Goal: Book appointment/travel/reservation

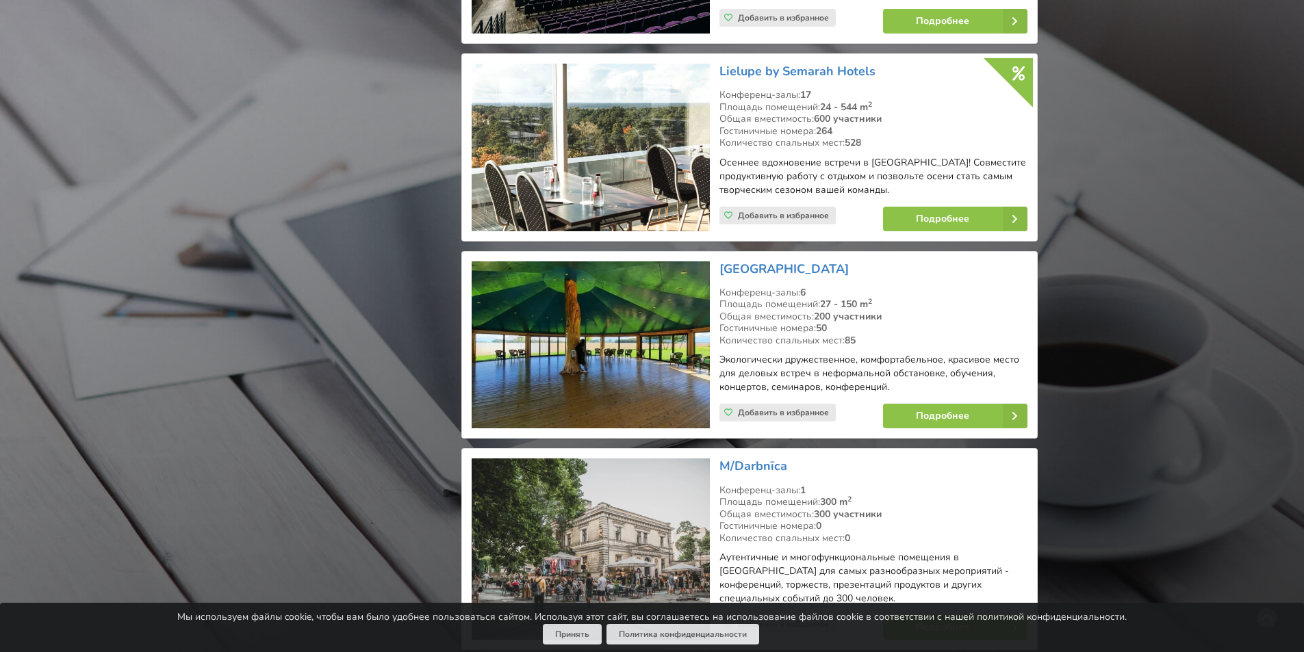
scroll to position [7733, 0]
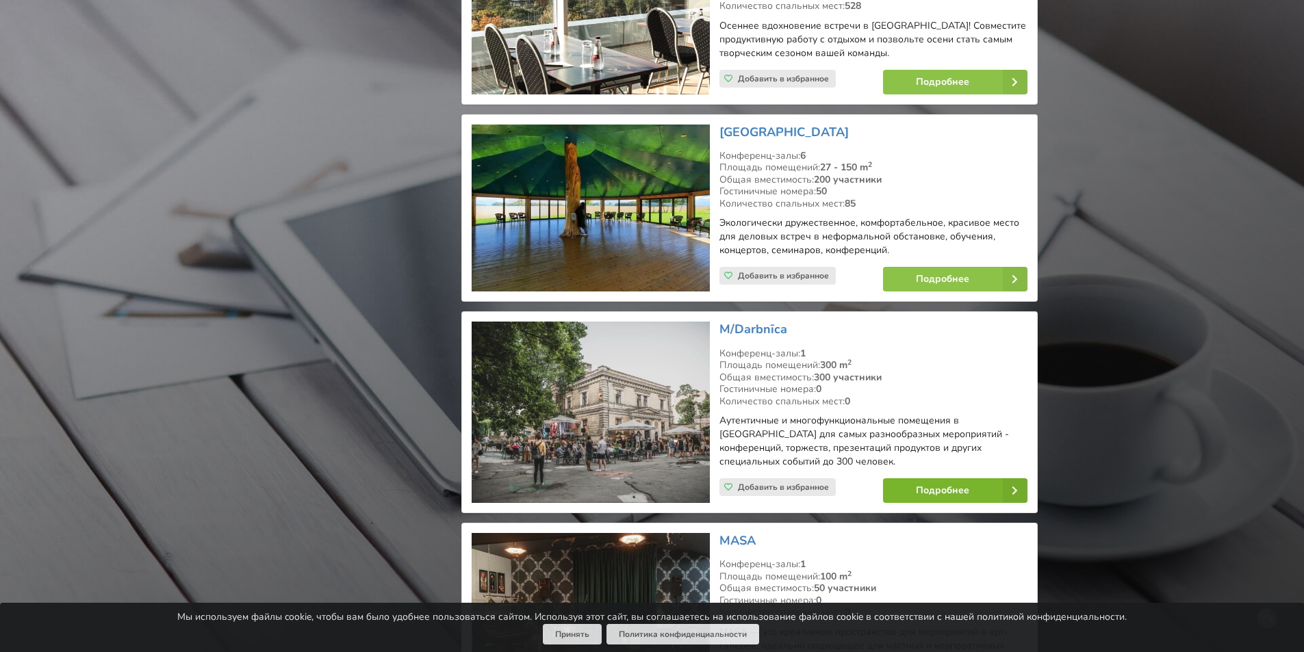
click at [970, 478] on link "Подробнее" at bounding box center [955, 490] width 144 height 25
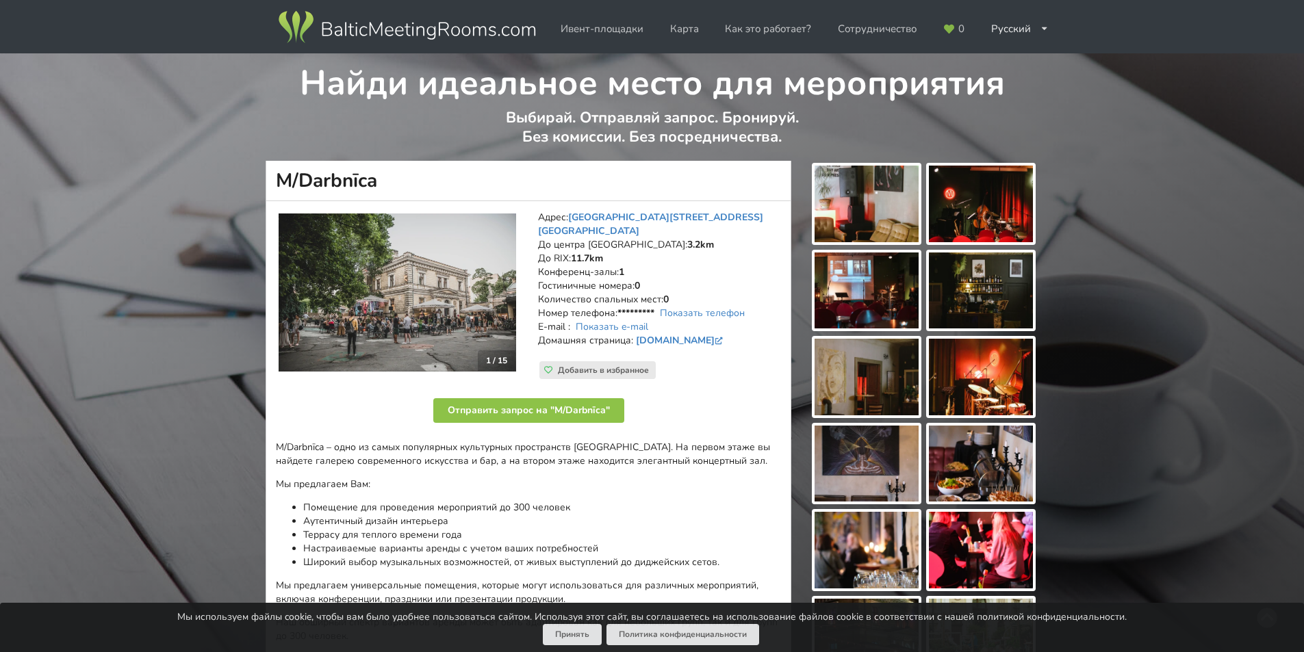
click at [898, 194] on img at bounding box center [866, 204] width 104 height 77
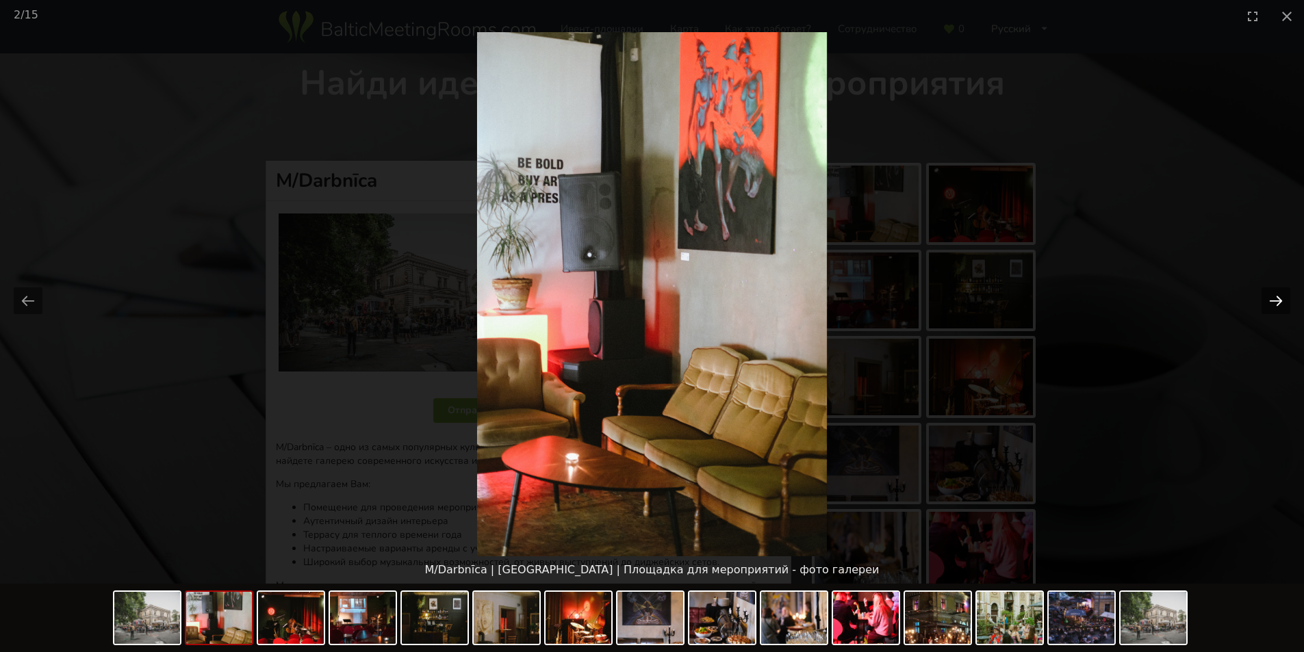
click at [1279, 298] on button "Next slide" at bounding box center [1275, 300] width 29 height 27
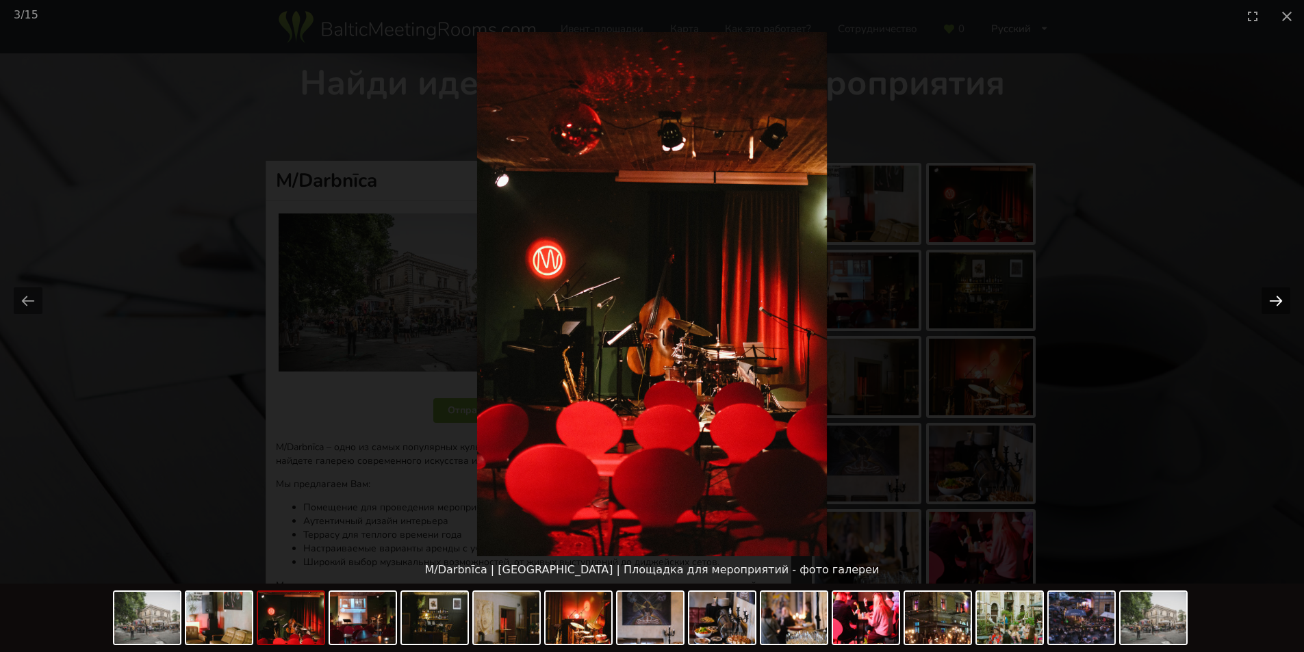
click at [1279, 298] on button "Next slide" at bounding box center [1275, 300] width 29 height 27
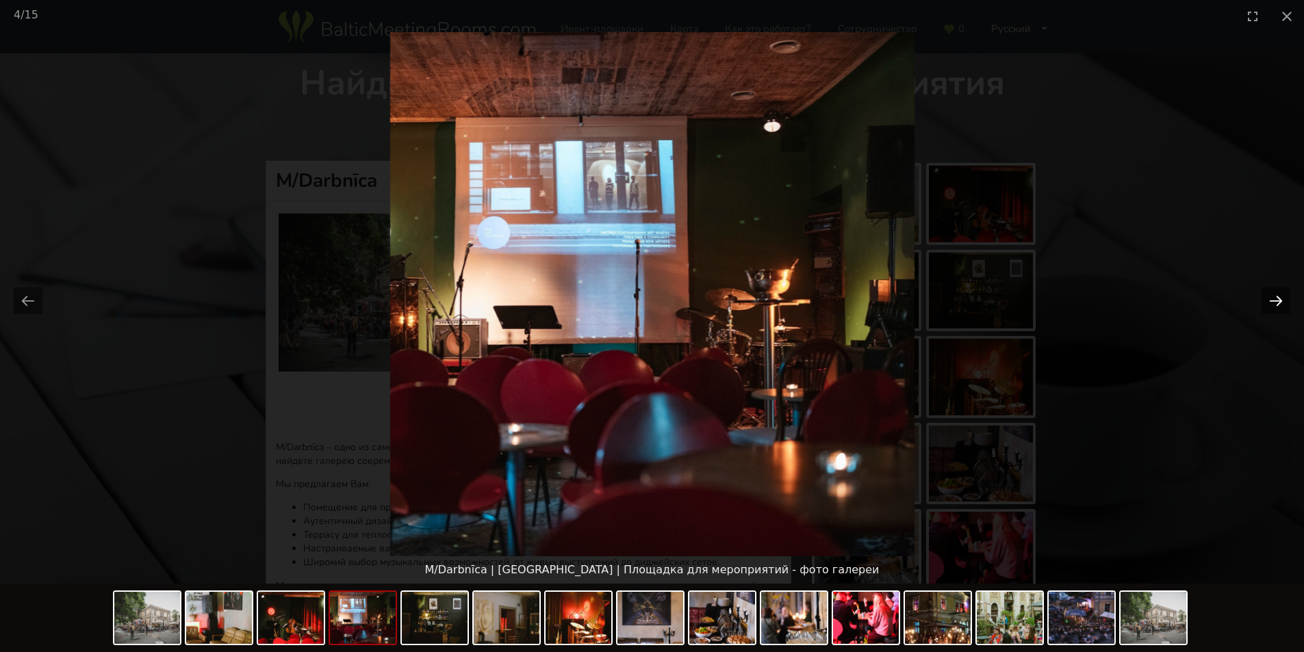
click at [1279, 298] on button "Next slide" at bounding box center [1275, 300] width 29 height 27
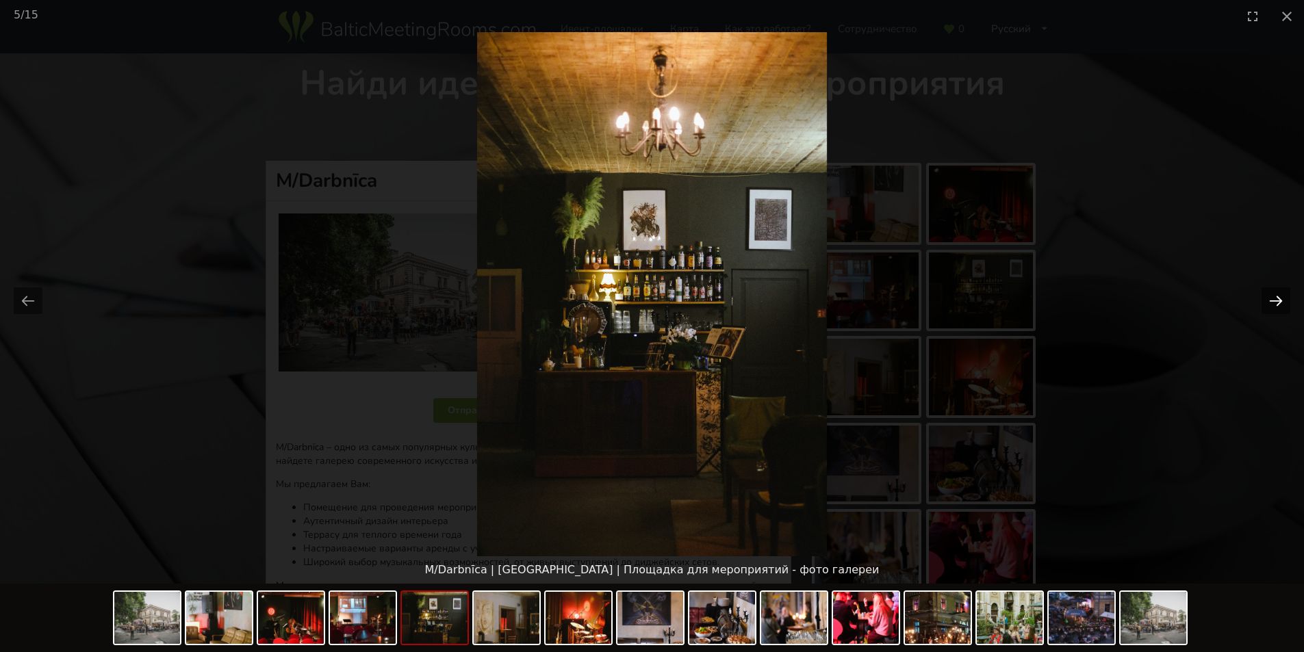
click at [1279, 298] on button "Next slide" at bounding box center [1275, 300] width 29 height 27
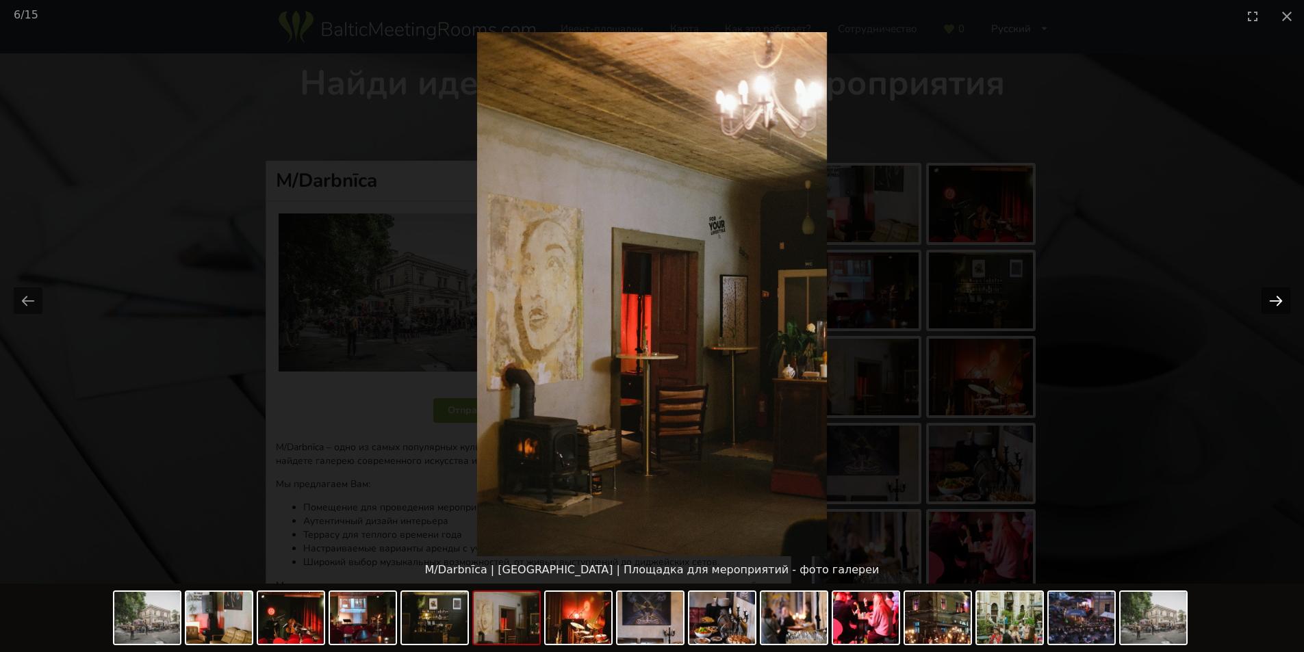
click at [1271, 298] on button "Next slide" at bounding box center [1275, 300] width 29 height 27
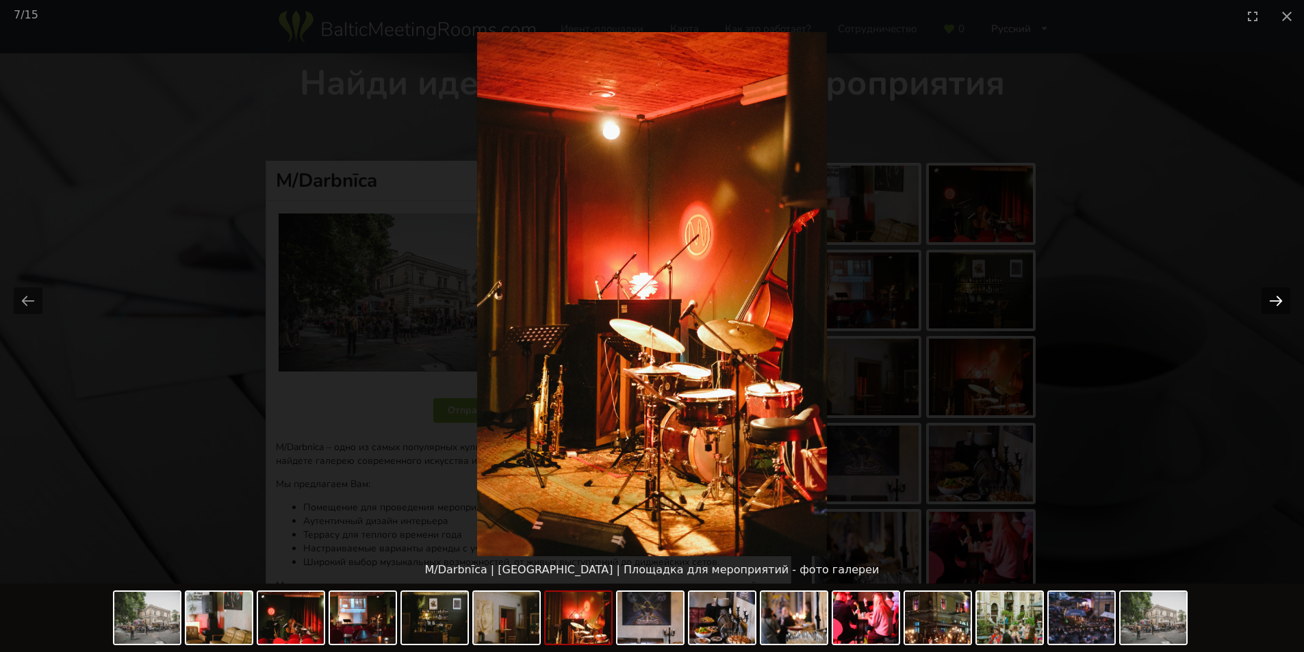
click at [1268, 304] on button "Next slide" at bounding box center [1275, 300] width 29 height 27
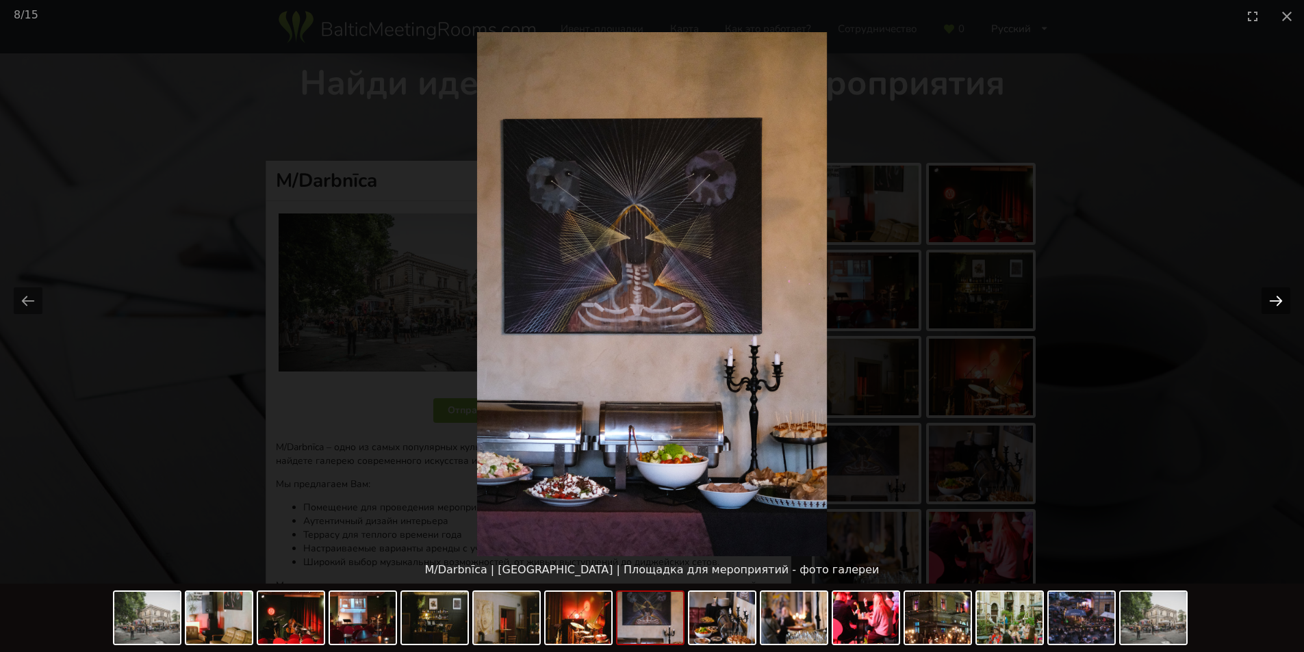
click at [1268, 304] on button "Next slide" at bounding box center [1275, 300] width 29 height 27
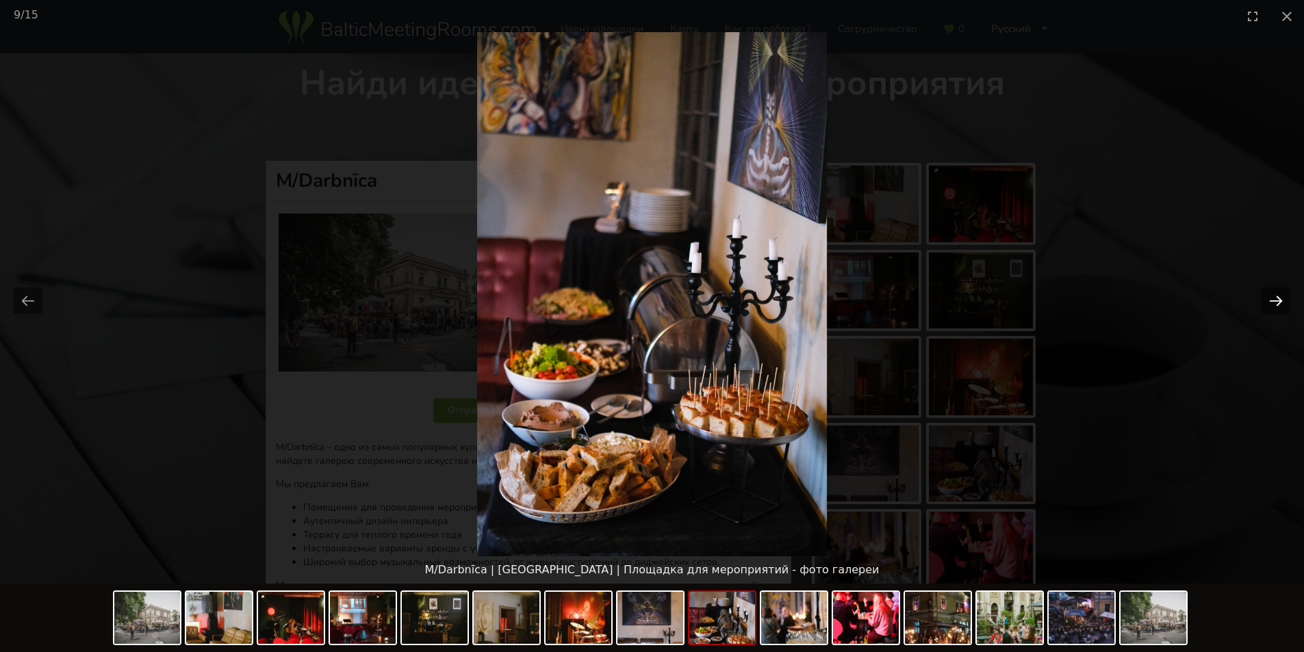
click at [1268, 304] on button "Next slide" at bounding box center [1275, 300] width 29 height 27
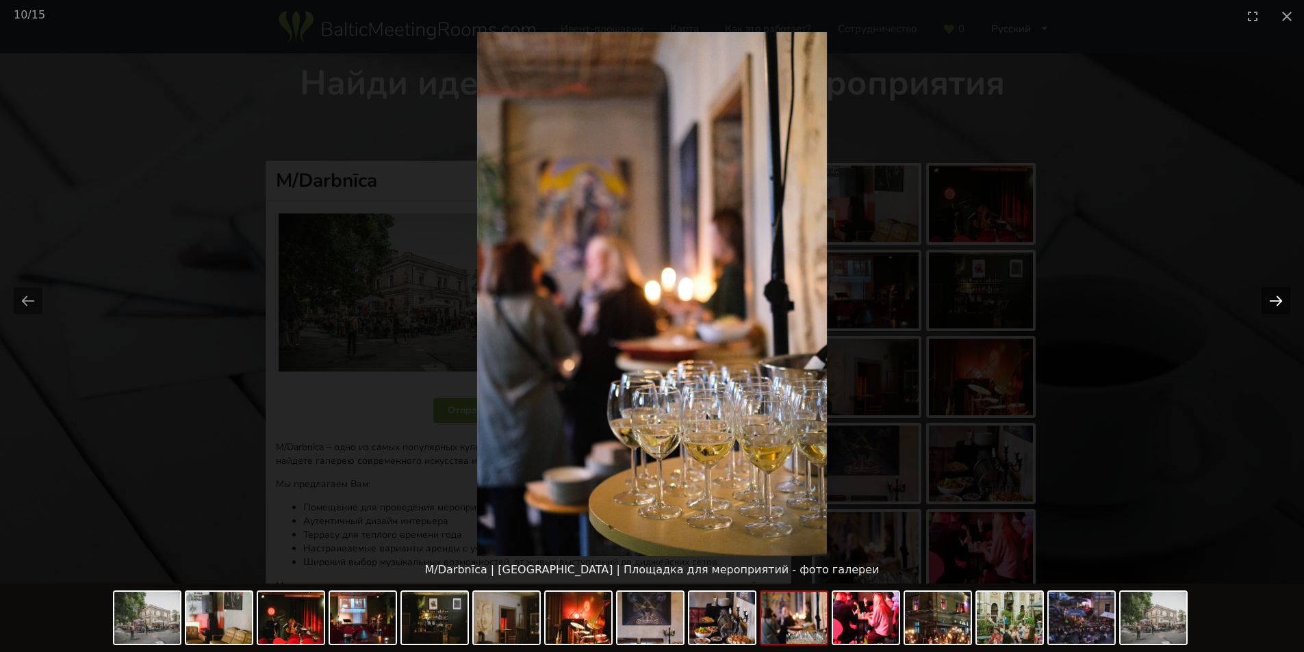
click at [1268, 304] on button "Next slide" at bounding box center [1275, 300] width 29 height 27
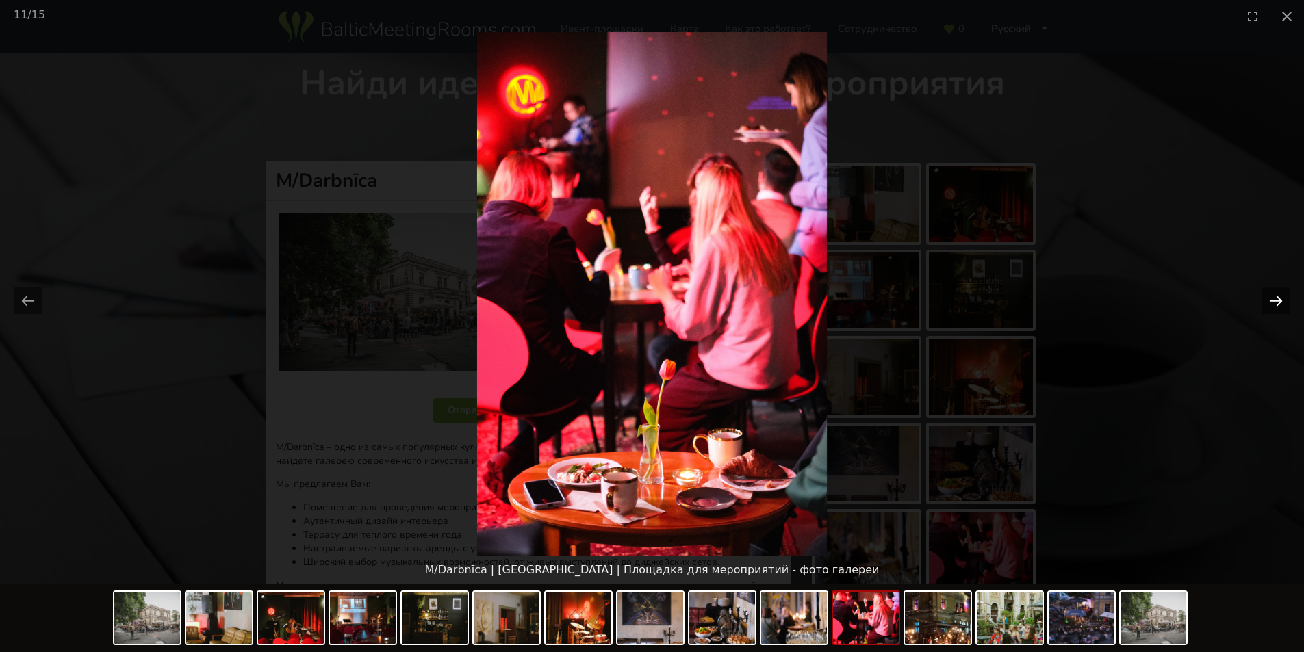
click at [1268, 304] on button "Next slide" at bounding box center [1275, 300] width 29 height 27
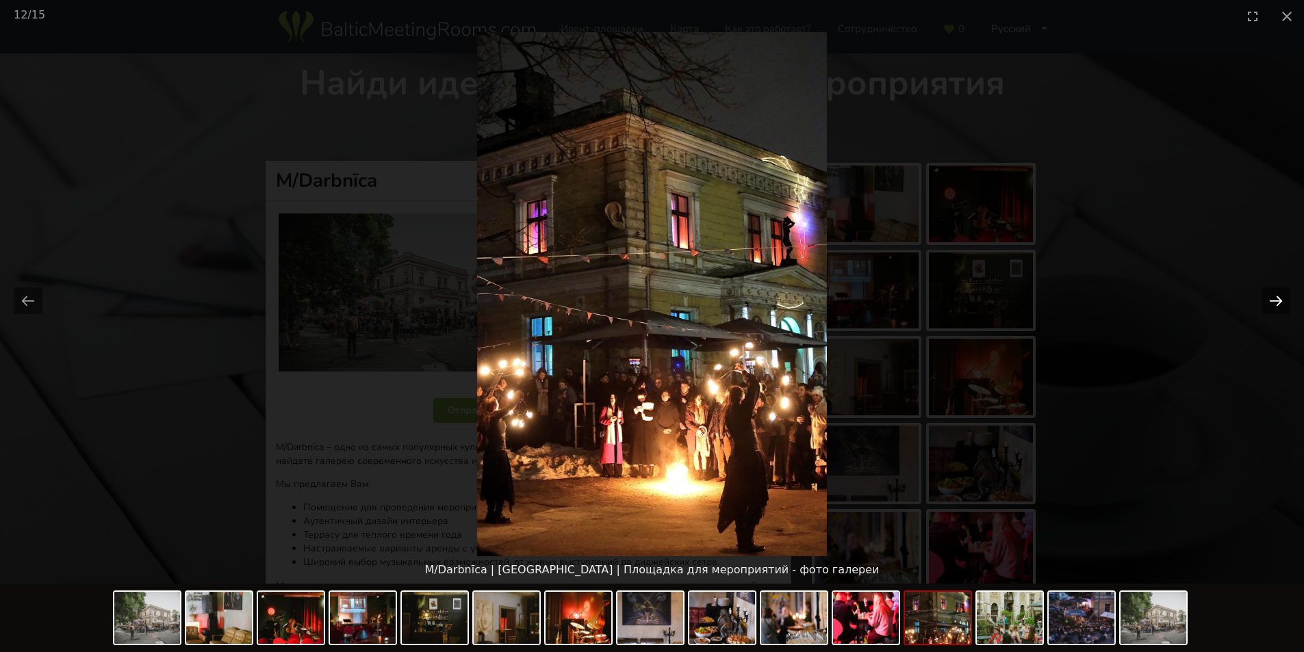
click at [1268, 304] on button "Next slide" at bounding box center [1275, 300] width 29 height 27
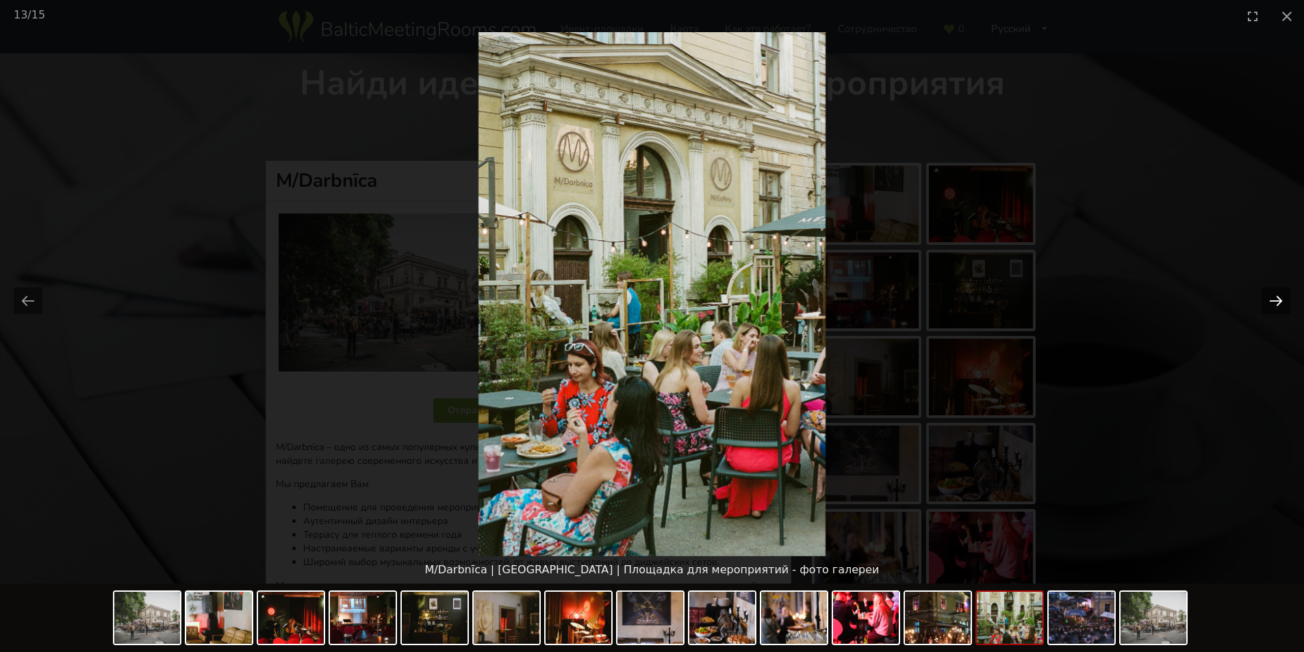
click at [1268, 304] on button "Next slide" at bounding box center [1275, 300] width 29 height 27
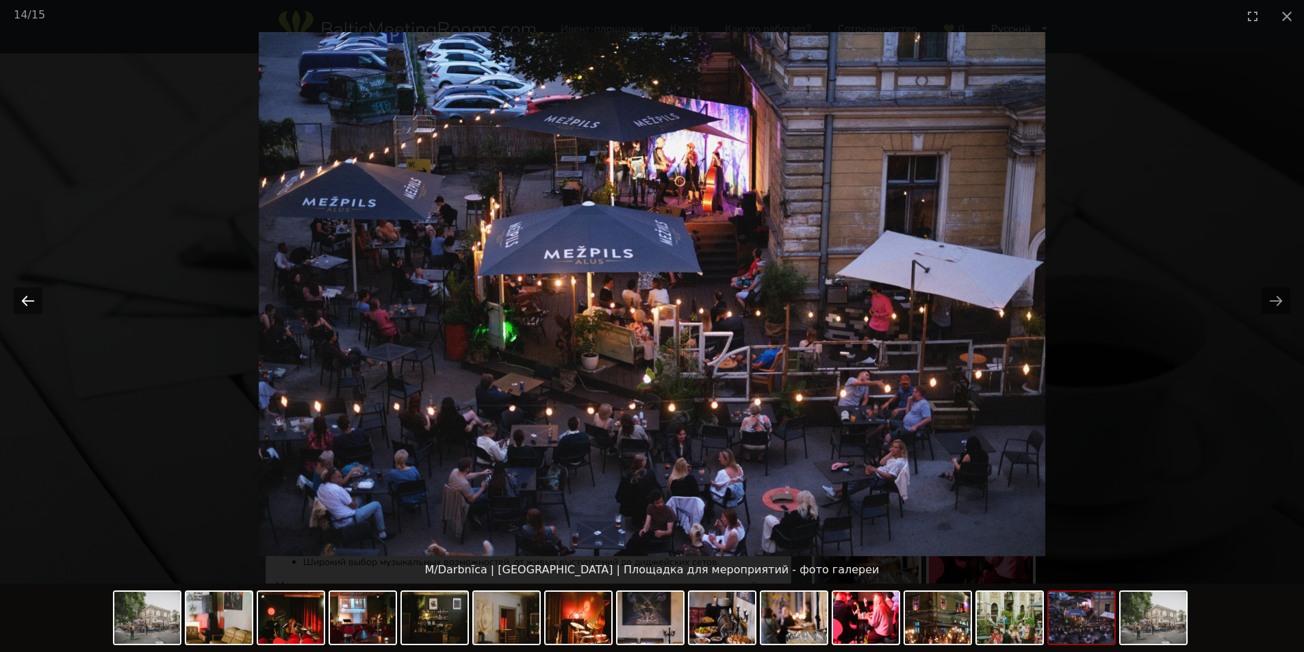
click at [24, 296] on button "Previous slide" at bounding box center [28, 300] width 29 height 27
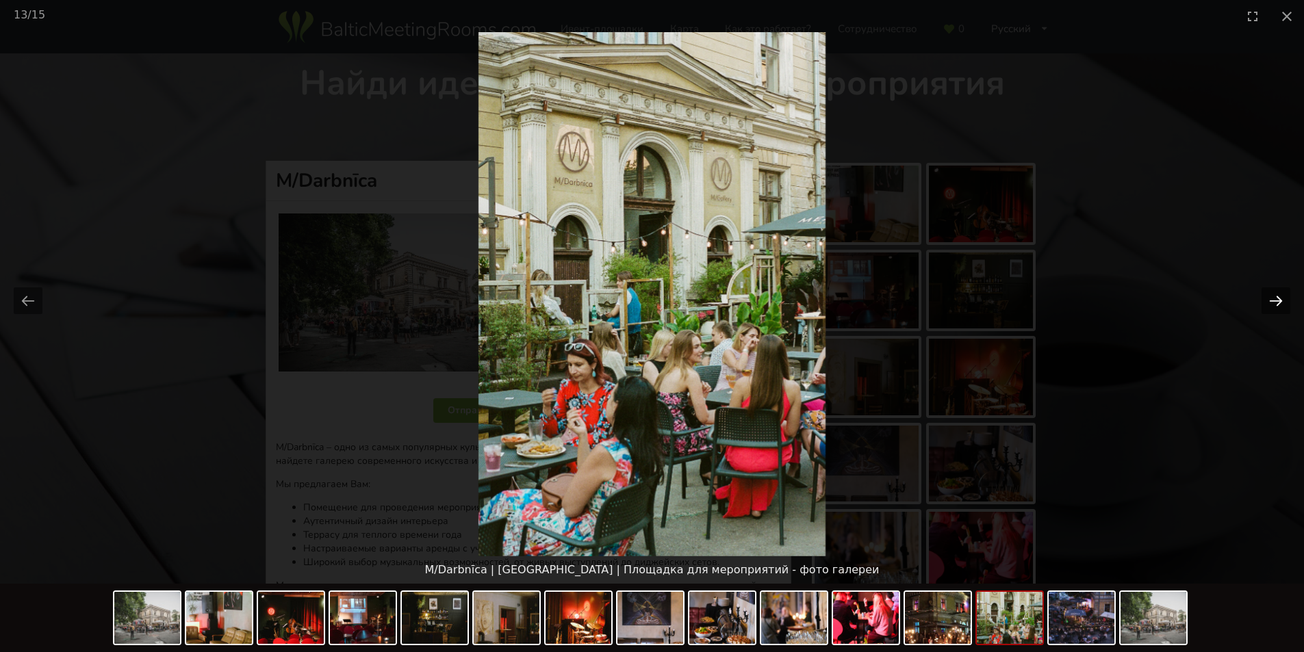
click at [1280, 303] on button "Next slide" at bounding box center [1275, 300] width 29 height 27
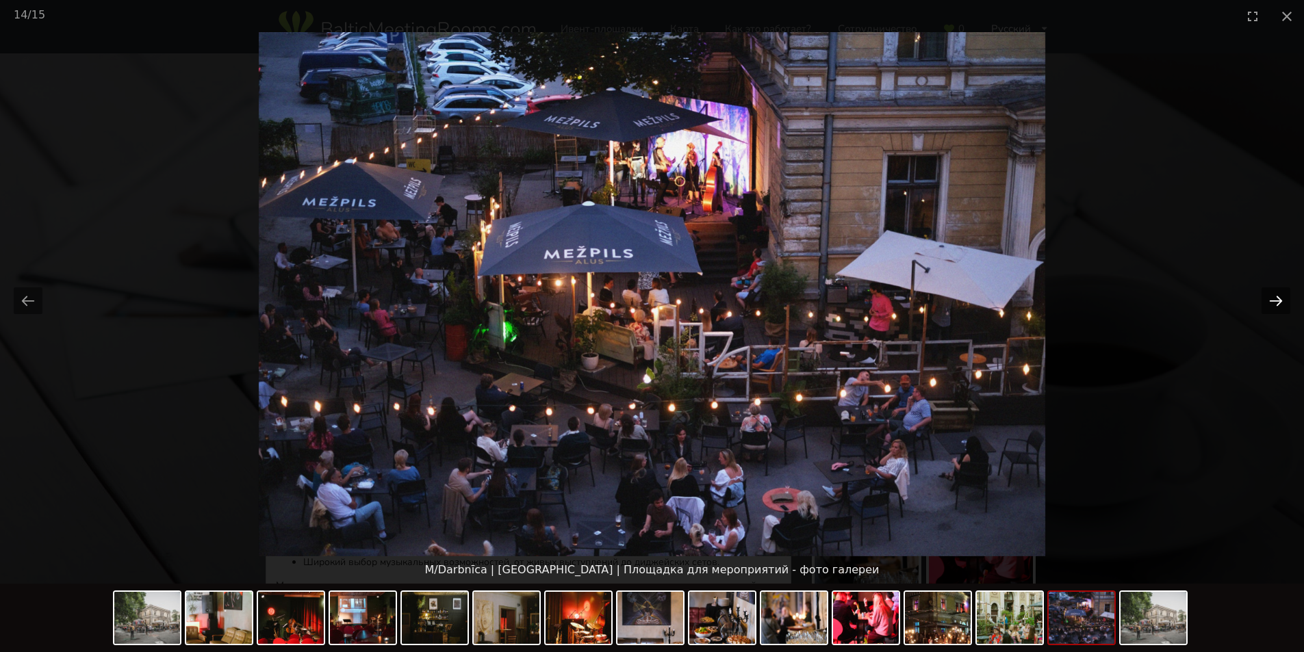
click at [1280, 303] on button "Next slide" at bounding box center [1275, 300] width 29 height 27
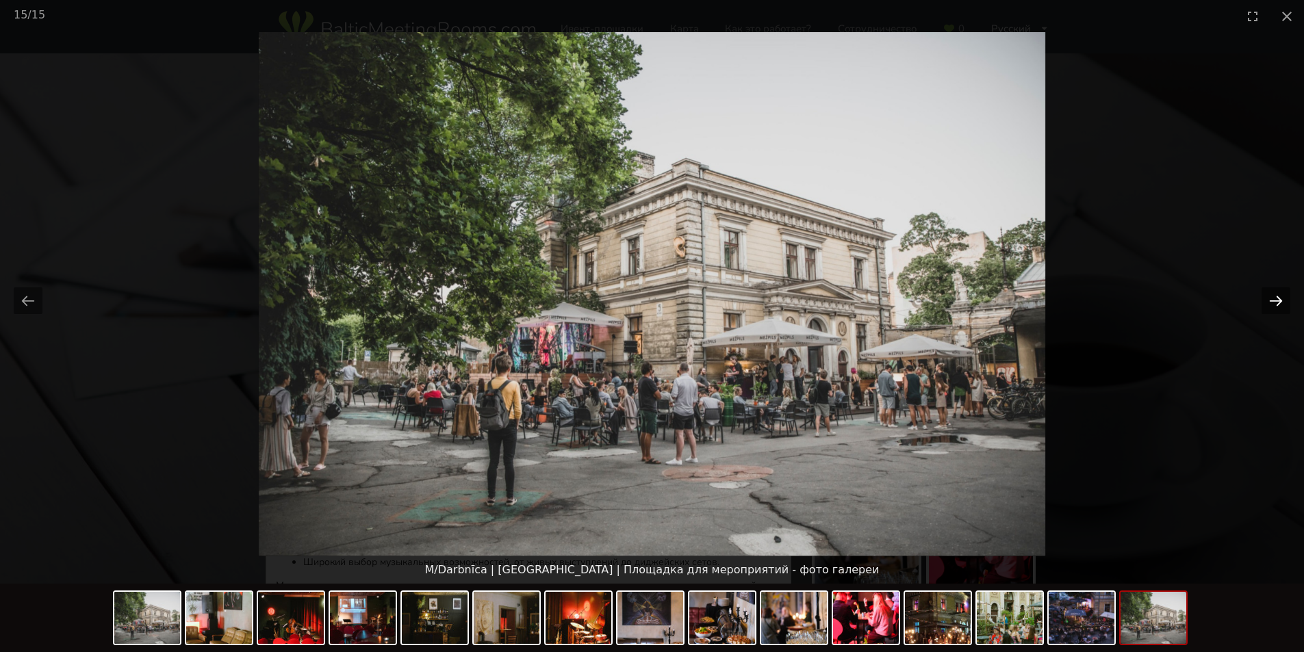
click at [1280, 303] on button "Next slide" at bounding box center [1275, 300] width 29 height 27
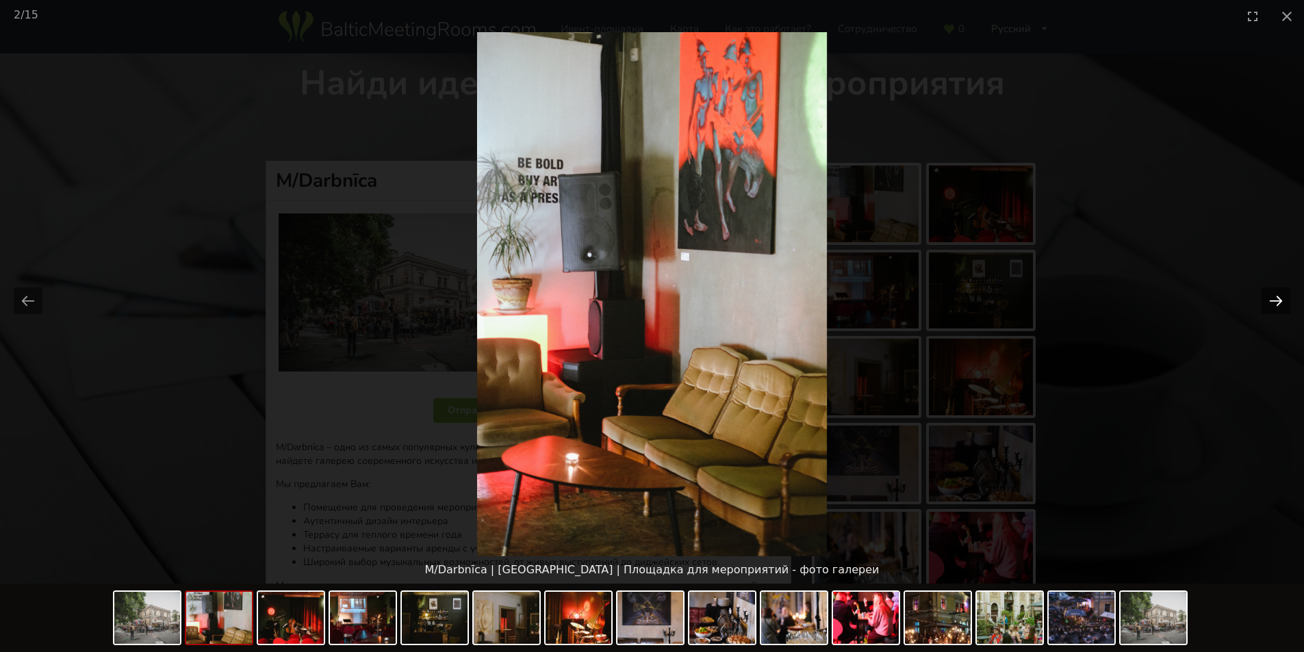
click at [1280, 303] on button "Next slide" at bounding box center [1275, 300] width 29 height 27
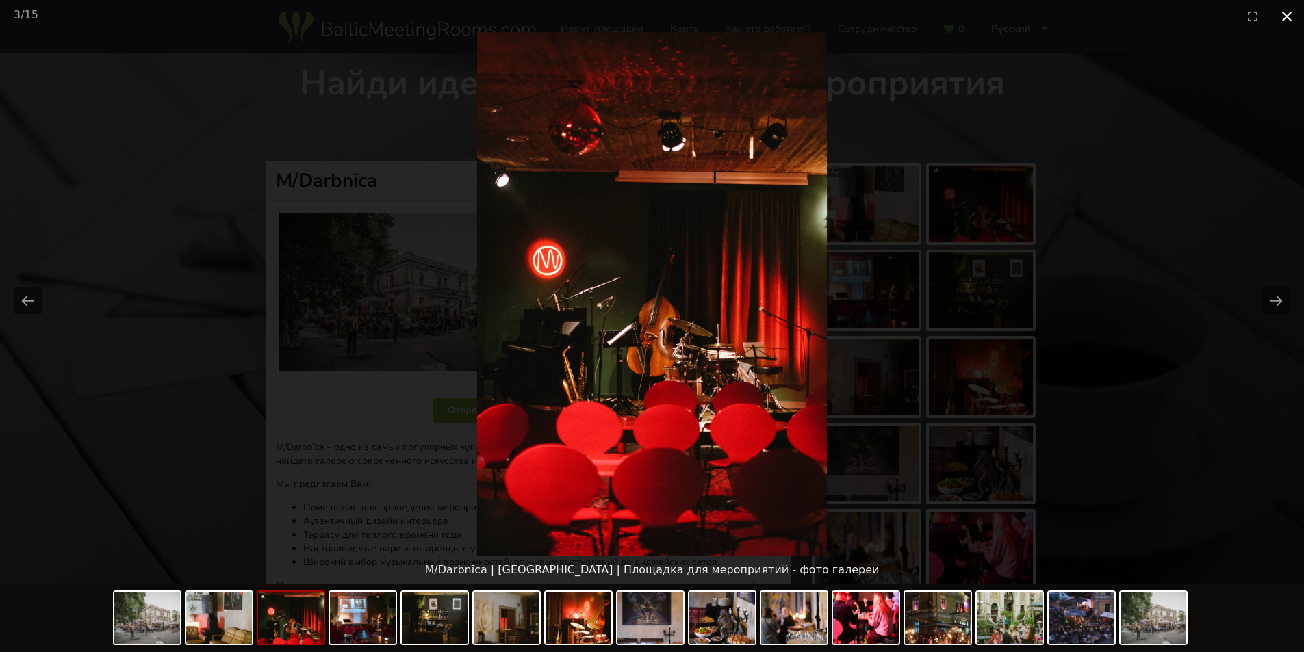
click at [1286, 12] on button "Close gallery" at bounding box center [1286, 16] width 34 height 32
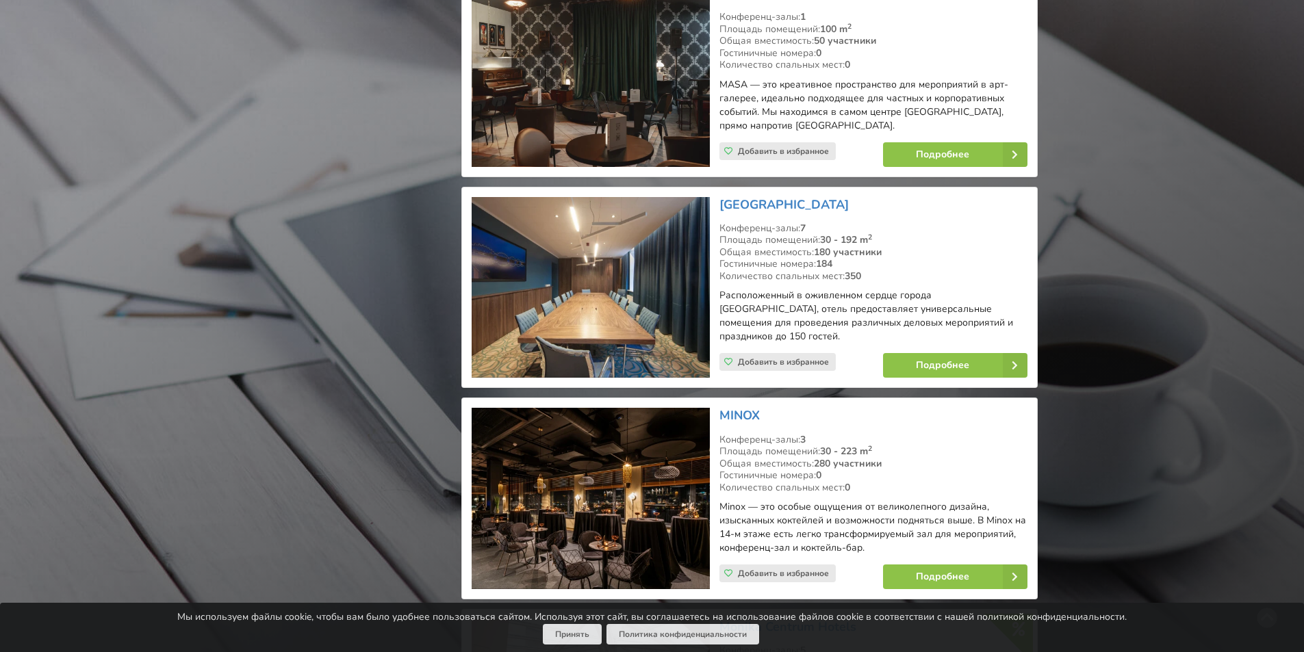
scroll to position [8417, 0]
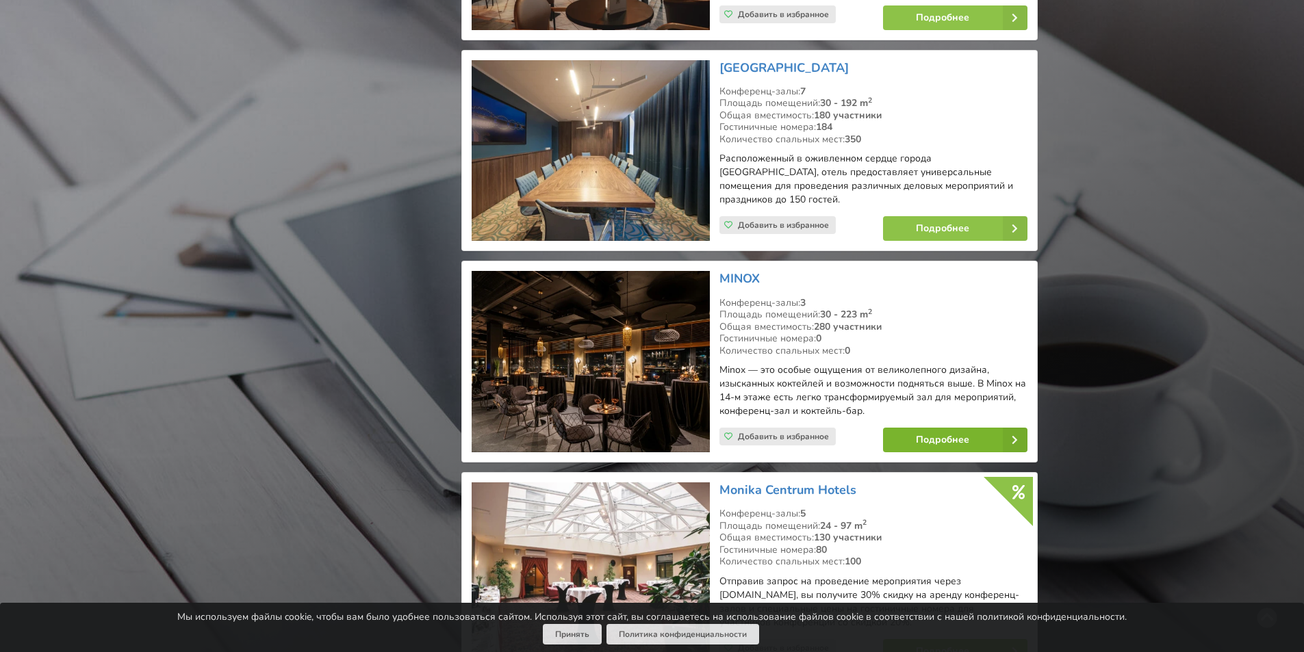
click at [949, 428] on link "Подробнее" at bounding box center [955, 440] width 144 height 25
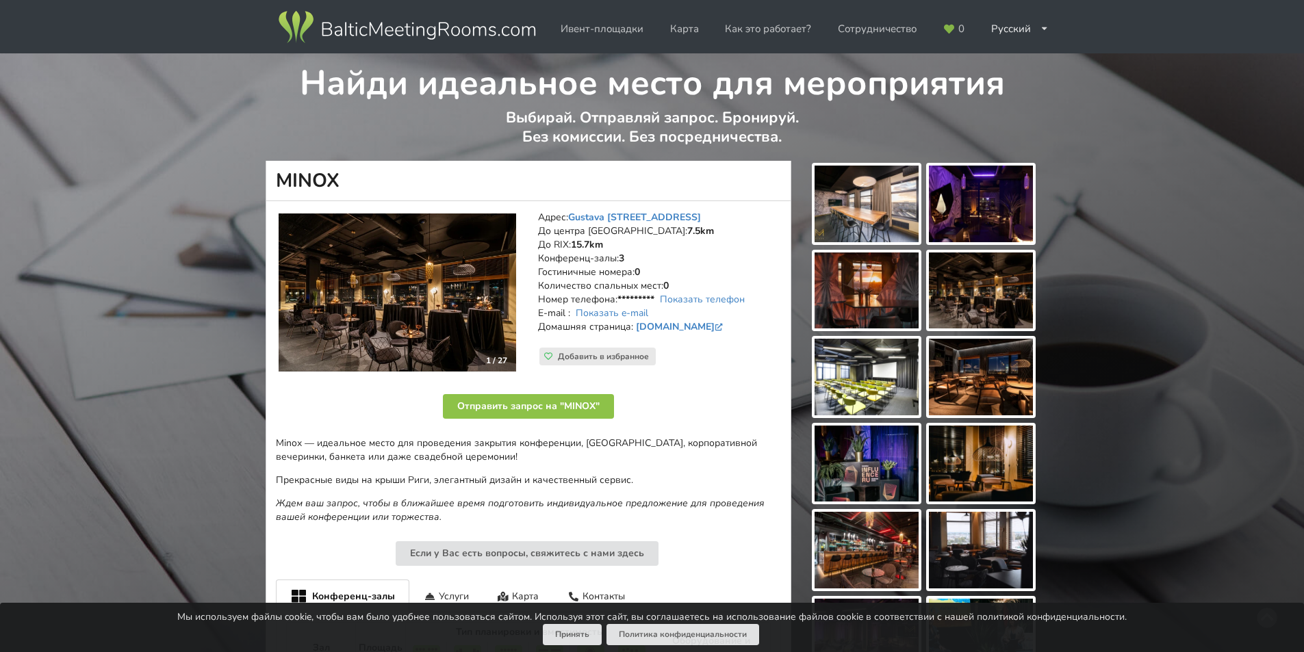
click at [883, 191] on img at bounding box center [866, 204] width 104 height 77
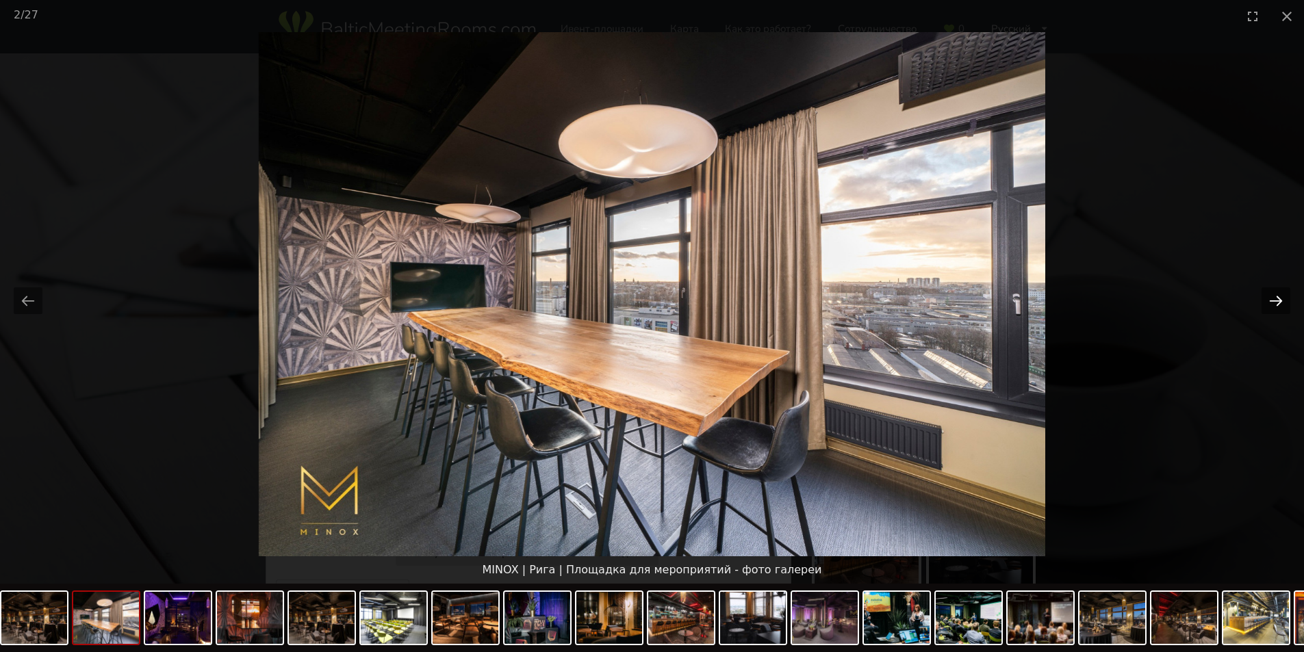
click at [1285, 298] on button "Next slide" at bounding box center [1275, 300] width 29 height 27
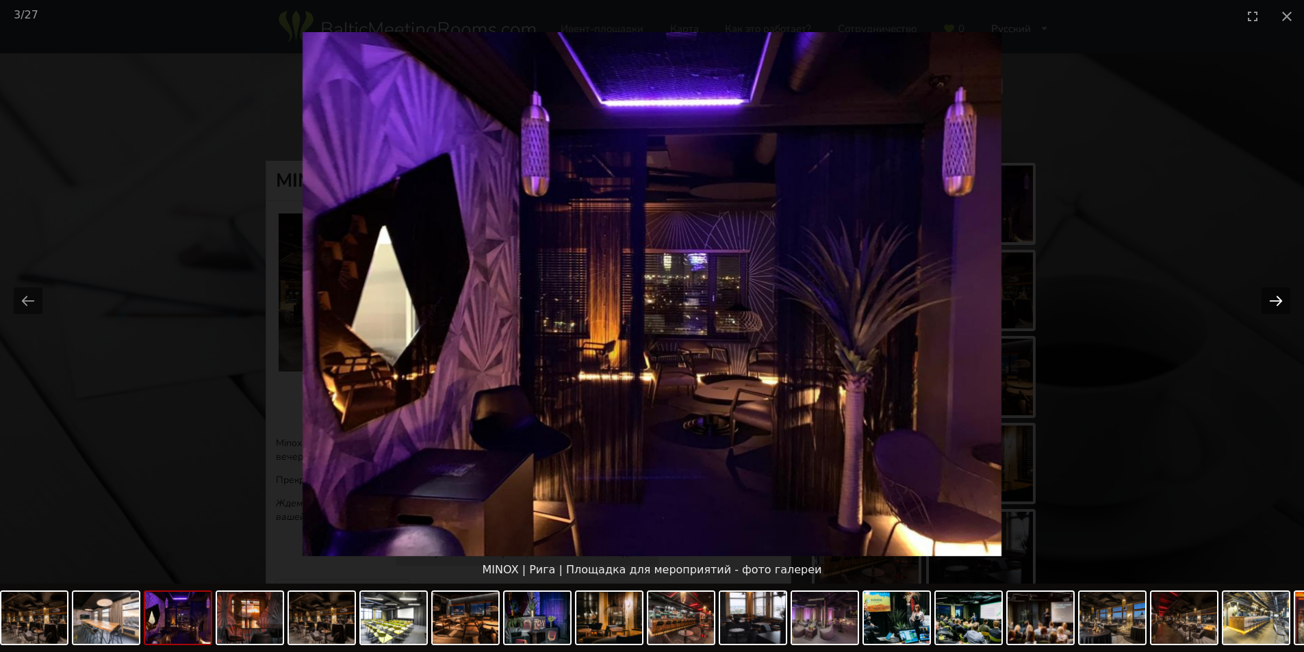
click at [1285, 298] on button "Next slide" at bounding box center [1275, 300] width 29 height 27
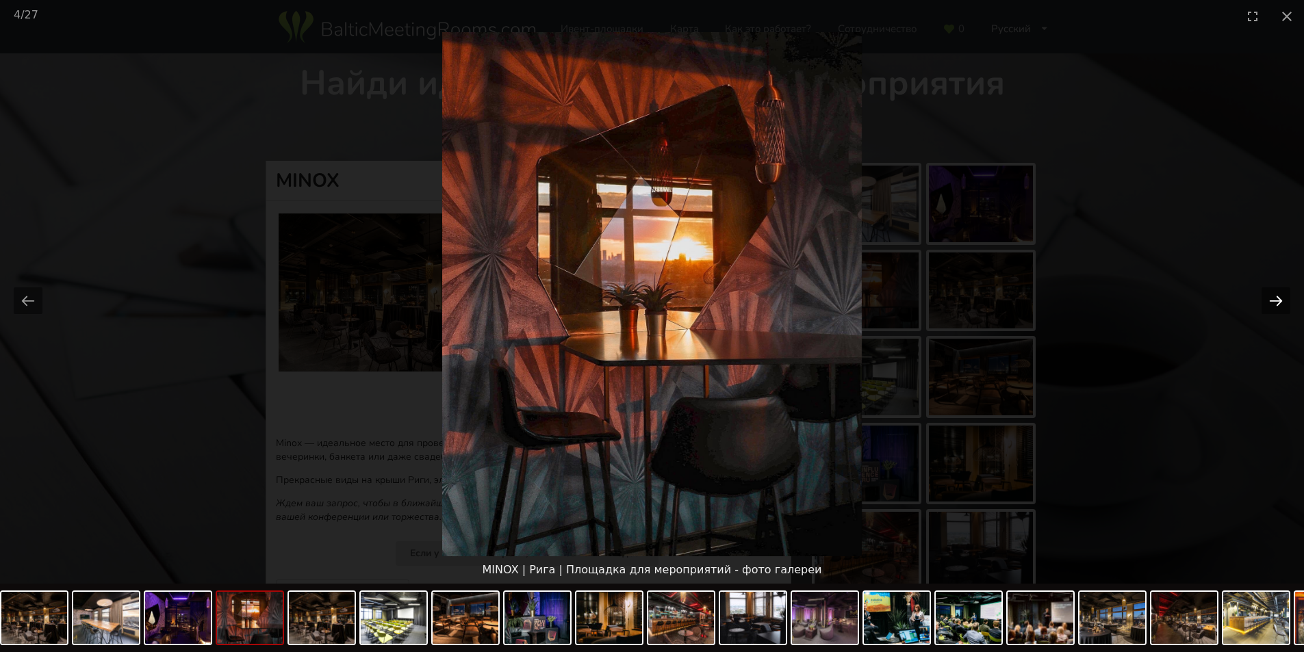
click at [1285, 298] on button "Next slide" at bounding box center [1275, 300] width 29 height 27
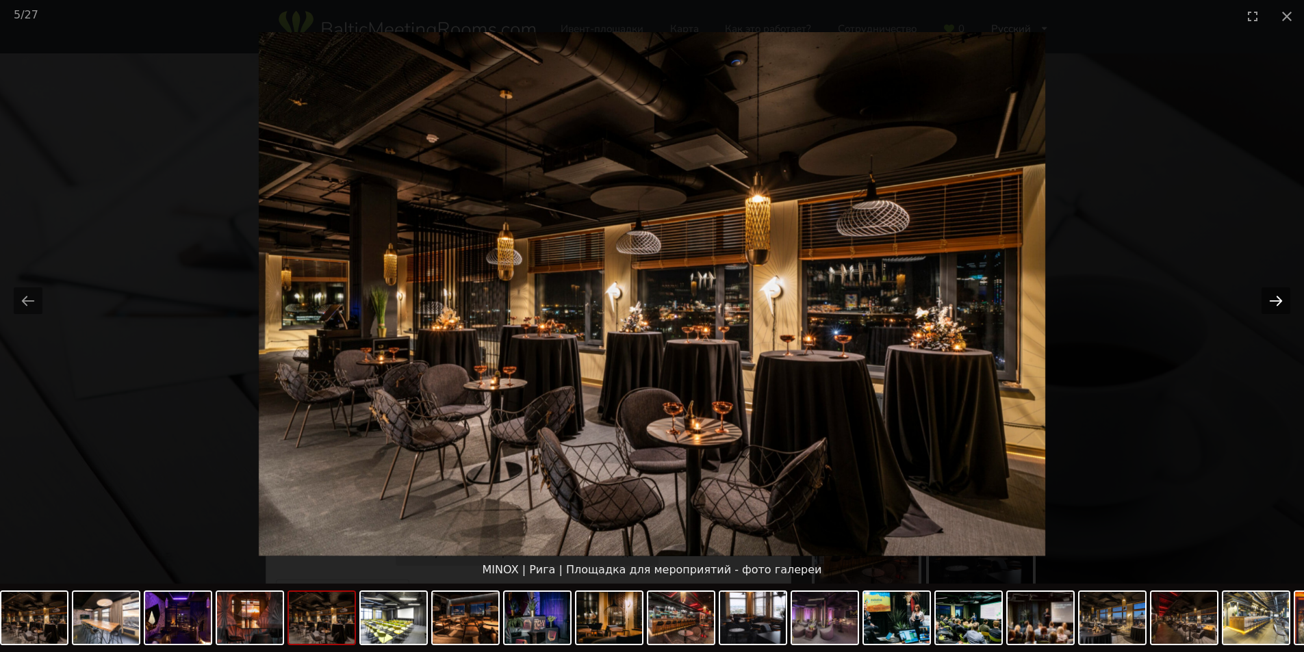
click at [1285, 298] on button "Next slide" at bounding box center [1275, 300] width 29 height 27
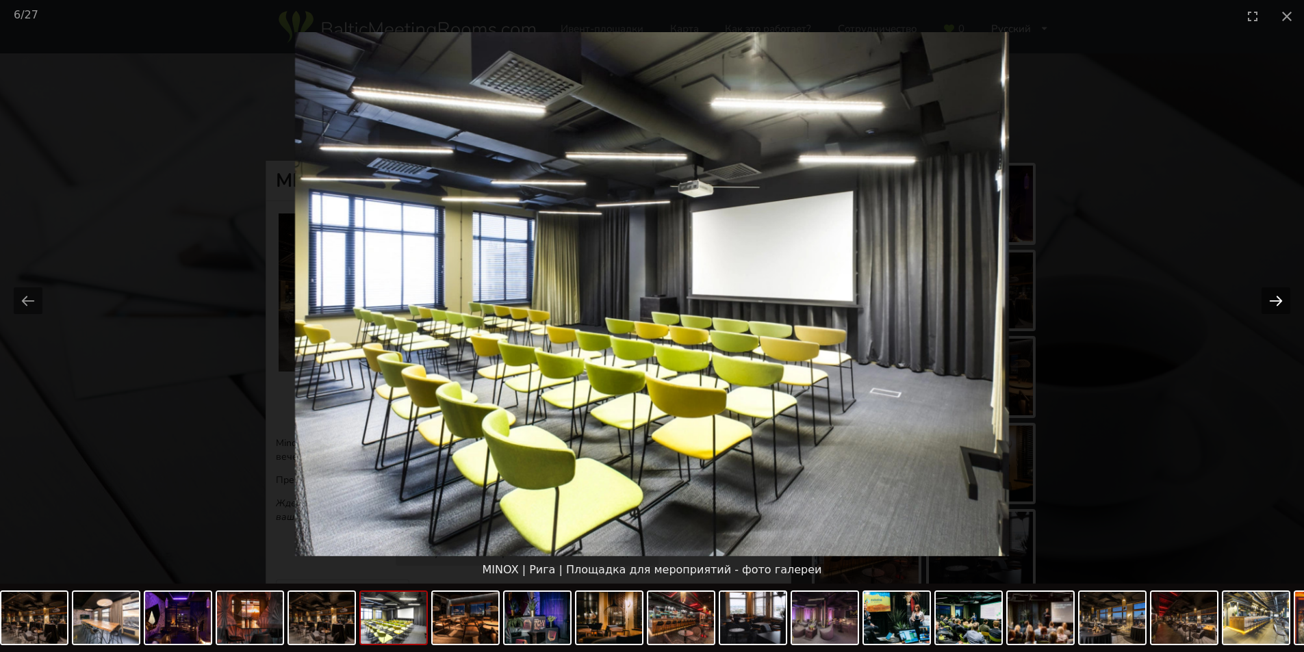
click at [1285, 298] on button "Next slide" at bounding box center [1275, 300] width 29 height 27
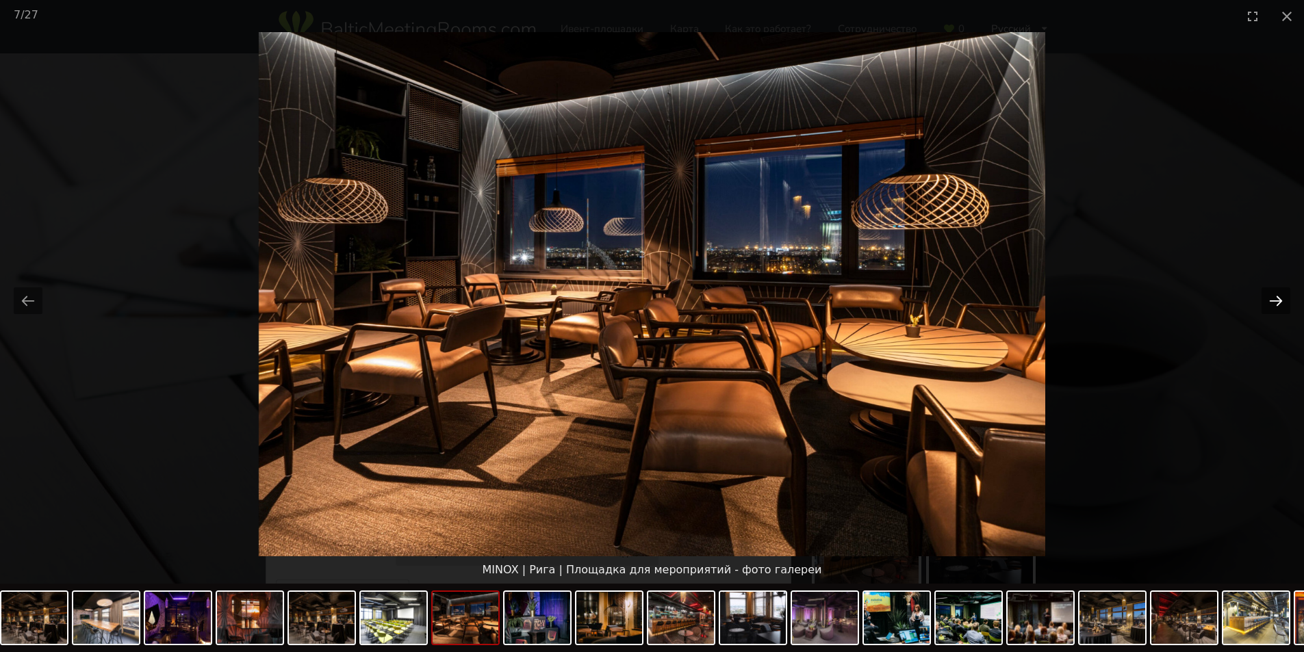
click at [1285, 298] on button "Next slide" at bounding box center [1275, 300] width 29 height 27
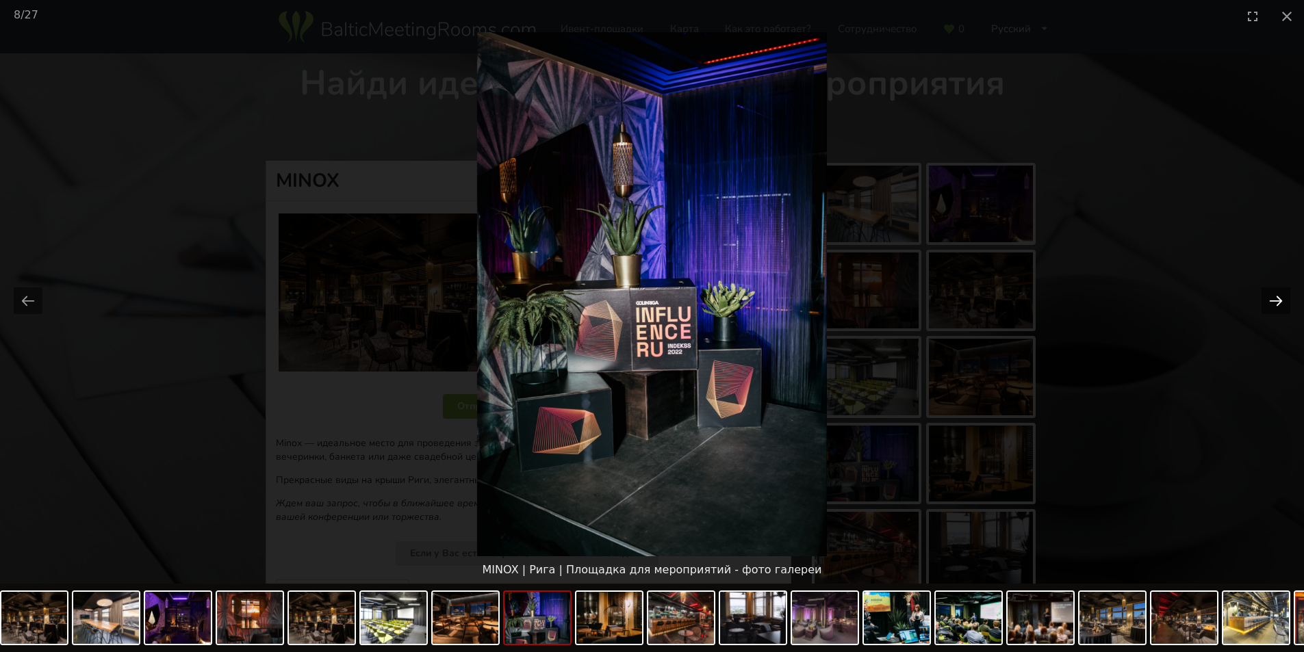
click at [1285, 298] on button "Next slide" at bounding box center [1275, 300] width 29 height 27
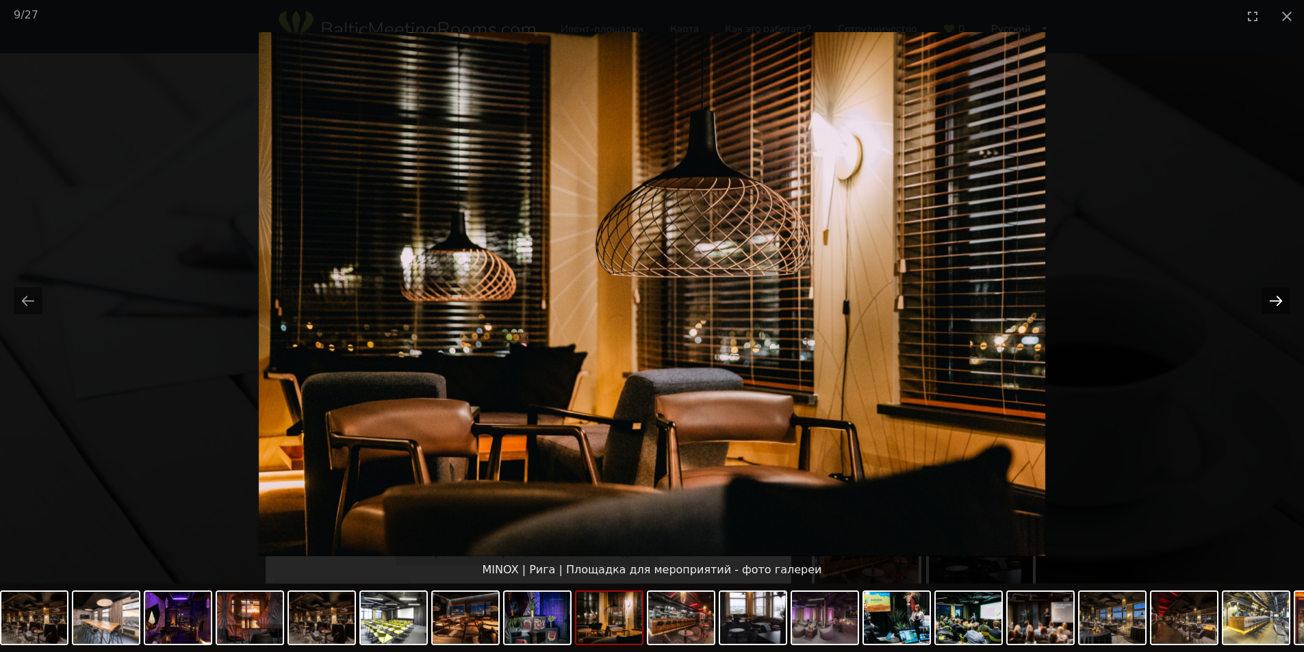
click at [1285, 298] on button "Next slide" at bounding box center [1275, 300] width 29 height 27
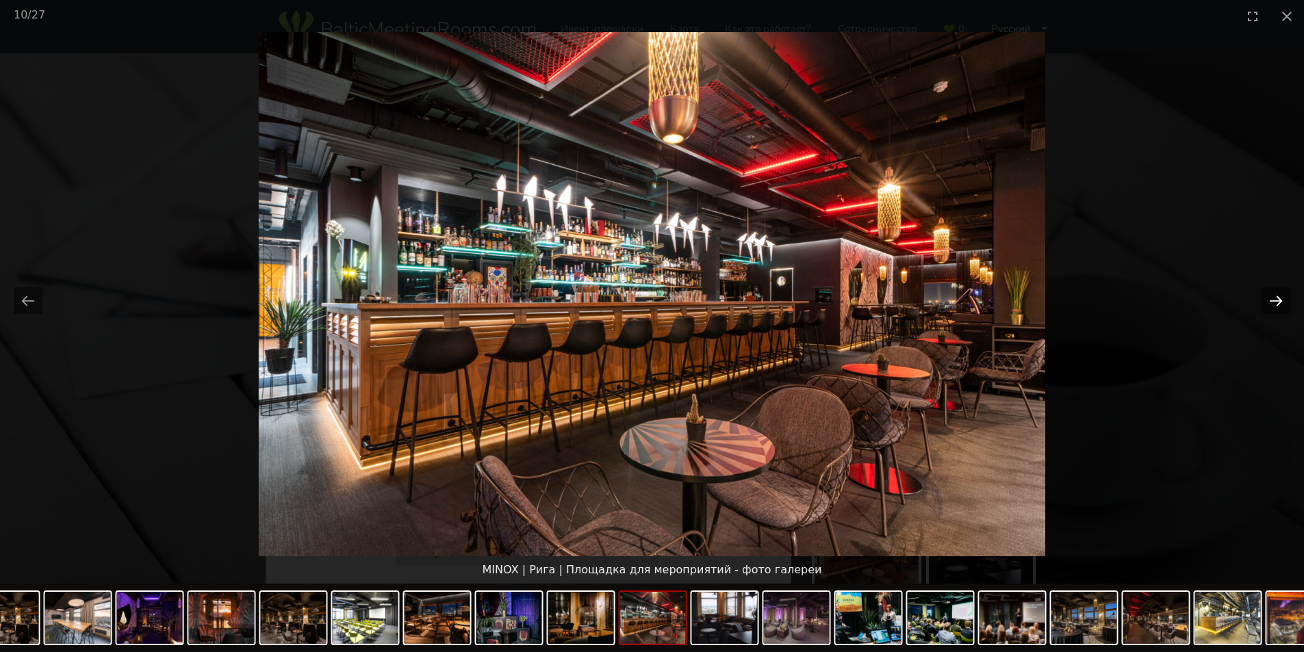
click at [1285, 298] on button "Next slide" at bounding box center [1275, 300] width 29 height 27
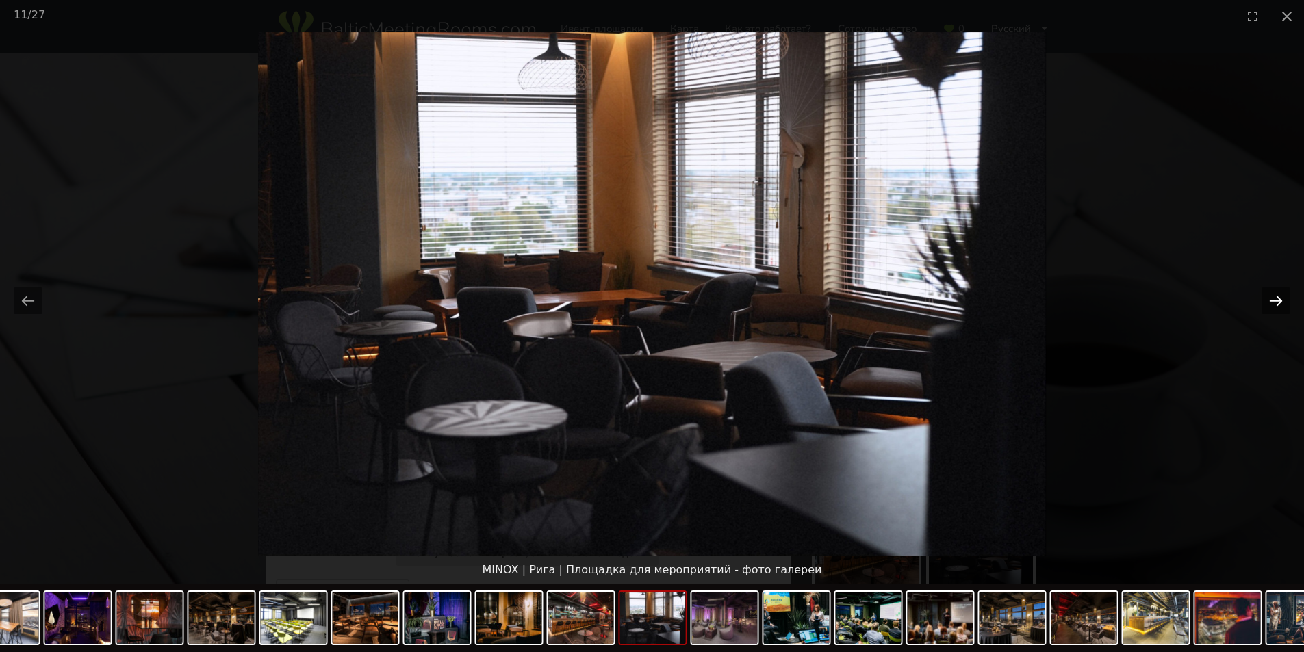
click at [1285, 298] on button "Next slide" at bounding box center [1275, 300] width 29 height 27
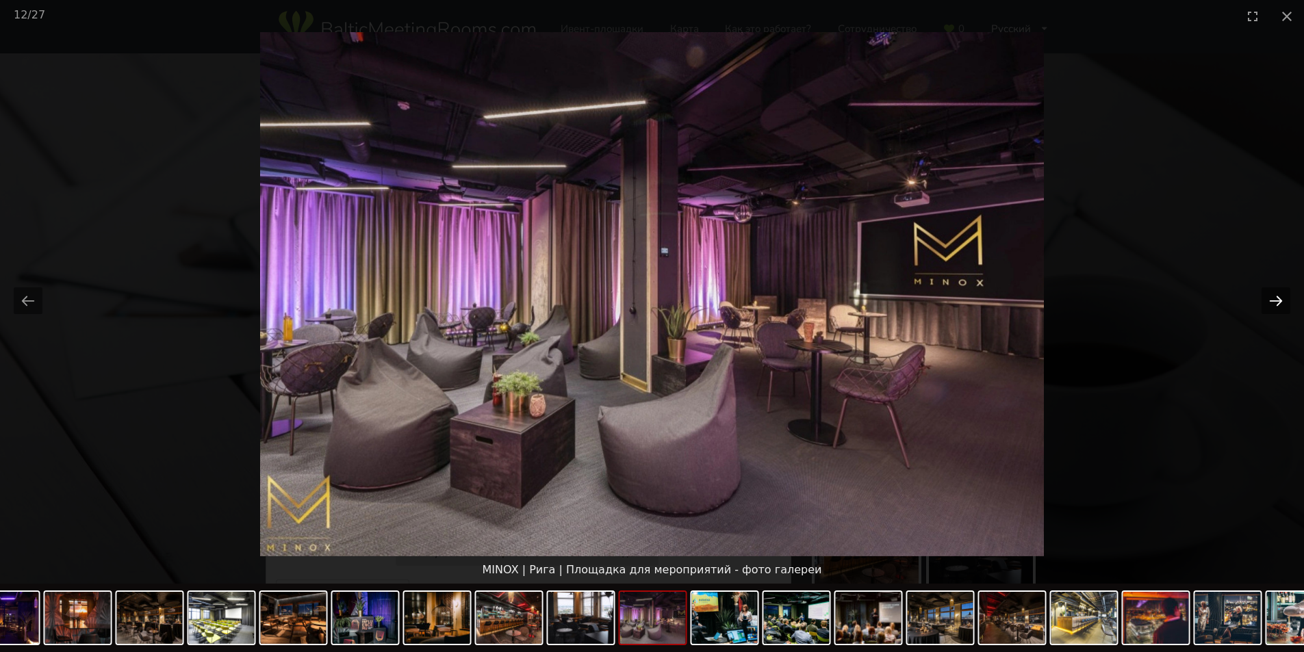
click at [1285, 298] on button "Next slide" at bounding box center [1275, 300] width 29 height 27
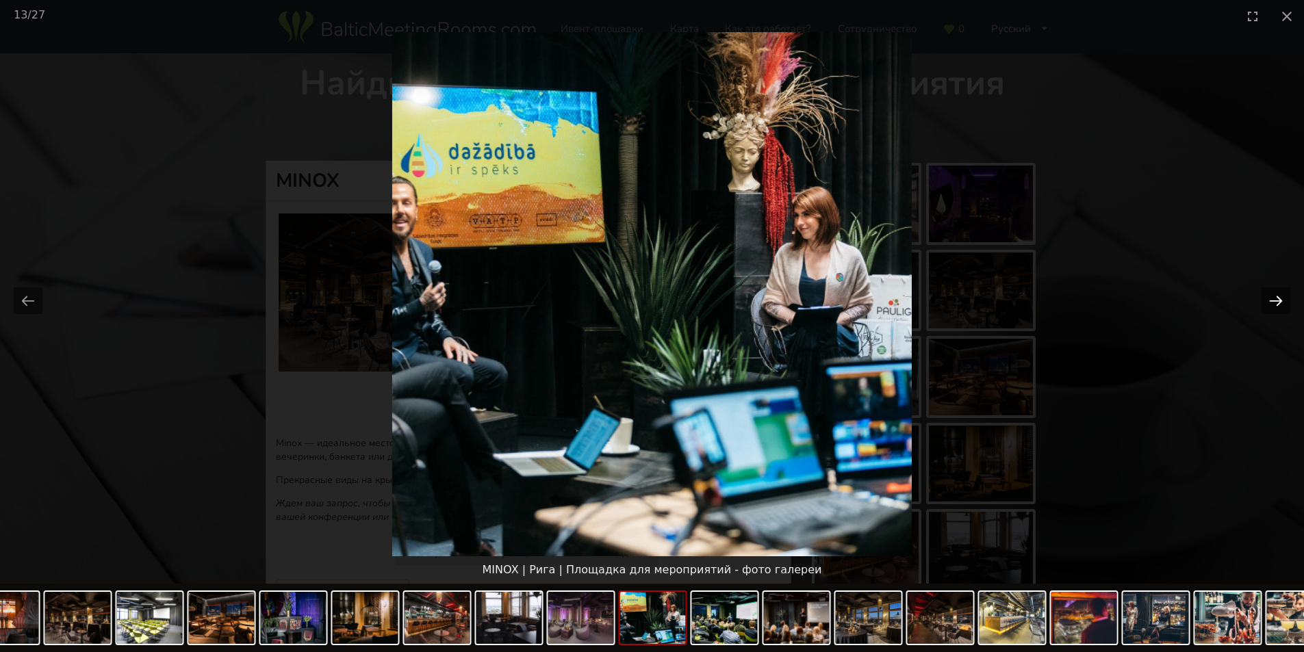
click at [1285, 298] on button "Next slide" at bounding box center [1275, 300] width 29 height 27
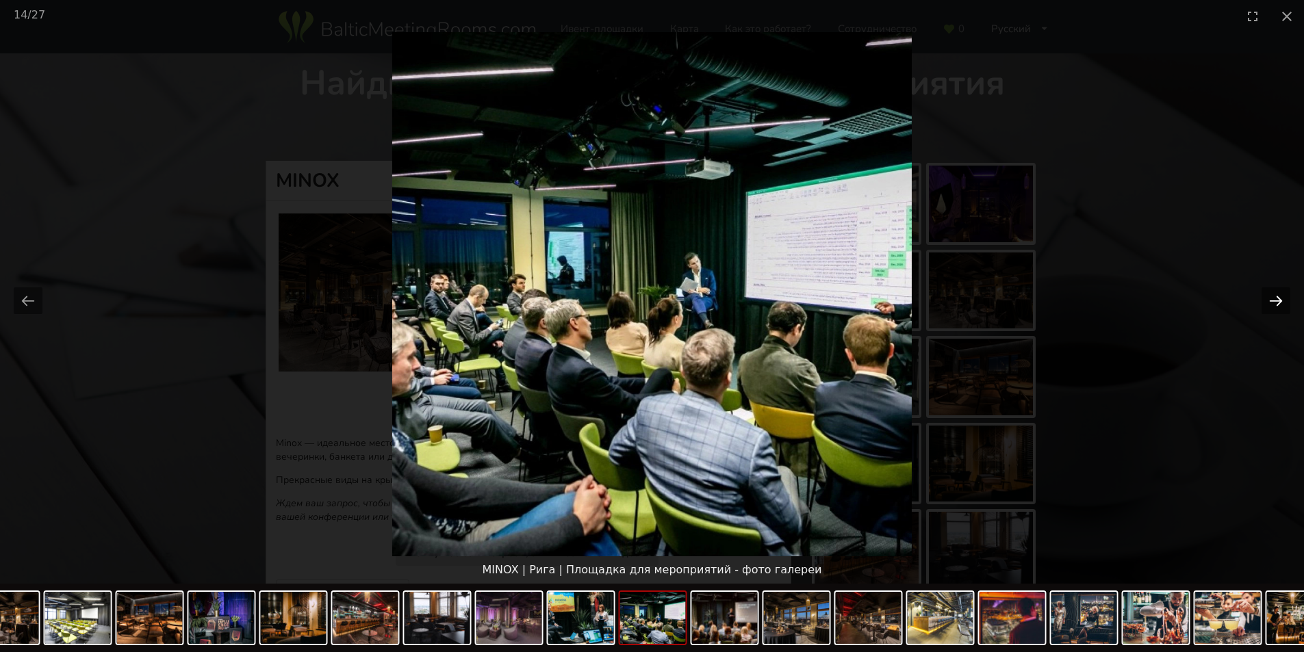
click at [1285, 298] on button "Next slide" at bounding box center [1275, 300] width 29 height 27
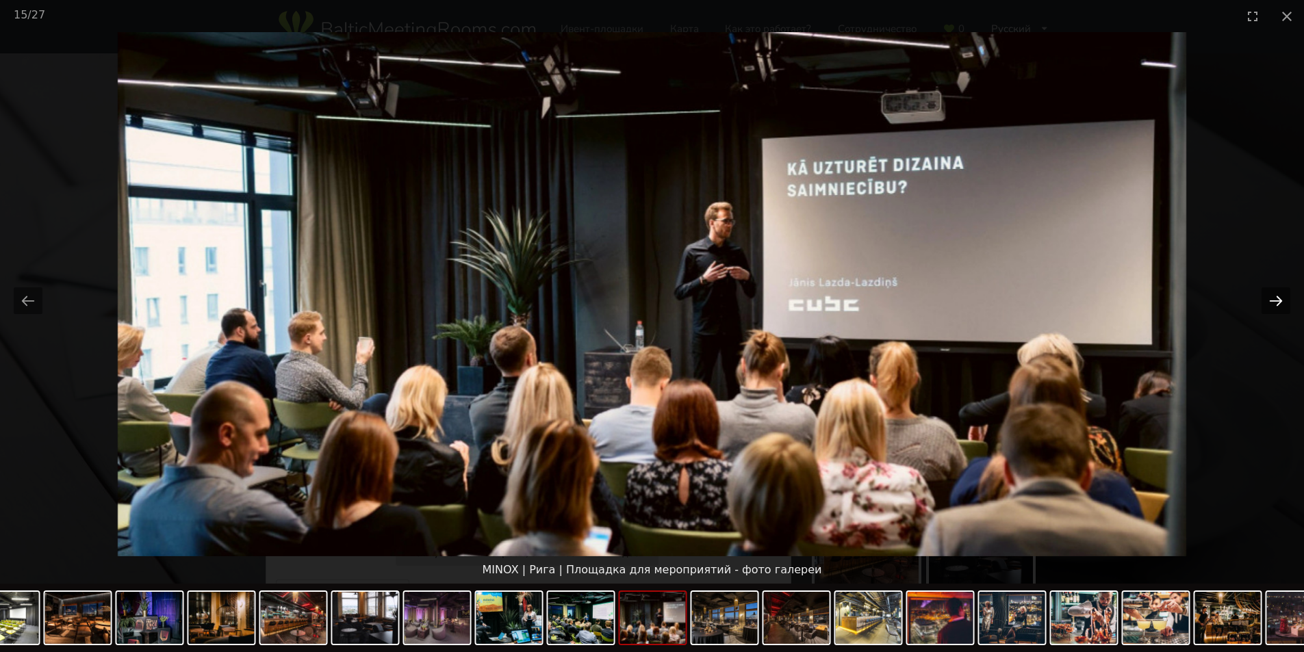
click at [1285, 298] on button "Next slide" at bounding box center [1275, 300] width 29 height 27
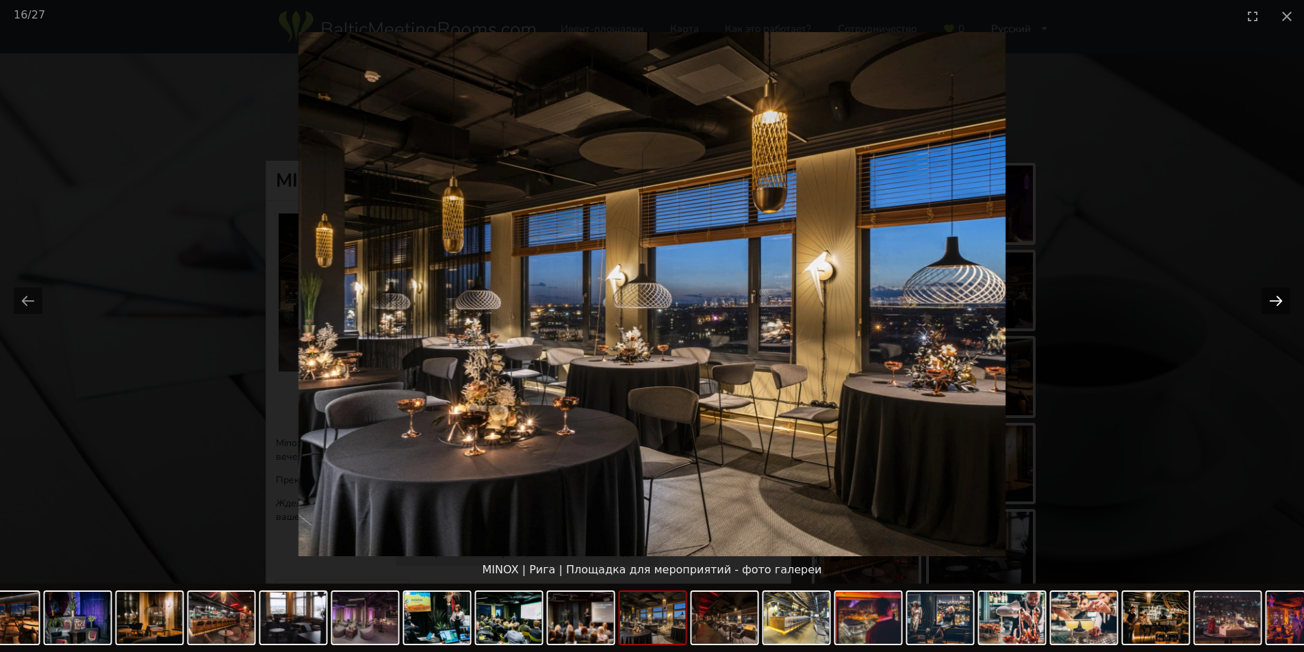
click at [1285, 298] on button "Next slide" at bounding box center [1275, 300] width 29 height 27
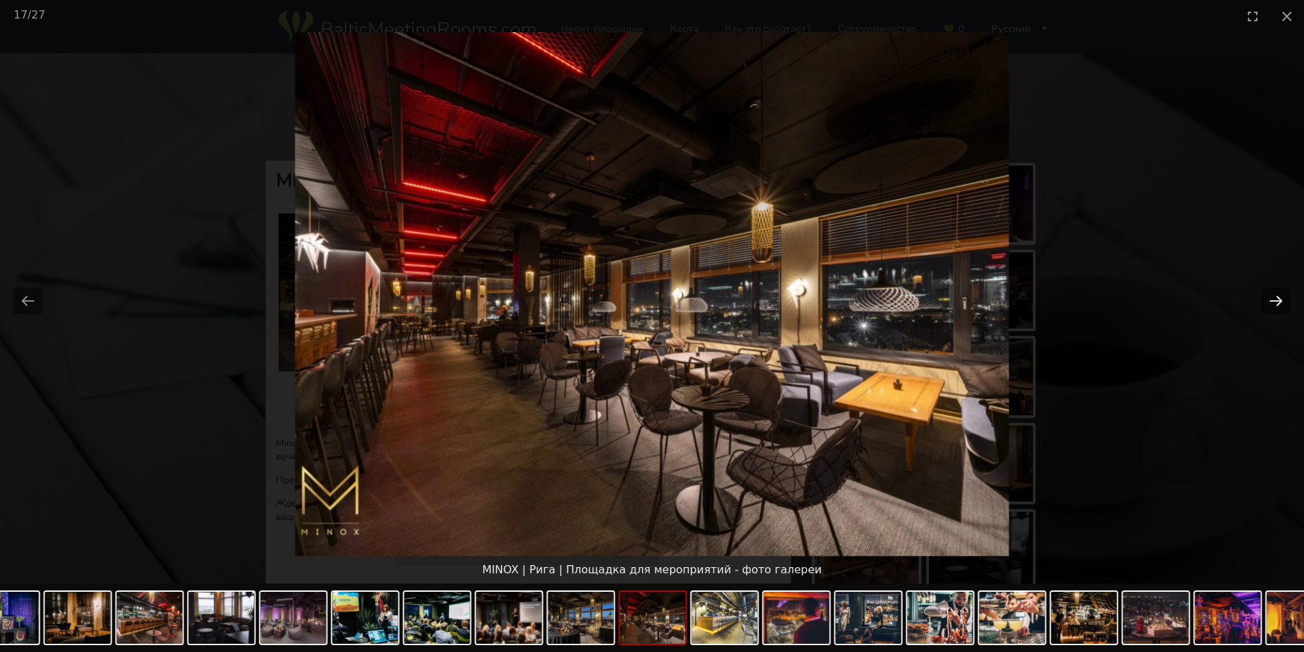
click at [1285, 298] on button "Next slide" at bounding box center [1275, 300] width 29 height 27
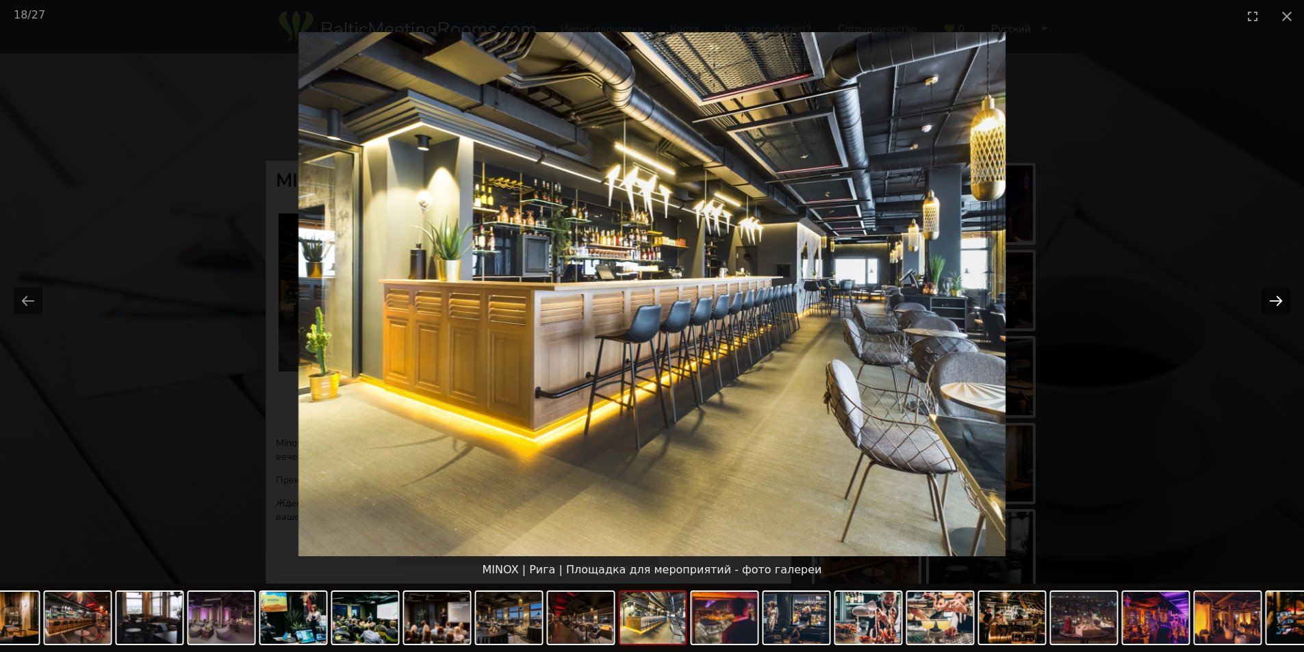
click at [1285, 298] on button "Next slide" at bounding box center [1275, 300] width 29 height 27
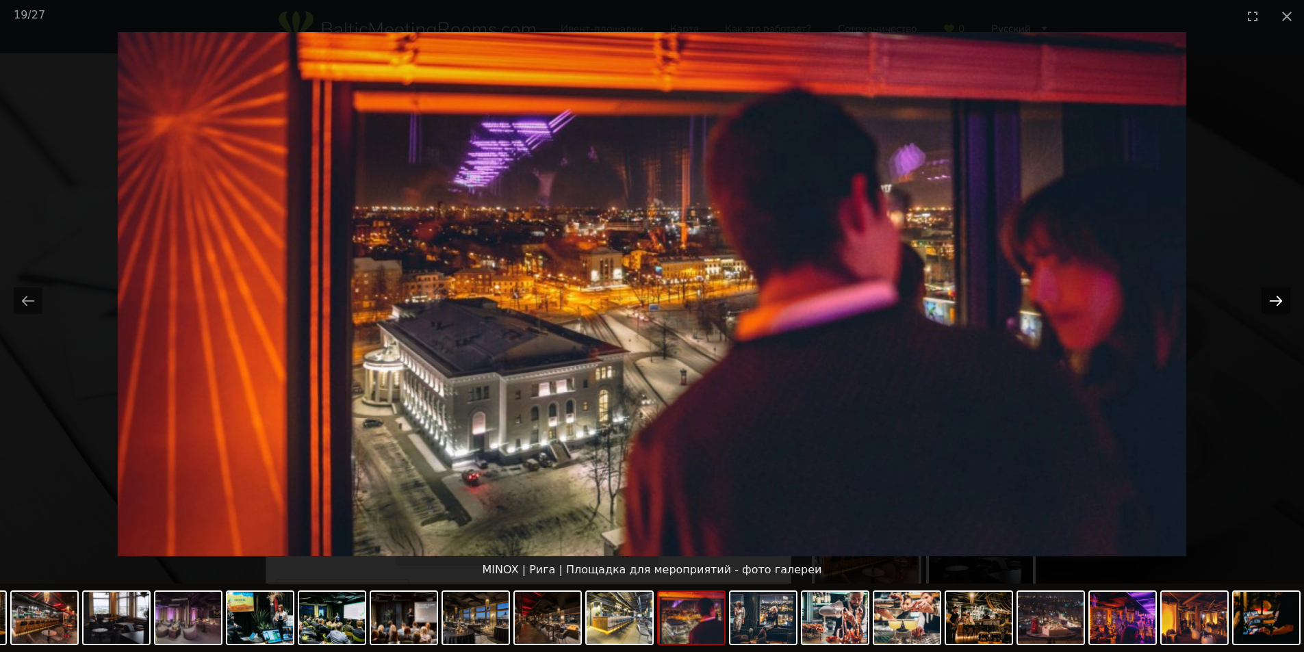
click at [1284, 298] on button "Next slide" at bounding box center [1275, 300] width 29 height 27
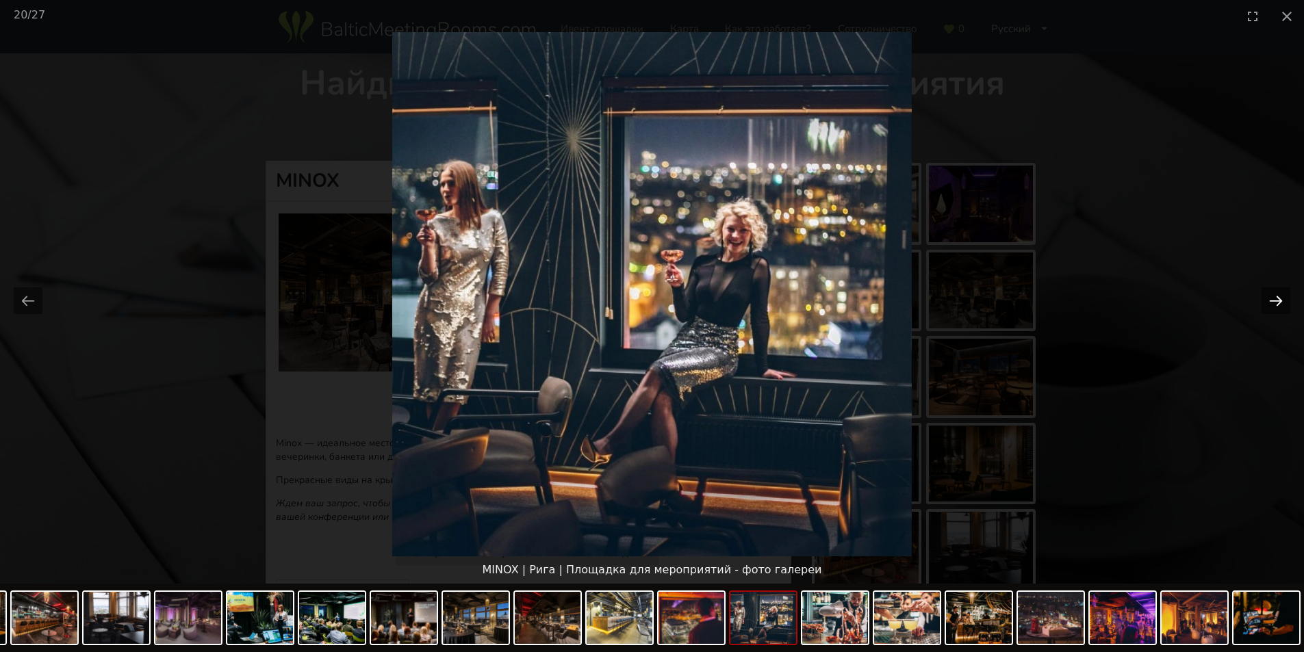
click at [1284, 298] on button "Next slide" at bounding box center [1275, 300] width 29 height 27
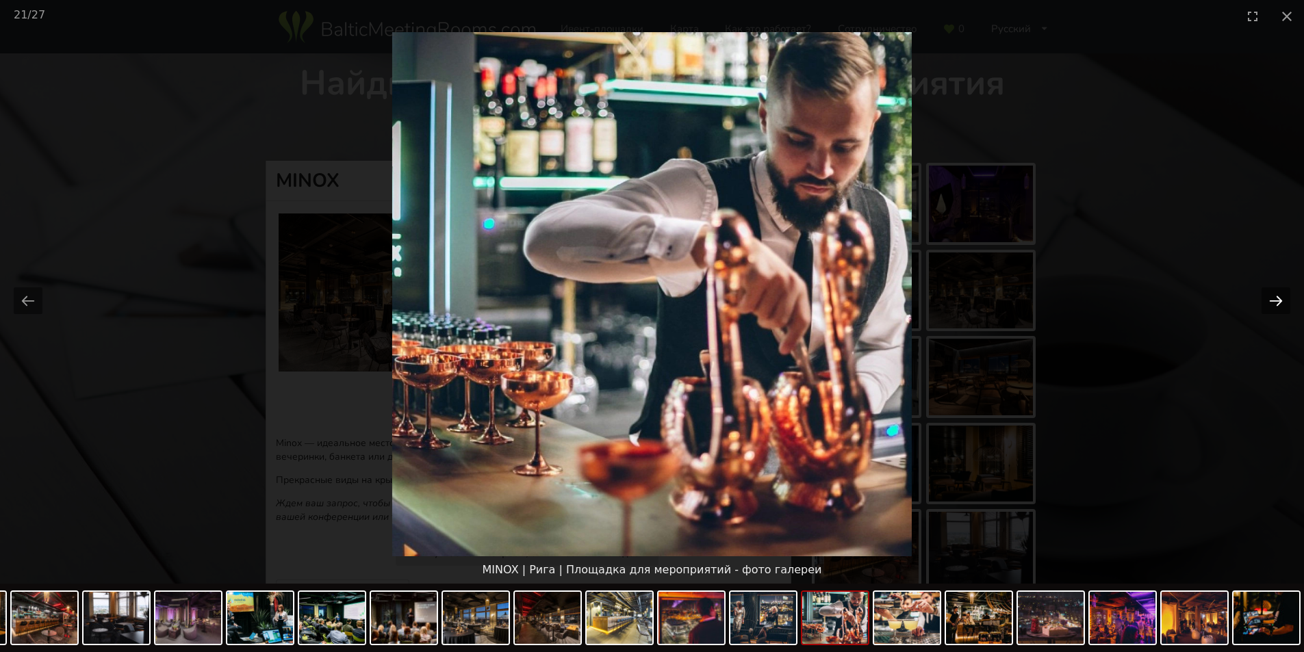
click at [1284, 298] on button "Next slide" at bounding box center [1275, 300] width 29 height 27
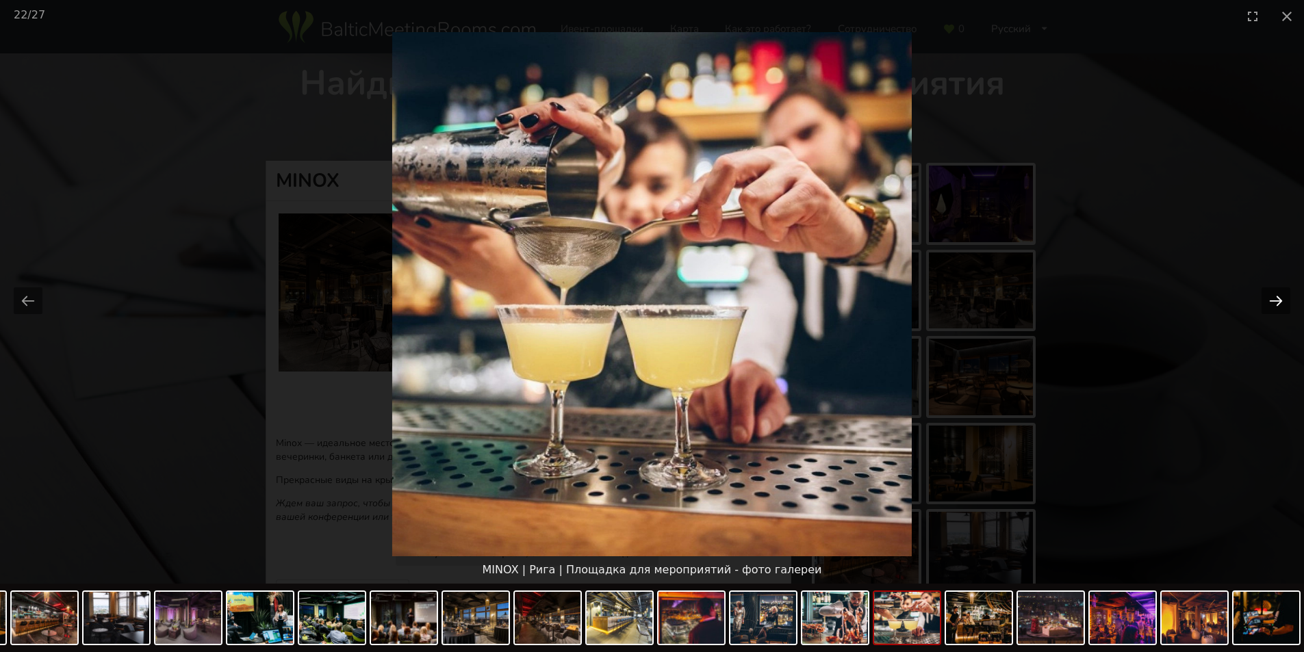
click at [1284, 298] on button "Next slide" at bounding box center [1275, 300] width 29 height 27
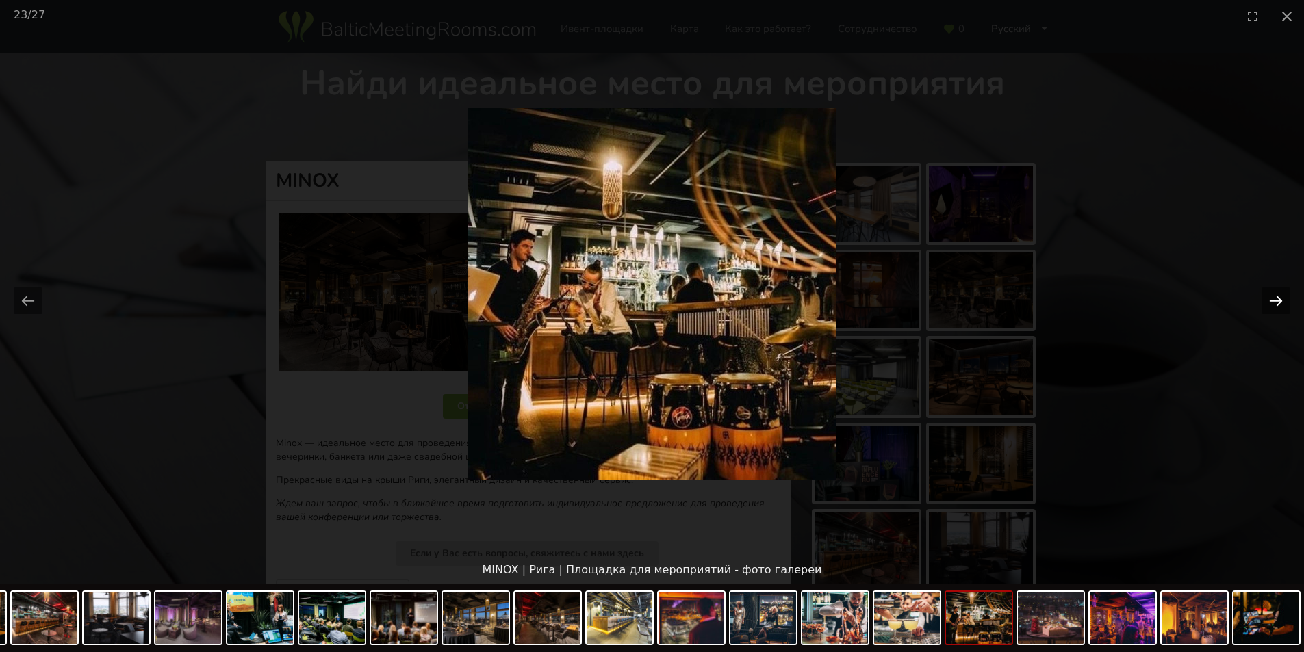
click at [1284, 298] on button "Next slide" at bounding box center [1275, 300] width 29 height 27
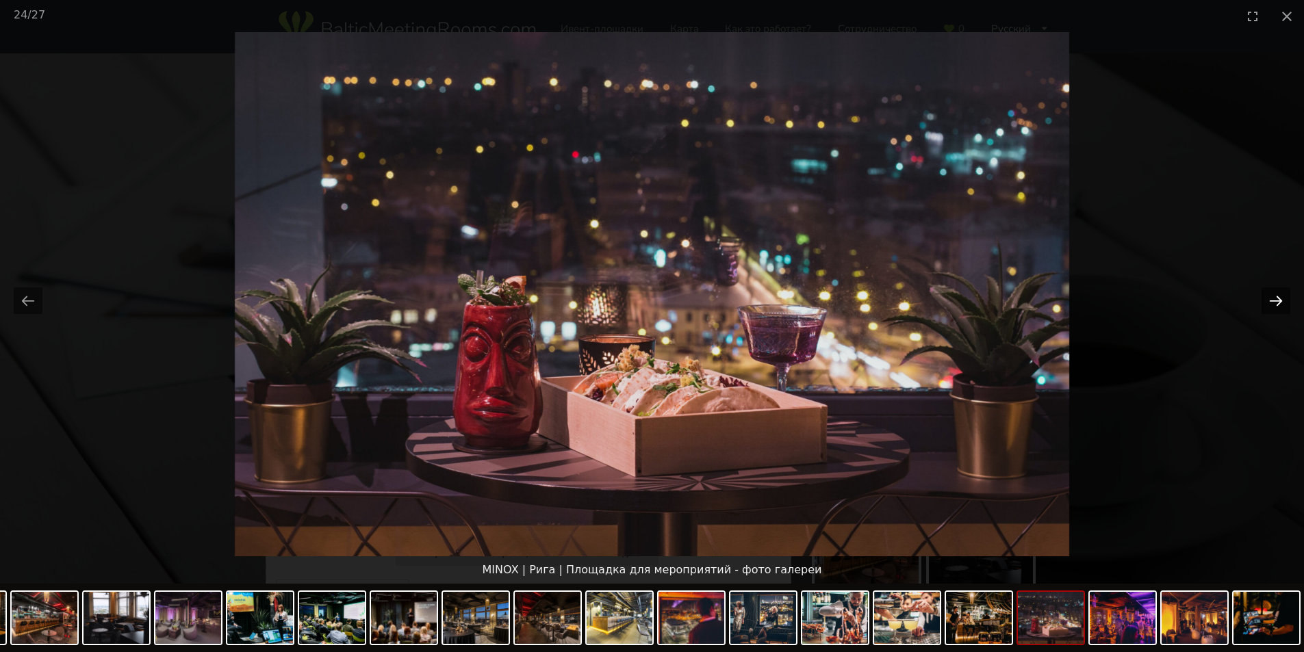
click at [1284, 298] on button "Next slide" at bounding box center [1275, 300] width 29 height 27
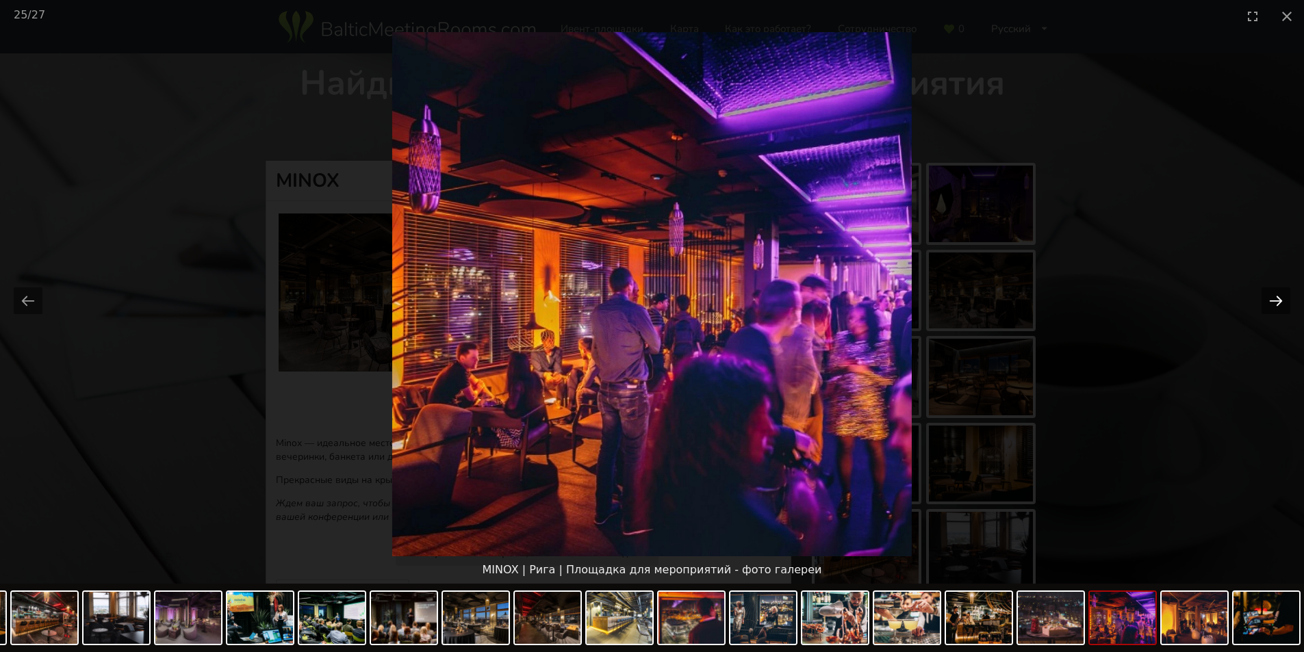
click at [1284, 298] on button "Next slide" at bounding box center [1275, 300] width 29 height 27
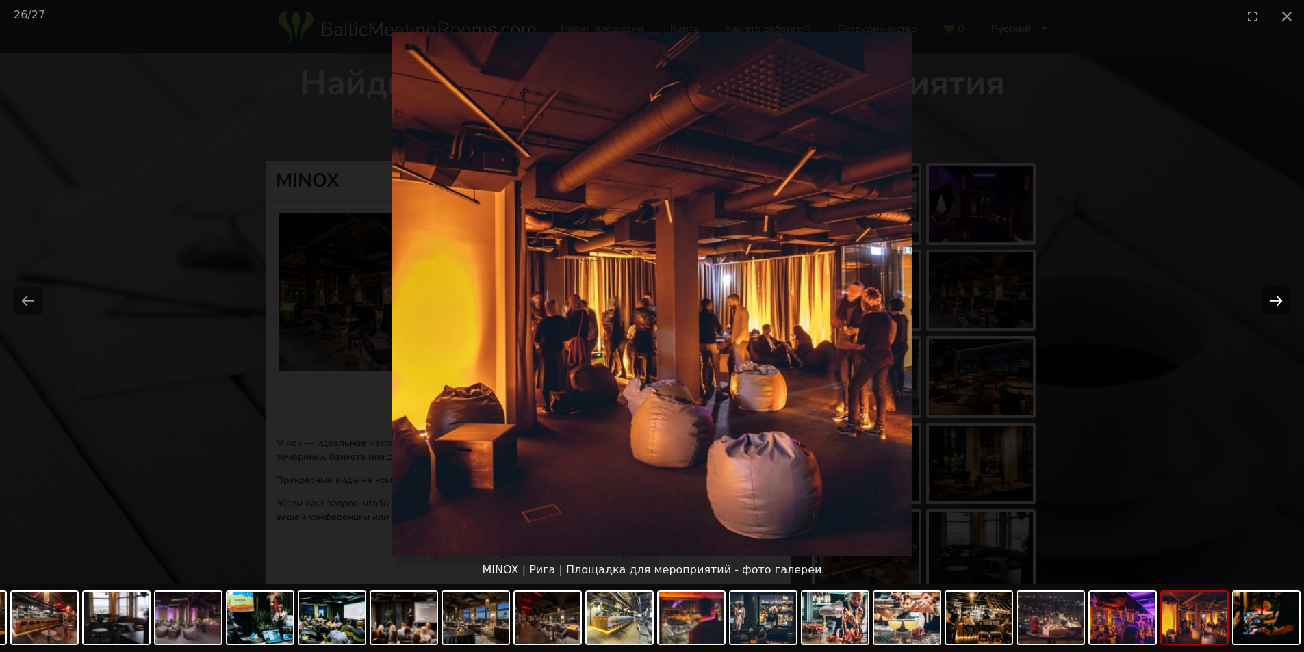
click at [1284, 298] on button "Next slide" at bounding box center [1275, 300] width 29 height 27
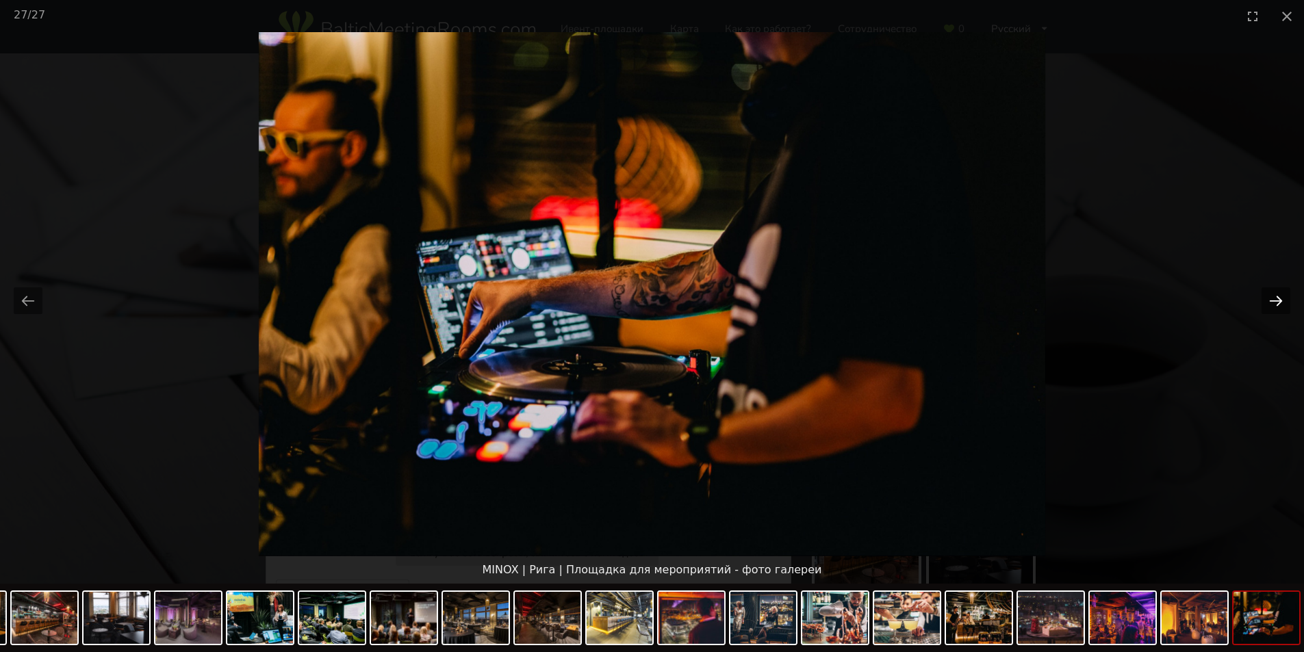
click at [1284, 298] on button "Next slide" at bounding box center [1275, 300] width 29 height 27
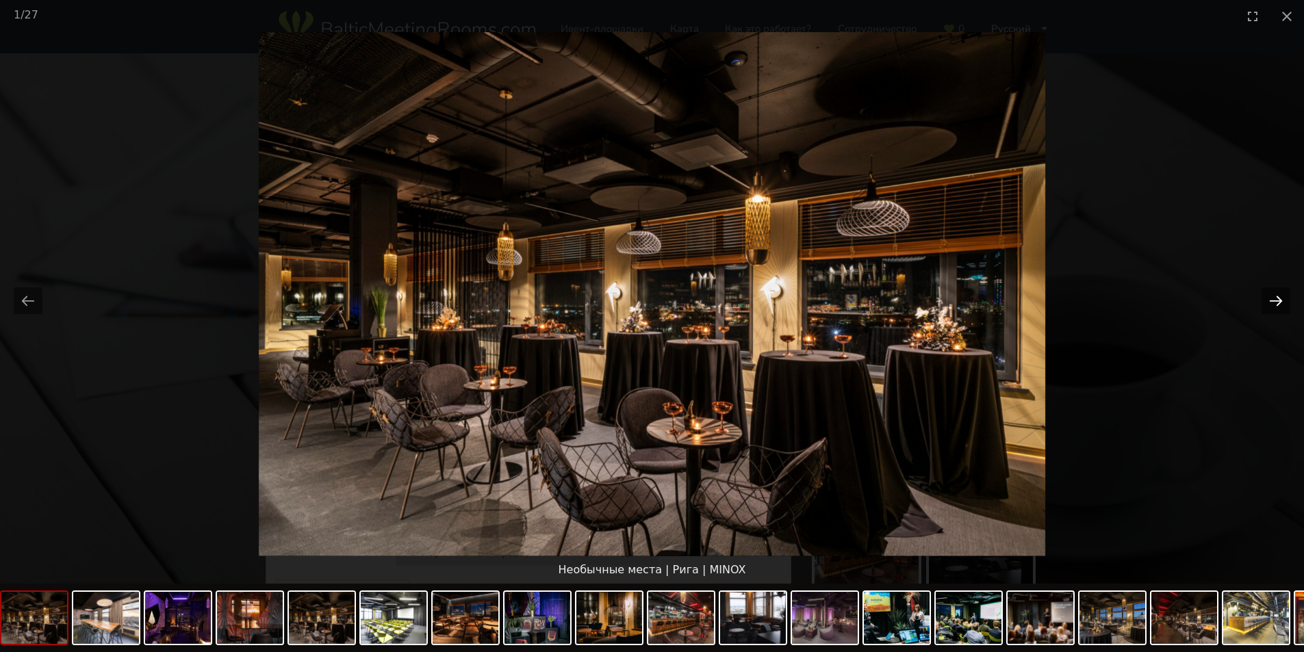
click at [1284, 298] on button "Next slide" at bounding box center [1275, 300] width 29 height 27
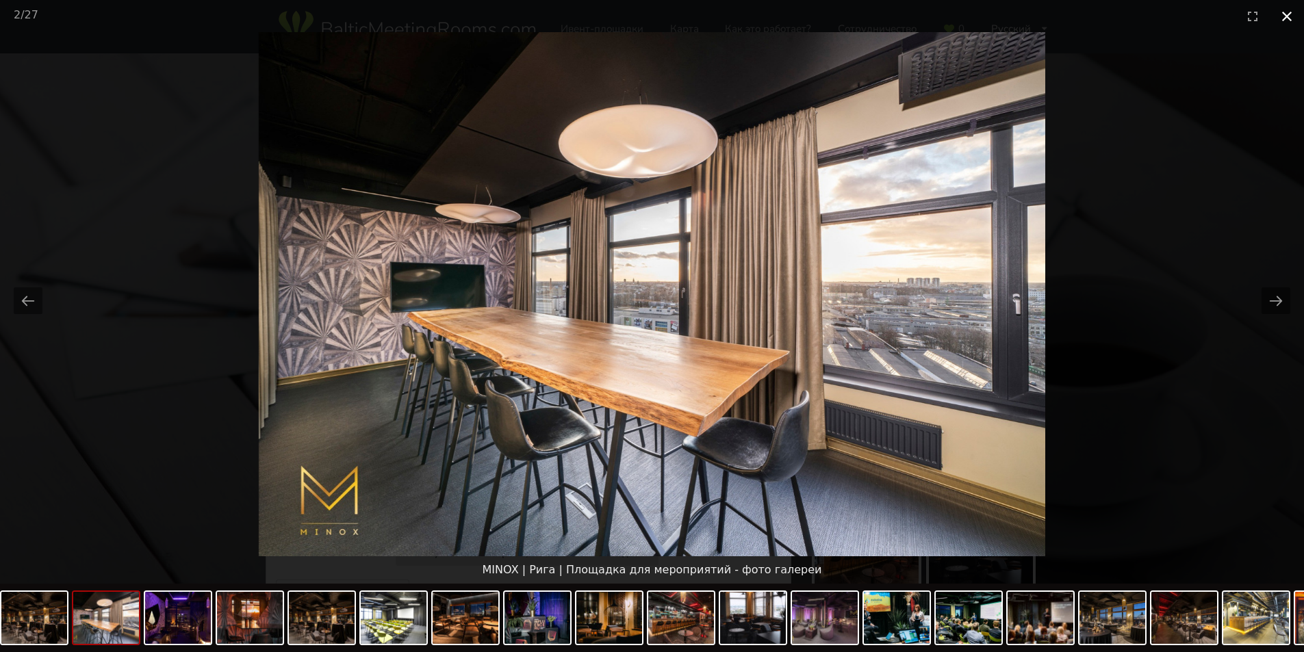
click at [1287, 12] on button "Close gallery" at bounding box center [1286, 16] width 34 height 32
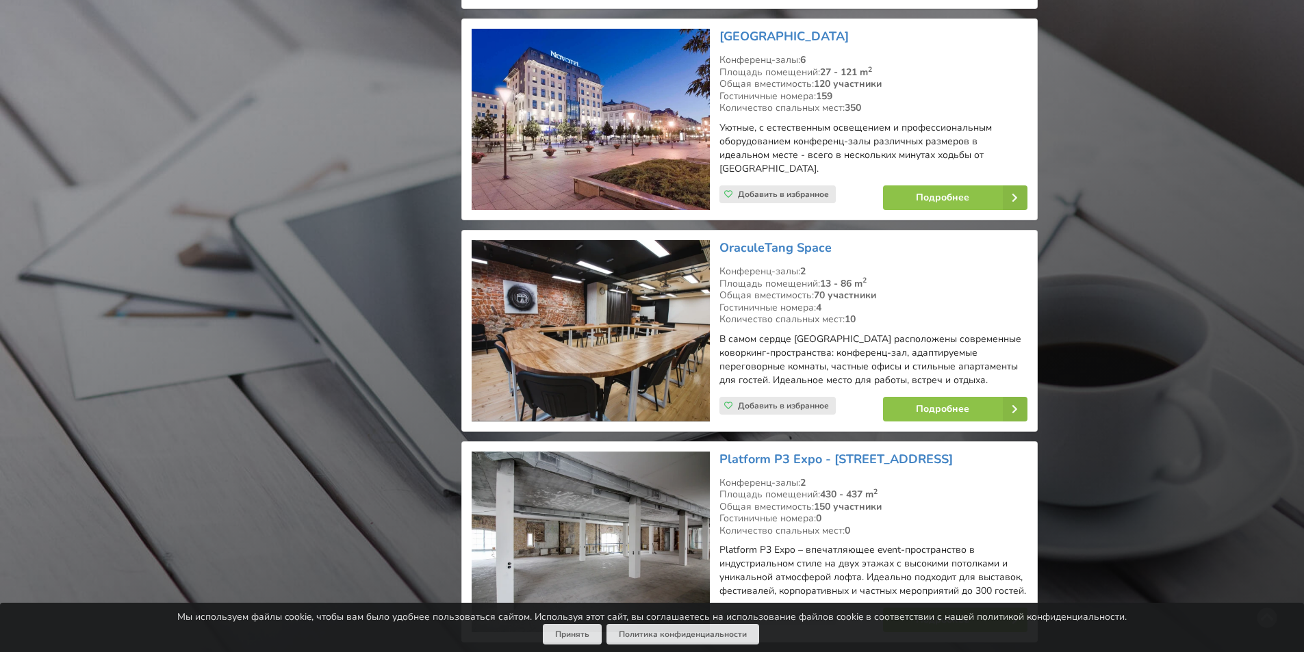
scroll to position [9375, 0]
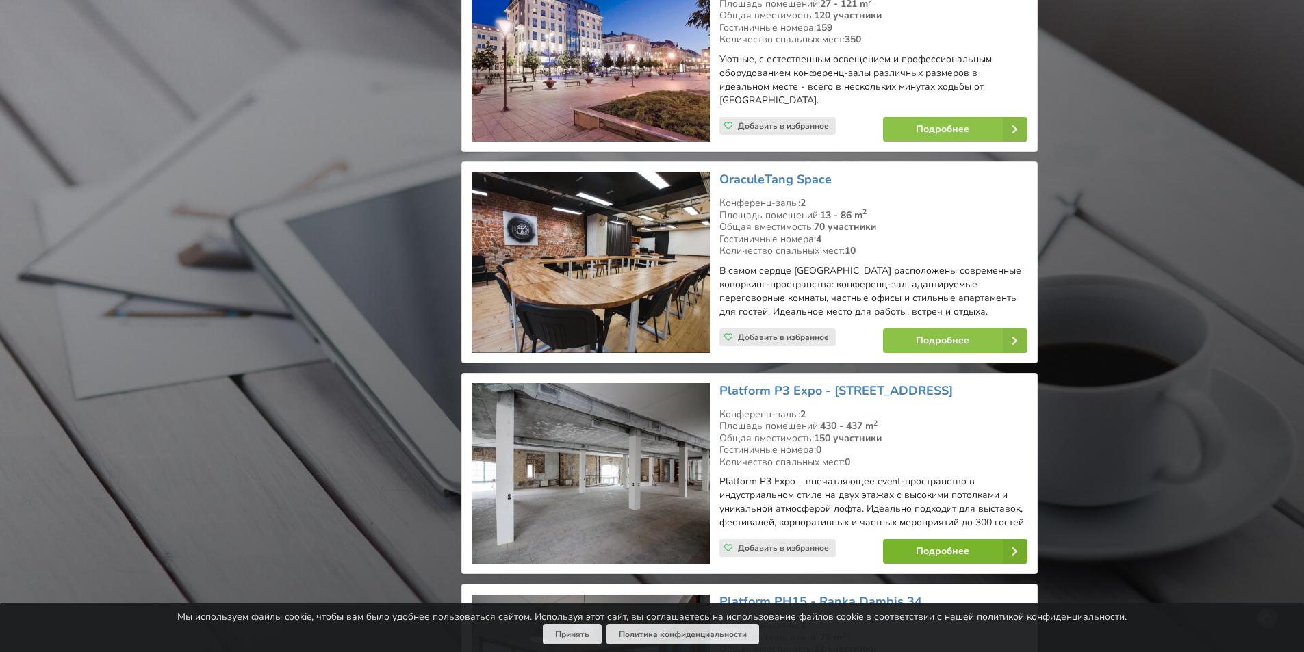
click at [933, 539] on link "Подробнее" at bounding box center [955, 551] width 144 height 25
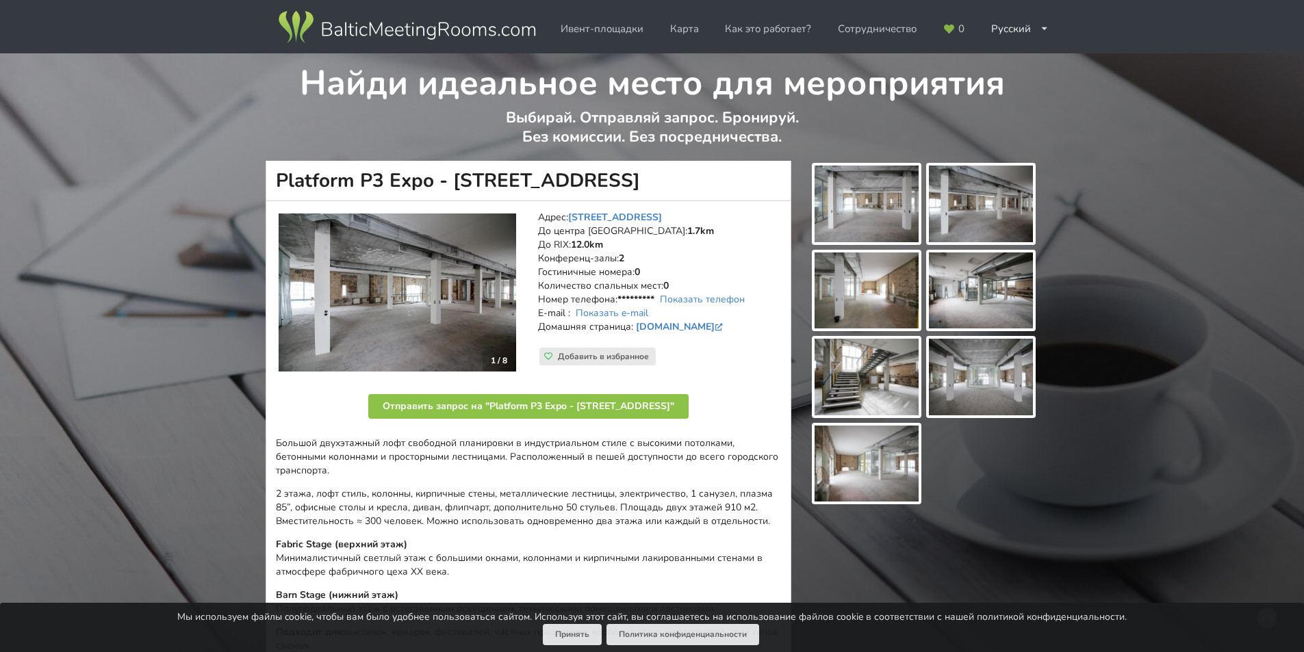
click at [863, 216] on img at bounding box center [866, 204] width 104 height 77
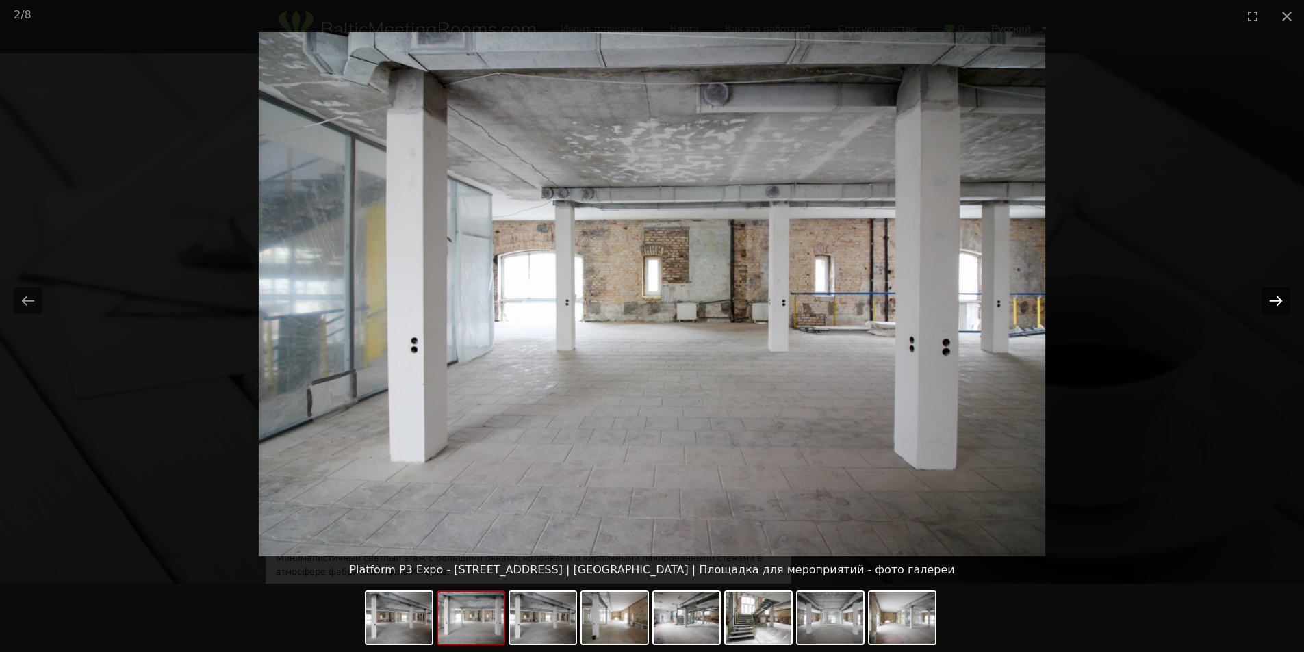
click at [1275, 302] on button "Next slide" at bounding box center [1275, 300] width 29 height 27
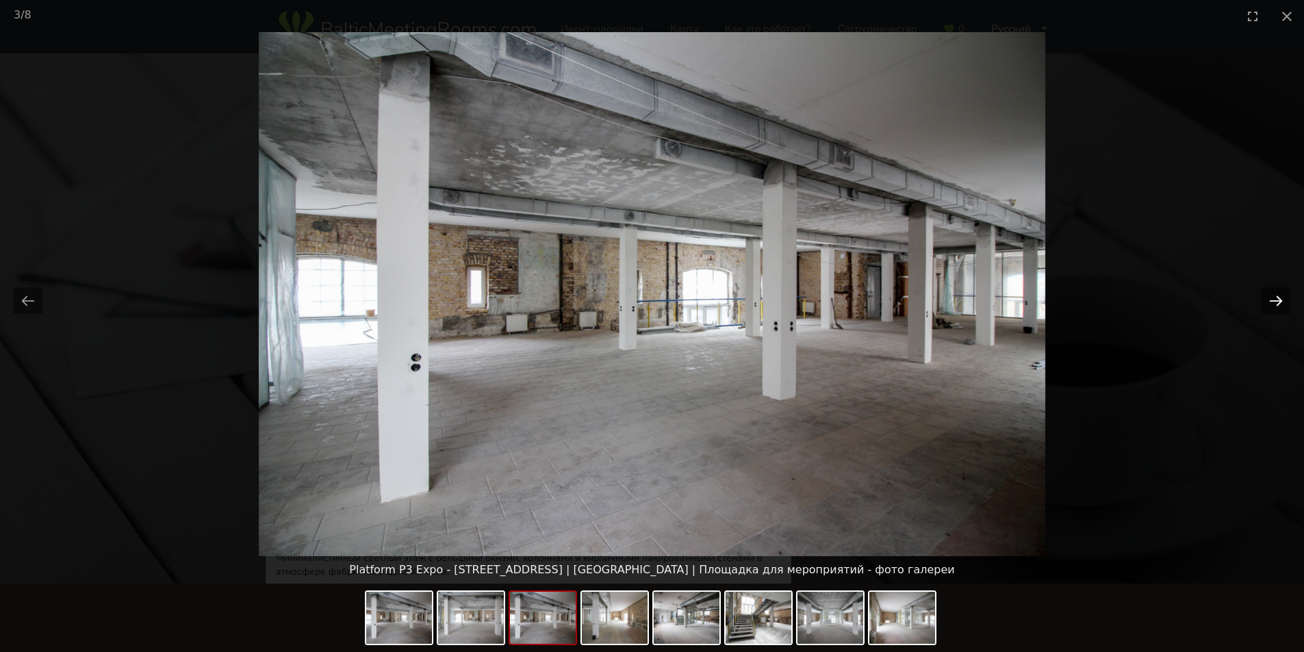
click at [1275, 302] on button "Next slide" at bounding box center [1275, 300] width 29 height 27
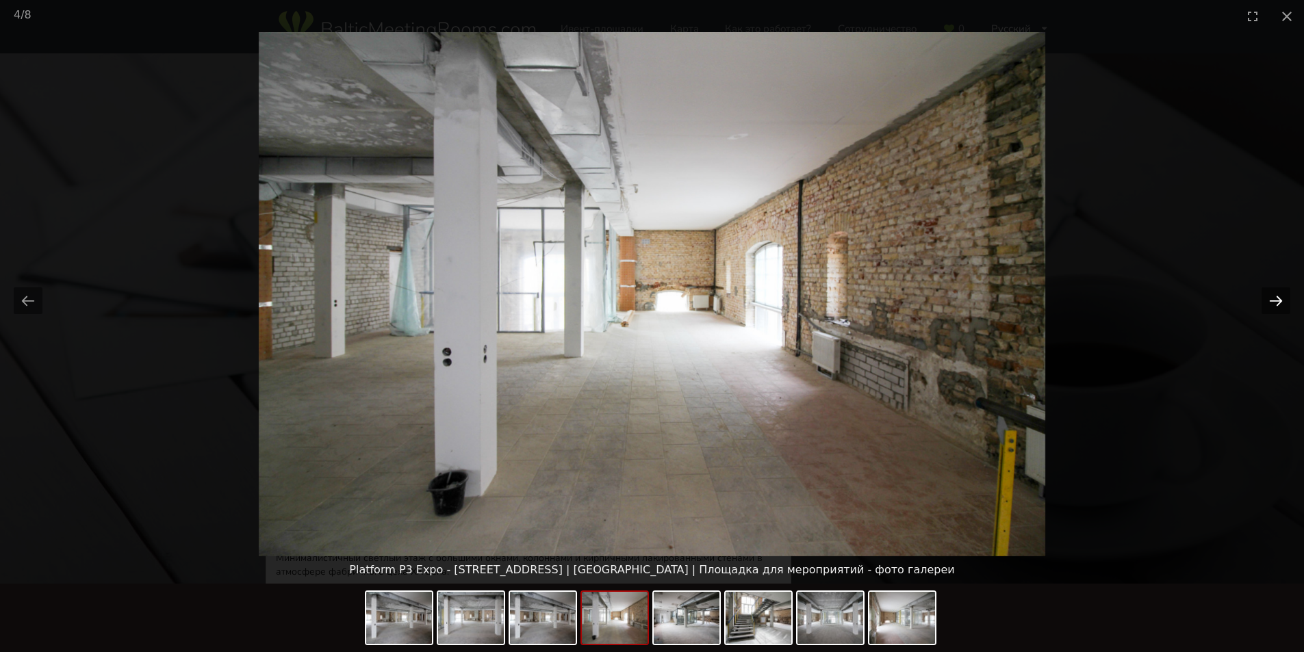
click at [1275, 302] on button "Next slide" at bounding box center [1275, 300] width 29 height 27
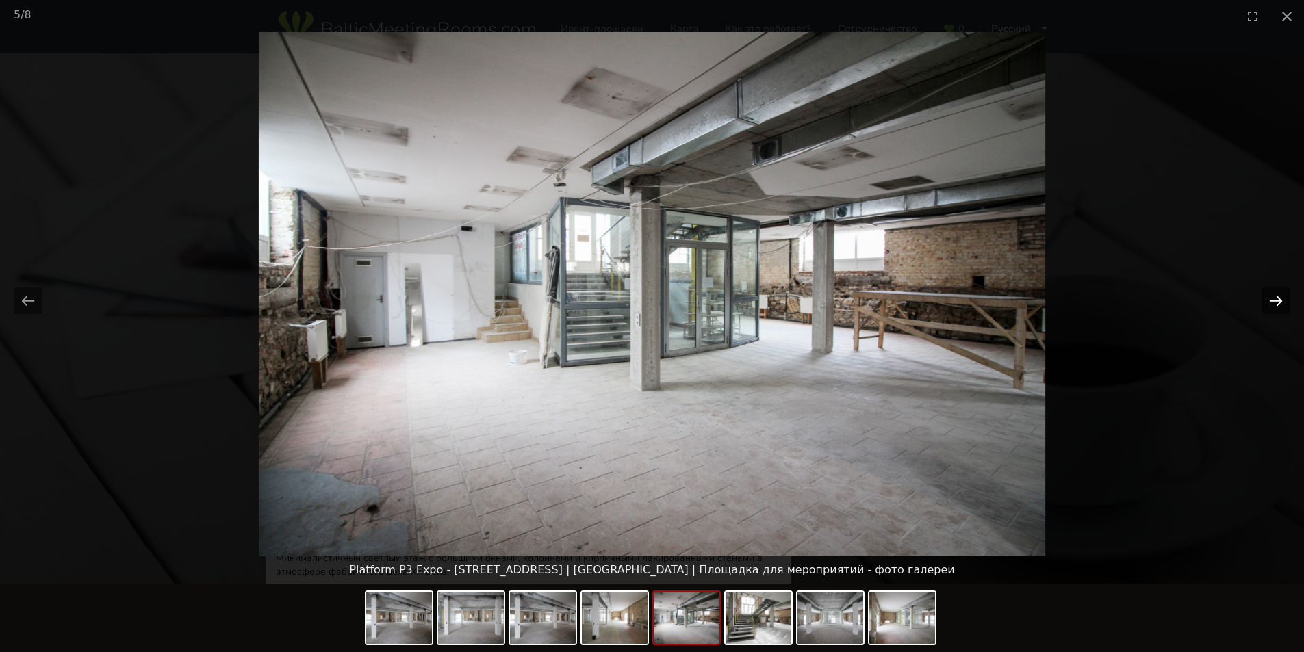
click at [1275, 302] on button "Next slide" at bounding box center [1275, 300] width 29 height 27
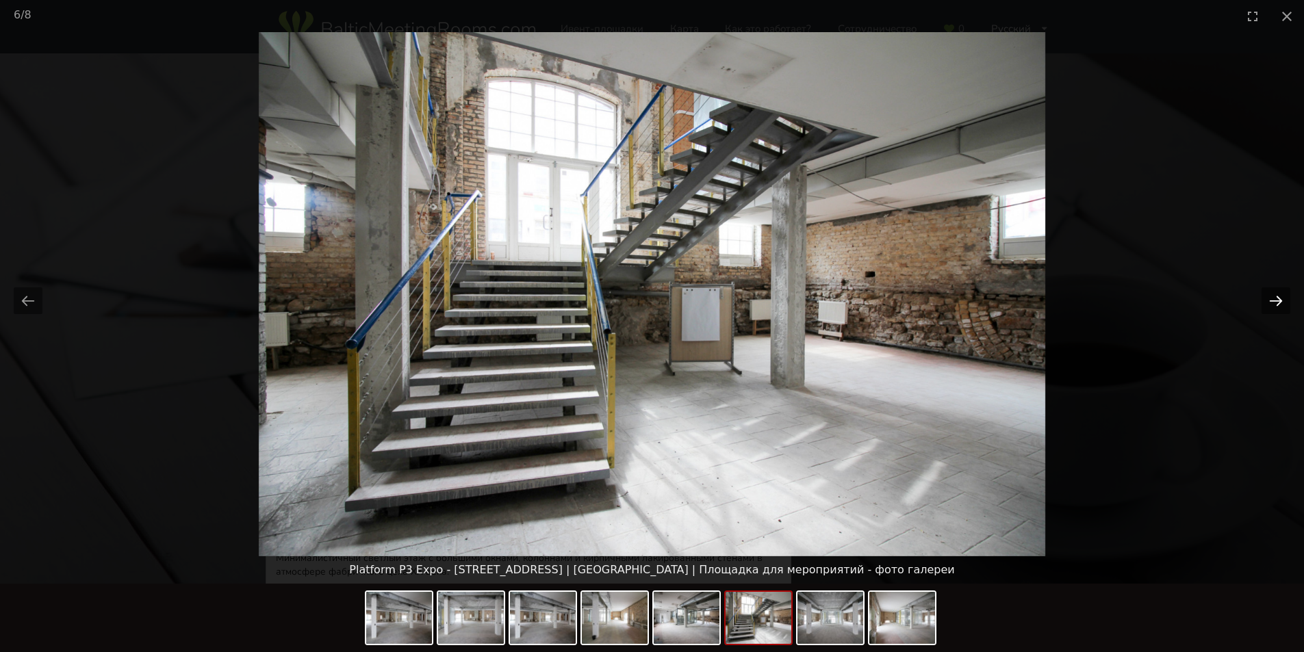
click at [1275, 302] on button "Next slide" at bounding box center [1275, 300] width 29 height 27
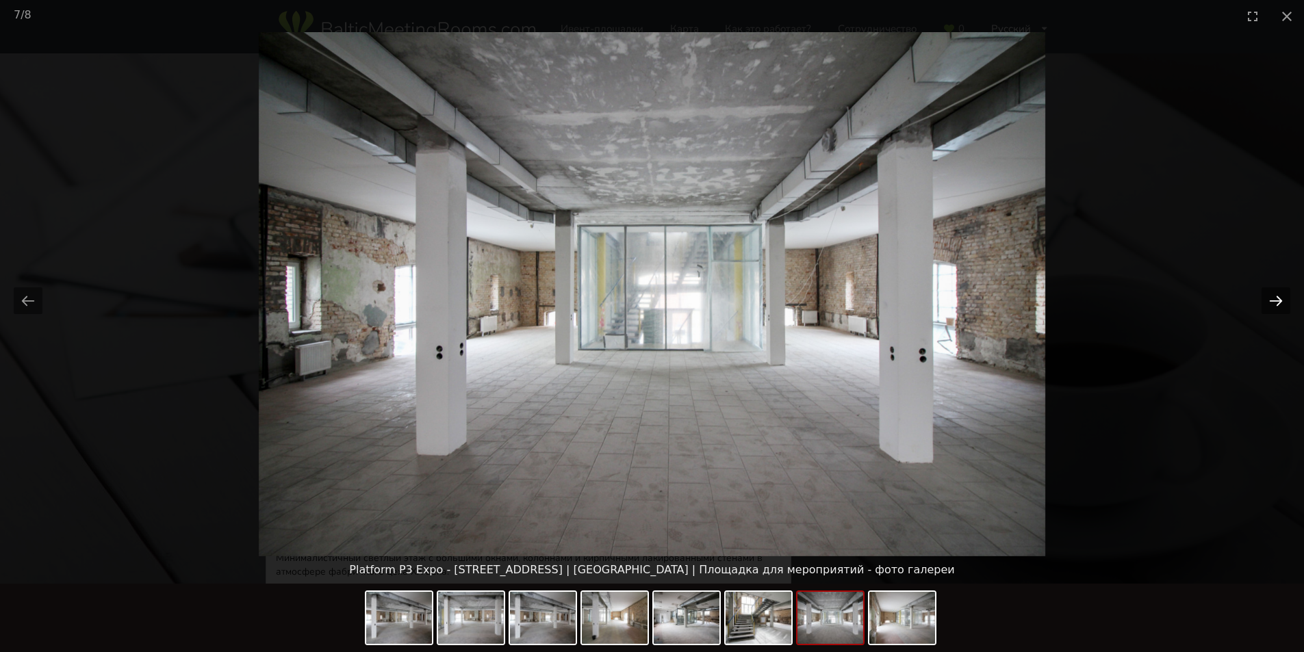
click at [1275, 302] on button "Next slide" at bounding box center [1275, 300] width 29 height 27
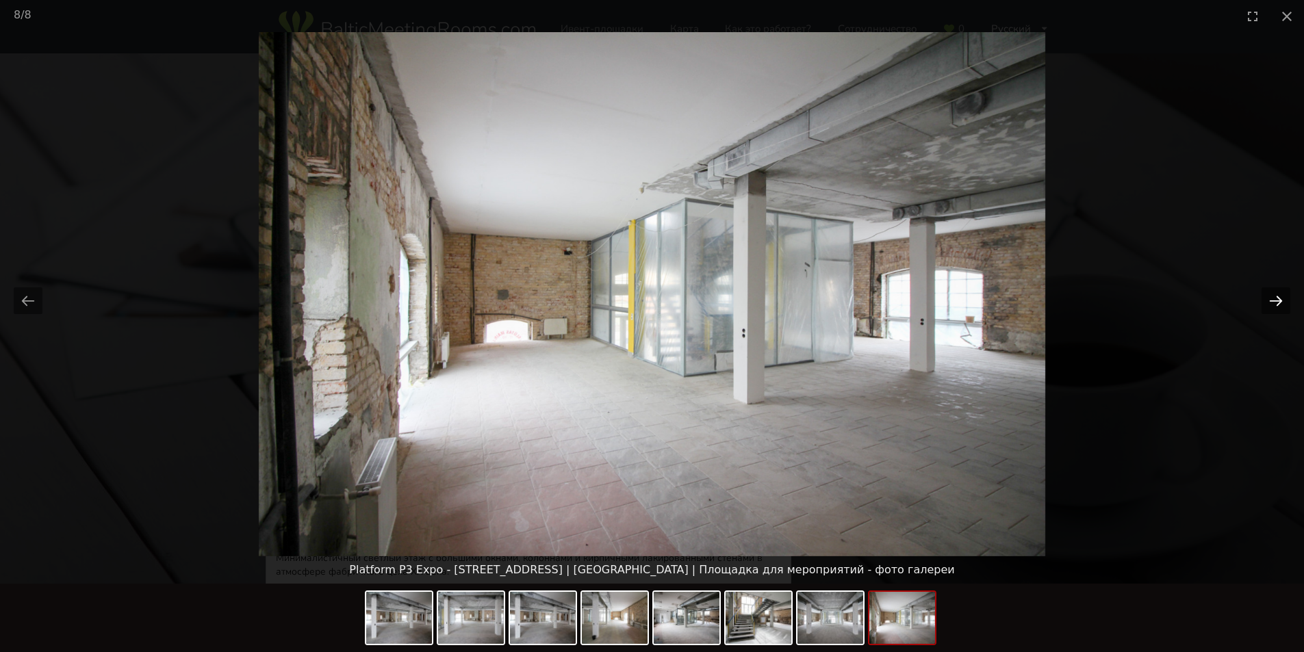
click at [1275, 302] on button "Next slide" at bounding box center [1275, 300] width 29 height 27
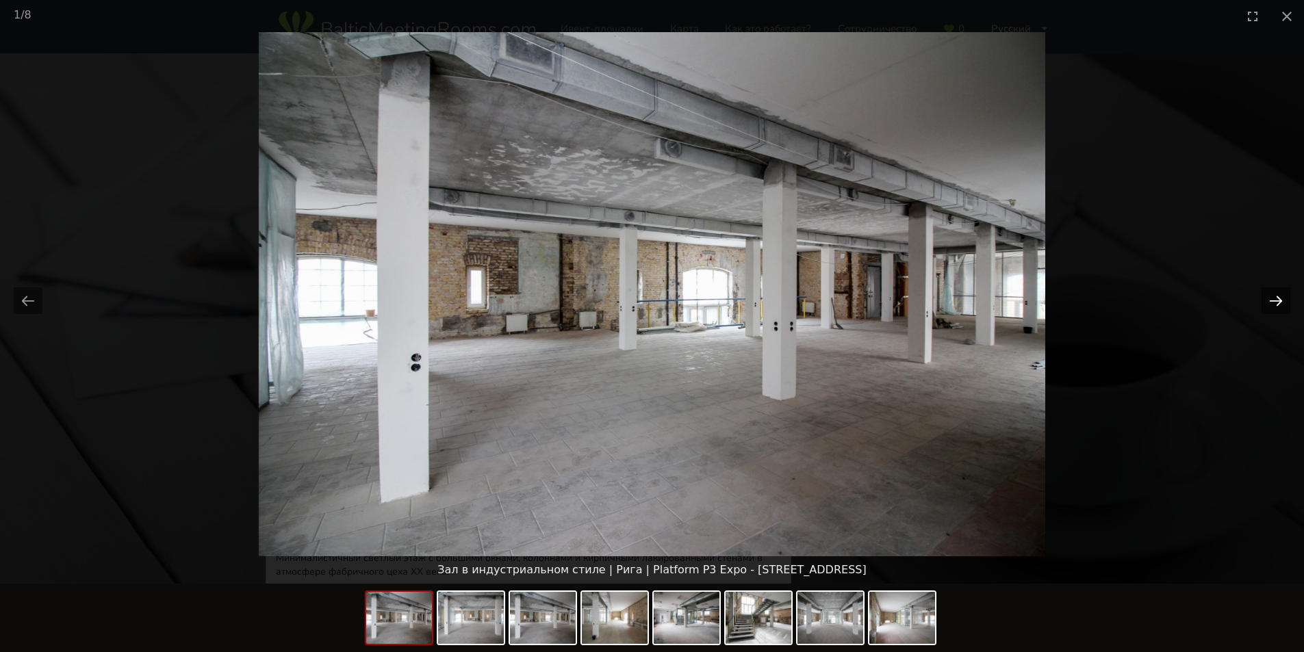
click at [1275, 302] on button "Next slide" at bounding box center [1275, 300] width 29 height 27
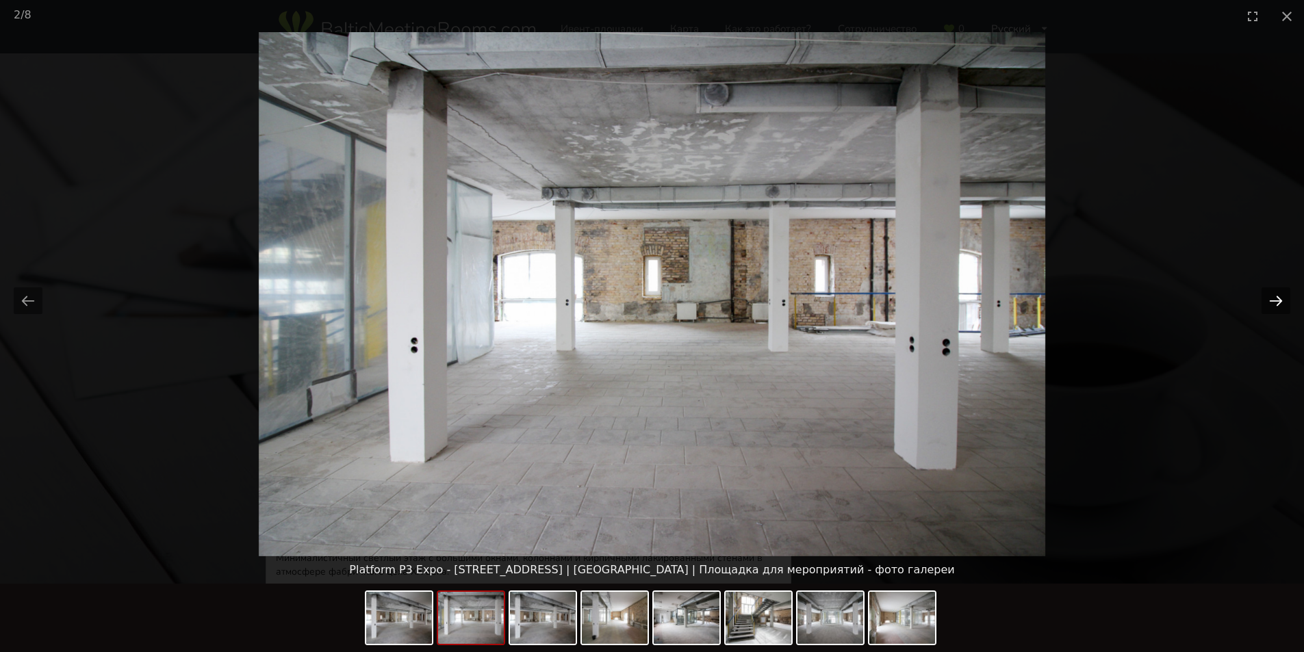
click at [1275, 302] on button "Next slide" at bounding box center [1275, 300] width 29 height 27
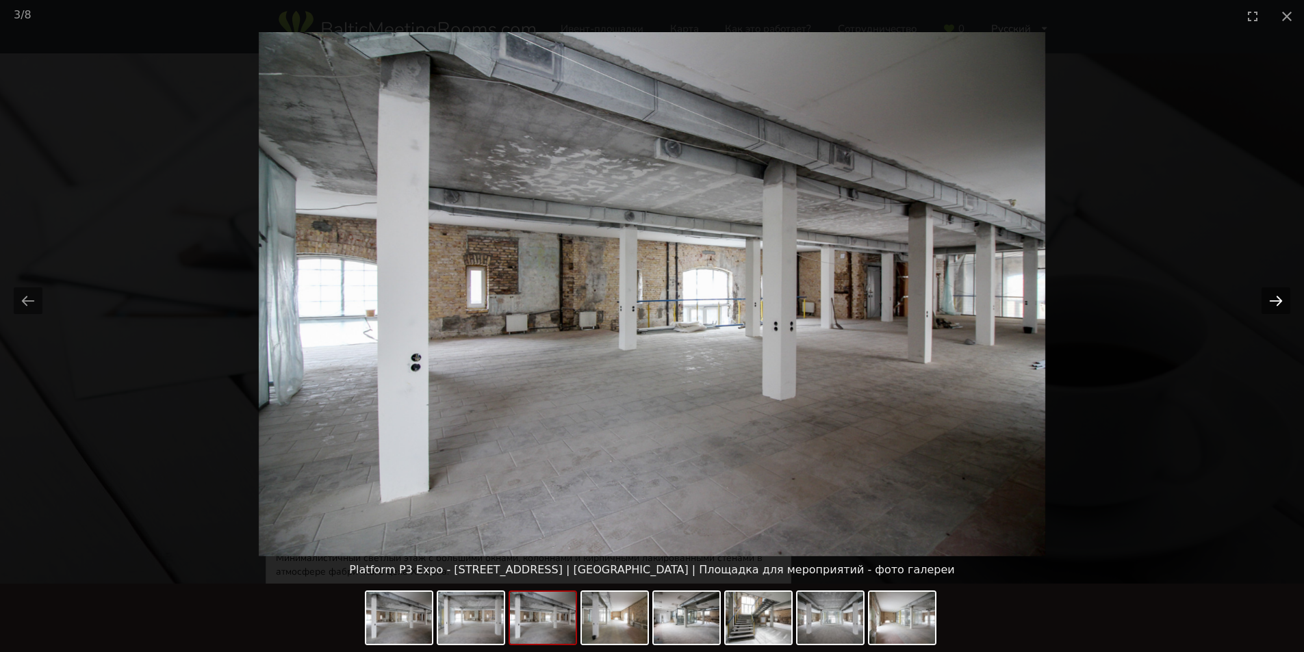
click at [1275, 302] on button "Next slide" at bounding box center [1275, 300] width 29 height 27
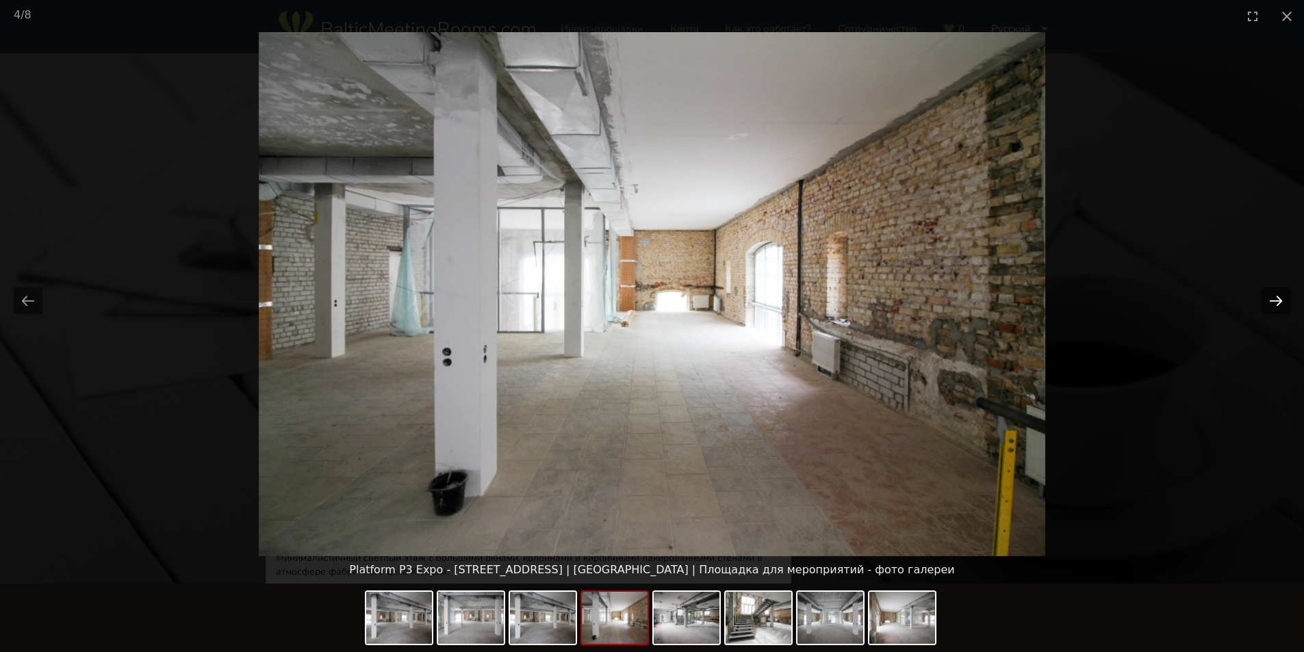
click at [1275, 302] on button "Next slide" at bounding box center [1275, 300] width 29 height 27
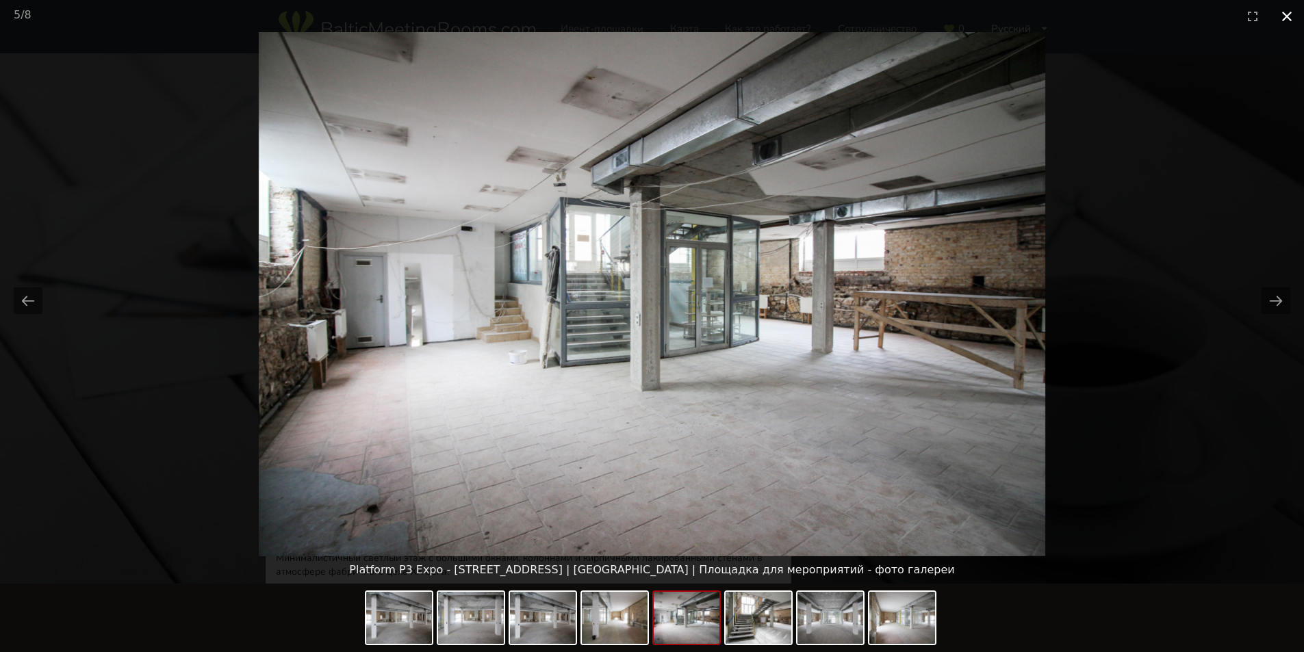
click at [1289, 14] on button "Close gallery" at bounding box center [1286, 16] width 34 height 32
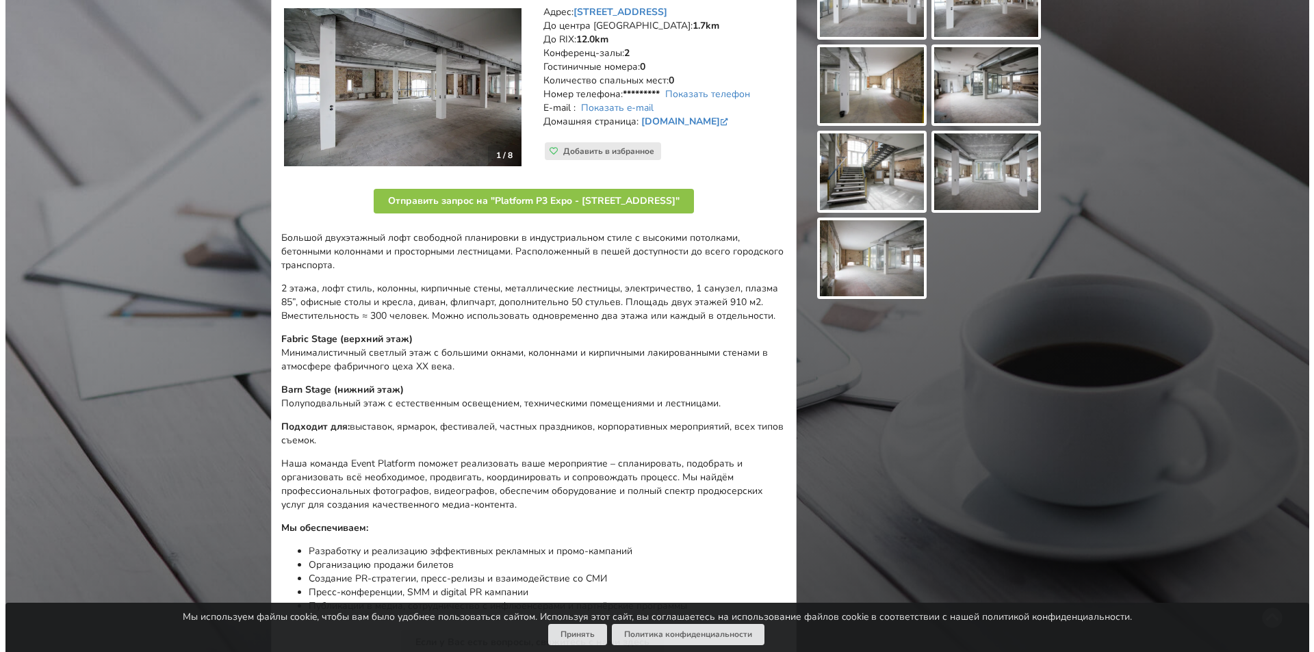
scroll to position [68, 0]
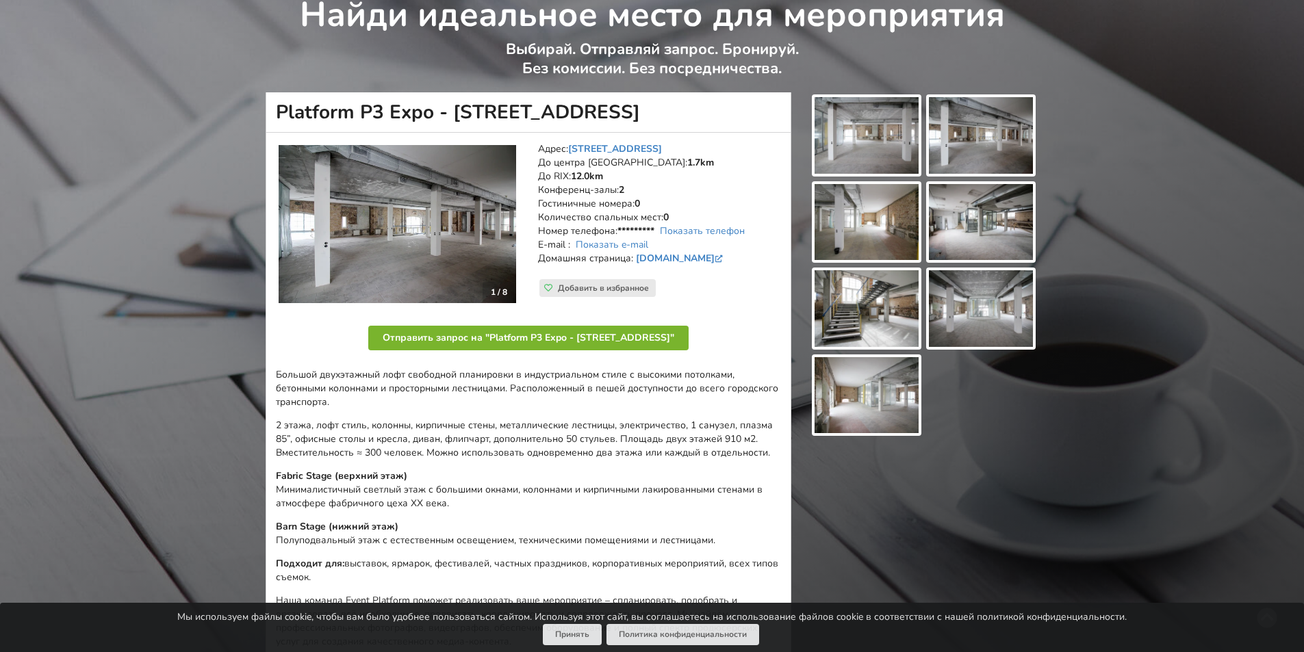
click at [612, 345] on button "Отправить запрос на "Platform P3 Expo - [STREET_ADDRESS]"" at bounding box center [528, 338] width 320 height 25
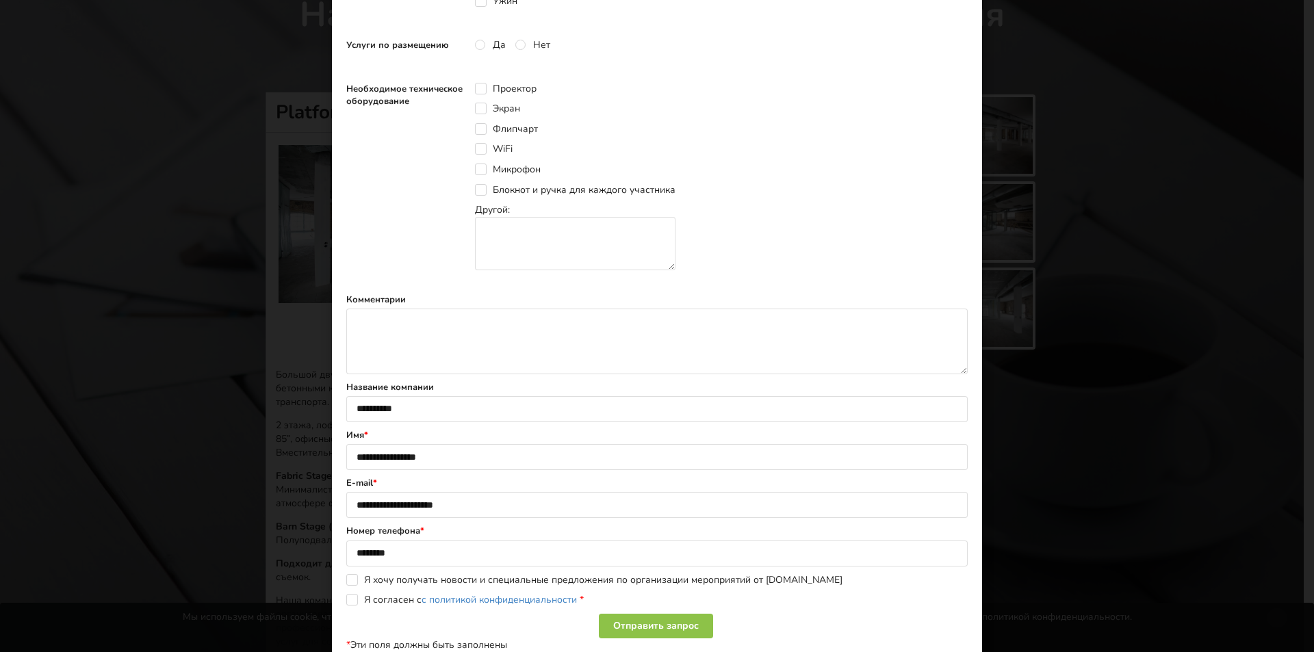
scroll to position [581, 0]
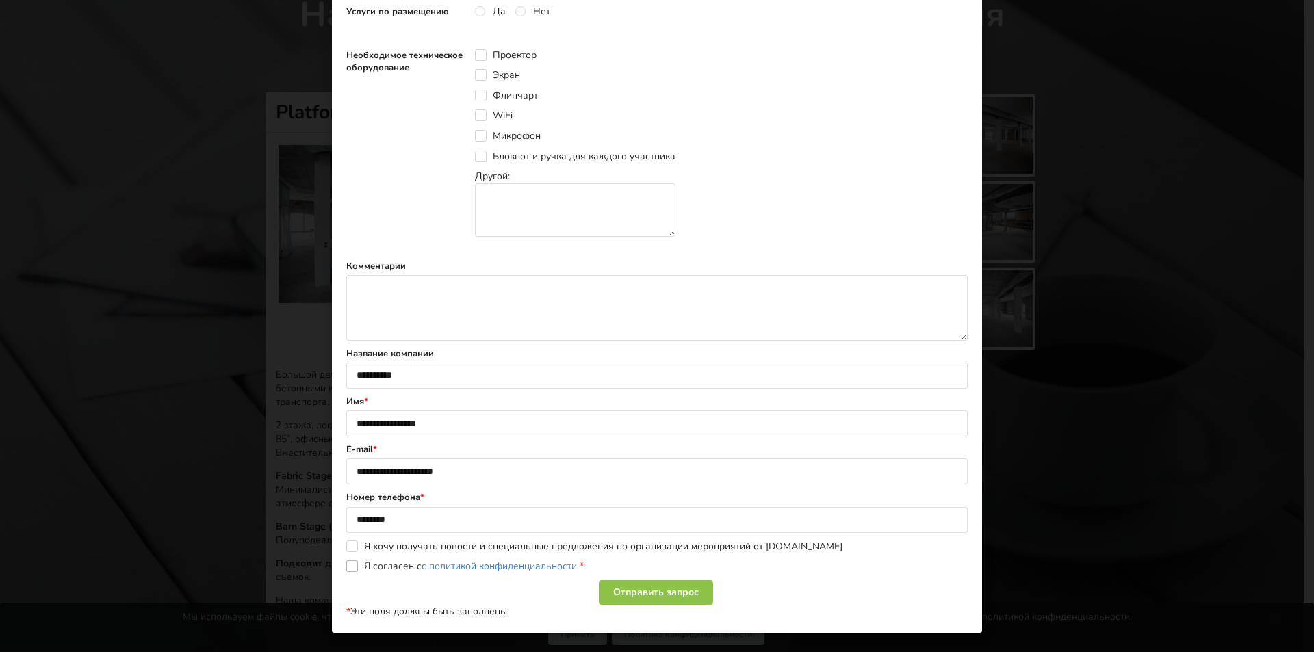
click at [346, 568] on label "Я согласен с с политикой конфиденциальности *" at bounding box center [464, 566] width 237 height 12
click at [638, 595] on div "Отправить запрос" at bounding box center [656, 592] width 114 height 25
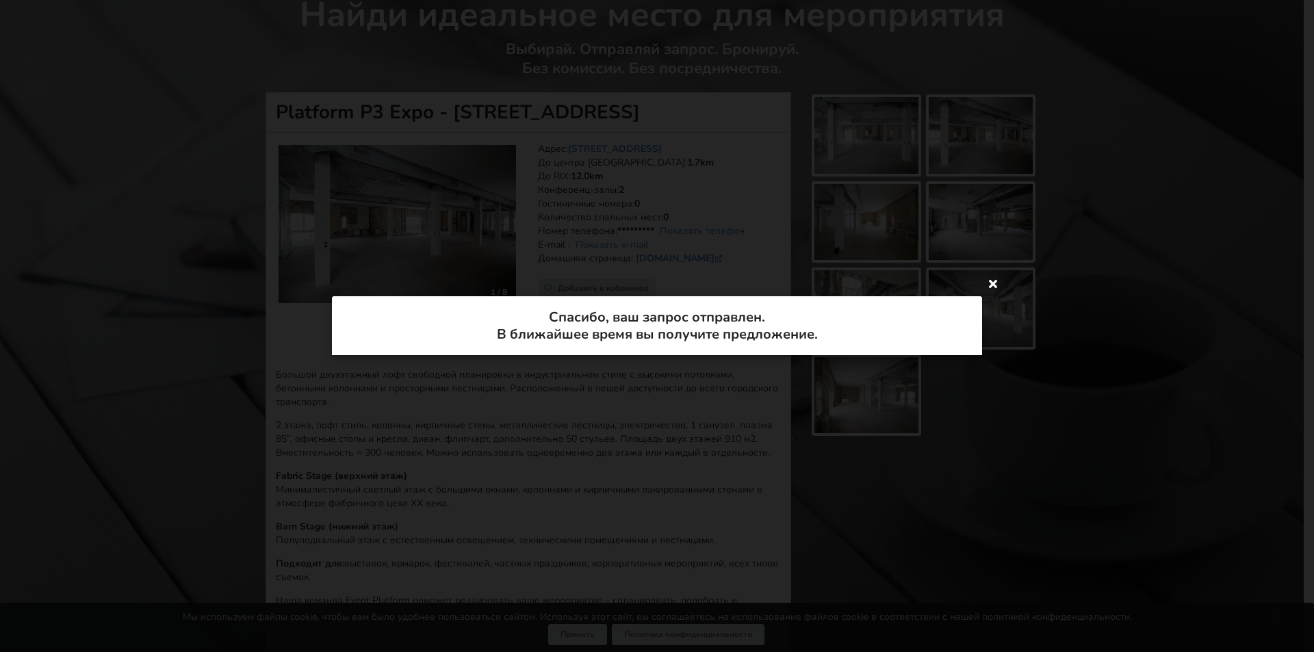
click at [994, 285] on icon at bounding box center [993, 283] width 22 height 22
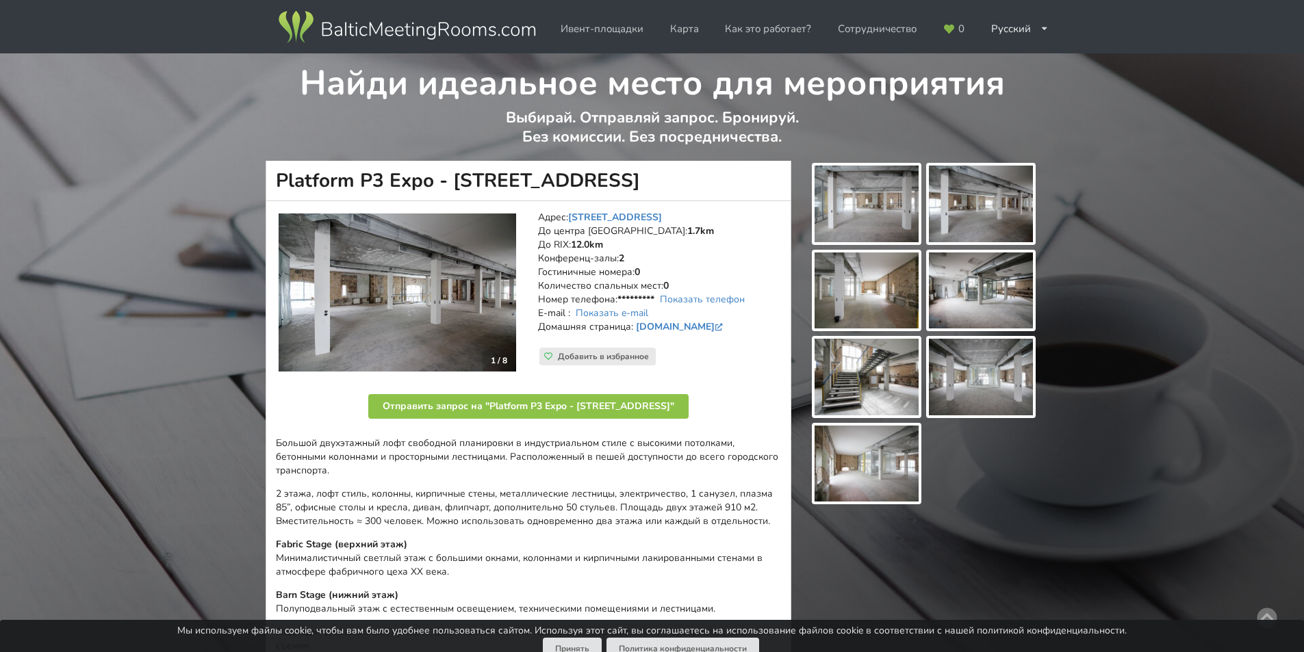
scroll to position [62, 0]
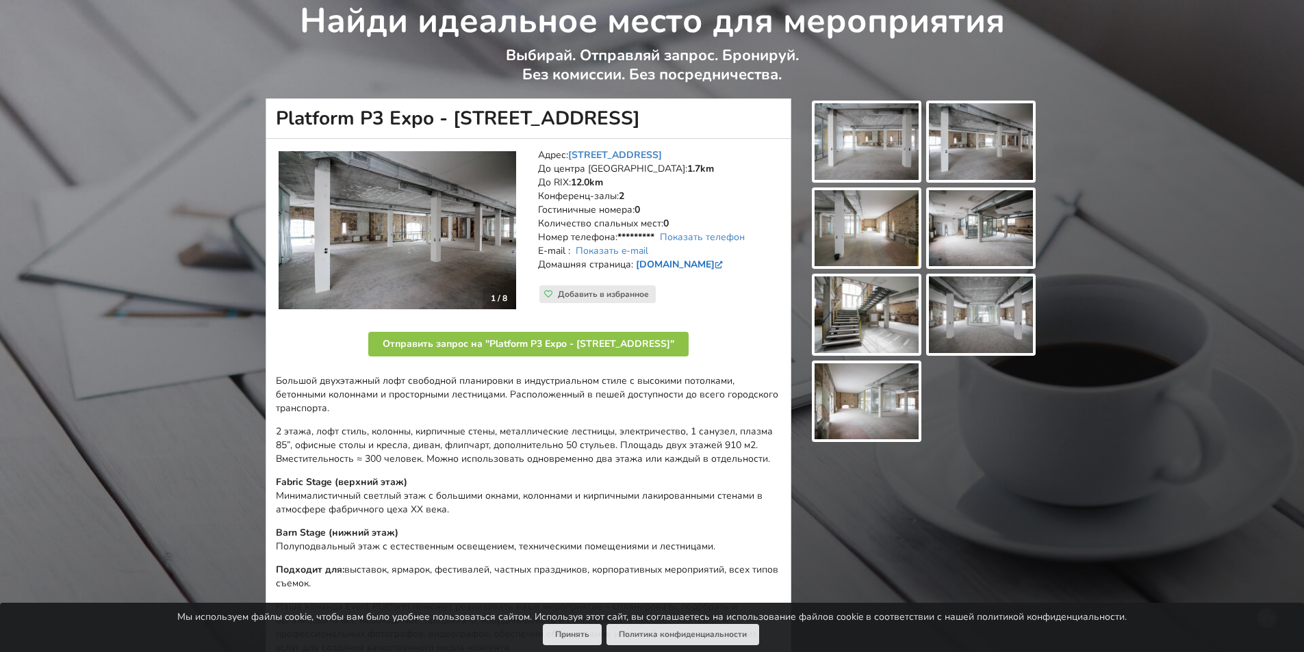
click at [680, 265] on link "[DOMAIN_NAME]" at bounding box center [681, 264] width 90 height 13
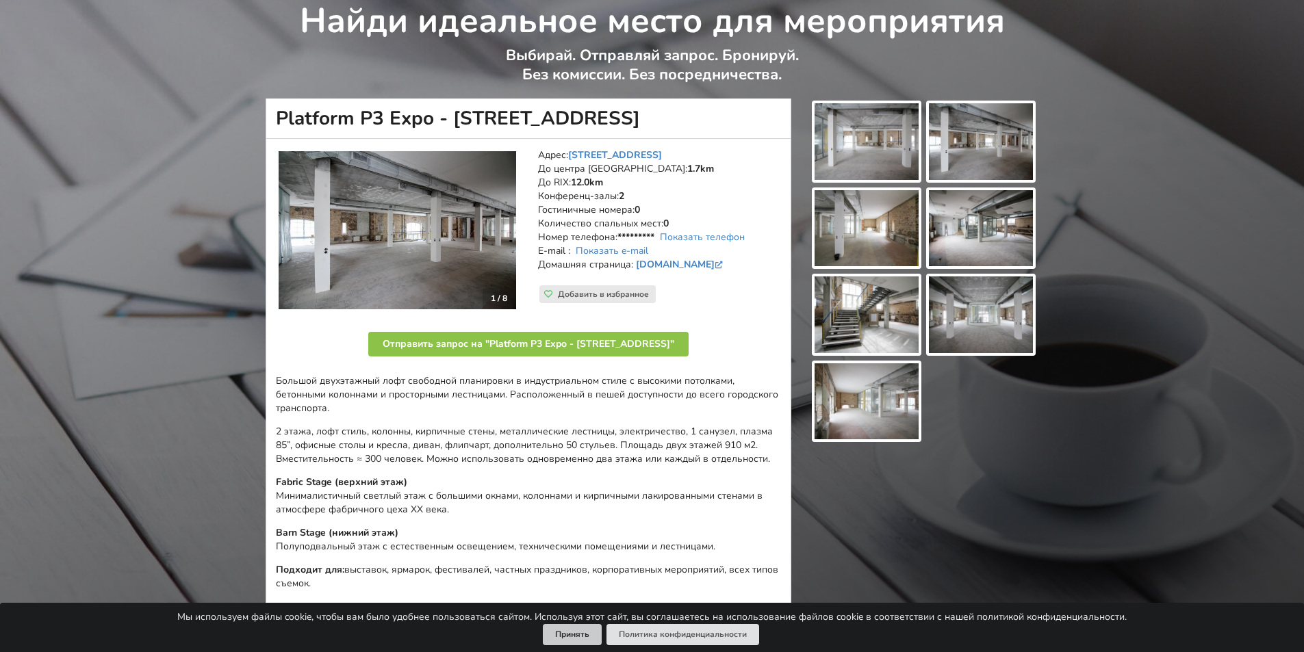
click at [580, 636] on button "Принять" at bounding box center [572, 634] width 59 height 21
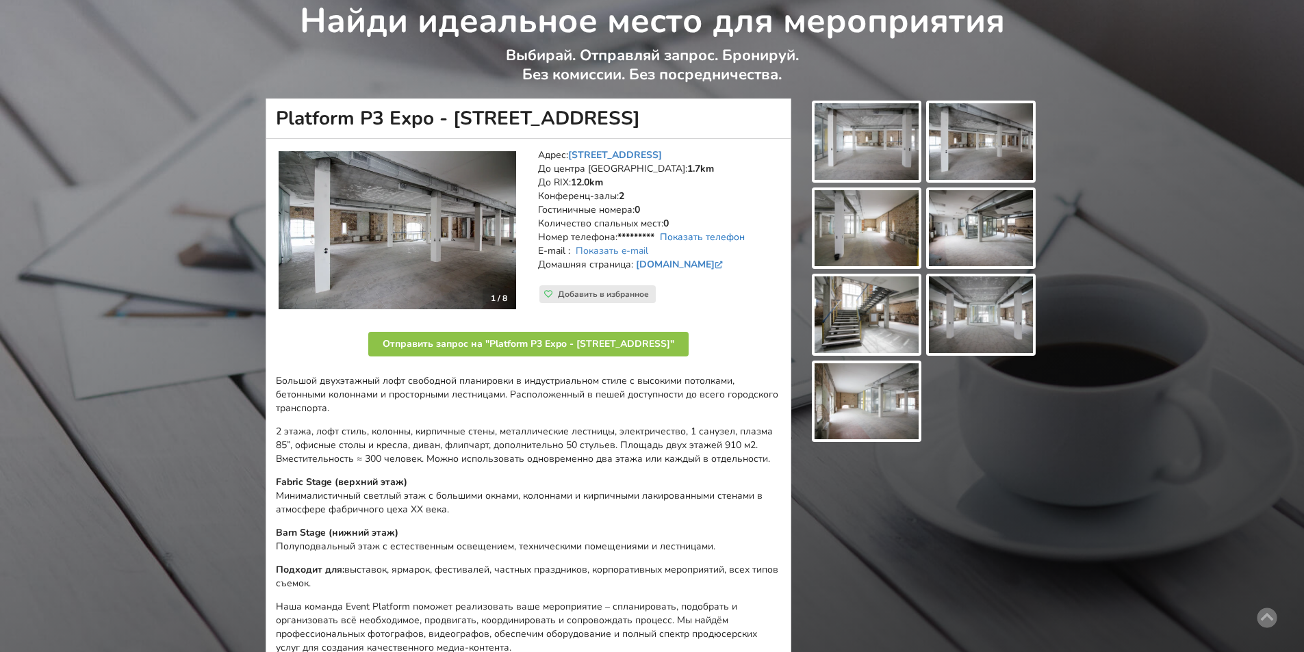
click at [742, 239] on link "Показать телефон" at bounding box center [702, 237] width 85 height 13
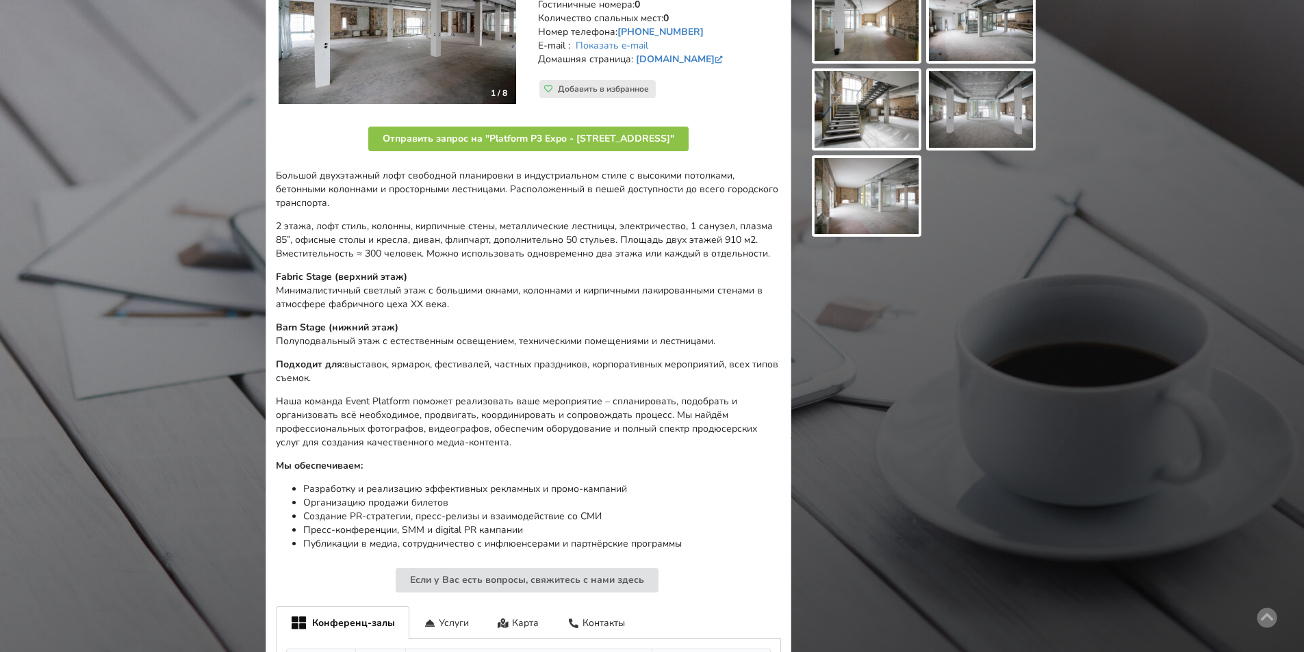
scroll to position [473, 0]
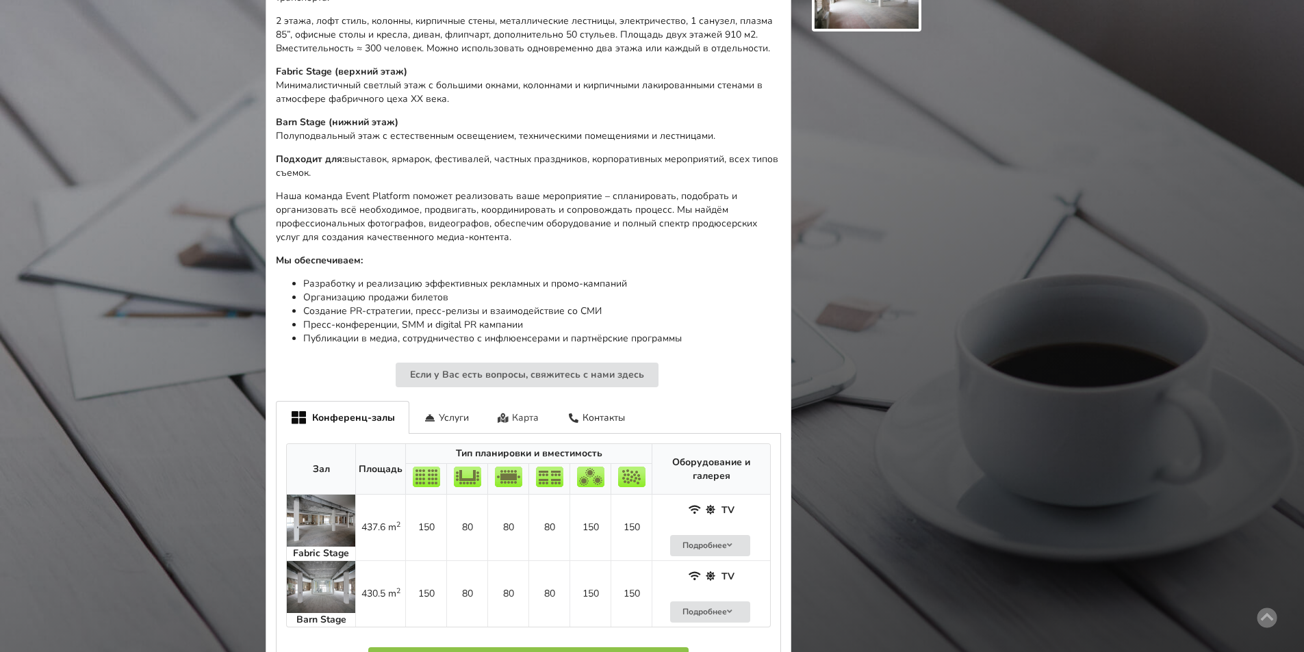
click at [515, 417] on div "Карта" at bounding box center [518, 417] width 70 height 32
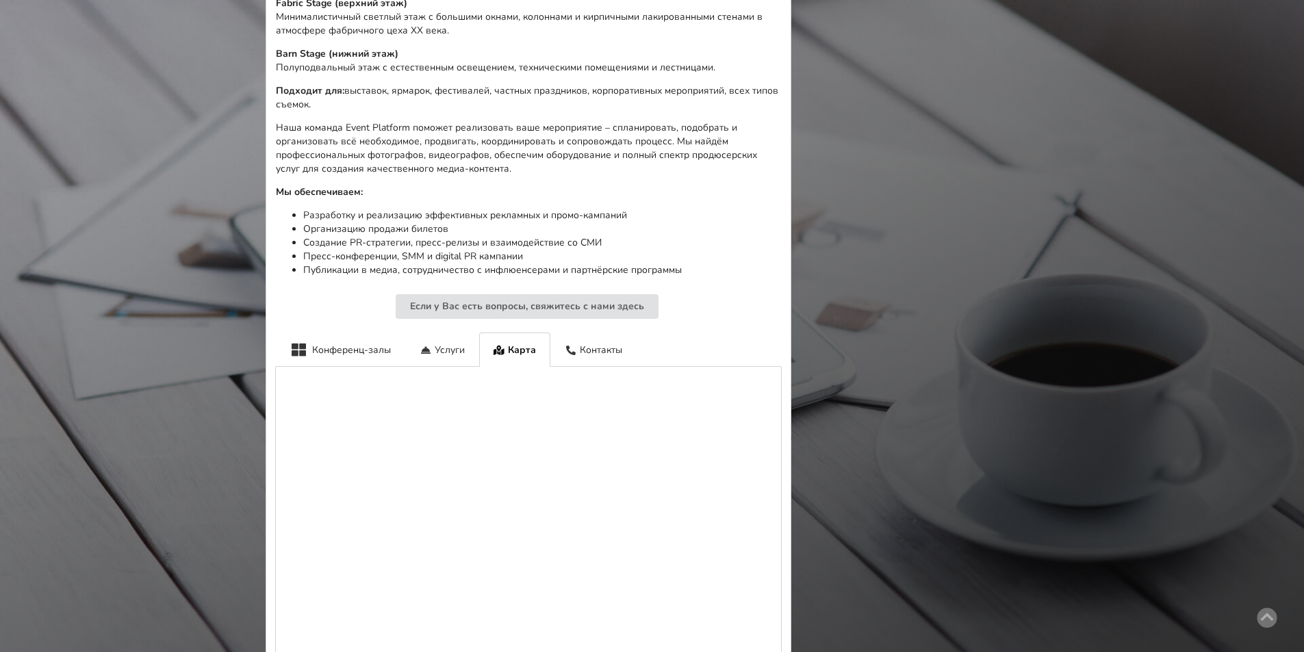
scroll to position [678, 0]
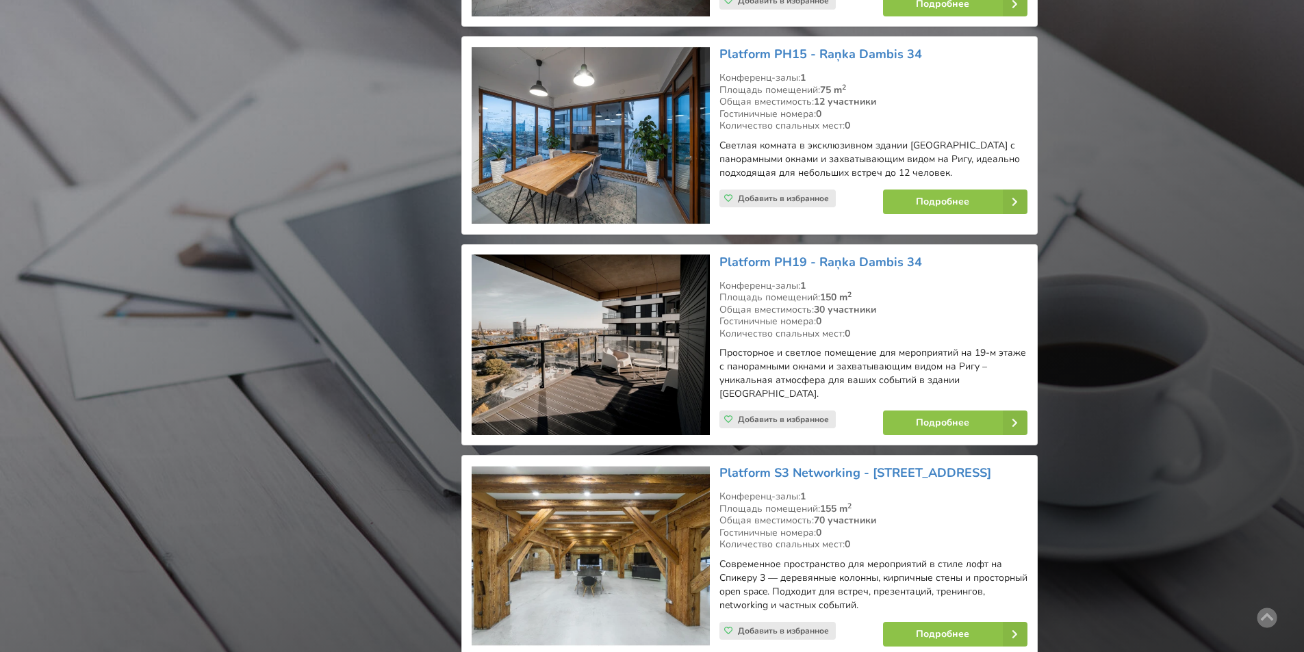
scroll to position [10059, 0]
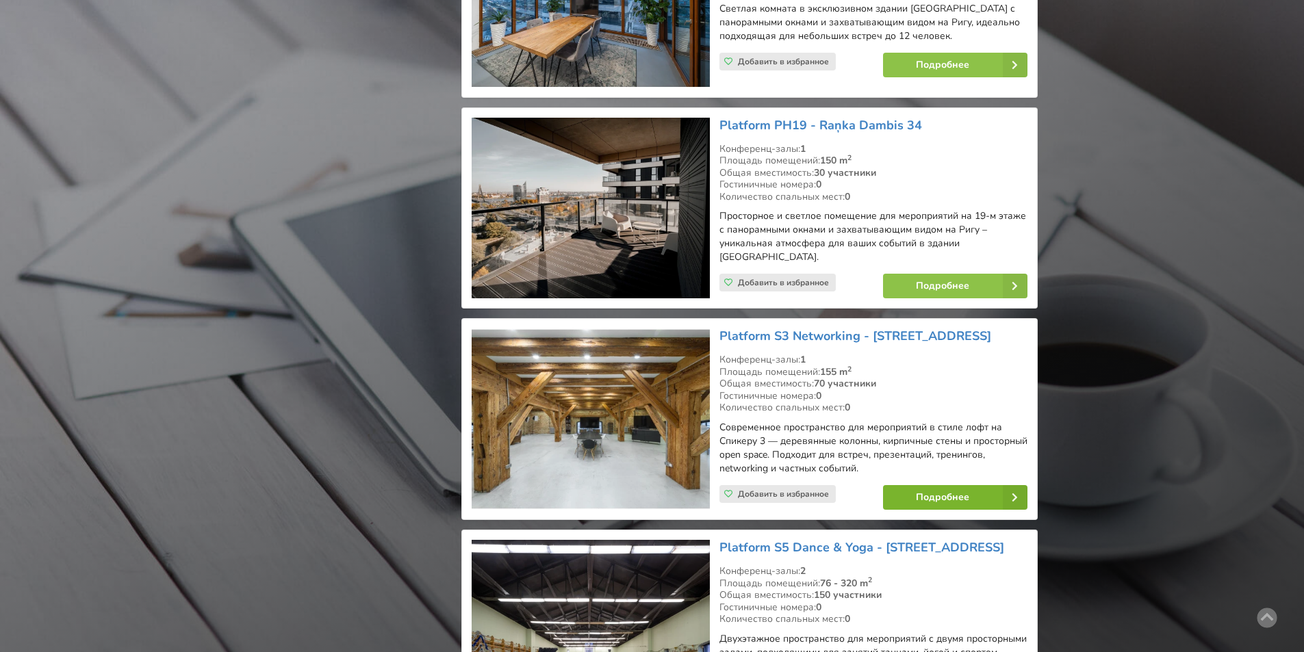
click at [923, 485] on link "Подробнее" at bounding box center [955, 497] width 144 height 25
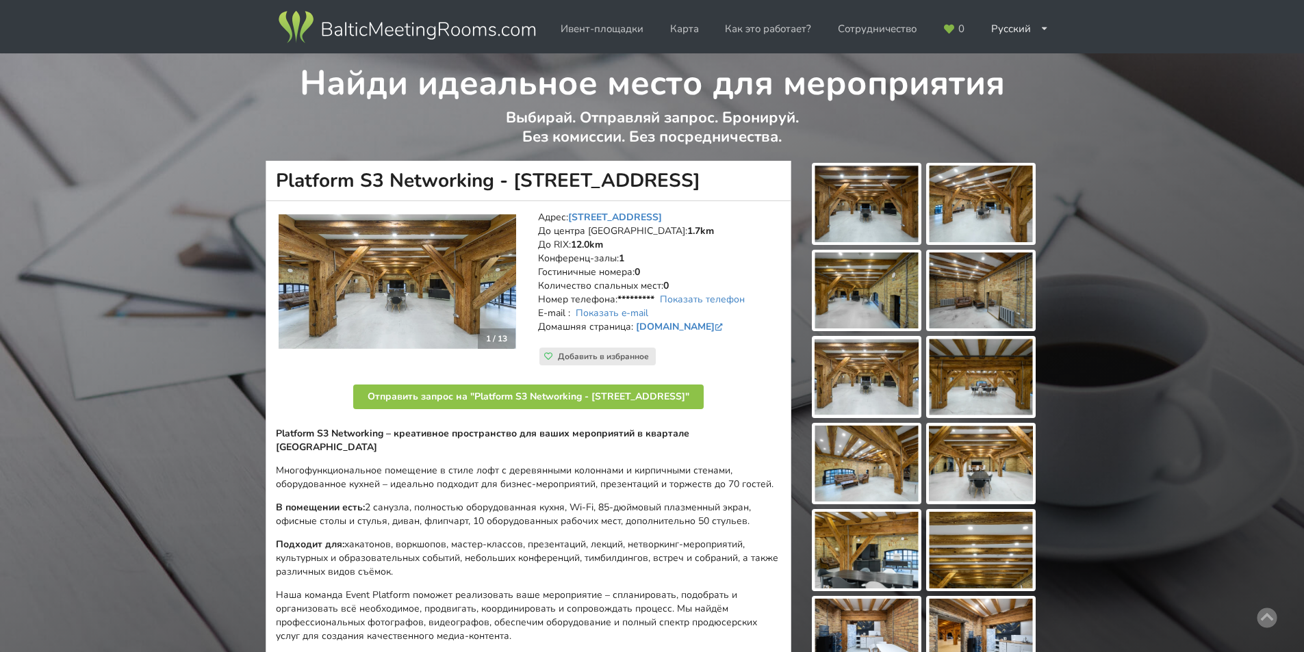
click at [894, 211] on img at bounding box center [866, 204] width 104 height 77
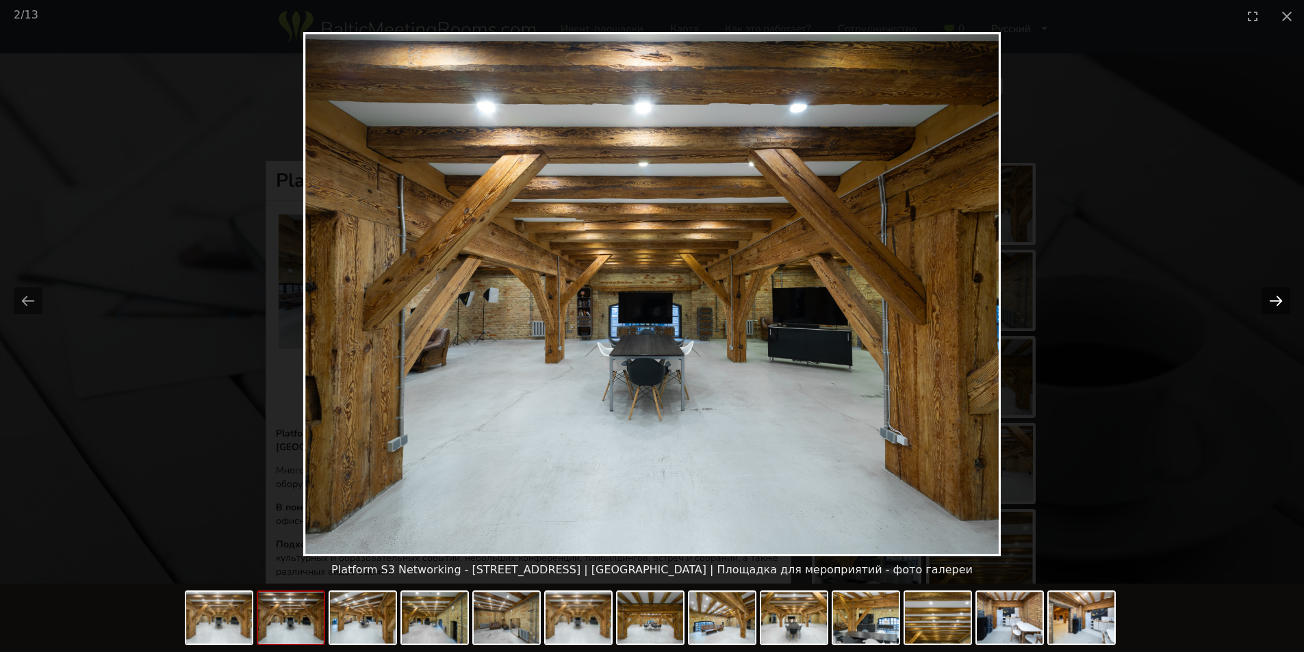
click at [1273, 303] on button "Next slide" at bounding box center [1275, 300] width 29 height 27
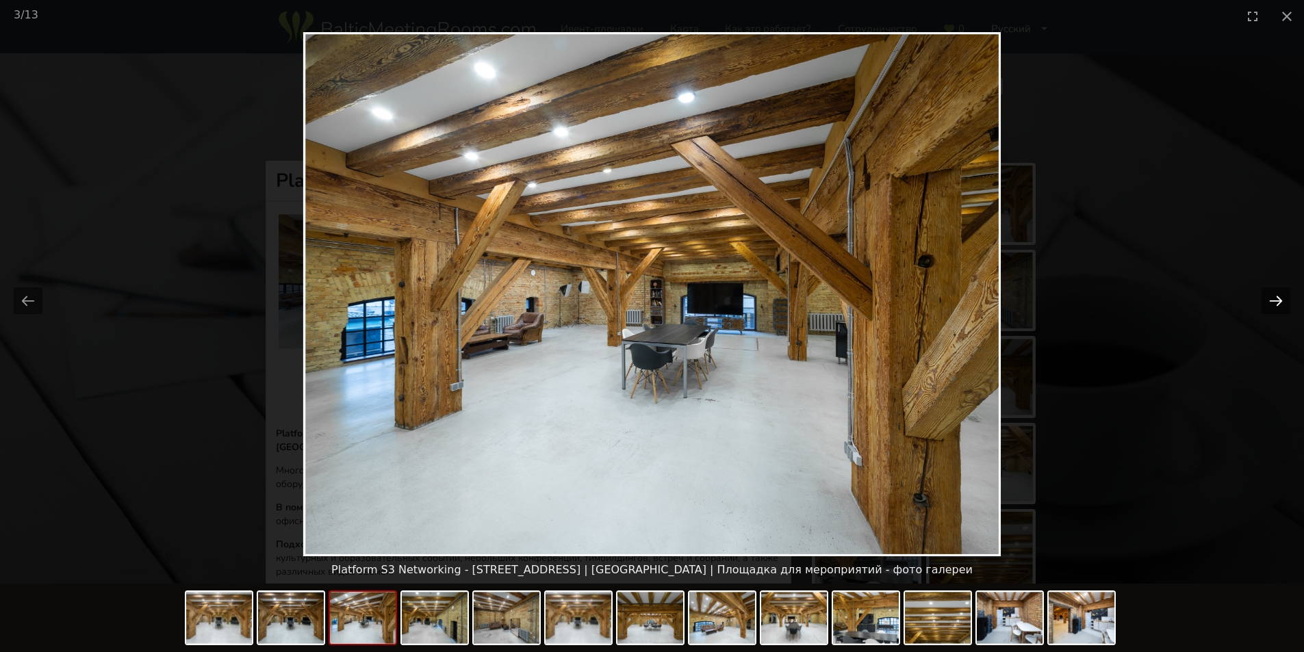
click at [1273, 303] on button "Next slide" at bounding box center [1275, 300] width 29 height 27
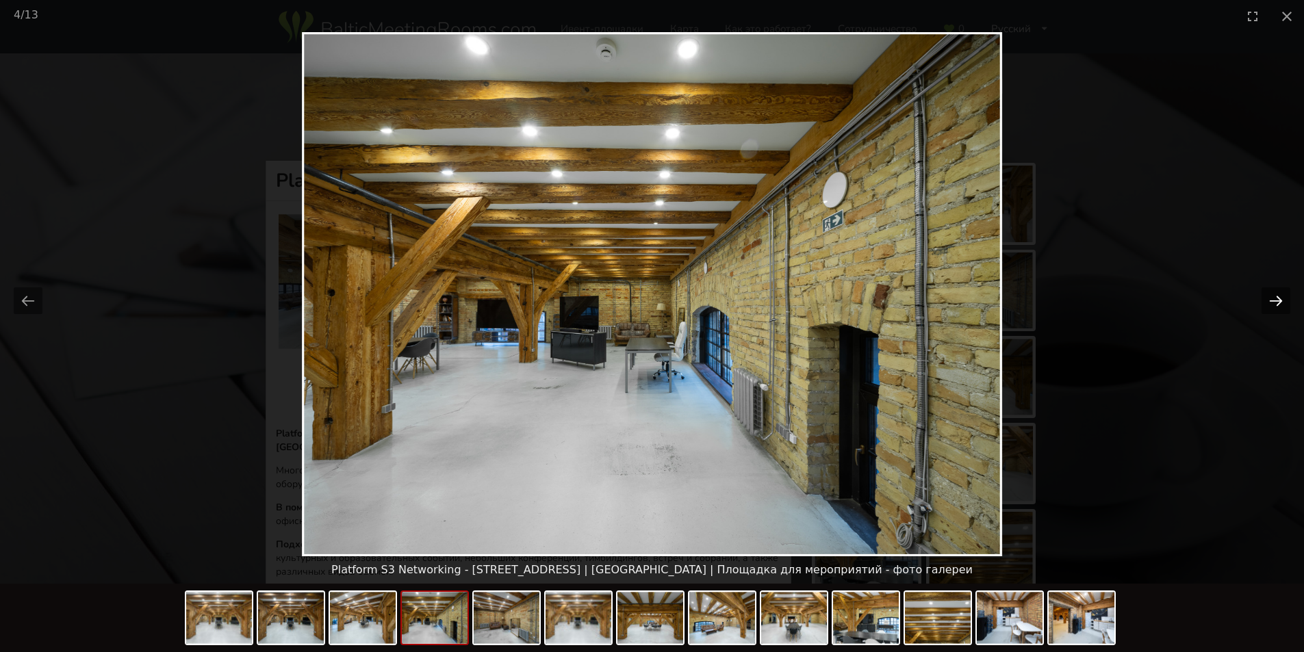
click at [1273, 303] on button "Next slide" at bounding box center [1275, 300] width 29 height 27
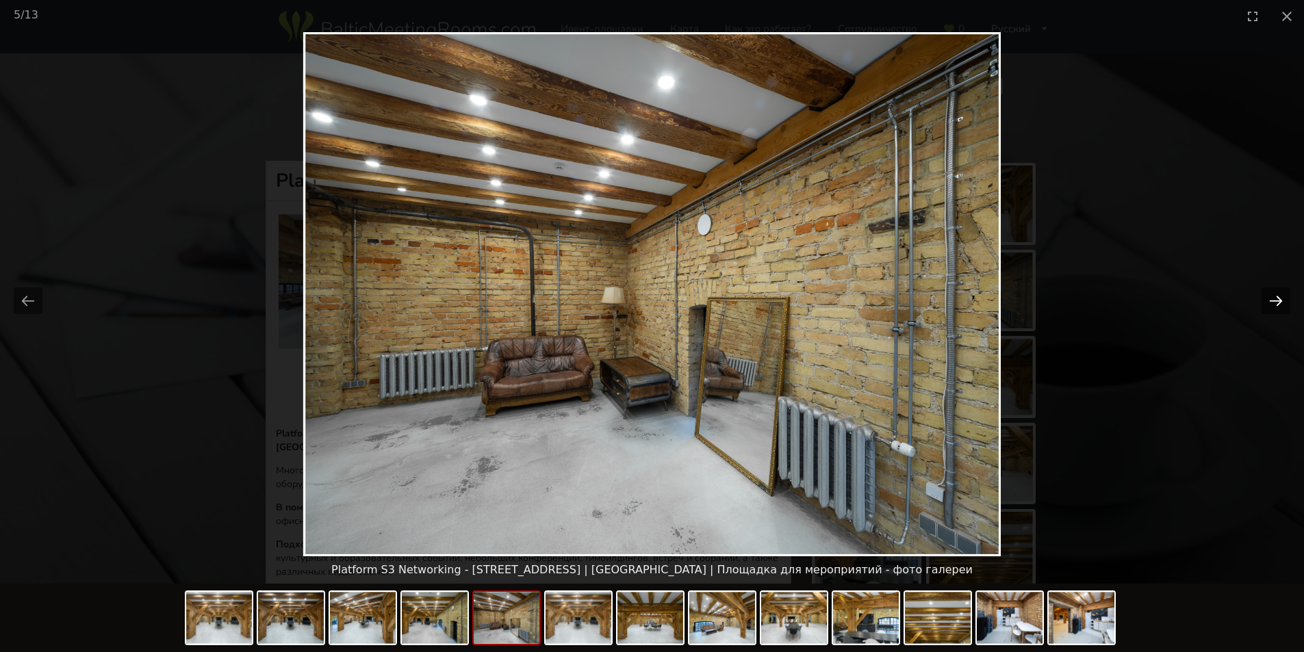
click at [1273, 303] on button "Next slide" at bounding box center [1275, 300] width 29 height 27
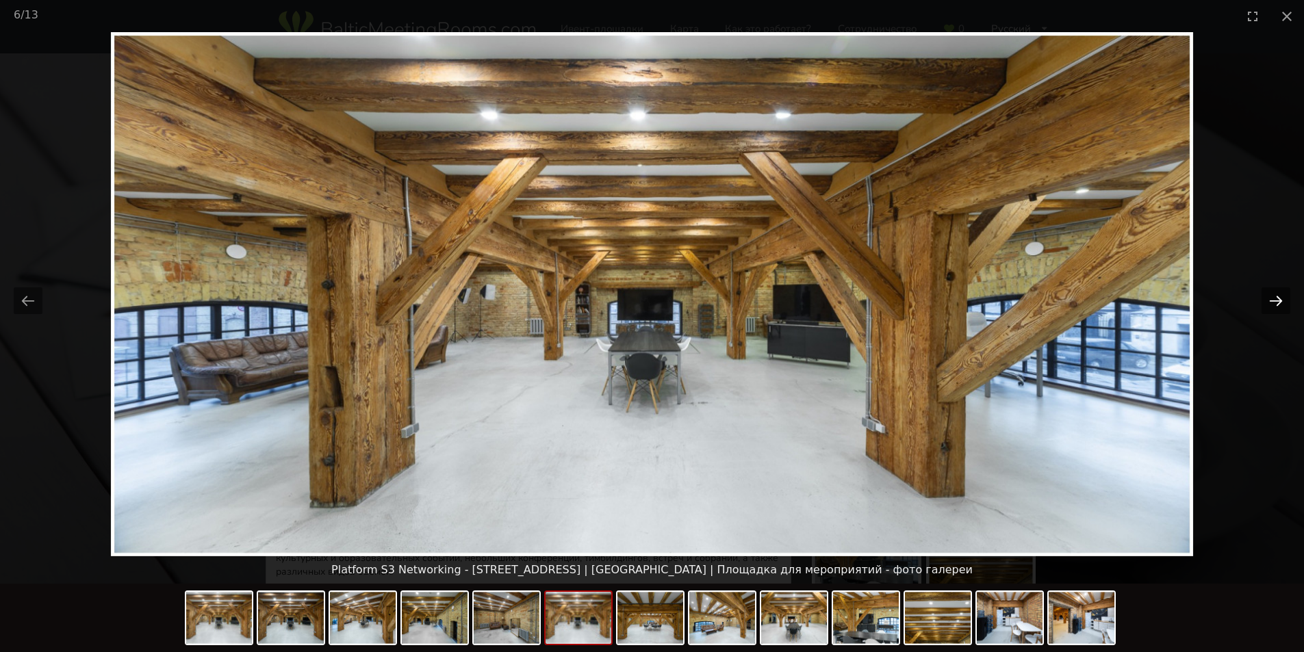
click at [1273, 303] on button "Next slide" at bounding box center [1275, 300] width 29 height 27
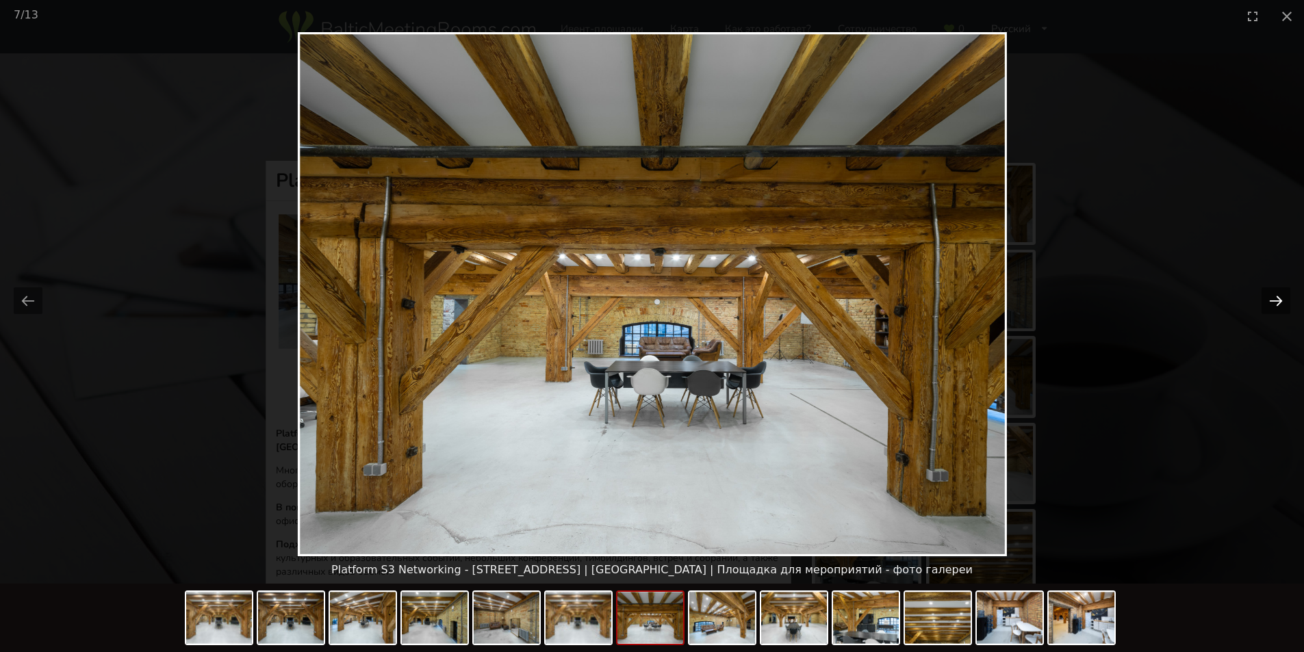
click at [1273, 303] on button "Next slide" at bounding box center [1275, 300] width 29 height 27
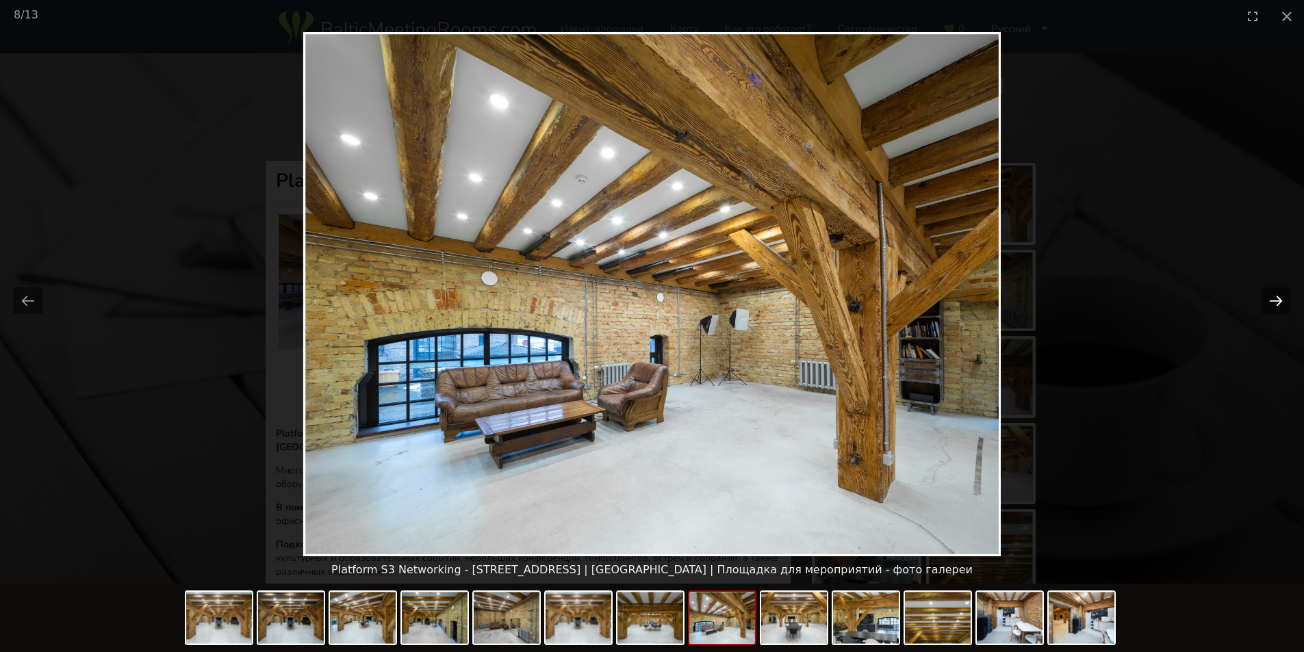
click at [1273, 303] on button "Next slide" at bounding box center [1275, 300] width 29 height 27
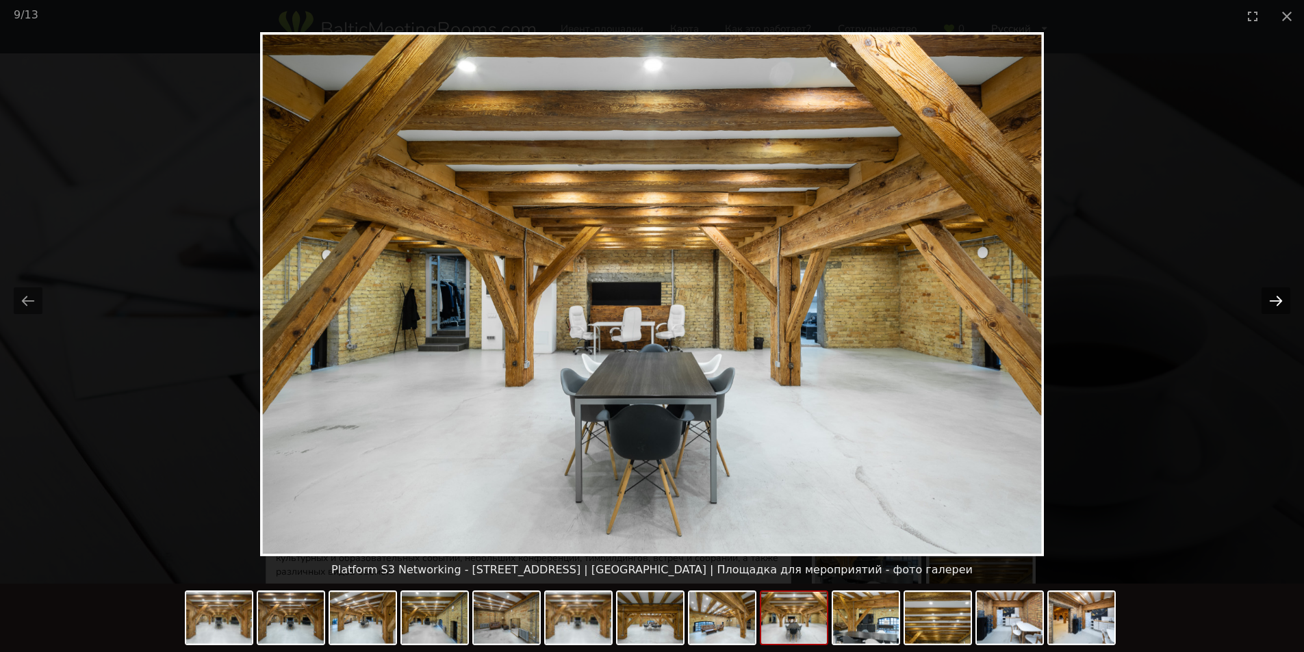
click at [1273, 303] on button "Next slide" at bounding box center [1275, 300] width 29 height 27
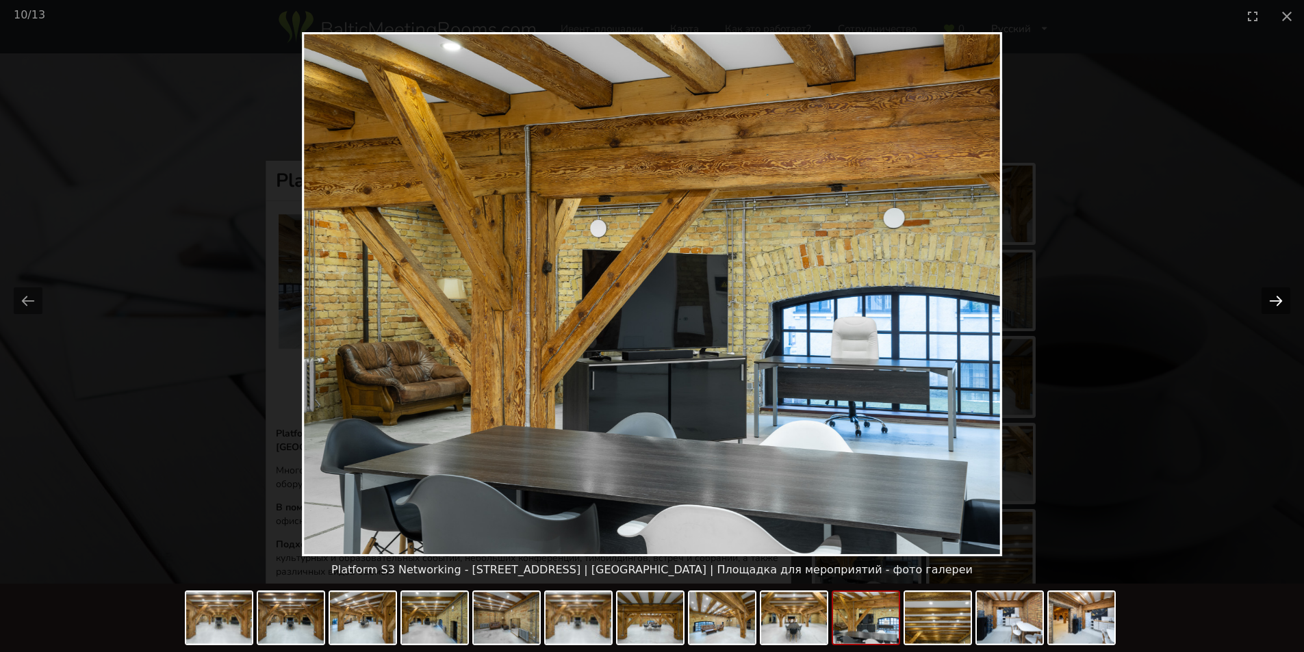
click at [1273, 303] on button "Next slide" at bounding box center [1275, 300] width 29 height 27
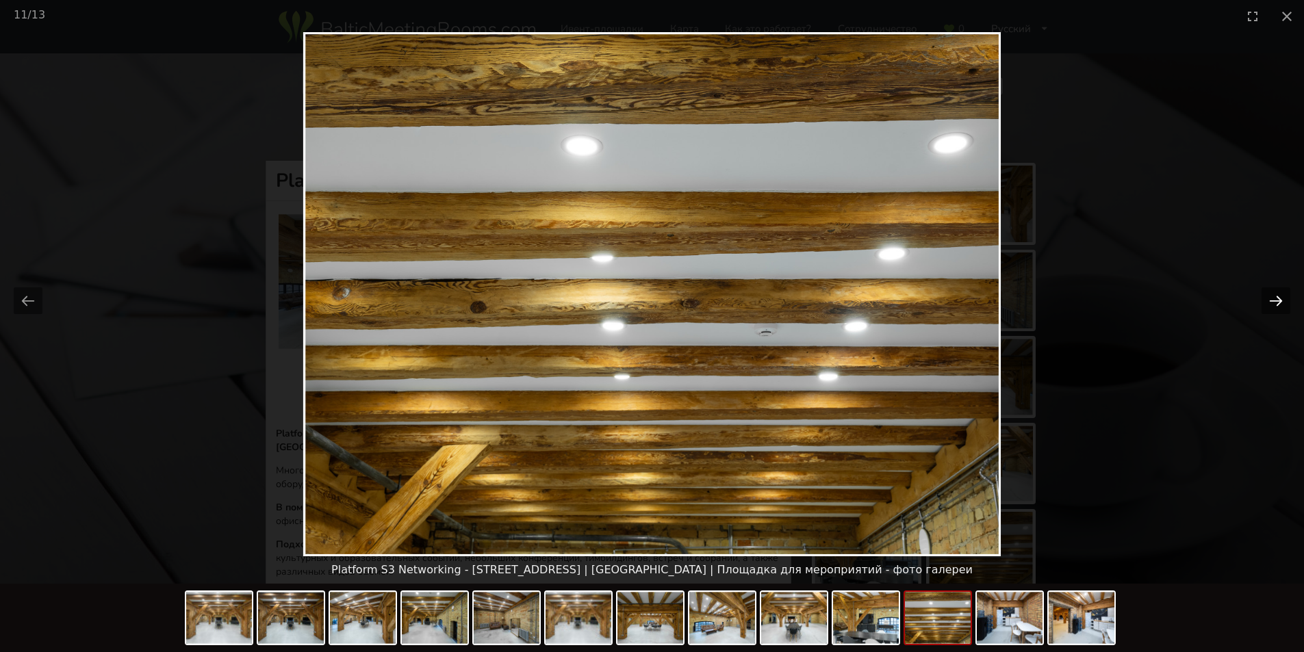
click at [1273, 303] on button "Next slide" at bounding box center [1275, 300] width 29 height 27
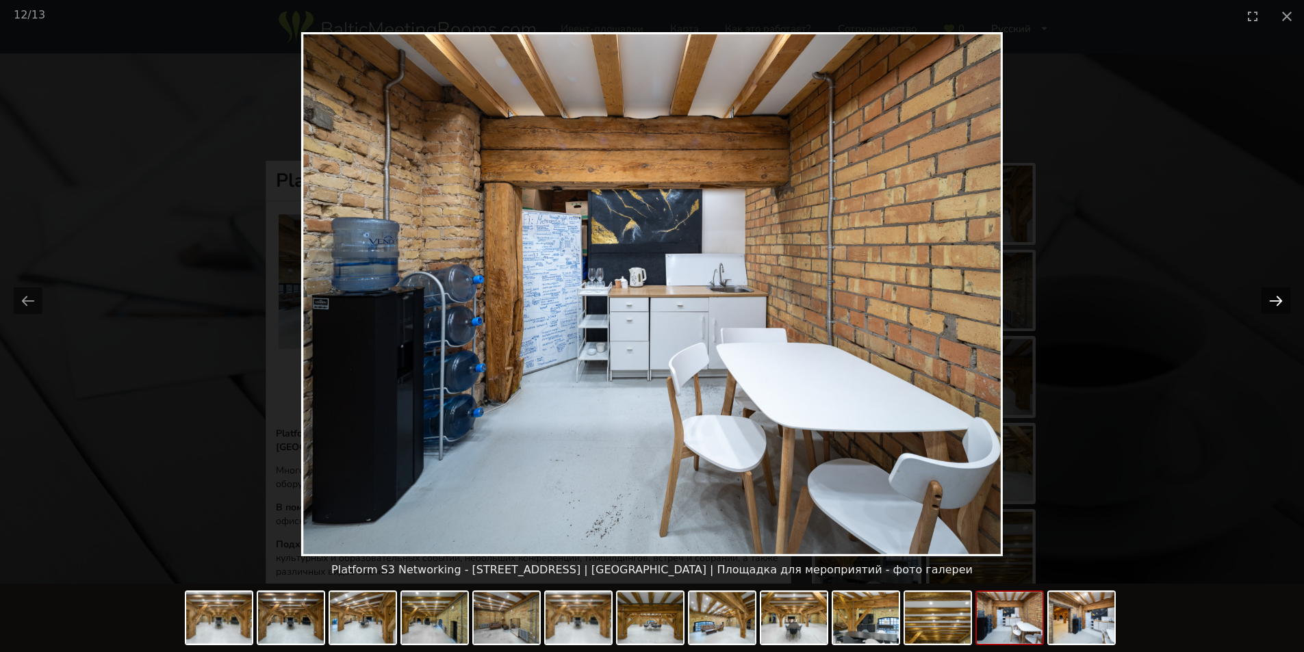
click at [1273, 303] on button "Next slide" at bounding box center [1275, 300] width 29 height 27
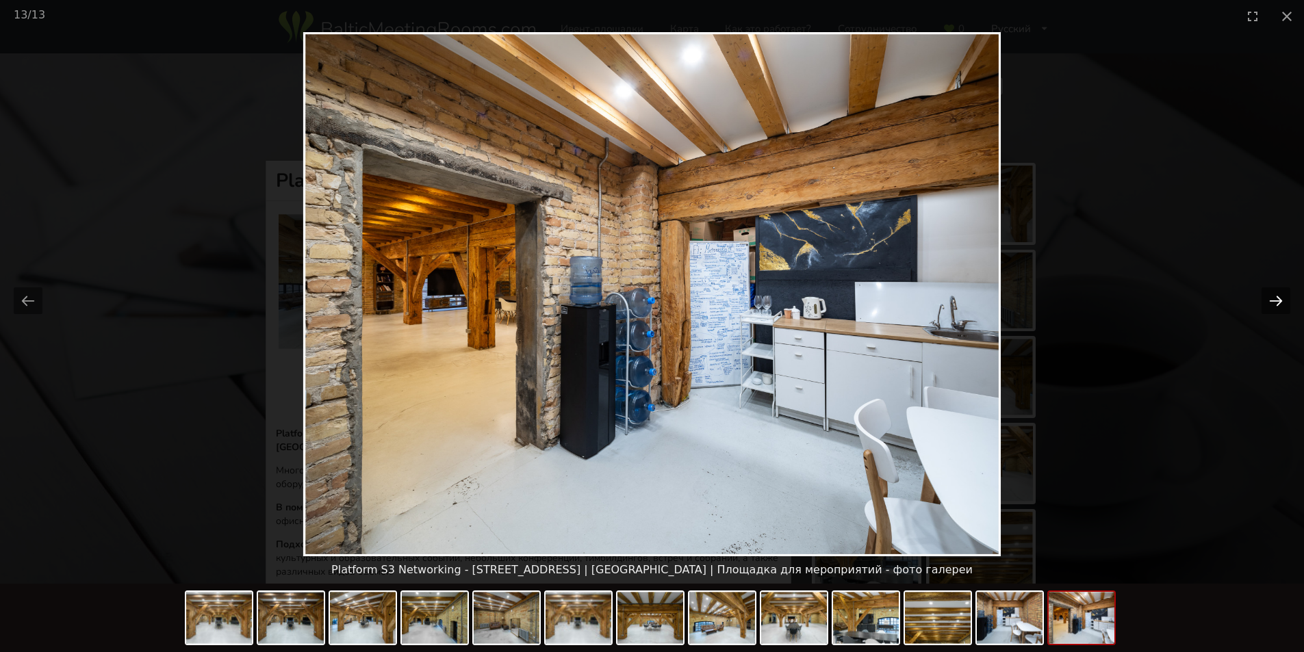
click at [1273, 303] on button "Next slide" at bounding box center [1275, 300] width 29 height 27
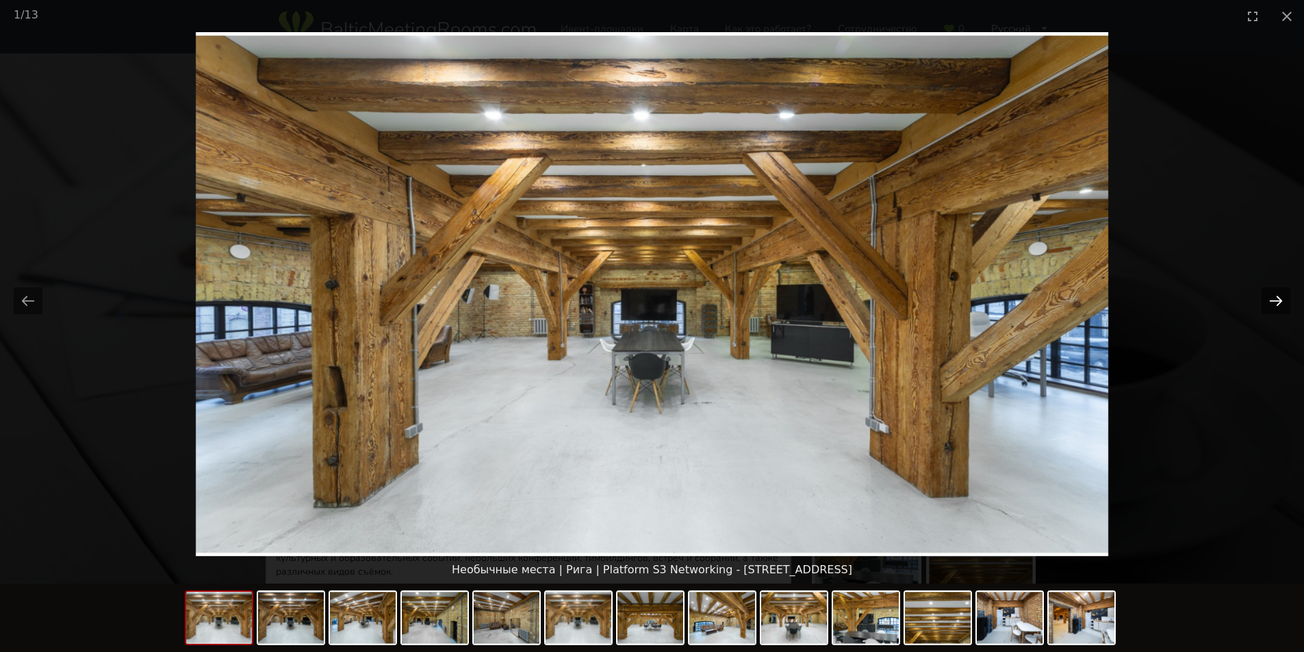
click at [1273, 303] on button "Next slide" at bounding box center [1275, 300] width 29 height 27
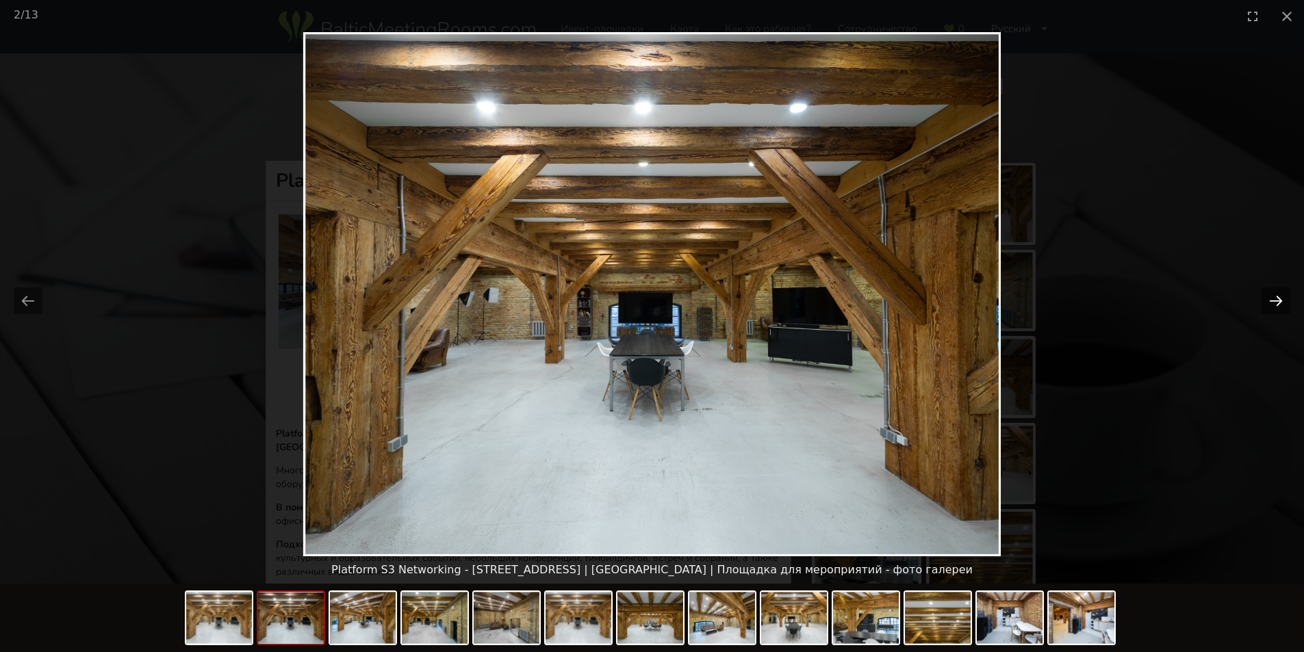
click at [1273, 303] on button "Next slide" at bounding box center [1275, 300] width 29 height 27
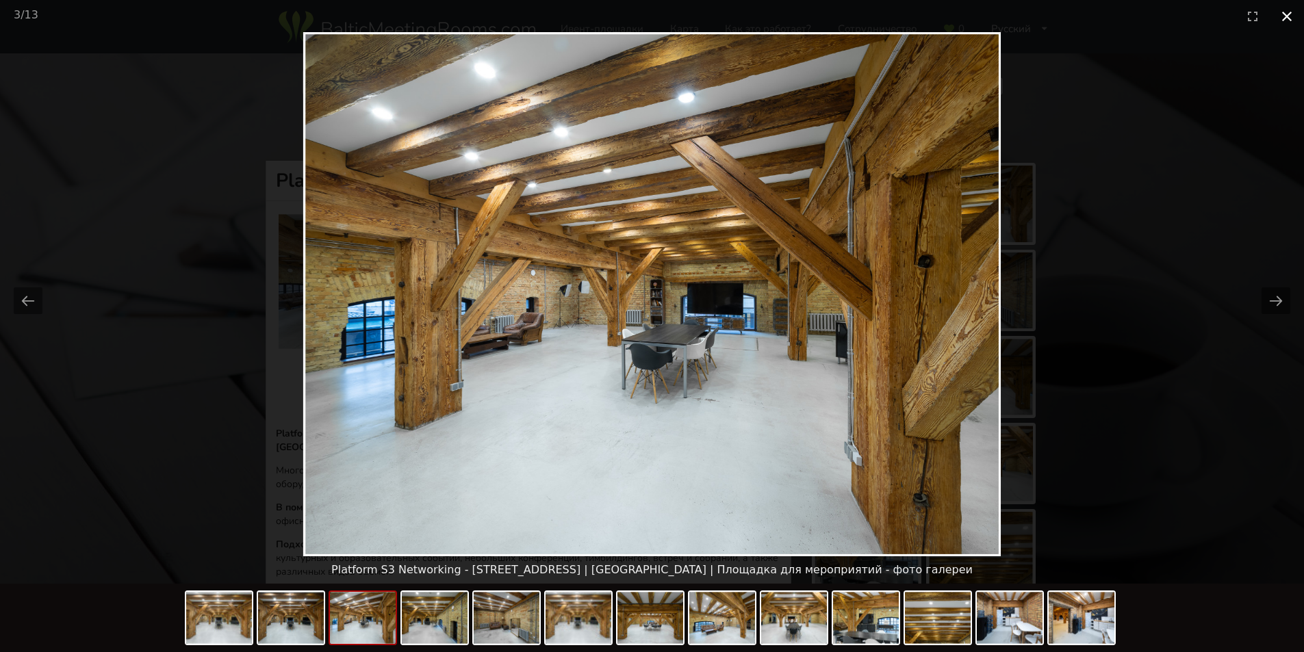
click at [1287, 16] on button "Close gallery" at bounding box center [1286, 16] width 34 height 32
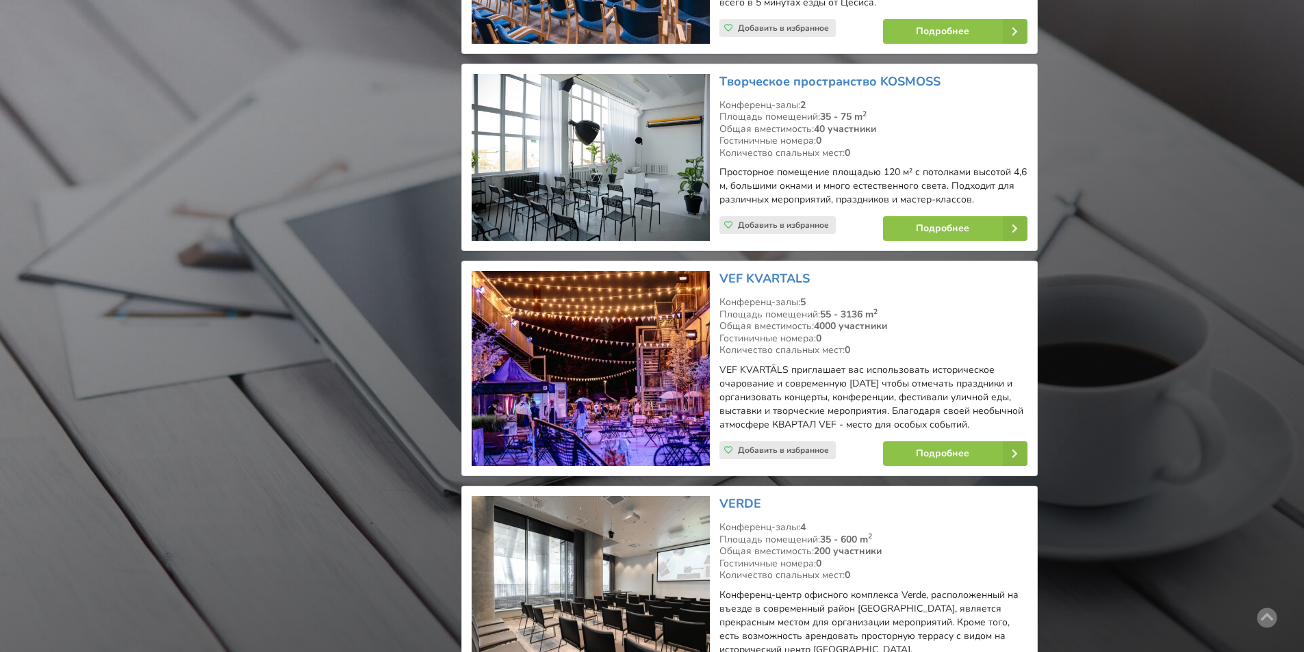
scroll to position [15328, 0]
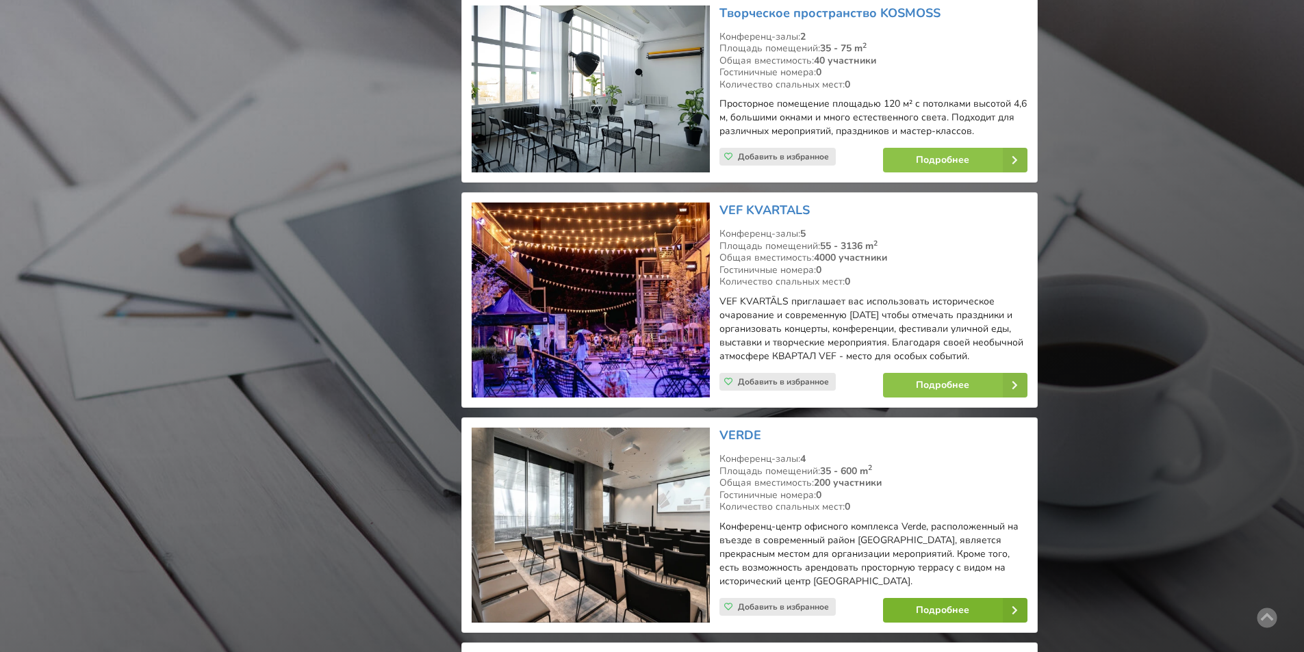
click at [948, 598] on link "Подробнее" at bounding box center [955, 610] width 144 height 25
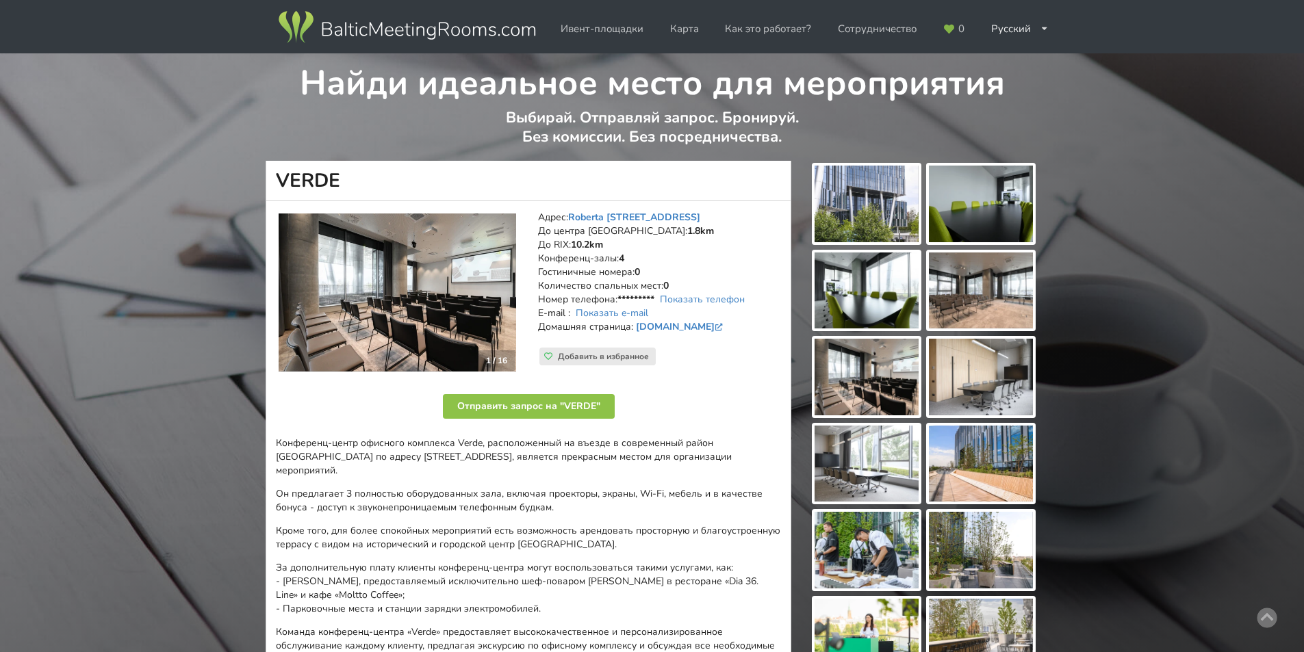
click at [885, 219] on img at bounding box center [866, 204] width 104 height 77
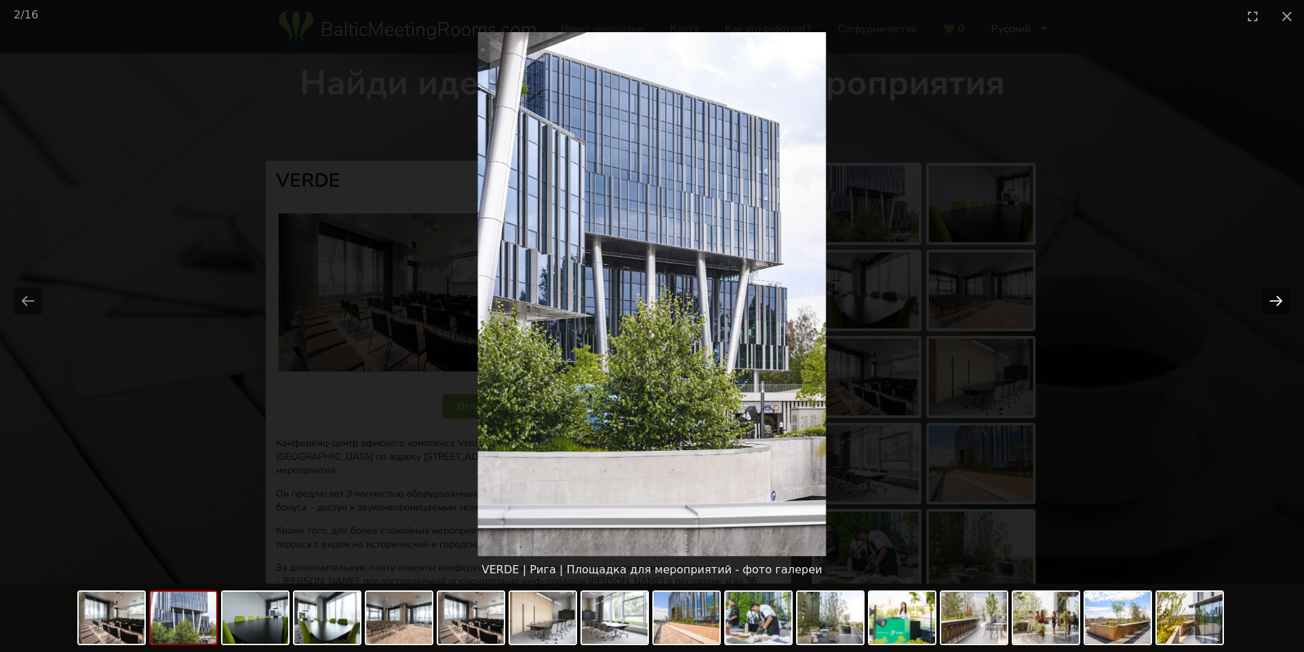
click at [1278, 302] on button "Next slide" at bounding box center [1275, 300] width 29 height 27
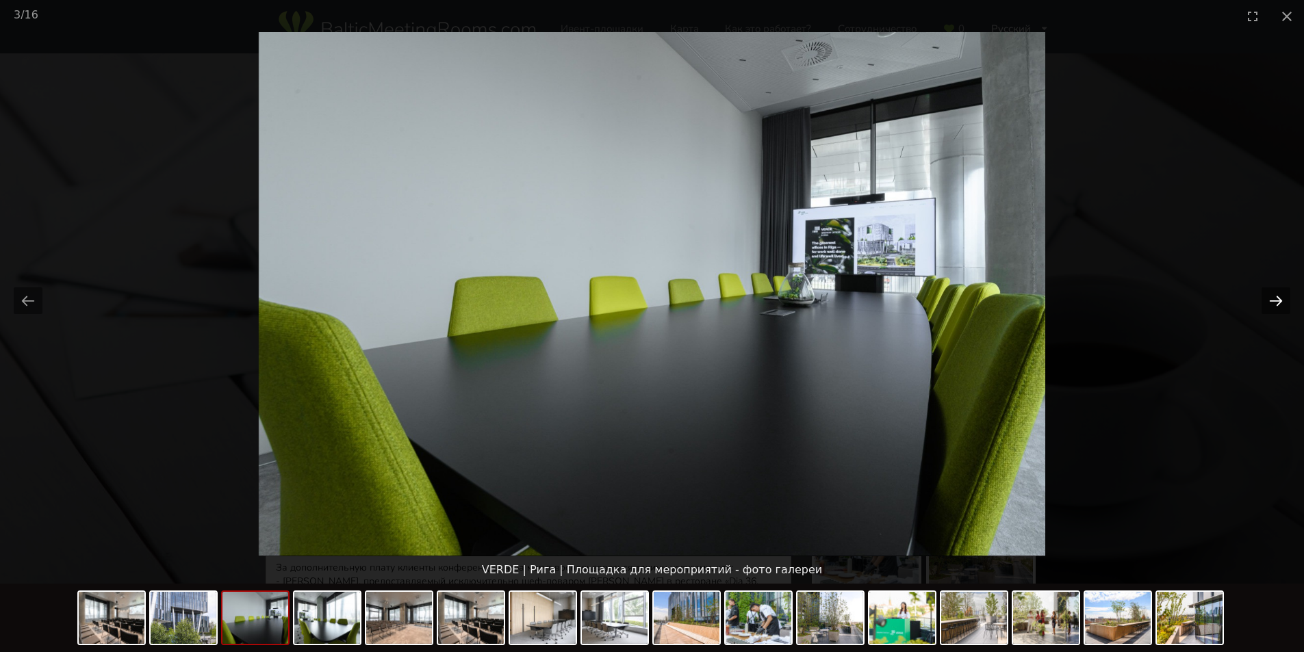
click at [1278, 302] on button "Next slide" at bounding box center [1275, 300] width 29 height 27
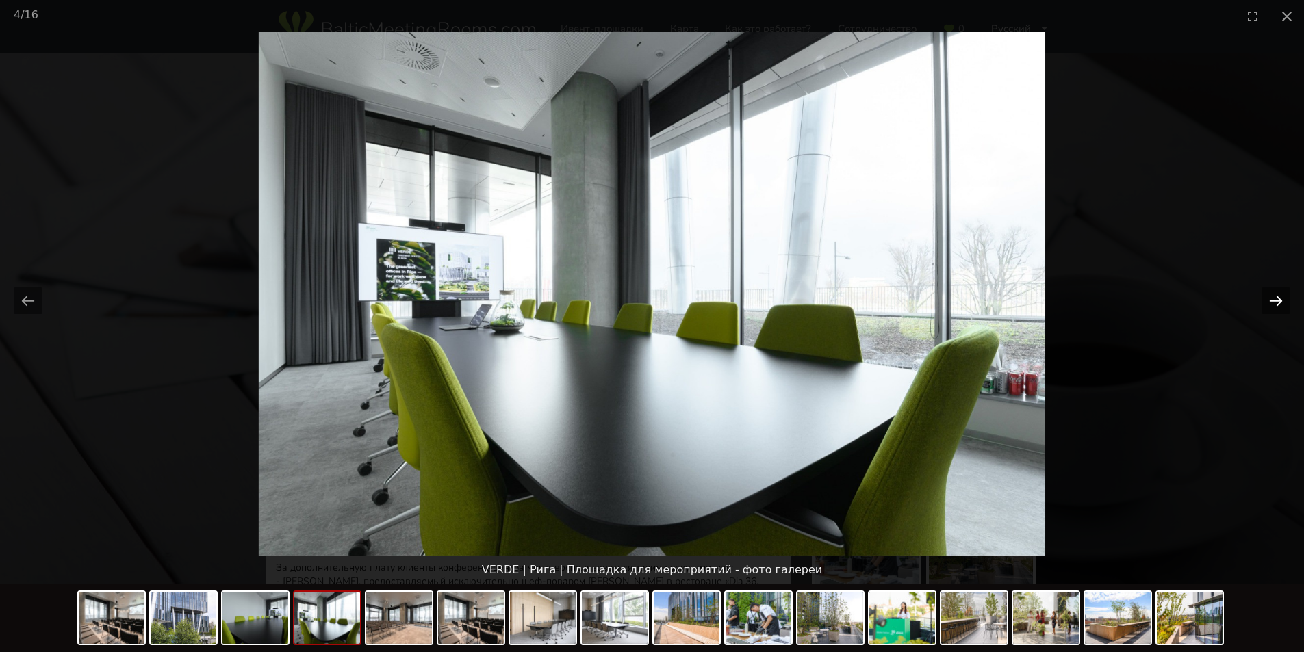
click at [1278, 302] on button "Next slide" at bounding box center [1275, 300] width 29 height 27
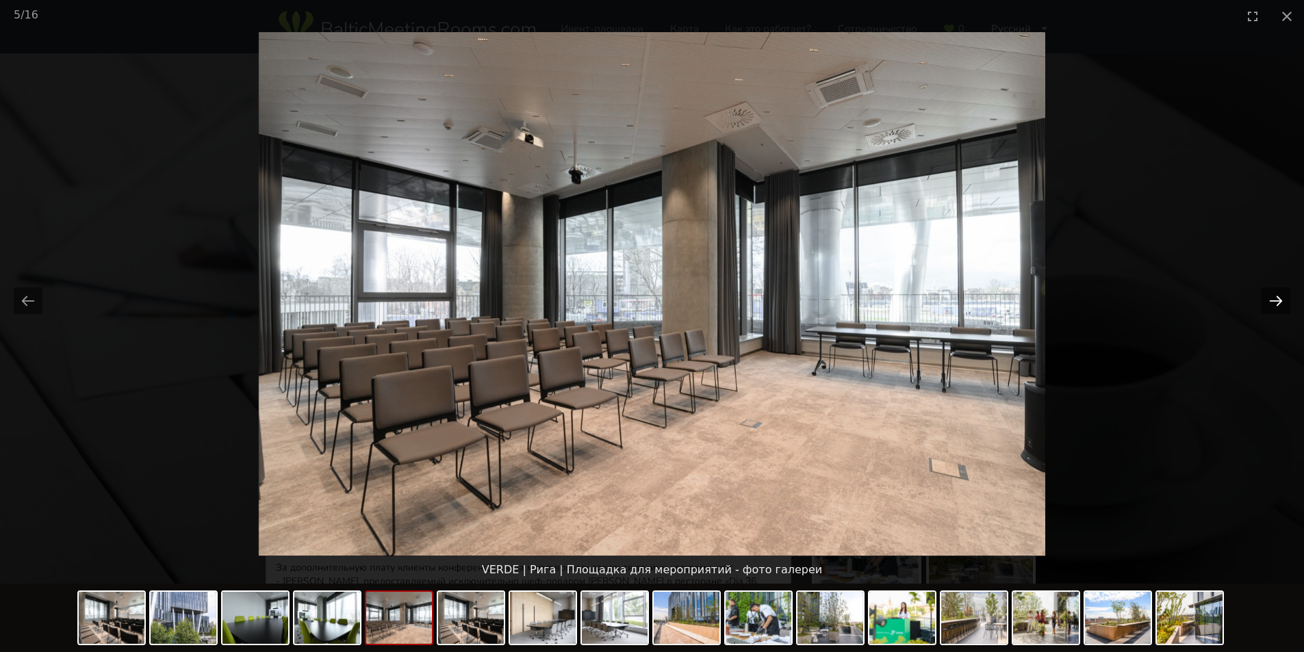
click at [1278, 302] on button "Next slide" at bounding box center [1275, 300] width 29 height 27
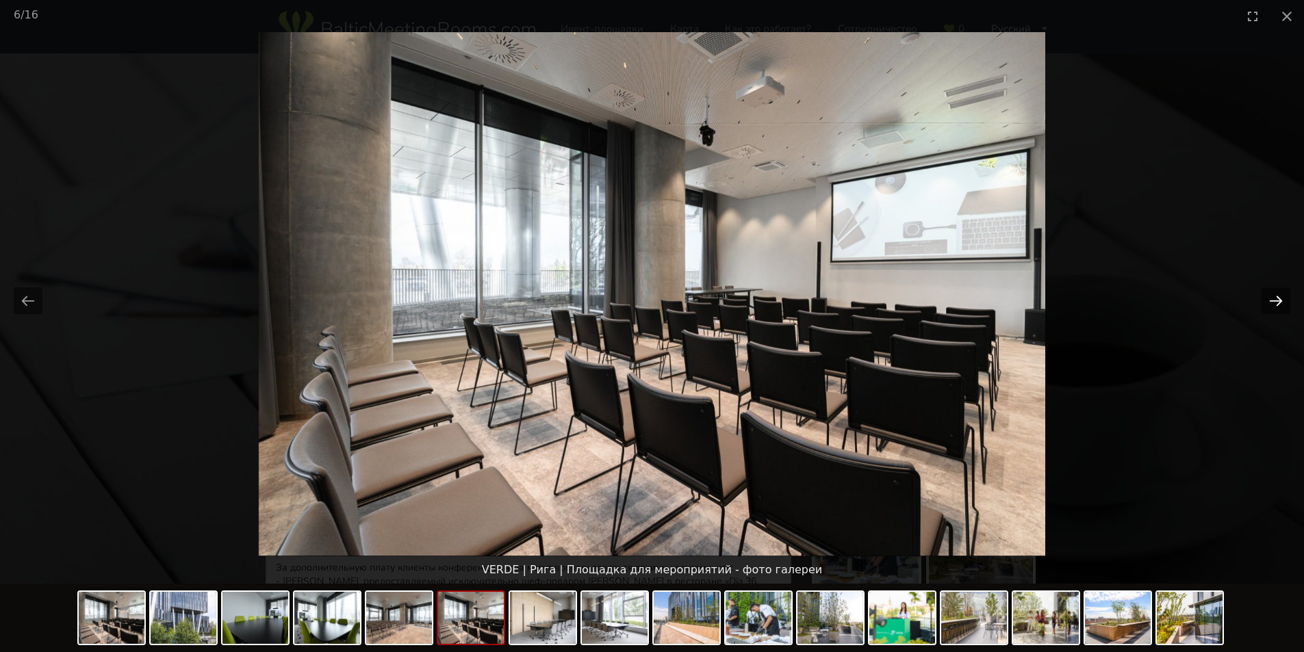
click at [1278, 302] on button "Next slide" at bounding box center [1275, 300] width 29 height 27
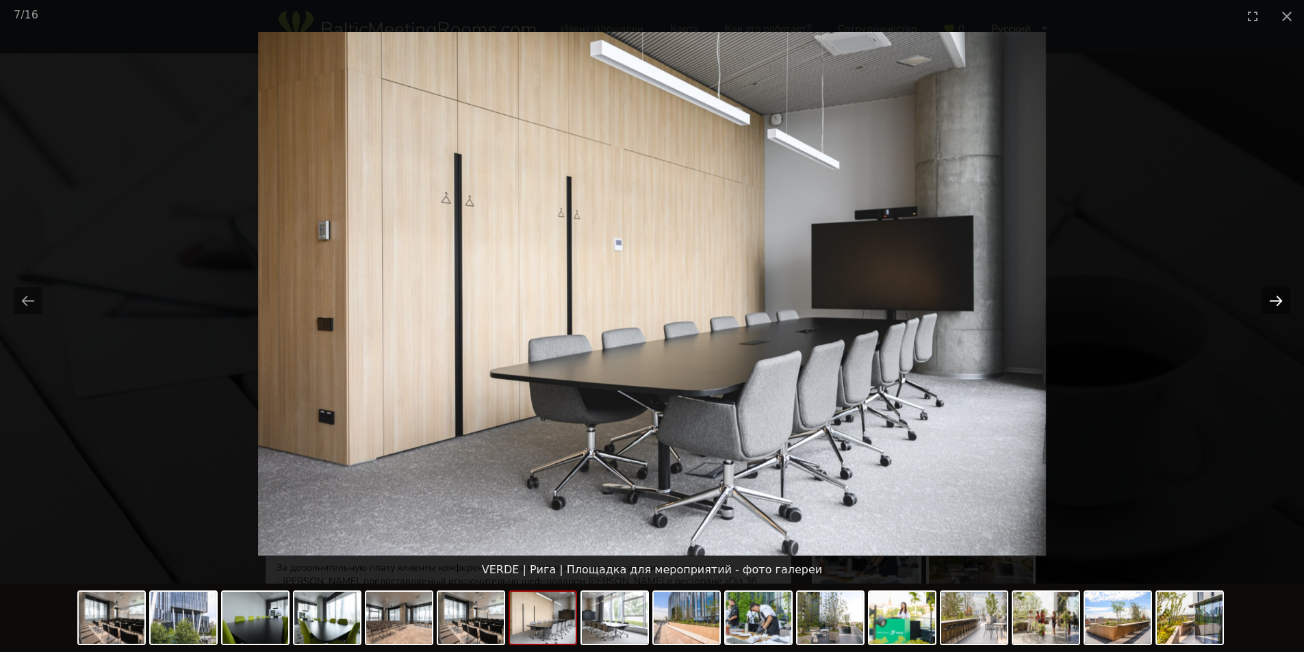
click at [1278, 302] on button "Next slide" at bounding box center [1275, 300] width 29 height 27
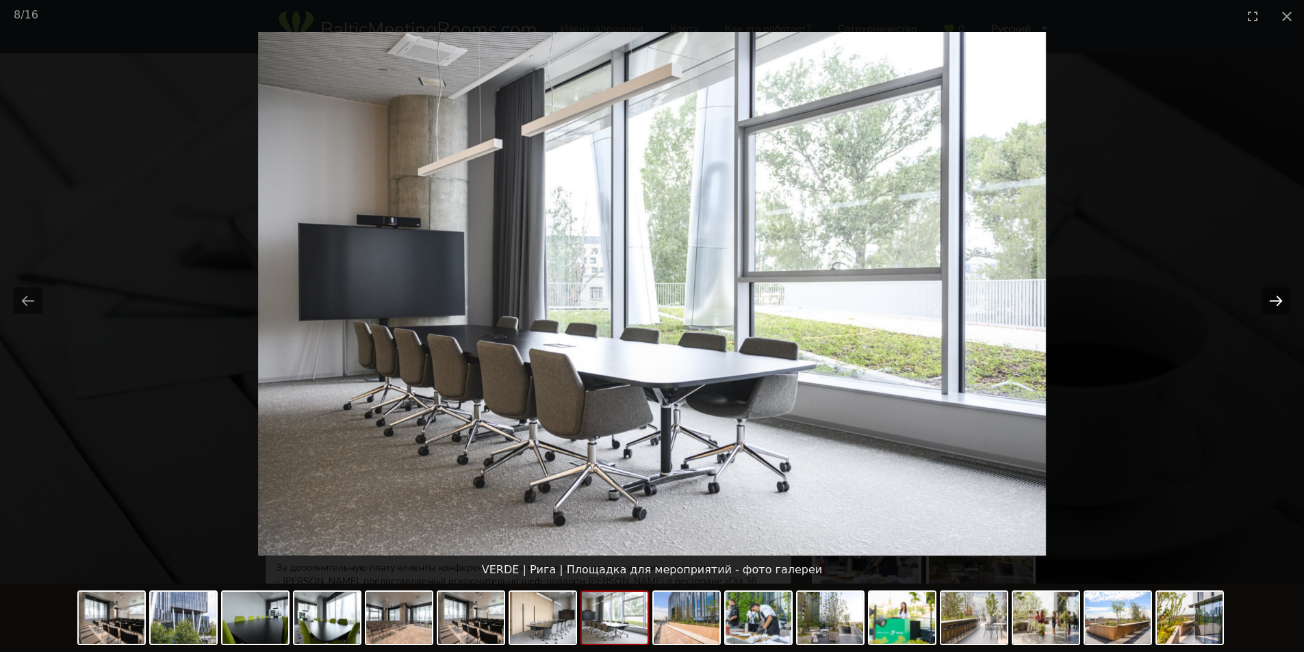
click at [1278, 302] on button "Next slide" at bounding box center [1275, 300] width 29 height 27
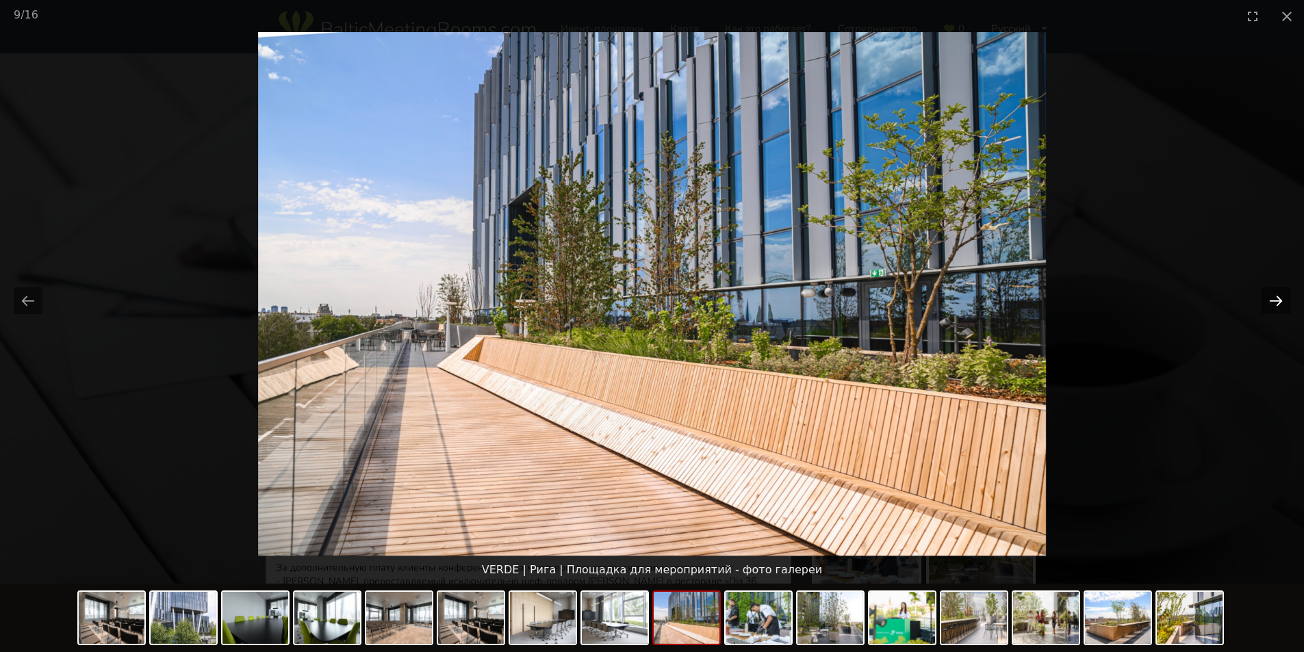
click at [1278, 302] on button "Next slide" at bounding box center [1275, 300] width 29 height 27
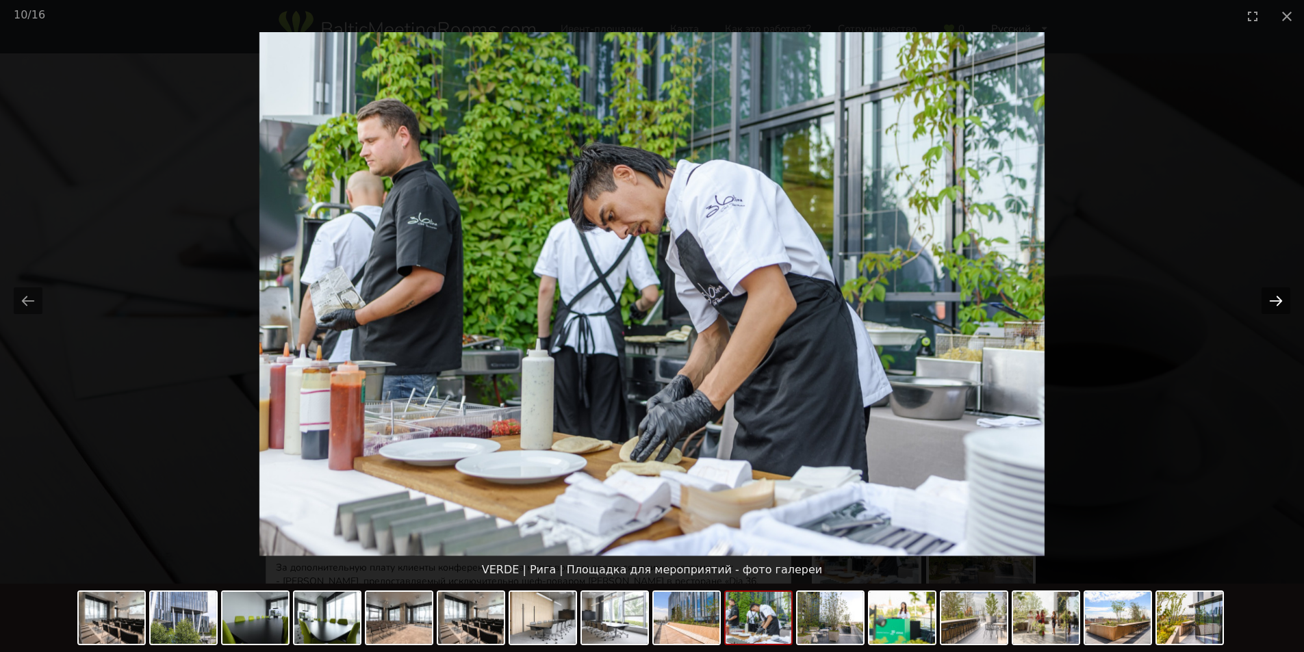
click at [1278, 302] on button "Next slide" at bounding box center [1275, 300] width 29 height 27
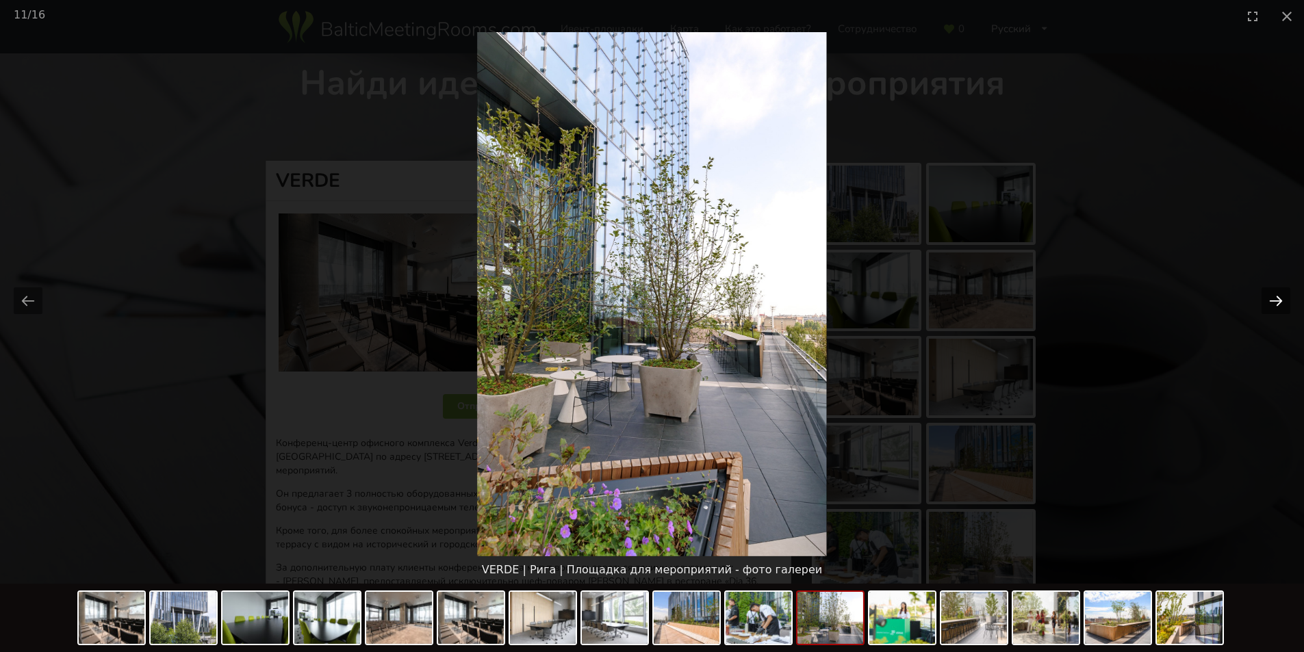
click at [1278, 302] on button "Next slide" at bounding box center [1275, 300] width 29 height 27
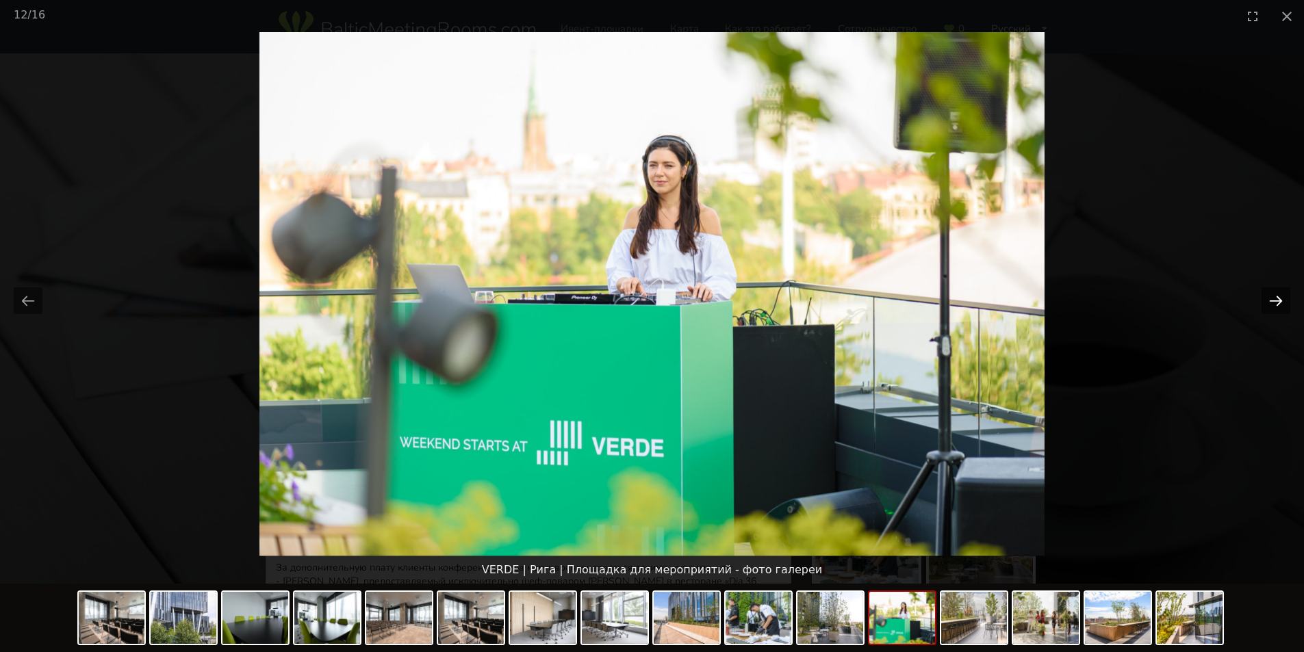
click at [1278, 302] on button "Next slide" at bounding box center [1275, 300] width 29 height 27
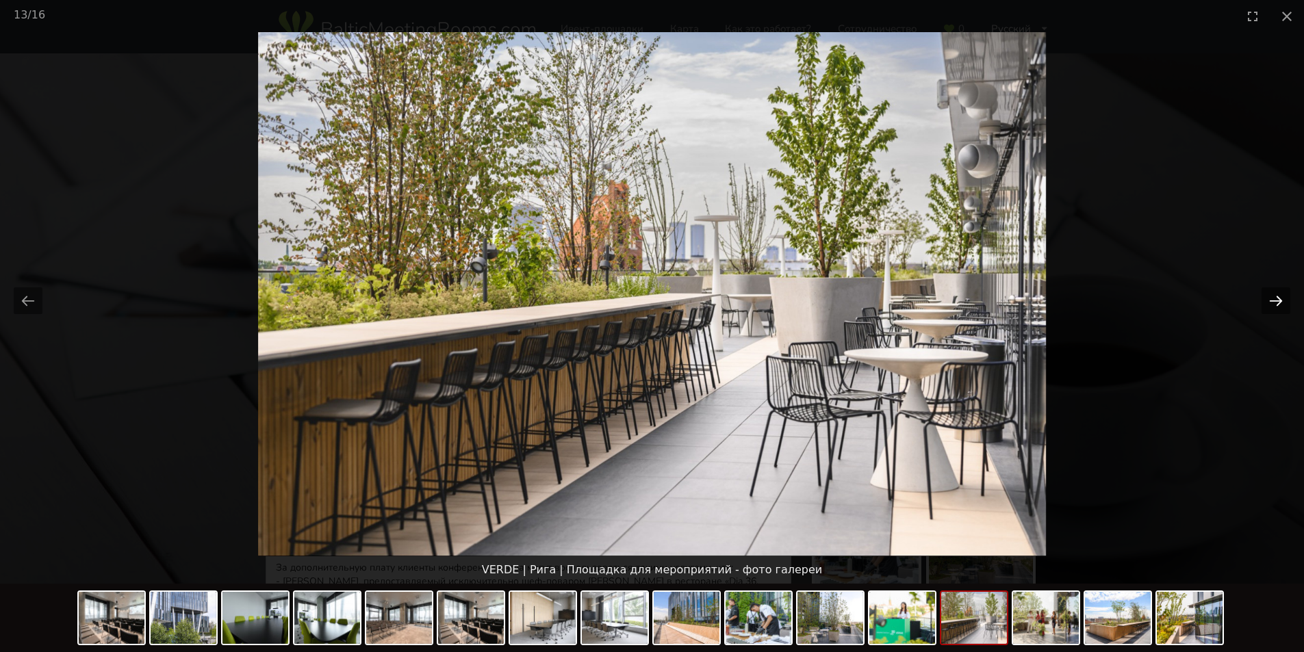
click at [1278, 302] on button "Next slide" at bounding box center [1275, 300] width 29 height 27
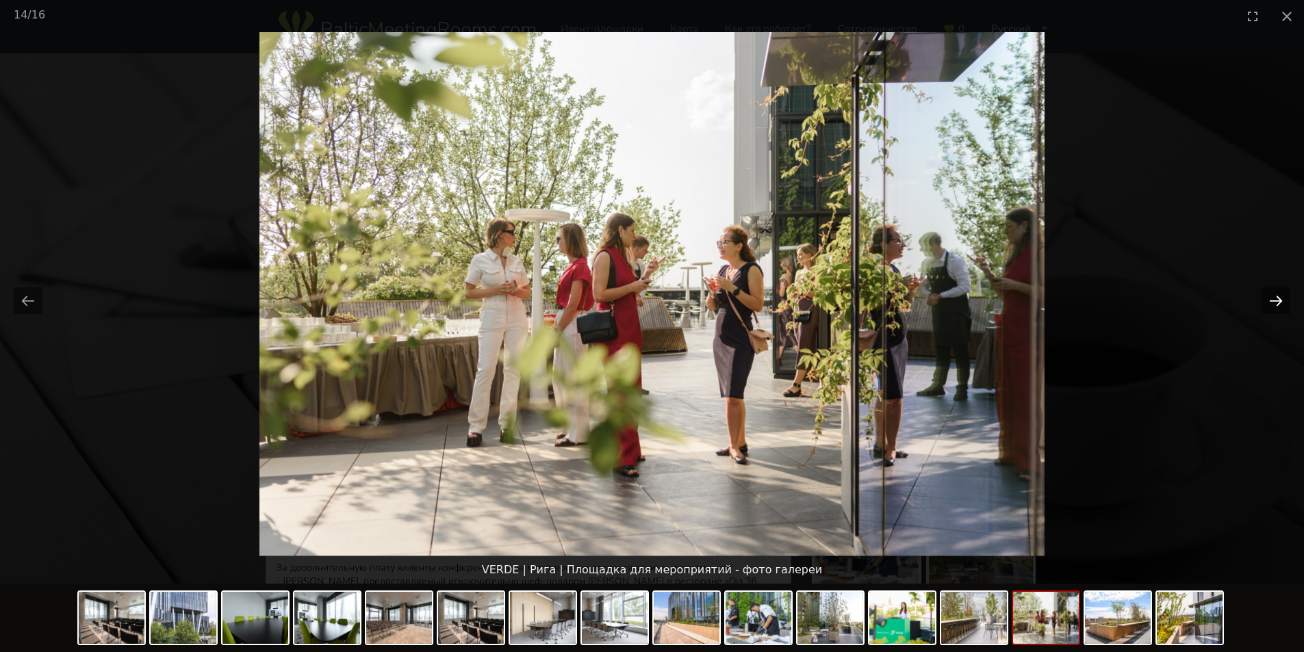
click at [1278, 302] on button "Next slide" at bounding box center [1275, 300] width 29 height 27
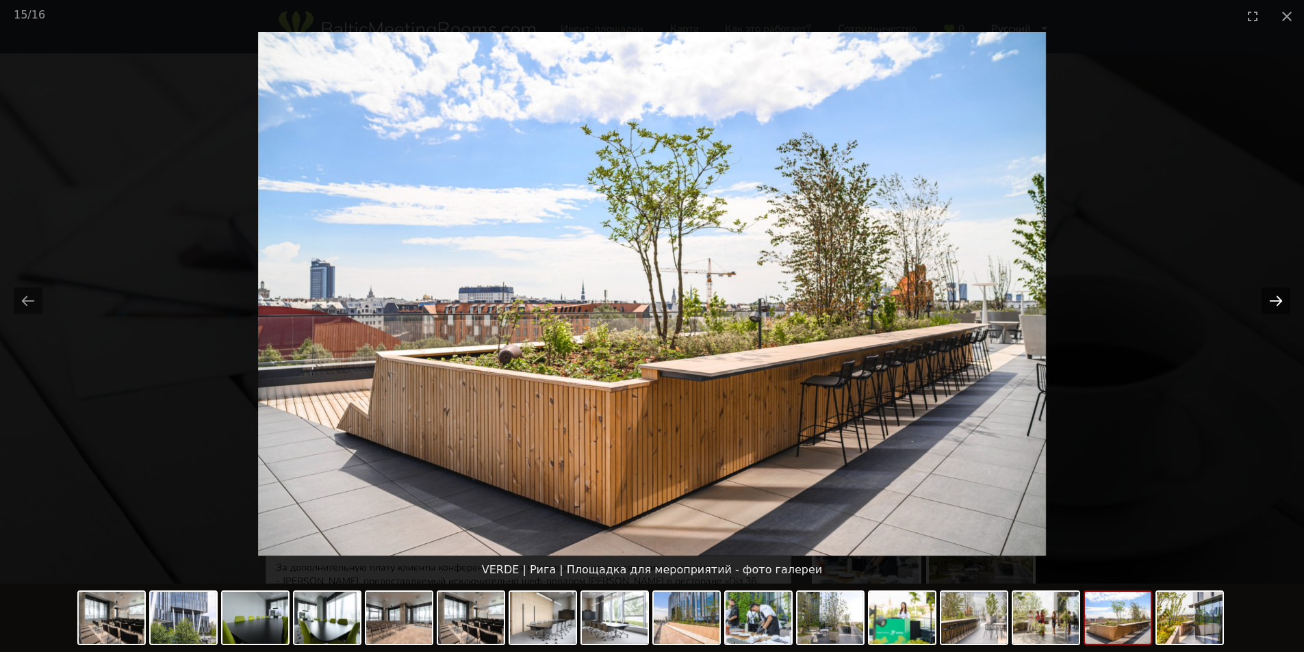
click at [1278, 302] on button "Next slide" at bounding box center [1275, 300] width 29 height 27
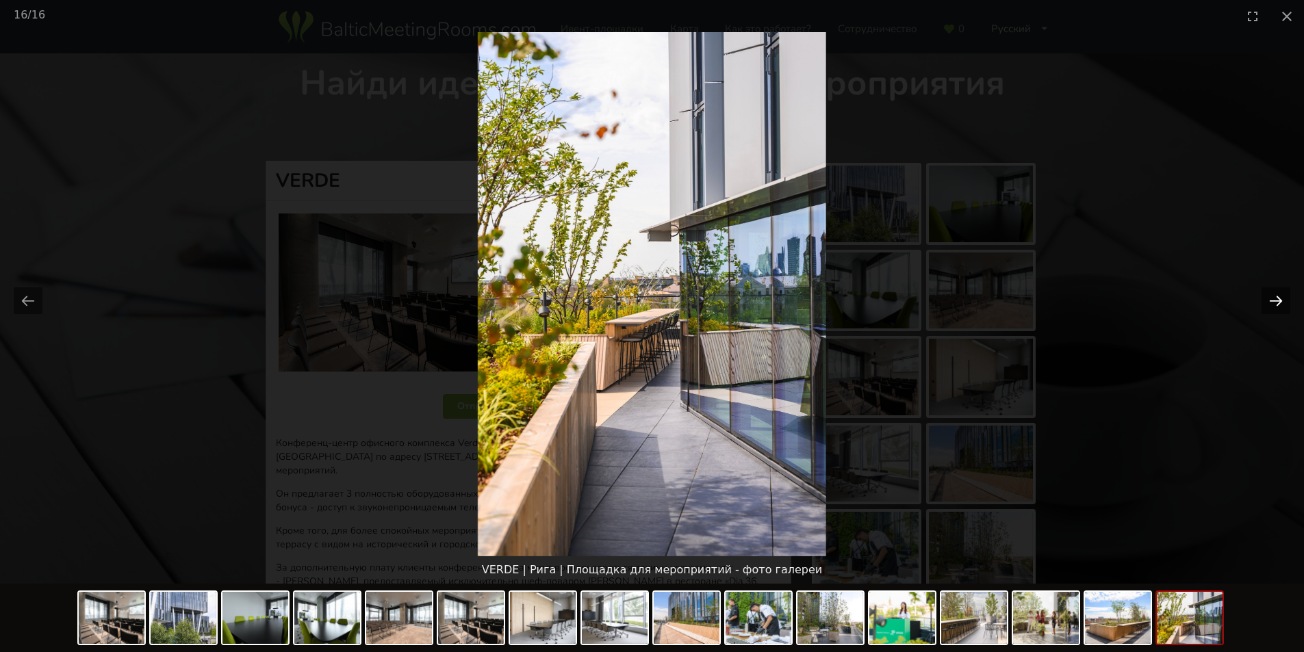
click at [1278, 302] on button "Next slide" at bounding box center [1275, 300] width 29 height 27
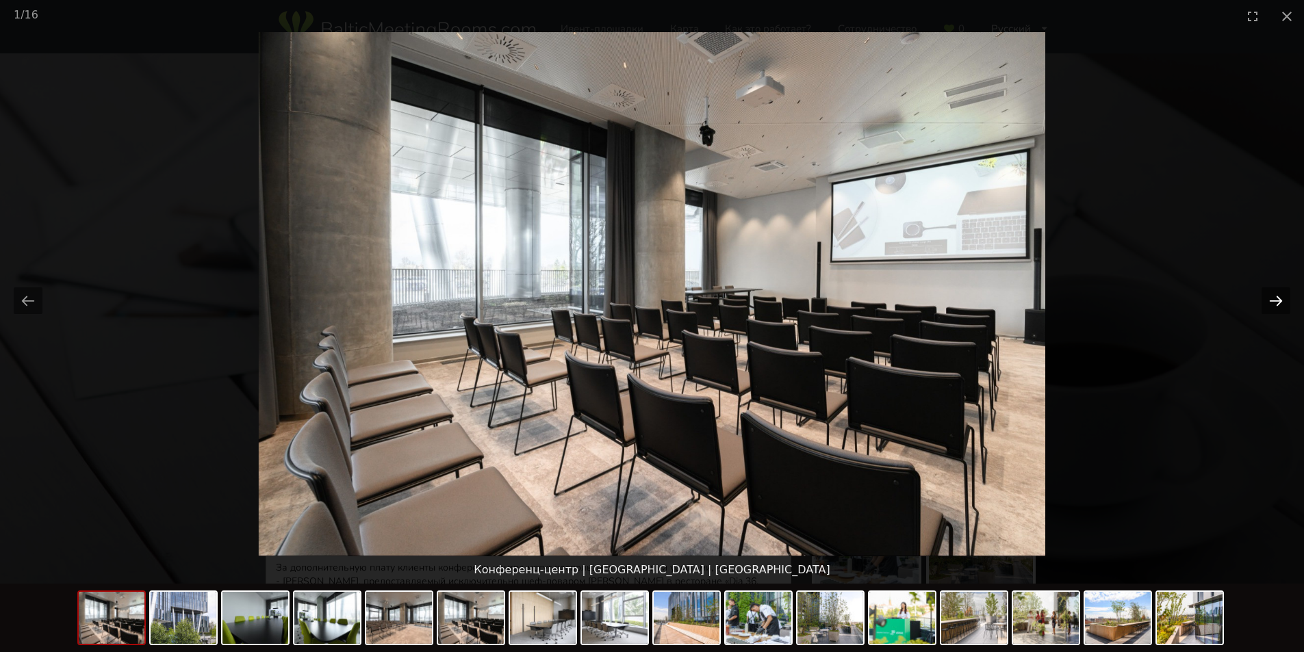
click at [1278, 302] on button "Next slide" at bounding box center [1275, 300] width 29 height 27
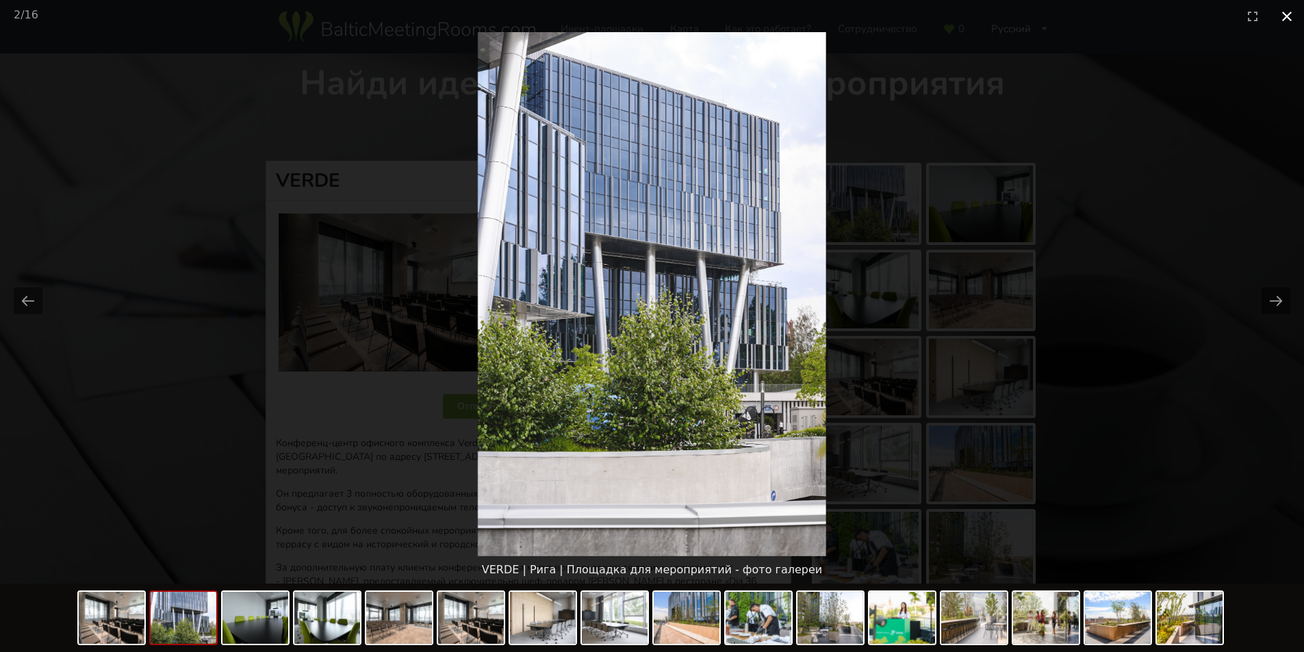
click at [1289, 12] on button "Close gallery" at bounding box center [1286, 16] width 34 height 32
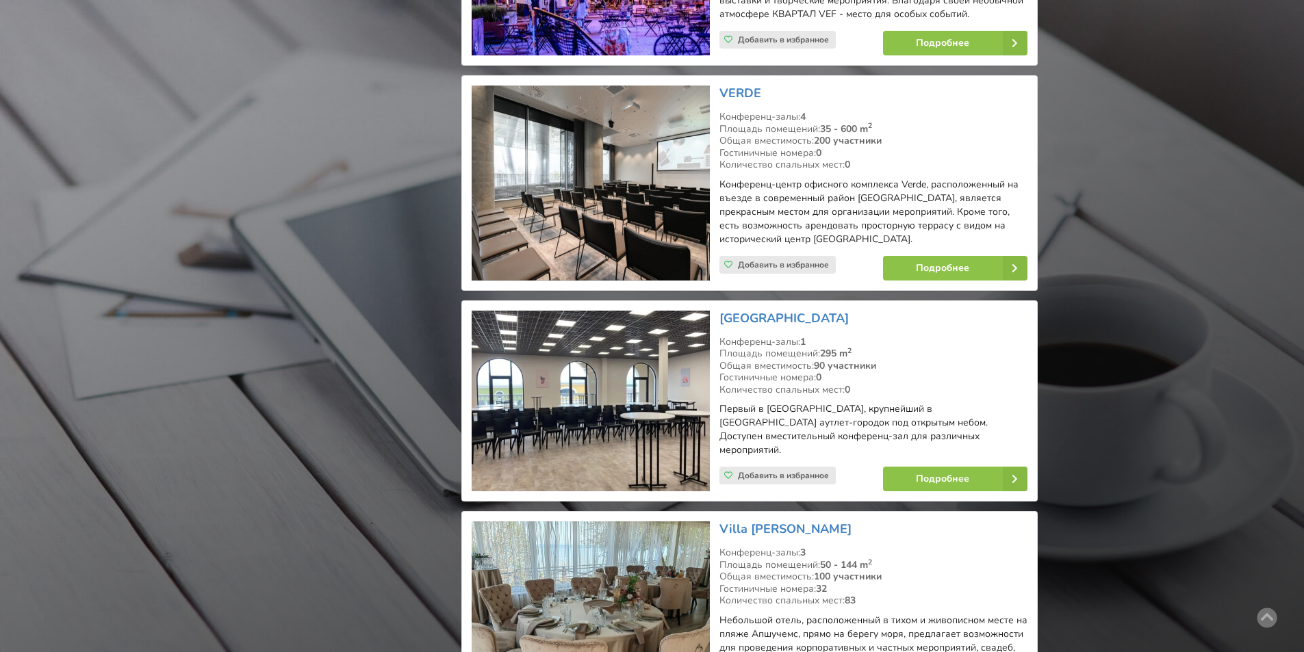
scroll to position [15739, 0]
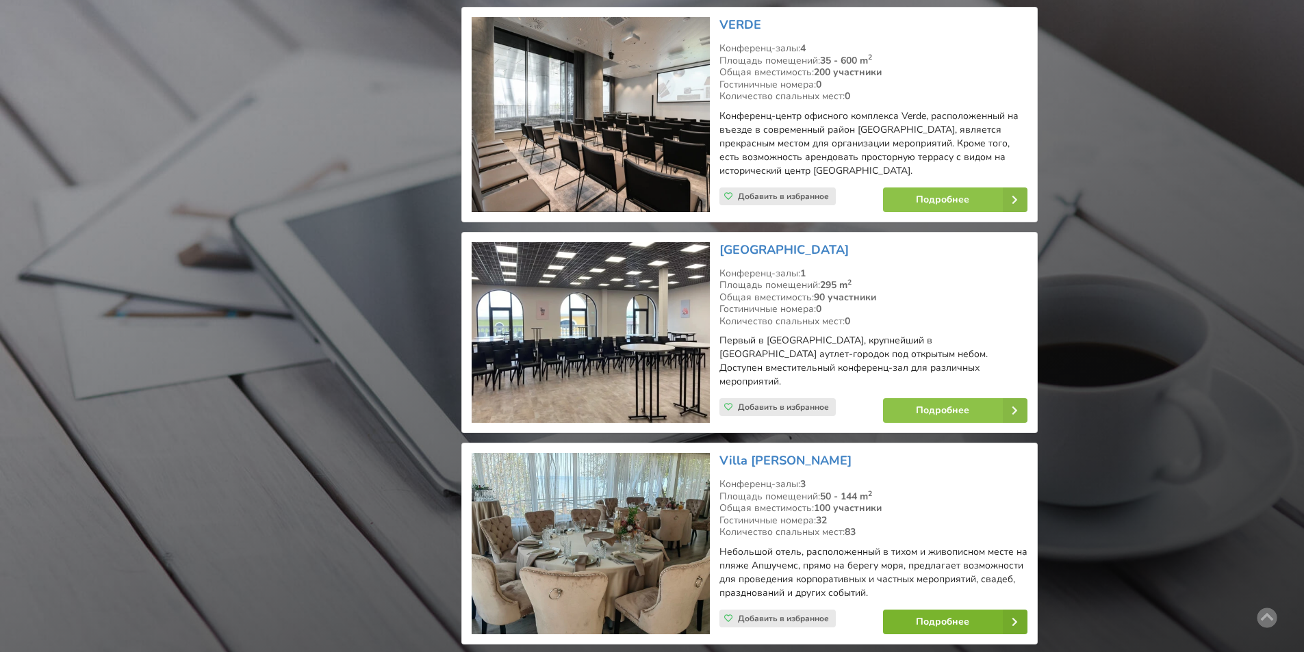
click at [945, 610] on link "Подробнее" at bounding box center [955, 622] width 144 height 25
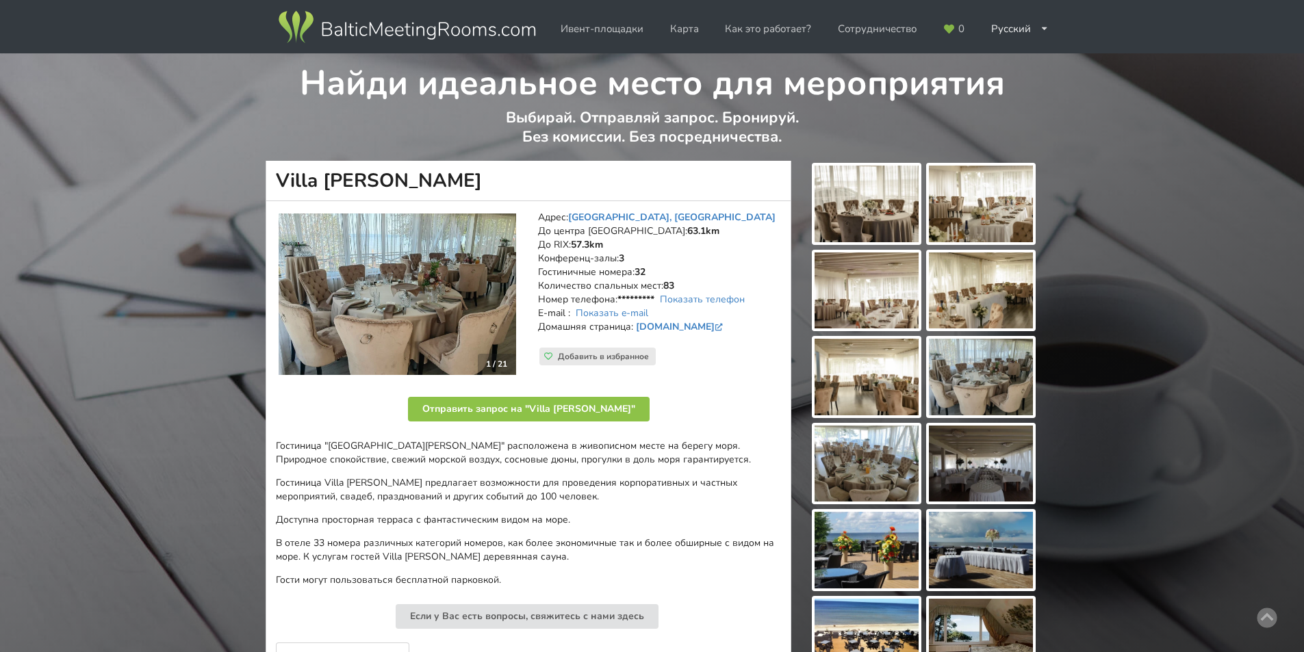
click at [880, 205] on img at bounding box center [866, 204] width 104 height 77
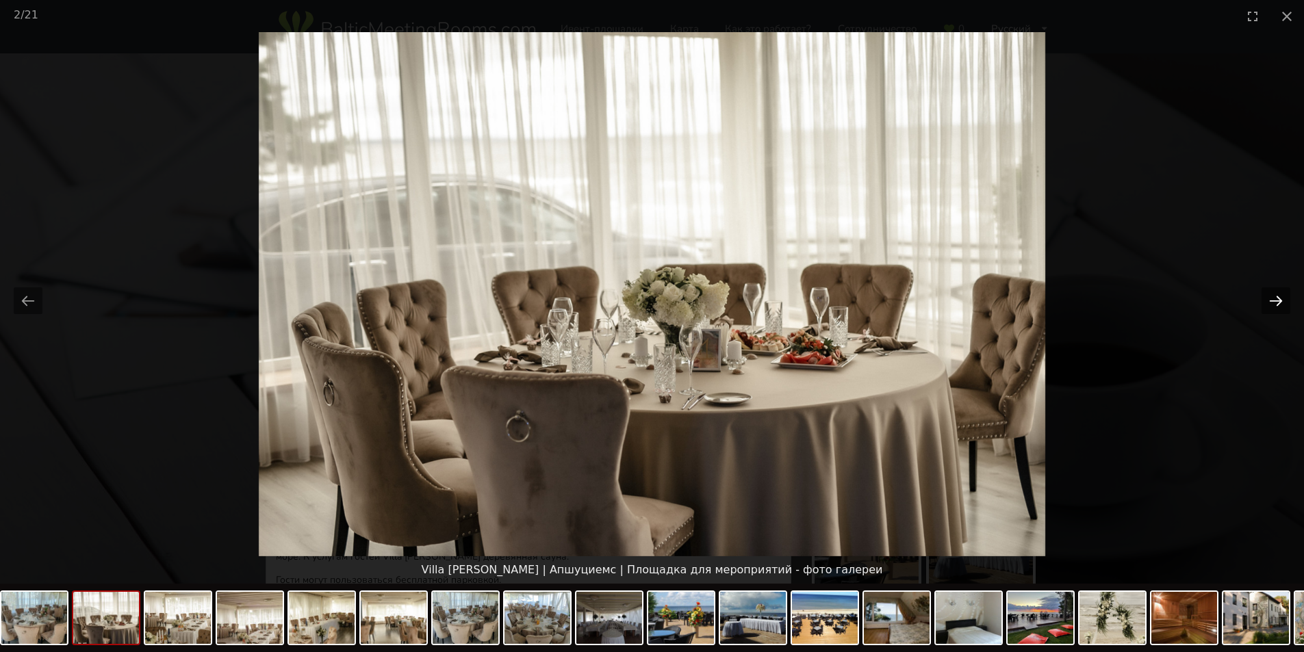
click at [1276, 299] on button "Next slide" at bounding box center [1275, 300] width 29 height 27
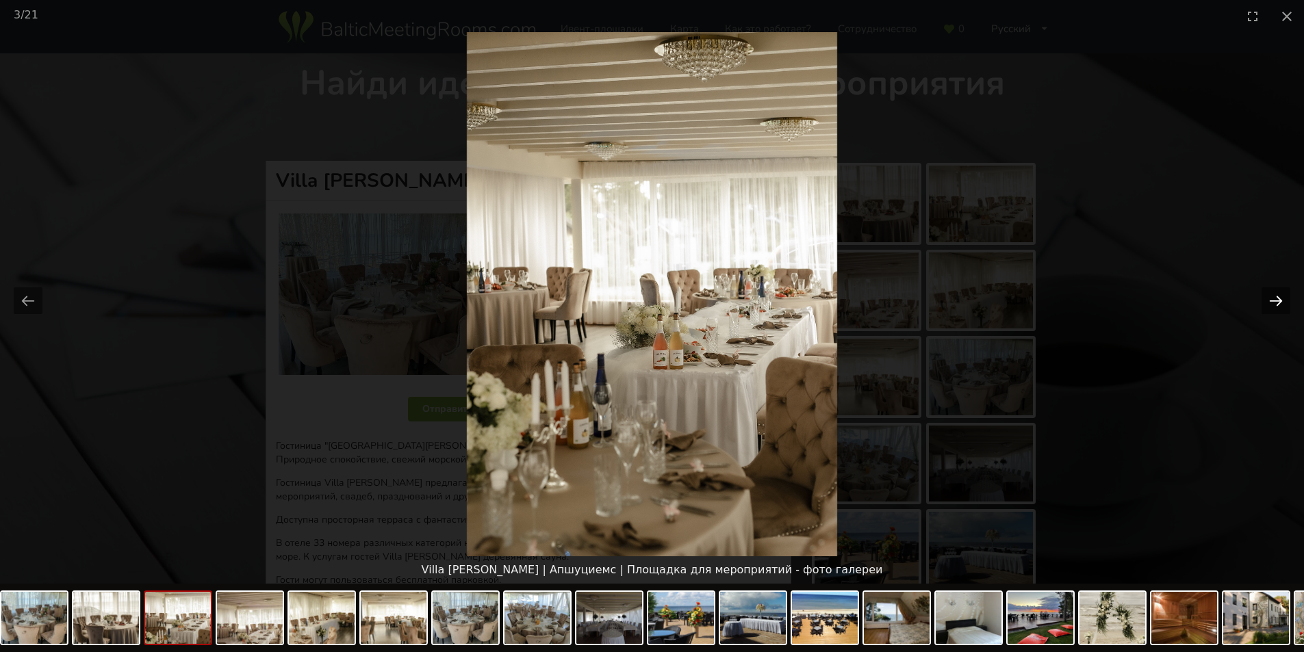
click at [1276, 299] on button "Next slide" at bounding box center [1275, 300] width 29 height 27
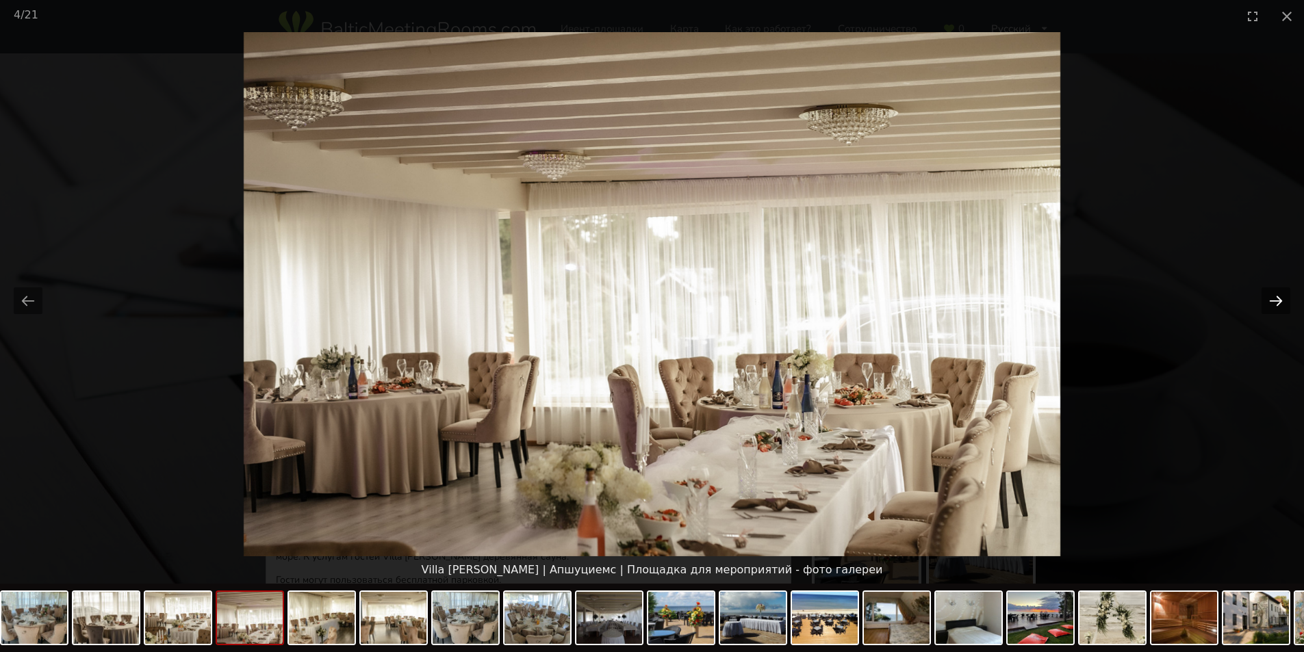
click at [1276, 299] on button "Next slide" at bounding box center [1275, 300] width 29 height 27
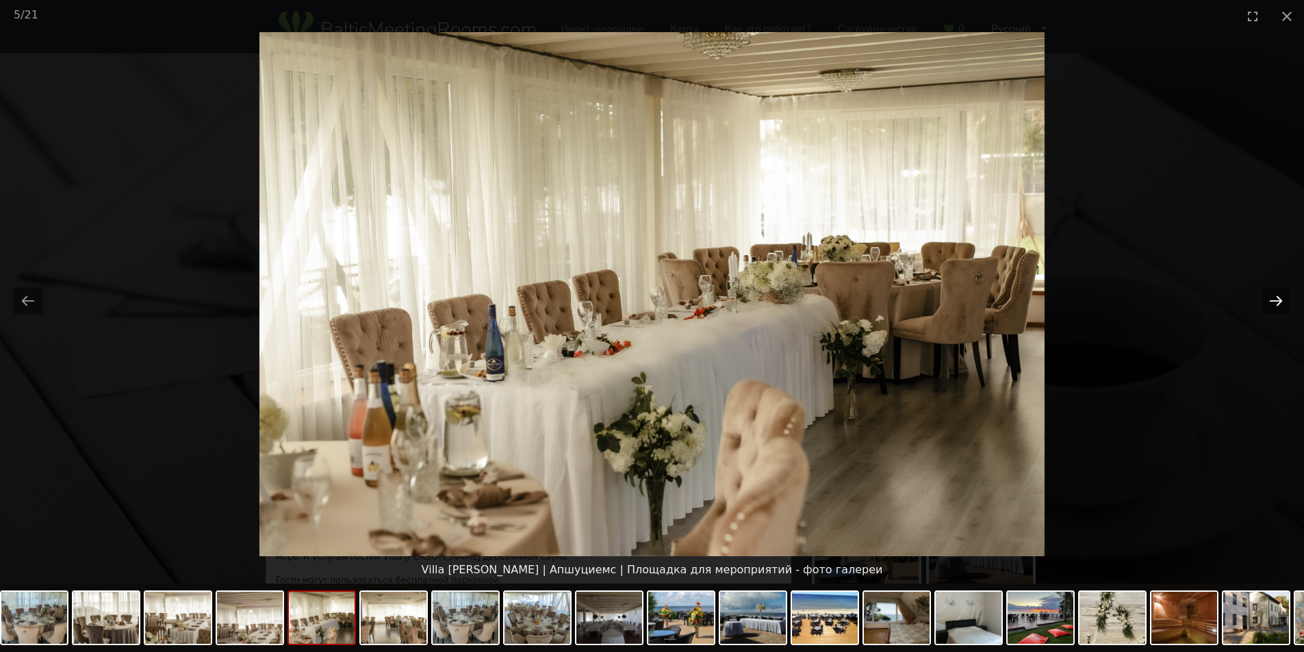
click at [1276, 299] on button "Next slide" at bounding box center [1275, 300] width 29 height 27
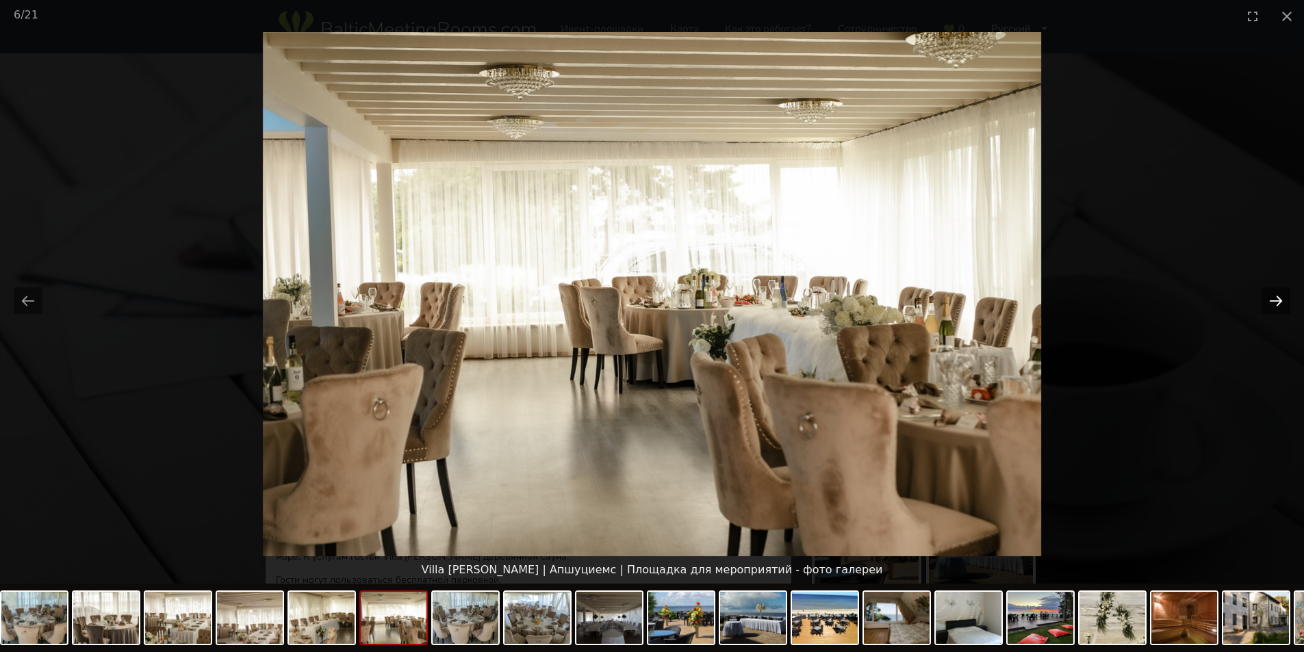
click at [1276, 299] on button "Next slide" at bounding box center [1275, 300] width 29 height 27
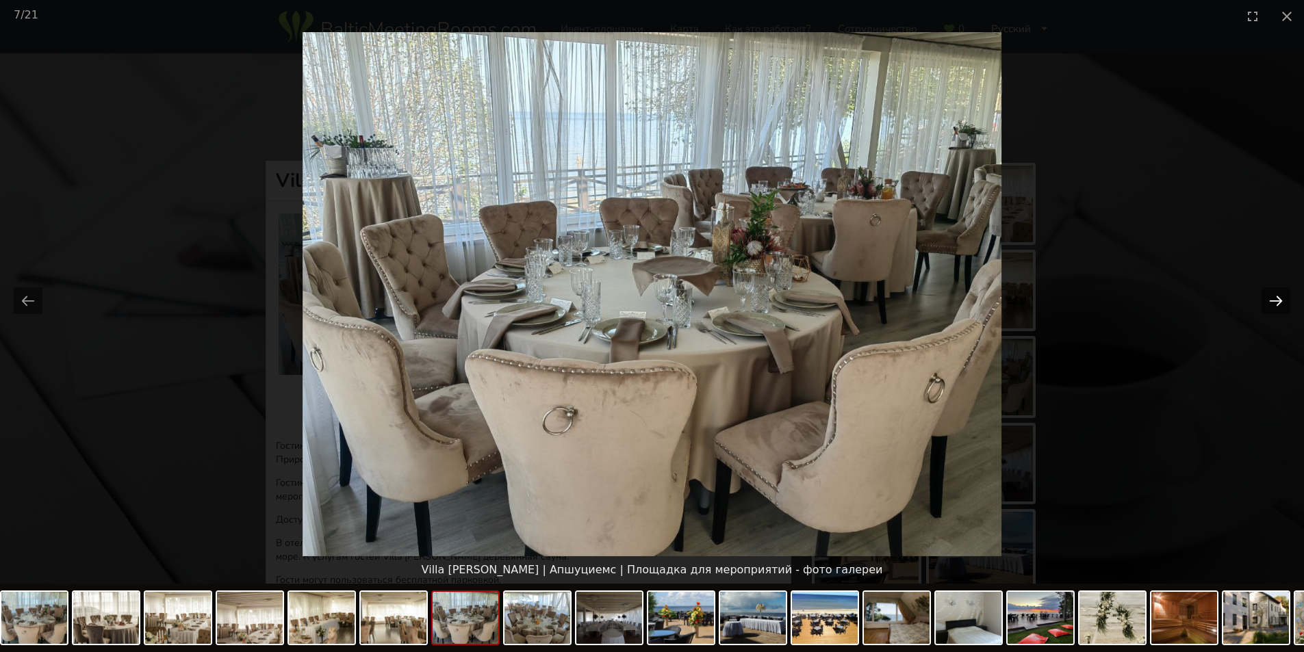
click at [1276, 299] on button "Next slide" at bounding box center [1275, 300] width 29 height 27
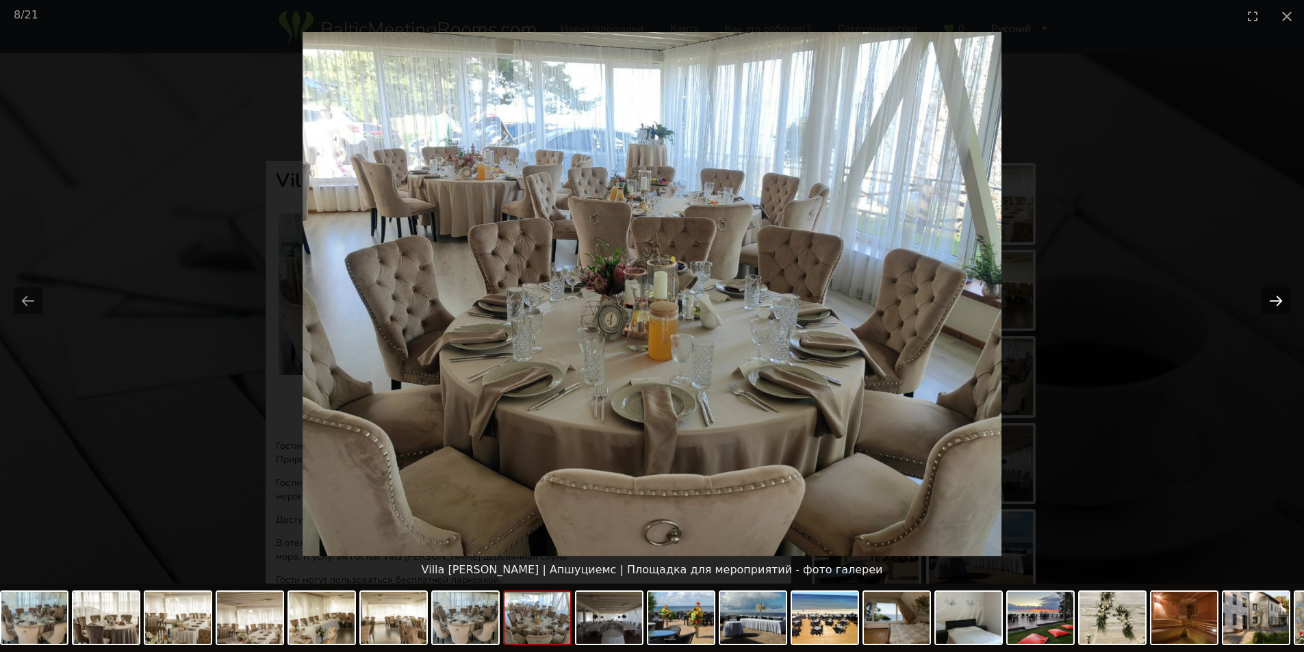
click at [1276, 299] on button "Next slide" at bounding box center [1275, 300] width 29 height 27
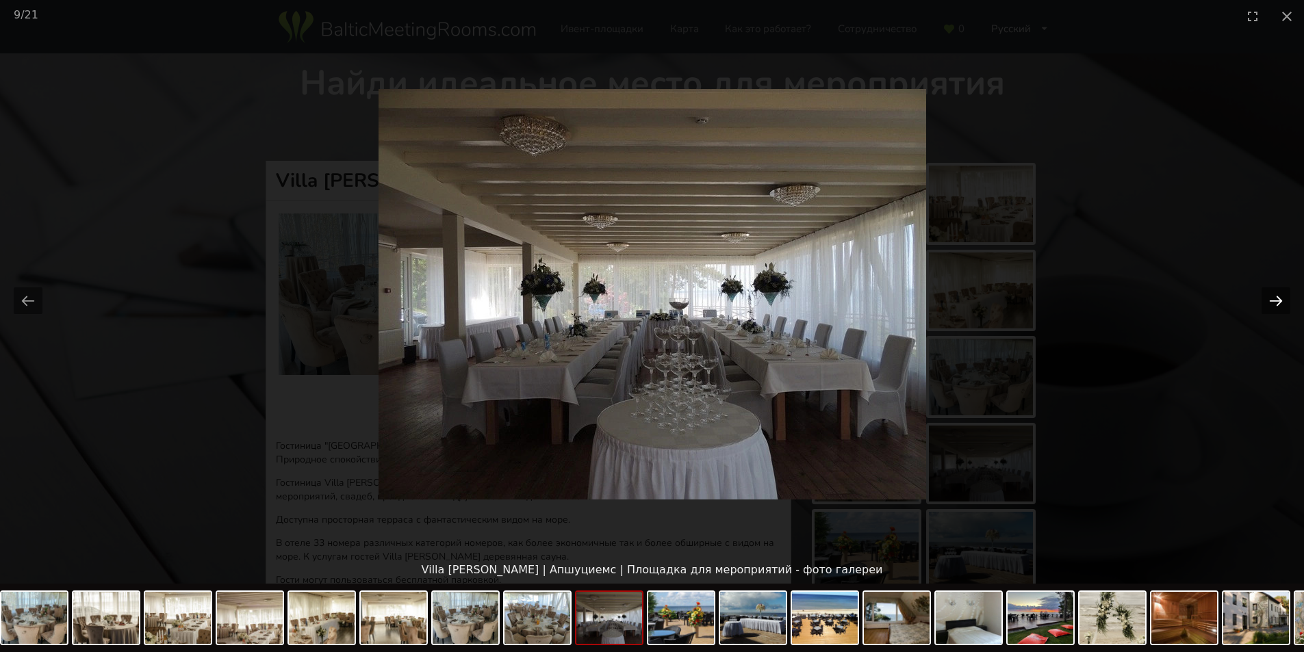
click at [1276, 299] on button "Next slide" at bounding box center [1275, 300] width 29 height 27
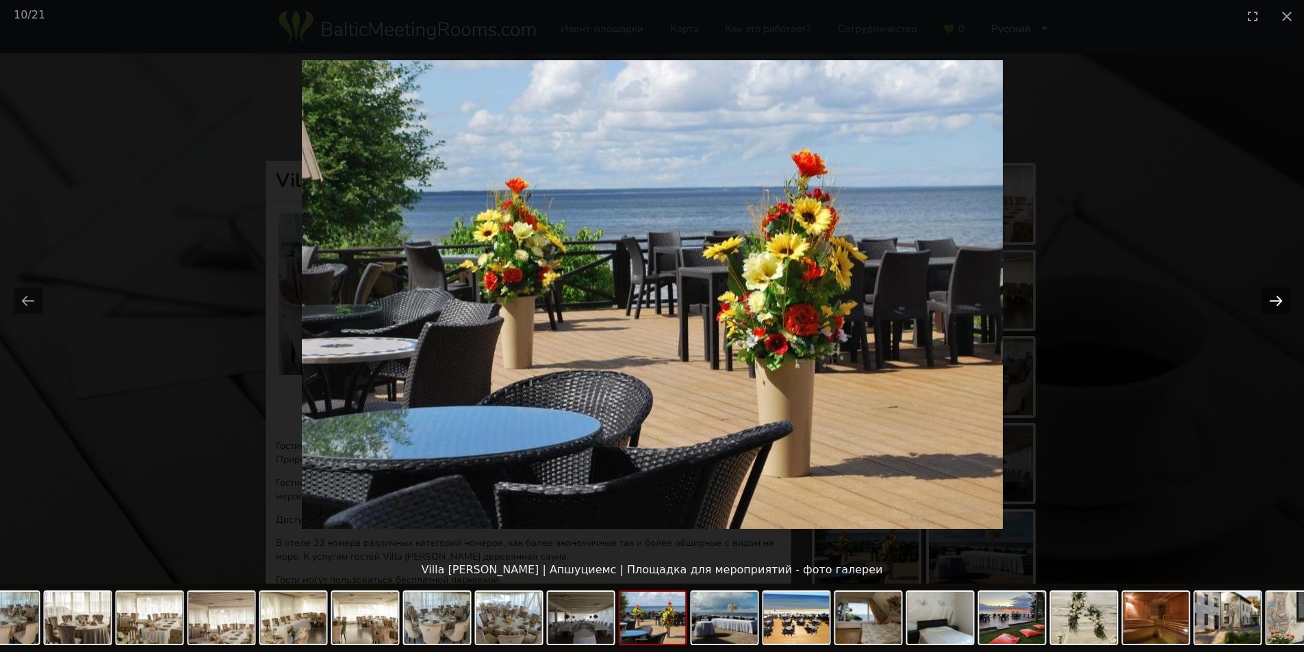
click at [1276, 299] on button "Next slide" at bounding box center [1275, 300] width 29 height 27
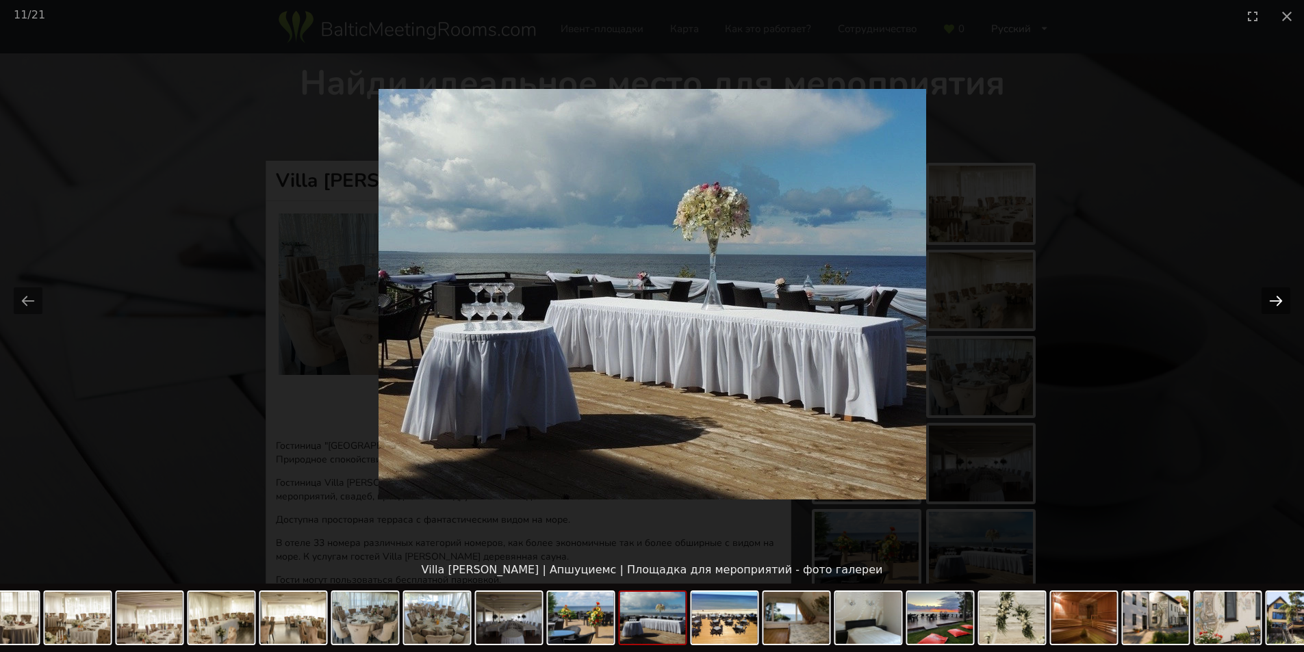
click at [1276, 299] on button "Next slide" at bounding box center [1275, 300] width 29 height 27
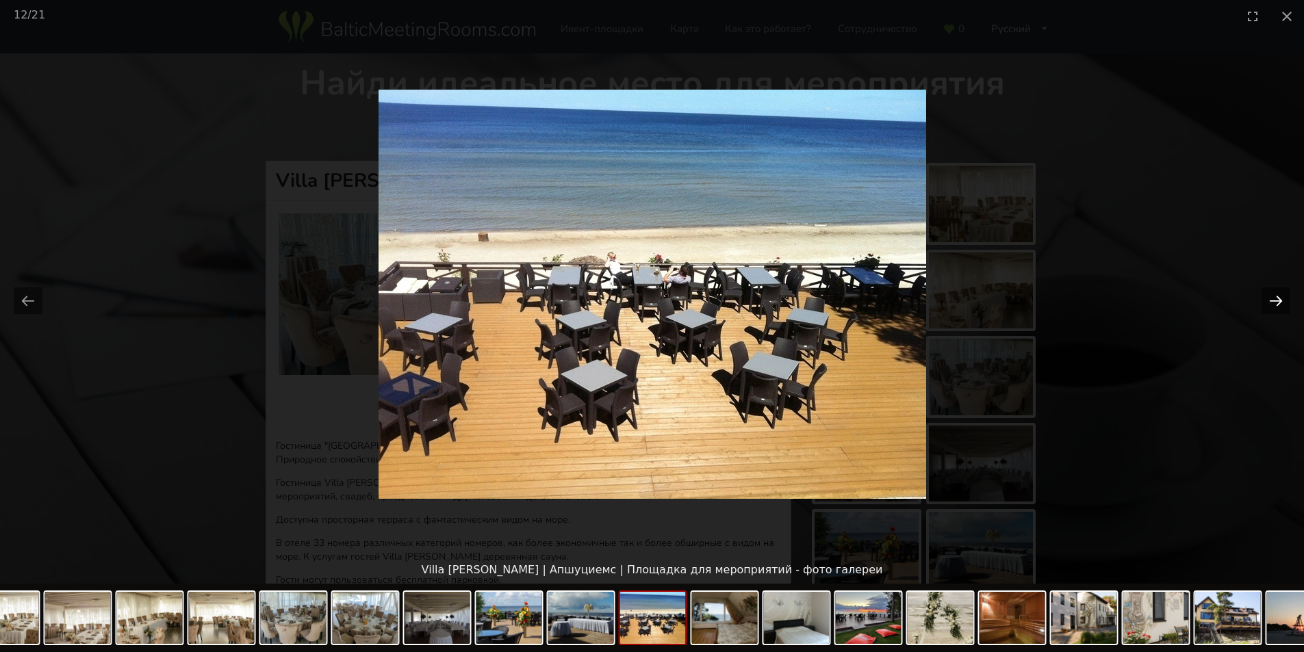
click at [1276, 299] on button "Next slide" at bounding box center [1275, 300] width 29 height 27
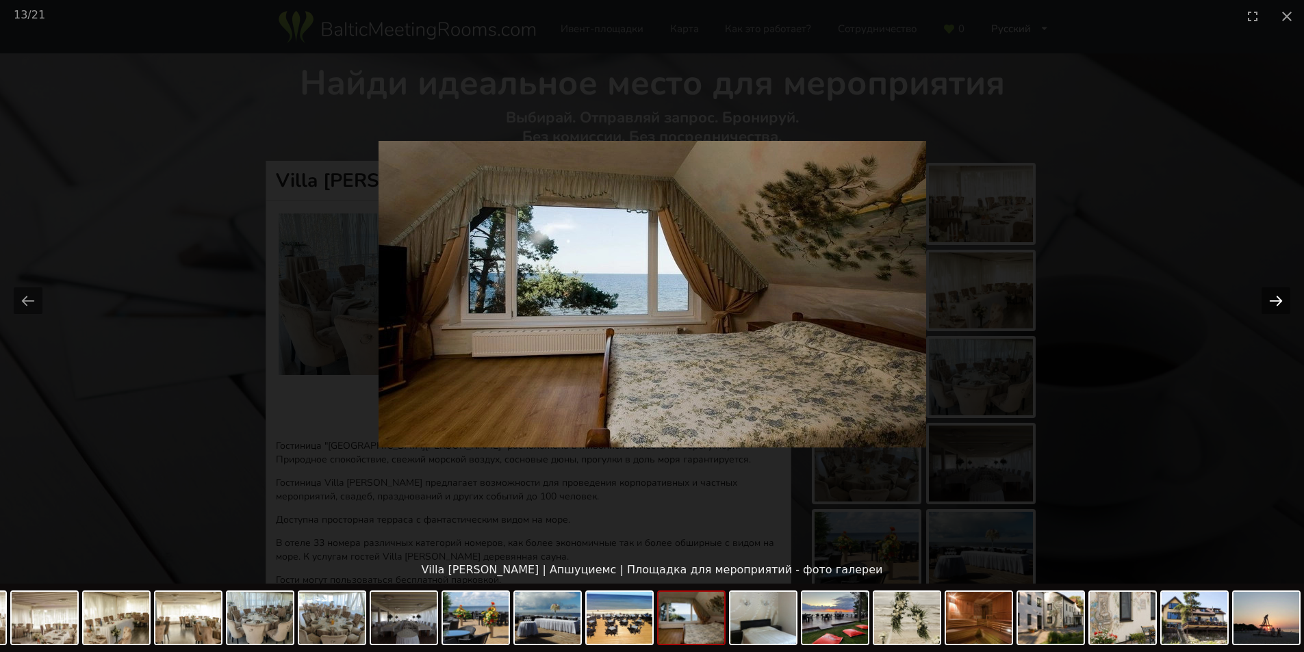
click at [1276, 299] on button "Next slide" at bounding box center [1275, 300] width 29 height 27
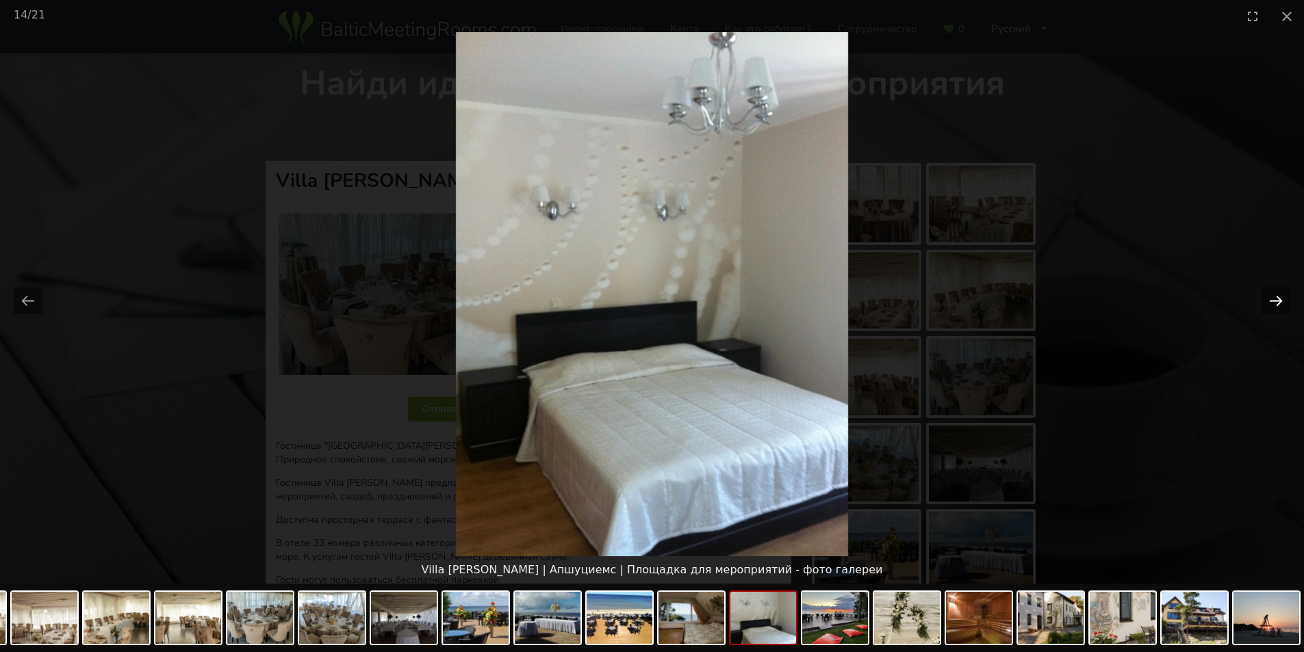
click at [1276, 299] on button "Next slide" at bounding box center [1275, 300] width 29 height 27
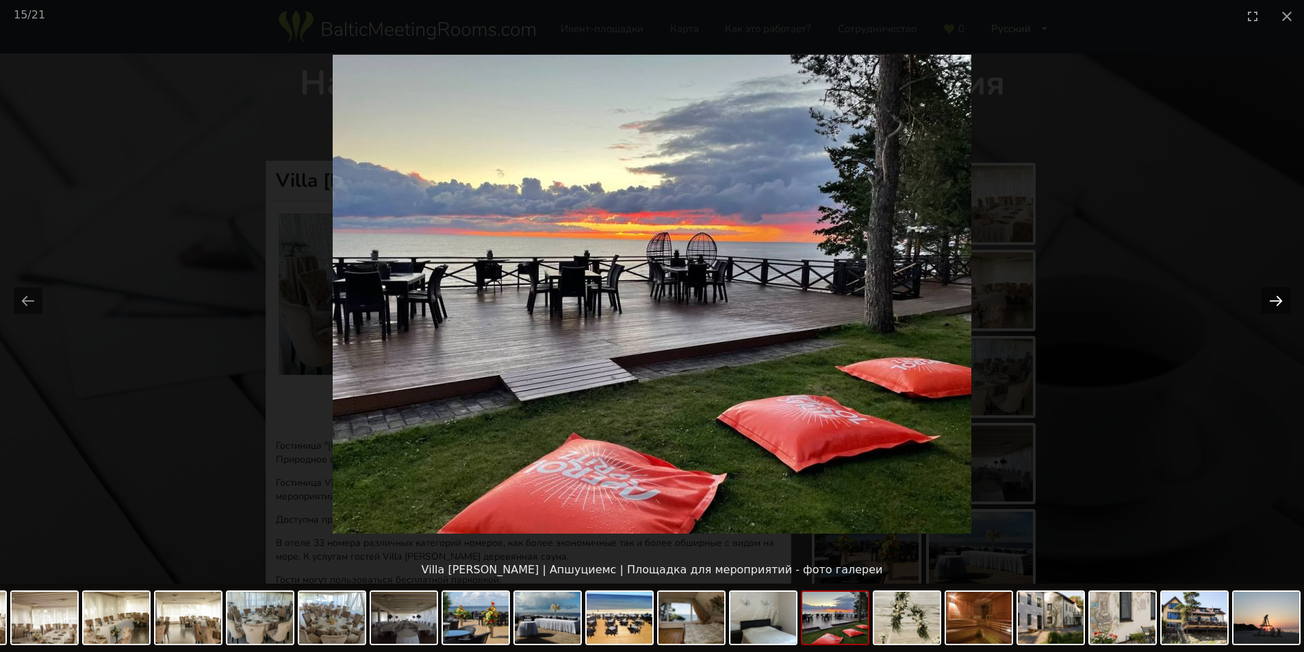
click at [1276, 299] on button "Next slide" at bounding box center [1275, 300] width 29 height 27
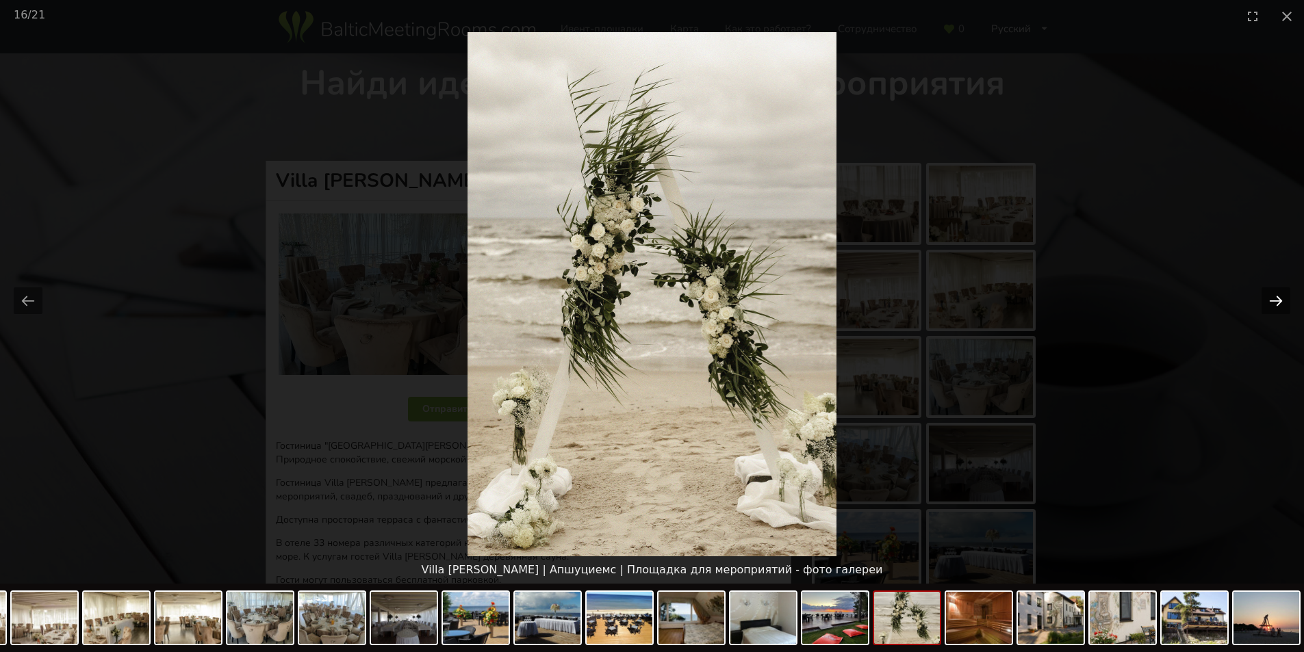
click at [1276, 299] on button "Next slide" at bounding box center [1275, 300] width 29 height 27
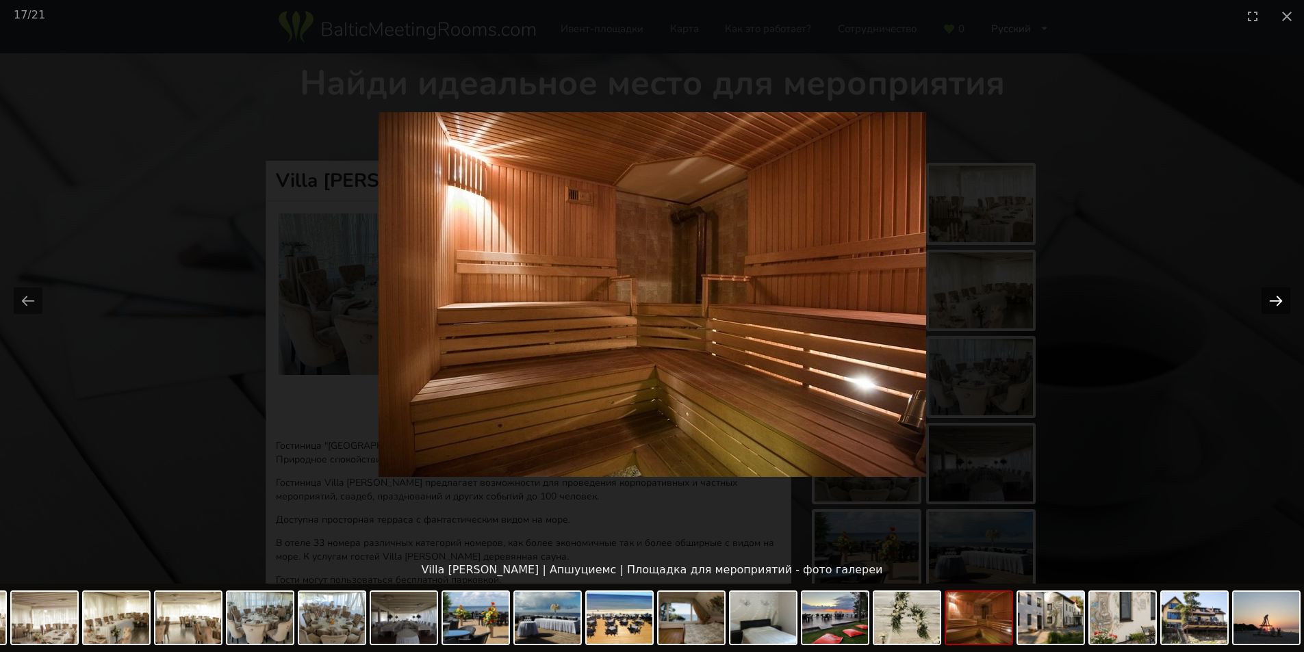
click at [1276, 299] on button "Next slide" at bounding box center [1275, 300] width 29 height 27
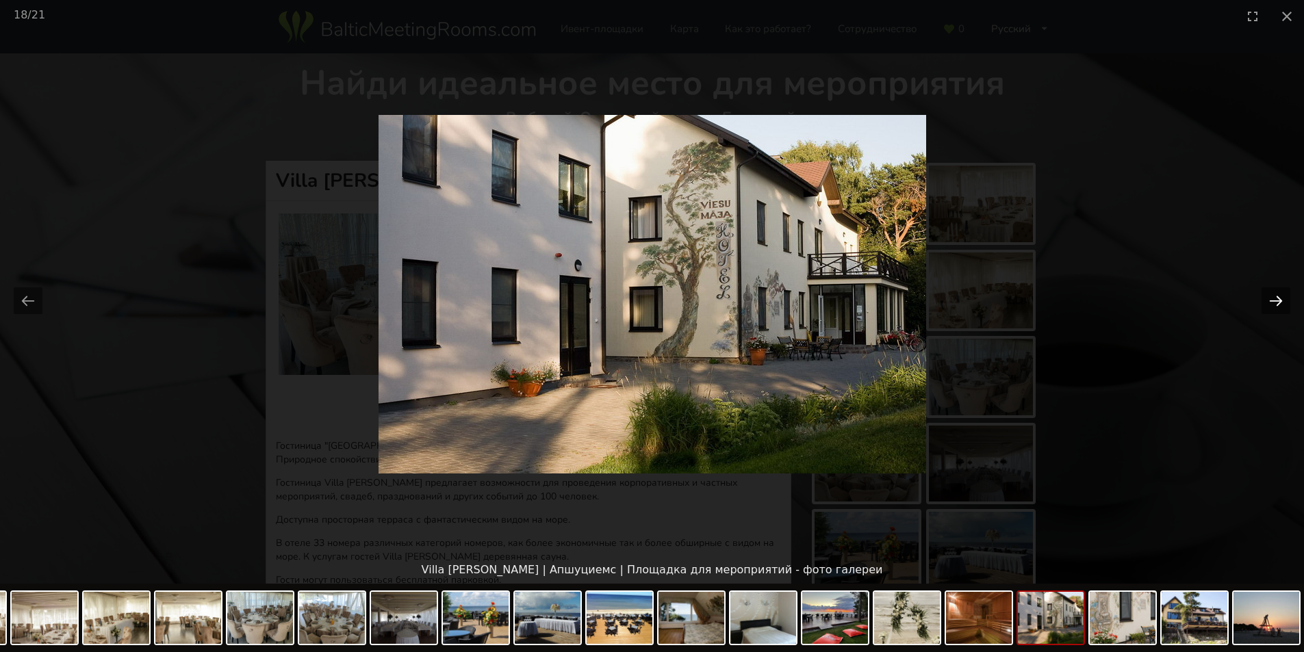
click at [1276, 299] on button "Next slide" at bounding box center [1275, 300] width 29 height 27
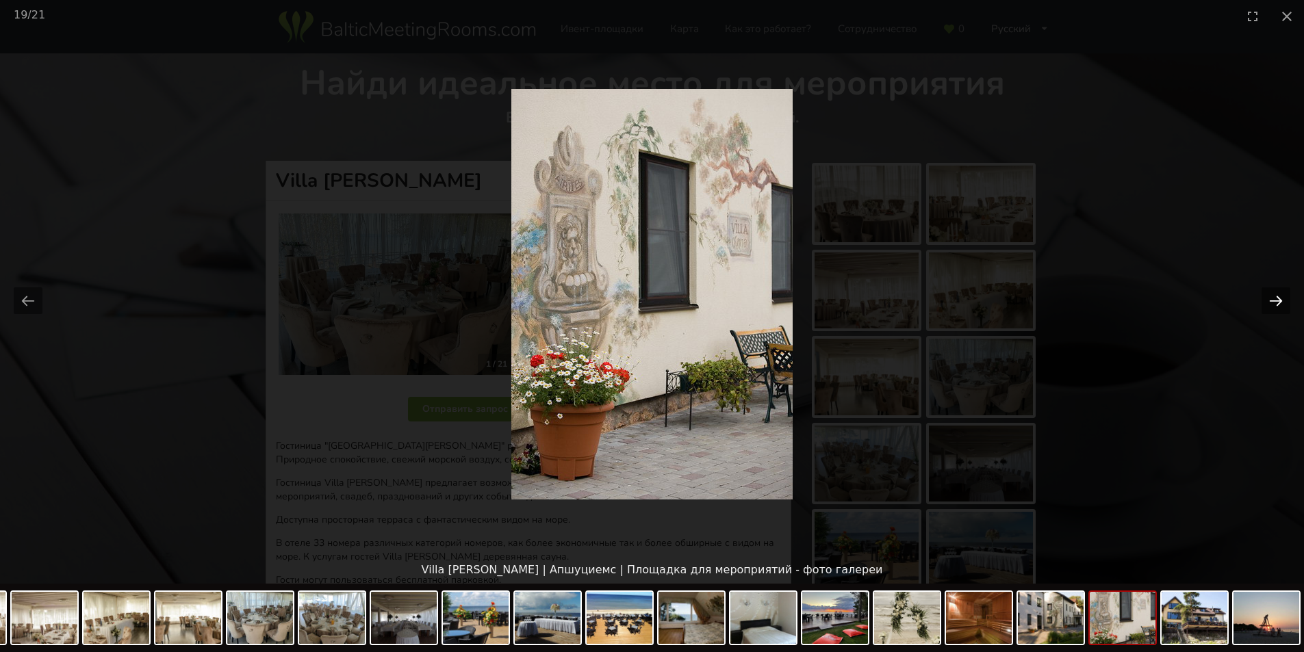
click at [1276, 299] on button "Next slide" at bounding box center [1275, 300] width 29 height 27
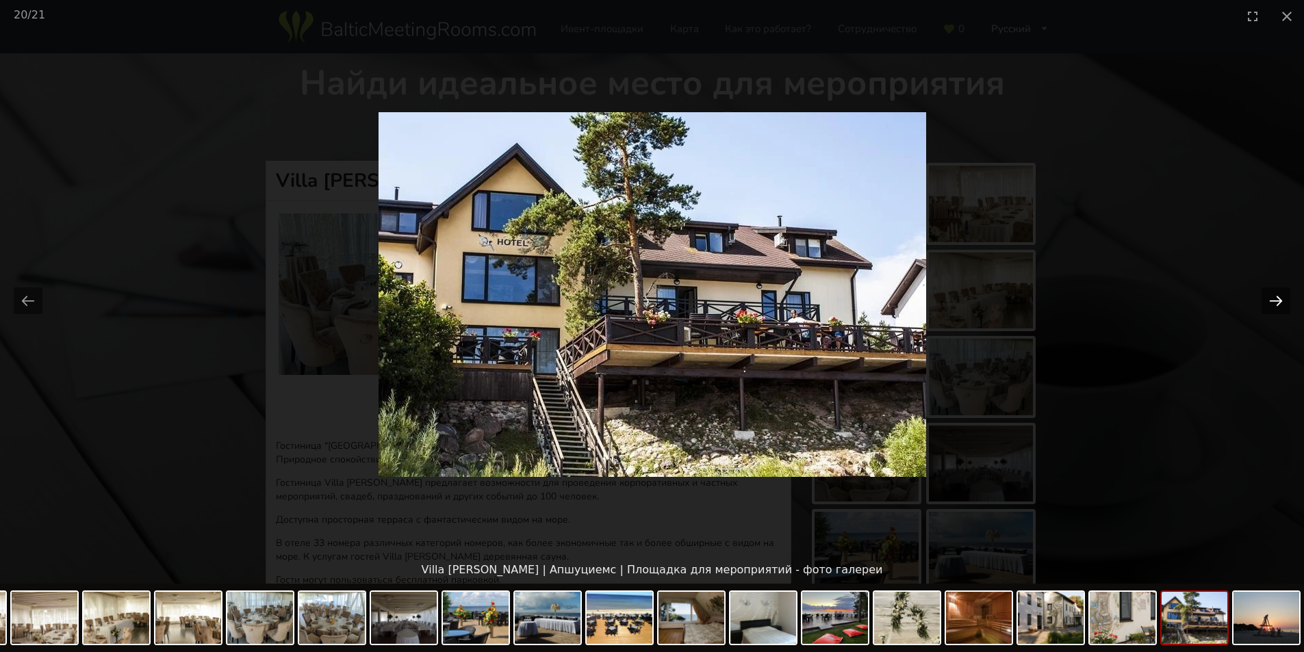
click at [1276, 299] on button "Next slide" at bounding box center [1275, 300] width 29 height 27
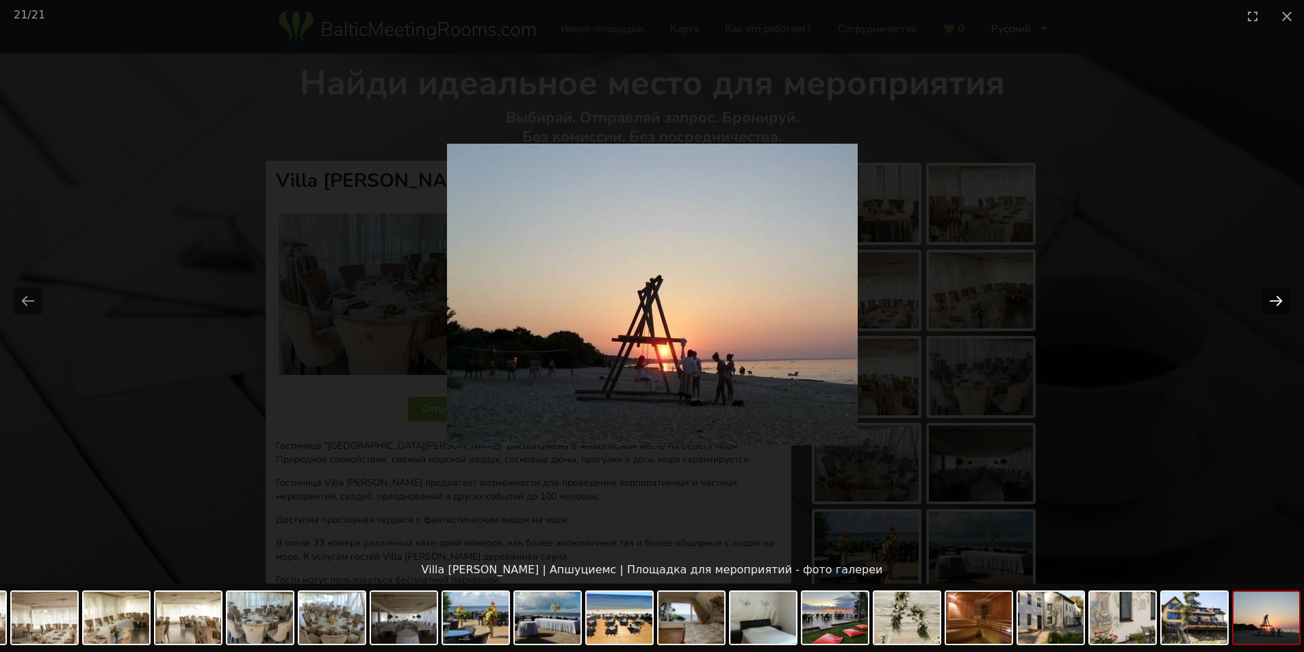
click at [1276, 299] on button "Next slide" at bounding box center [1275, 300] width 29 height 27
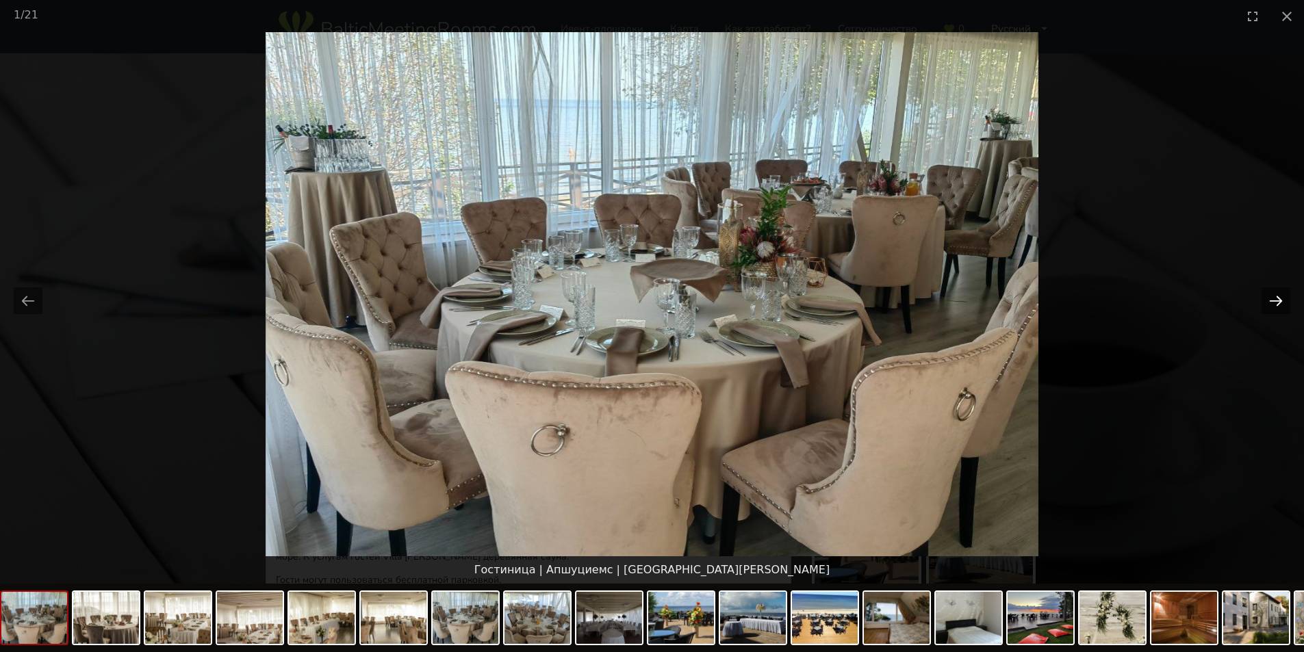
click at [1276, 299] on button "Next slide" at bounding box center [1275, 300] width 29 height 27
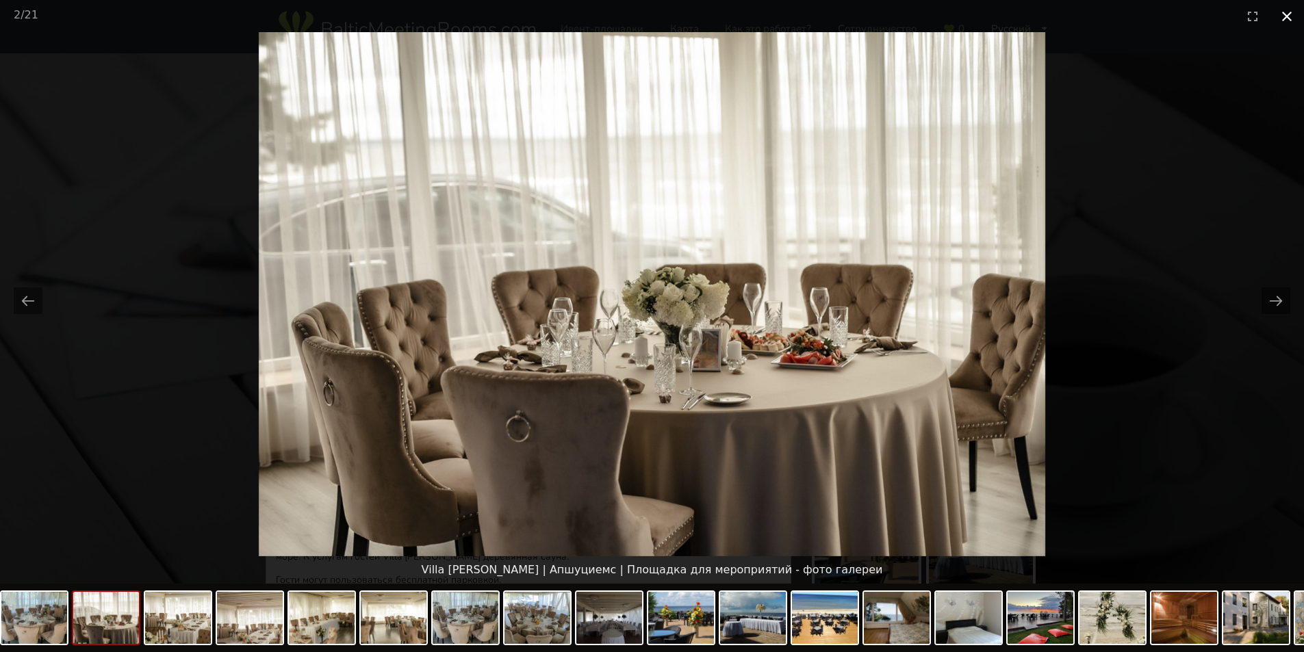
click at [1286, 13] on button "Close gallery" at bounding box center [1286, 16] width 34 height 32
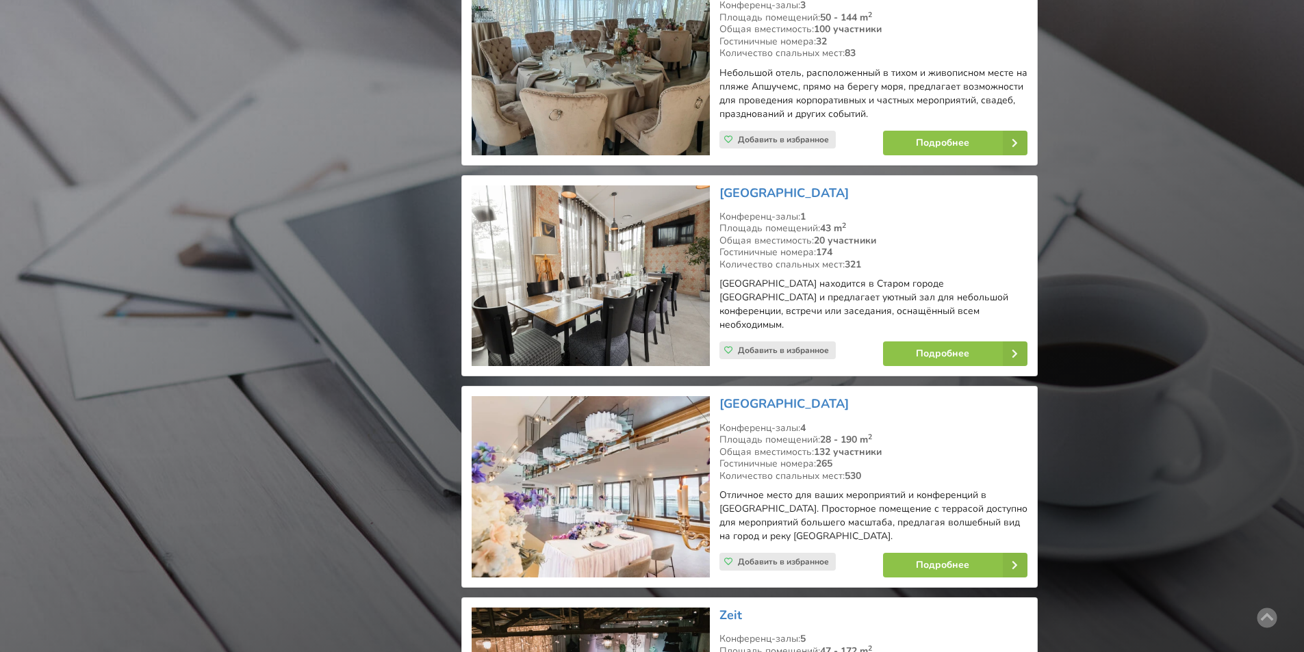
scroll to position [16286, 0]
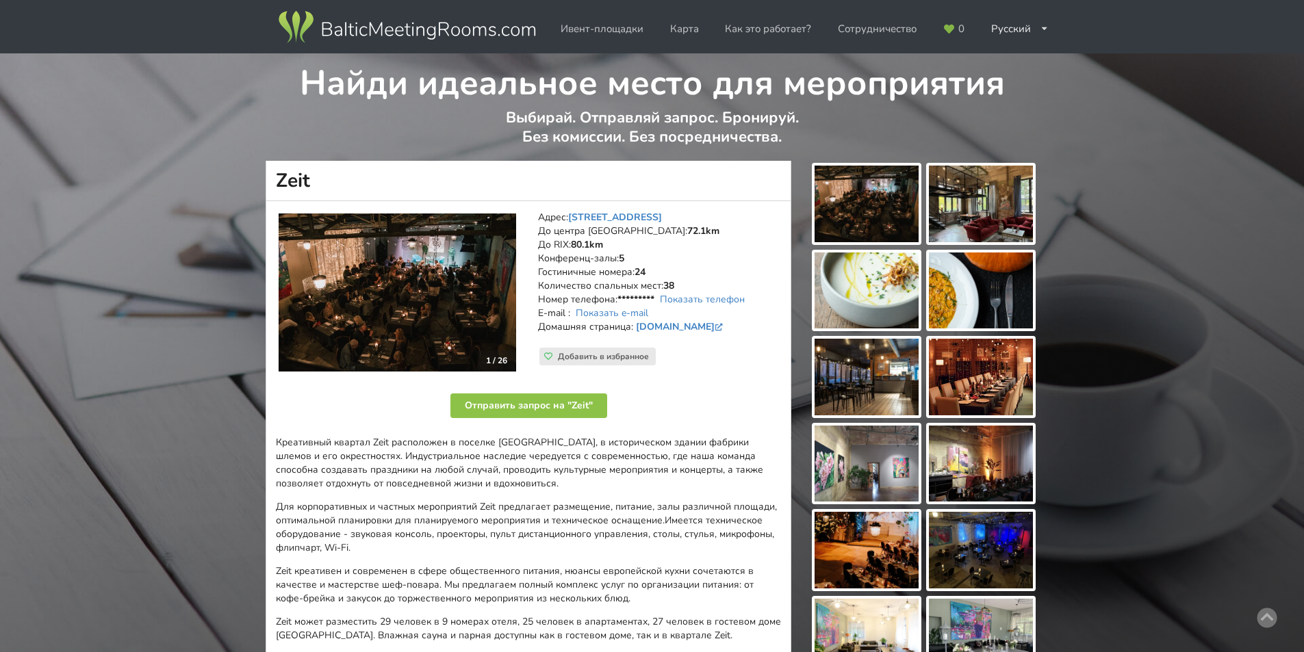
click at [892, 206] on img at bounding box center [866, 204] width 104 height 77
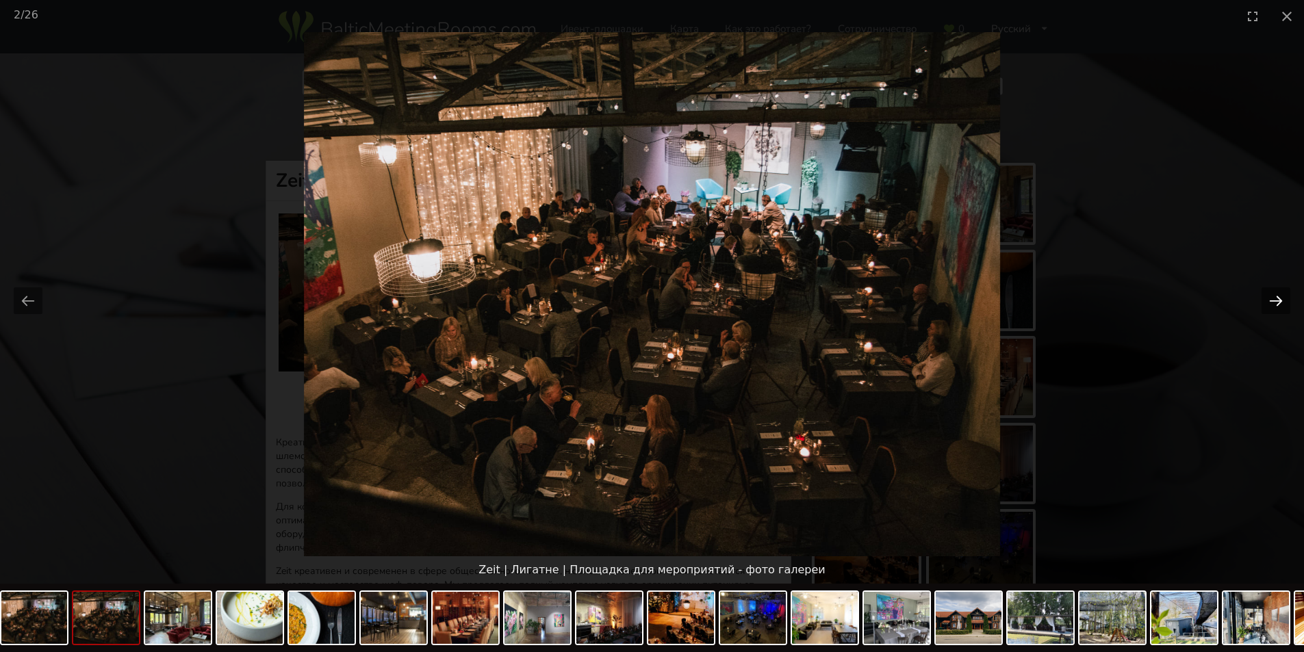
click at [1276, 298] on button "Next slide" at bounding box center [1275, 300] width 29 height 27
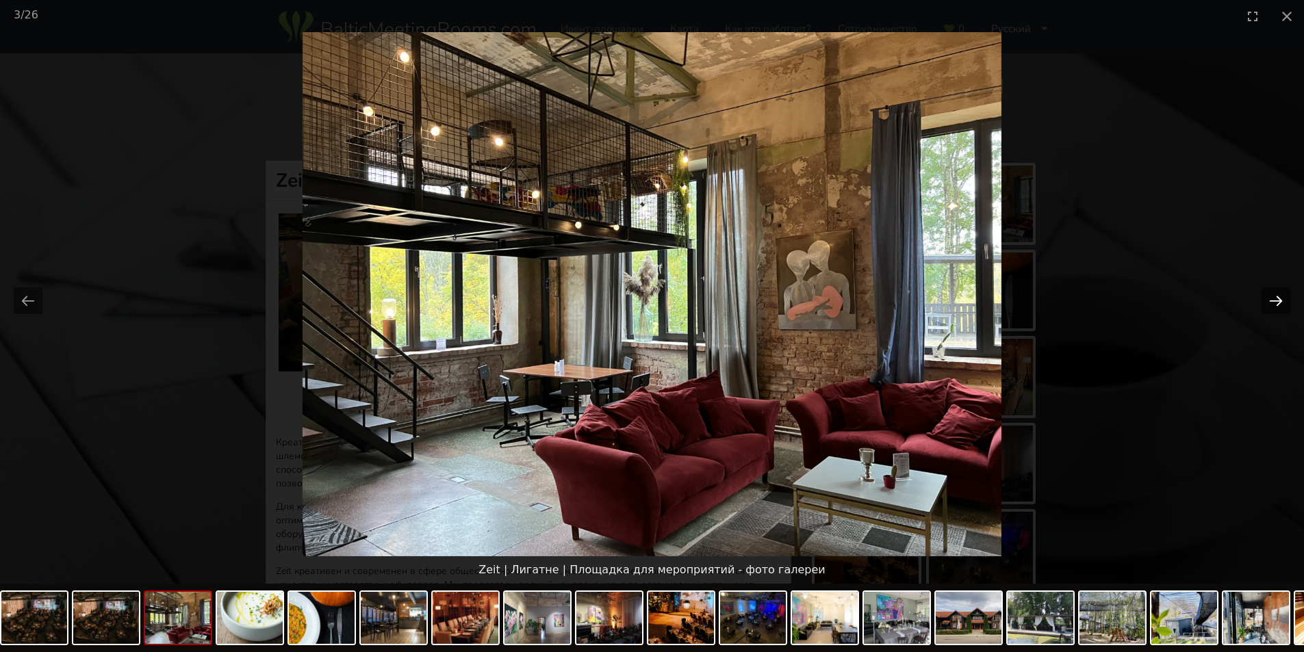
click at [1276, 298] on button "Next slide" at bounding box center [1275, 300] width 29 height 27
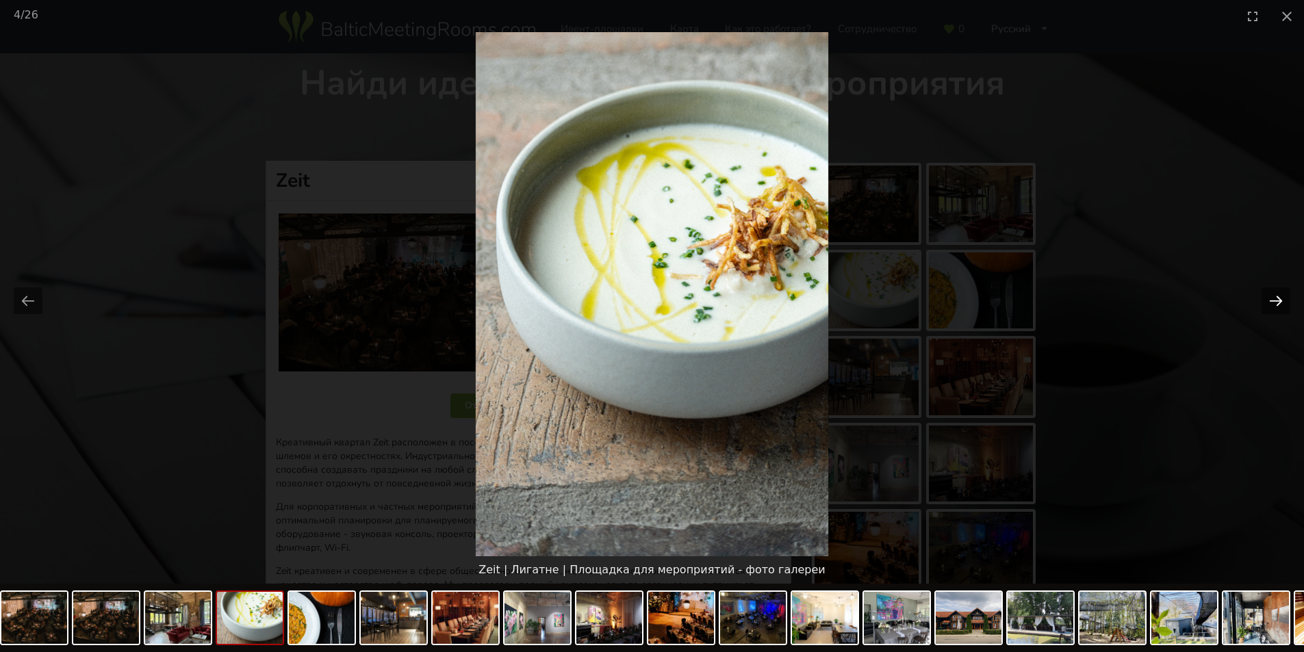
click at [1276, 298] on button "Next slide" at bounding box center [1275, 300] width 29 height 27
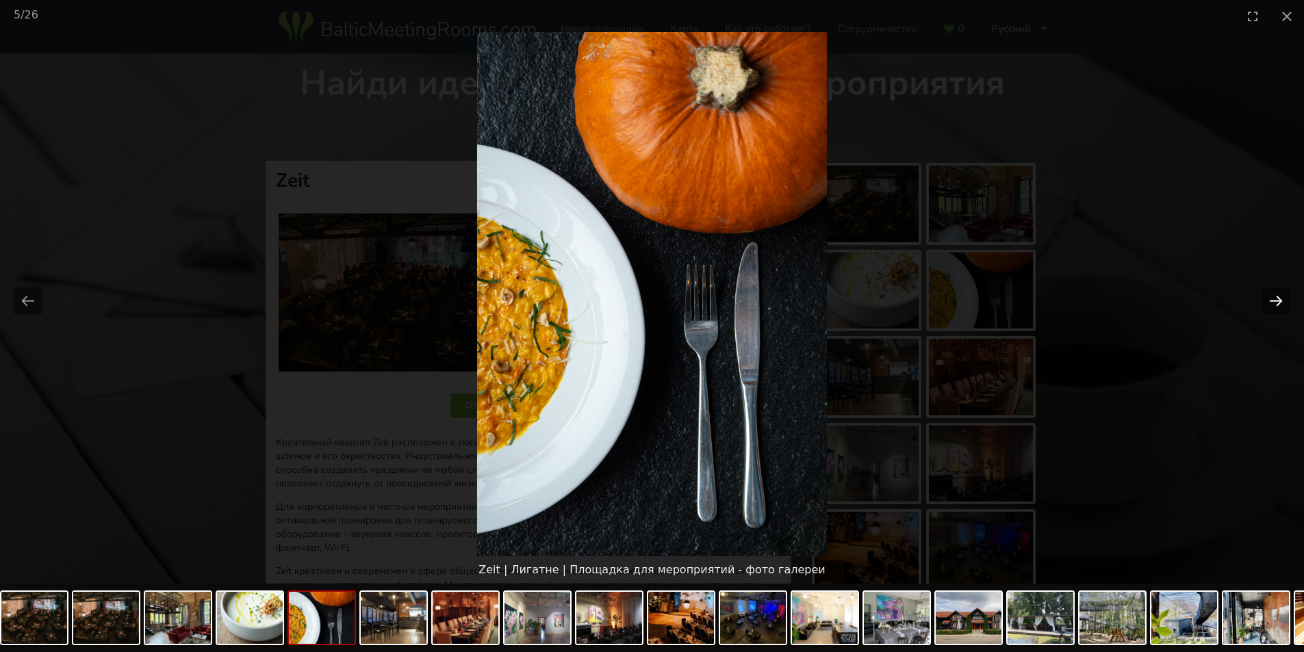
click at [1276, 298] on button "Next slide" at bounding box center [1275, 300] width 29 height 27
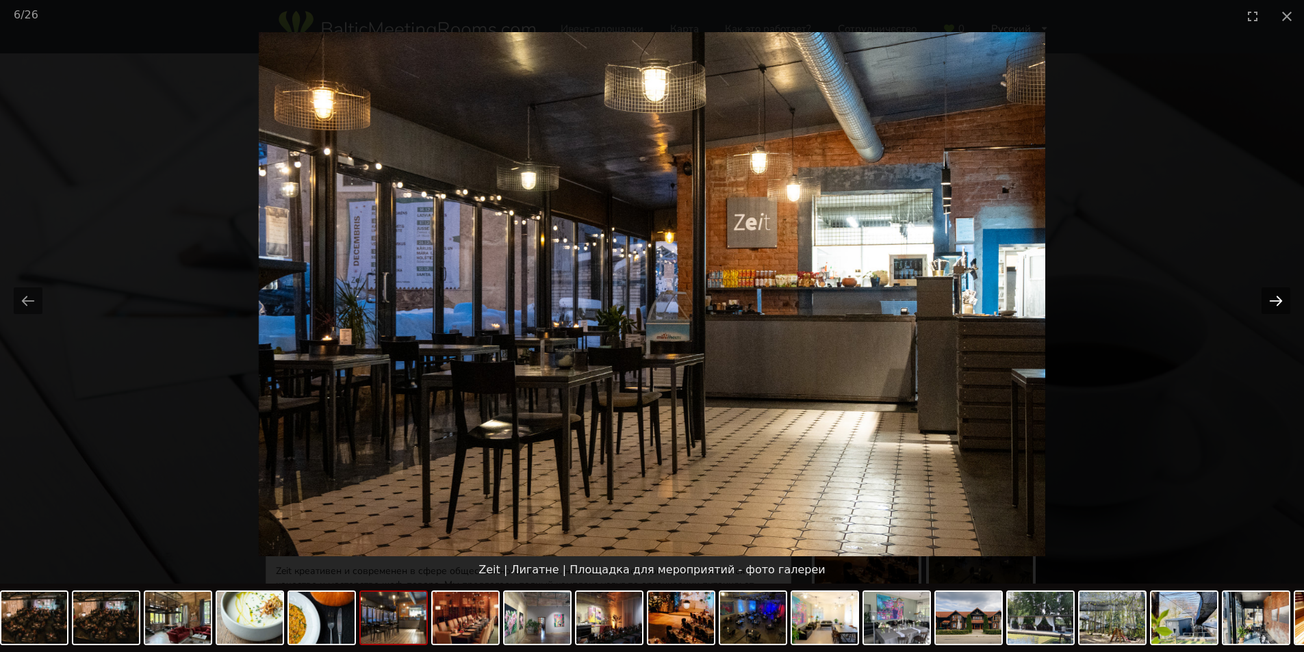
click at [1276, 298] on button "Next slide" at bounding box center [1275, 300] width 29 height 27
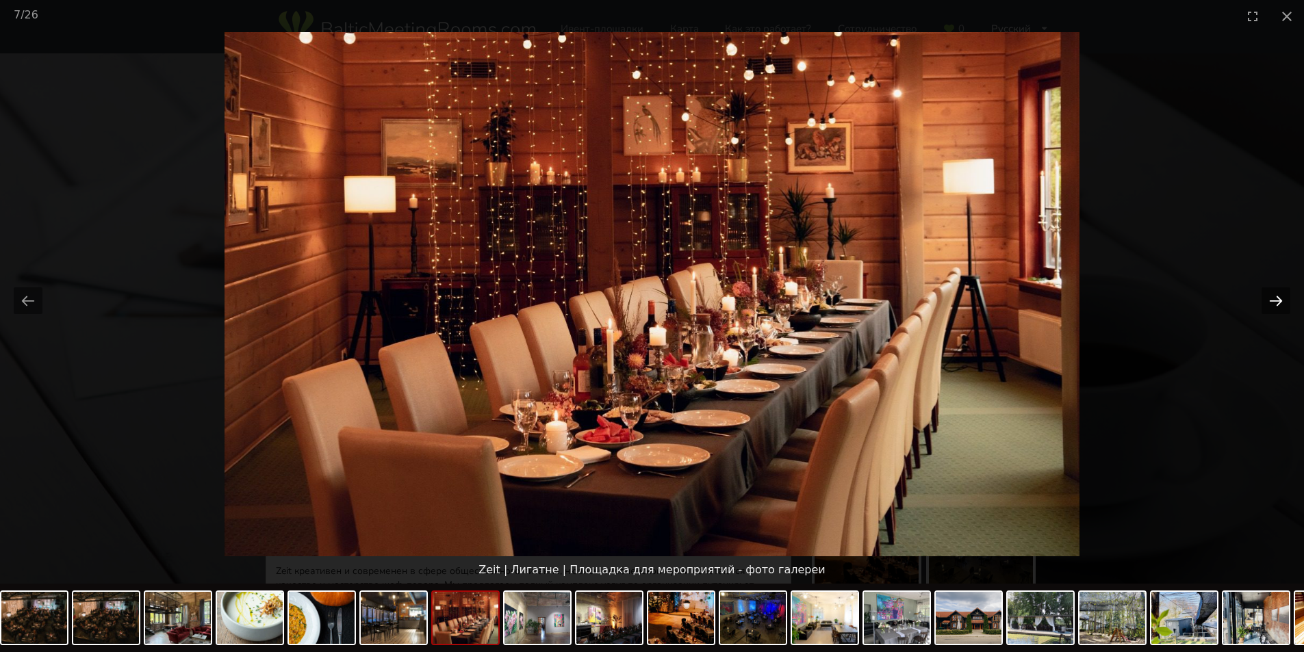
click at [1276, 298] on button "Next slide" at bounding box center [1275, 300] width 29 height 27
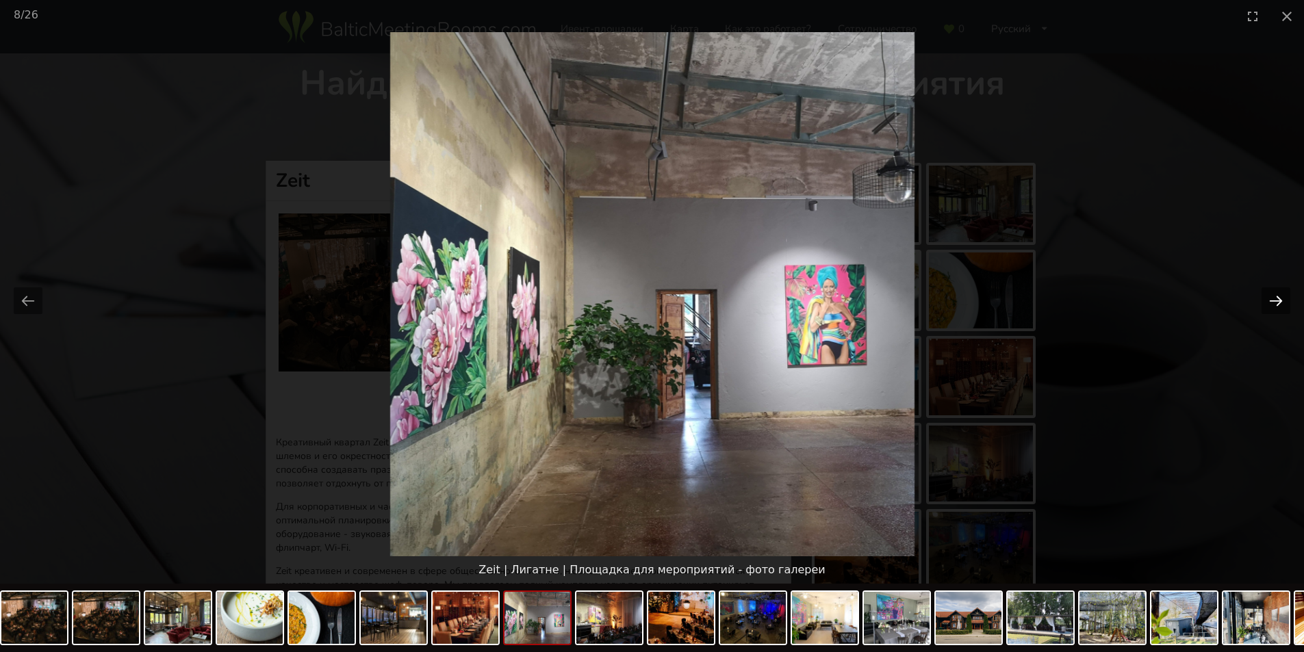
click at [1276, 298] on button "Next slide" at bounding box center [1275, 300] width 29 height 27
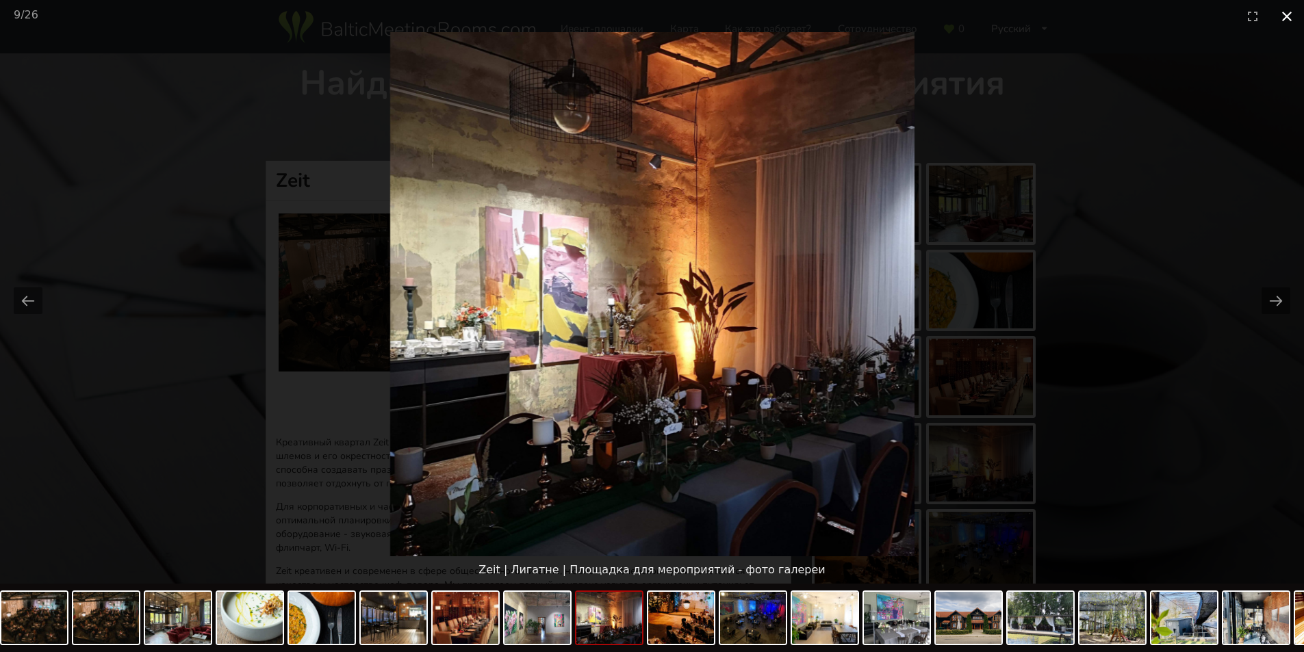
click at [1282, 16] on button "Close gallery" at bounding box center [1286, 16] width 34 height 32
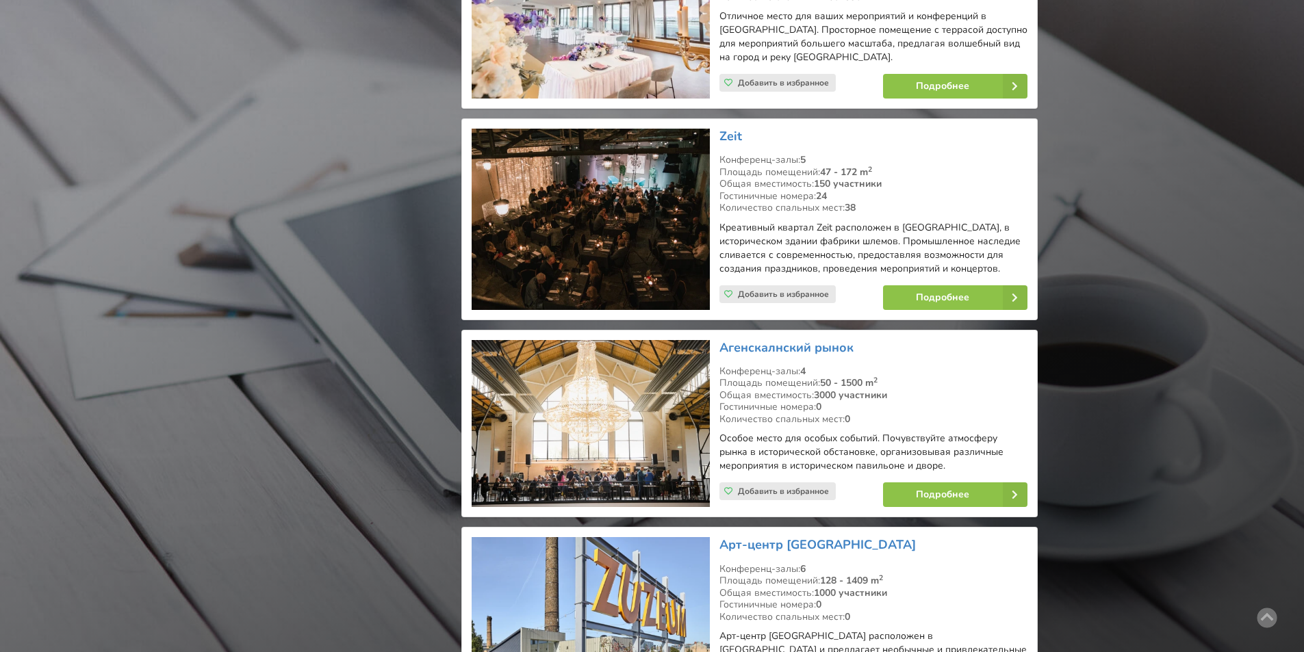
scroll to position [16765, 0]
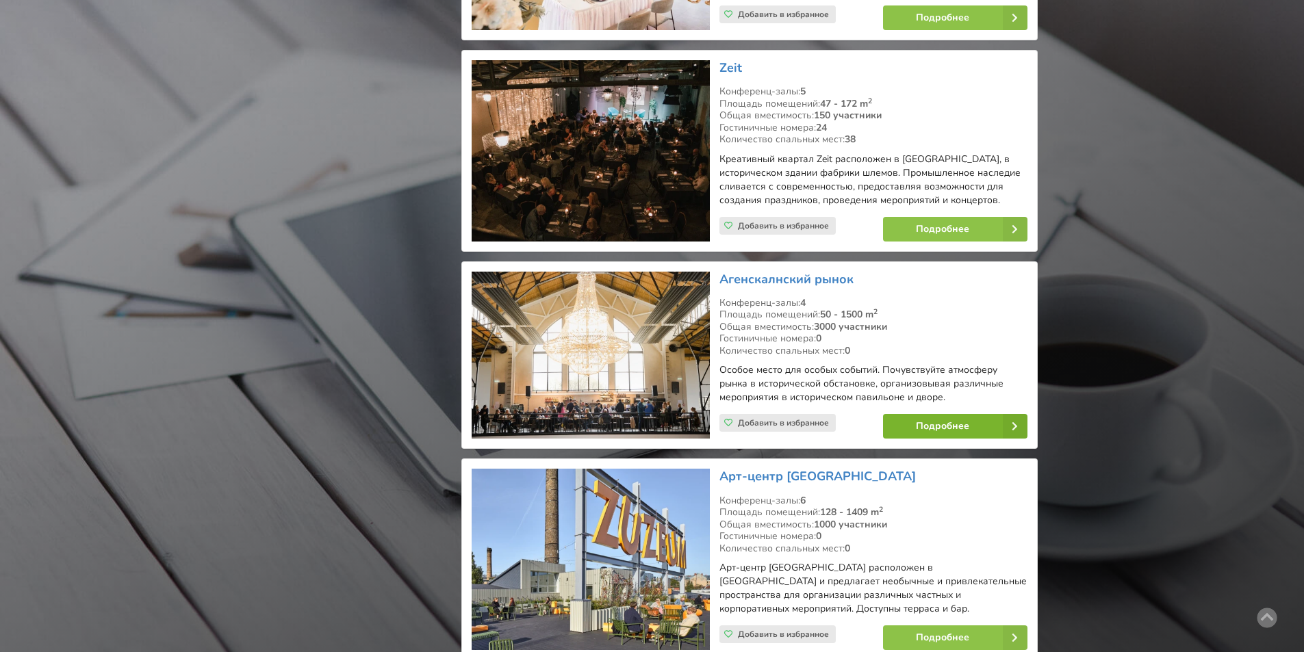
click at [938, 414] on link "Подробнее" at bounding box center [955, 426] width 144 height 25
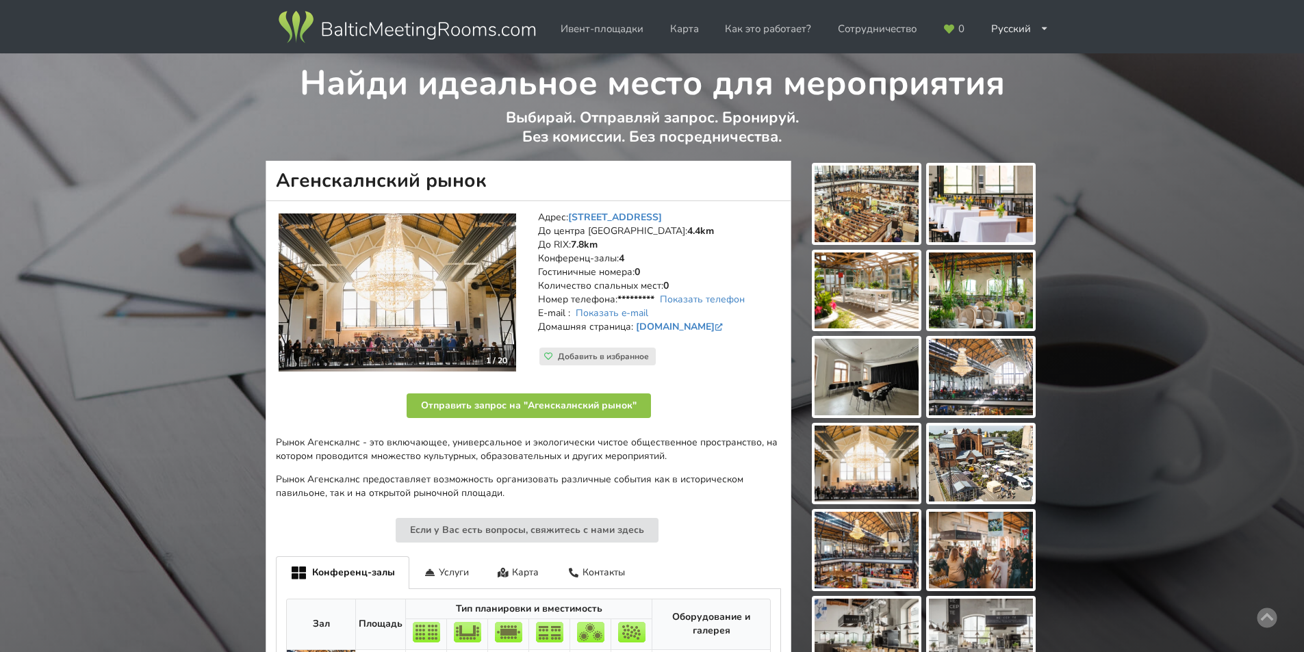
click at [872, 209] on img at bounding box center [866, 204] width 104 height 77
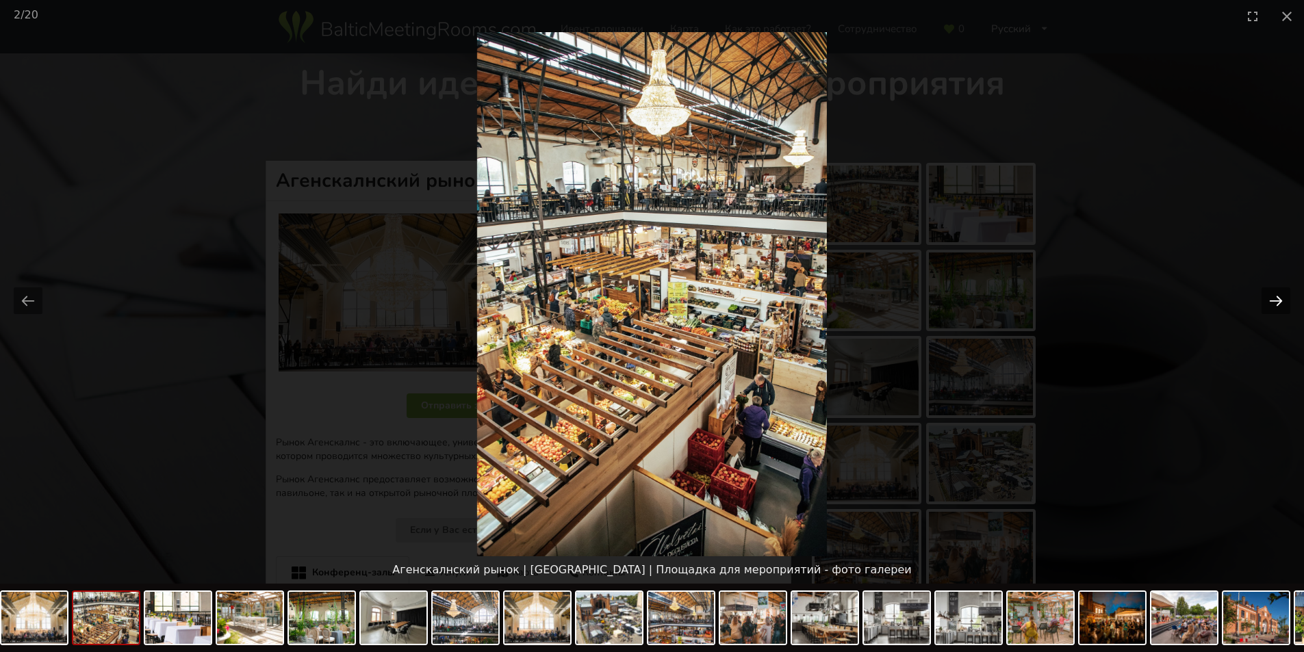
click at [1279, 297] on button "Next slide" at bounding box center [1275, 300] width 29 height 27
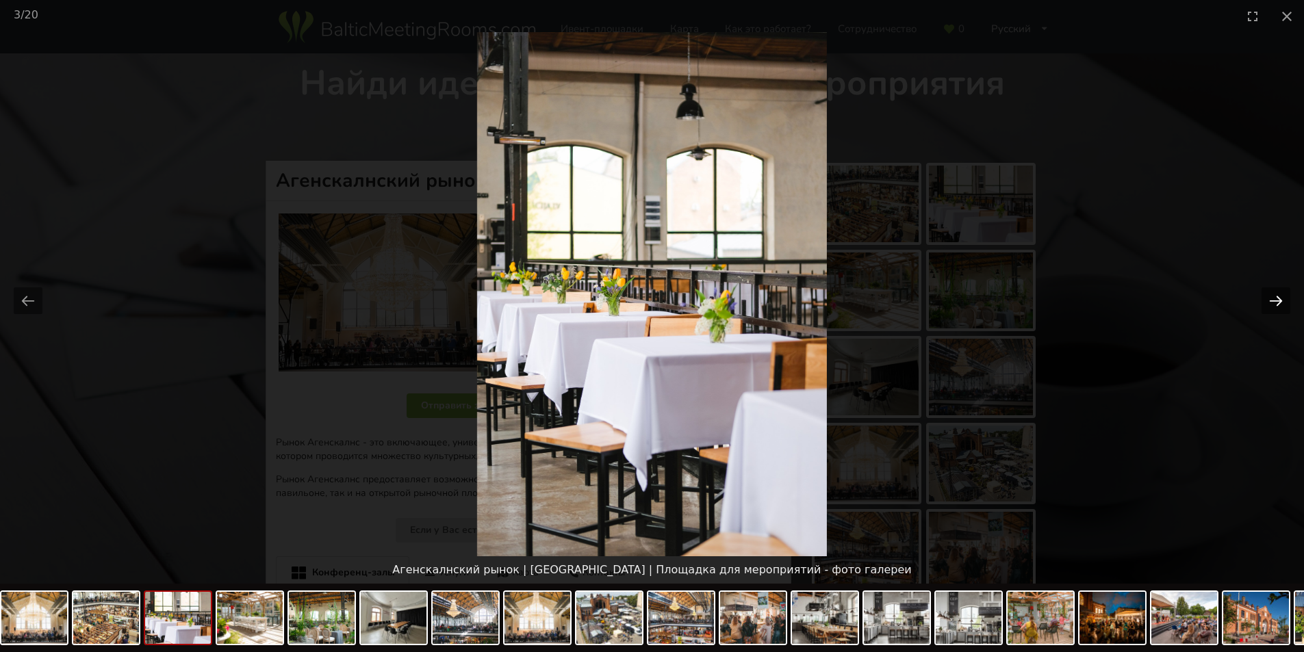
click at [1279, 297] on button "Next slide" at bounding box center [1275, 300] width 29 height 27
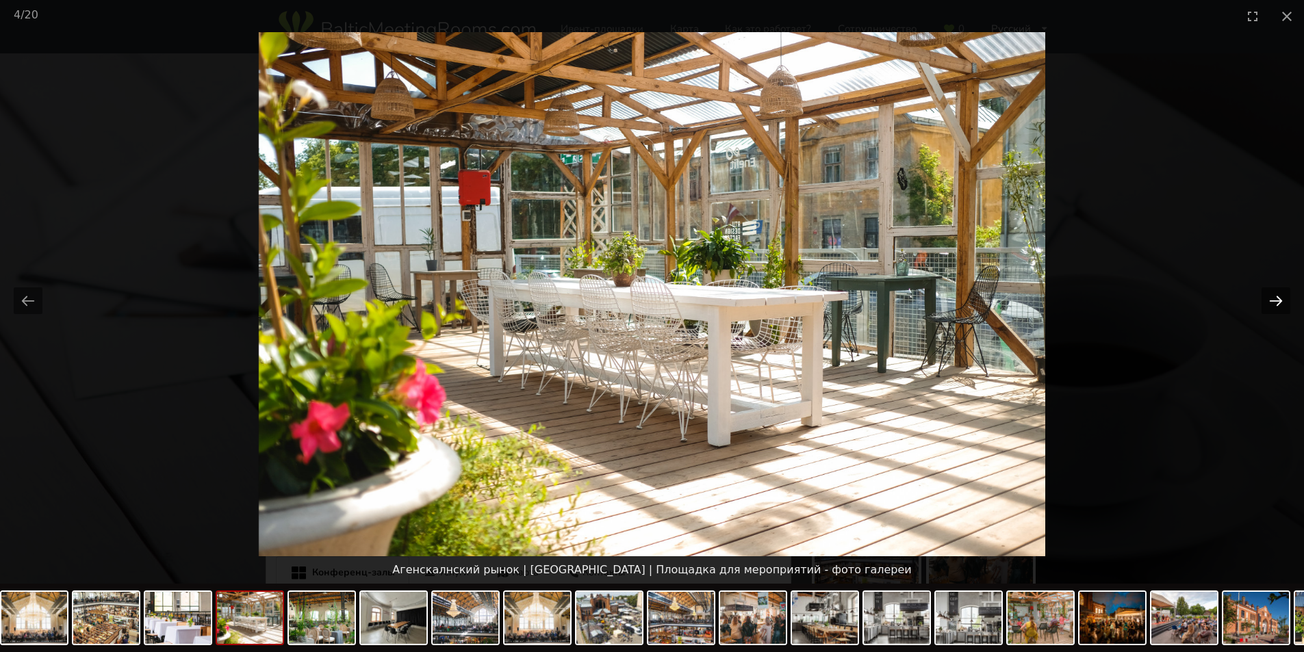
click at [1279, 297] on button "Next slide" at bounding box center [1275, 300] width 29 height 27
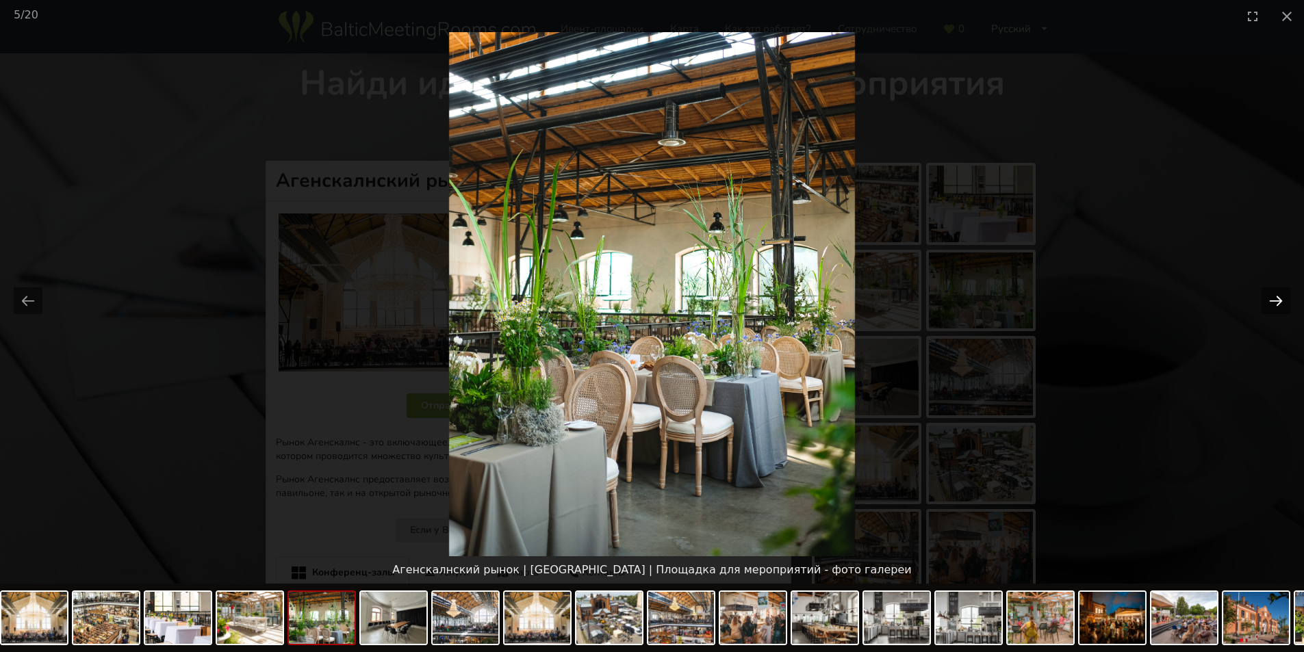
click at [1279, 297] on button "Next slide" at bounding box center [1275, 300] width 29 height 27
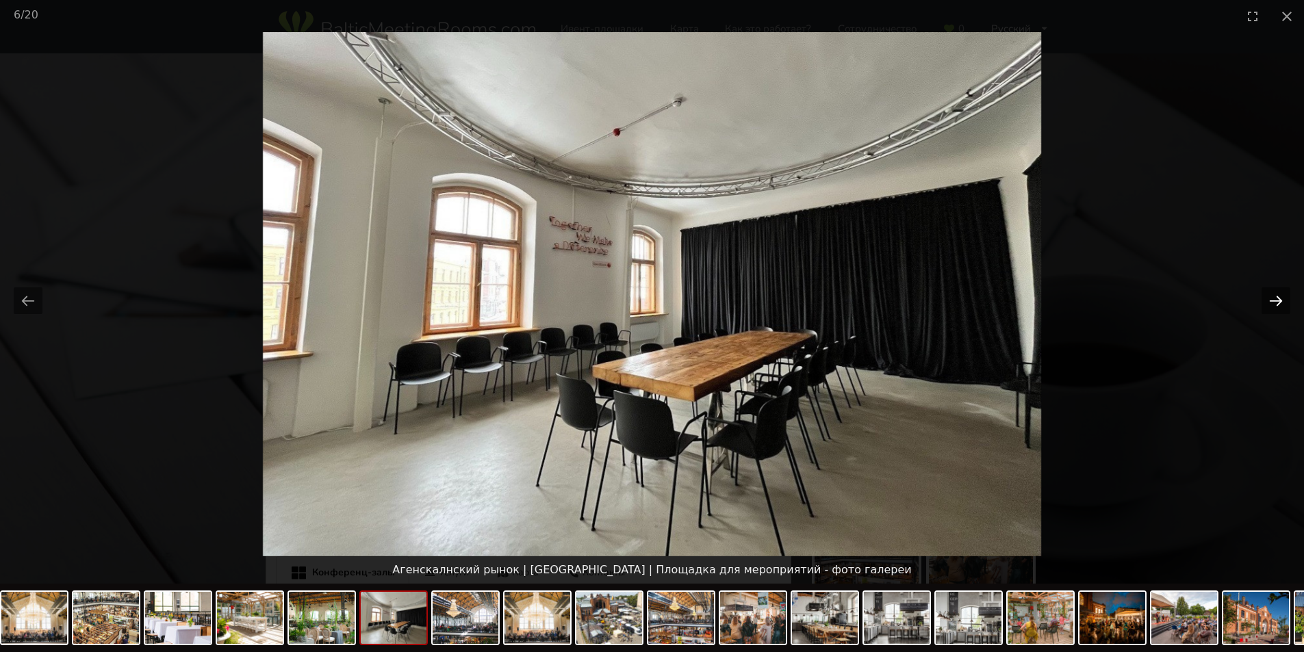
click at [1279, 297] on button "Next slide" at bounding box center [1275, 300] width 29 height 27
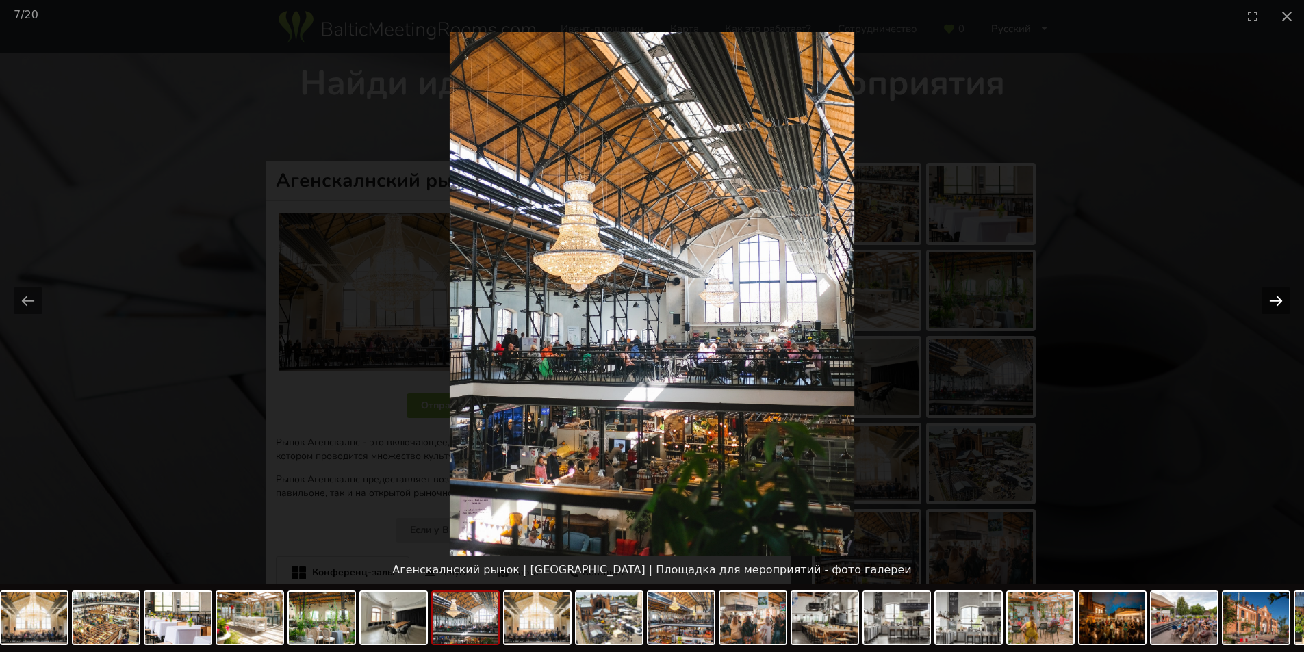
click at [1279, 297] on button "Next slide" at bounding box center [1275, 300] width 29 height 27
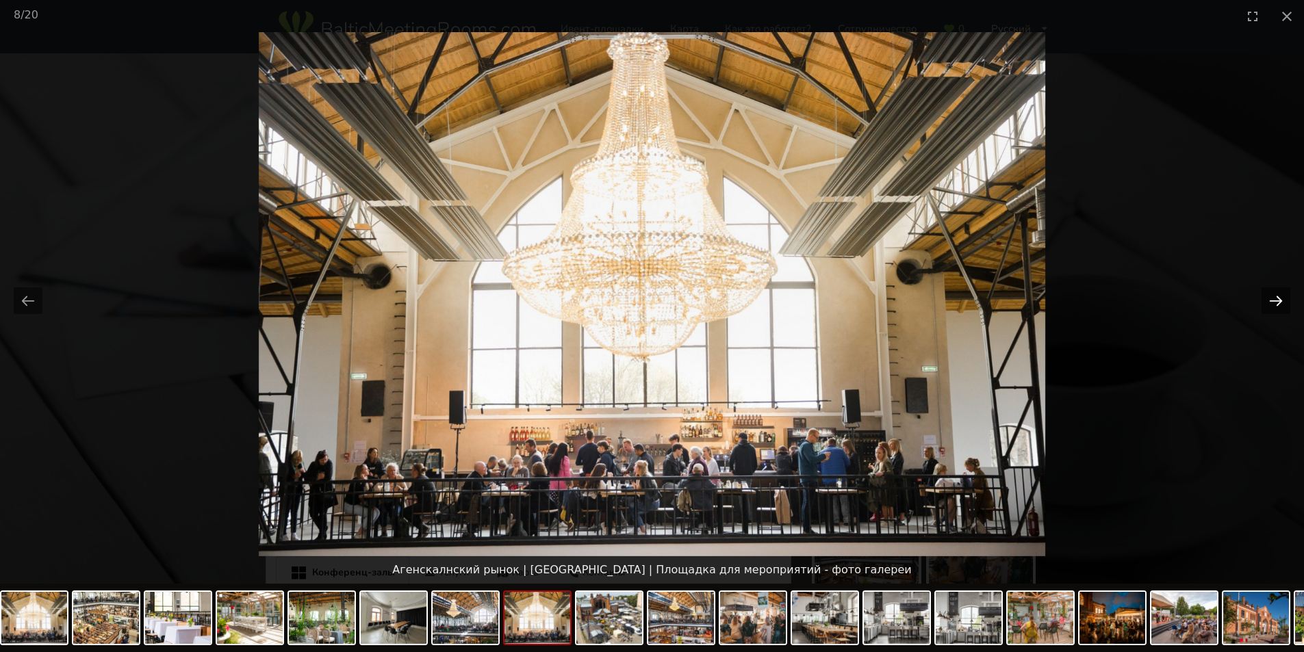
click at [1279, 297] on button "Next slide" at bounding box center [1275, 300] width 29 height 27
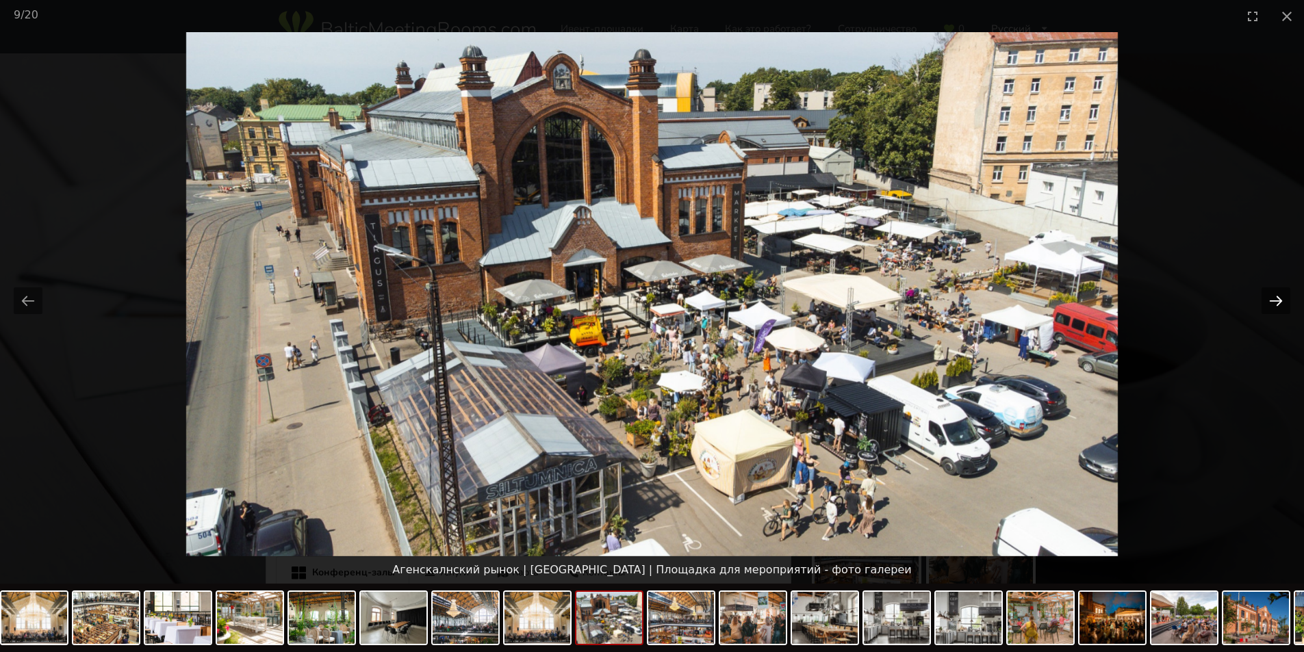
click at [1279, 297] on button "Next slide" at bounding box center [1275, 300] width 29 height 27
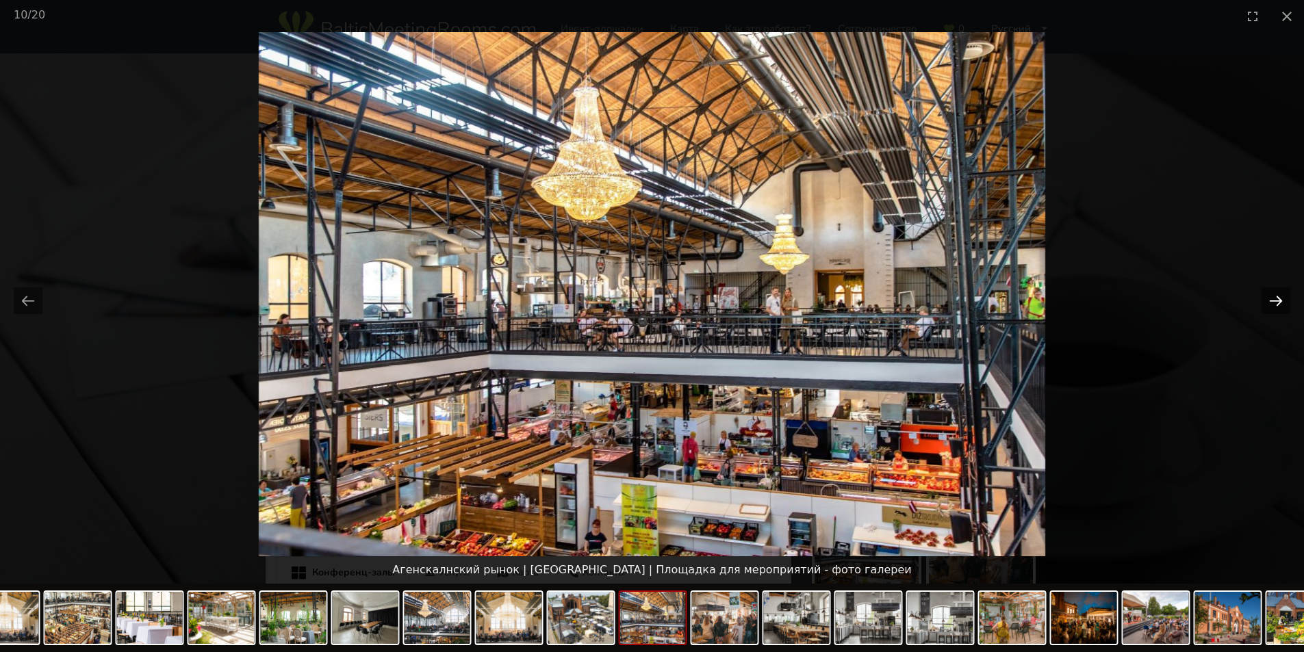
click at [1279, 297] on button "Next slide" at bounding box center [1275, 300] width 29 height 27
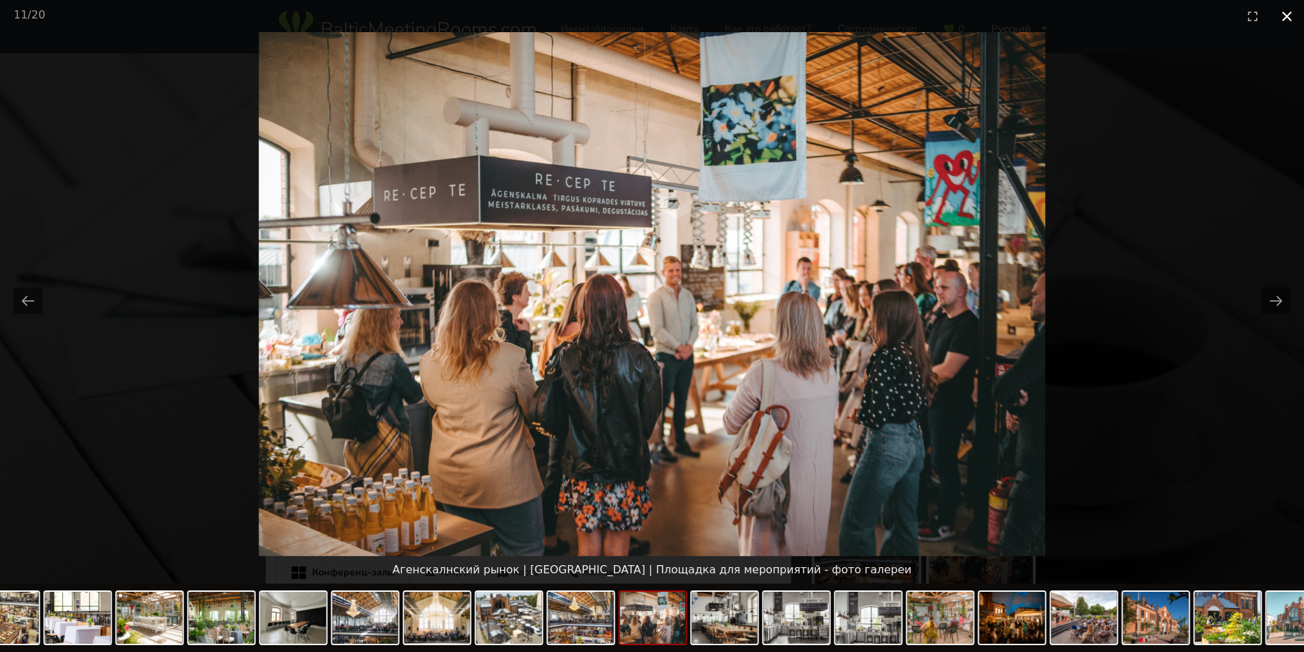
click at [1289, 12] on button "Close gallery" at bounding box center [1286, 16] width 34 height 32
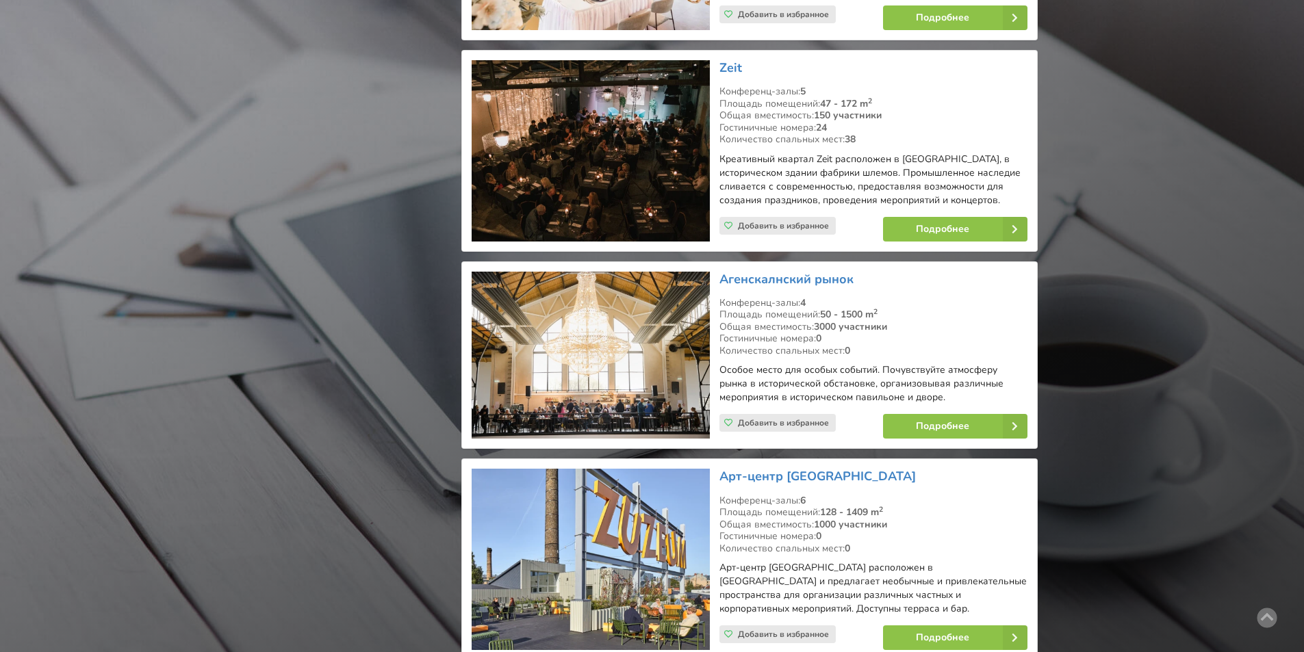
scroll to position [16765, 0]
click at [974, 625] on link "Подробнее" at bounding box center [955, 637] width 144 height 25
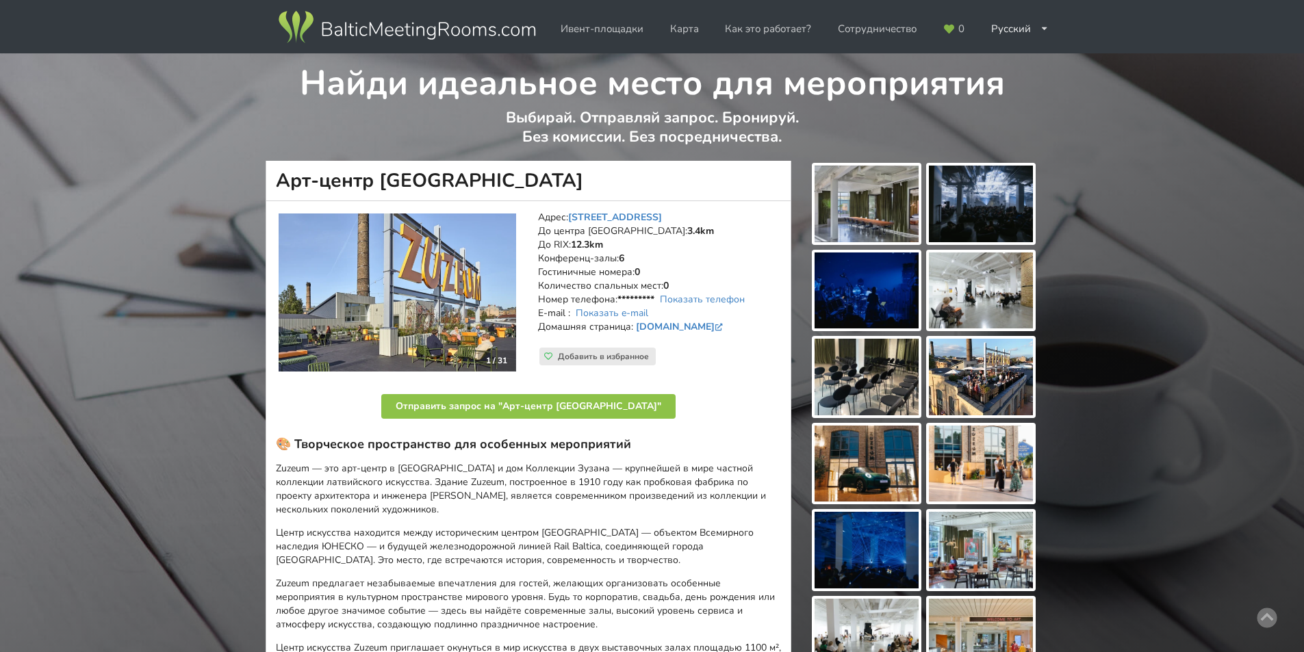
click at [864, 198] on img at bounding box center [866, 204] width 104 height 77
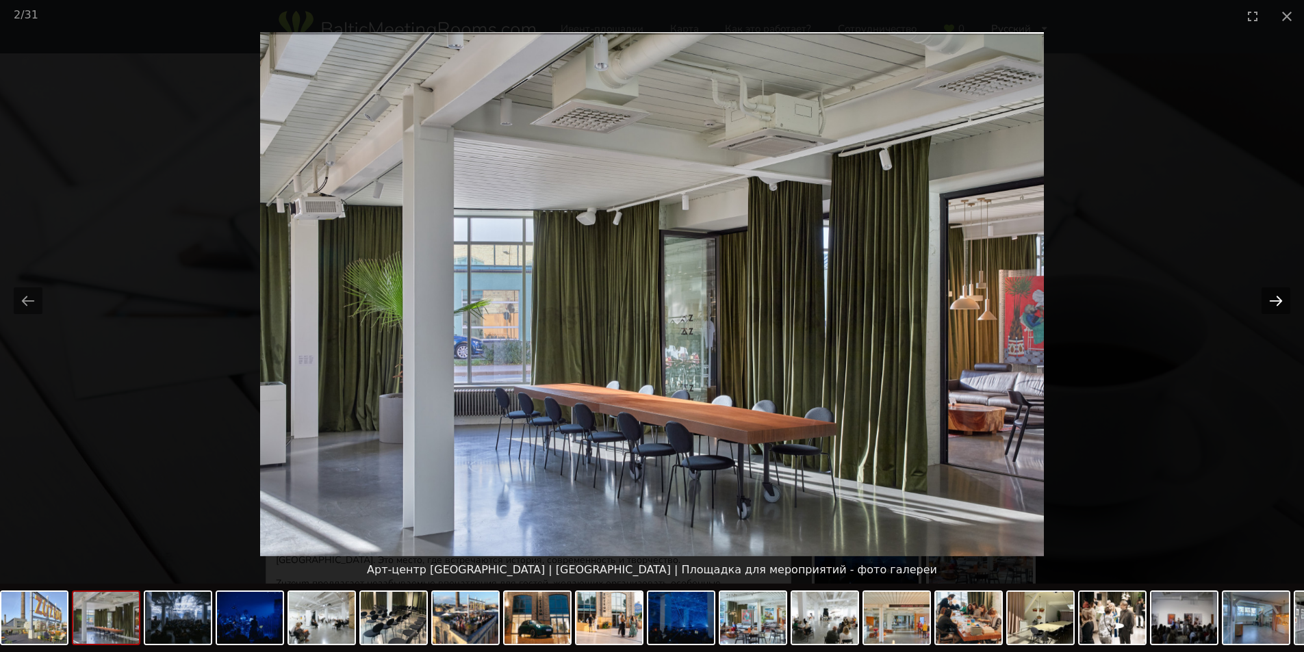
click at [1276, 296] on button "Next slide" at bounding box center [1275, 300] width 29 height 27
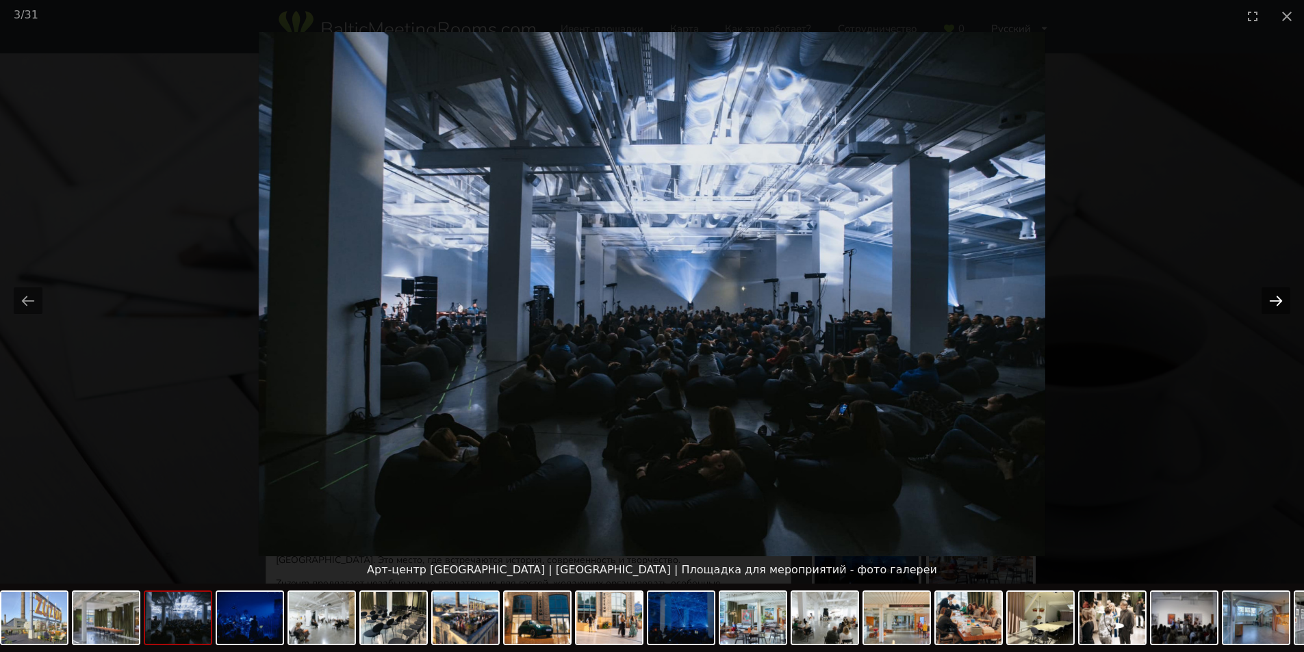
click at [1276, 296] on button "Next slide" at bounding box center [1275, 300] width 29 height 27
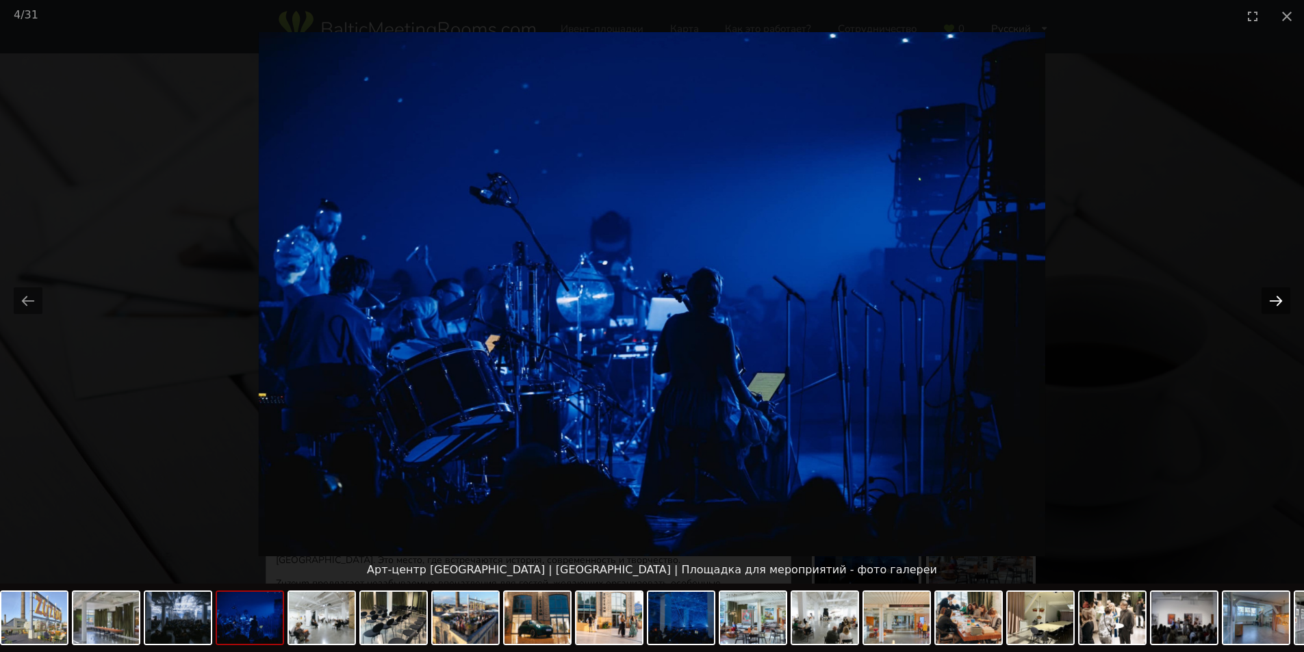
click at [1276, 296] on button "Next slide" at bounding box center [1275, 300] width 29 height 27
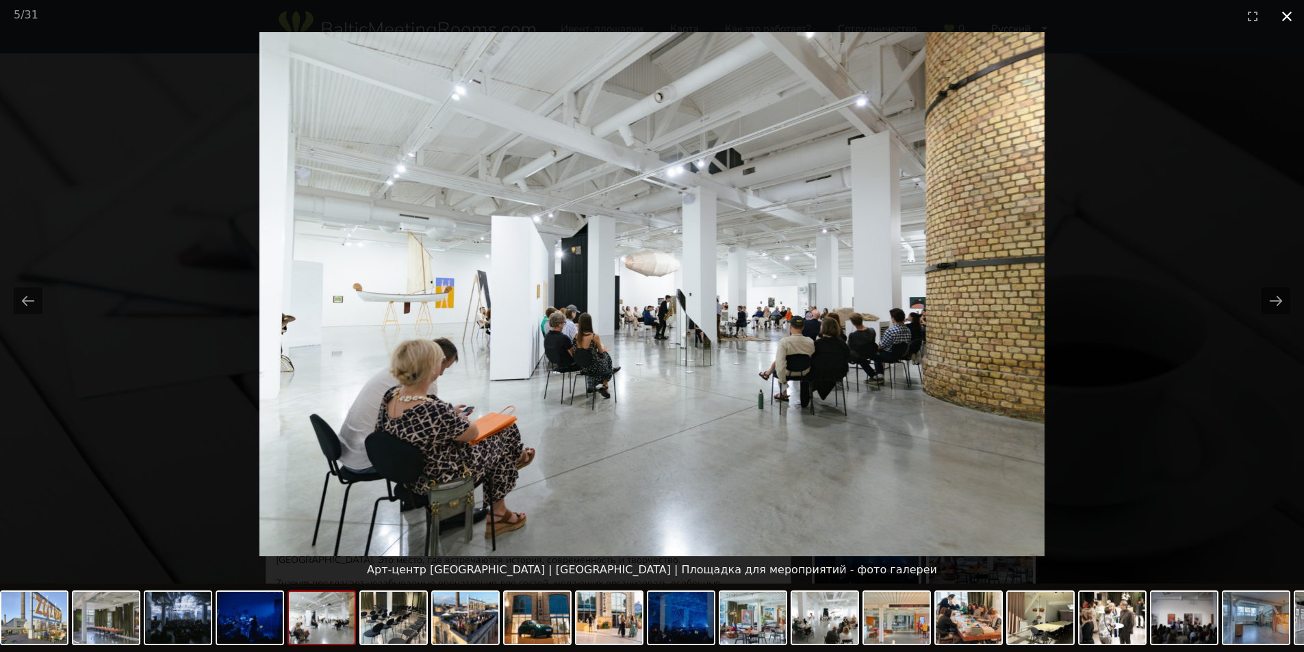
click at [1286, 12] on button "Close gallery" at bounding box center [1286, 16] width 34 height 32
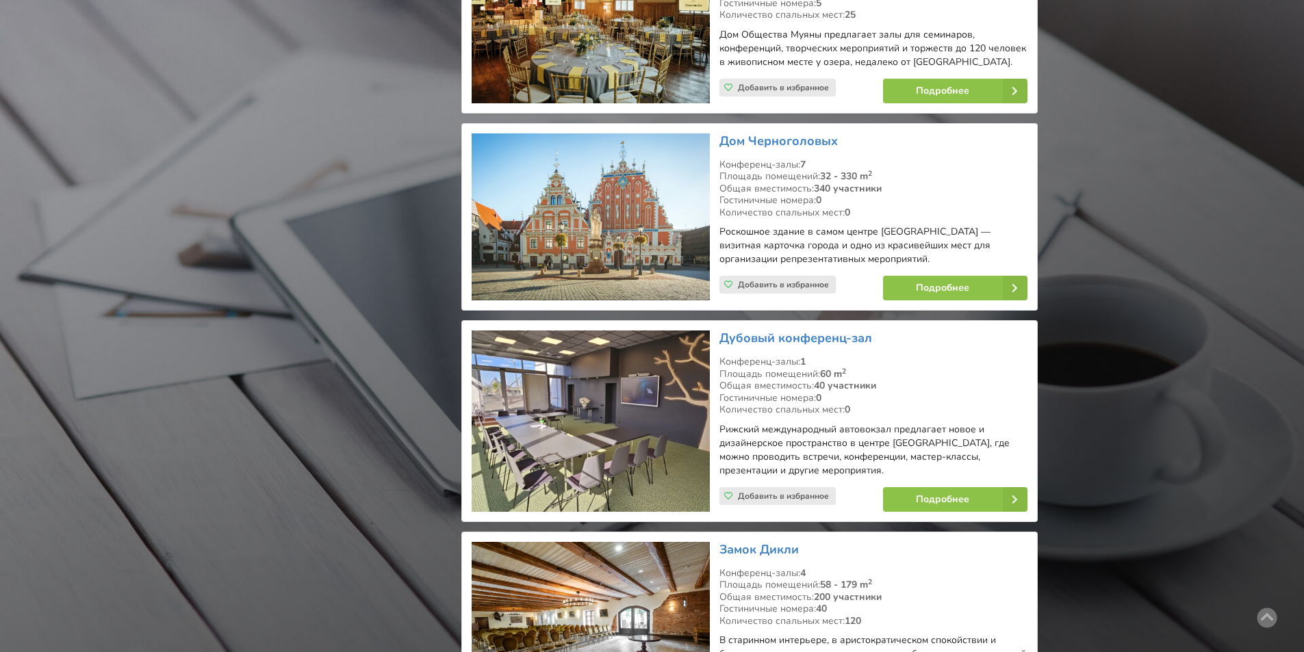
scroll to position [18818, 0]
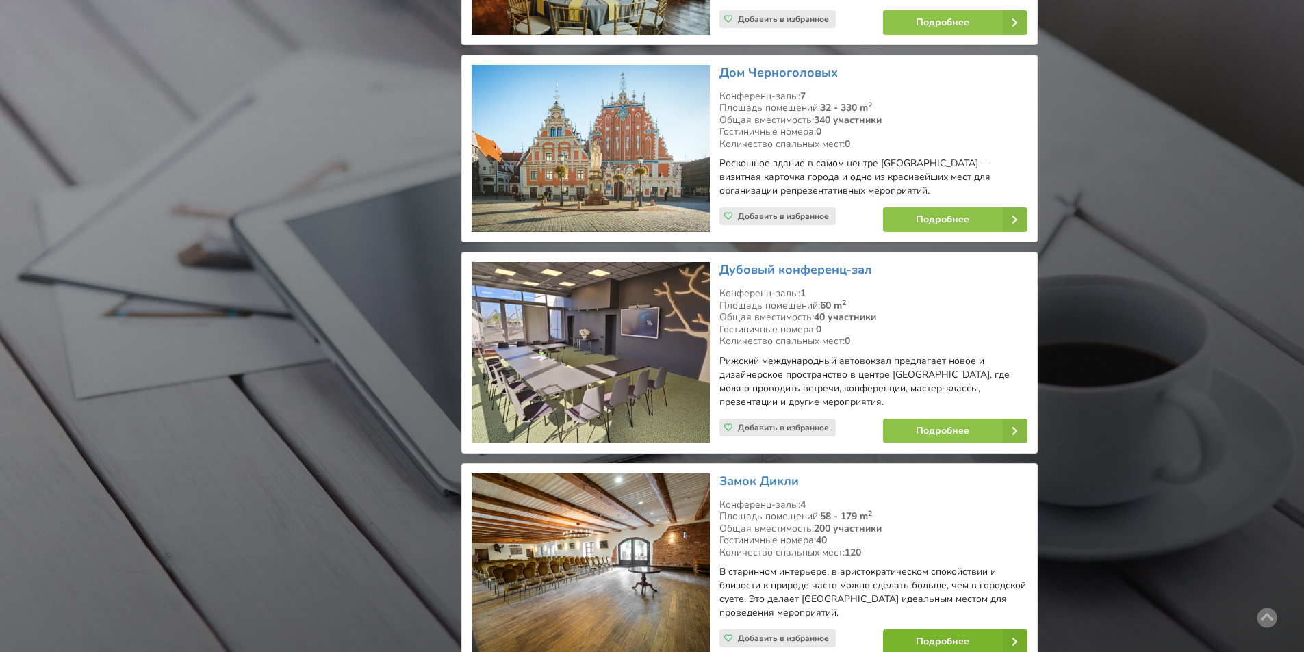
click at [907, 630] on link "Подробнее" at bounding box center [955, 642] width 144 height 25
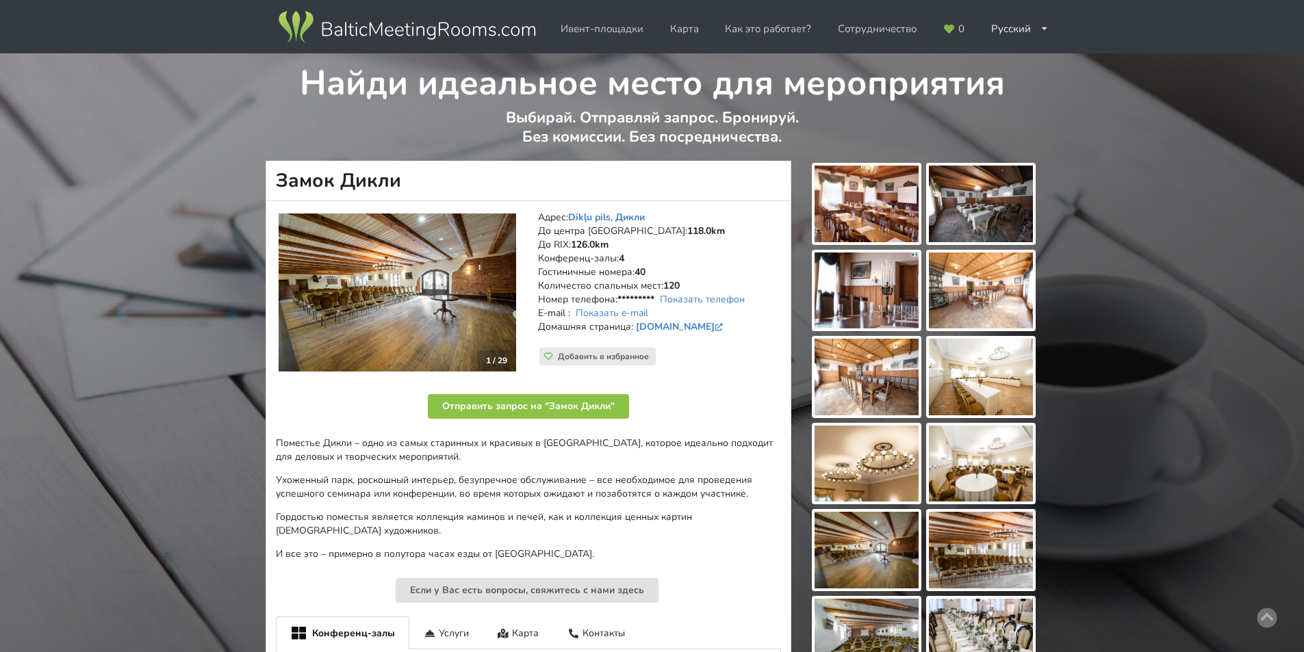
click at [866, 225] on img at bounding box center [866, 204] width 104 height 77
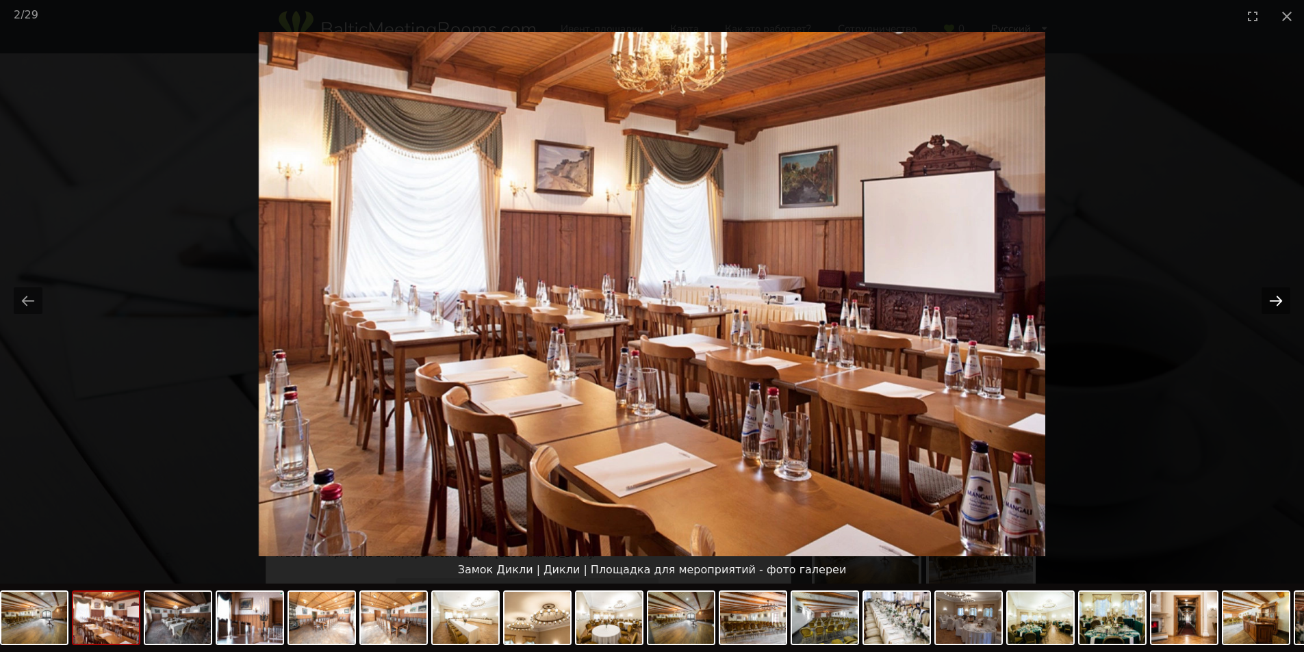
click at [1275, 298] on button "Next slide" at bounding box center [1275, 300] width 29 height 27
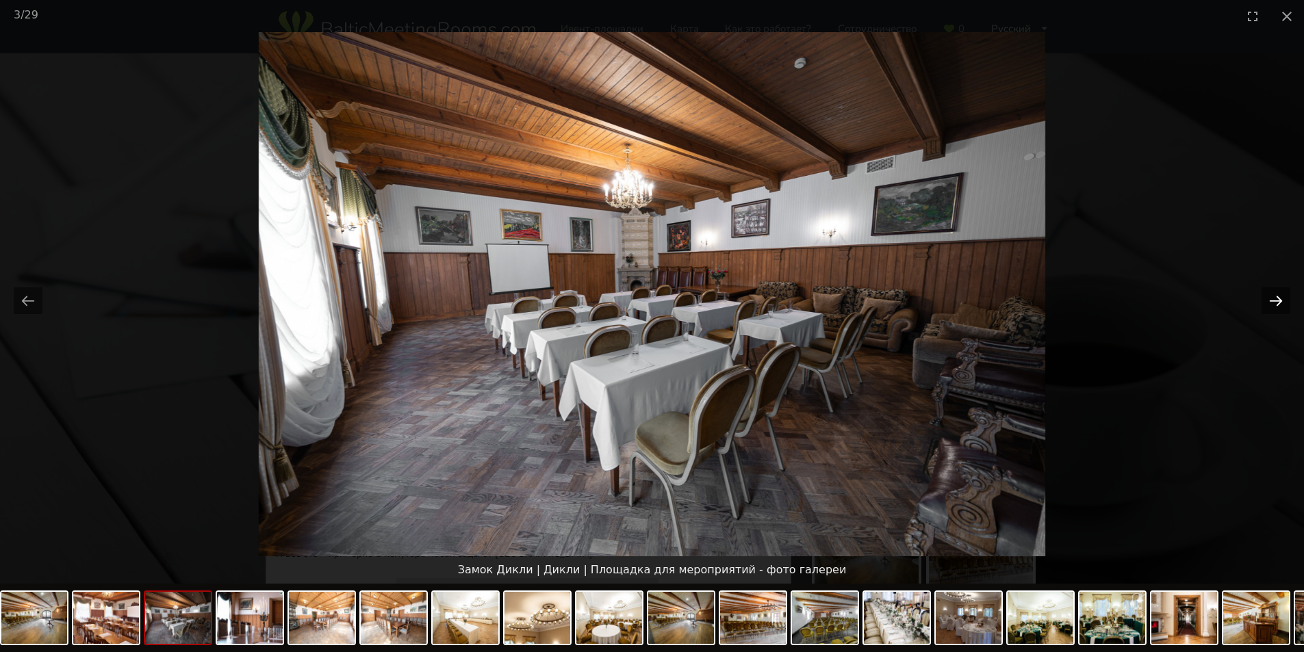
click at [1275, 298] on button "Next slide" at bounding box center [1275, 300] width 29 height 27
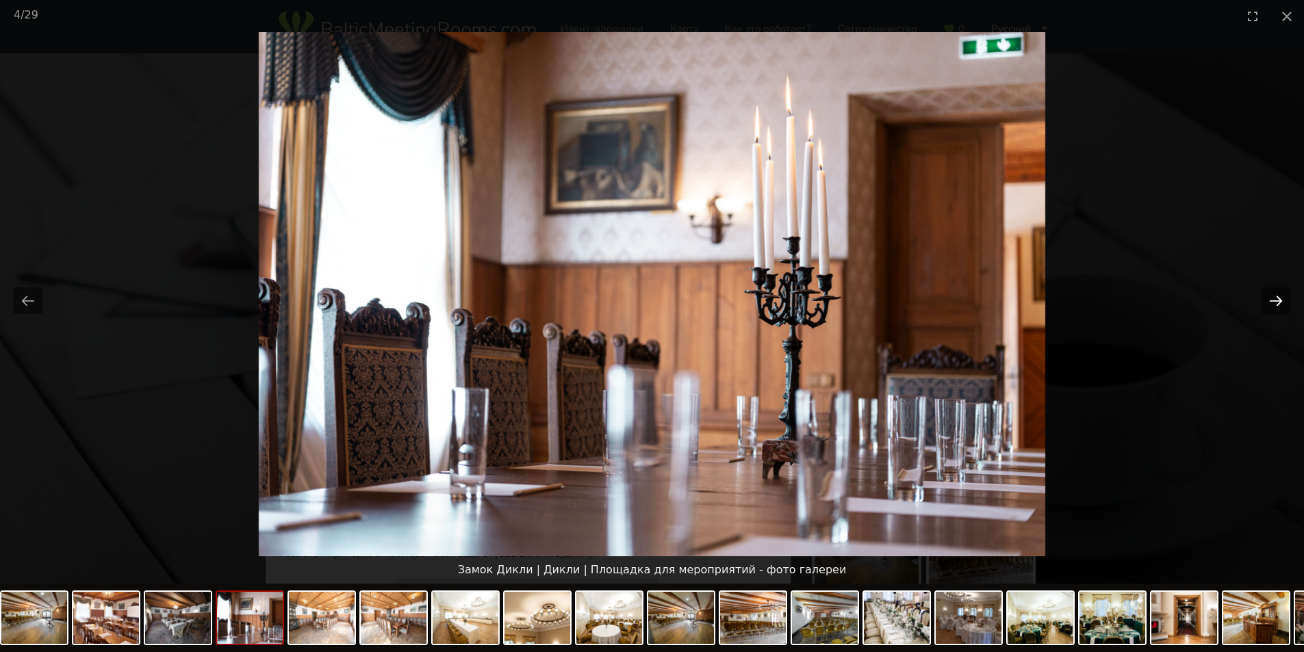
click at [1275, 298] on button "Next slide" at bounding box center [1275, 300] width 29 height 27
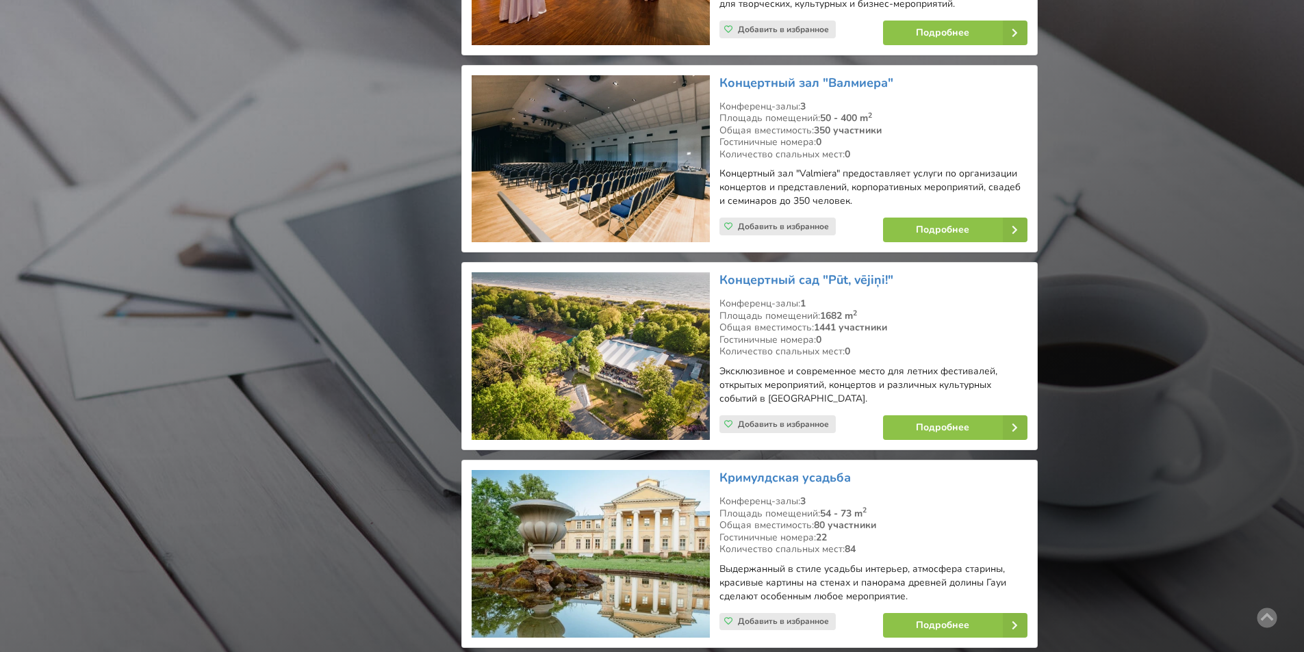
scroll to position [21145, 0]
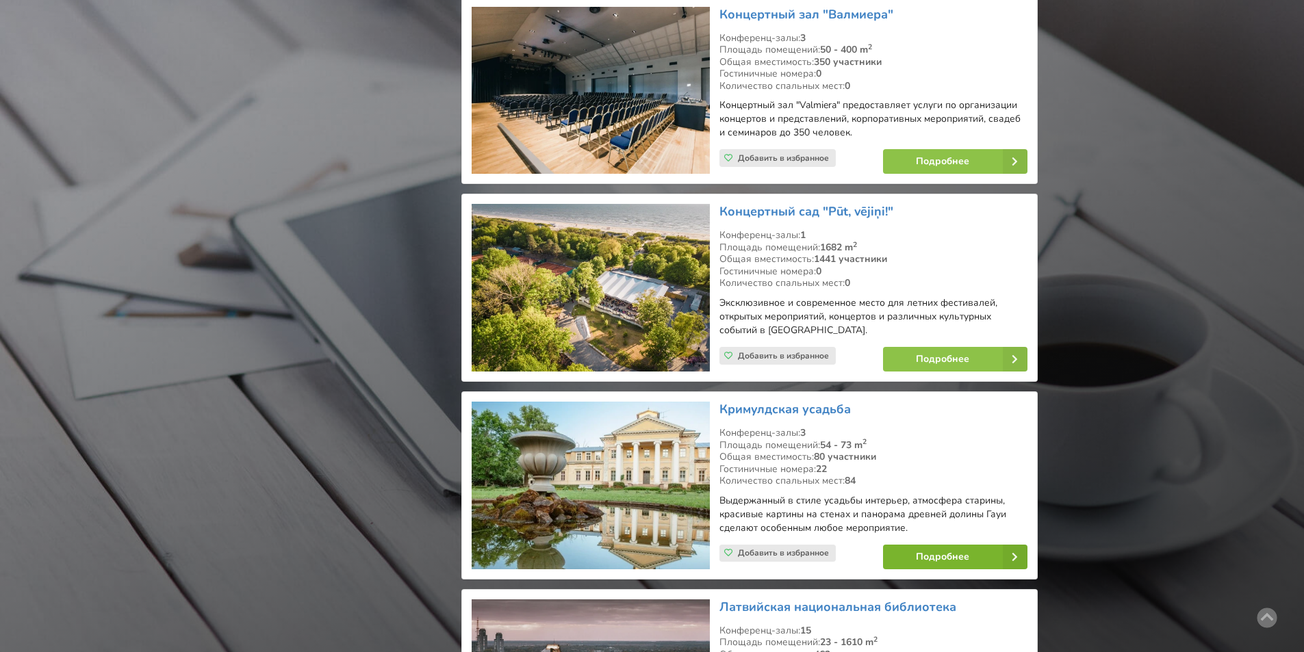
click at [940, 545] on link "Подробнее" at bounding box center [955, 557] width 144 height 25
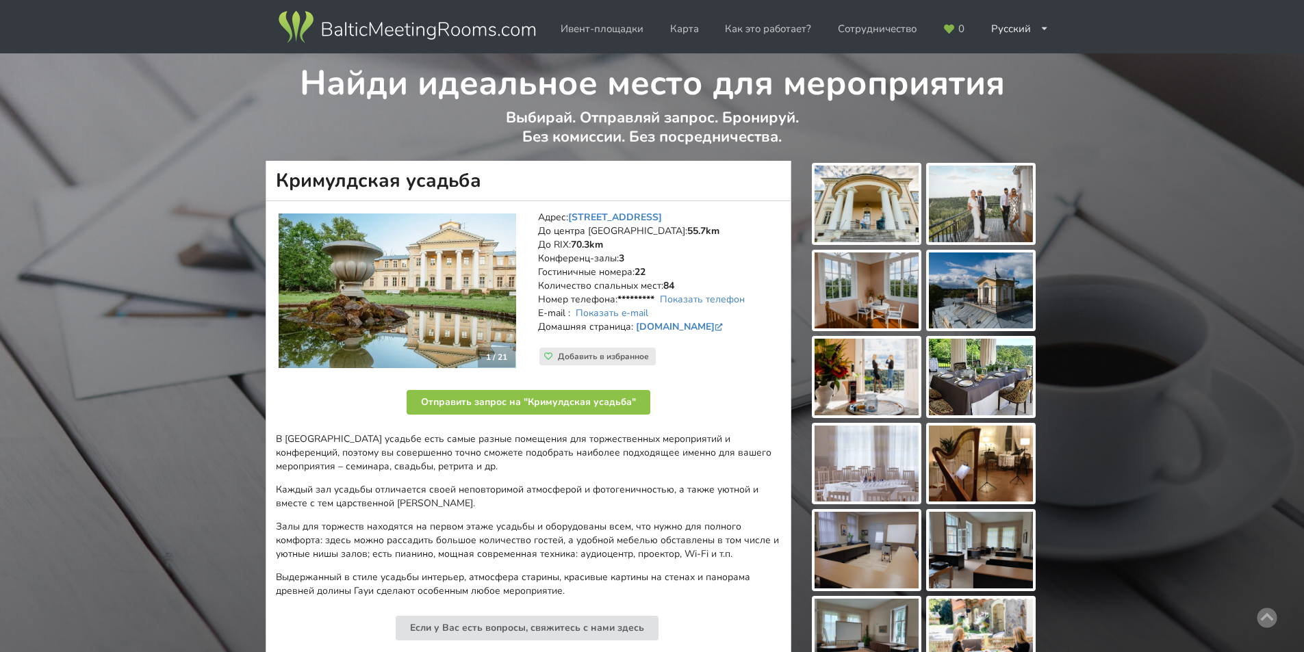
click at [848, 203] on img at bounding box center [866, 204] width 104 height 77
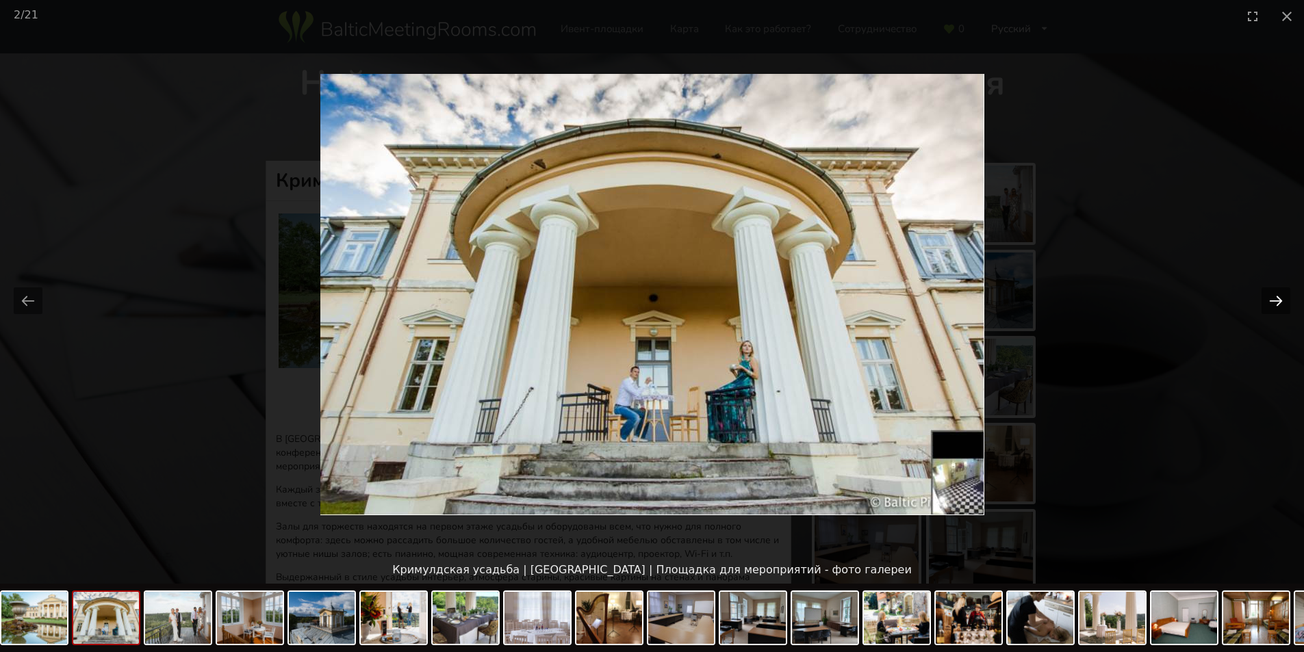
click at [1270, 299] on button "Next slide" at bounding box center [1275, 300] width 29 height 27
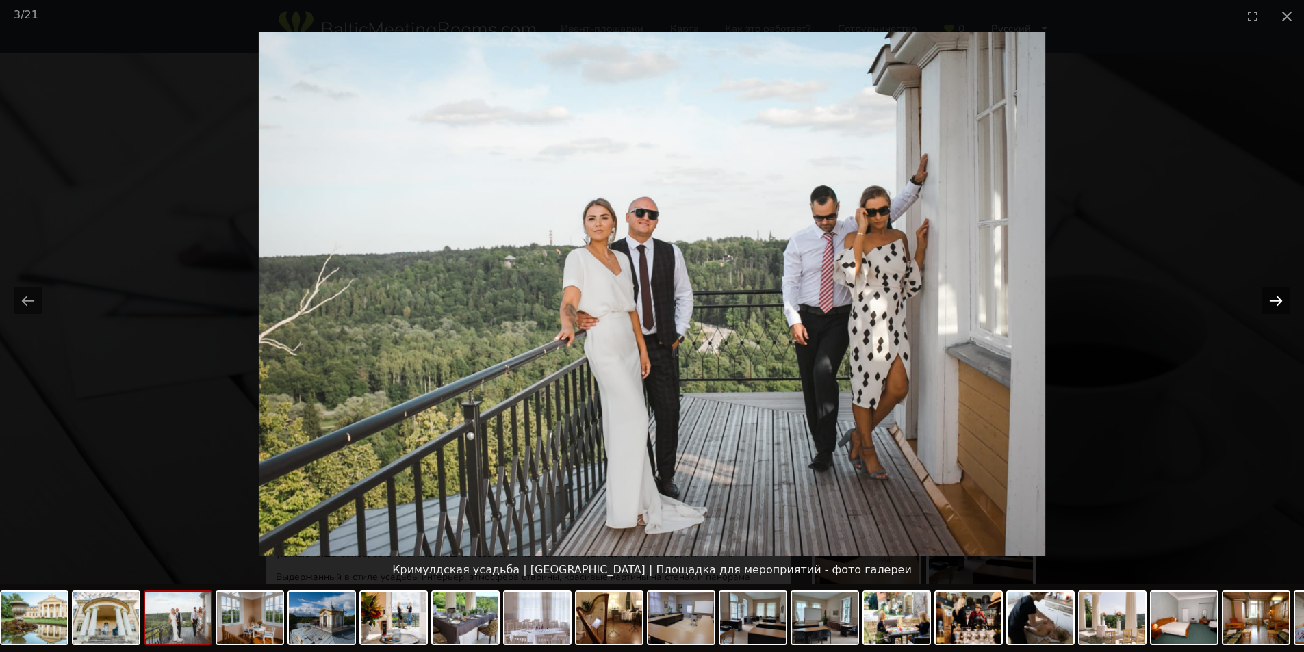
click at [1270, 299] on button "Next slide" at bounding box center [1275, 300] width 29 height 27
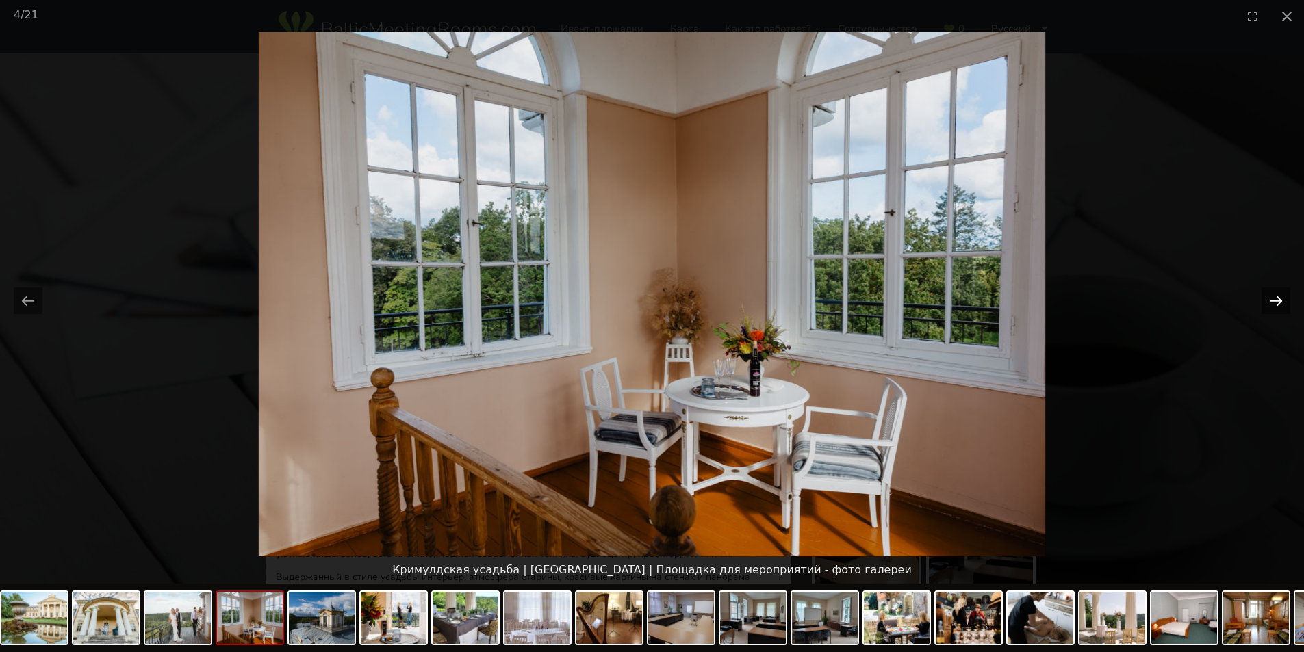
click at [1270, 299] on button "Next slide" at bounding box center [1275, 300] width 29 height 27
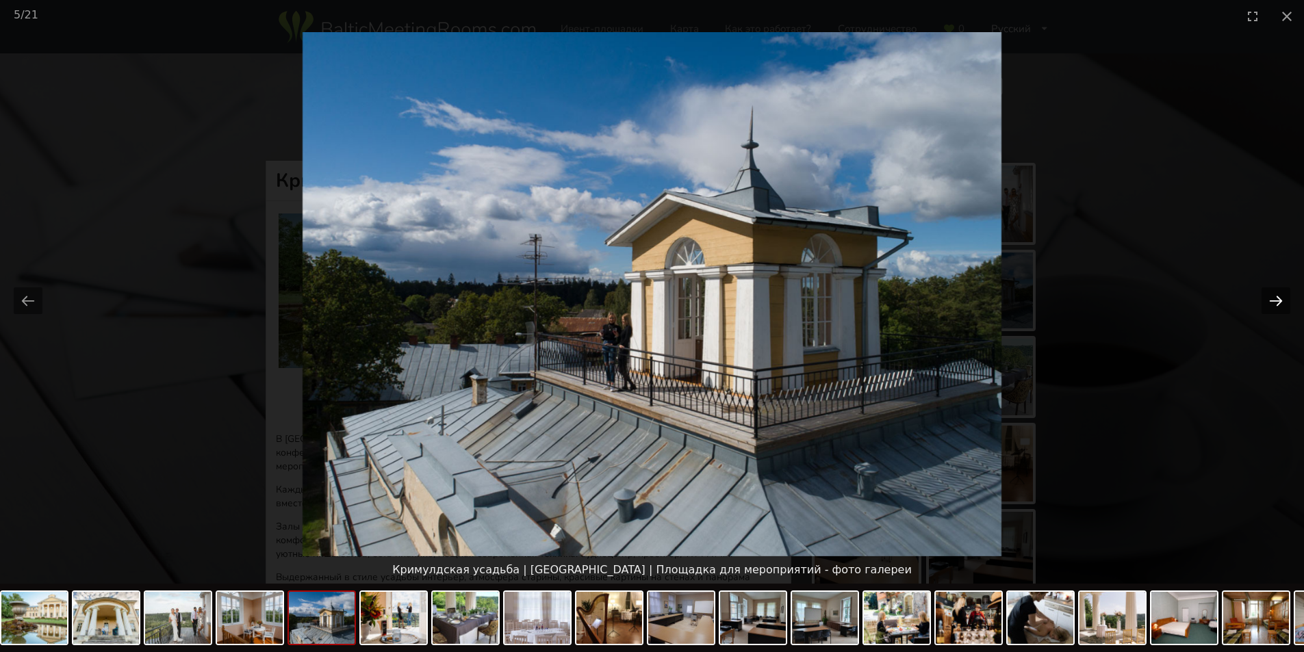
click at [1270, 299] on button "Next slide" at bounding box center [1275, 300] width 29 height 27
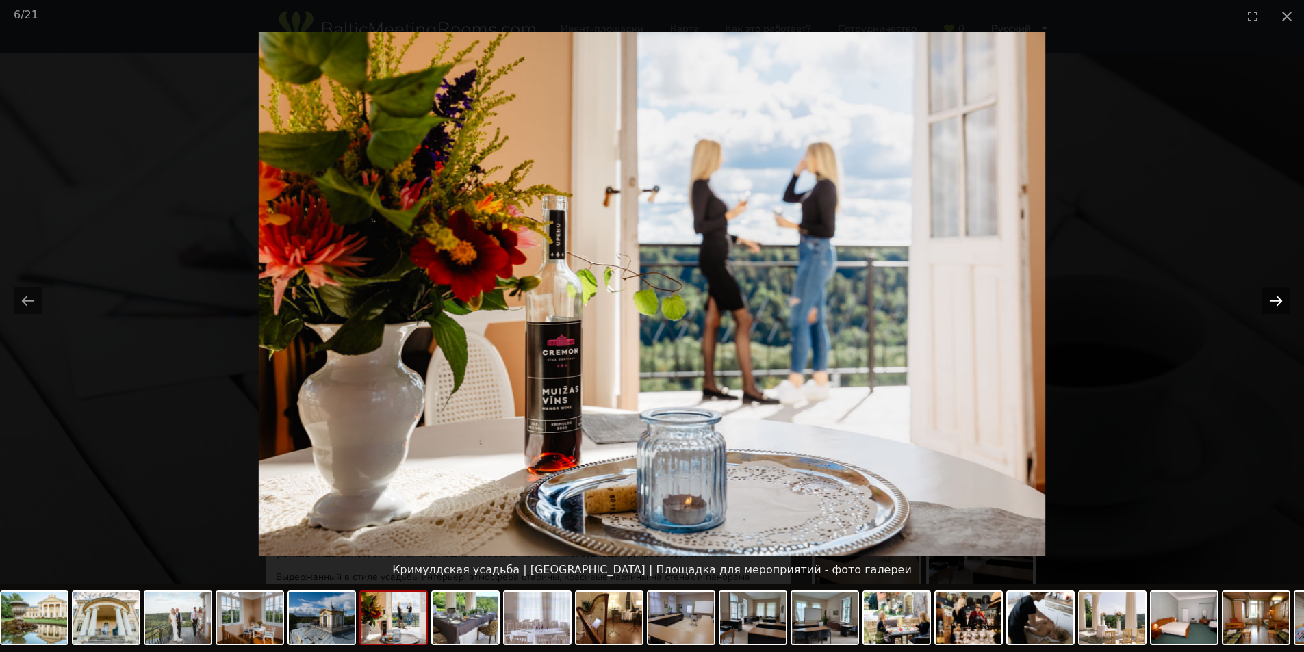
click at [1270, 299] on button "Next slide" at bounding box center [1275, 300] width 29 height 27
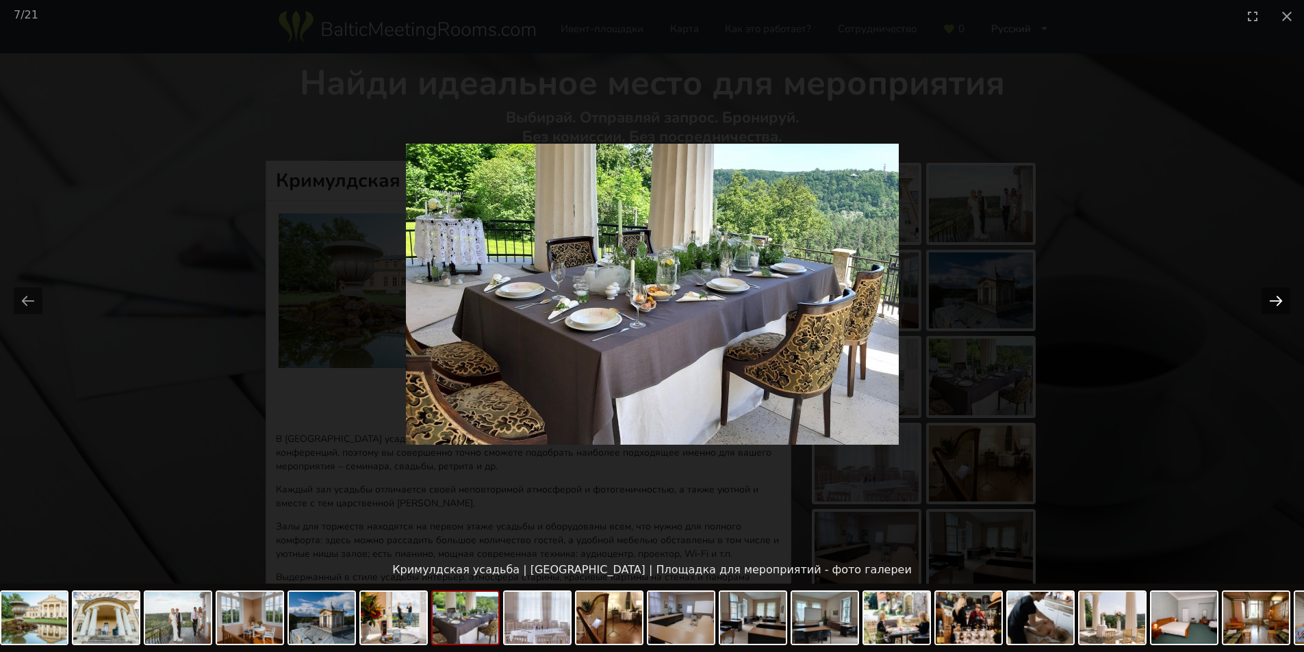
click at [1270, 299] on button "Next slide" at bounding box center [1275, 300] width 29 height 27
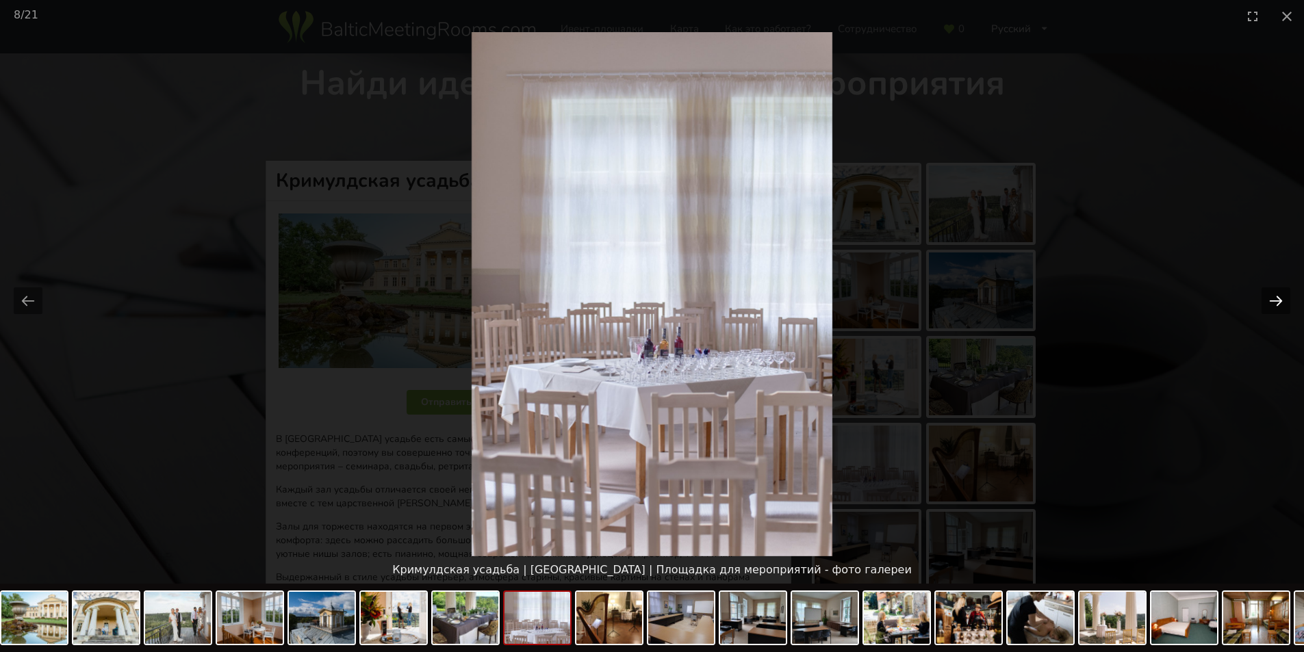
click at [1270, 299] on button "Next slide" at bounding box center [1275, 300] width 29 height 27
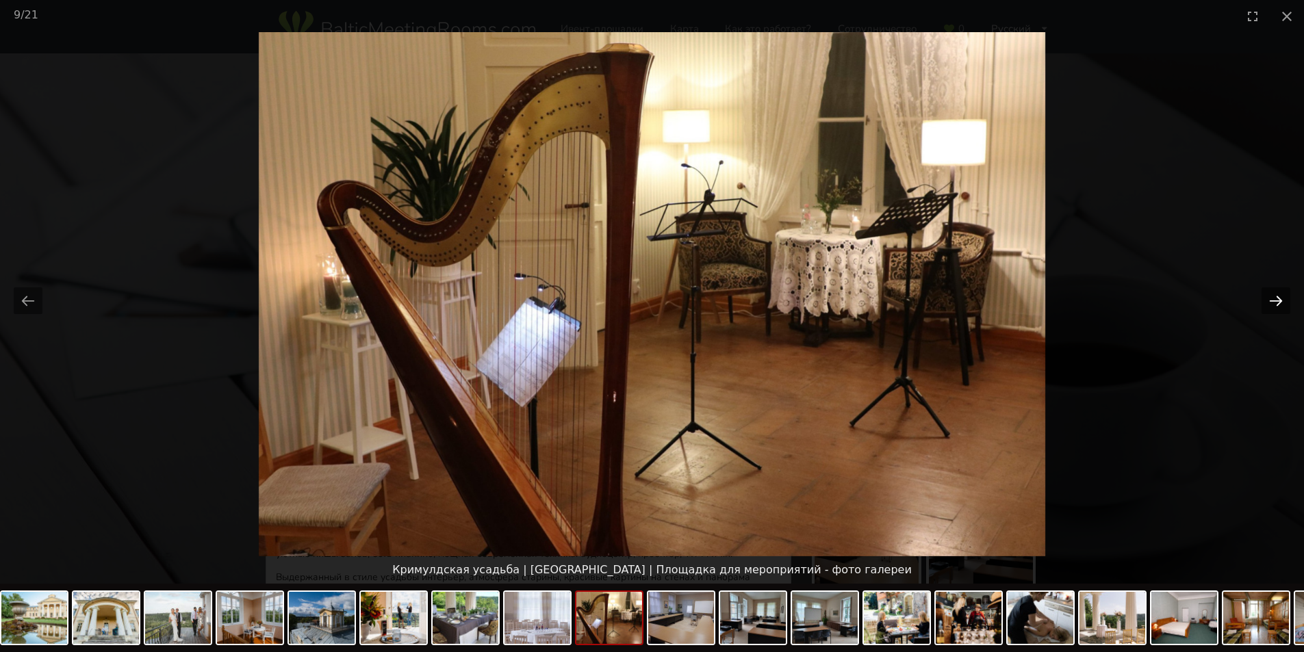
click at [1270, 299] on button "Next slide" at bounding box center [1275, 300] width 29 height 27
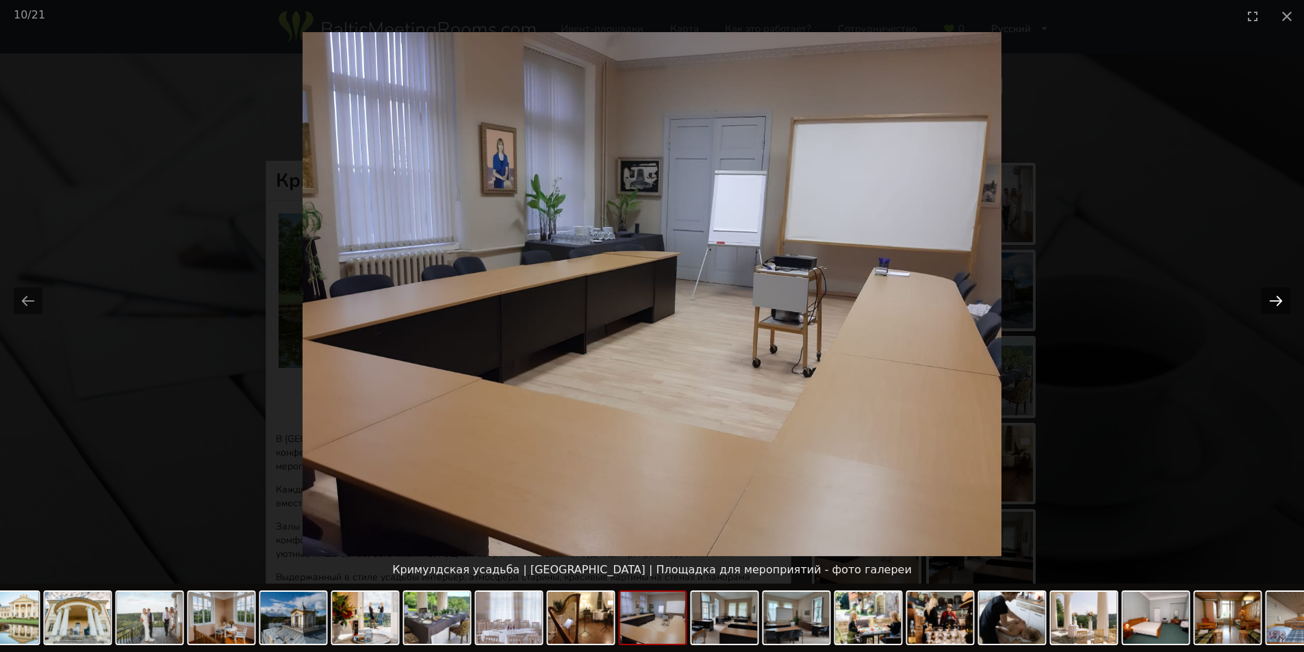
click at [1270, 299] on button "Next slide" at bounding box center [1275, 300] width 29 height 27
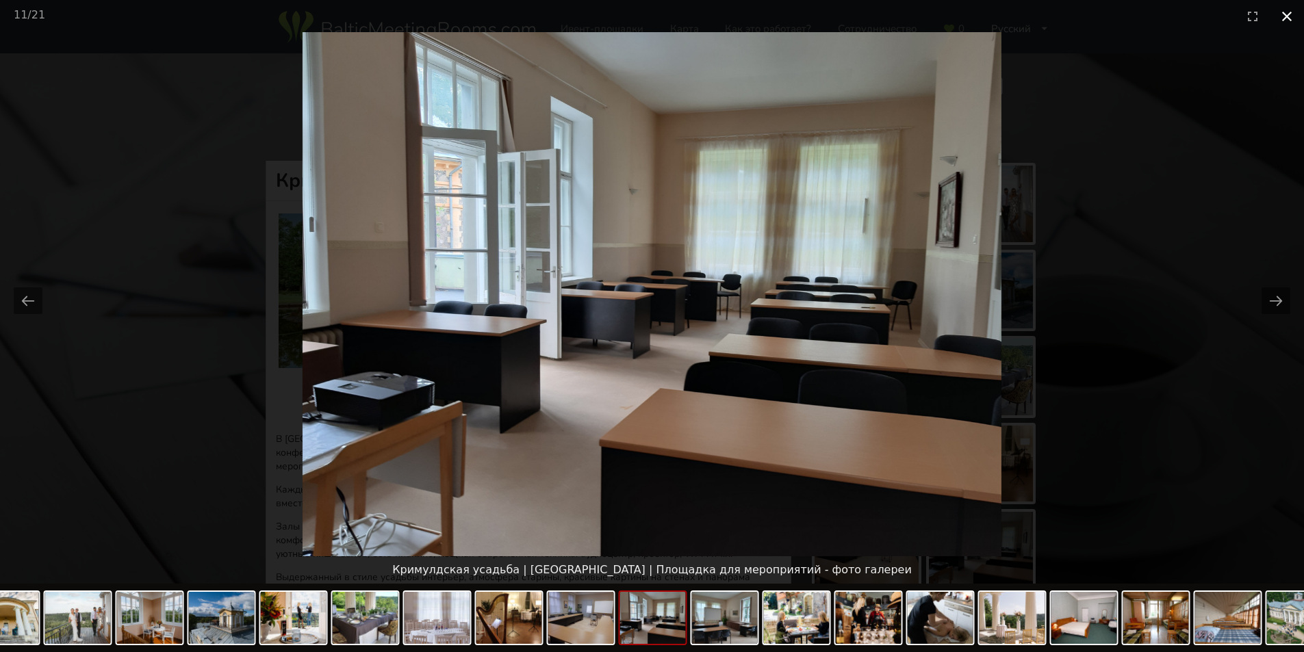
click at [1285, 10] on button "Close gallery" at bounding box center [1286, 16] width 34 height 32
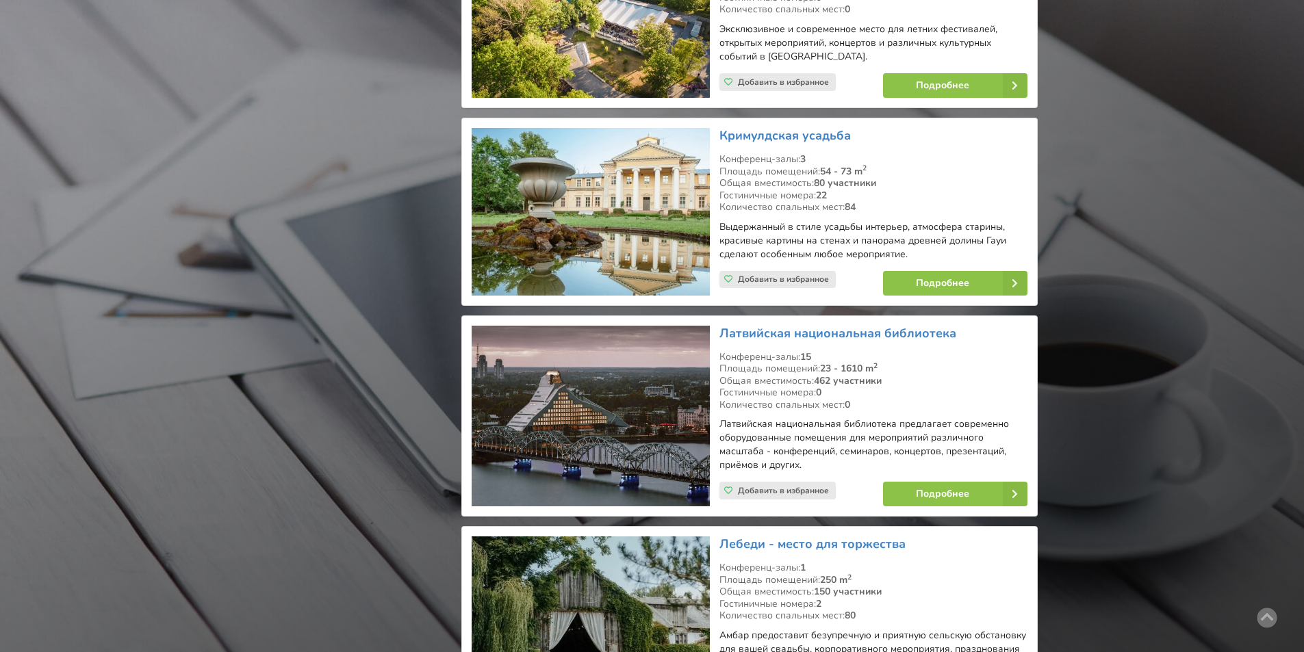
scroll to position [21487, 0]
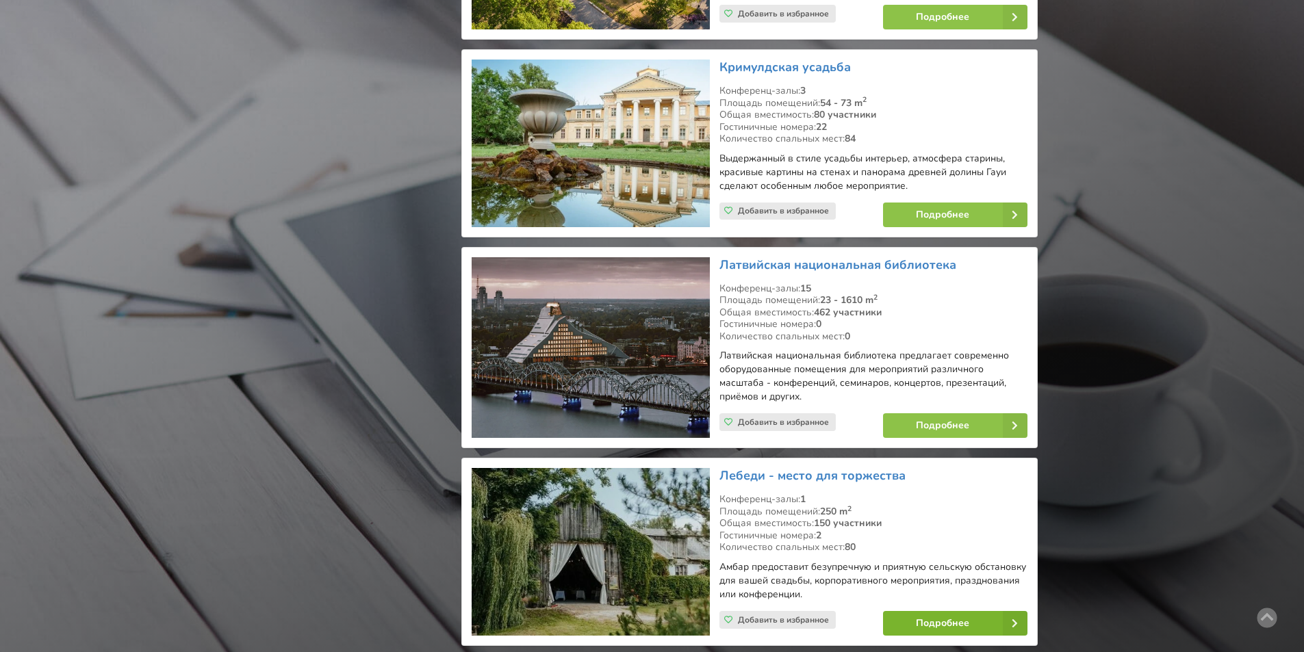
click at [950, 611] on link "Подробнее" at bounding box center [955, 623] width 144 height 25
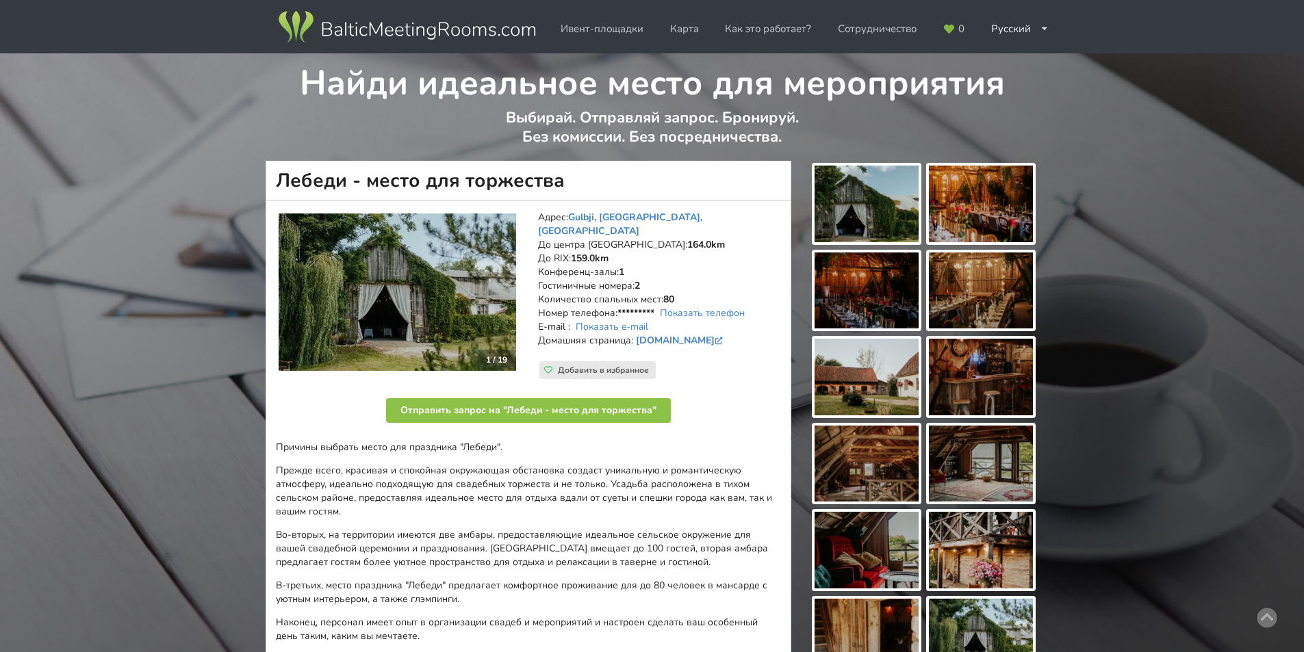
click at [856, 226] on img at bounding box center [866, 204] width 104 height 77
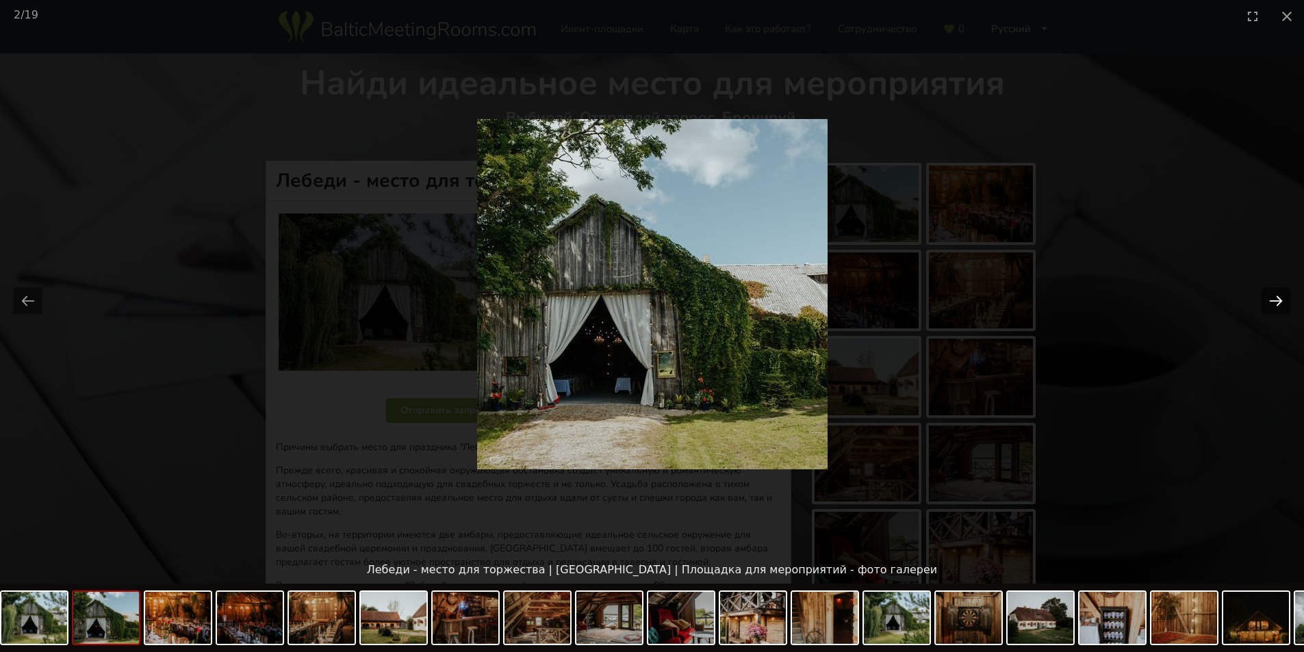
click at [1271, 299] on button "Next slide" at bounding box center [1275, 300] width 29 height 27
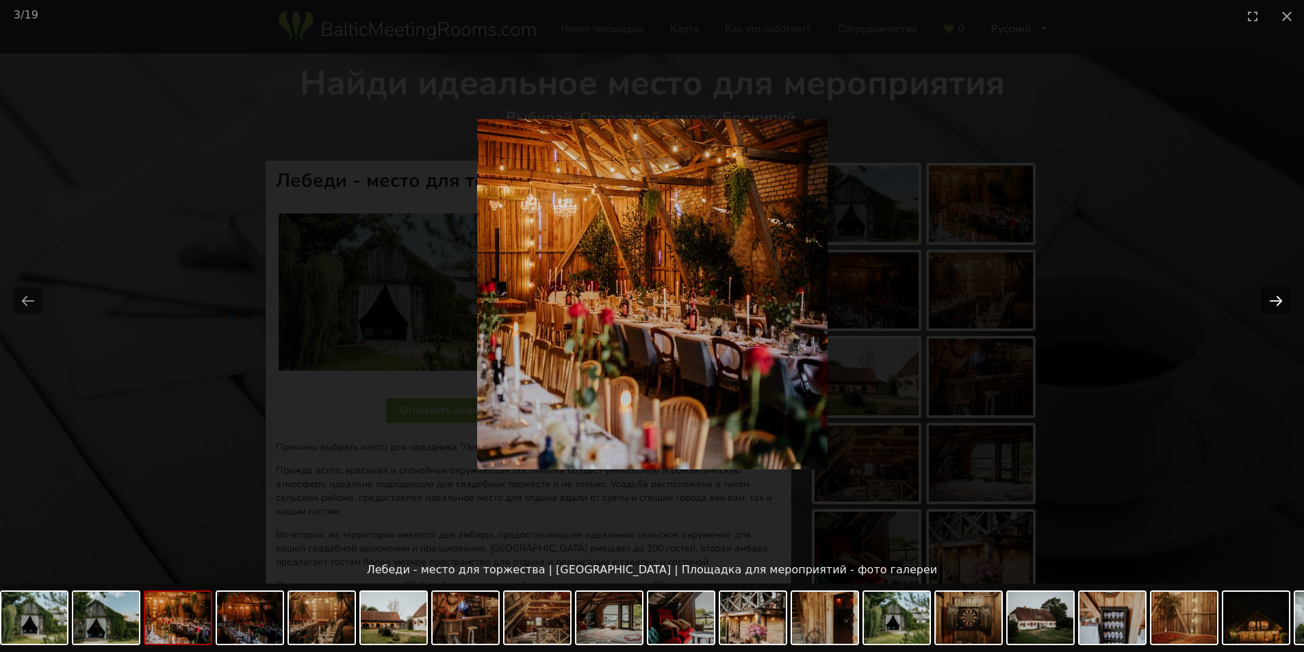
click at [1271, 299] on button "Next slide" at bounding box center [1275, 300] width 29 height 27
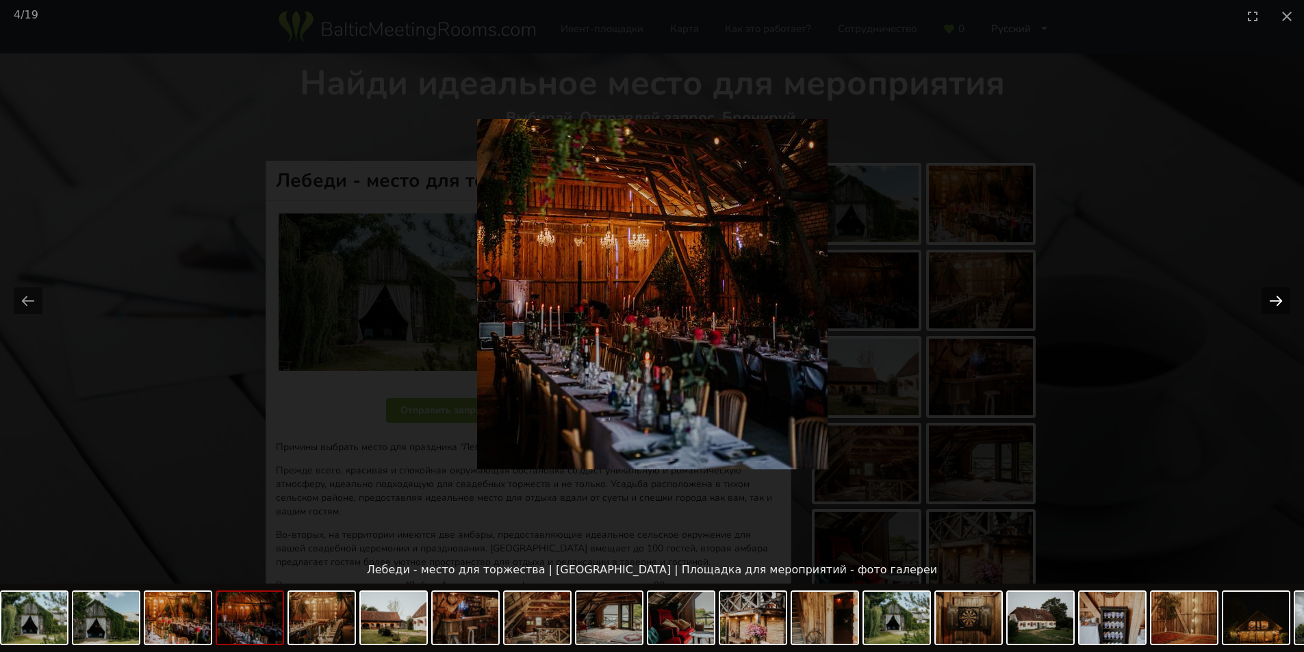
click at [1271, 299] on button "Next slide" at bounding box center [1275, 300] width 29 height 27
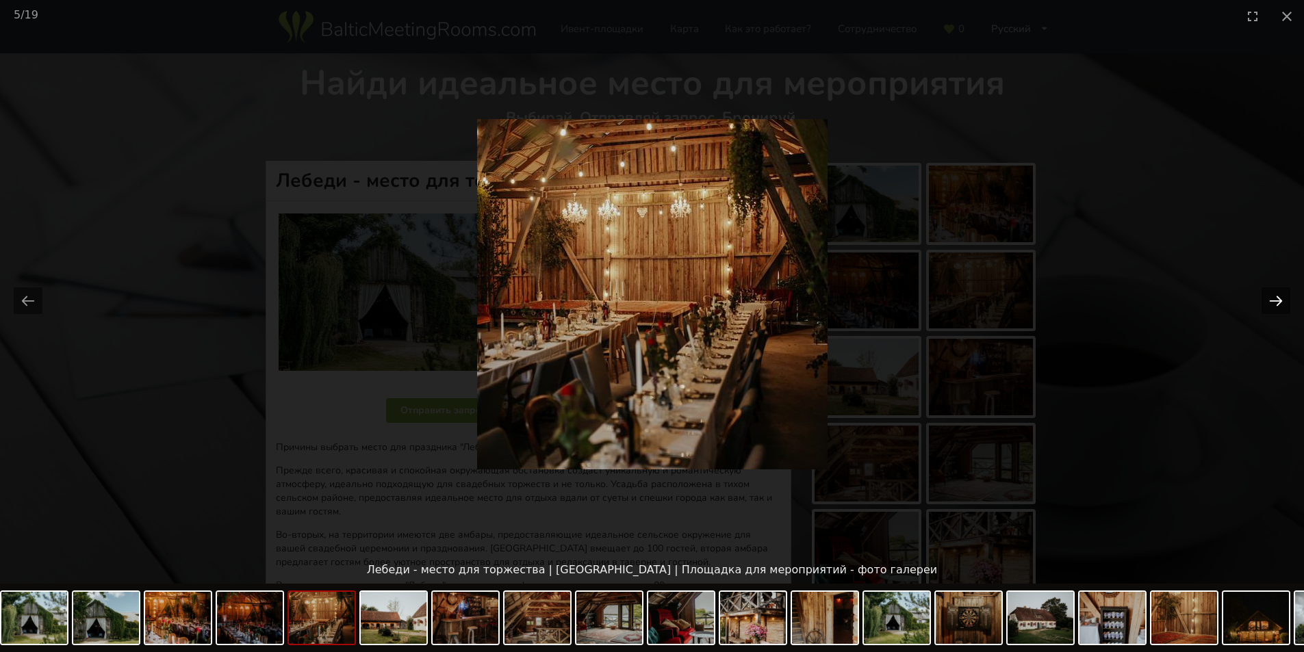
click at [1271, 299] on button "Next slide" at bounding box center [1275, 300] width 29 height 27
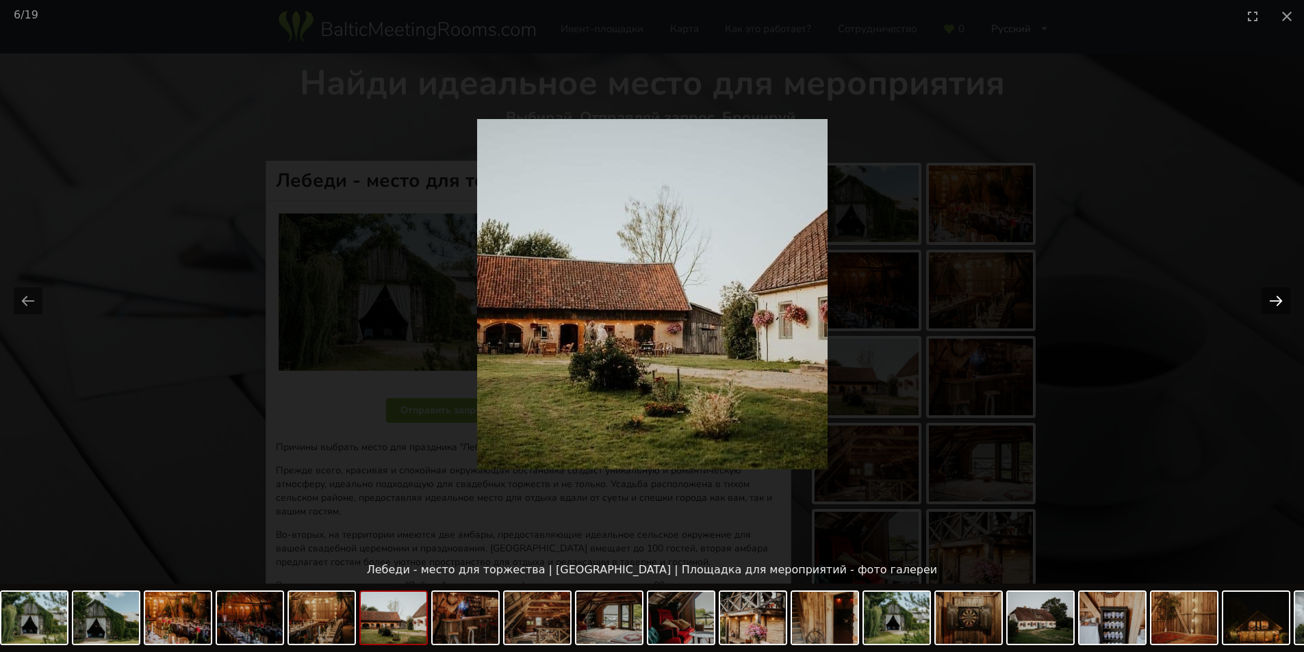
click at [1271, 299] on button "Next slide" at bounding box center [1275, 300] width 29 height 27
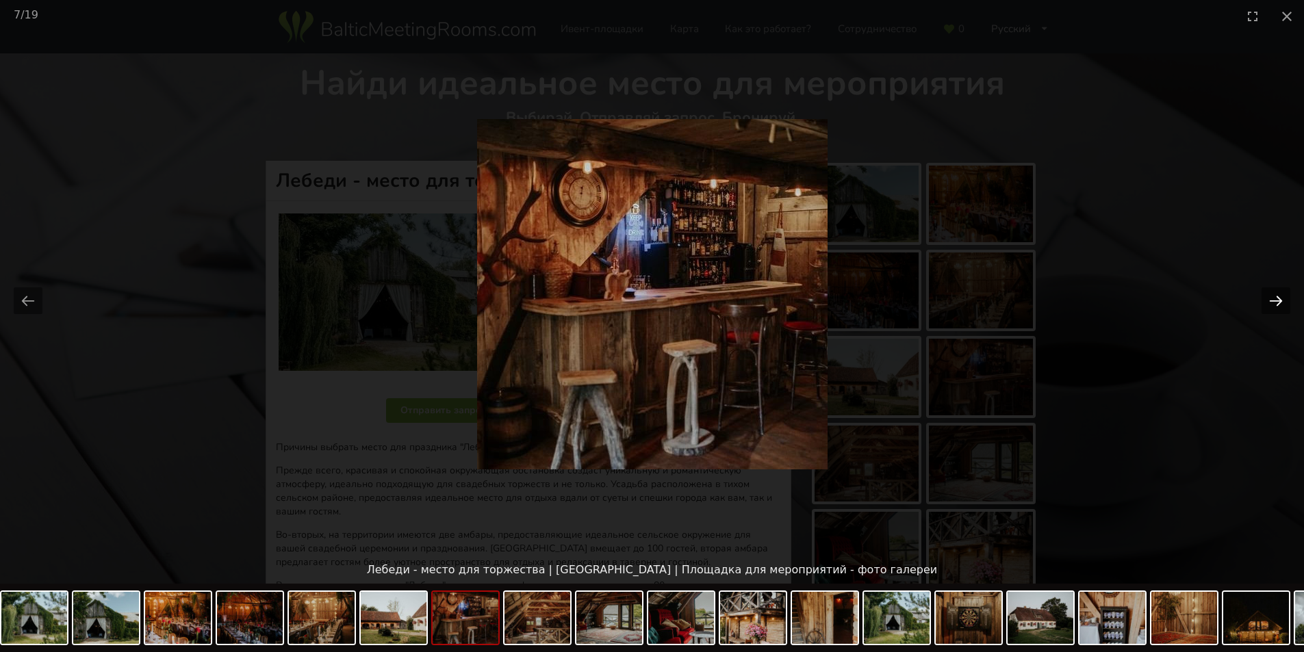
click at [1271, 299] on button "Next slide" at bounding box center [1275, 300] width 29 height 27
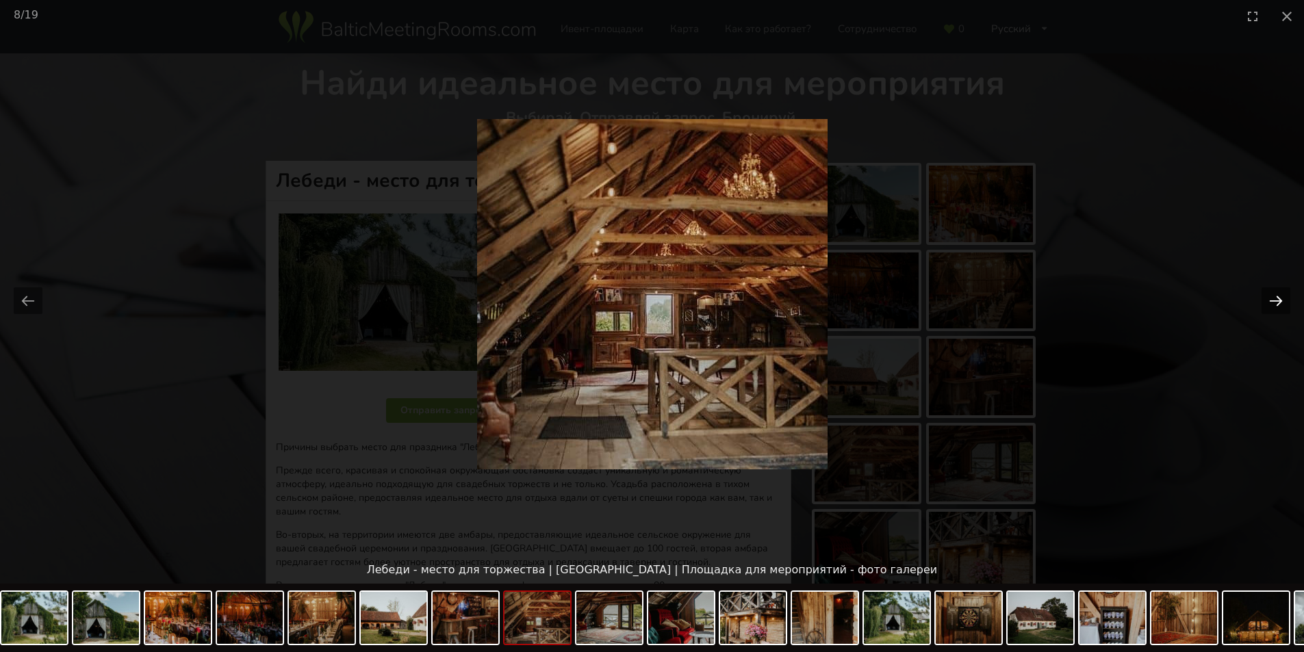
click at [1271, 299] on button "Next slide" at bounding box center [1275, 300] width 29 height 27
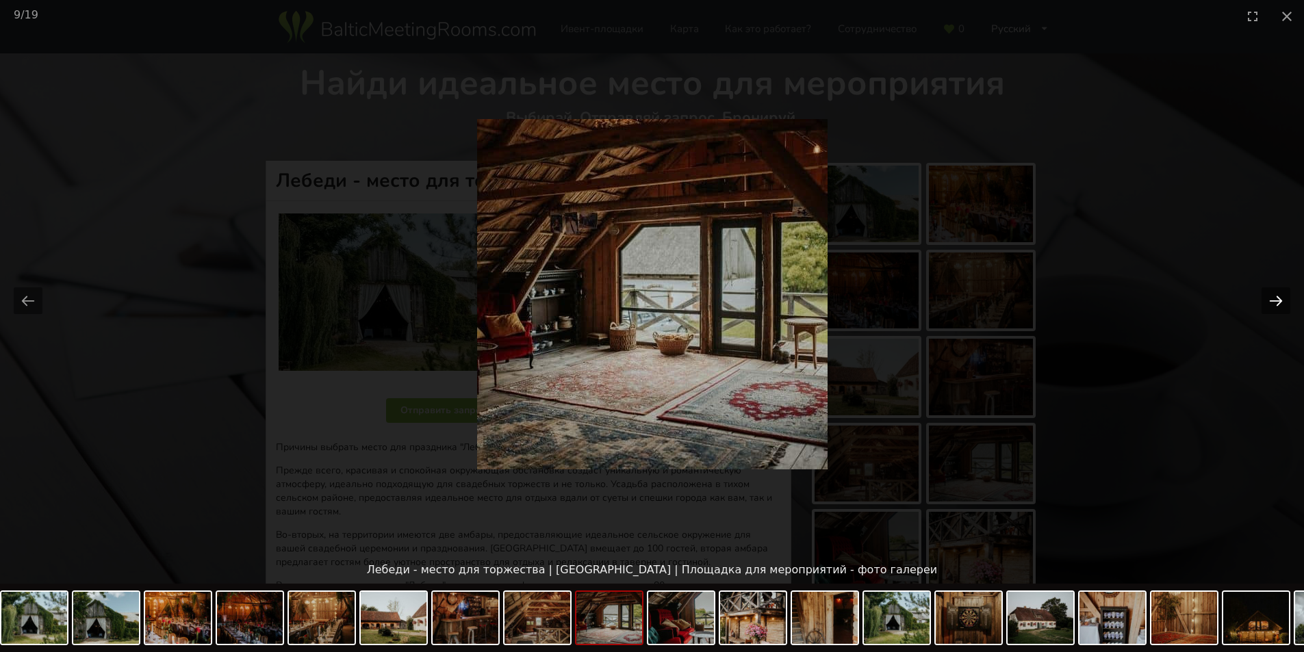
click at [1271, 299] on button "Next slide" at bounding box center [1275, 300] width 29 height 27
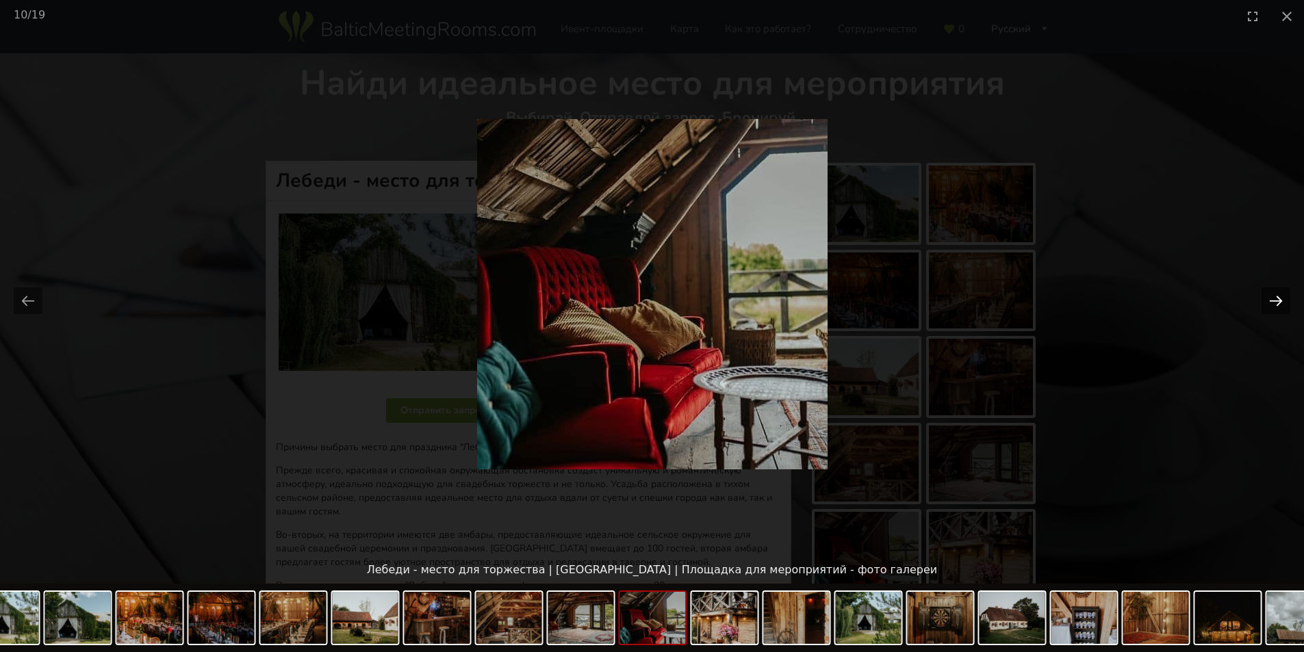
click at [1271, 299] on button "Next slide" at bounding box center [1275, 300] width 29 height 27
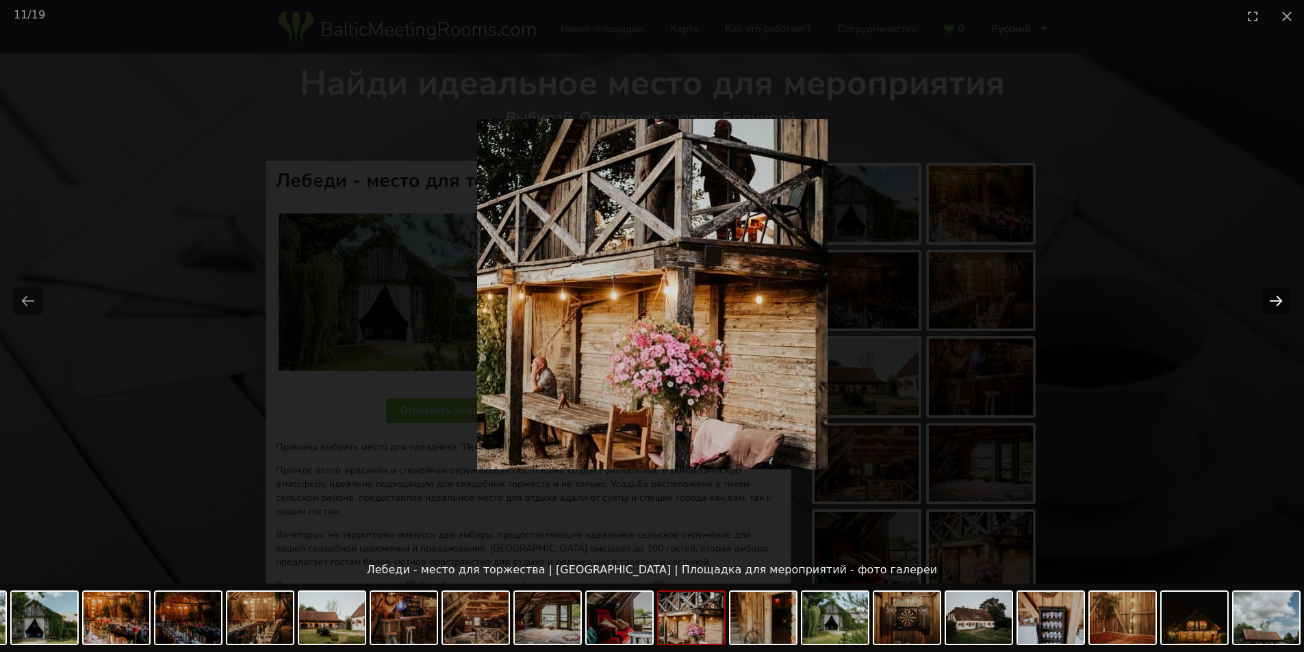
click at [1271, 299] on button "Next slide" at bounding box center [1275, 300] width 29 height 27
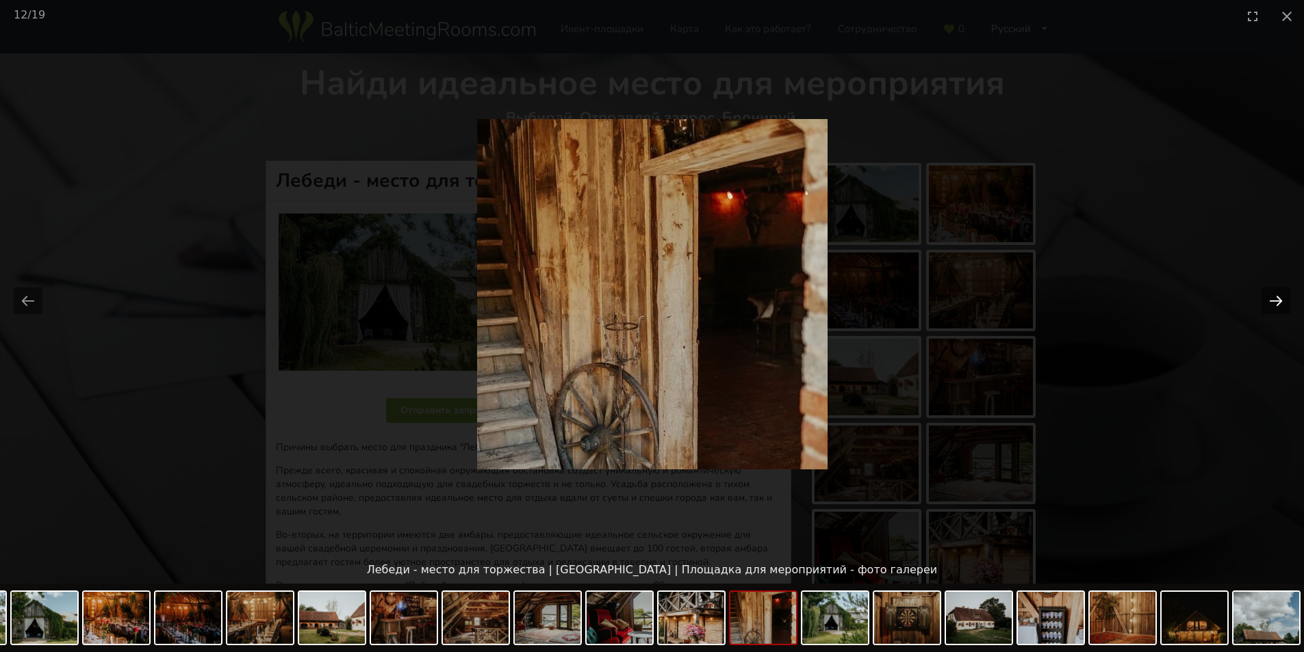
click at [1271, 299] on button "Next slide" at bounding box center [1275, 300] width 29 height 27
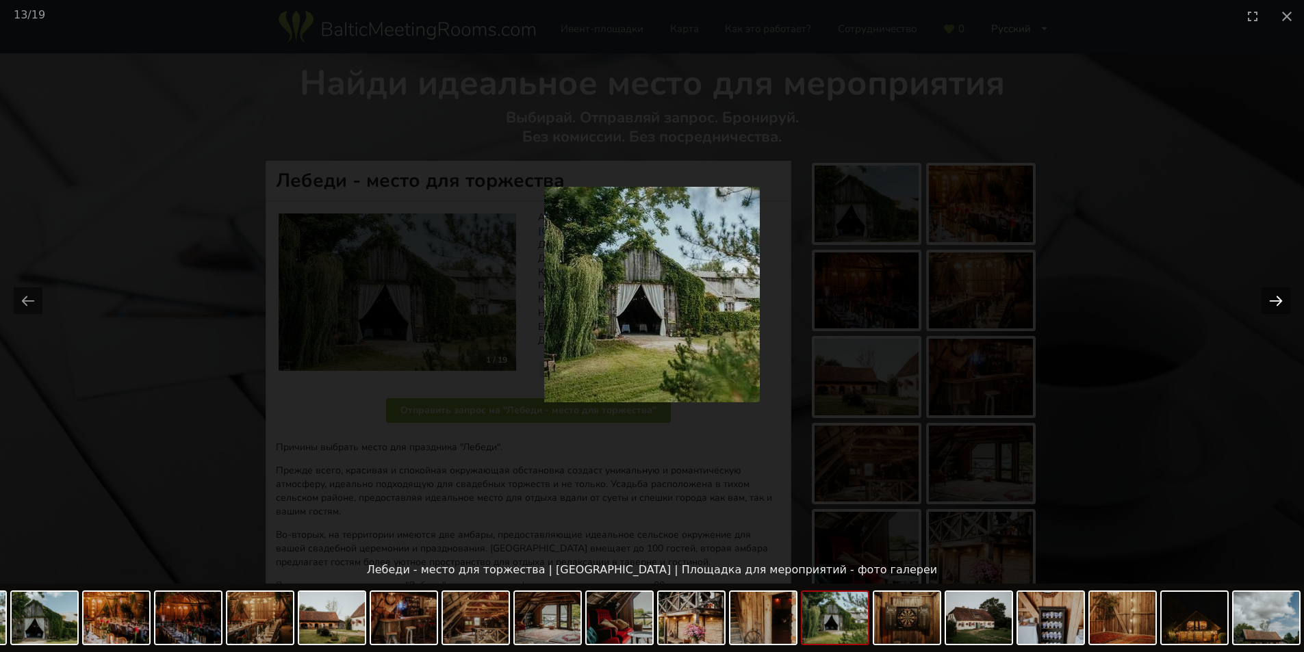
click at [1271, 299] on button "Next slide" at bounding box center [1275, 300] width 29 height 27
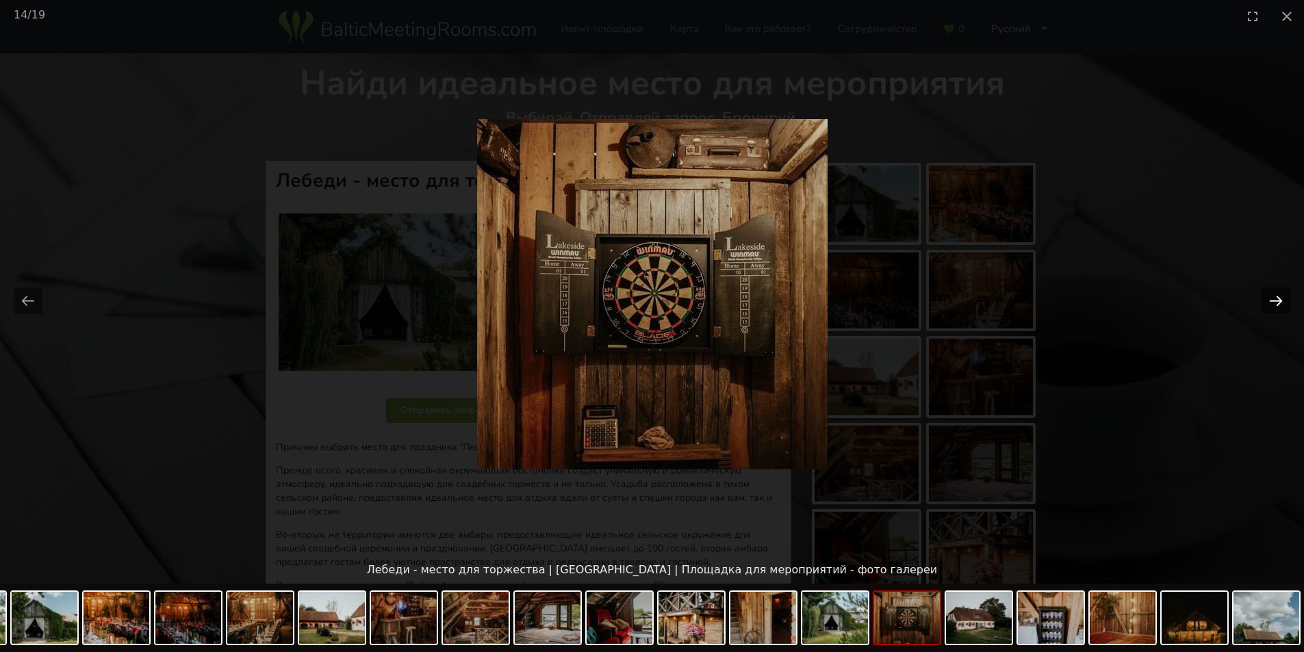
click at [1271, 299] on button "Next slide" at bounding box center [1275, 300] width 29 height 27
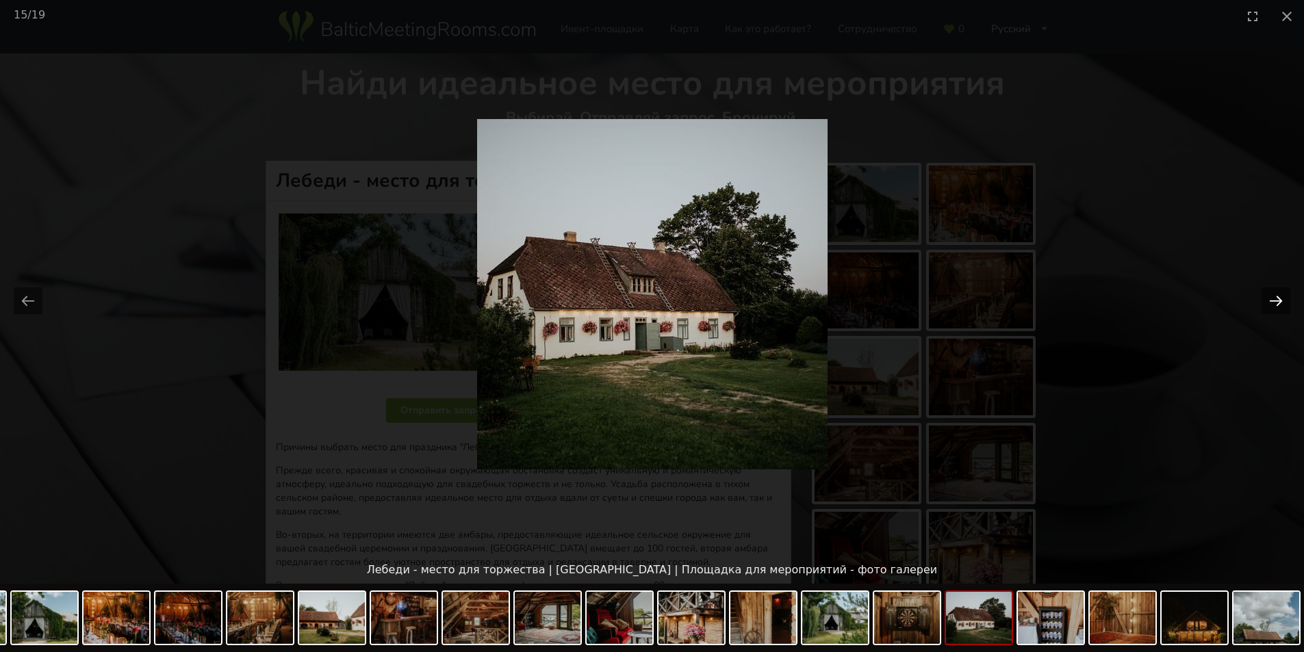
click at [1271, 299] on button "Next slide" at bounding box center [1275, 300] width 29 height 27
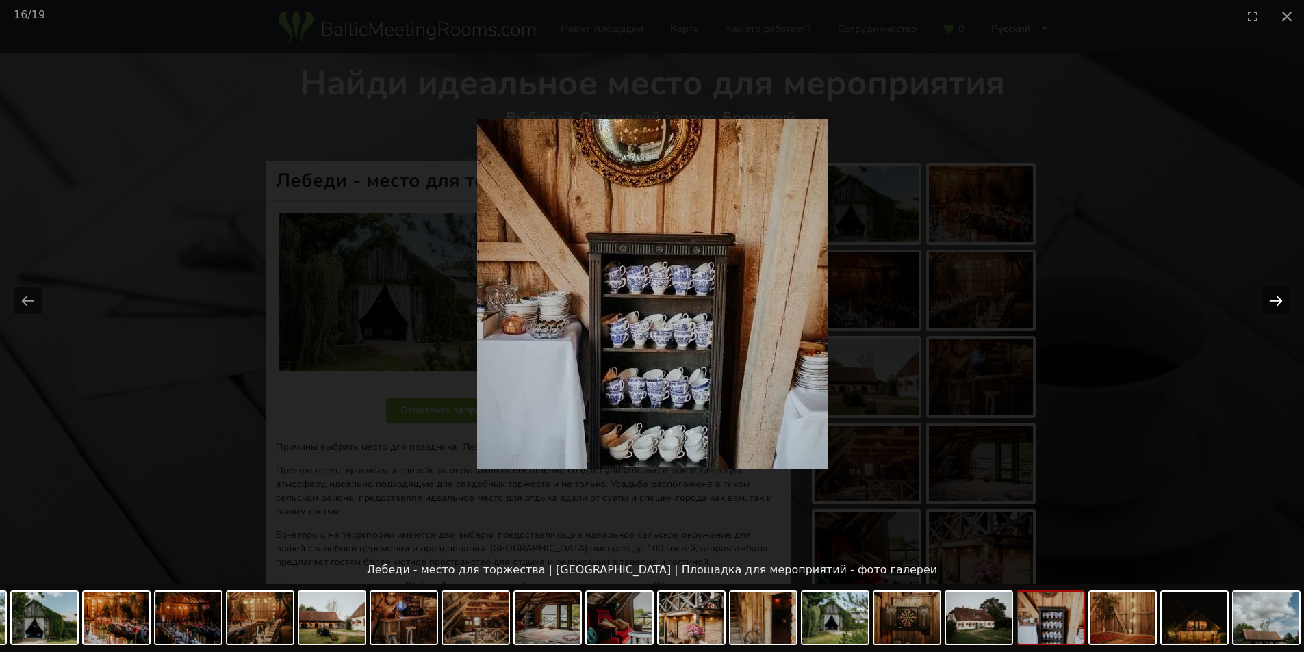
click at [1271, 299] on button "Next slide" at bounding box center [1275, 300] width 29 height 27
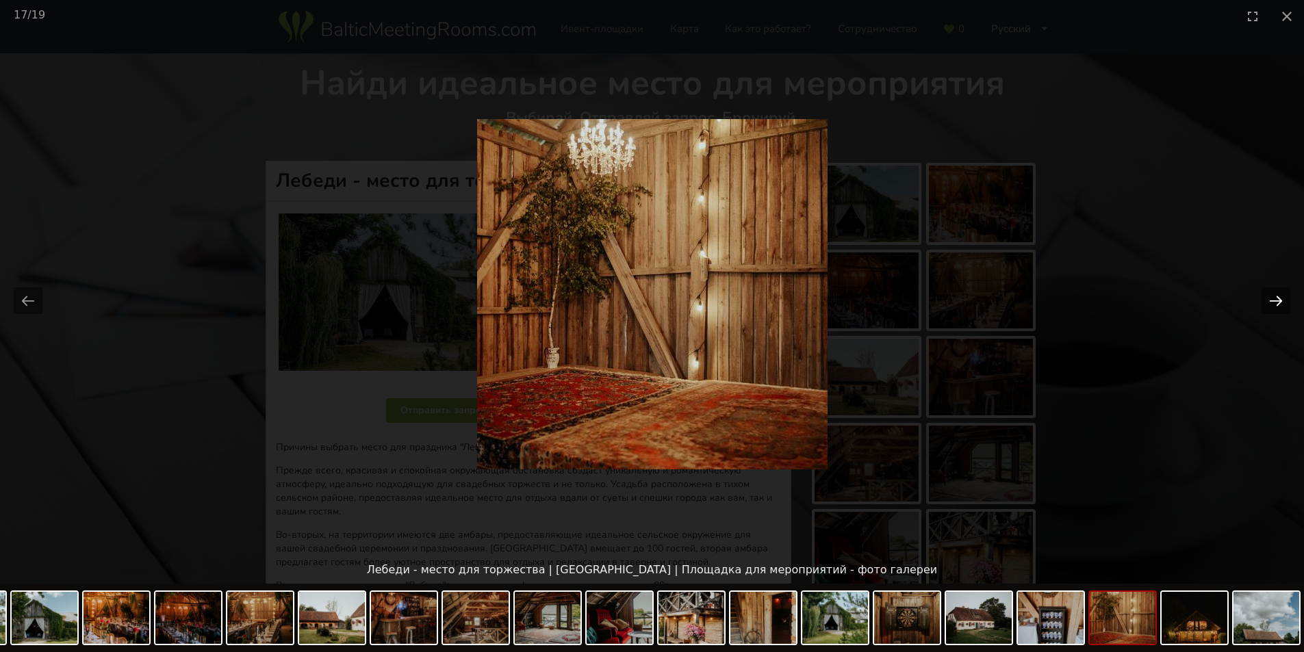
click at [1271, 299] on button "Next slide" at bounding box center [1275, 300] width 29 height 27
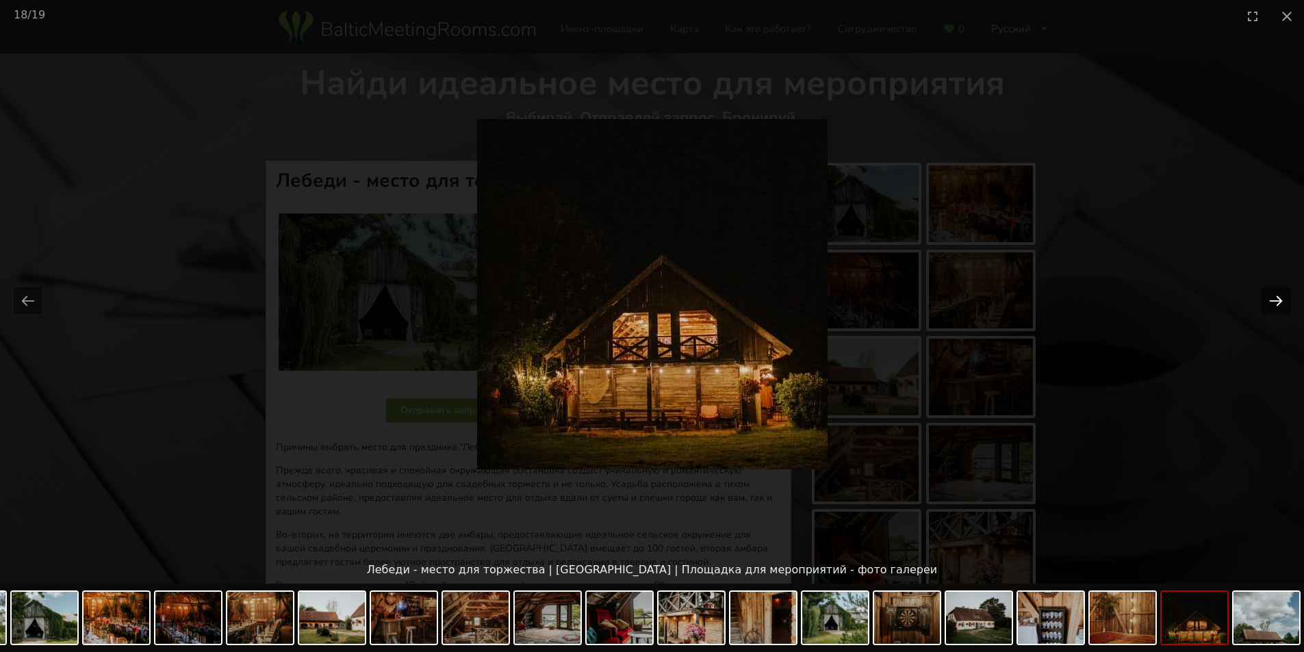
click at [1271, 299] on button "Next slide" at bounding box center [1275, 300] width 29 height 27
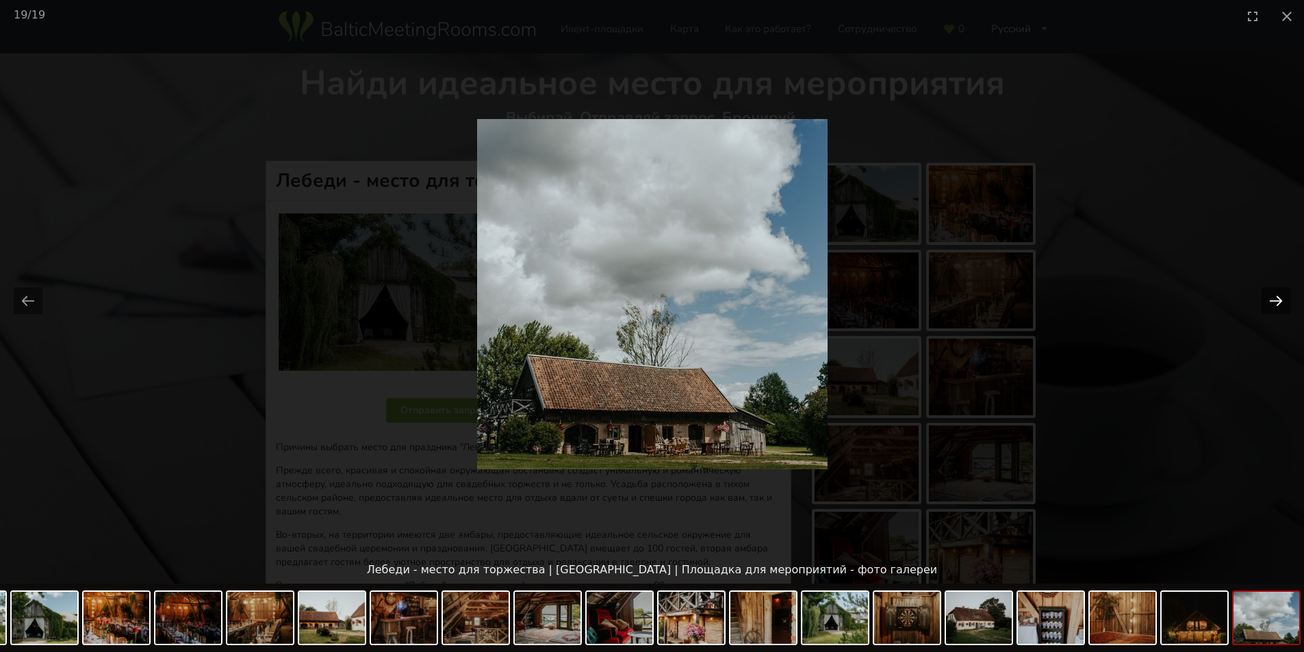
click at [1271, 299] on button "Next slide" at bounding box center [1275, 300] width 29 height 27
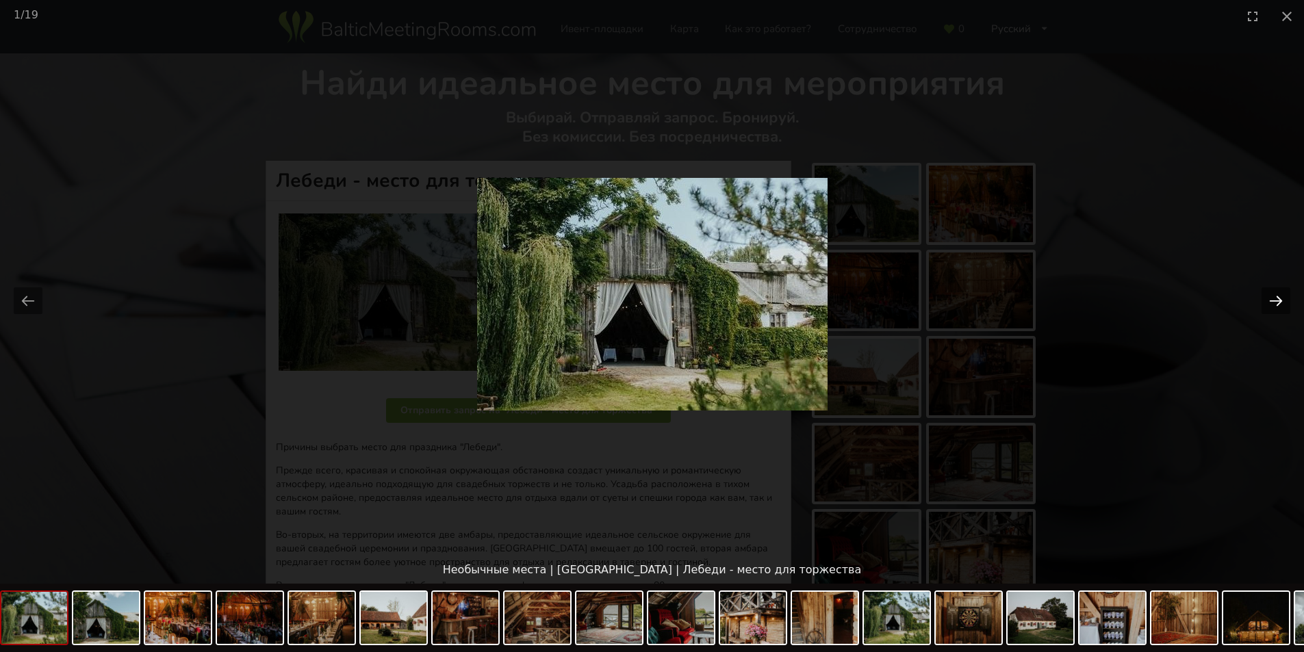
click at [1271, 299] on button "Next slide" at bounding box center [1275, 300] width 29 height 27
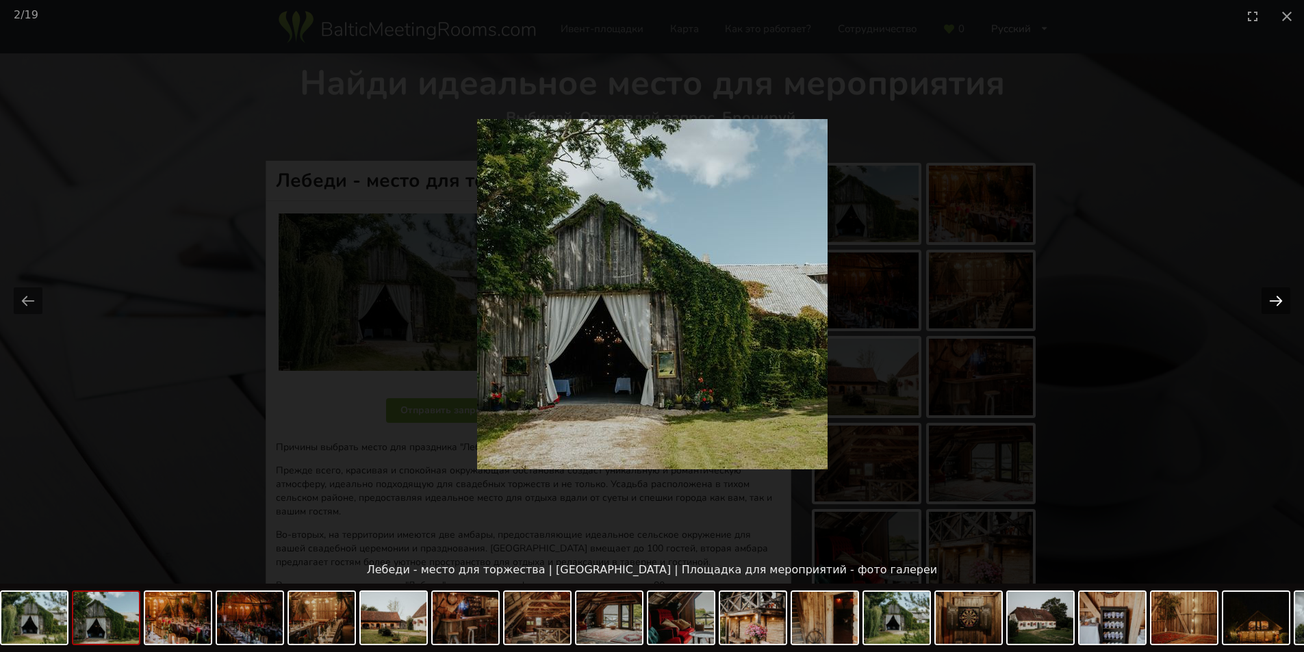
click at [1277, 294] on button "Next slide" at bounding box center [1275, 300] width 29 height 27
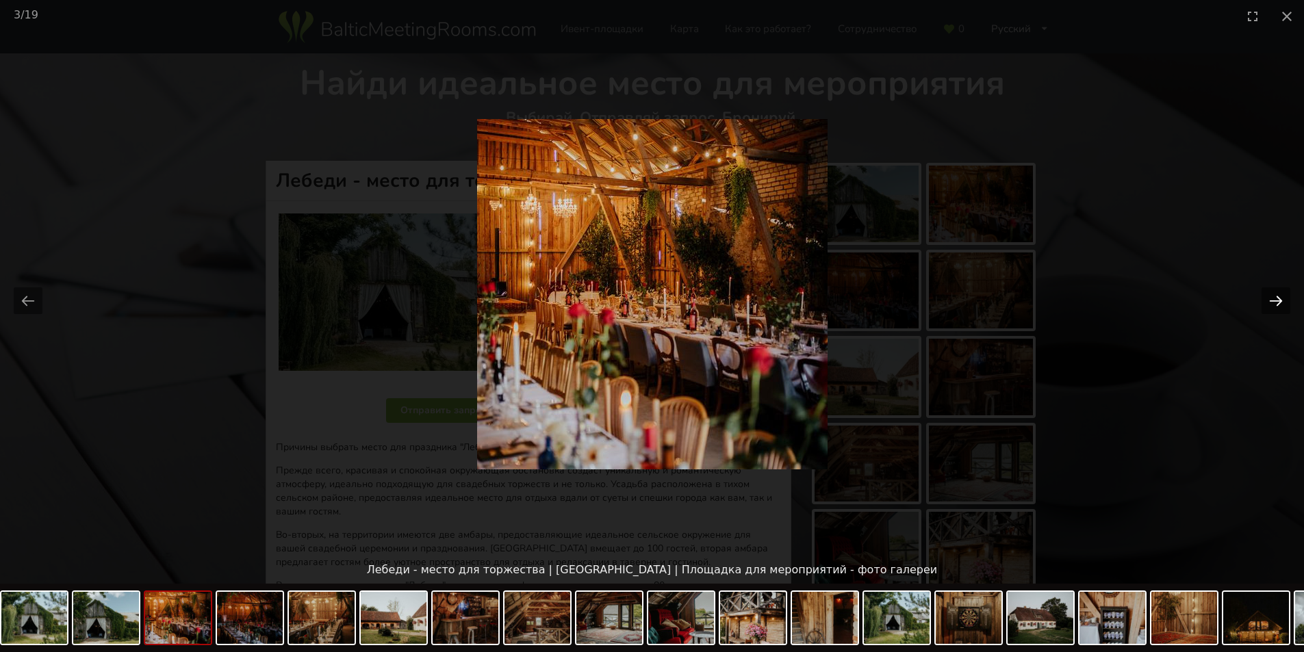
click at [1277, 294] on button "Next slide" at bounding box center [1275, 300] width 29 height 27
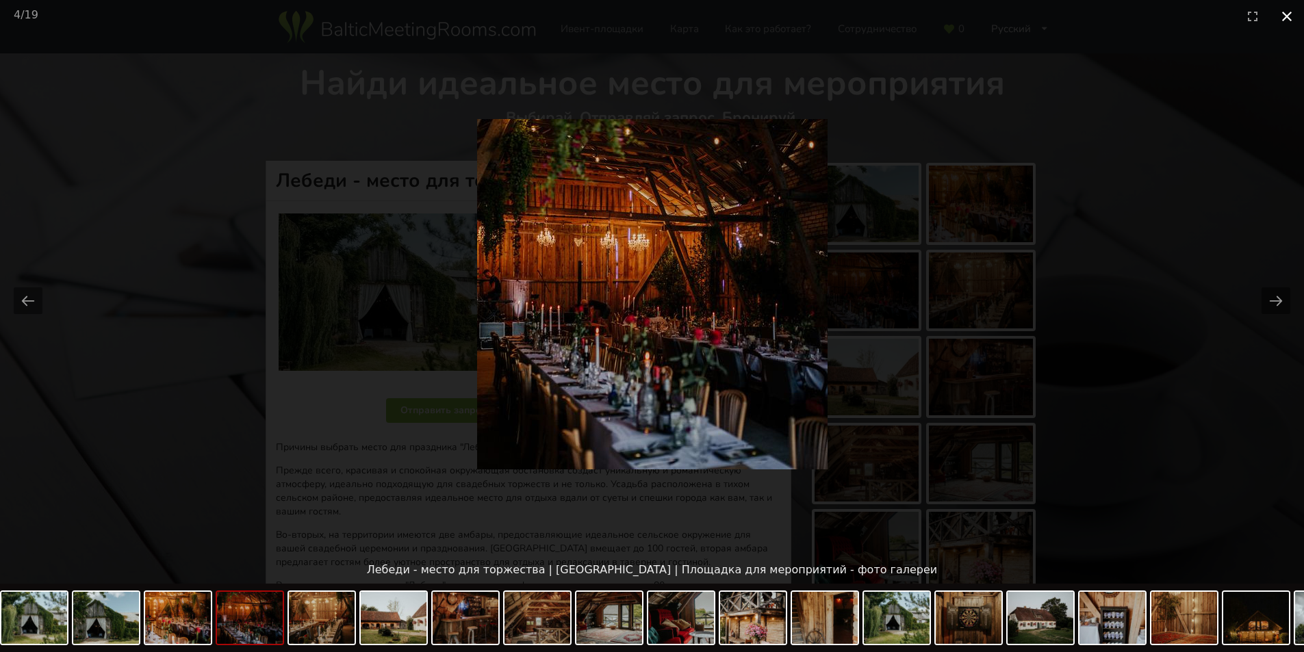
click at [1286, 10] on button "Close gallery" at bounding box center [1286, 16] width 34 height 32
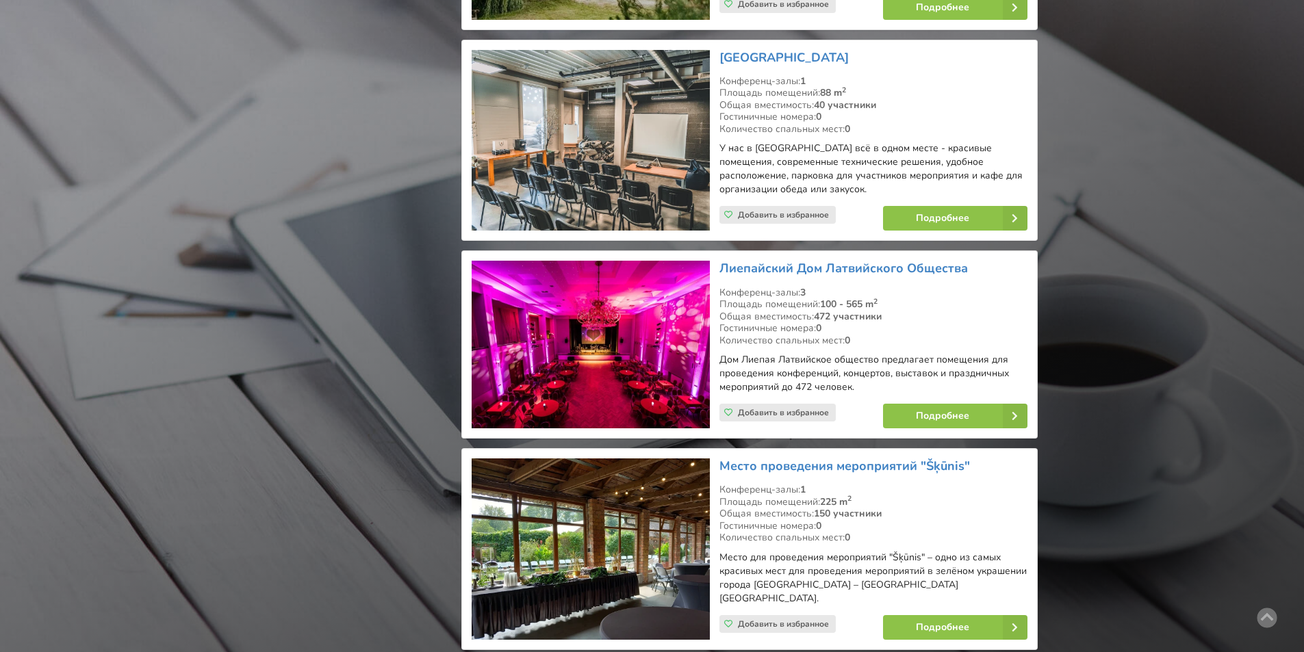
scroll to position [22171, 0]
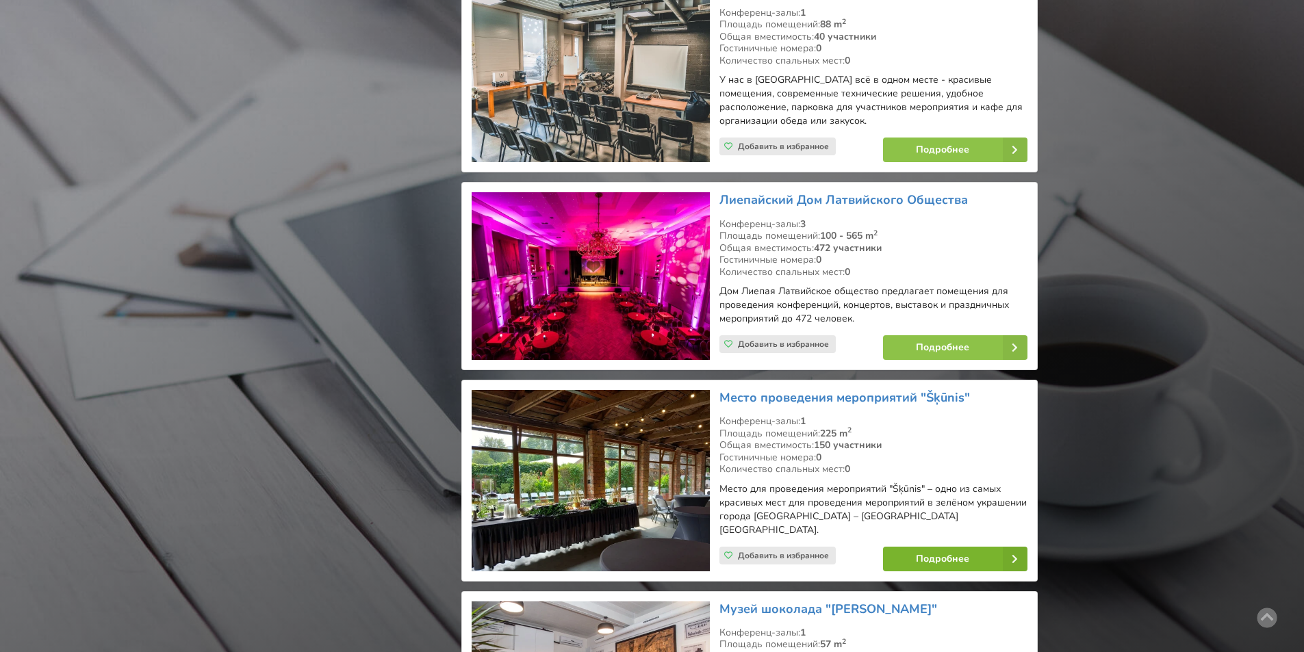
click at [983, 547] on link "Подробнее" at bounding box center [955, 559] width 144 height 25
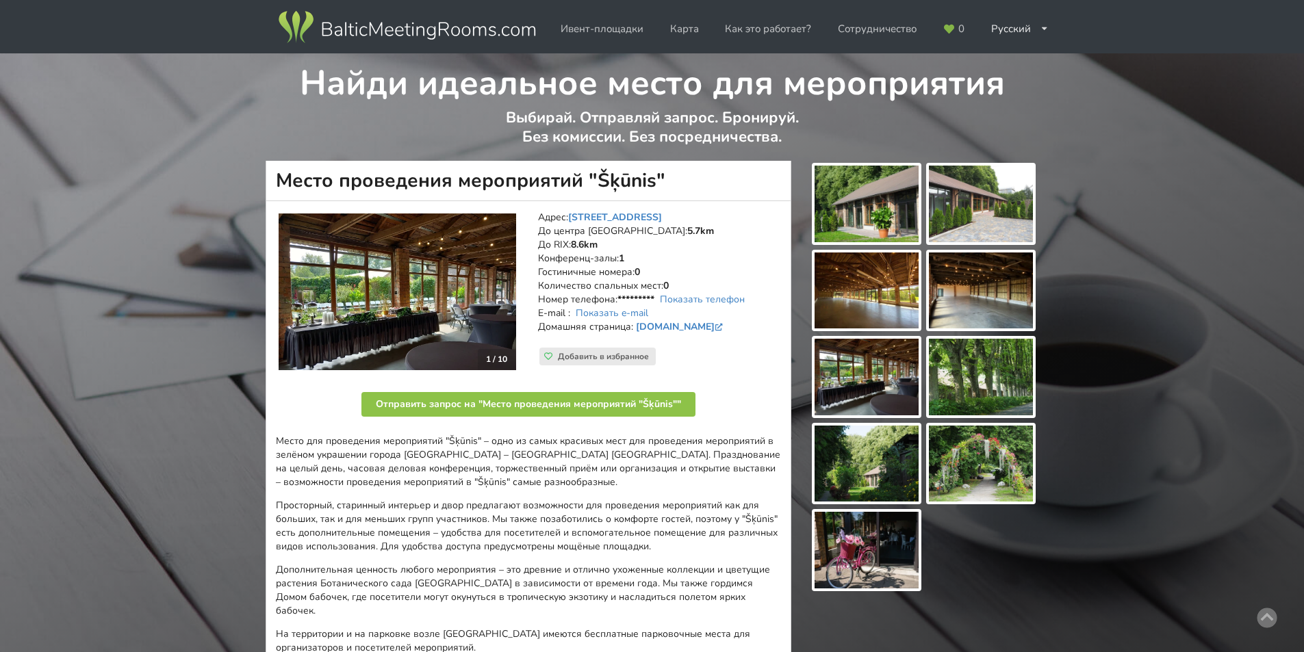
click at [862, 195] on img at bounding box center [866, 204] width 104 height 77
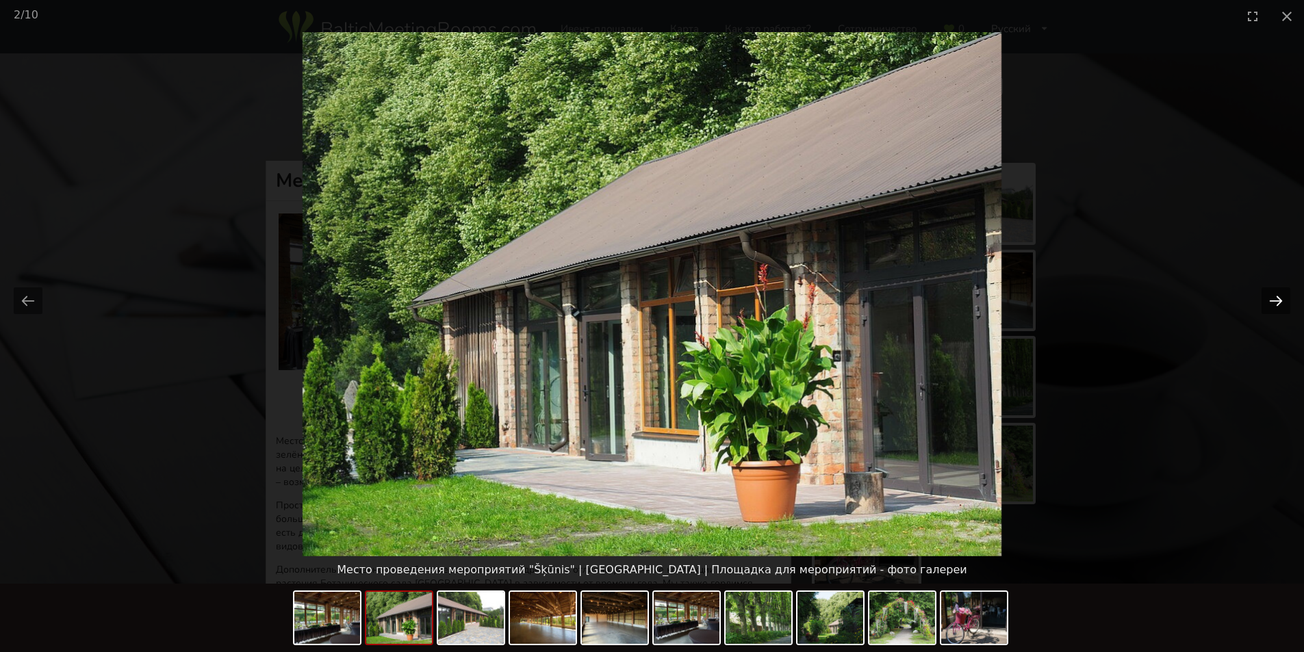
click at [1280, 299] on button "Next slide" at bounding box center [1275, 300] width 29 height 27
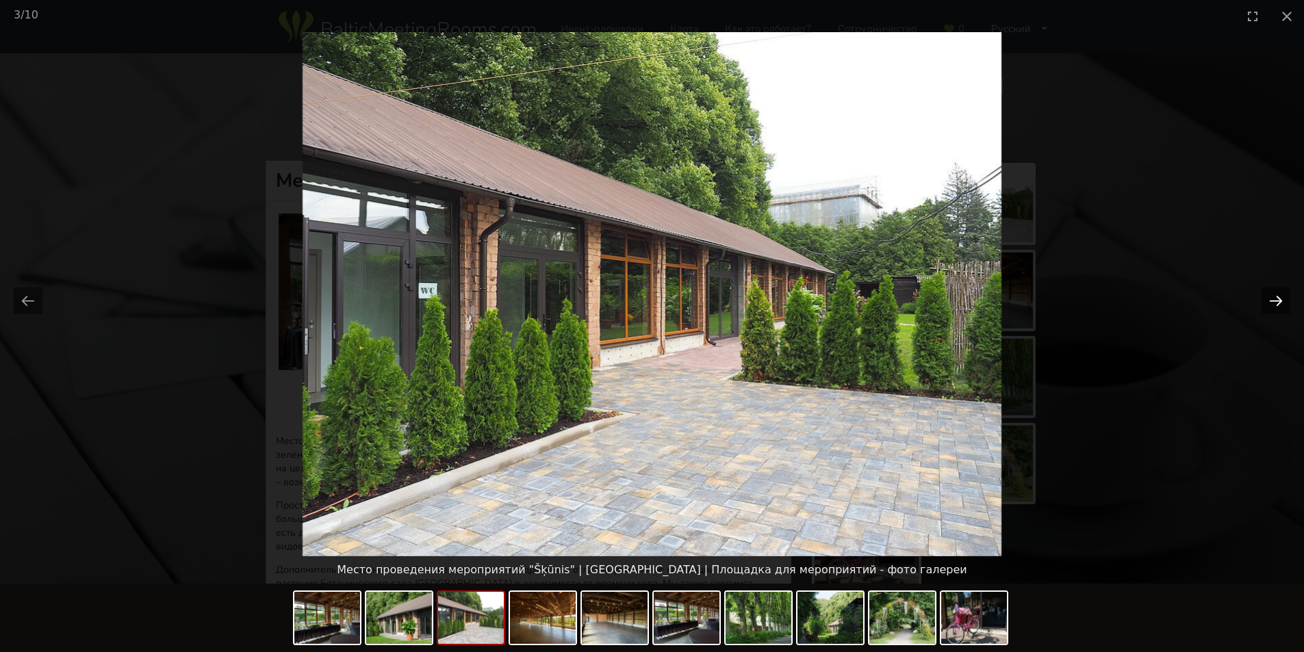
click at [1280, 299] on button "Next slide" at bounding box center [1275, 300] width 29 height 27
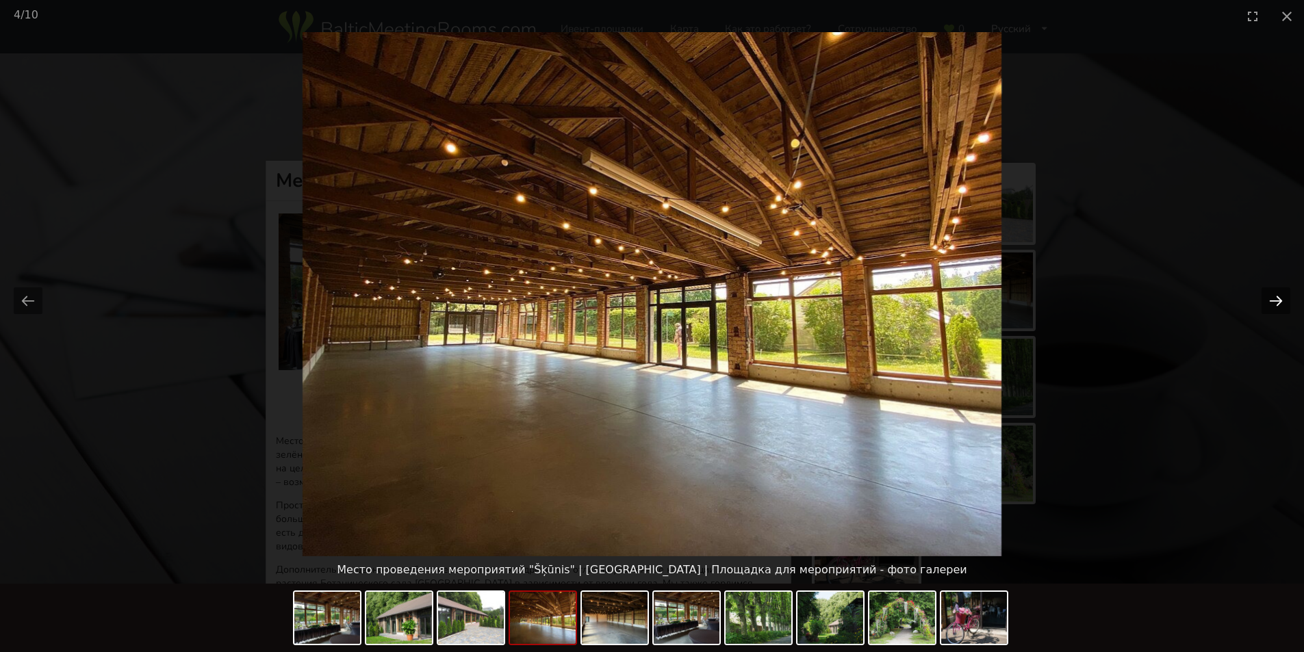
click at [1280, 299] on button "Next slide" at bounding box center [1275, 300] width 29 height 27
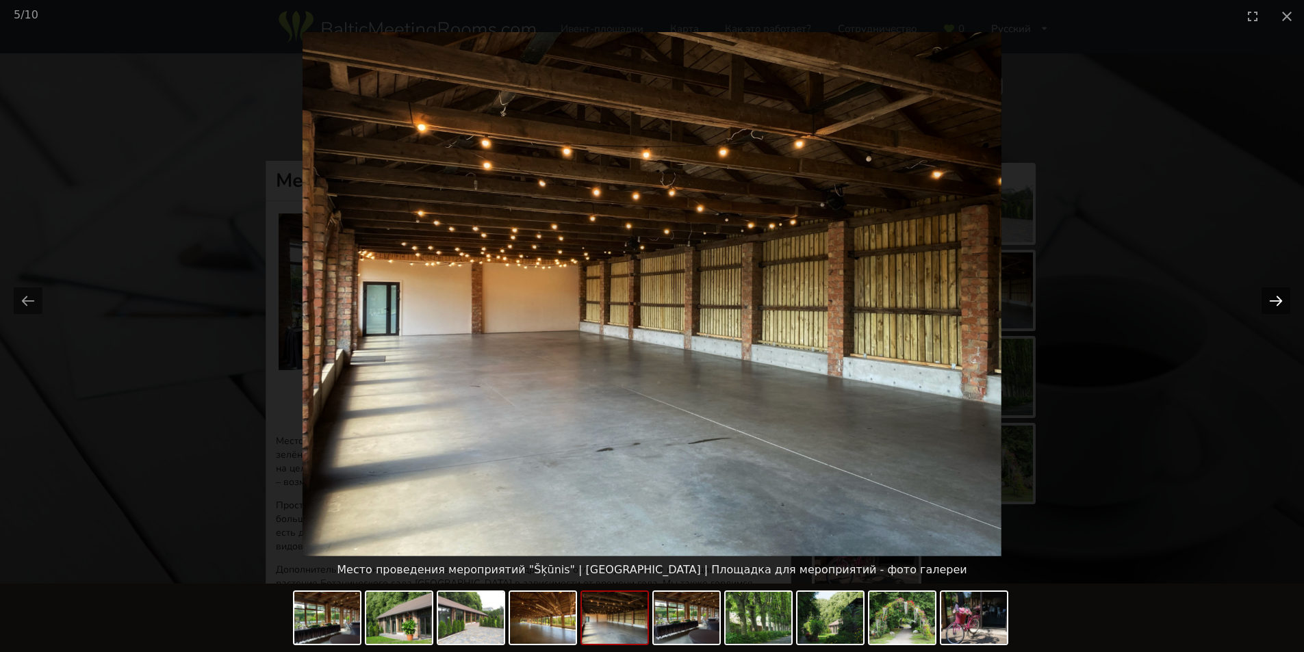
click at [1280, 299] on button "Next slide" at bounding box center [1275, 300] width 29 height 27
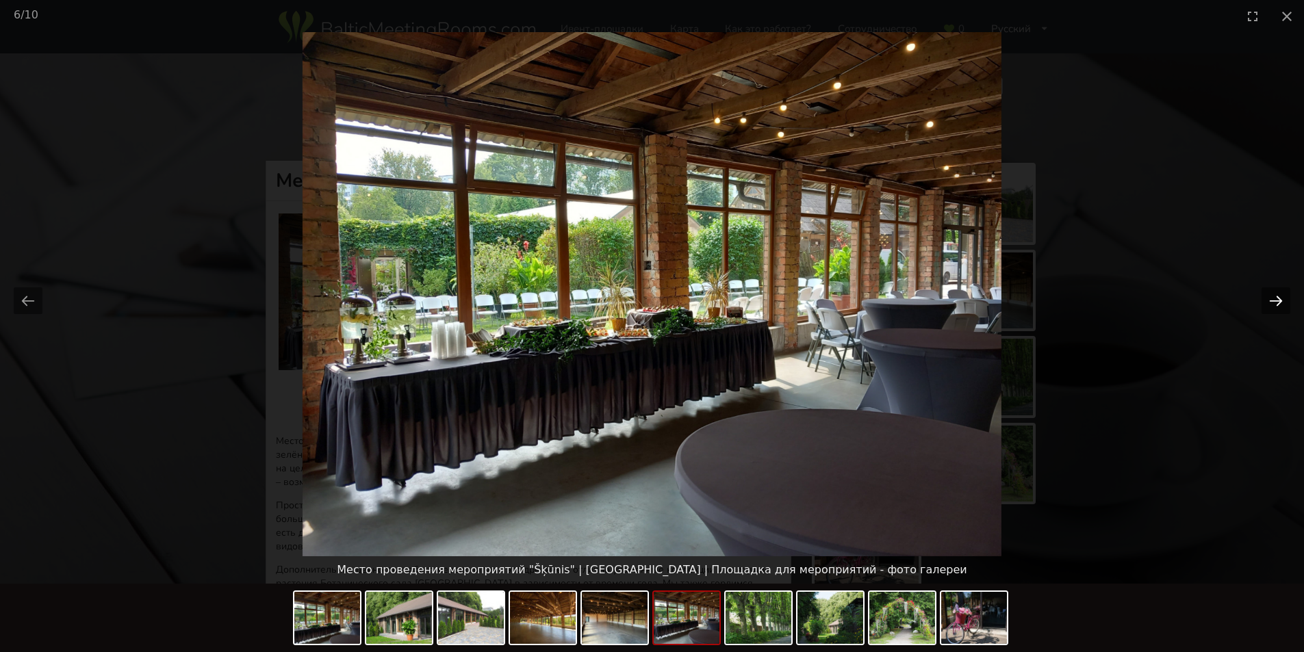
click at [1280, 299] on button "Next slide" at bounding box center [1275, 300] width 29 height 27
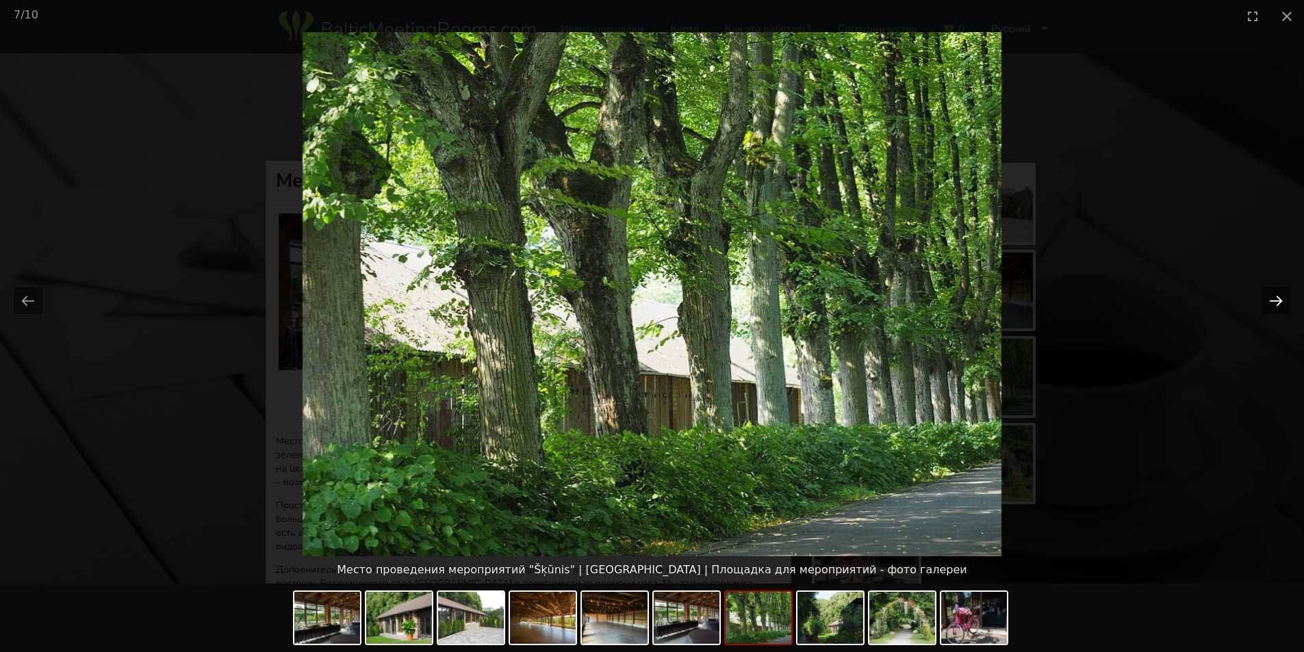
click at [1280, 299] on button "Next slide" at bounding box center [1275, 300] width 29 height 27
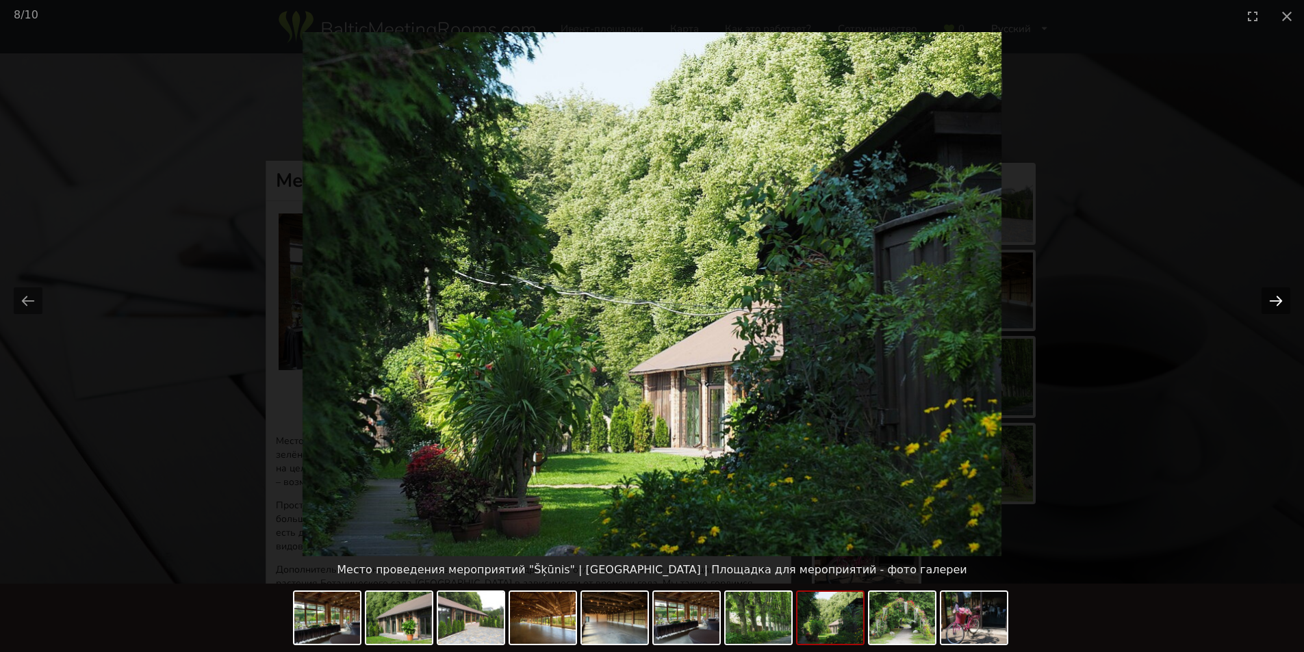
click at [1280, 299] on button "Next slide" at bounding box center [1275, 300] width 29 height 27
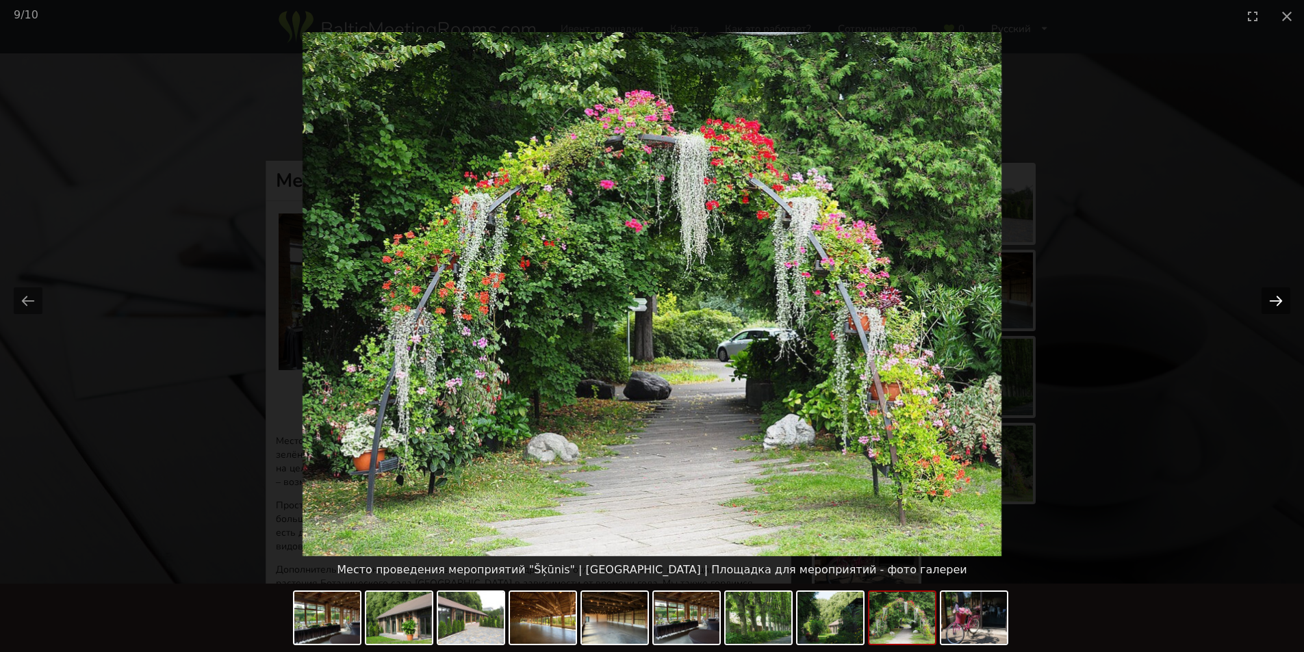
click at [1280, 299] on button "Next slide" at bounding box center [1275, 300] width 29 height 27
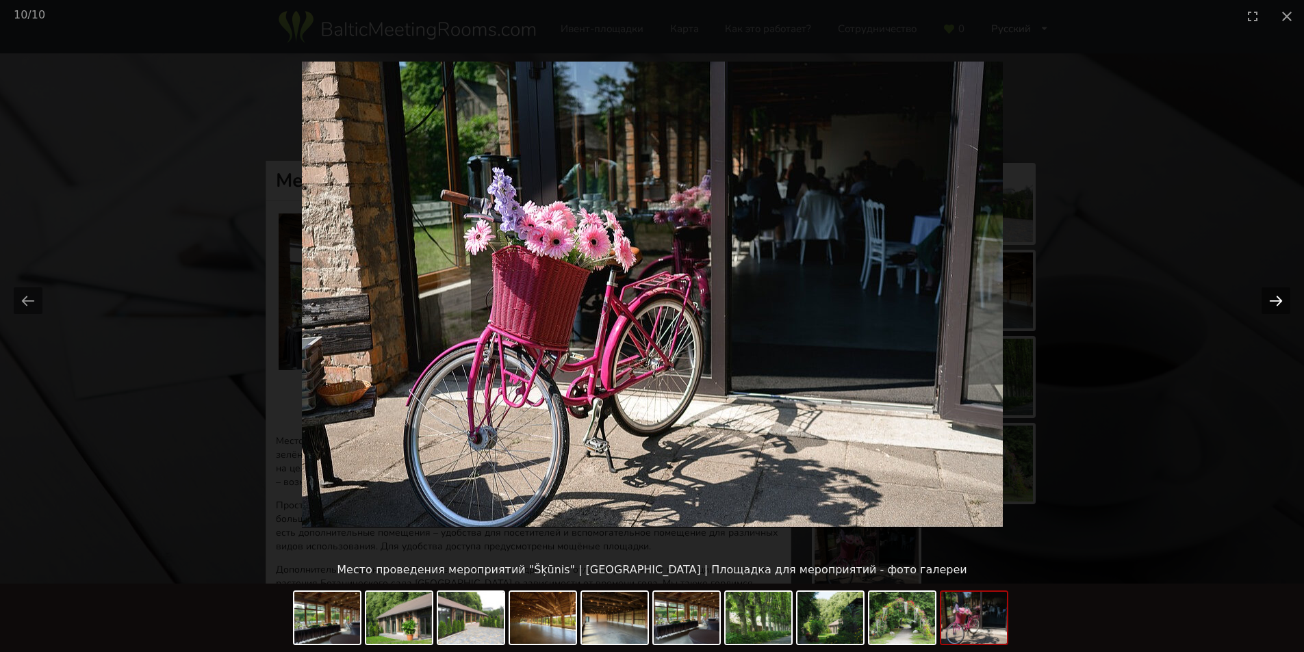
click at [1280, 299] on button "Next slide" at bounding box center [1275, 300] width 29 height 27
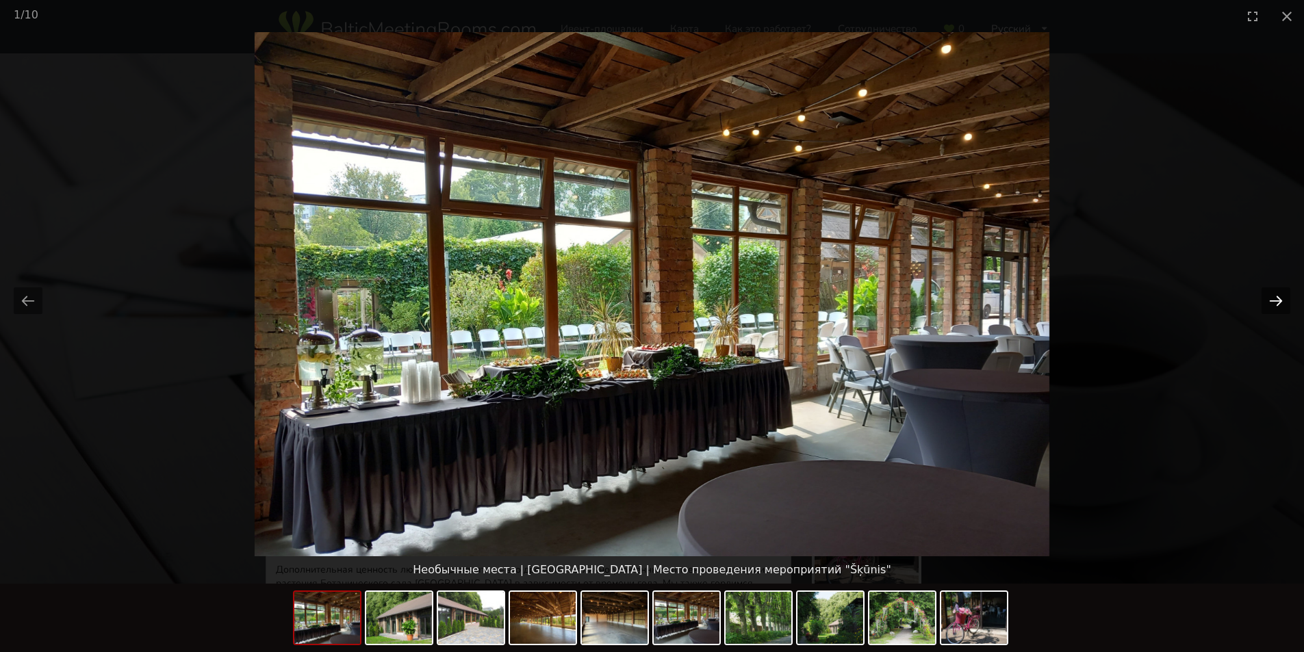
click at [1280, 299] on button "Next slide" at bounding box center [1275, 300] width 29 height 27
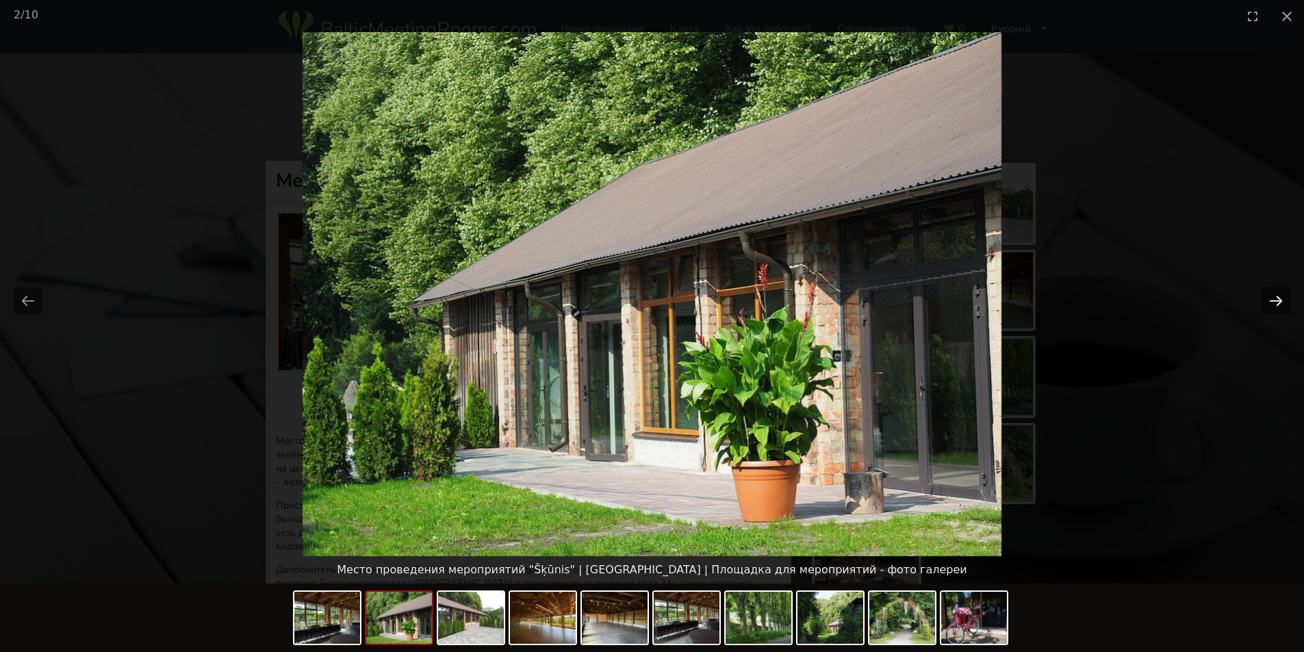
click at [1280, 299] on button "Next slide" at bounding box center [1275, 300] width 29 height 27
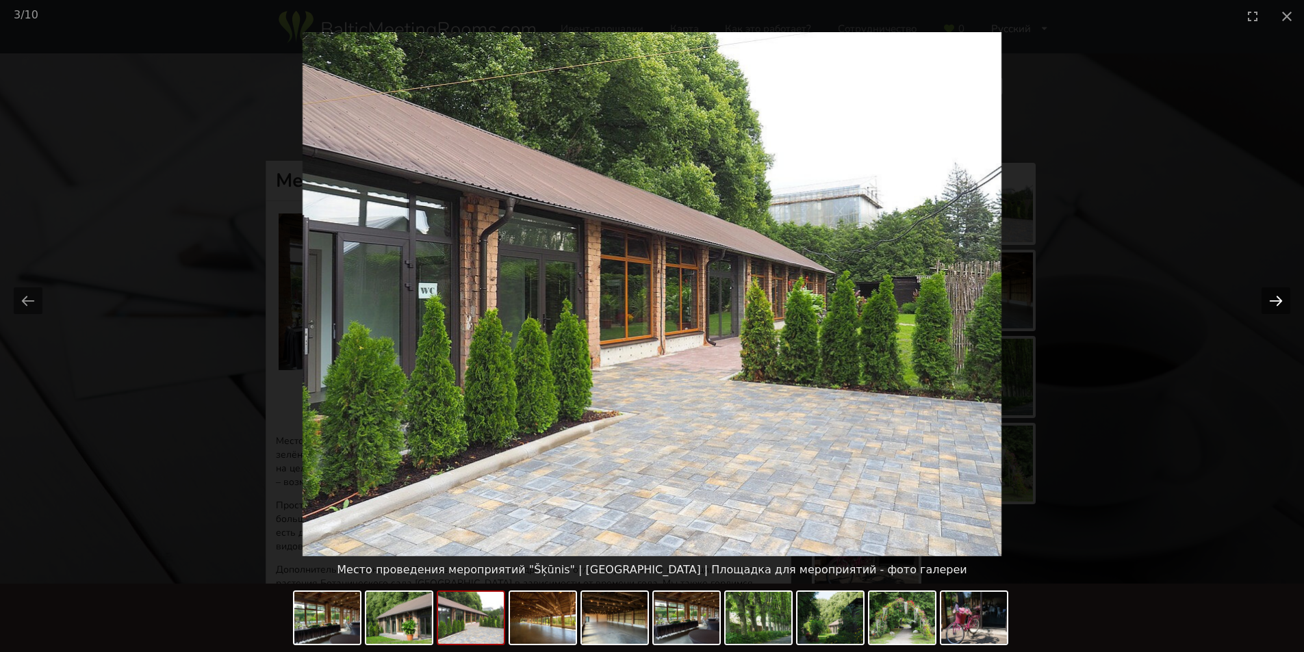
click at [1280, 299] on button "Next slide" at bounding box center [1275, 300] width 29 height 27
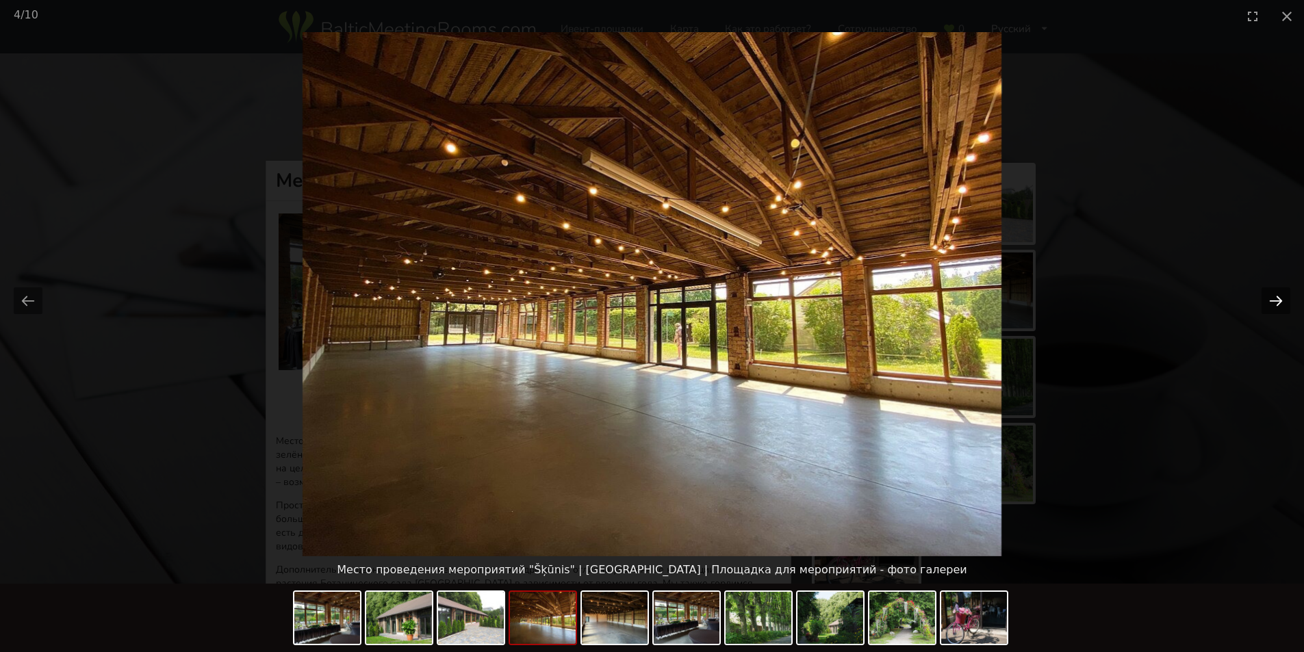
click at [1280, 299] on button "Next slide" at bounding box center [1275, 300] width 29 height 27
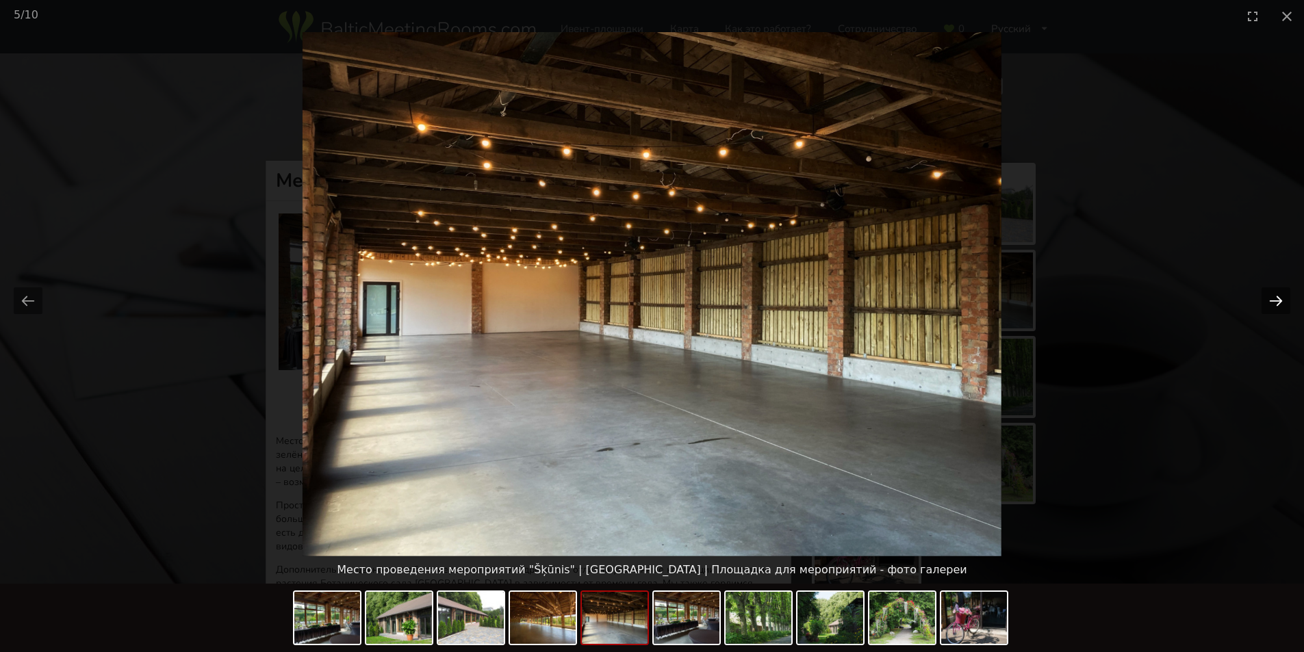
click at [1280, 299] on button "Next slide" at bounding box center [1275, 300] width 29 height 27
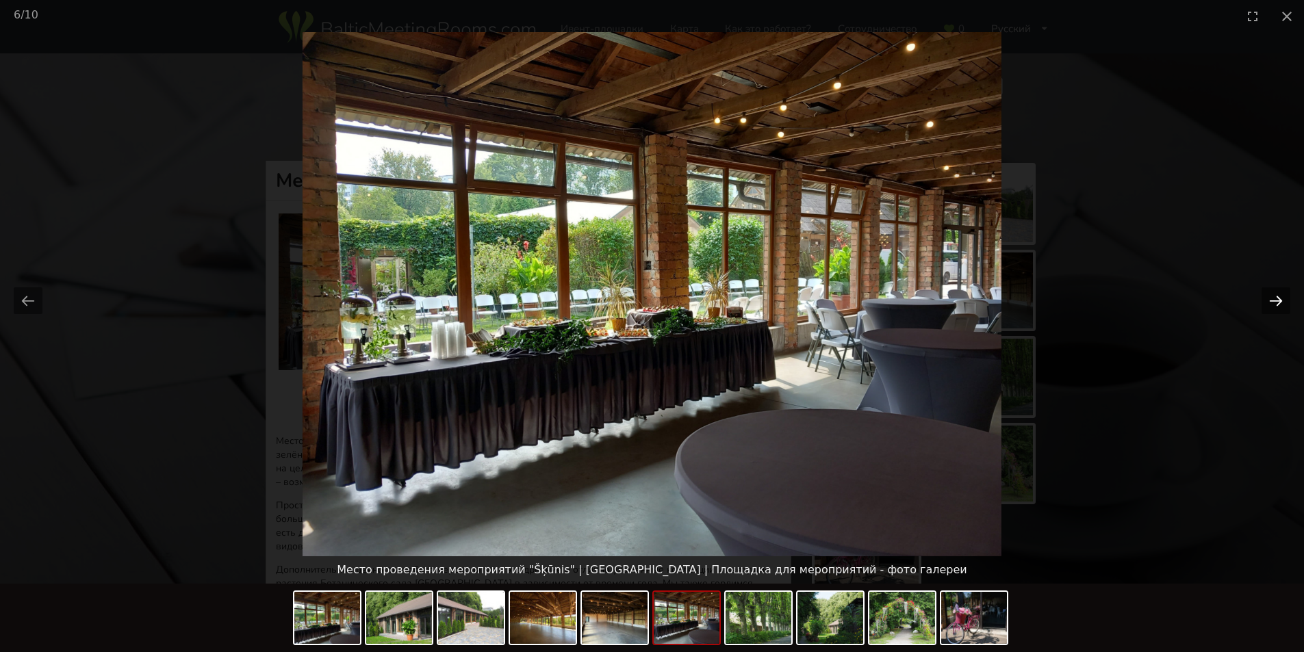
click at [1280, 299] on button "Next slide" at bounding box center [1275, 300] width 29 height 27
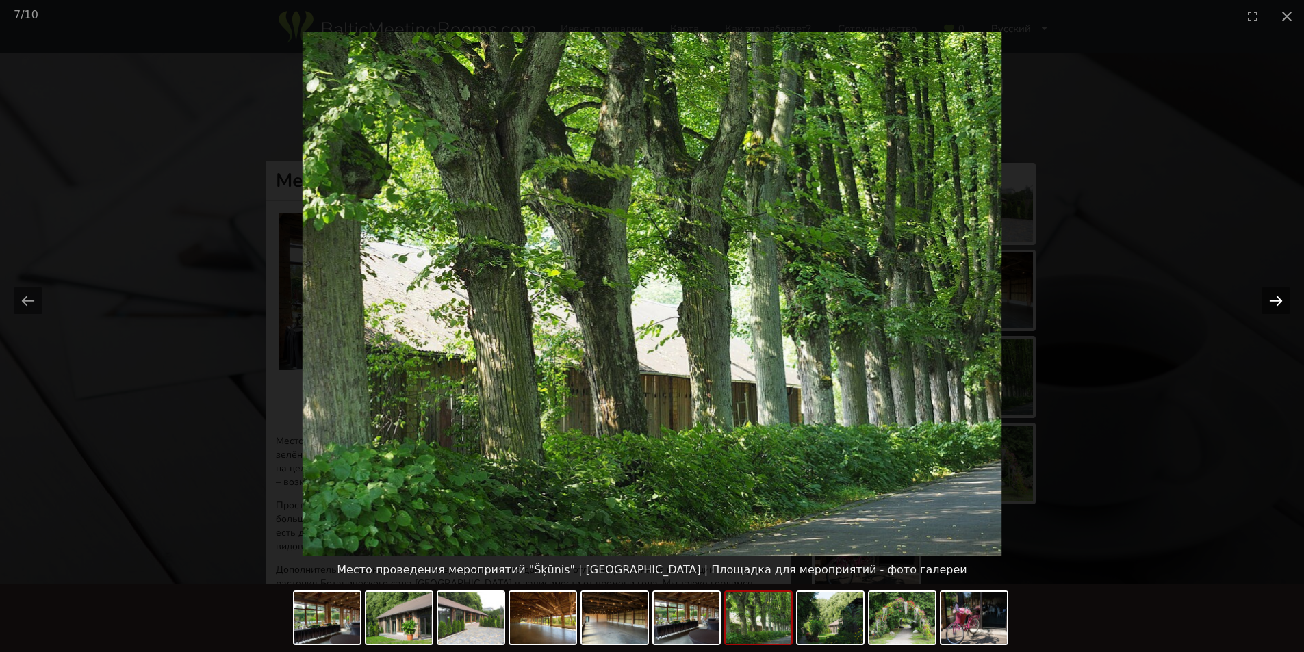
click at [1280, 299] on button "Next slide" at bounding box center [1275, 300] width 29 height 27
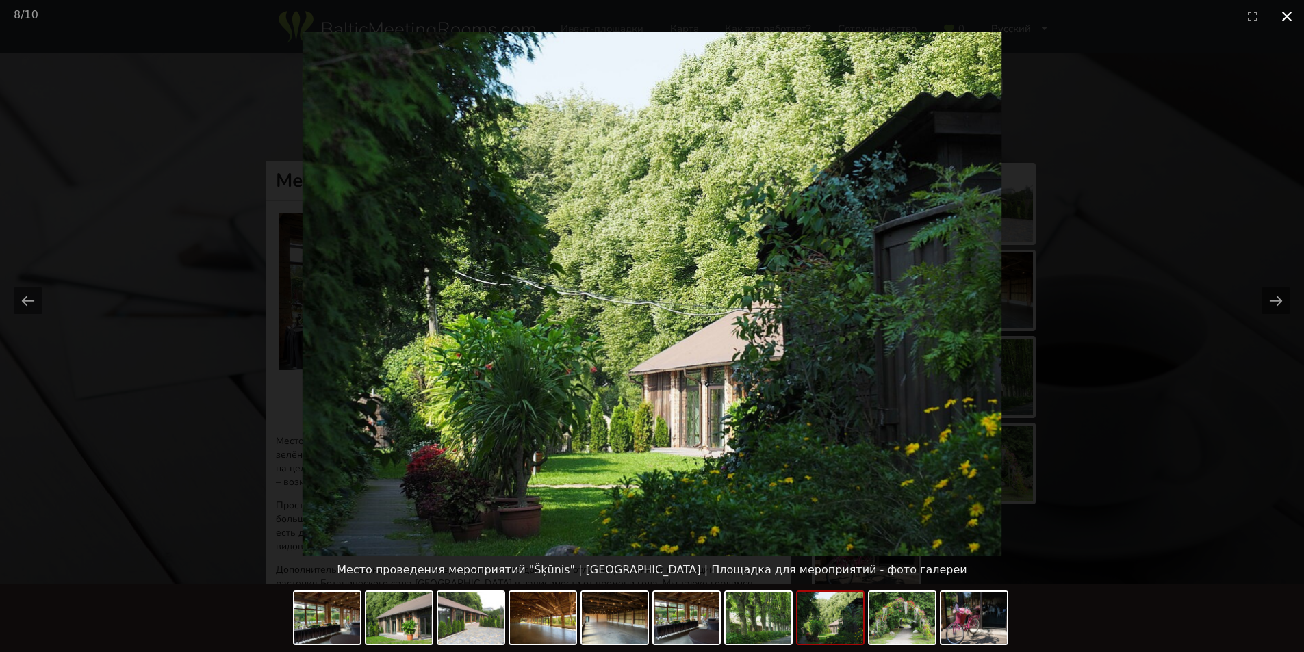
click at [1288, 18] on button "Close gallery" at bounding box center [1286, 16] width 34 height 32
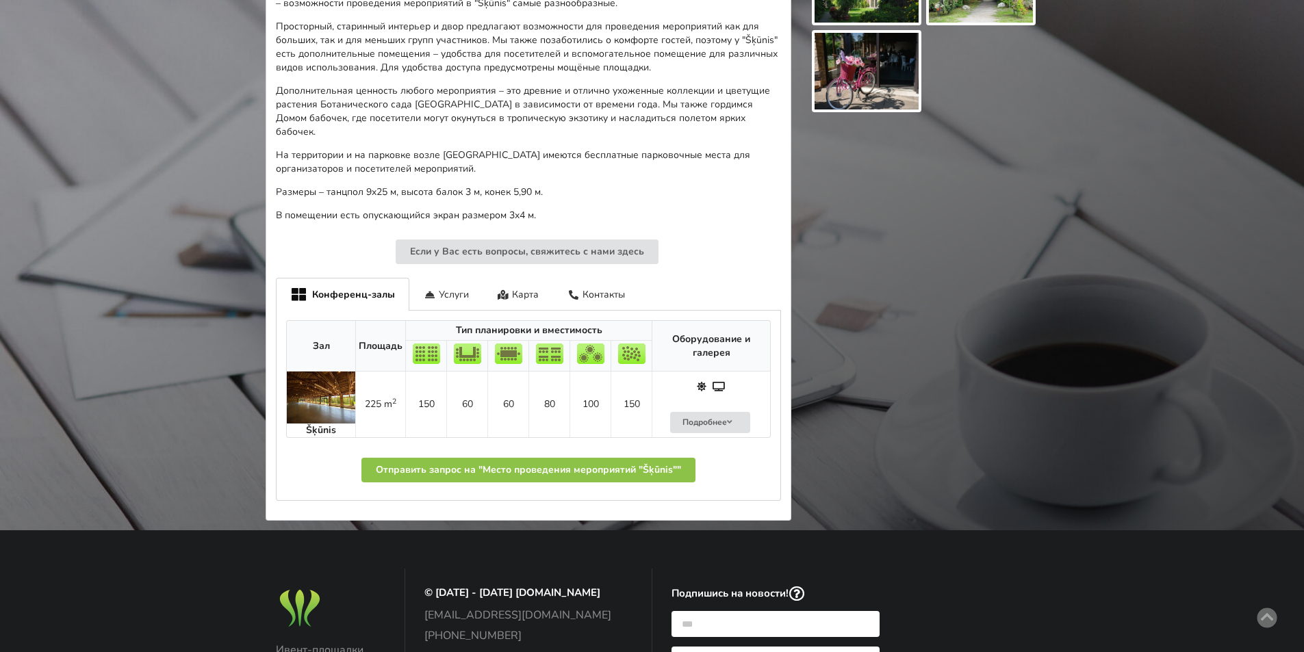
scroll to position [411, 0]
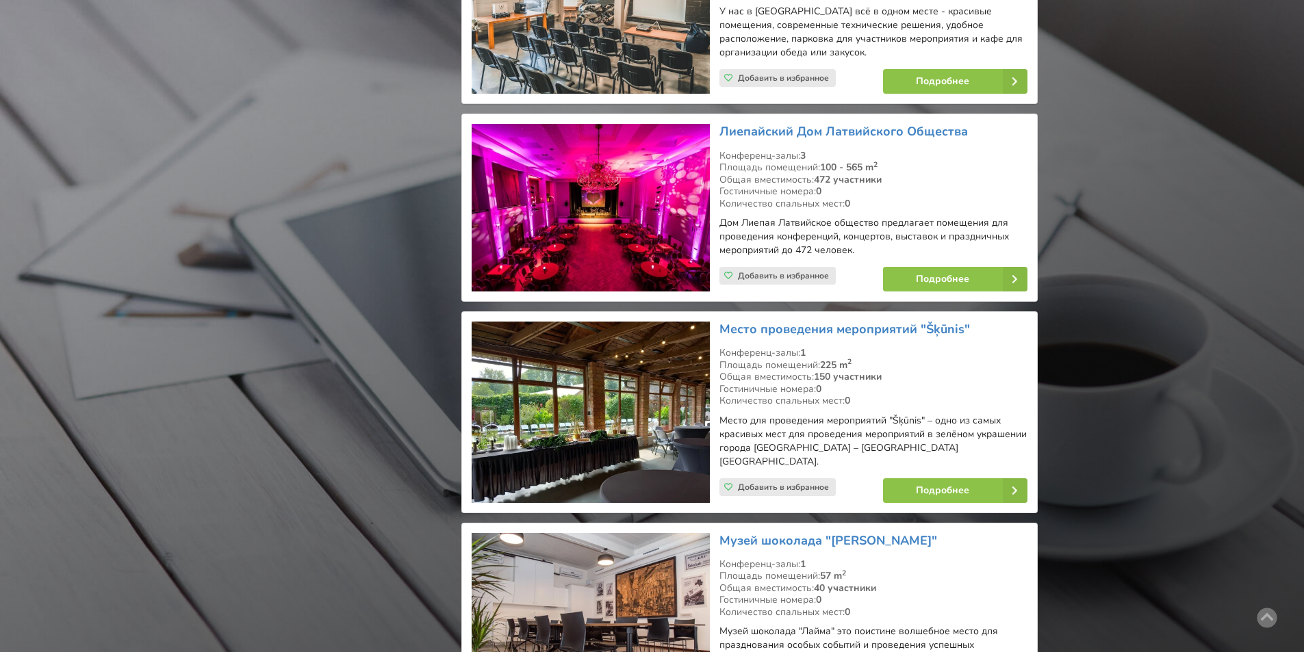
scroll to position [22308, 0]
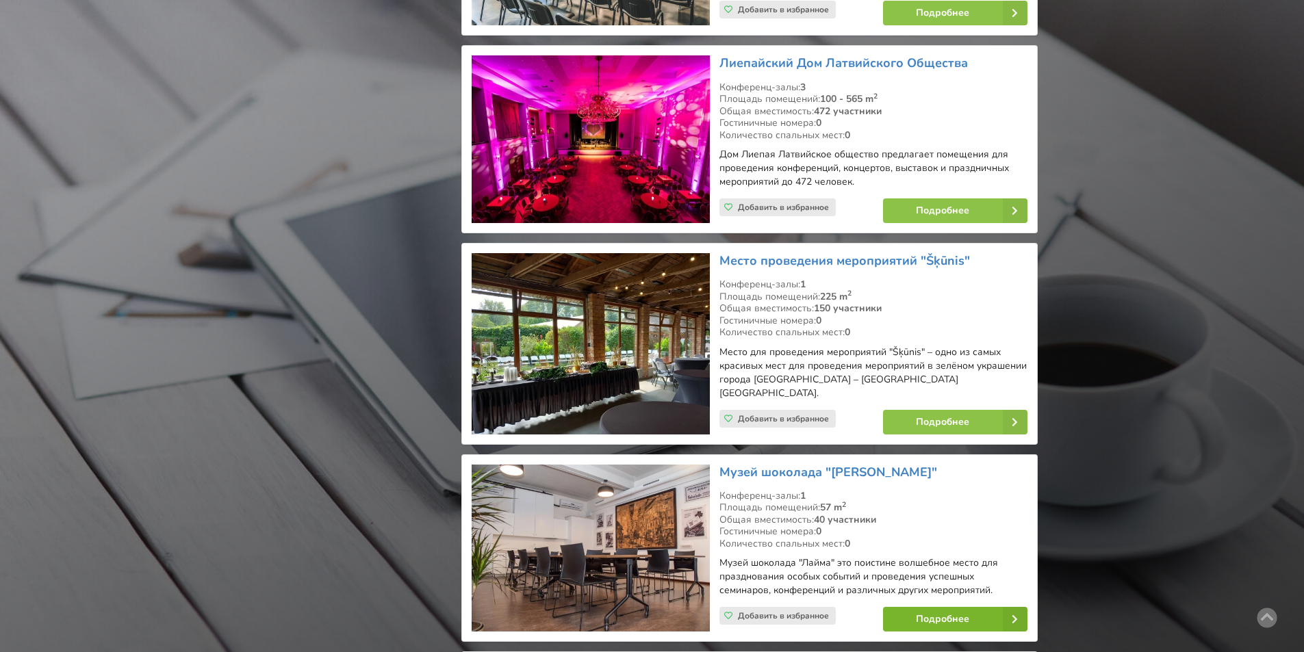
click at [952, 607] on link "Подробнее" at bounding box center [955, 619] width 144 height 25
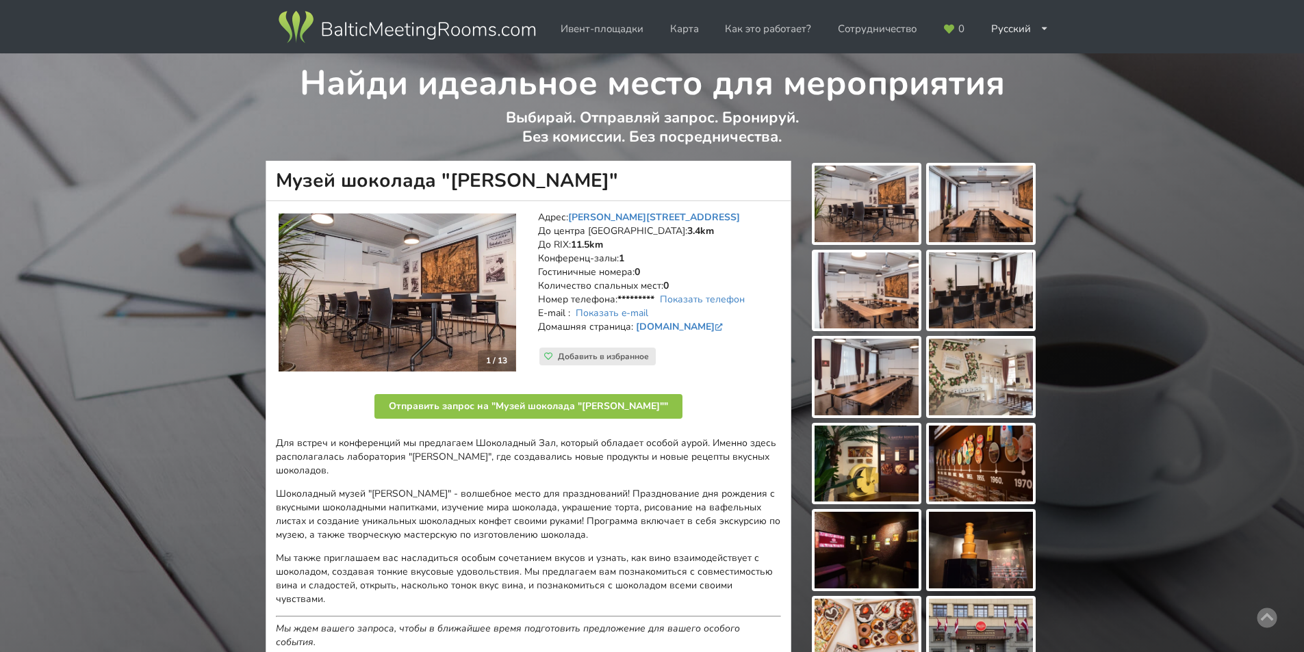
click at [864, 218] on img at bounding box center [866, 204] width 104 height 77
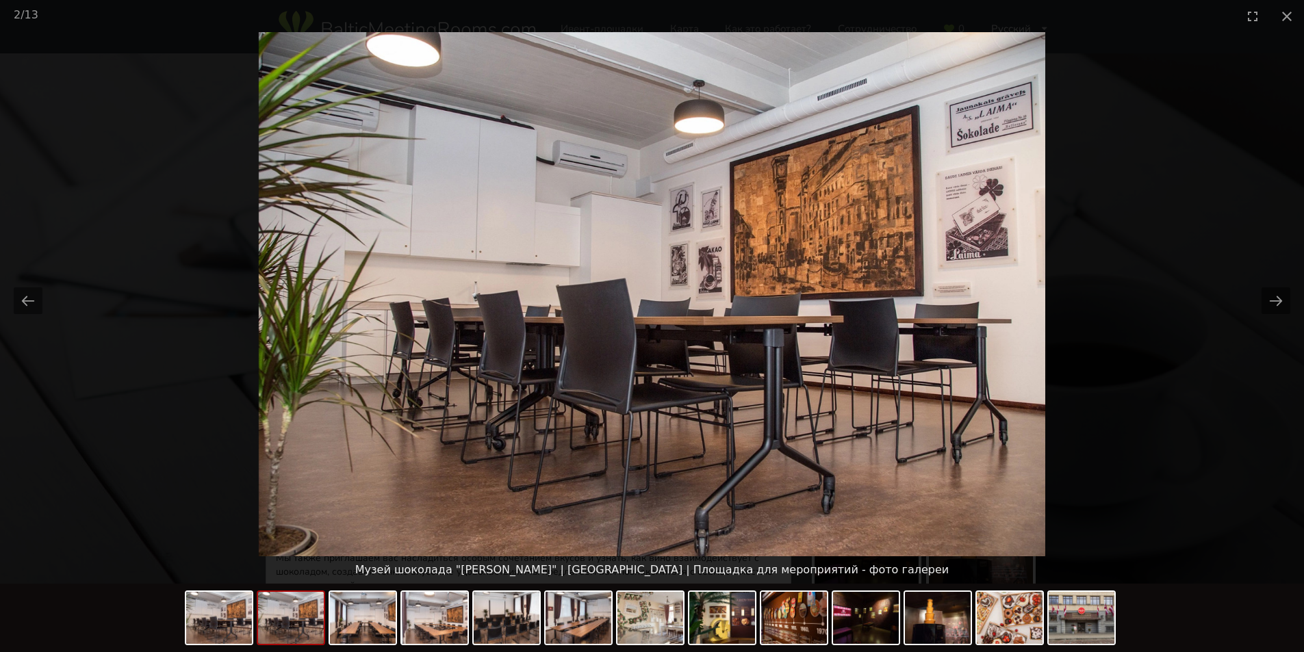
scroll to position [68, 0]
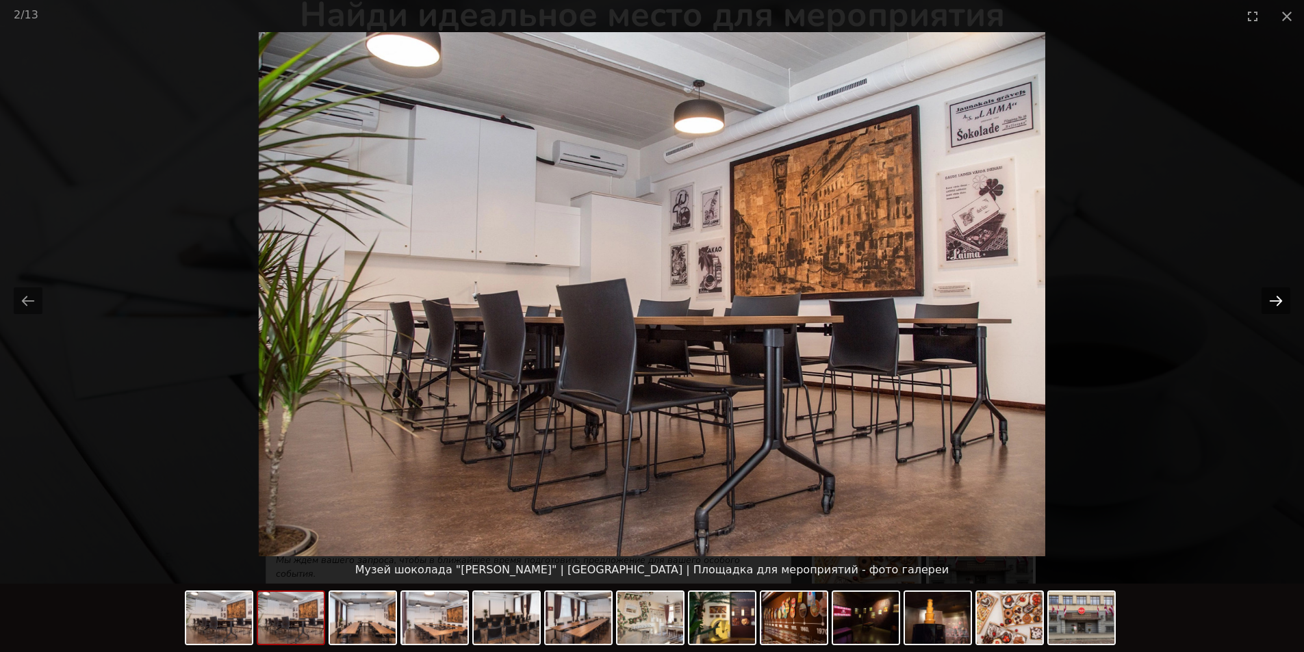
click at [1278, 300] on button "Next slide" at bounding box center [1275, 300] width 29 height 27
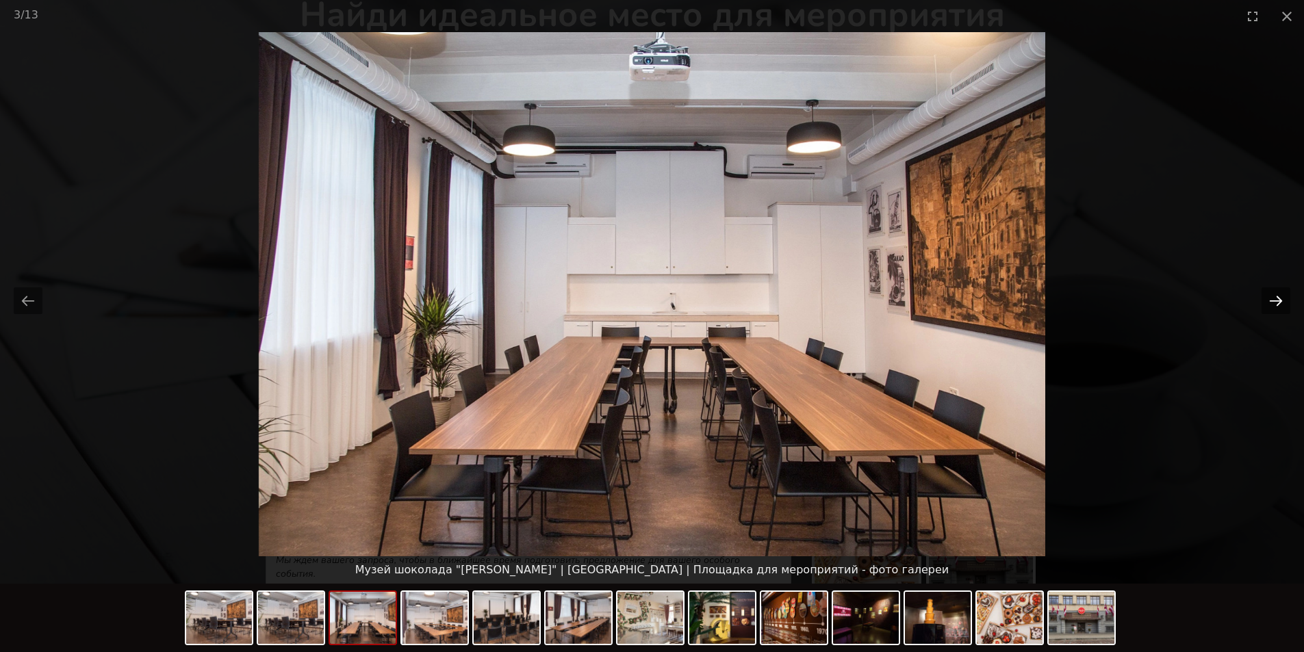
click at [1278, 300] on button "Next slide" at bounding box center [1275, 300] width 29 height 27
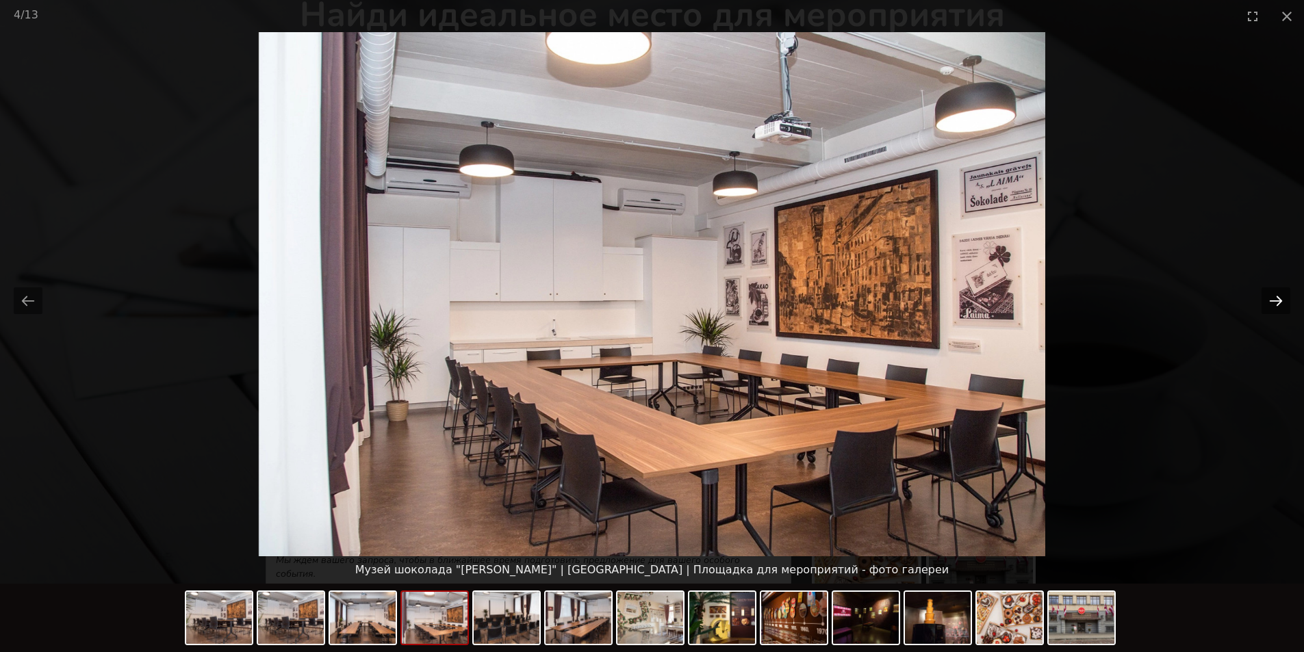
click at [1278, 300] on button "Next slide" at bounding box center [1275, 300] width 29 height 27
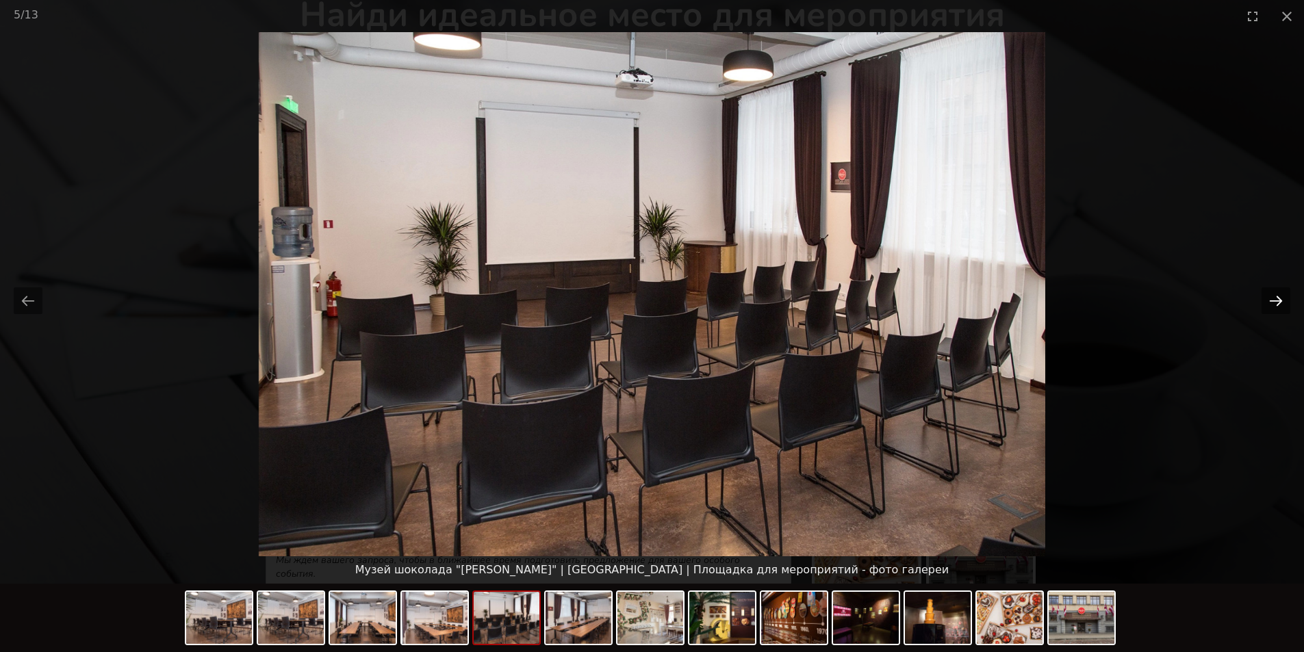
click at [1278, 300] on button "Next slide" at bounding box center [1275, 300] width 29 height 27
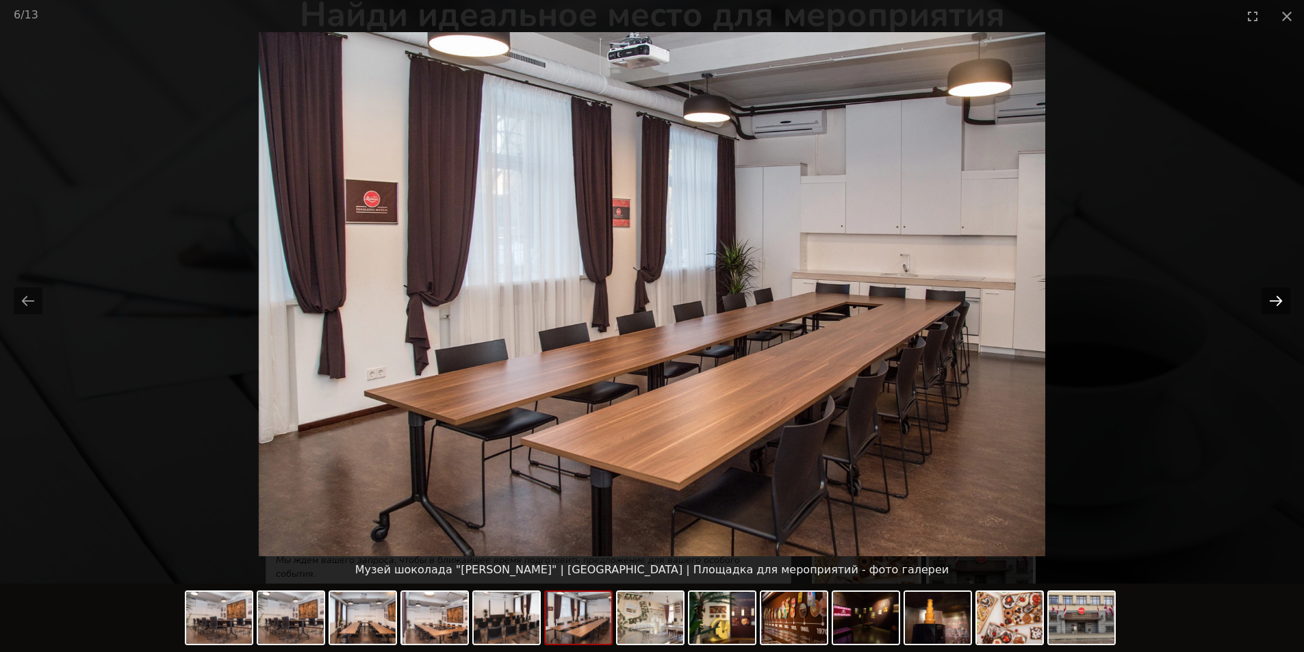
click at [1278, 300] on button "Next slide" at bounding box center [1275, 300] width 29 height 27
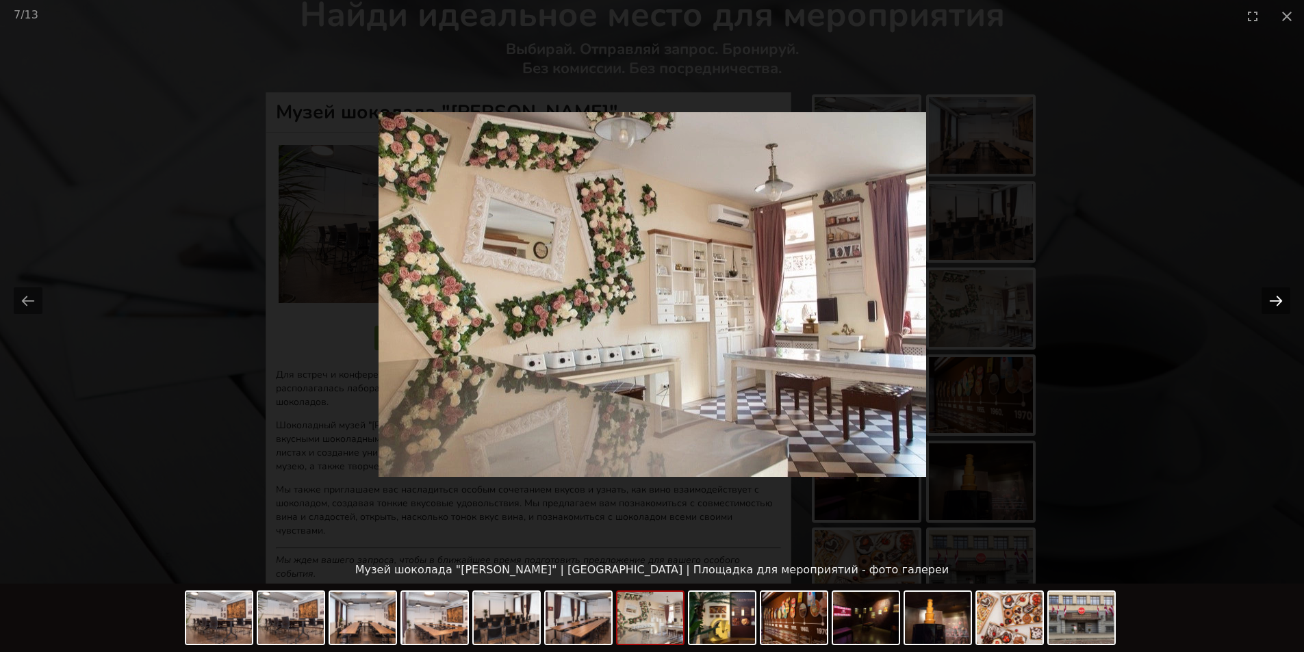
click at [1278, 300] on button "Next slide" at bounding box center [1275, 300] width 29 height 27
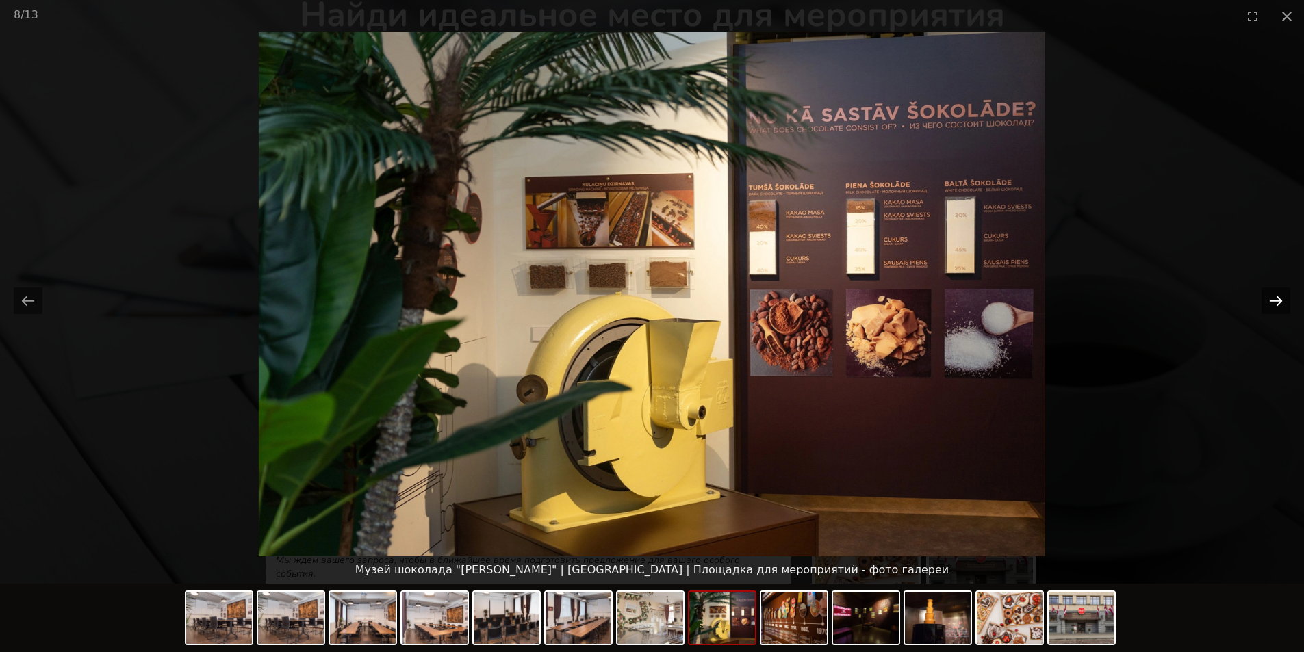
click at [1278, 300] on button "Next slide" at bounding box center [1275, 300] width 29 height 27
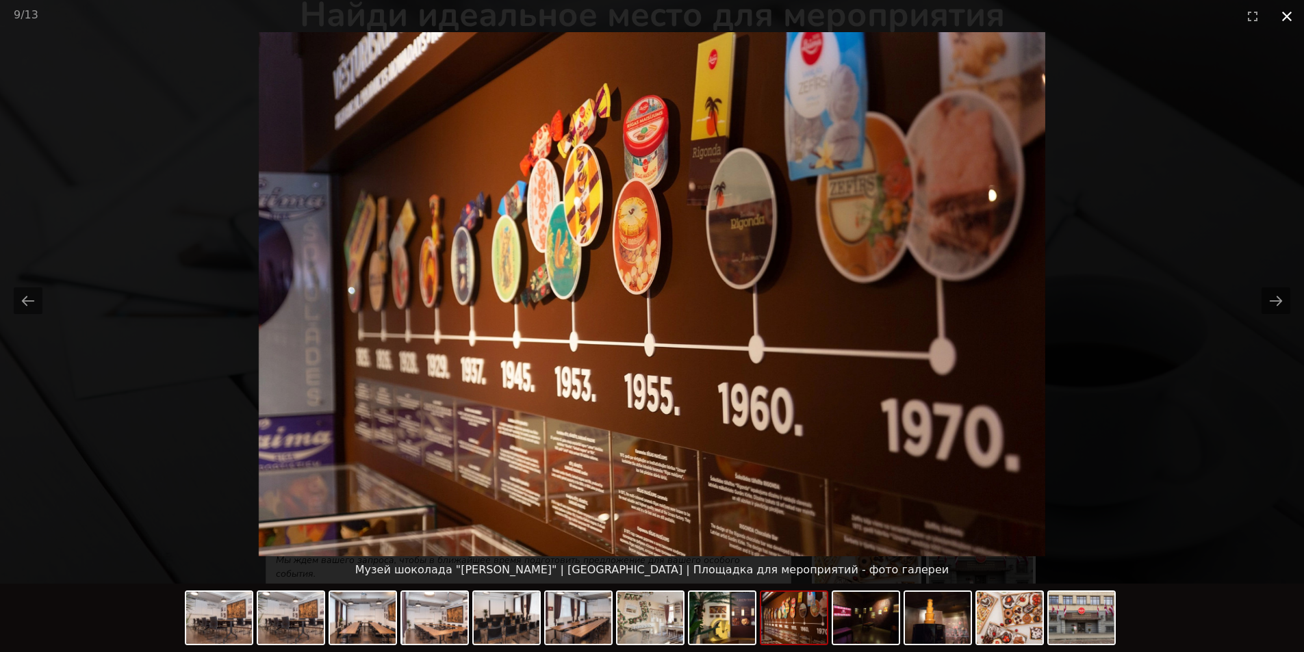
click at [1287, 16] on button "Close gallery" at bounding box center [1286, 16] width 34 height 32
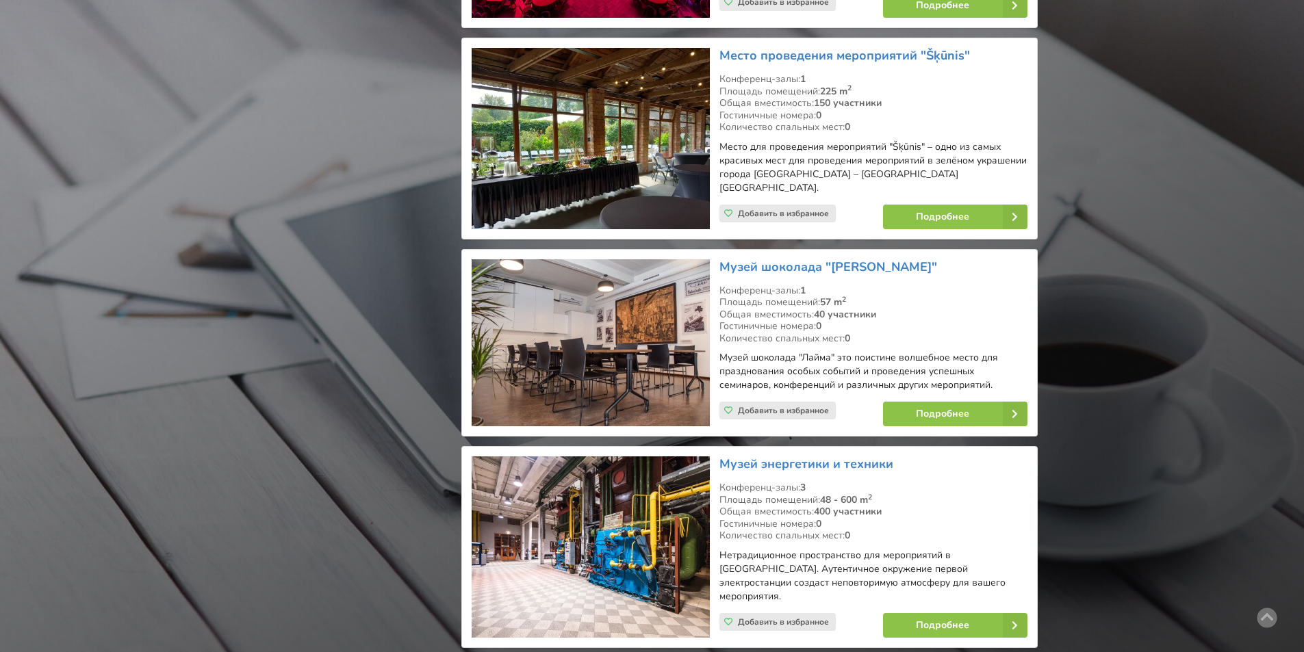
scroll to position [22650, 0]
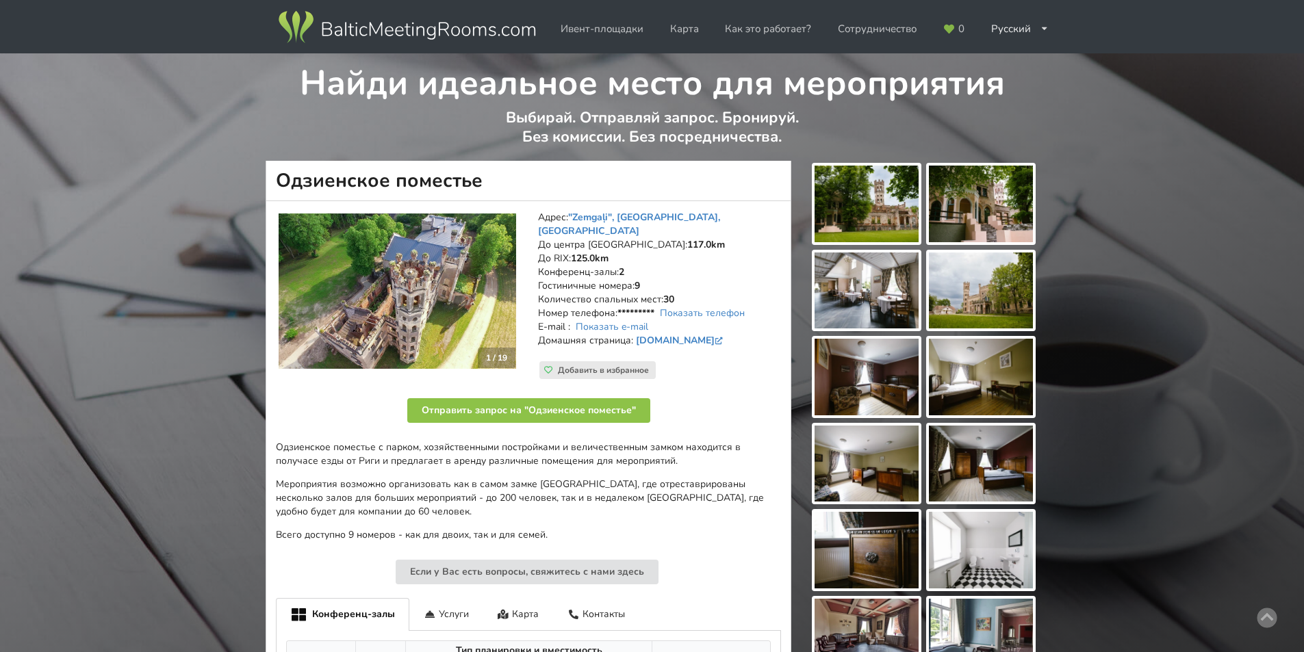
click at [868, 206] on img at bounding box center [866, 204] width 104 height 77
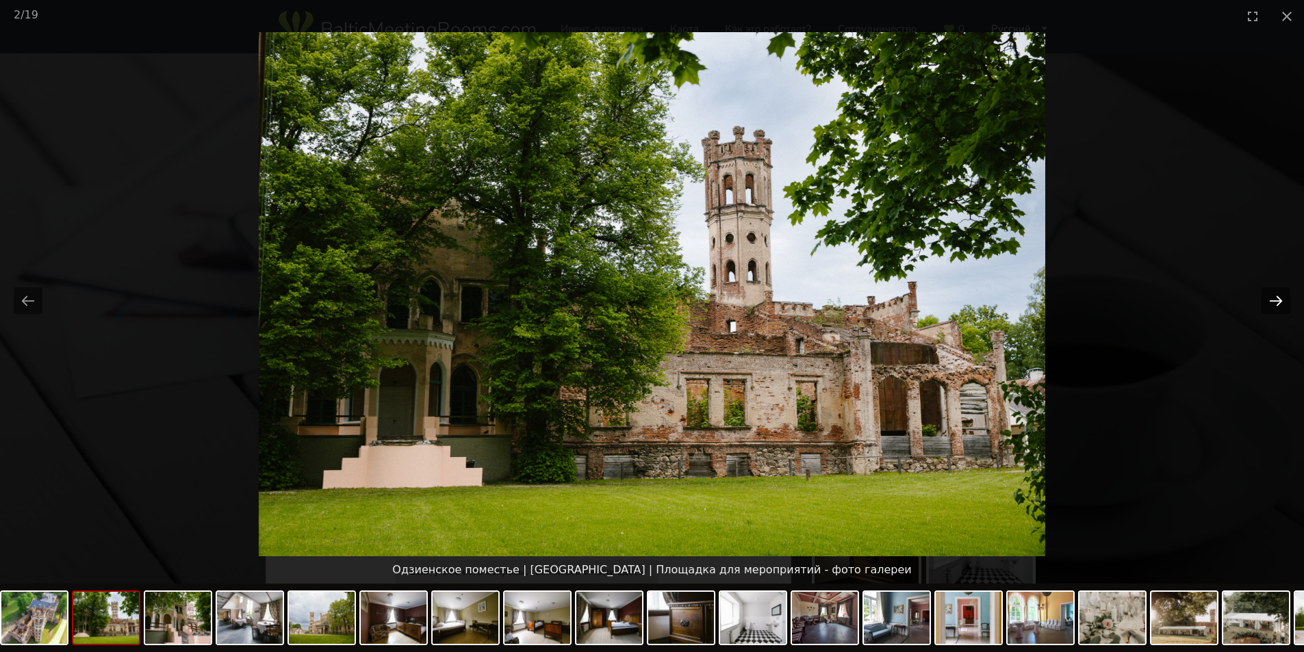
click at [1271, 300] on button "Next slide" at bounding box center [1275, 300] width 29 height 27
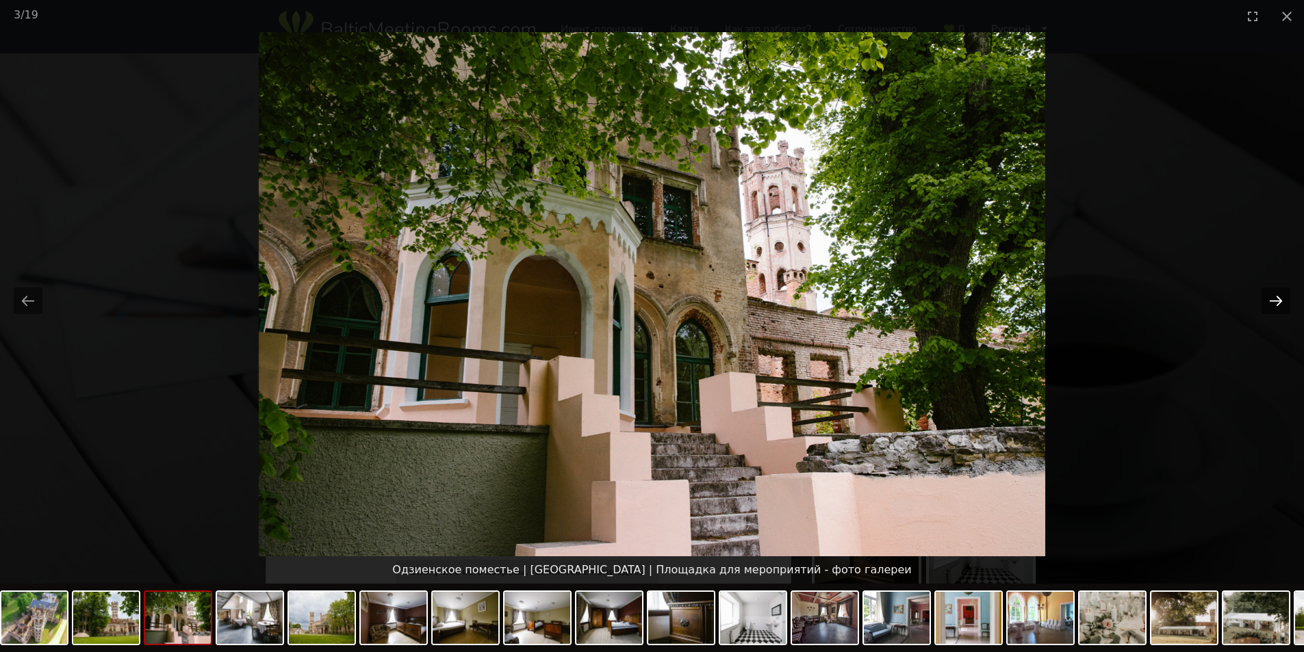
click at [1271, 300] on button "Next slide" at bounding box center [1275, 300] width 29 height 27
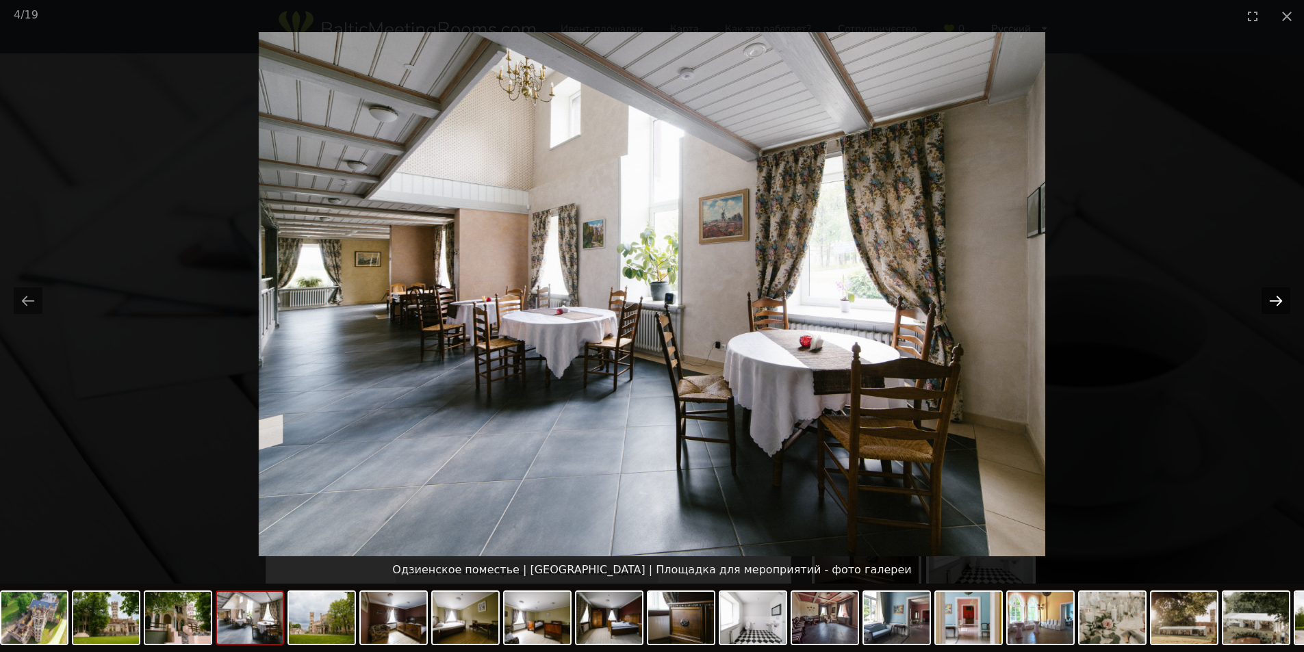
click at [1271, 300] on button "Next slide" at bounding box center [1275, 300] width 29 height 27
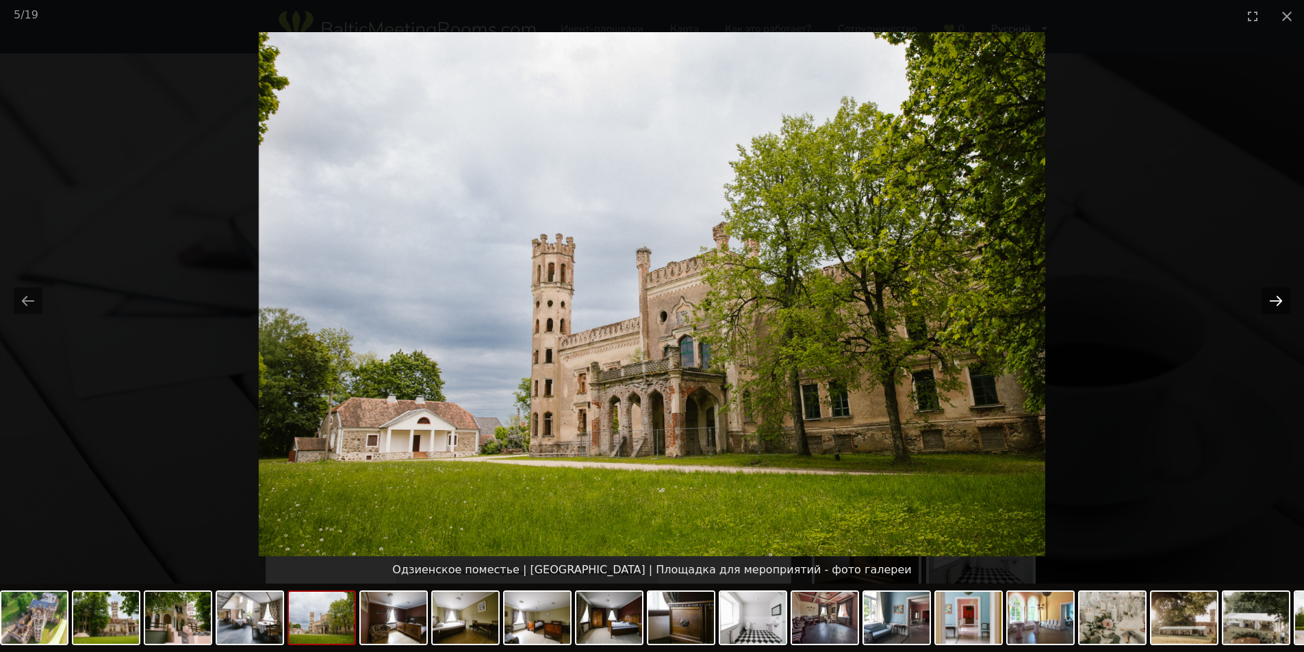
click at [1271, 300] on button "Next slide" at bounding box center [1275, 300] width 29 height 27
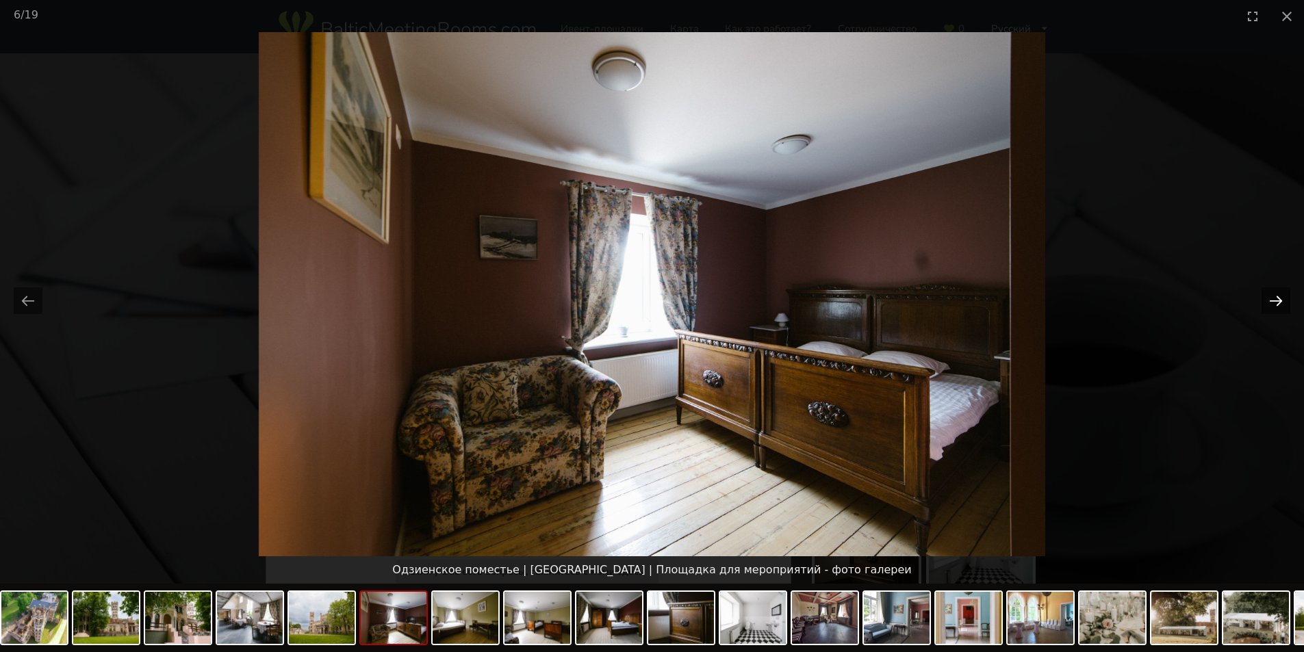
click at [1271, 300] on button "Next slide" at bounding box center [1275, 300] width 29 height 27
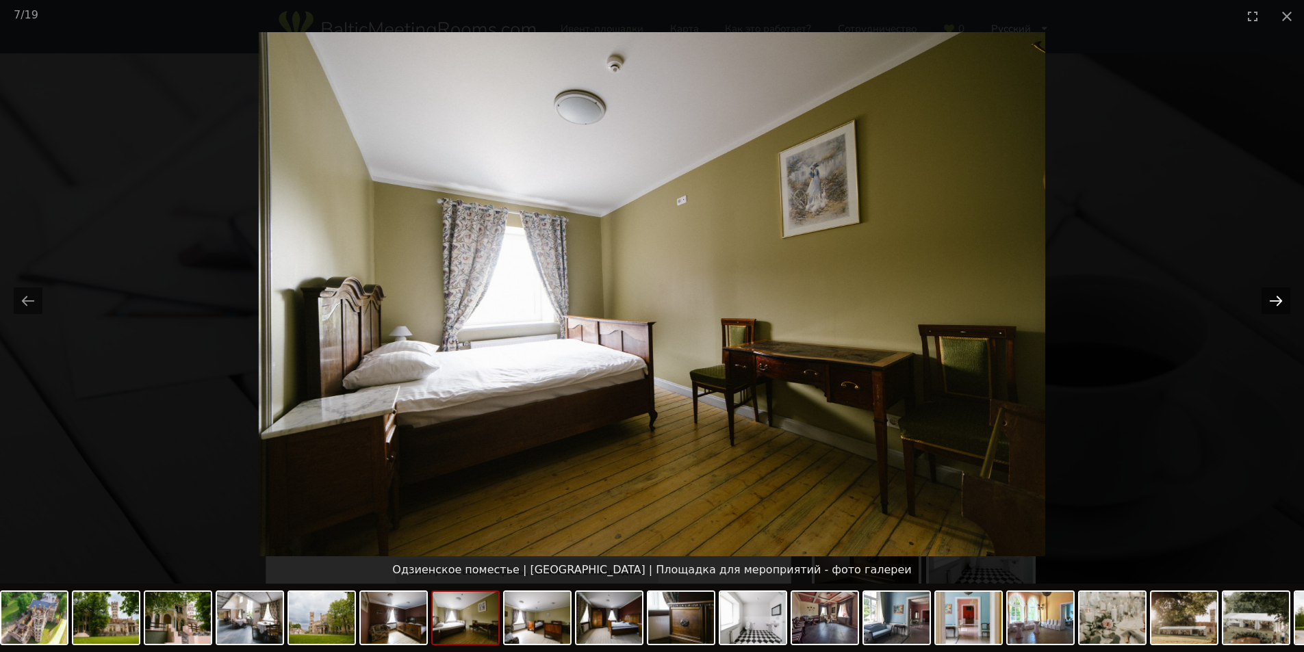
click at [1271, 300] on button "Next slide" at bounding box center [1275, 300] width 29 height 27
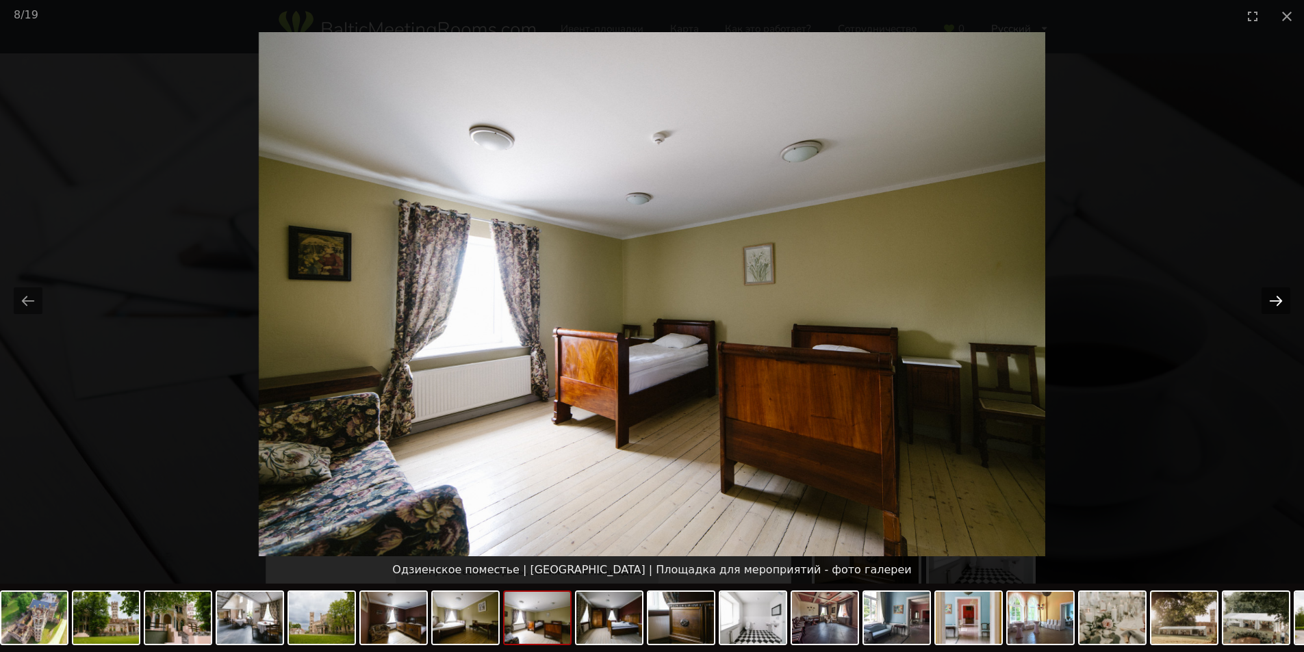
click at [1271, 300] on button "Next slide" at bounding box center [1275, 300] width 29 height 27
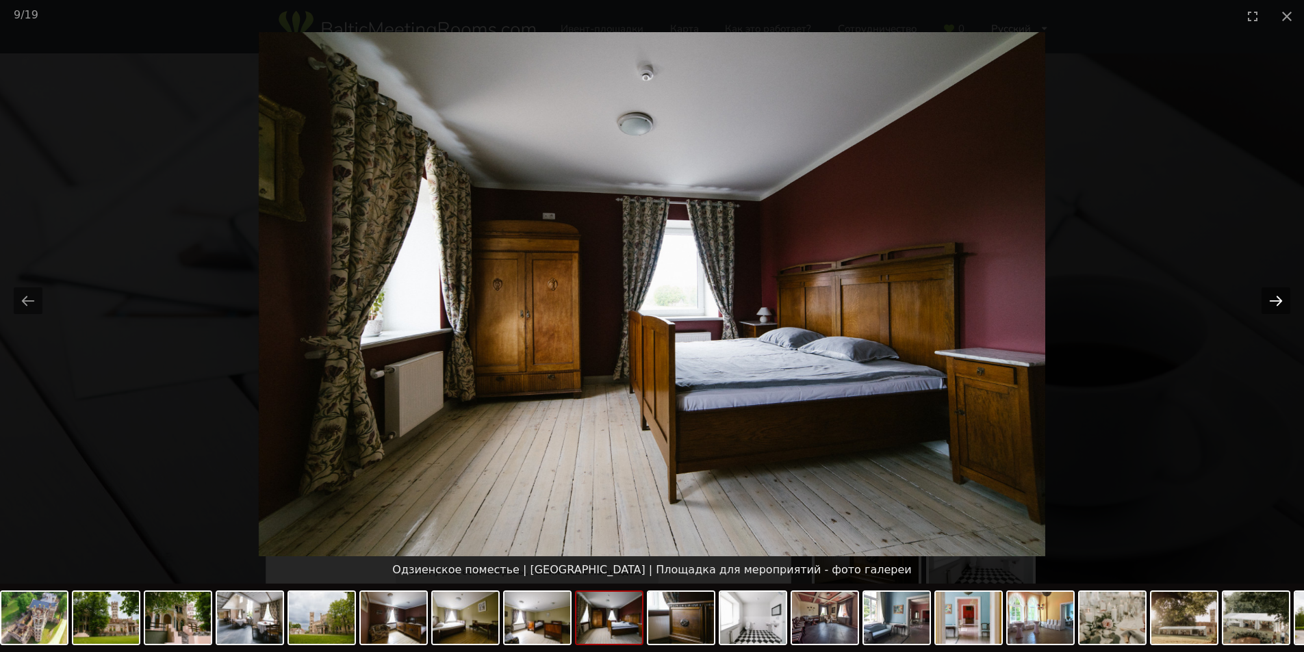
click at [1271, 300] on button "Next slide" at bounding box center [1275, 300] width 29 height 27
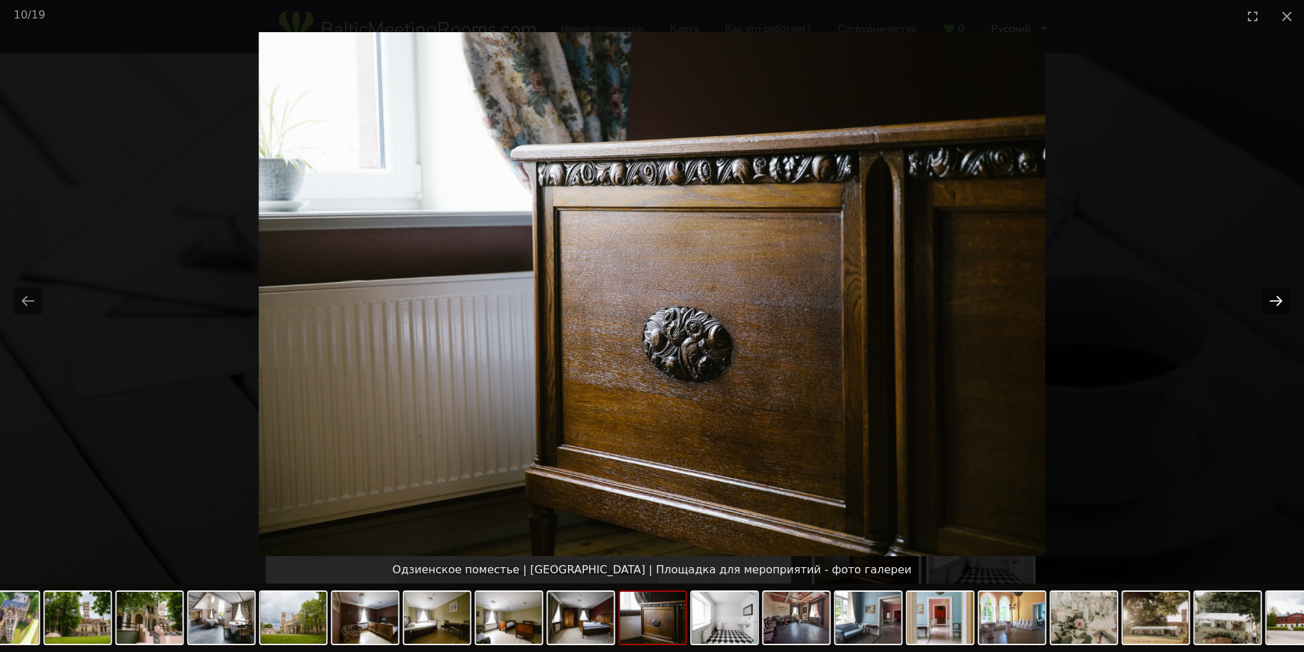
click at [1271, 300] on button "Next slide" at bounding box center [1275, 300] width 29 height 27
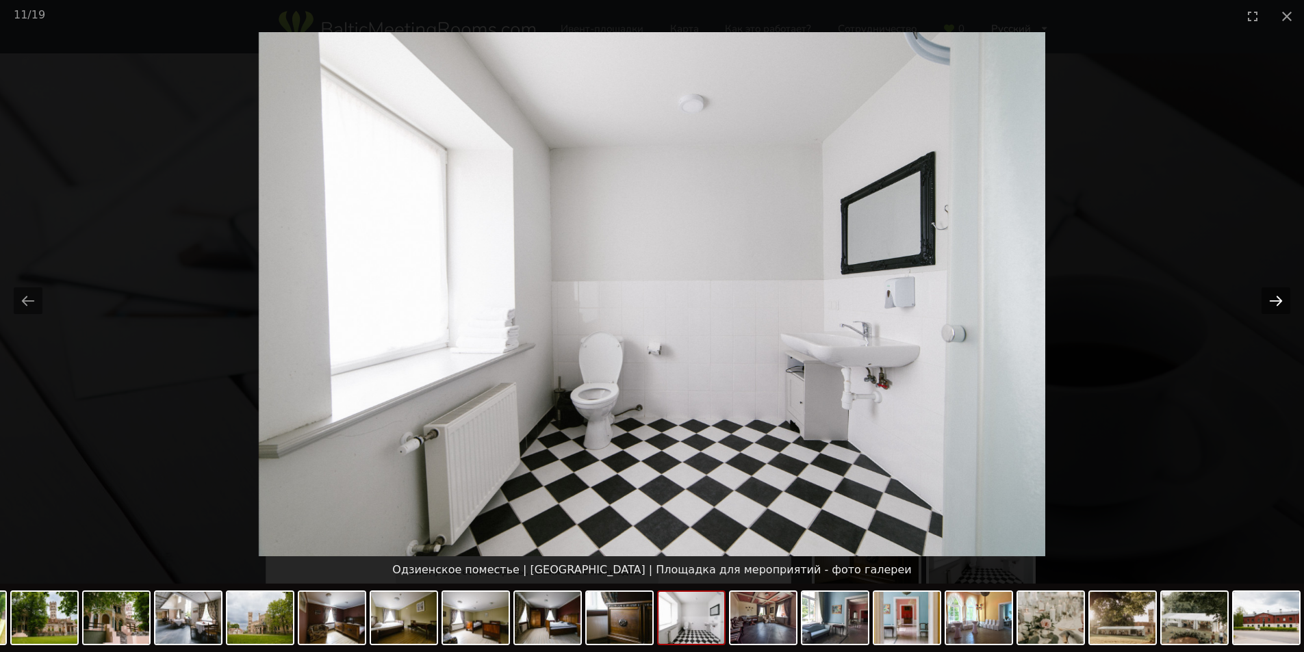
click at [1271, 300] on button "Next slide" at bounding box center [1275, 300] width 29 height 27
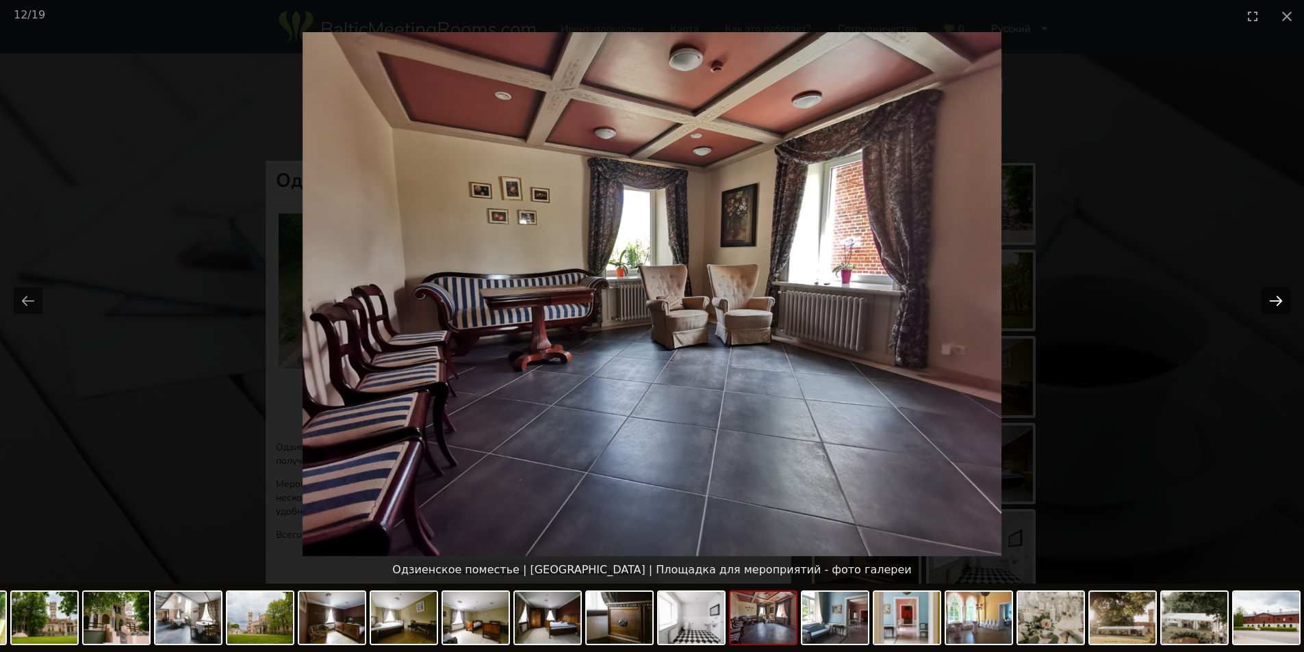
click at [1271, 300] on button "Next slide" at bounding box center [1275, 300] width 29 height 27
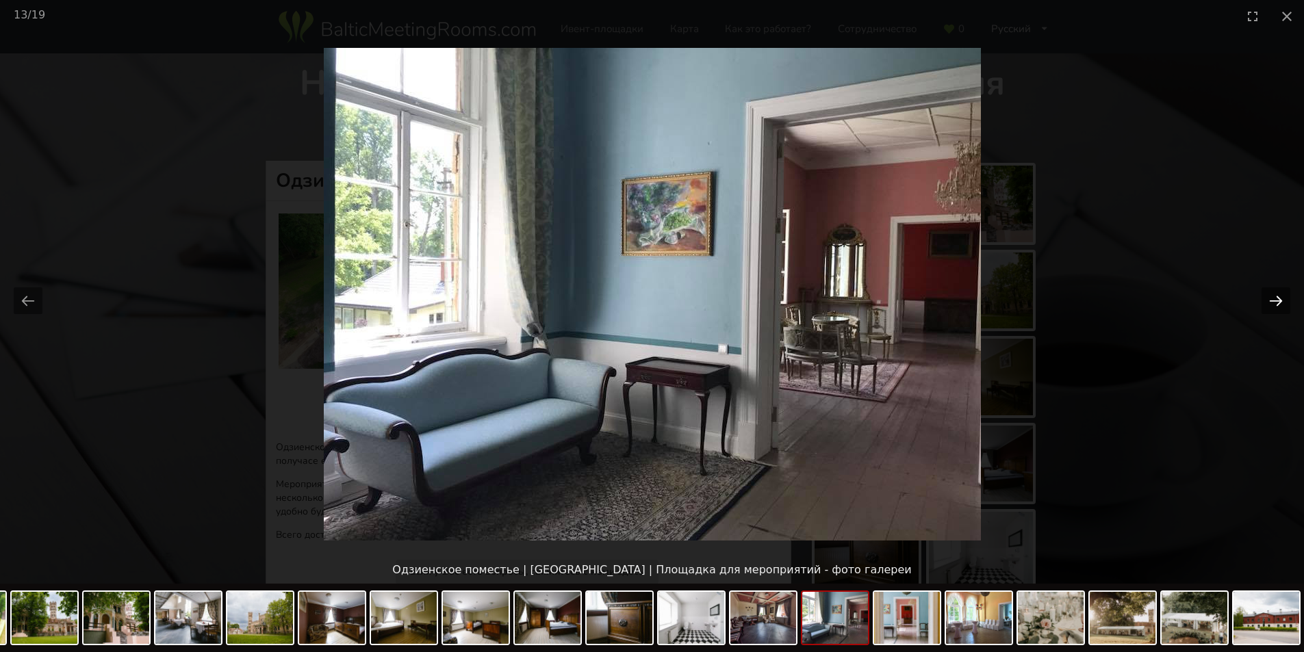
click at [1271, 300] on button "Next slide" at bounding box center [1275, 300] width 29 height 27
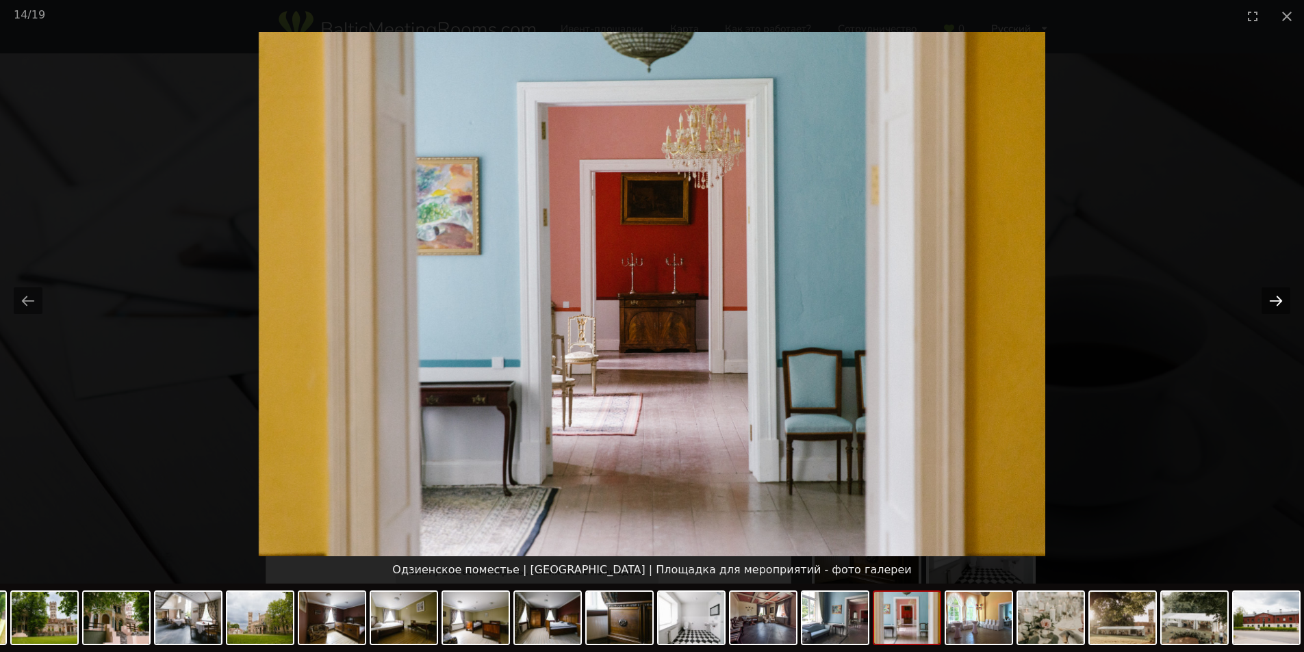
click at [1271, 300] on button "Next slide" at bounding box center [1275, 300] width 29 height 27
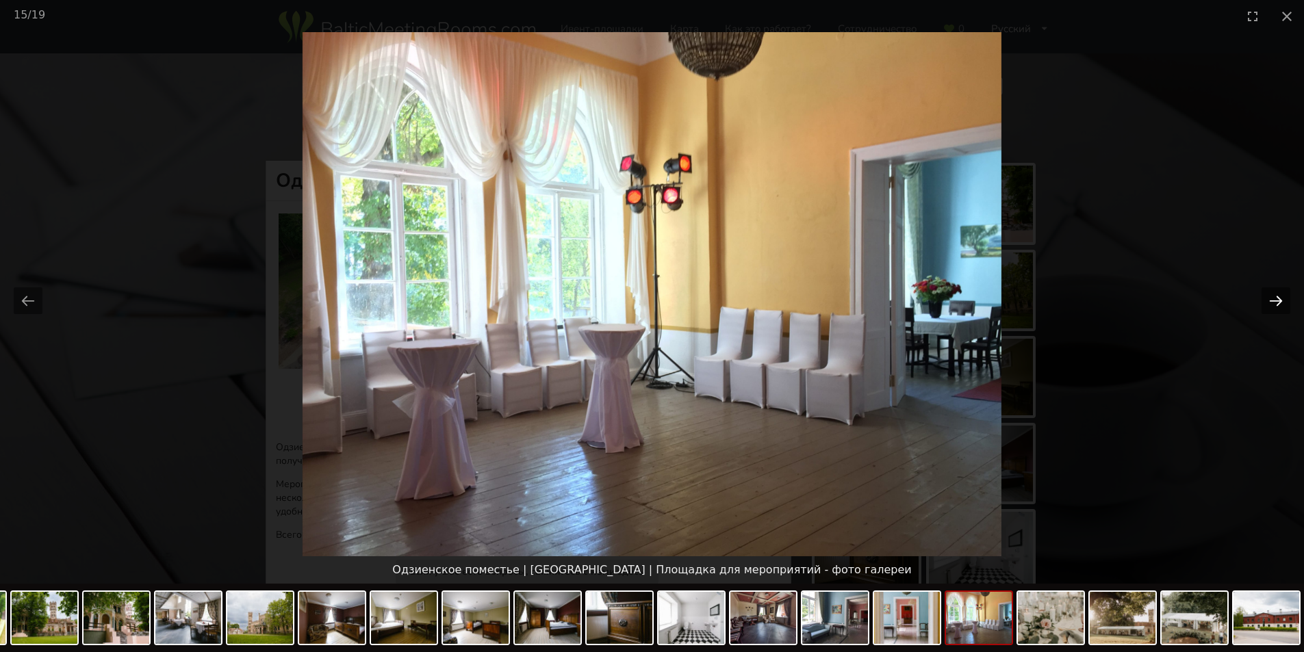
click at [1271, 300] on button "Next slide" at bounding box center [1275, 300] width 29 height 27
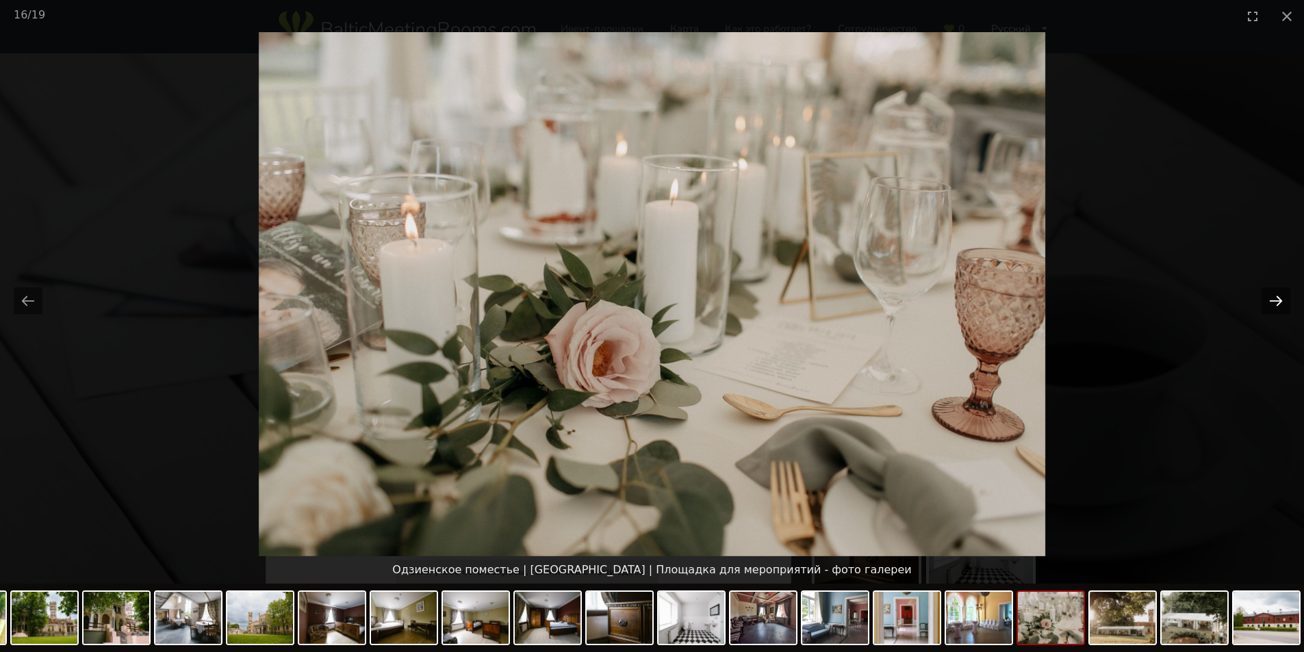
click at [1271, 300] on button "Next slide" at bounding box center [1275, 300] width 29 height 27
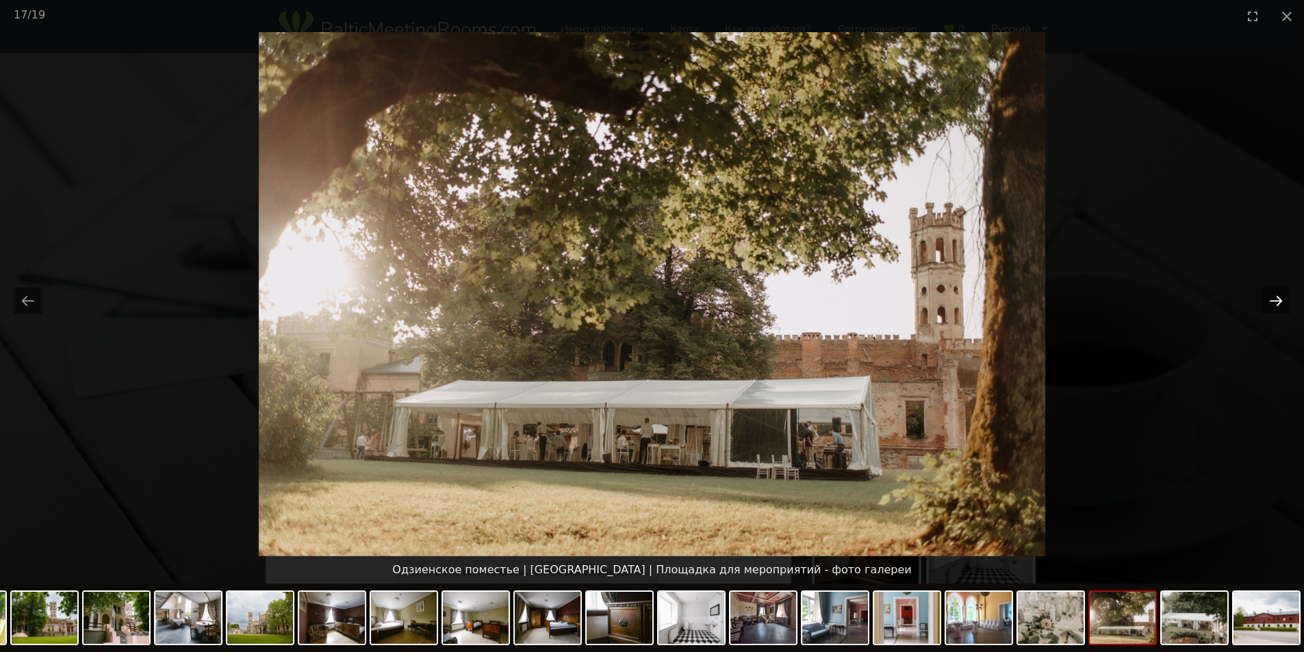
click at [1271, 300] on button "Next slide" at bounding box center [1275, 300] width 29 height 27
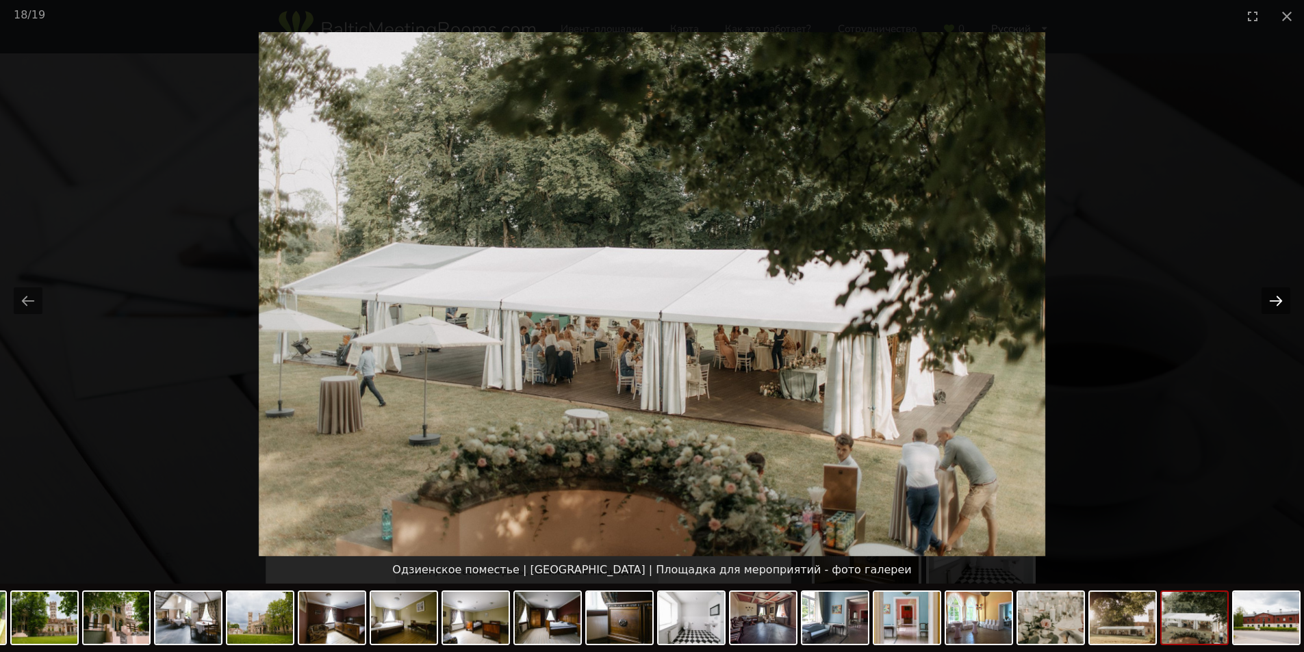
click at [1271, 300] on button "Next slide" at bounding box center [1275, 300] width 29 height 27
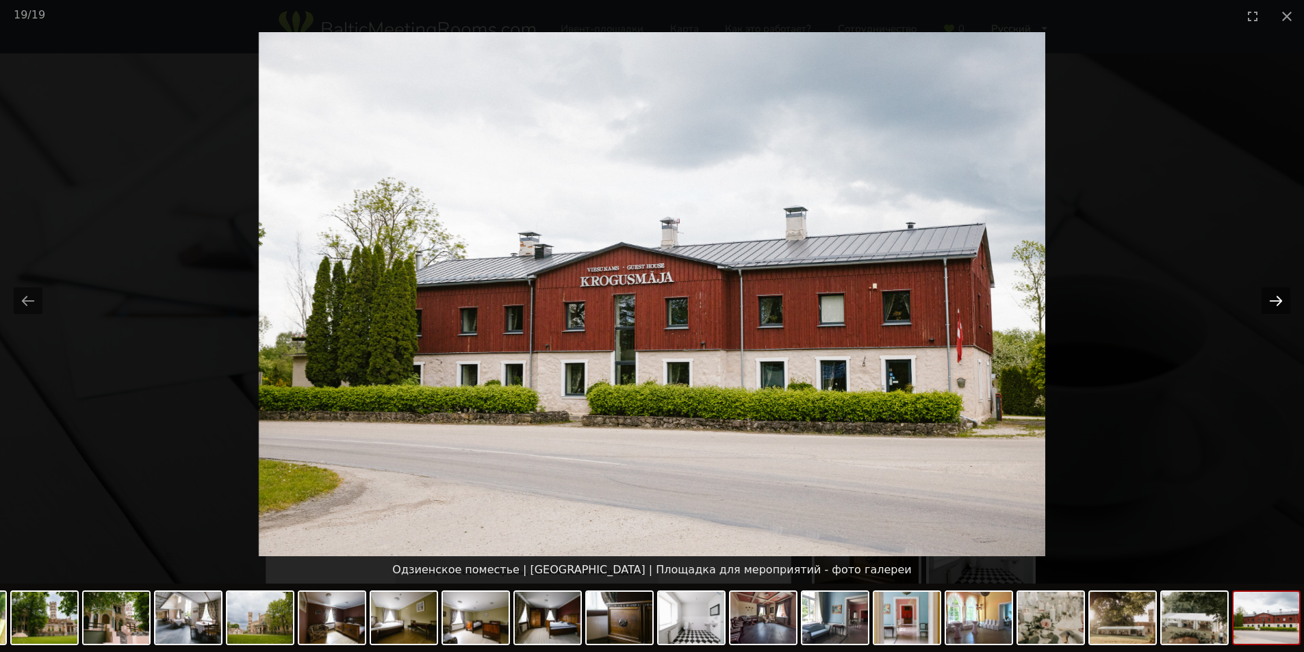
click at [1271, 300] on button "Next slide" at bounding box center [1275, 300] width 29 height 27
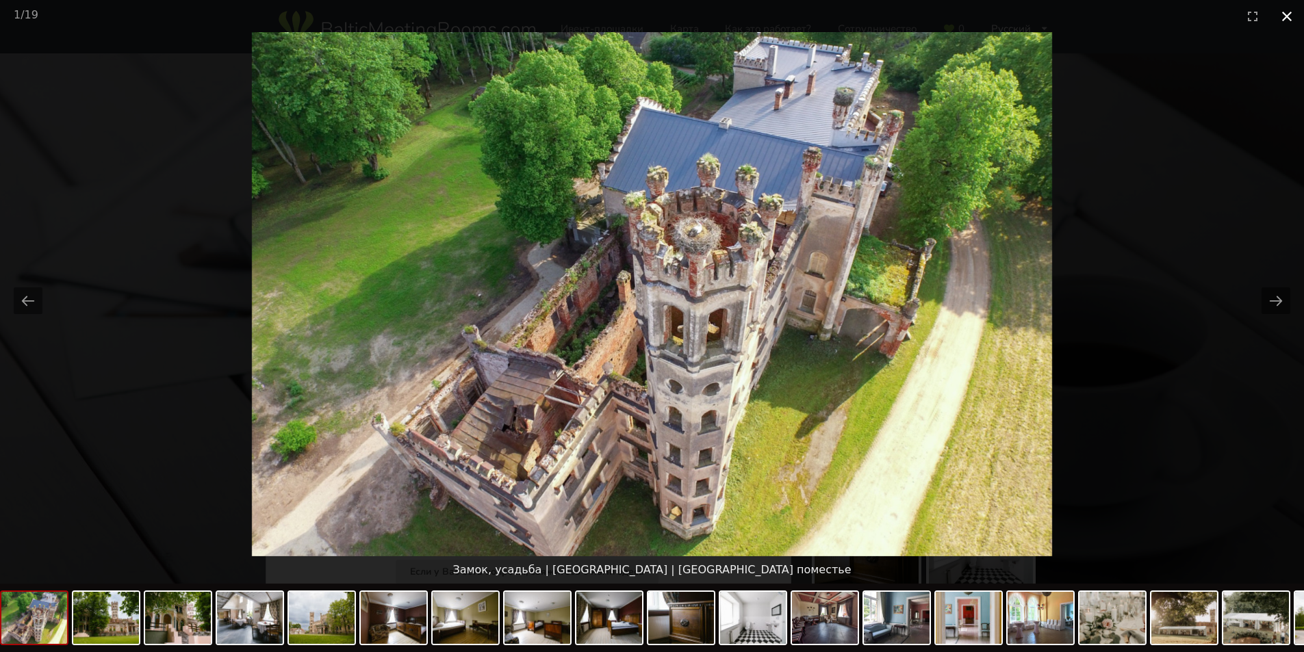
click at [1288, 13] on button "Close gallery" at bounding box center [1286, 16] width 34 height 32
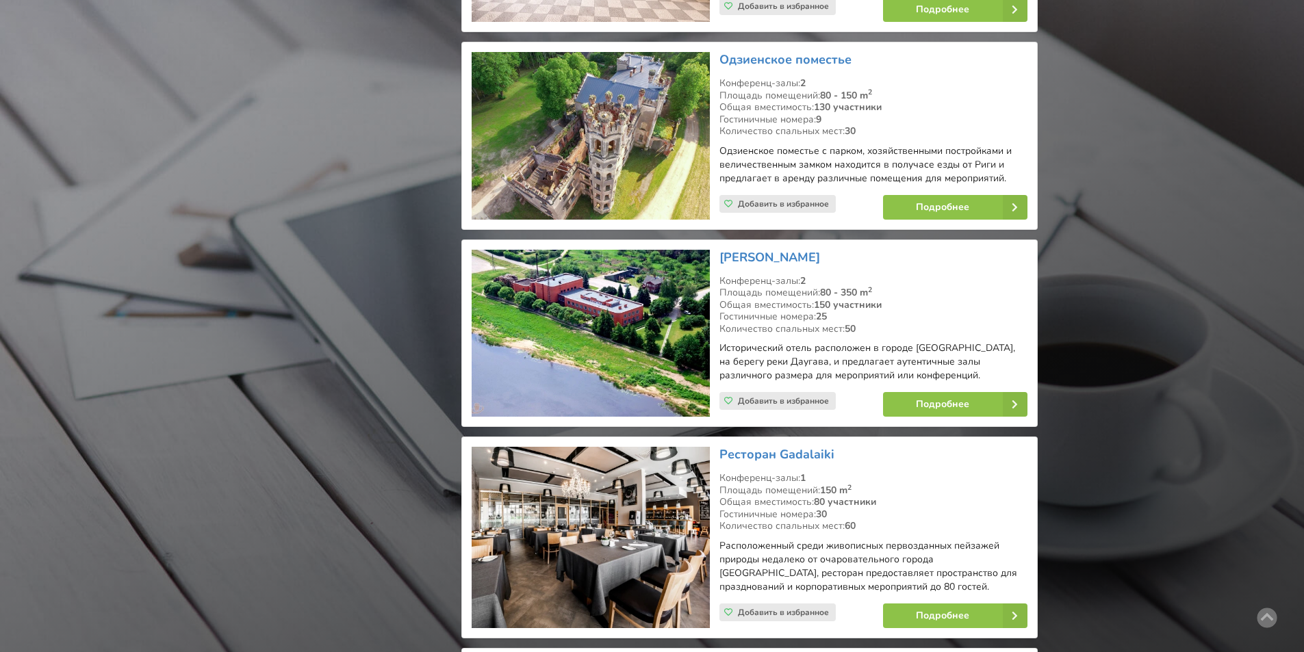
scroll to position [23266, 0]
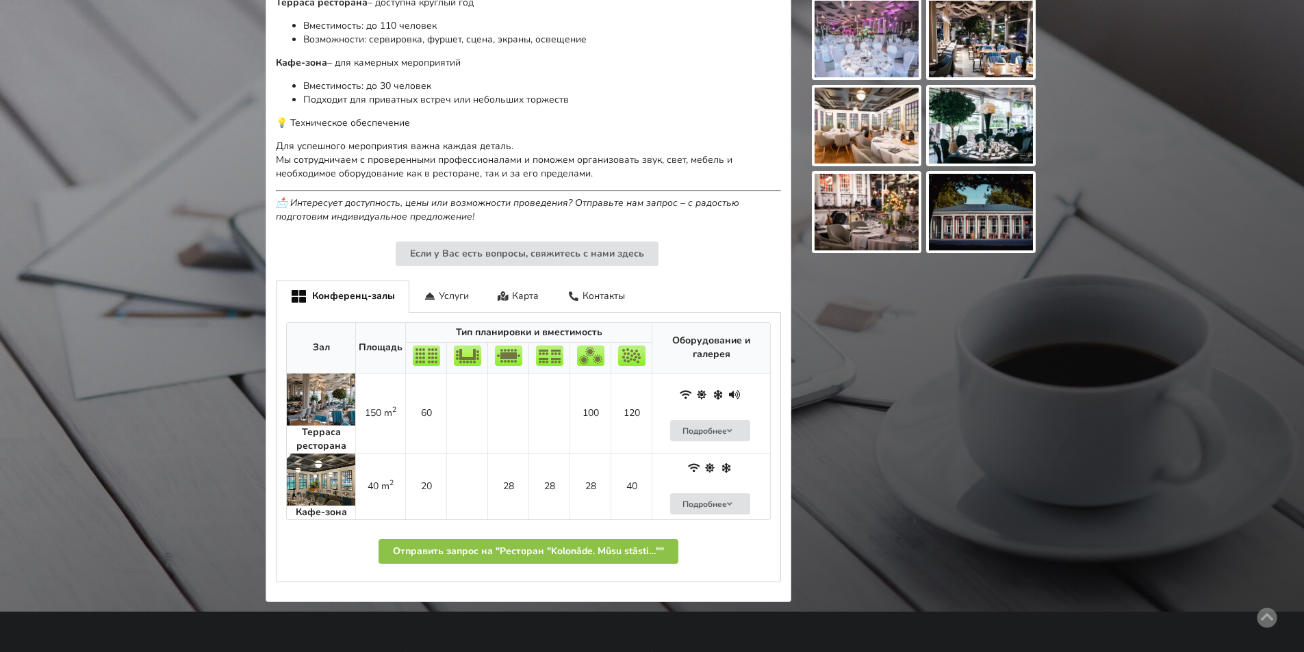
scroll to position [137, 0]
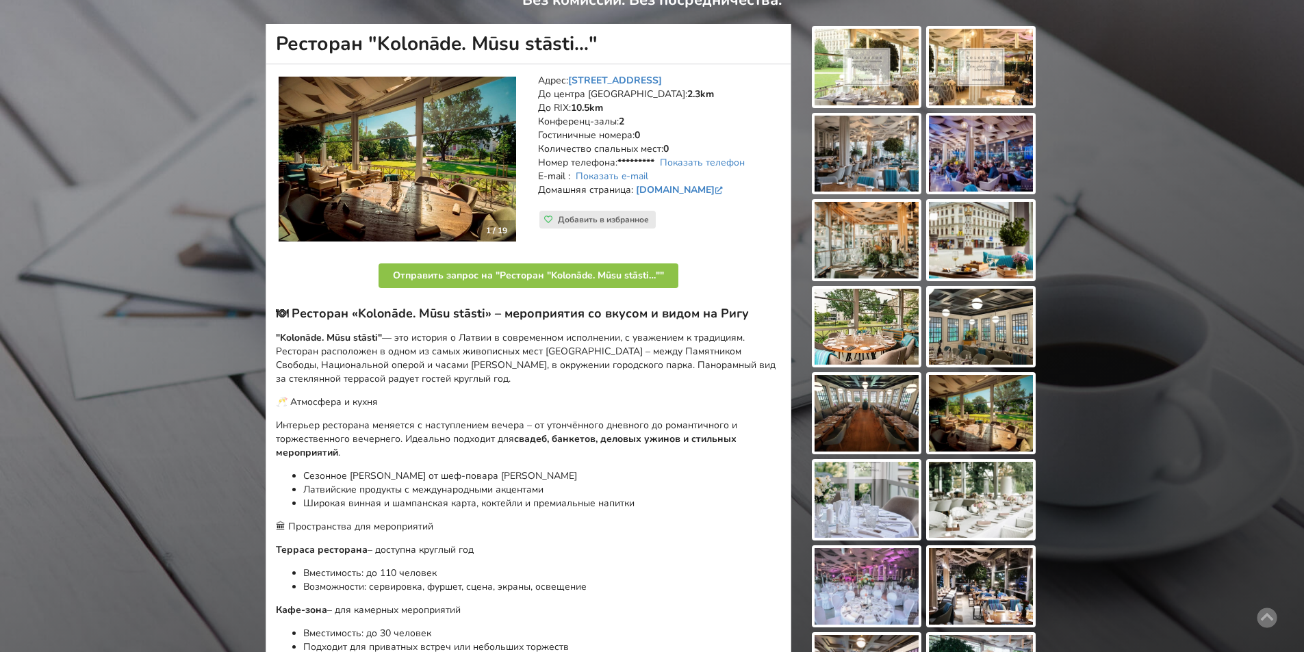
click at [886, 81] on img at bounding box center [866, 67] width 104 height 77
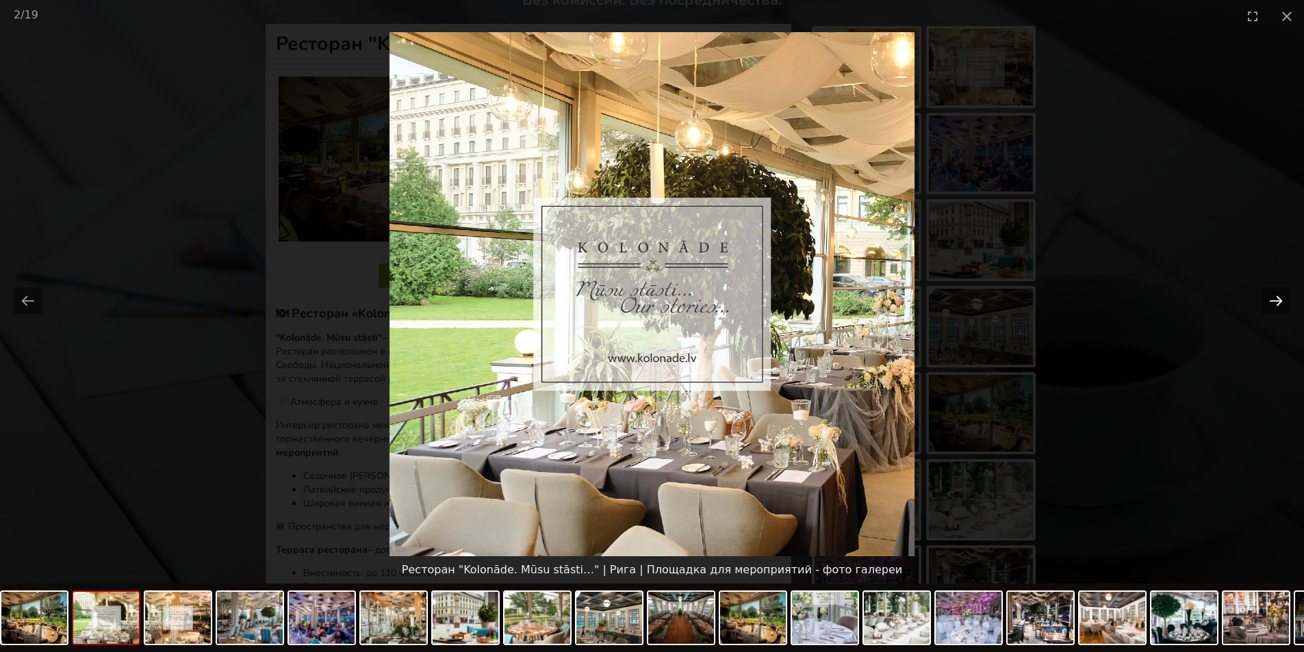
click at [1278, 296] on button "Next slide" at bounding box center [1275, 300] width 29 height 27
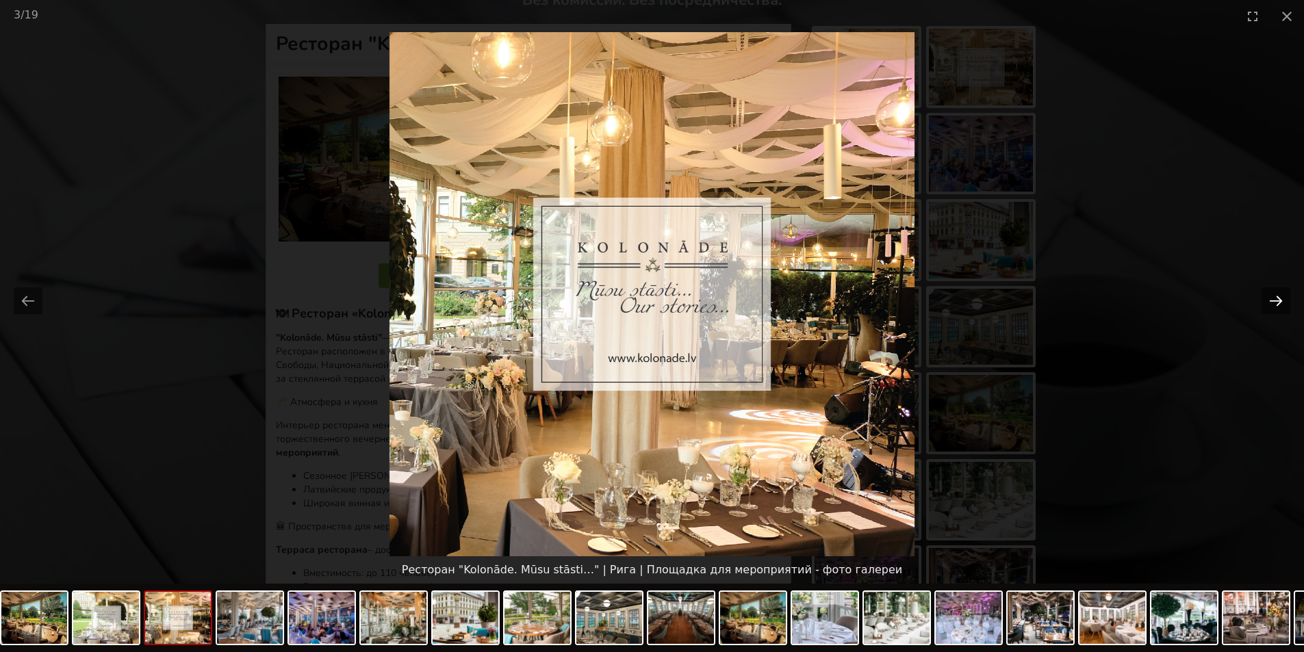
click at [1278, 296] on button "Next slide" at bounding box center [1275, 300] width 29 height 27
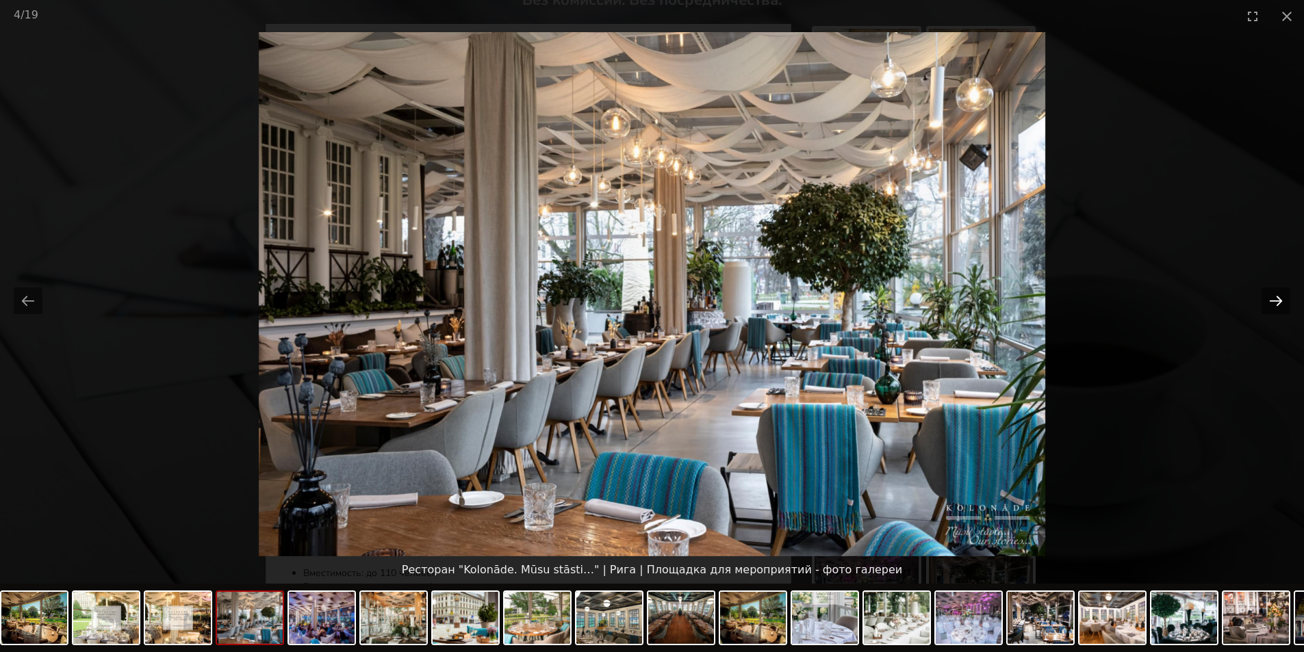
click at [1278, 296] on button "Next slide" at bounding box center [1275, 300] width 29 height 27
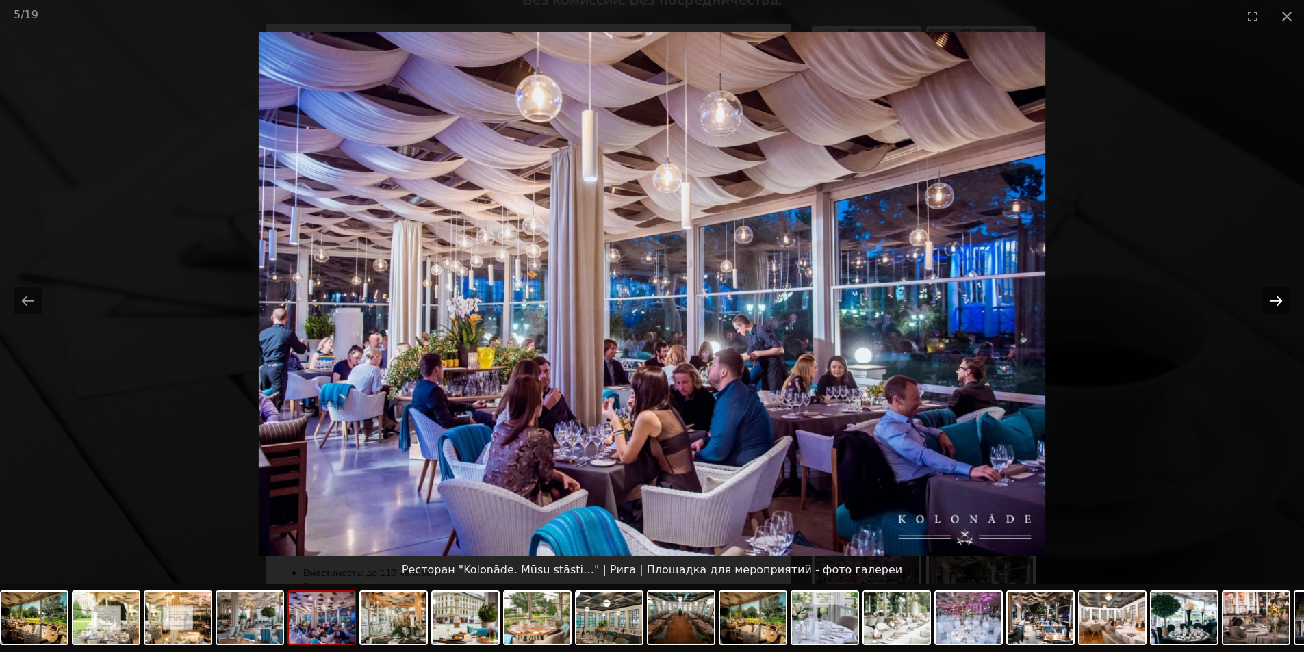
click at [1278, 296] on button "Next slide" at bounding box center [1275, 300] width 29 height 27
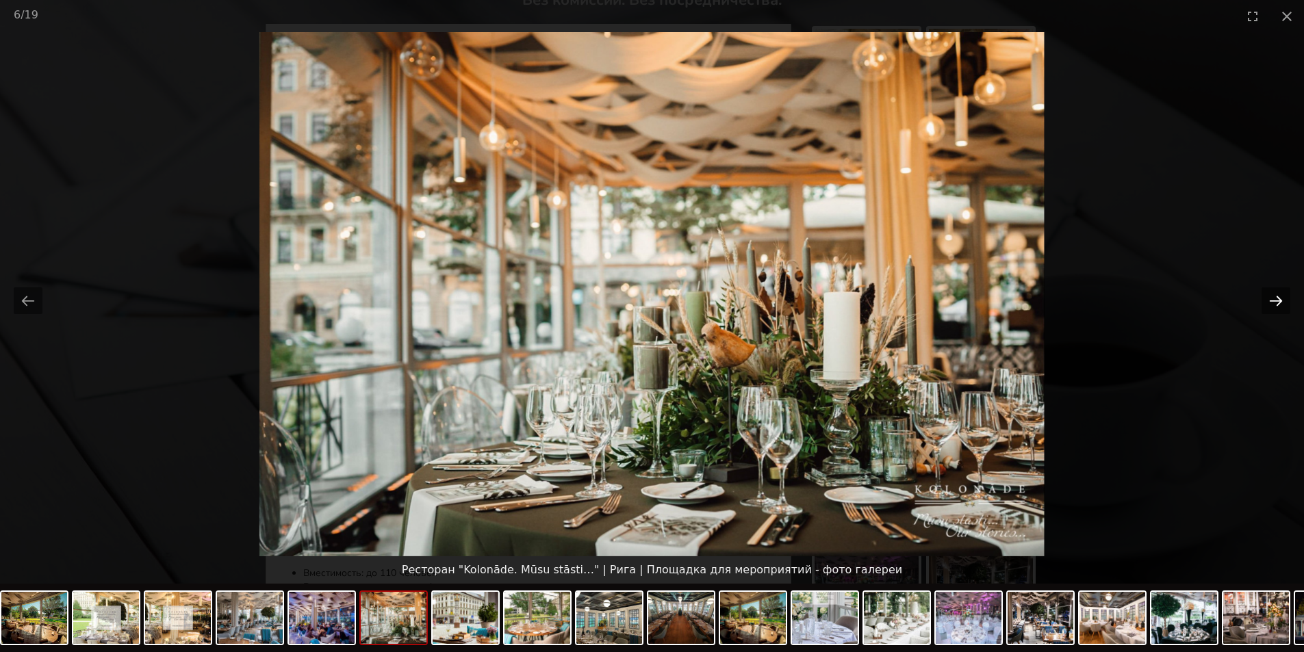
click at [1278, 296] on button "Next slide" at bounding box center [1275, 300] width 29 height 27
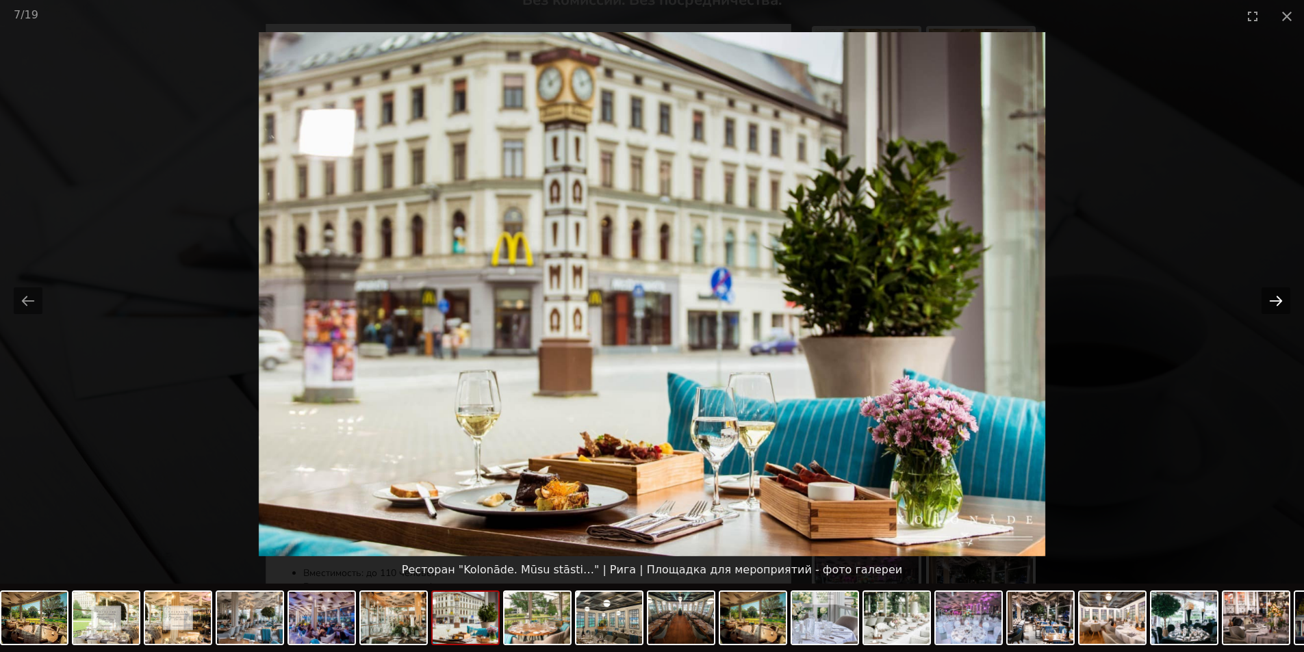
click at [1278, 296] on button "Next slide" at bounding box center [1275, 300] width 29 height 27
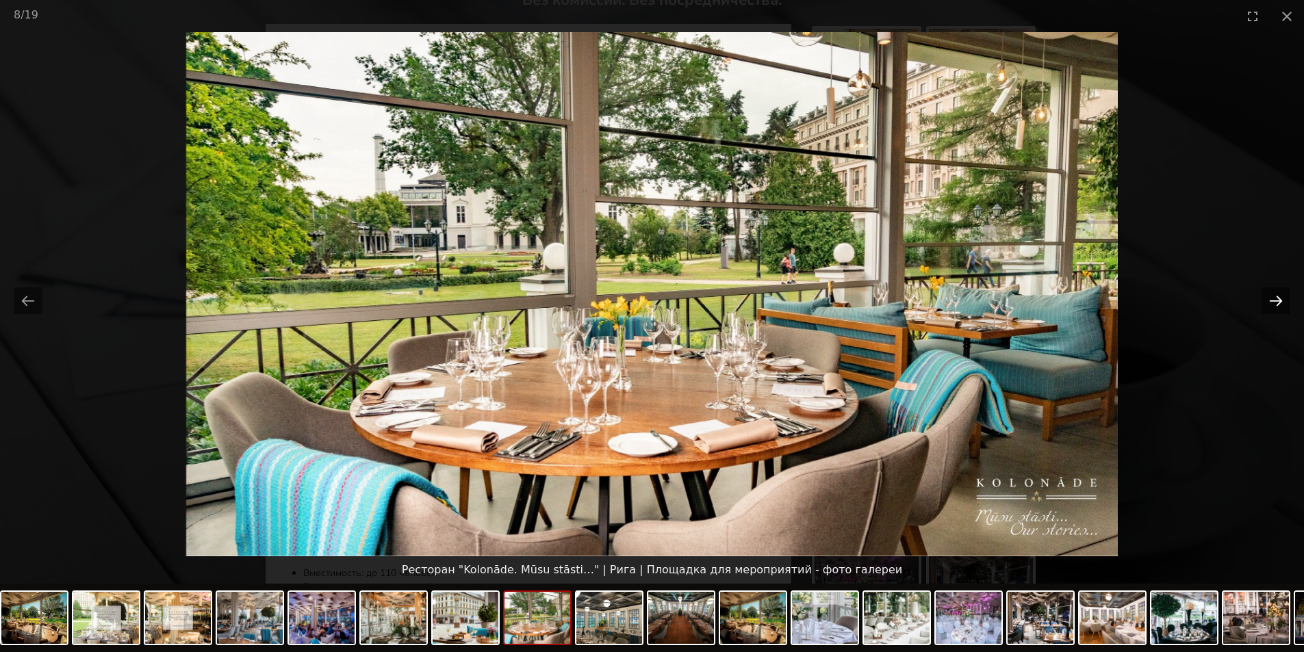
click at [1278, 296] on button "Next slide" at bounding box center [1275, 300] width 29 height 27
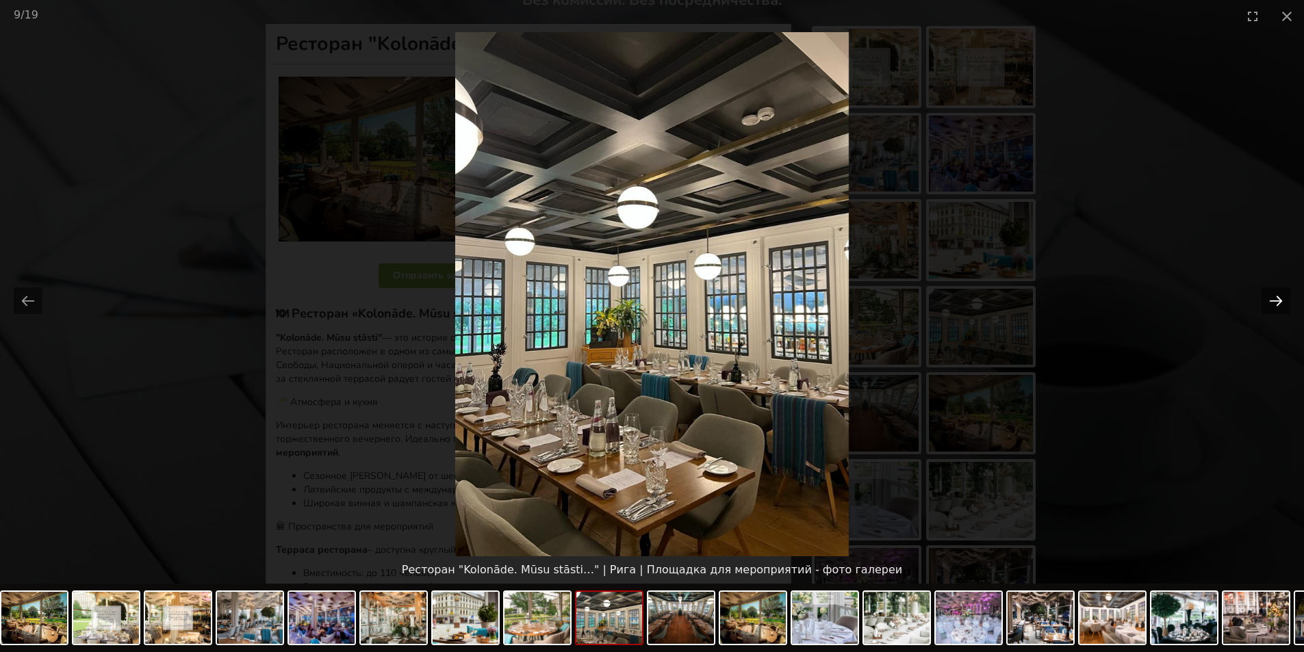
click at [1278, 296] on button "Next slide" at bounding box center [1275, 300] width 29 height 27
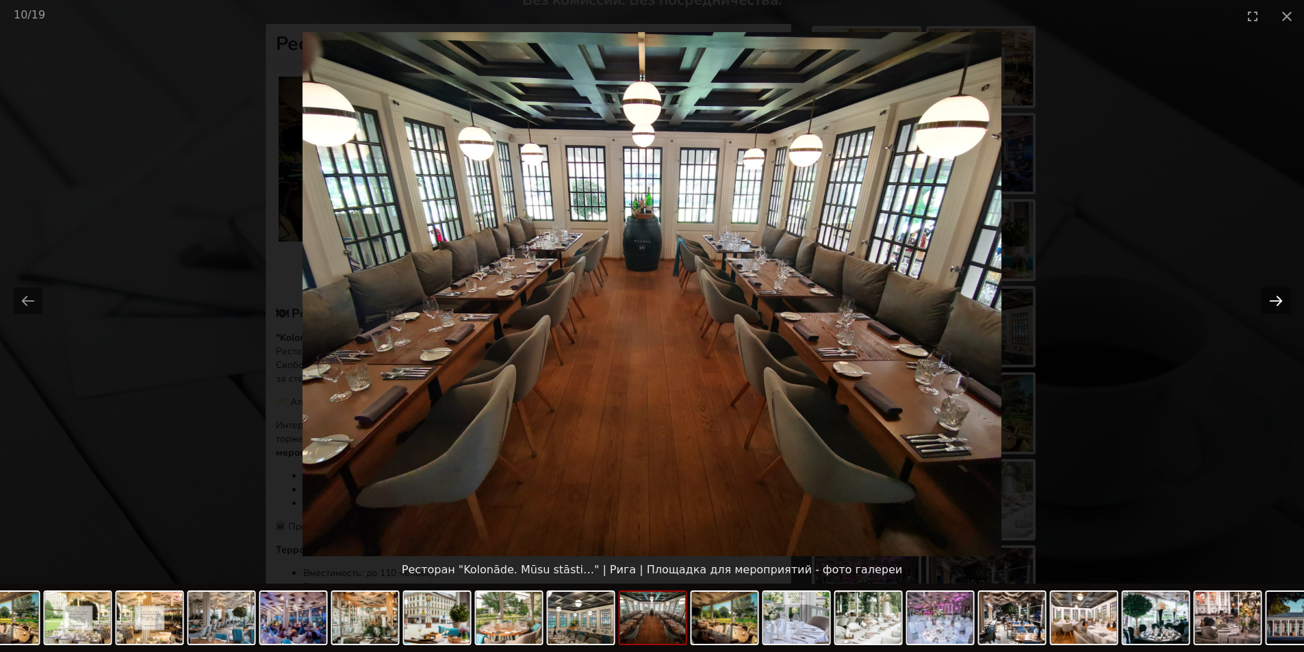
click at [1278, 296] on button "Next slide" at bounding box center [1275, 300] width 29 height 27
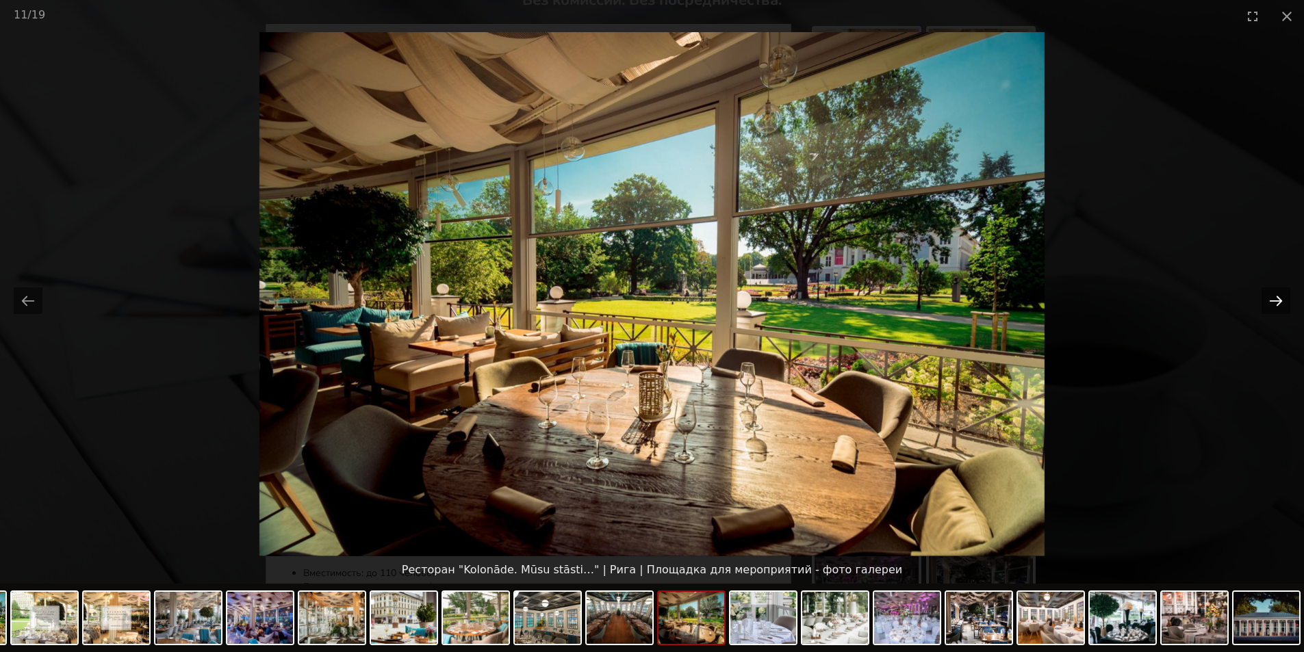
click at [1278, 296] on button "Next slide" at bounding box center [1275, 300] width 29 height 27
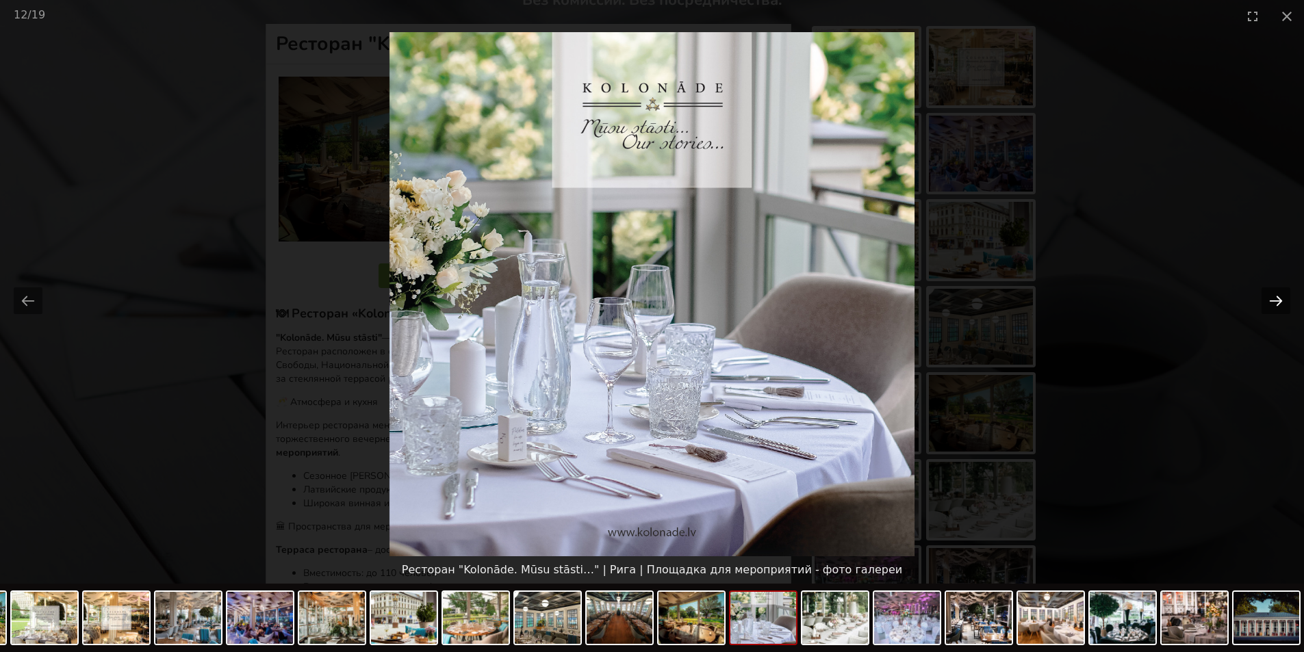
click at [1278, 296] on button "Next slide" at bounding box center [1275, 300] width 29 height 27
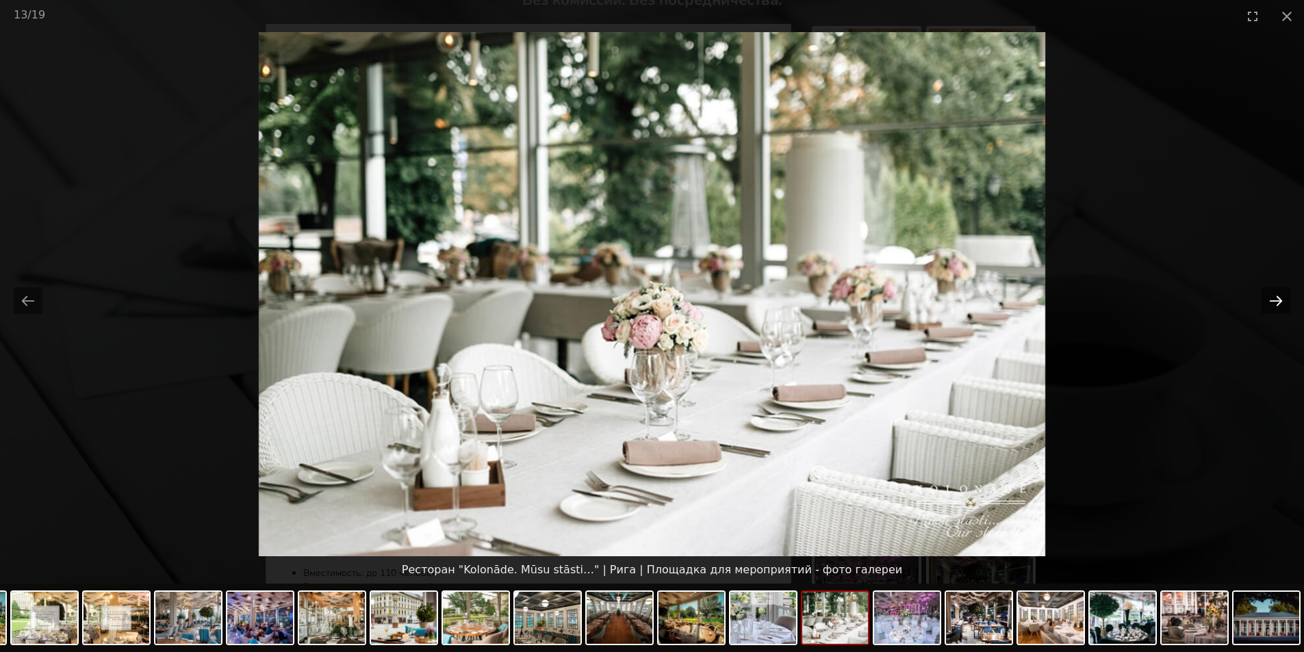
click at [1278, 296] on button "Next slide" at bounding box center [1275, 300] width 29 height 27
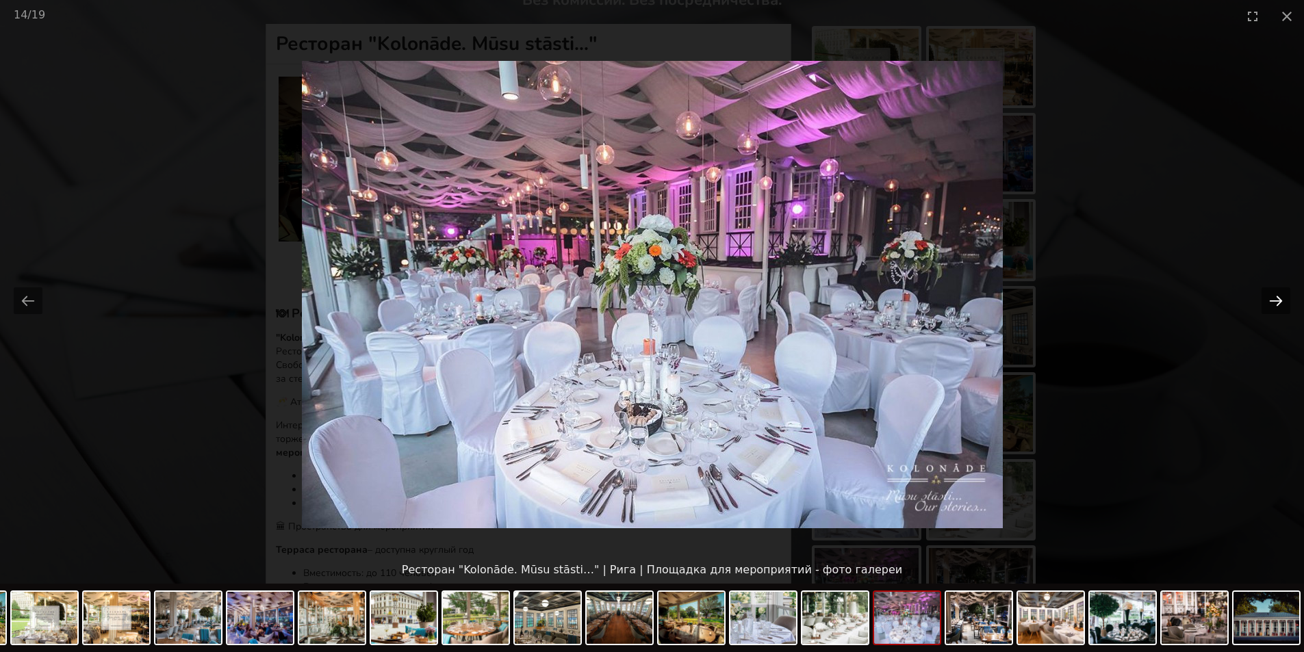
click at [1278, 296] on button "Next slide" at bounding box center [1275, 300] width 29 height 27
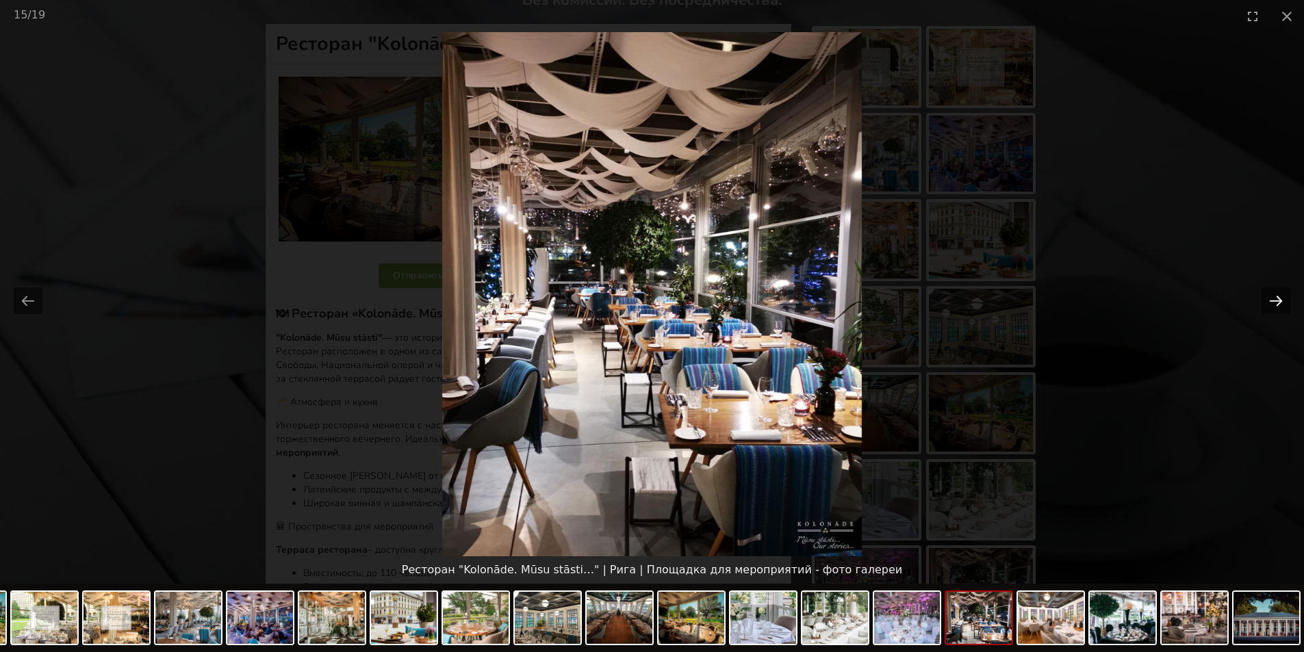
click at [1278, 296] on button "Next slide" at bounding box center [1275, 300] width 29 height 27
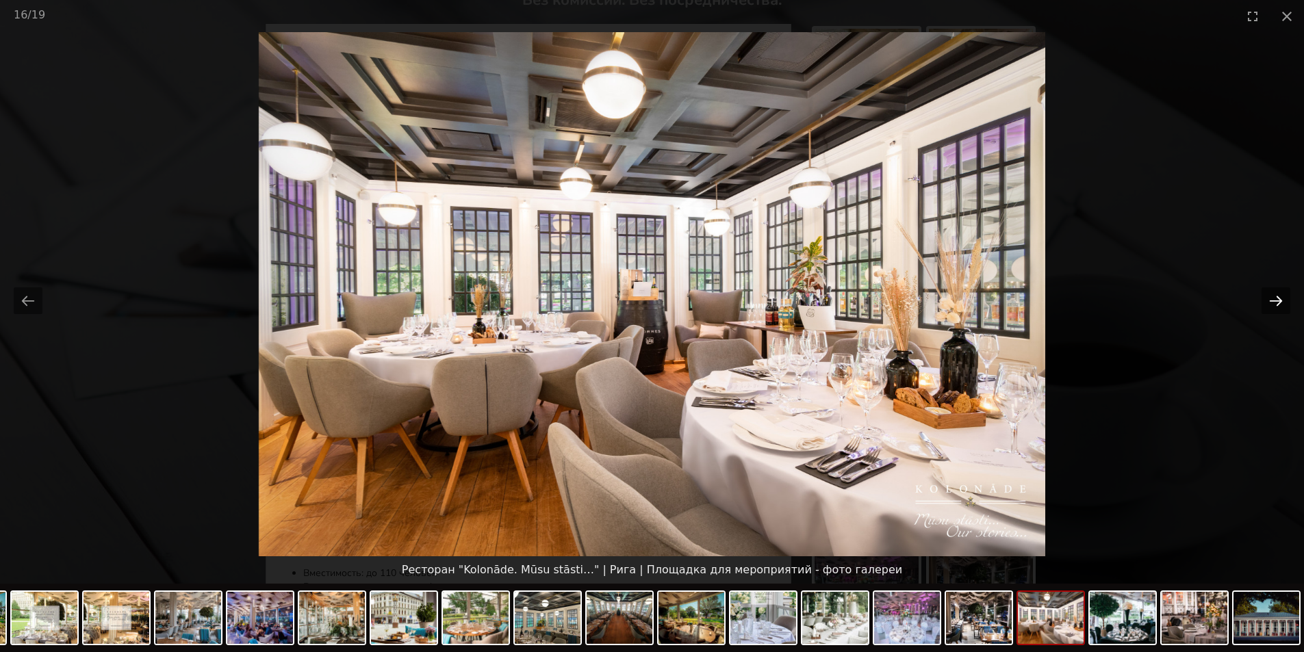
click at [1278, 296] on button "Next slide" at bounding box center [1275, 300] width 29 height 27
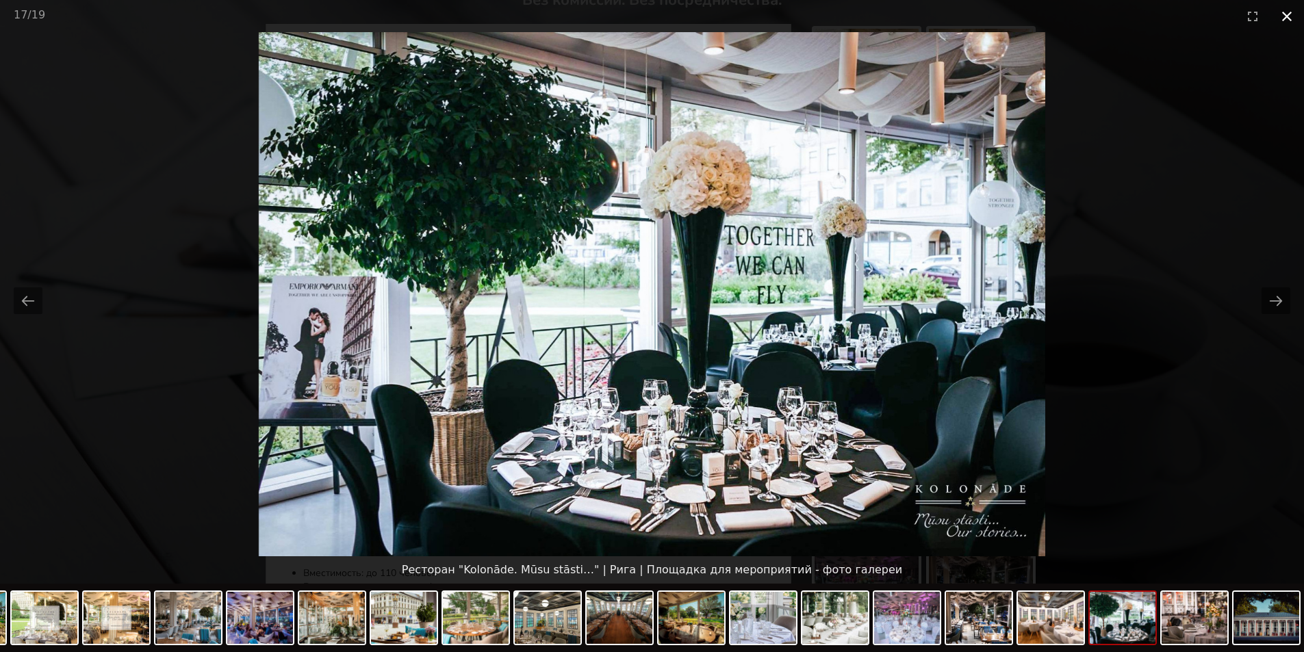
click at [1280, 13] on button "Close gallery" at bounding box center [1286, 16] width 34 height 32
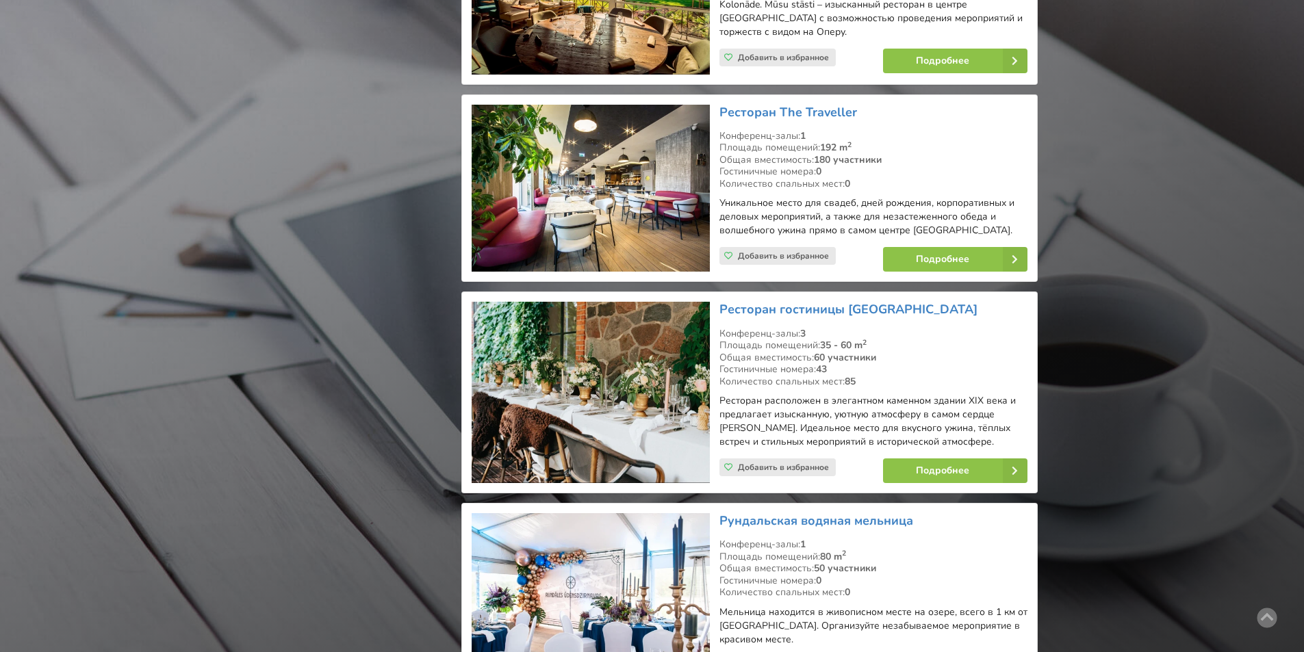
scroll to position [23950, 0]
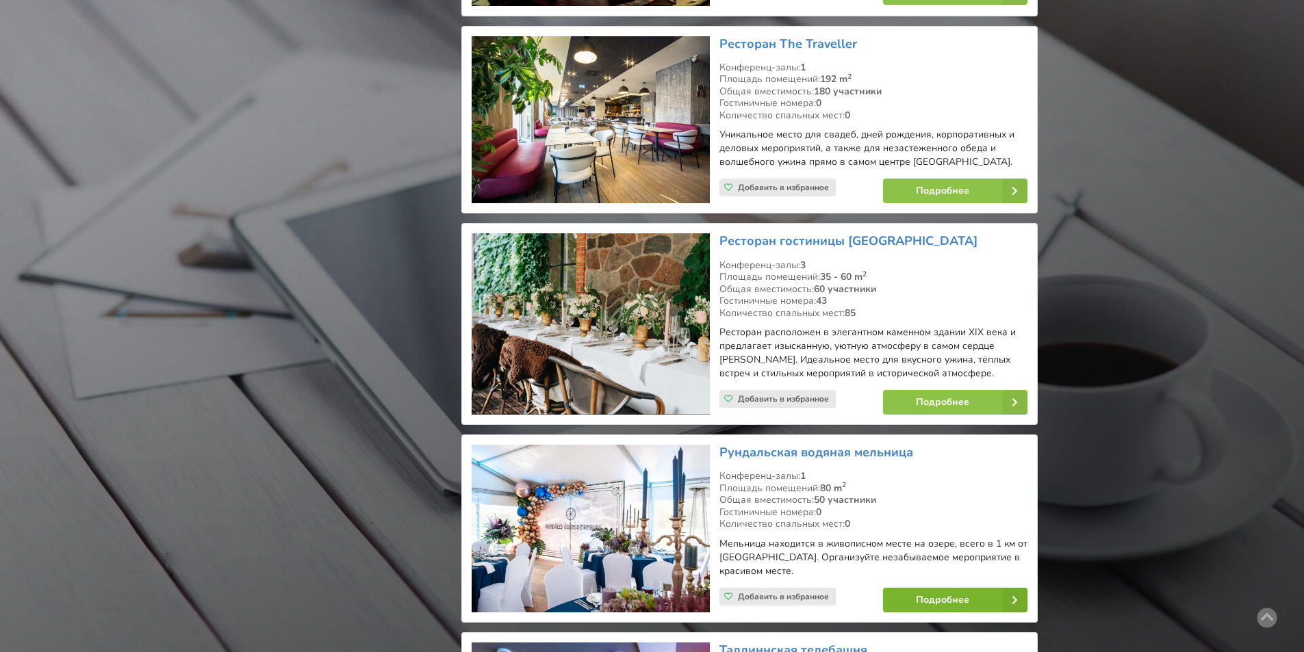
click at [919, 588] on link "Подробнее" at bounding box center [955, 600] width 144 height 25
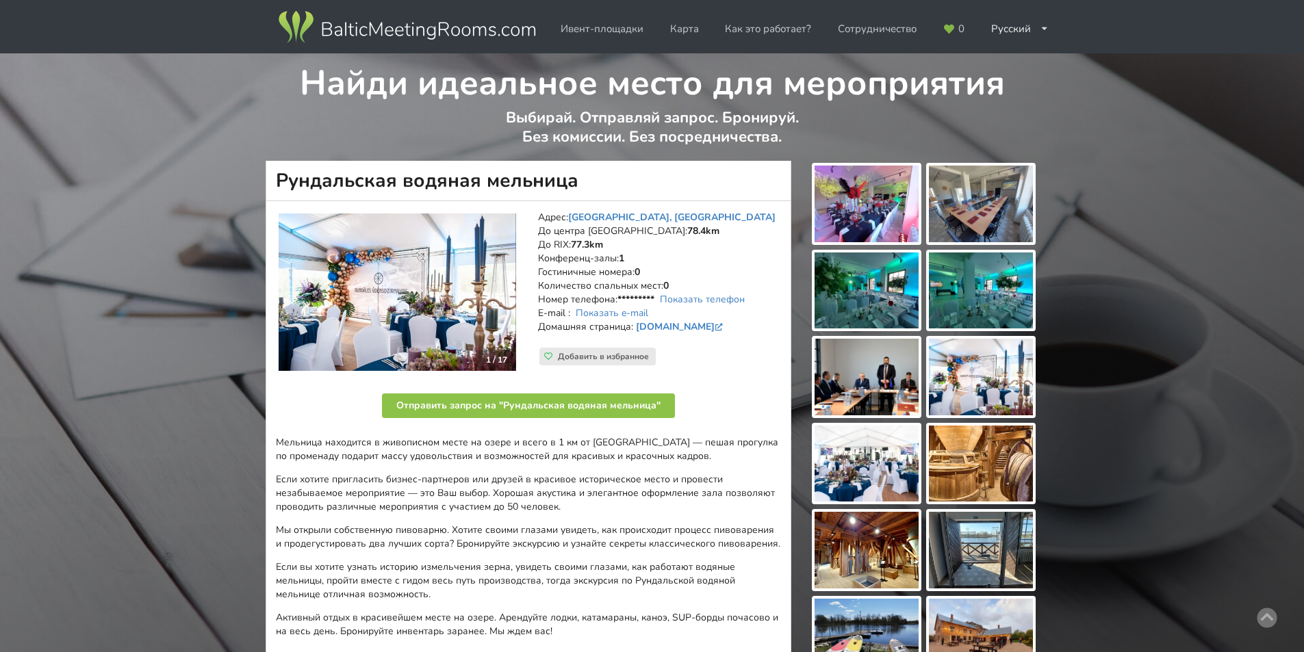
click at [847, 206] on img at bounding box center [866, 204] width 104 height 77
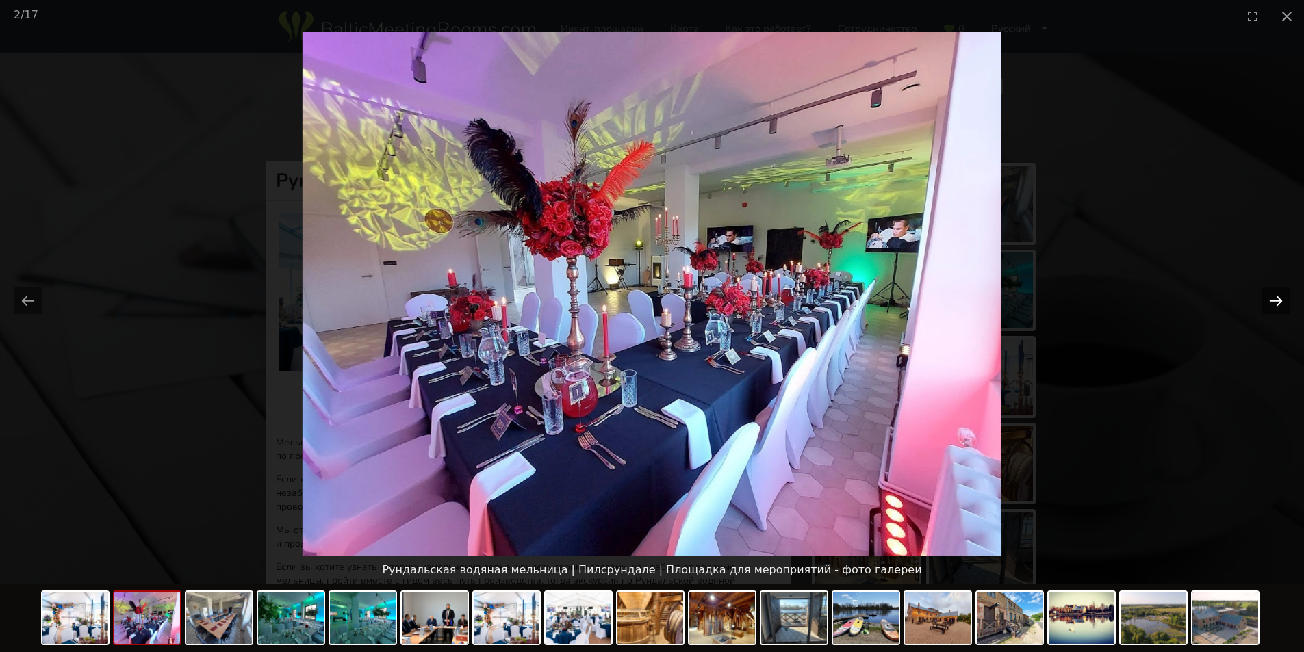
click at [1273, 300] on button "Next slide" at bounding box center [1275, 300] width 29 height 27
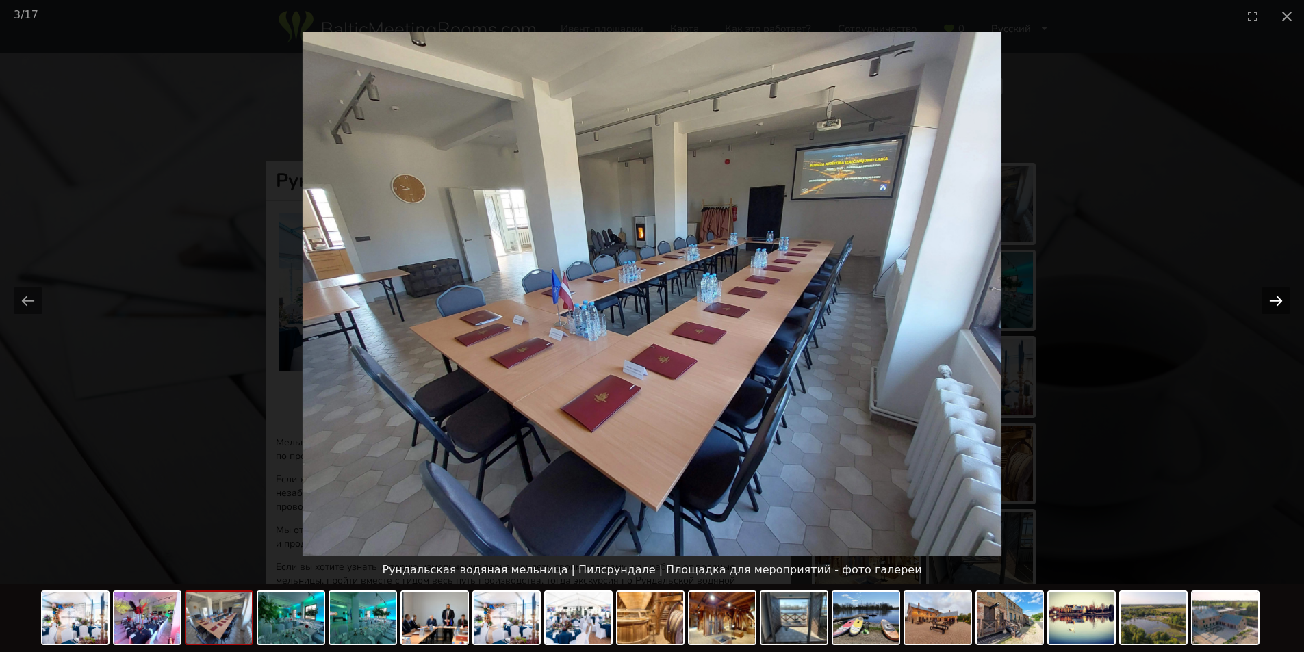
click at [1273, 300] on button "Next slide" at bounding box center [1275, 300] width 29 height 27
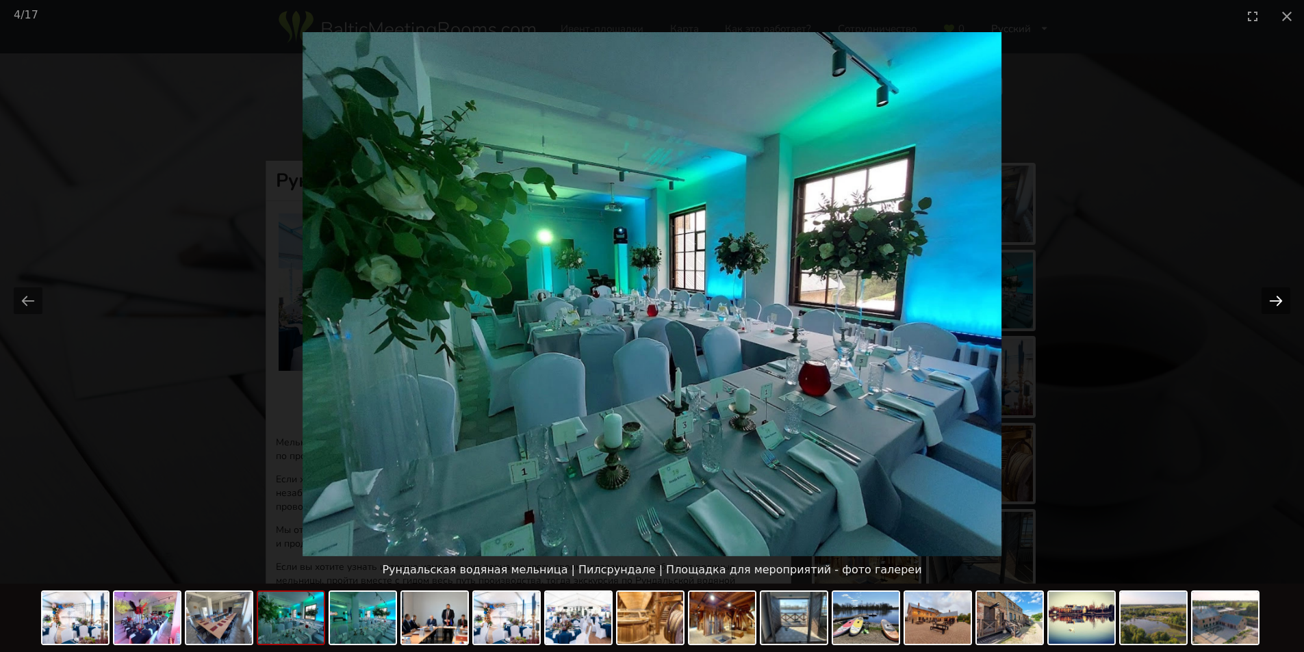
click at [1273, 300] on button "Next slide" at bounding box center [1275, 300] width 29 height 27
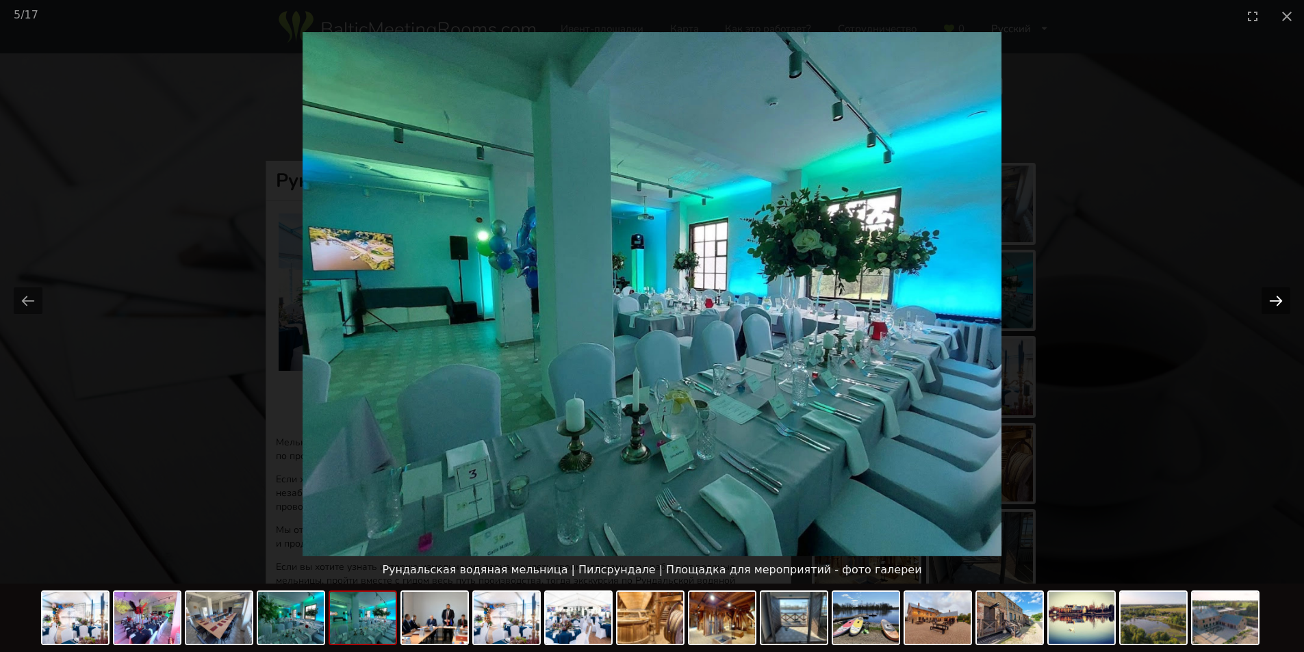
click at [1273, 300] on button "Next slide" at bounding box center [1275, 300] width 29 height 27
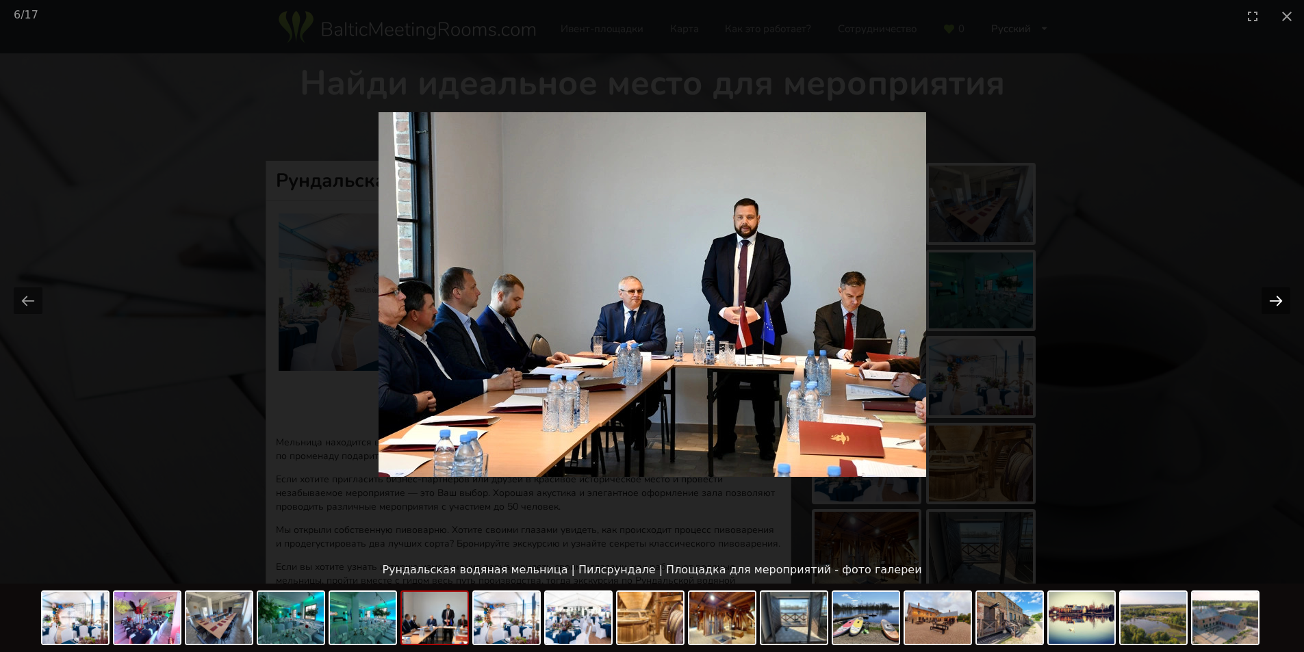
click at [1273, 300] on button "Next slide" at bounding box center [1275, 300] width 29 height 27
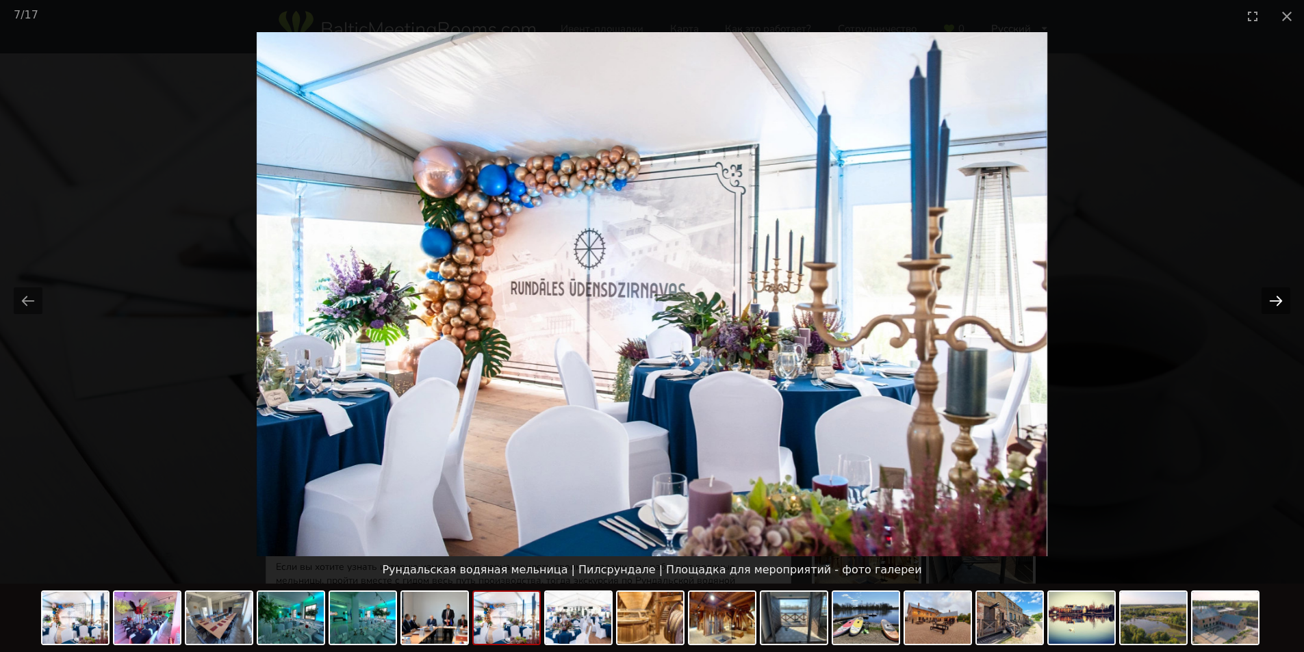
click at [1273, 300] on button "Next slide" at bounding box center [1275, 300] width 29 height 27
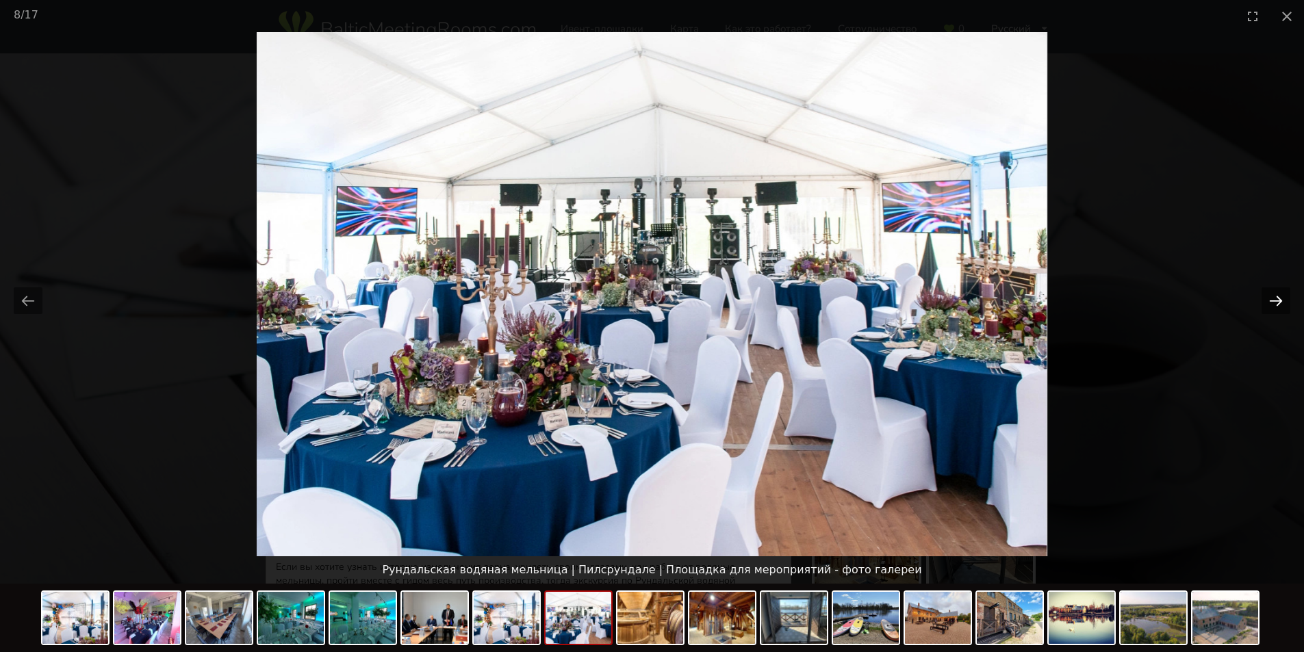
click at [1273, 300] on button "Next slide" at bounding box center [1275, 300] width 29 height 27
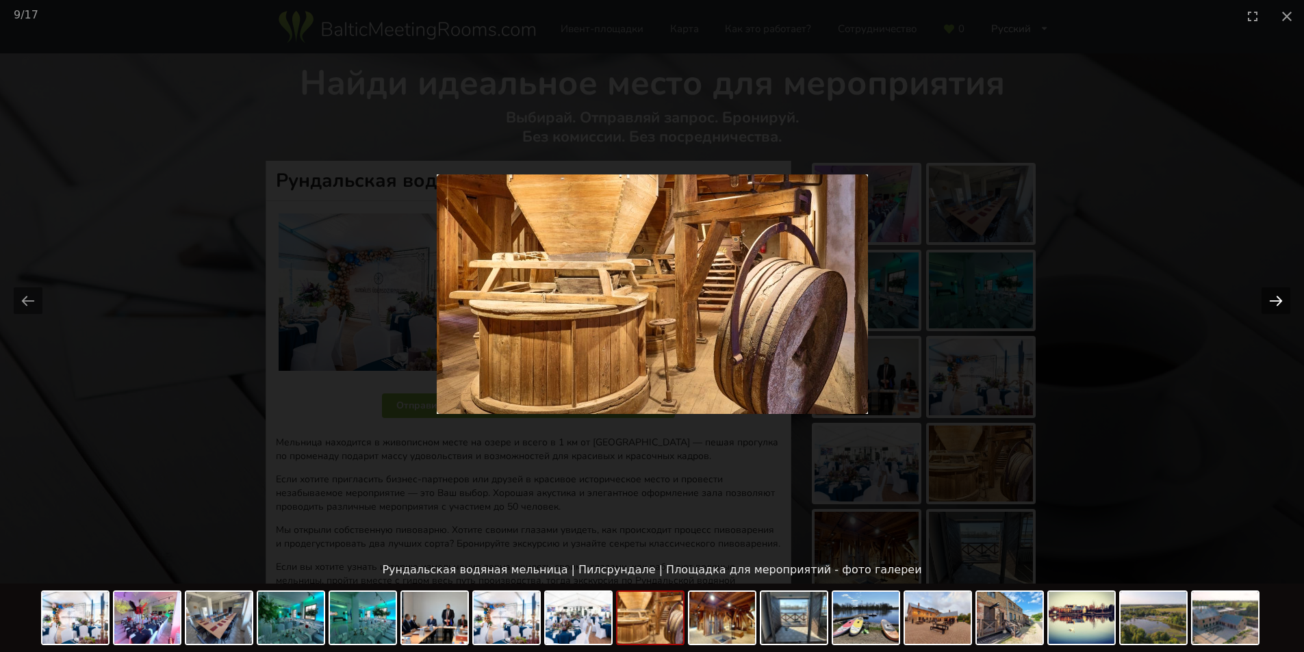
click at [1273, 300] on button "Next slide" at bounding box center [1275, 300] width 29 height 27
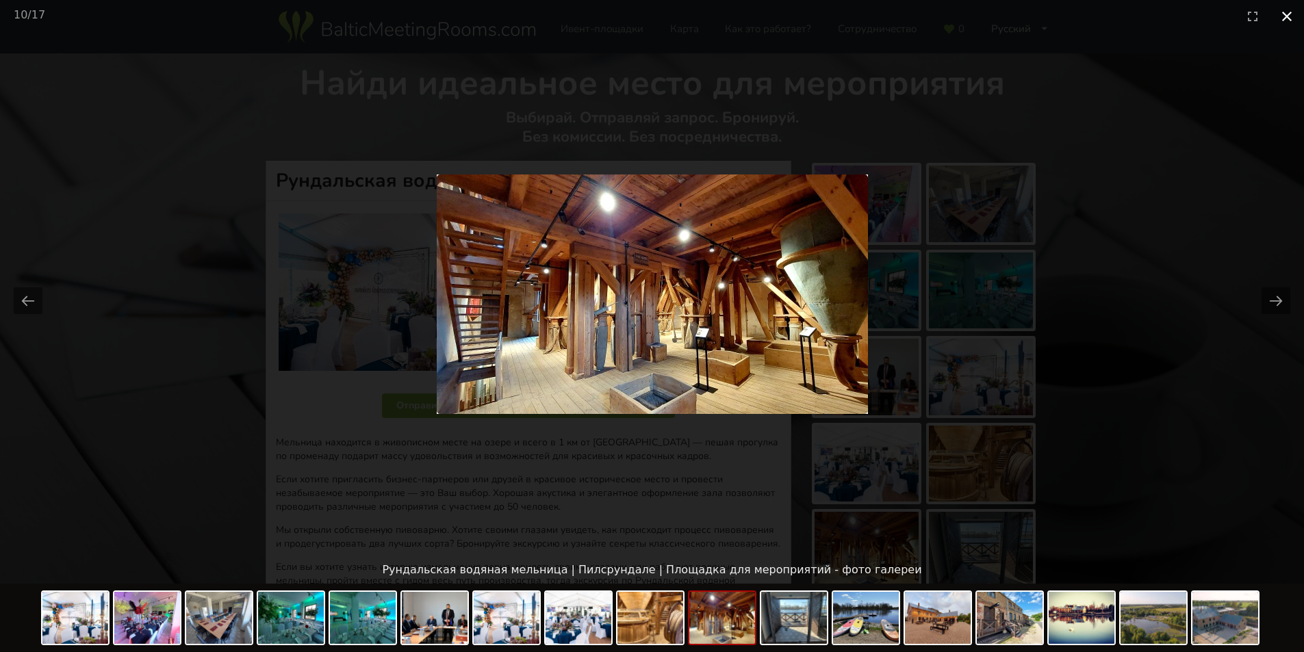
click at [1280, 13] on button "Close gallery" at bounding box center [1286, 16] width 34 height 32
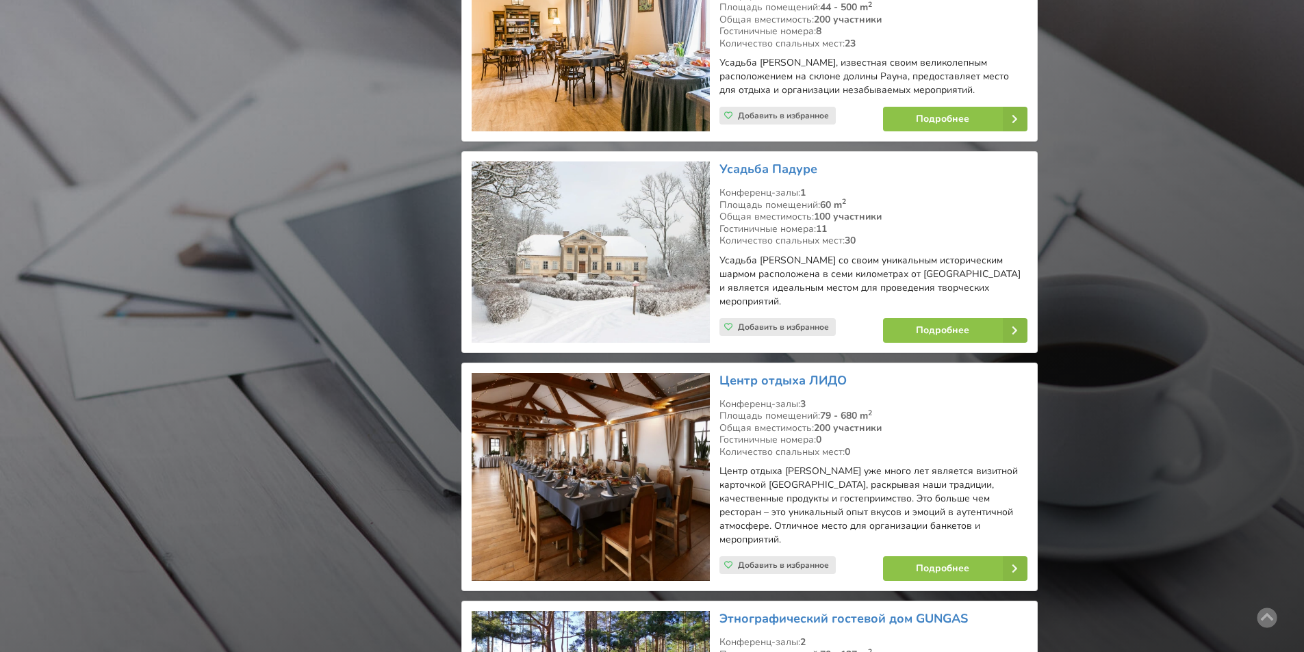
scroll to position [24908, 0]
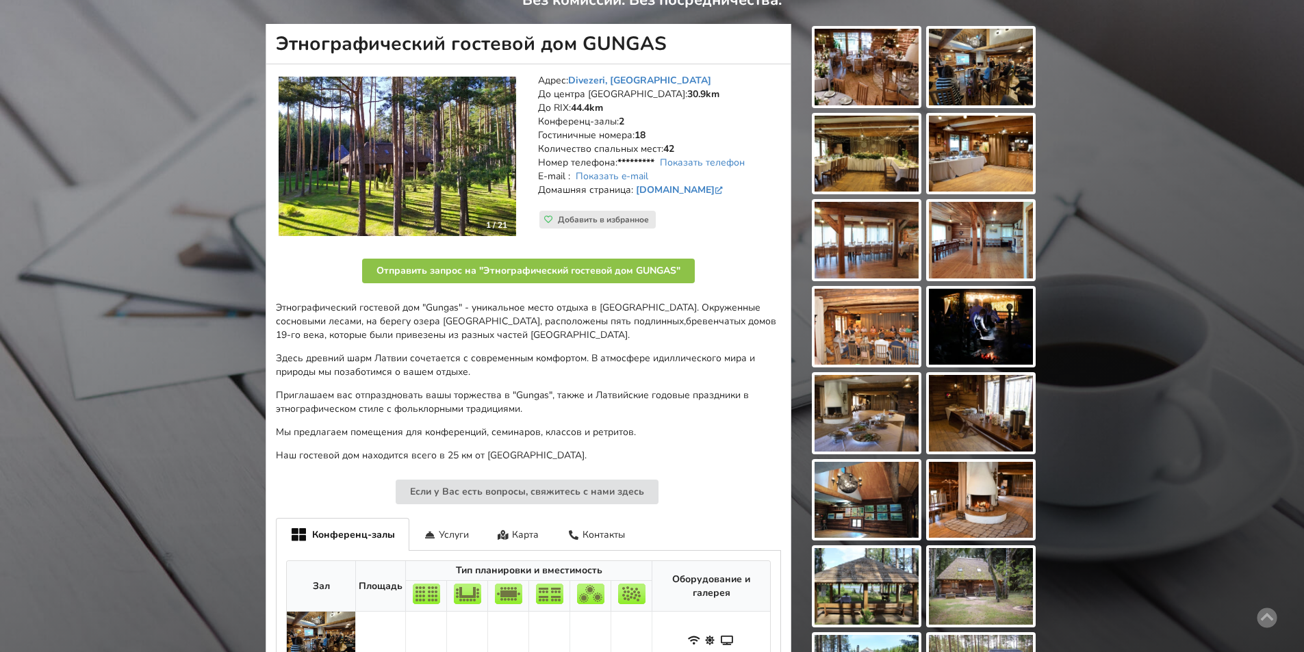
scroll to position [274, 0]
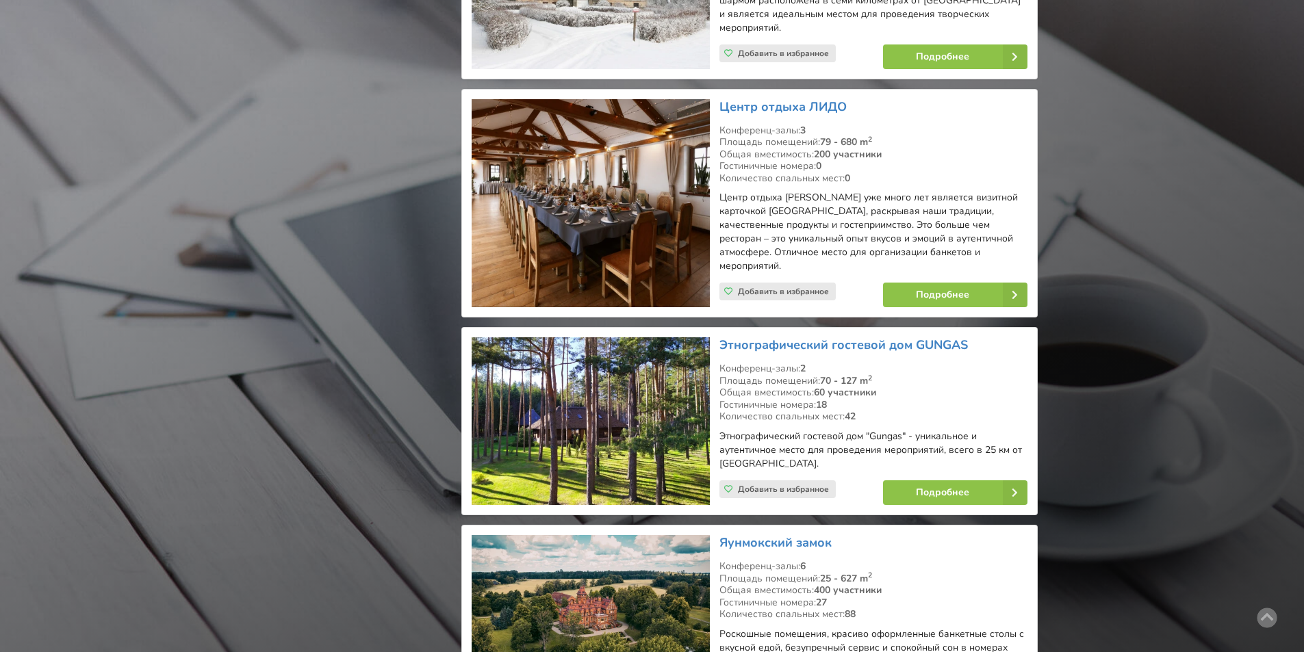
scroll to position [25045, 0]
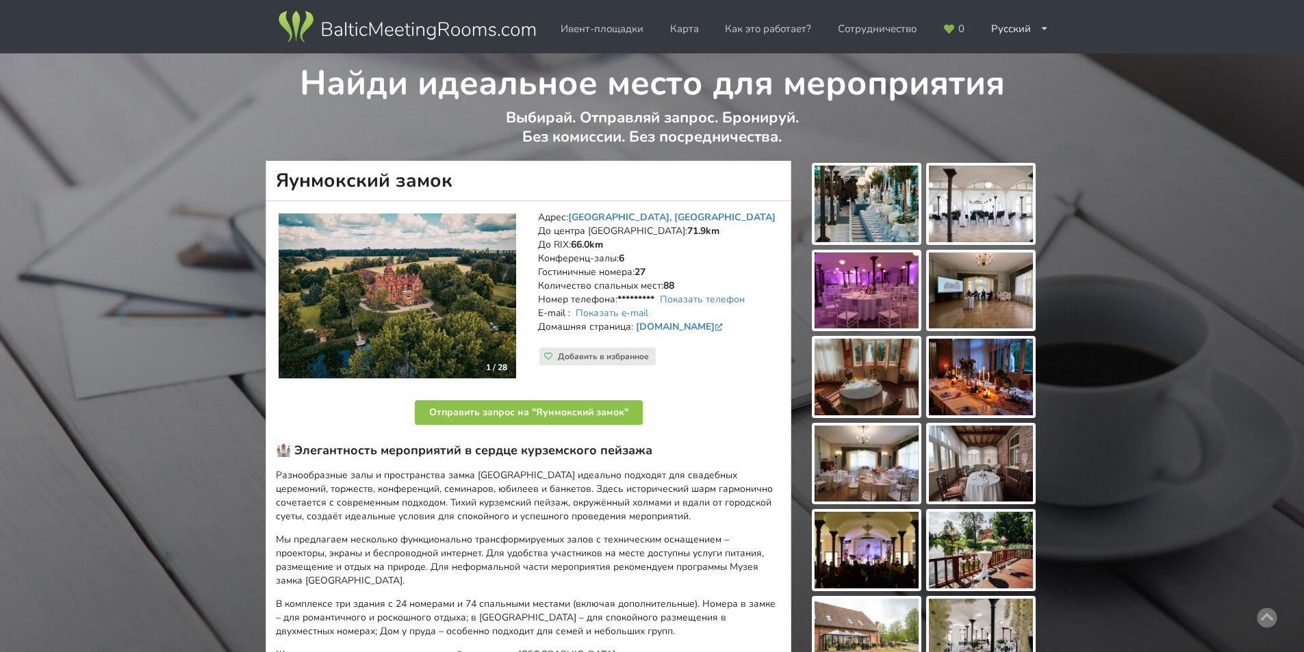
click at [892, 214] on img at bounding box center [866, 204] width 104 height 77
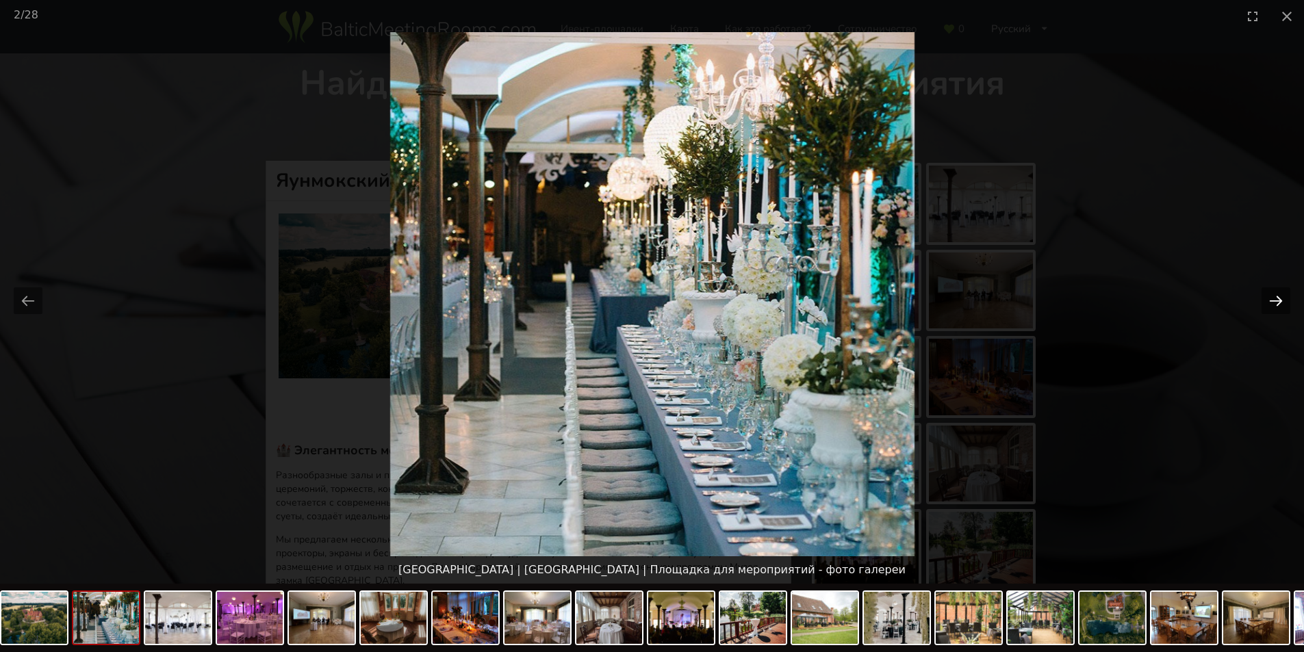
click at [1280, 298] on button "Next slide" at bounding box center [1275, 300] width 29 height 27
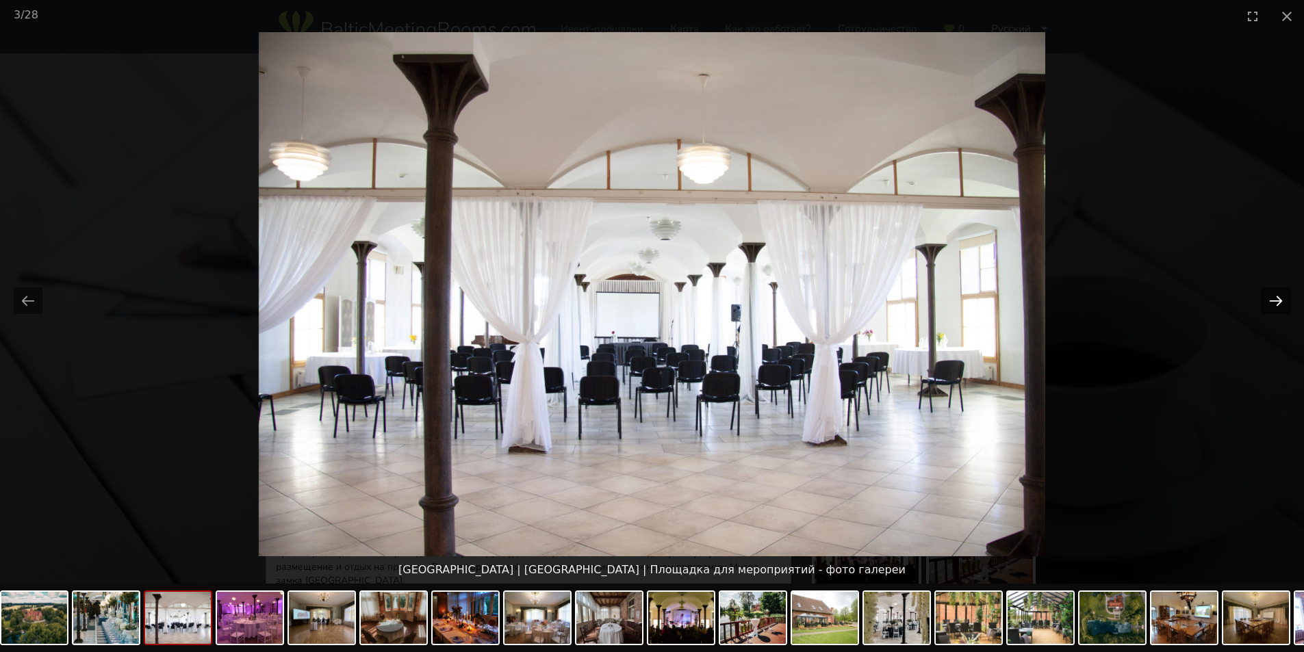
click at [1280, 298] on button "Next slide" at bounding box center [1275, 300] width 29 height 27
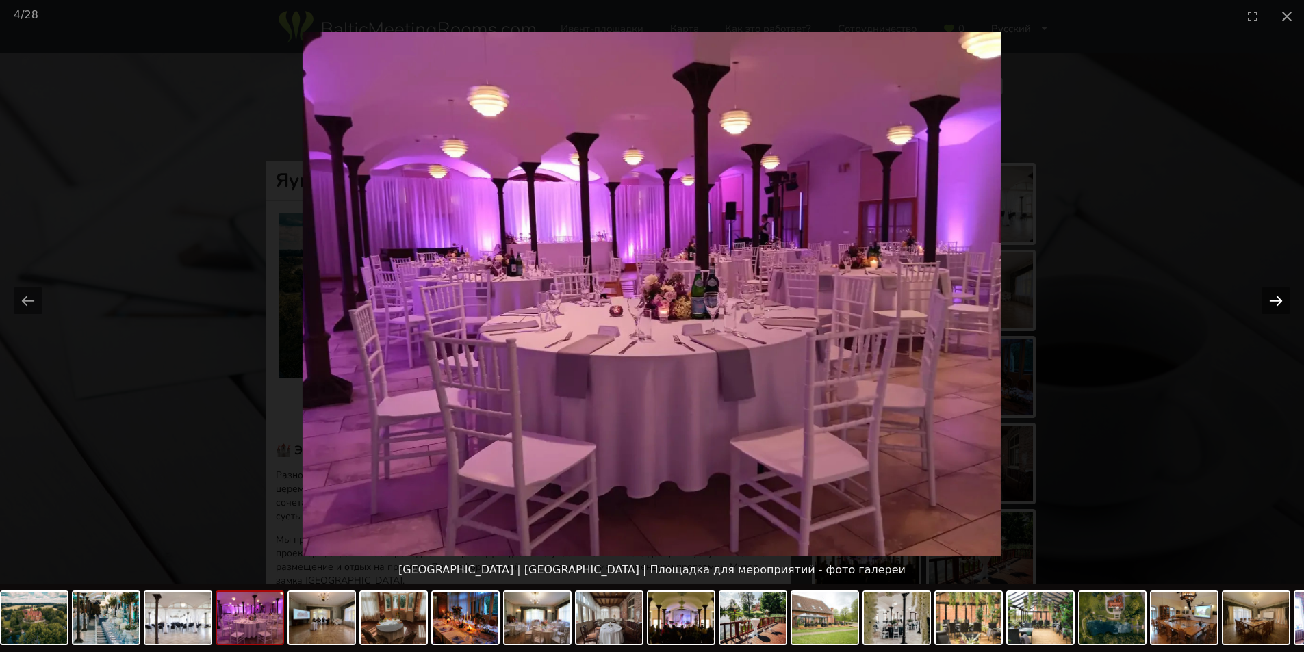
click at [1280, 298] on button "Next slide" at bounding box center [1275, 300] width 29 height 27
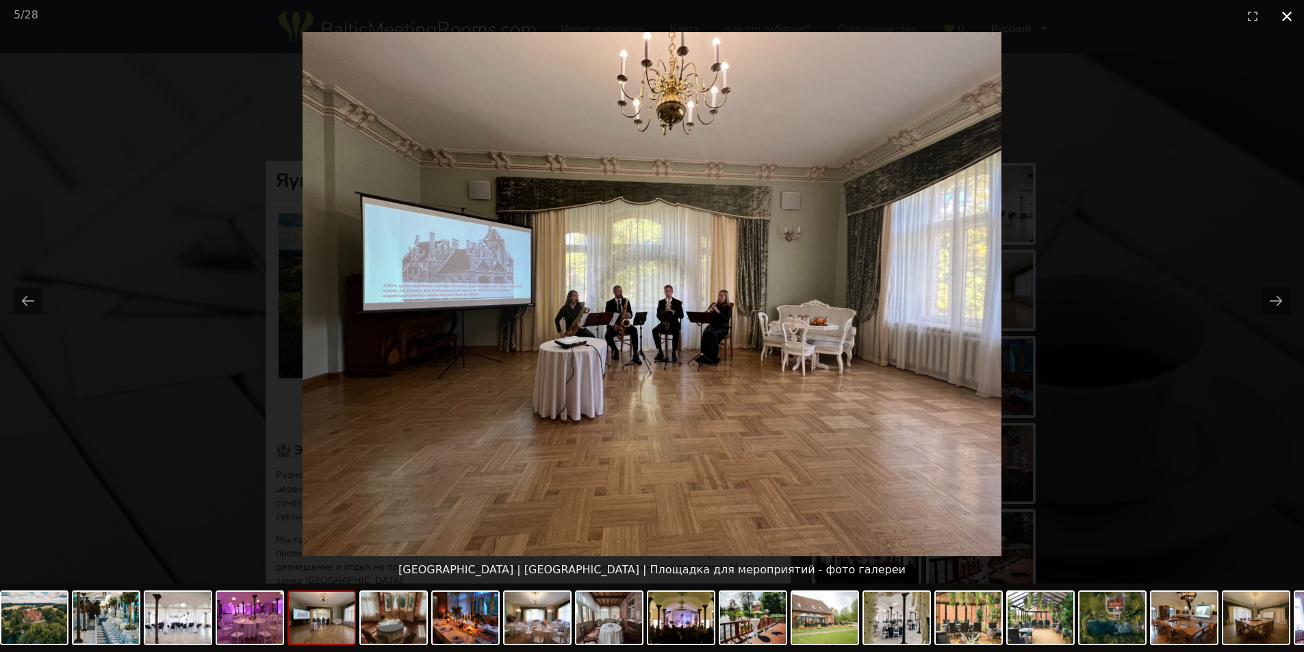
click at [1289, 14] on button "Close gallery" at bounding box center [1286, 16] width 34 height 32
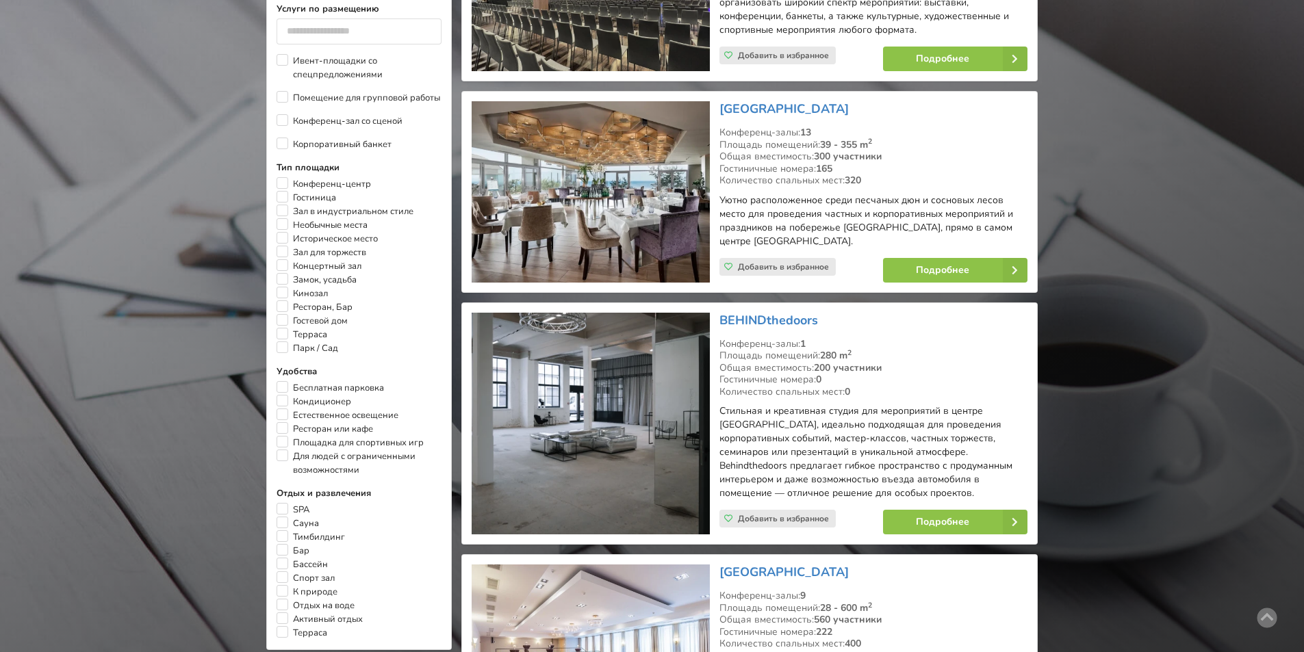
scroll to position [821, 0]
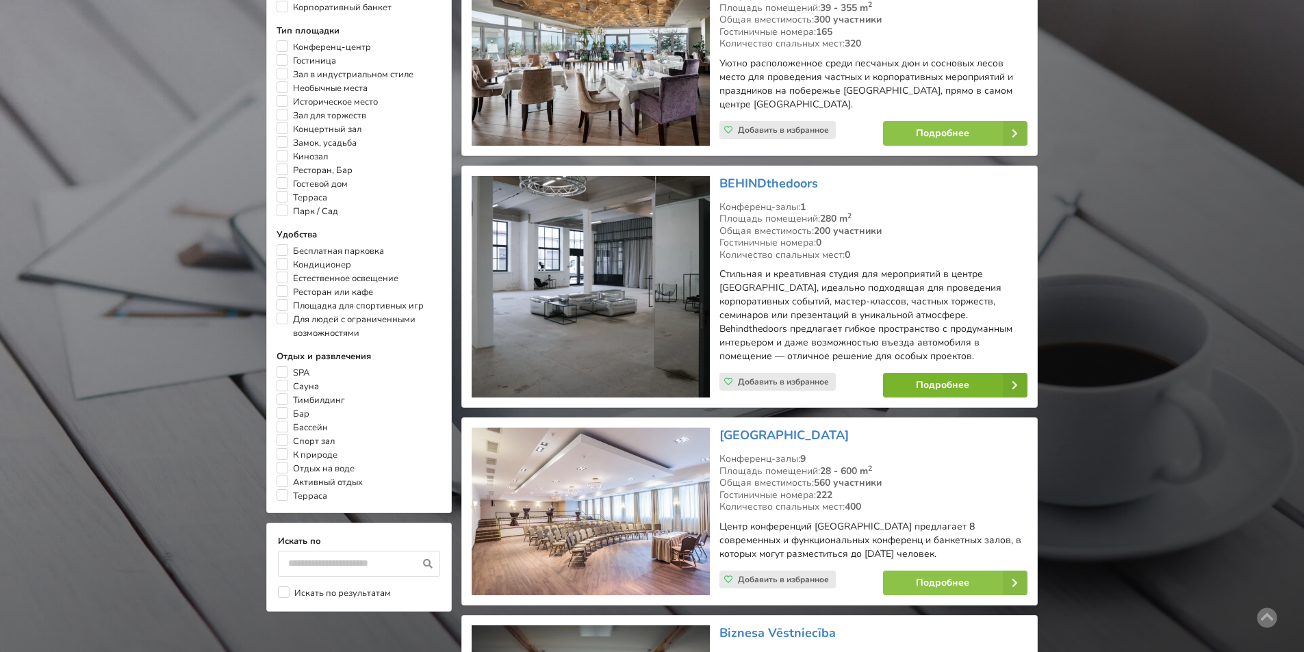
click at [969, 385] on link "Подробнее" at bounding box center [955, 385] width 144 height 25
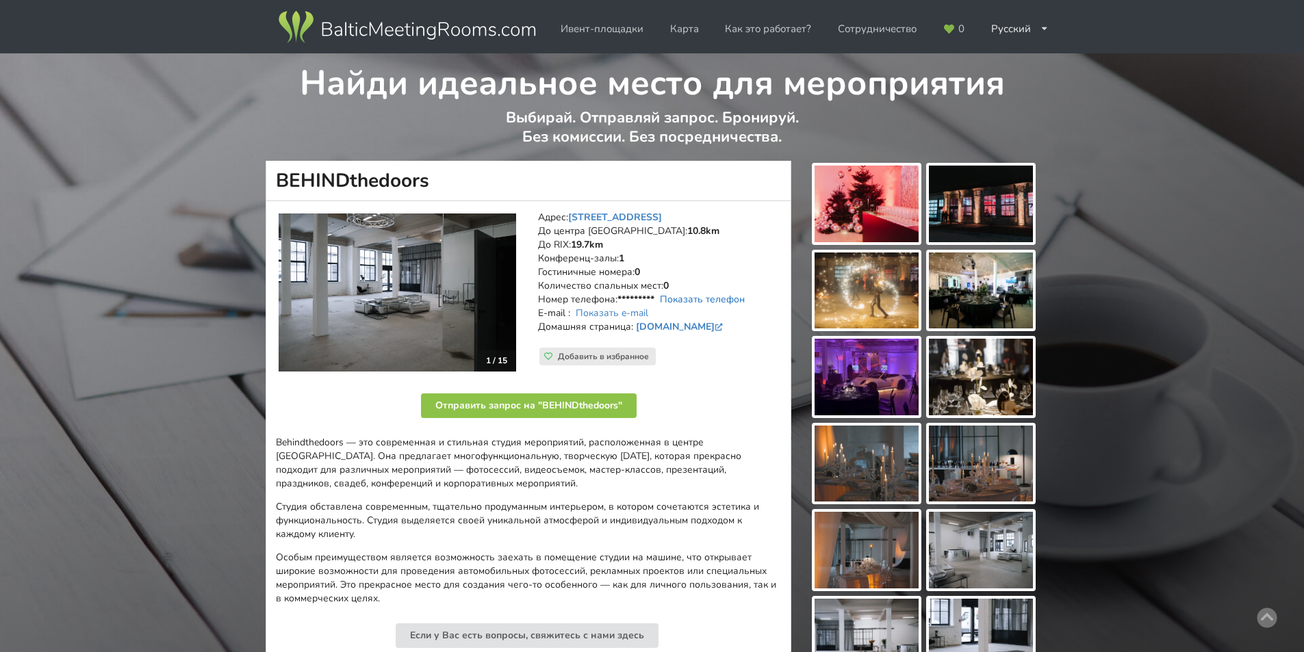
click at [721, 302] on link "Показать телефон" at bounding box center [702, 299] width 85 height 13
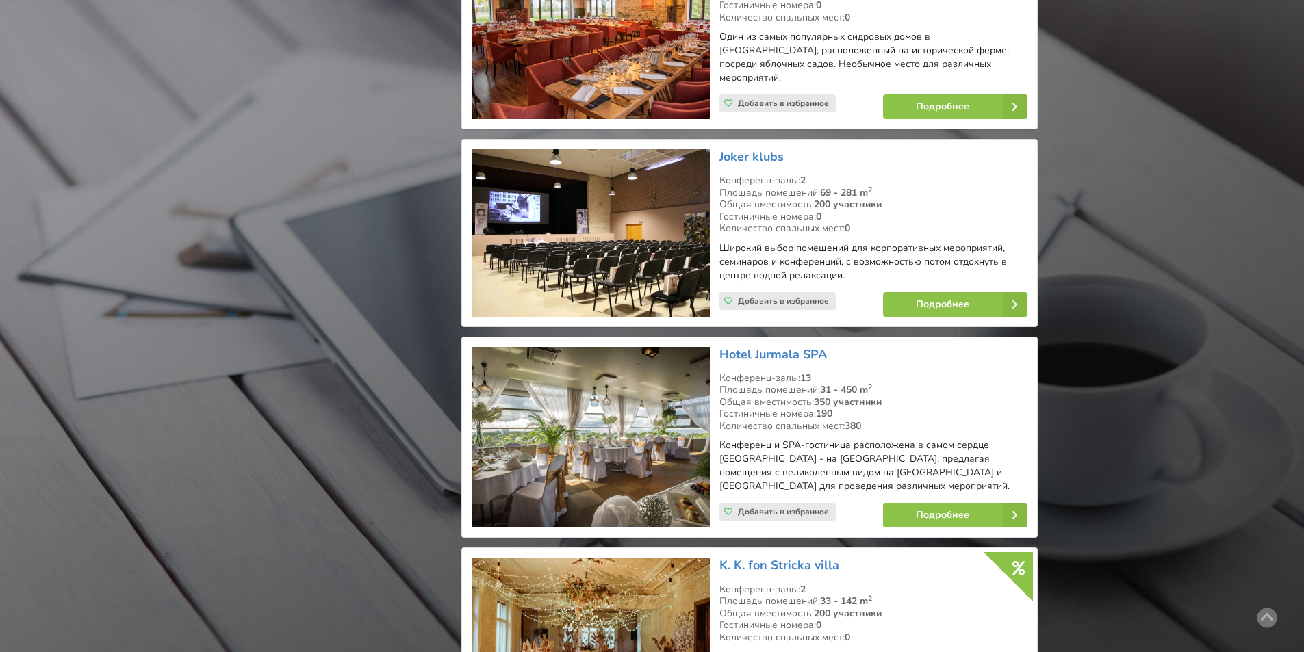
scroll to position [5474, 0]
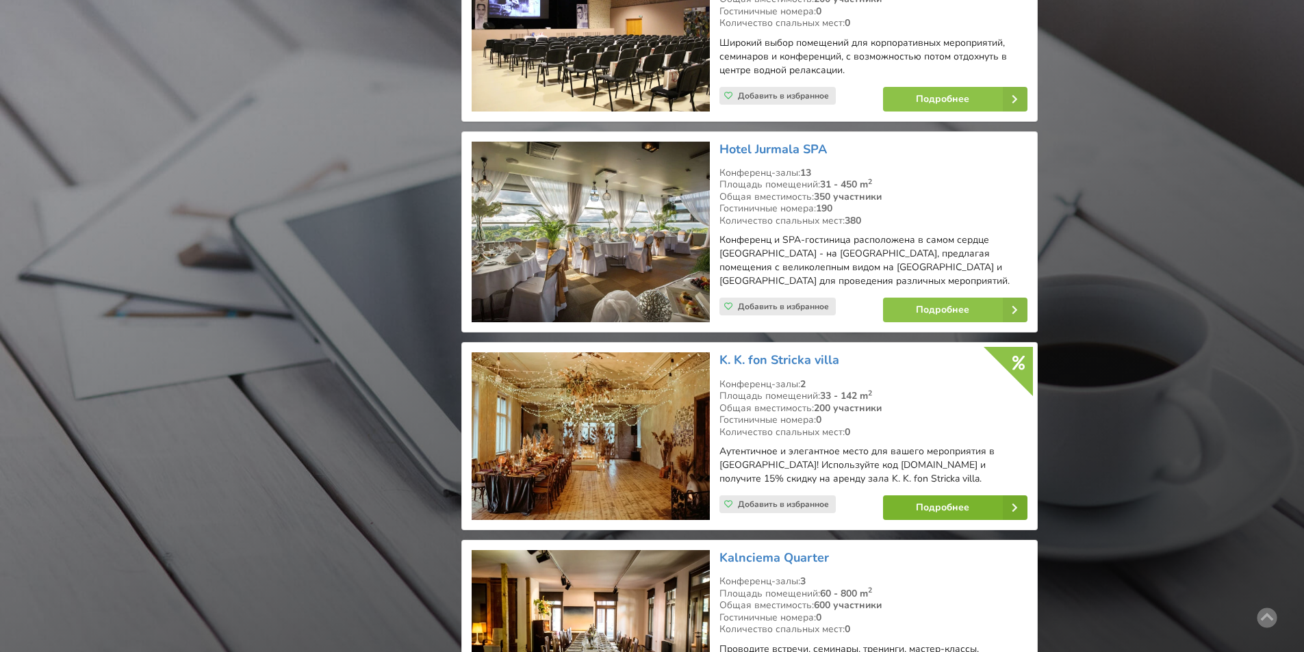
click at [948, 495] on link "Подробнее" at bounding box center [955, 507] width 144 height 25
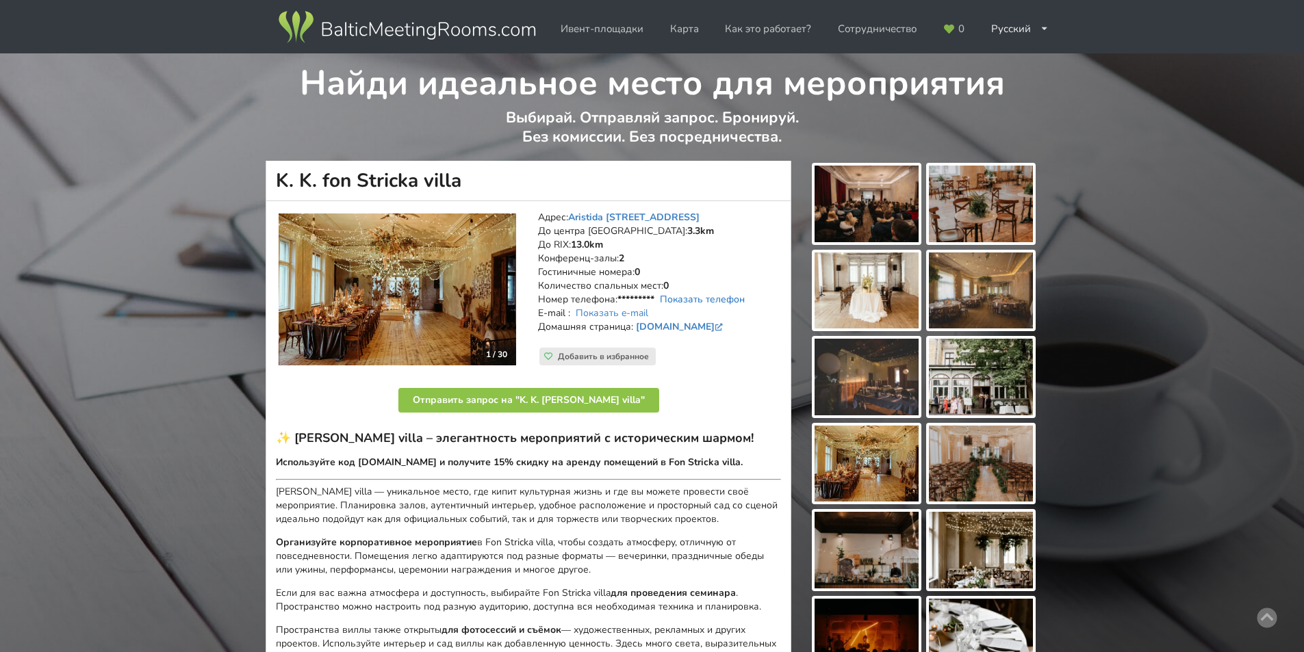
click at [686, 298] on link "Показать телефон" at bounding box center [702, 299] width 85 height 13
click at [768, 23] on link "Как это работает?" at bounding box center [767, 29] width 105 height 27
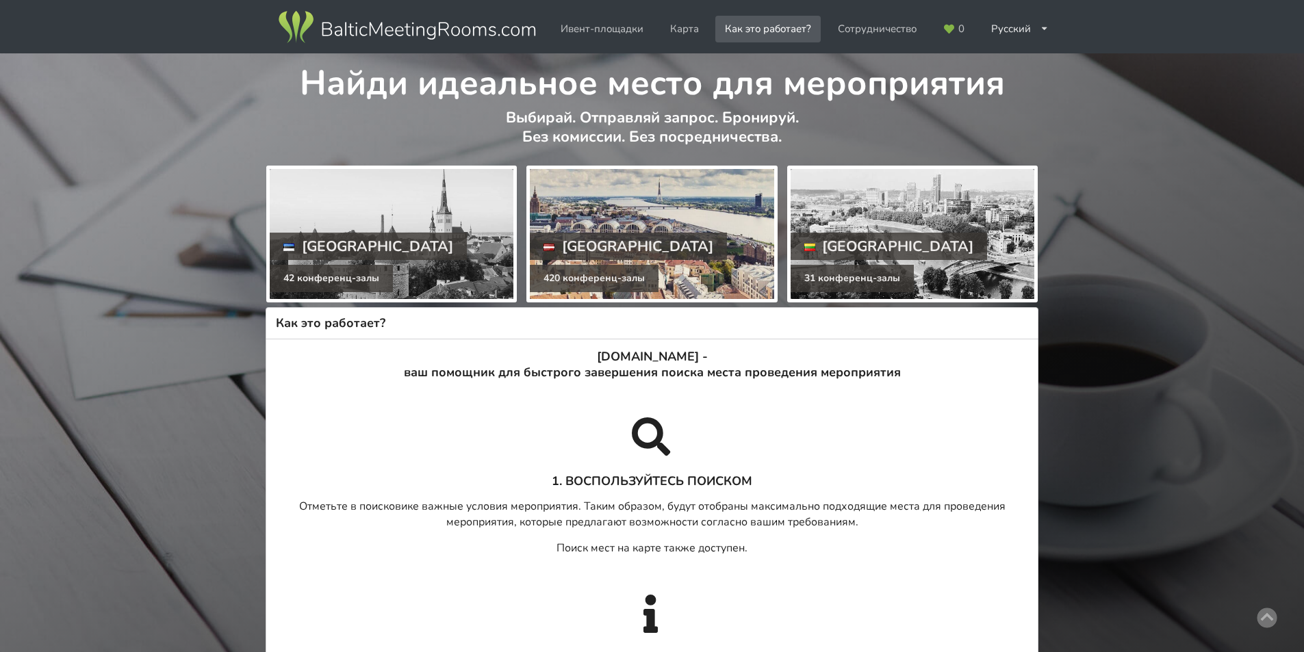
click at [614, 211] on div at bounding box center [652, 234] width 244 height 130
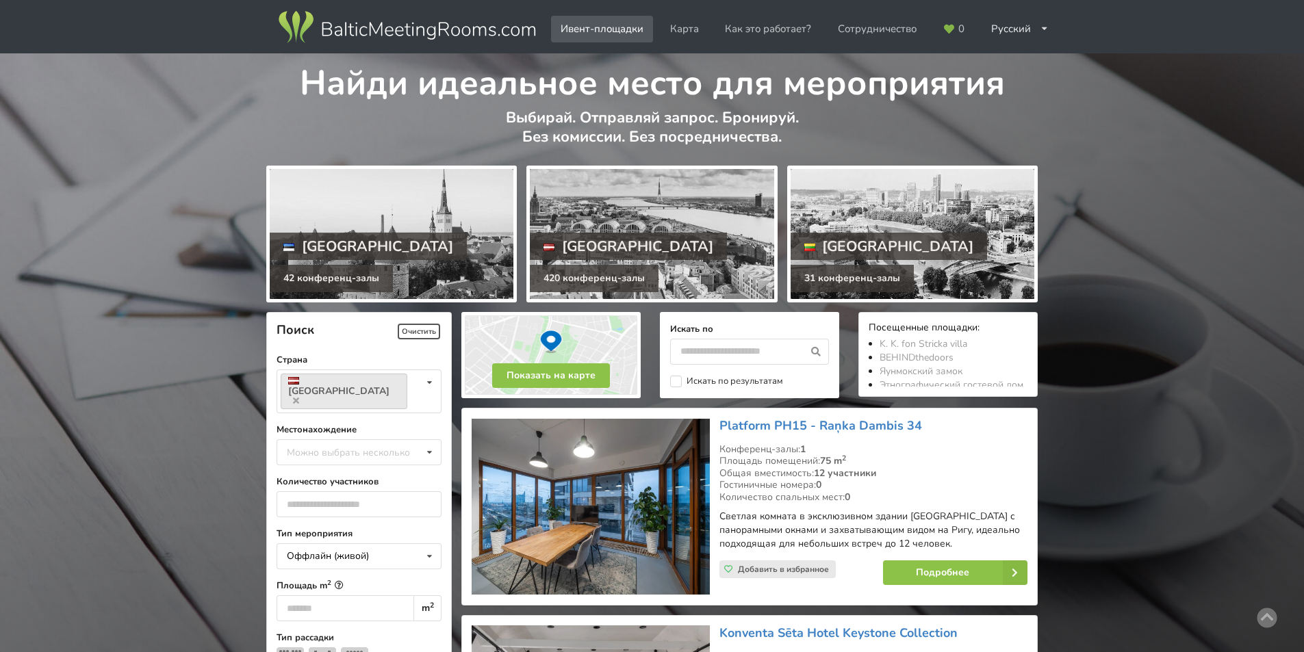
scroll to position [68, 0]
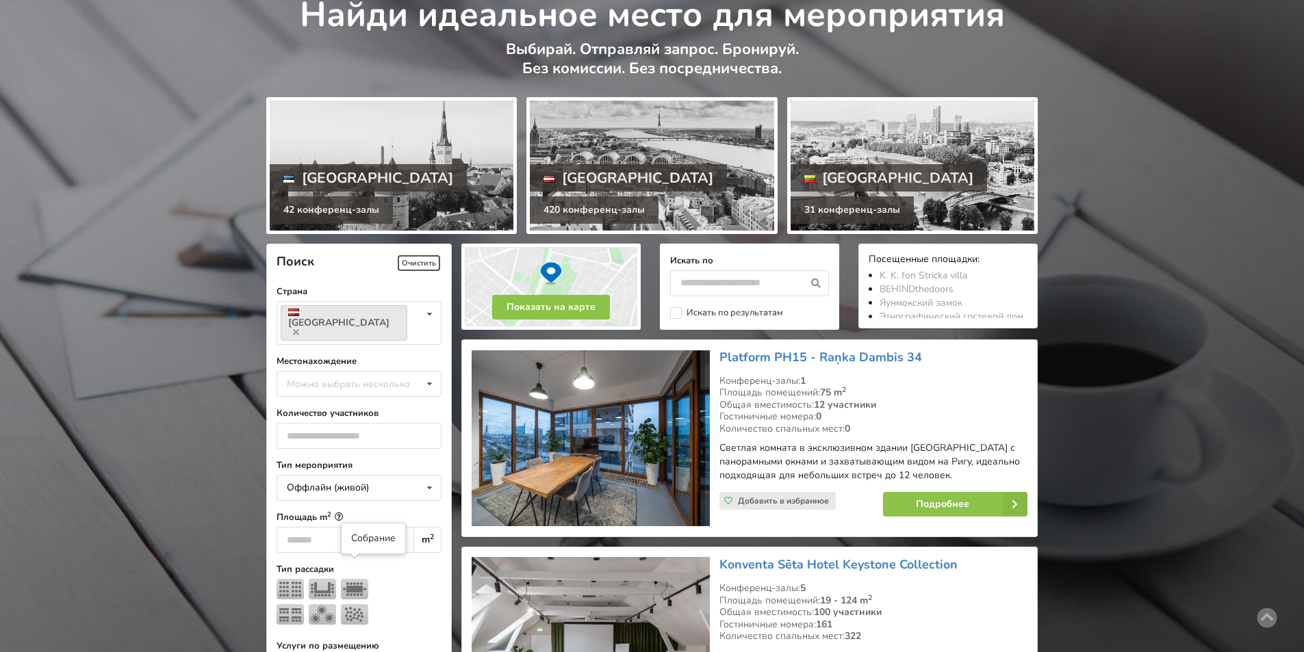
click at [351, 579] on img at bounding box center [354, 589] width 27 height 21
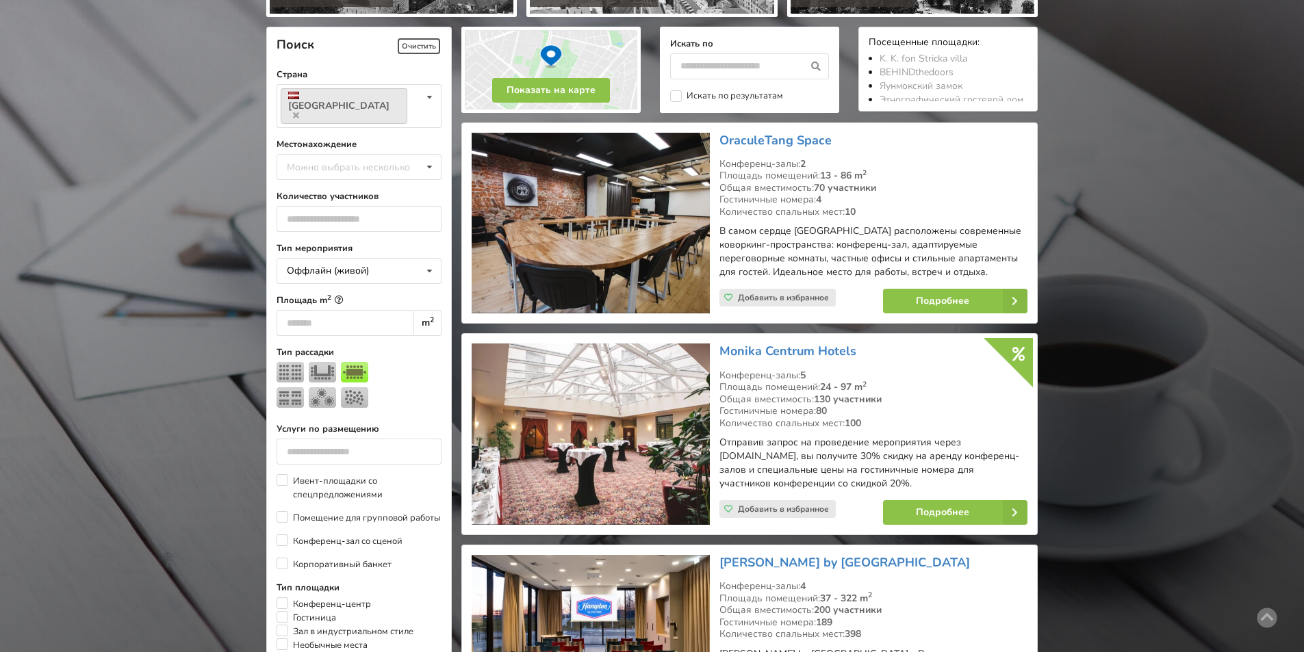
scroll to position [307, 0]
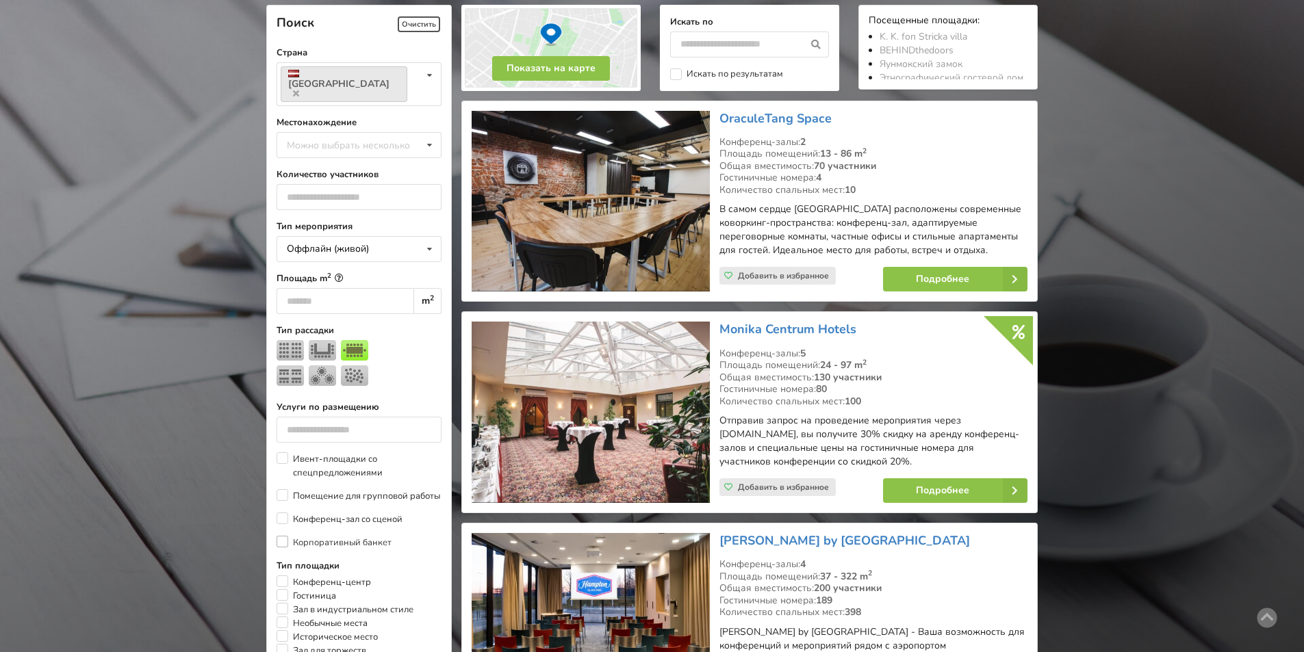
click at [283, 536] on label "Корпоративный банкет" at bounding box center [333, 543] width 115 height 14
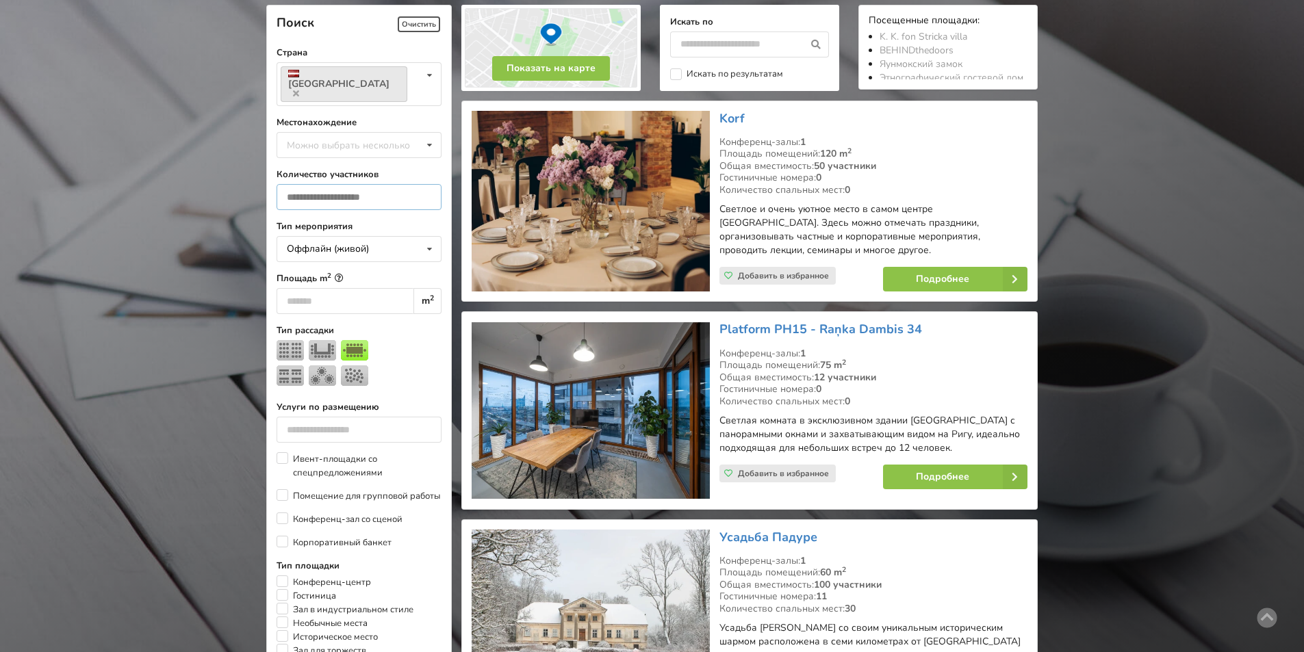
click at [394, 184] on input "number" at bounding box center [358, 197] width 165 height 26
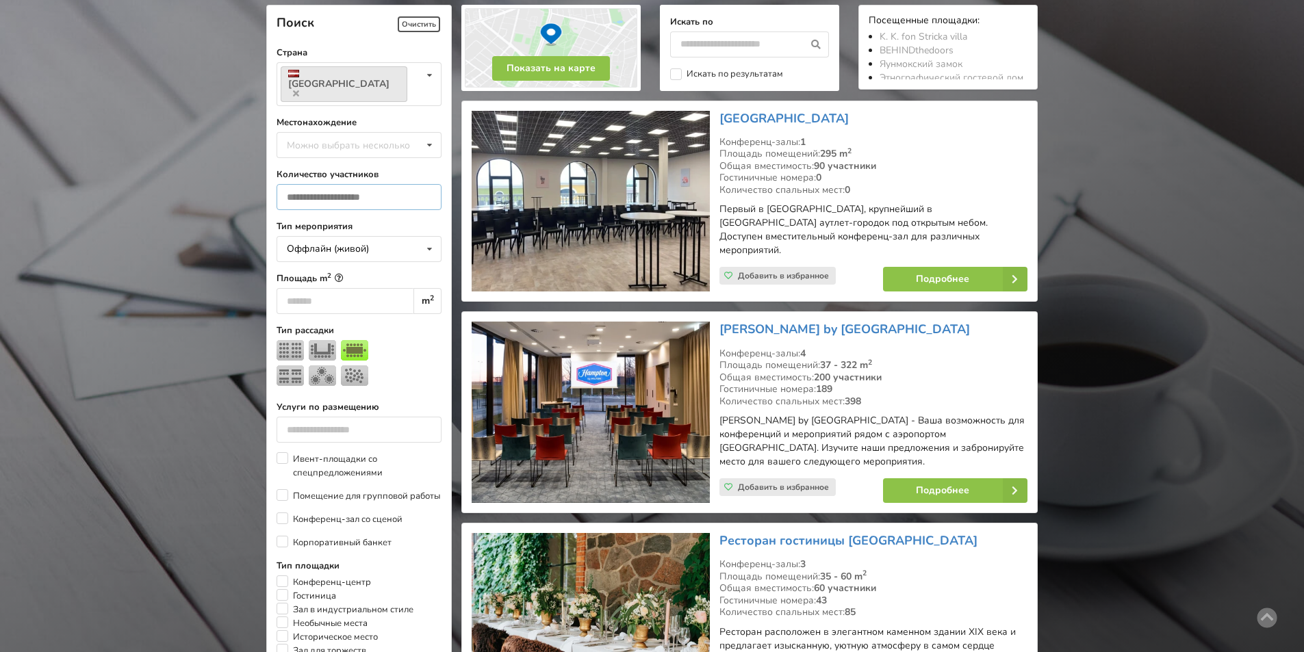
type input "**"
click at [729, 42] on input "text" at bounding box center [749, 44] width 159 height 26
type input "*********"
click at [814, 44] on icon at bounding box center [815, 44] width 25 height 26
type input "*********"
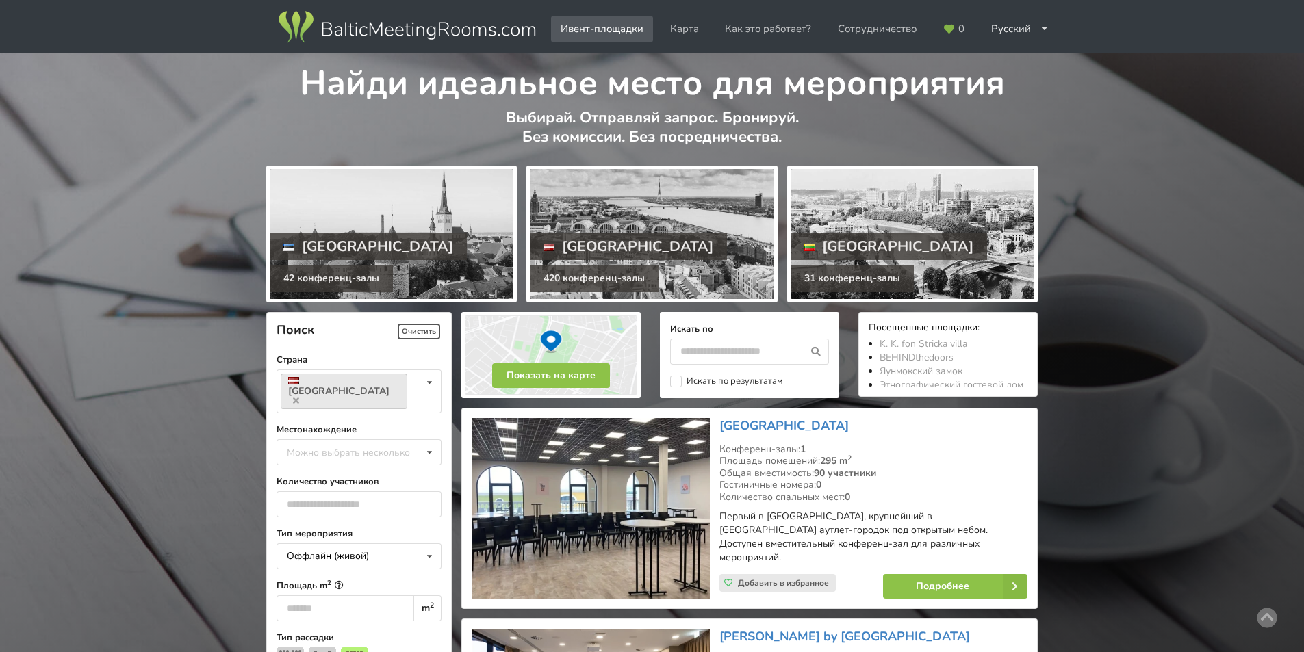
scroll to position [137, 0]
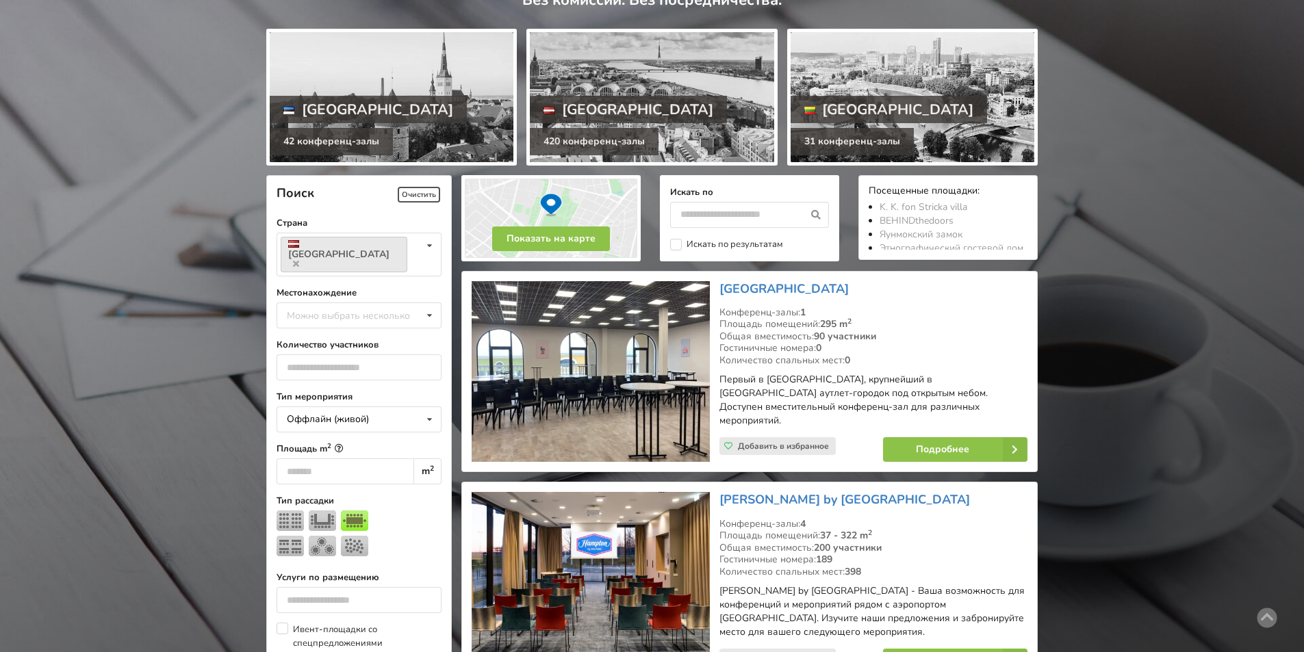
scroll to position [307, 0]
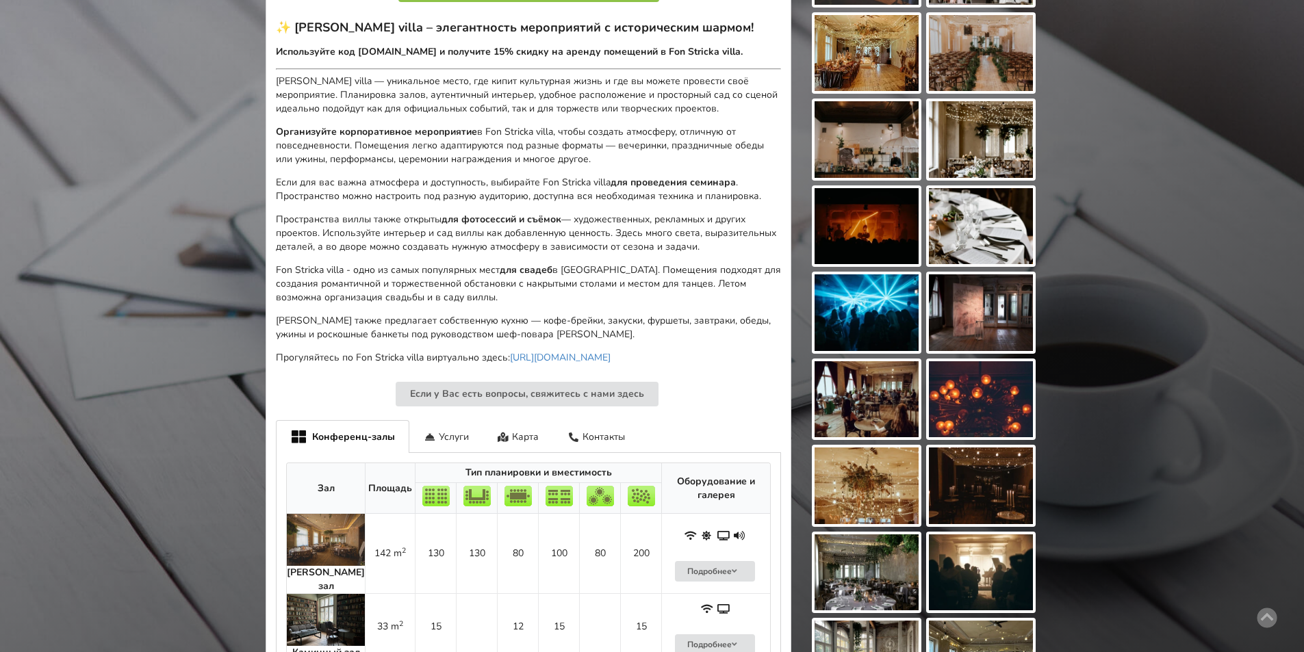
scroll to position [274, 0]
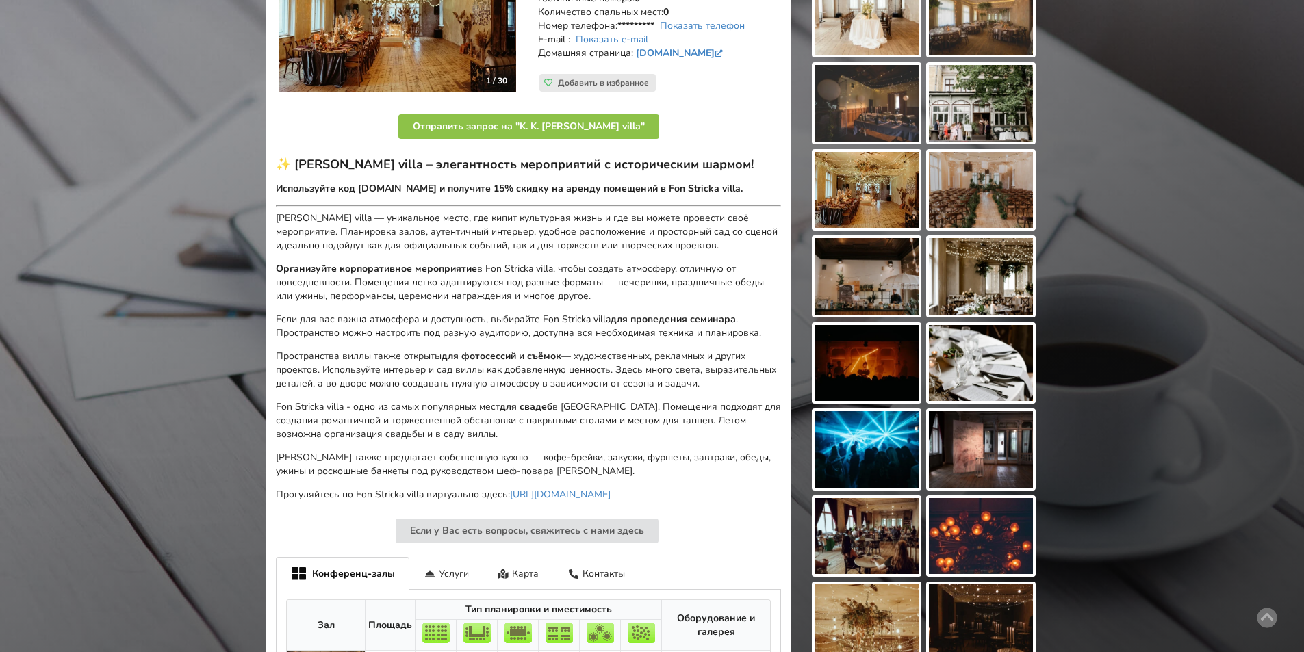
click at [886, 552] on img at bounding box center [866, 536] width 104 height 77
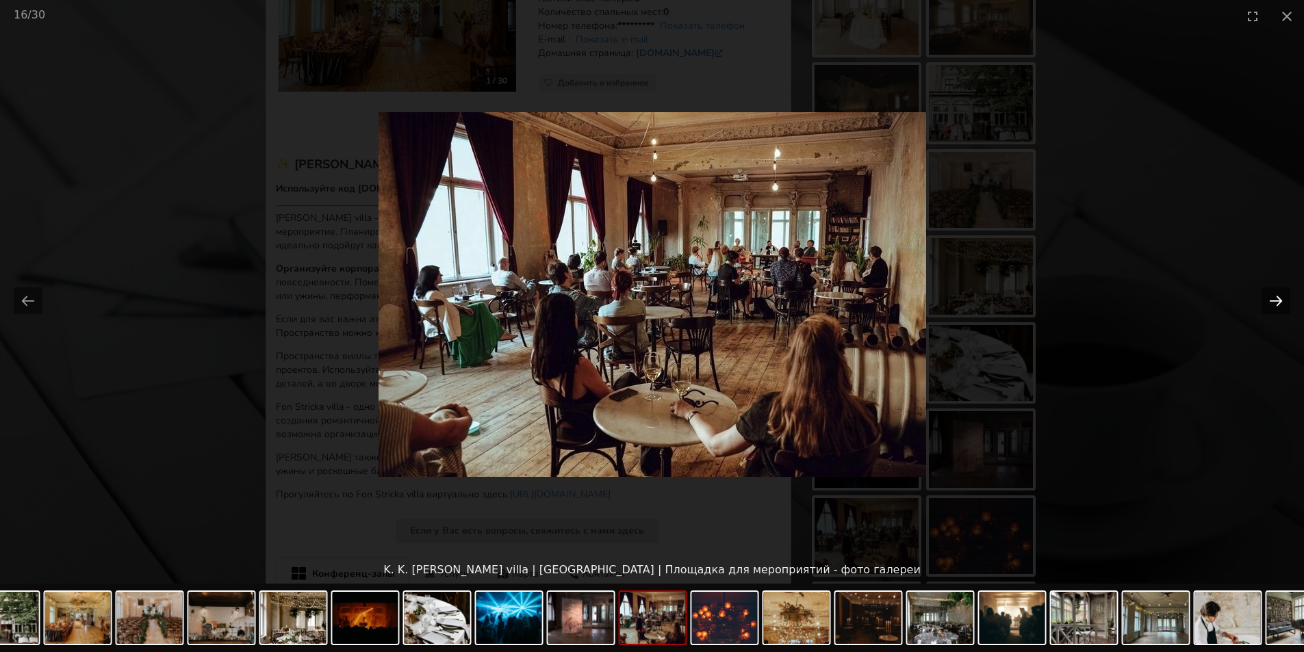
click at [1274, 300] on button "Next slide" at bounding box center [1275, 300] width 29 height 27
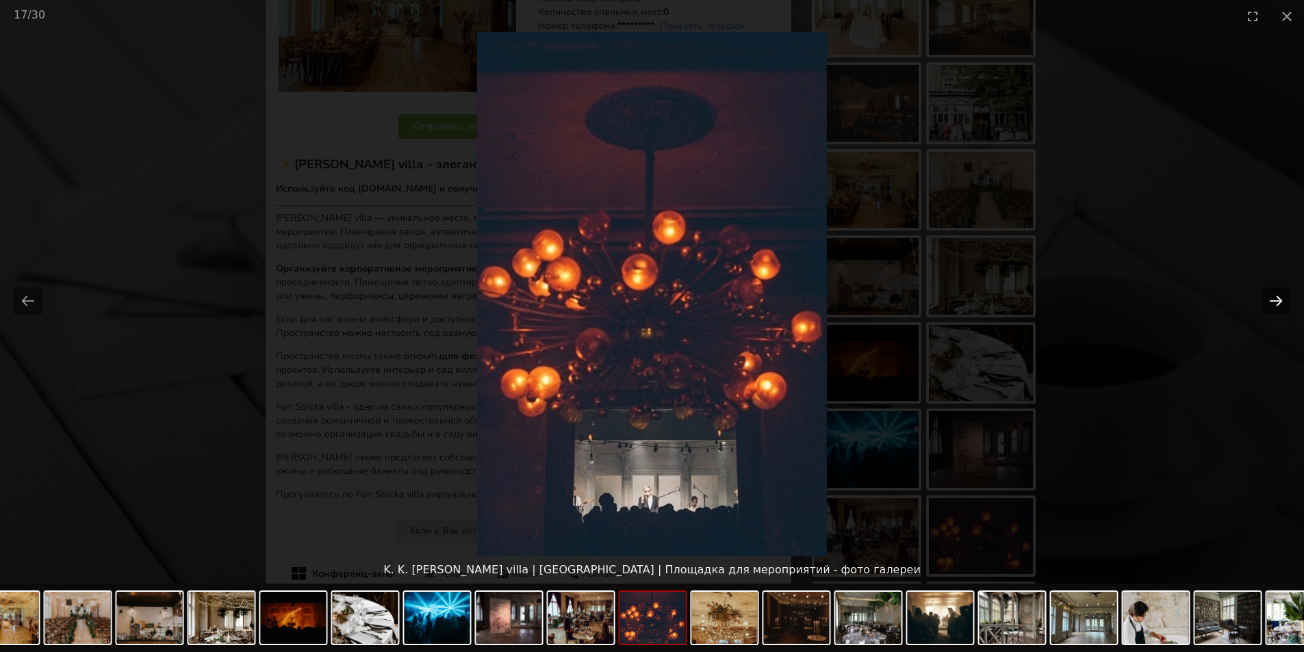
click at [1274, 300] on button "Next slide" at bounding box center [1275, 300] width 29 height 27
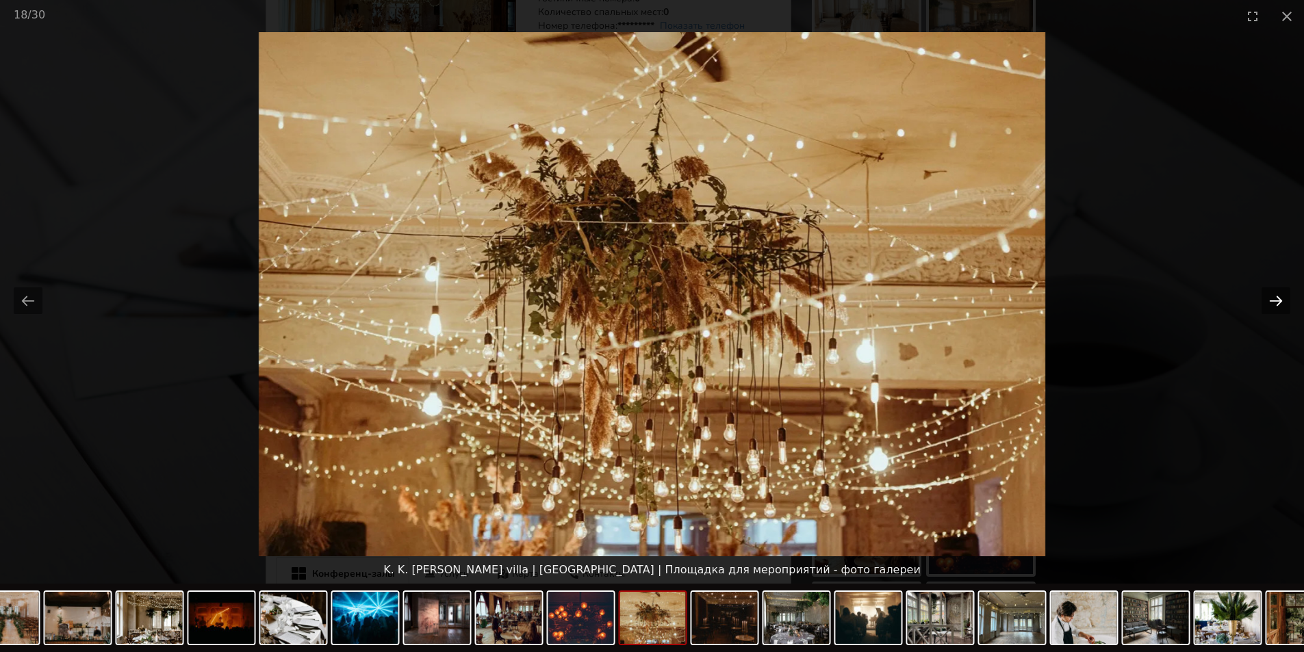
click at [1274, 300] on button "Next slide" at bounding box center [1275, 300] width 29 height 27
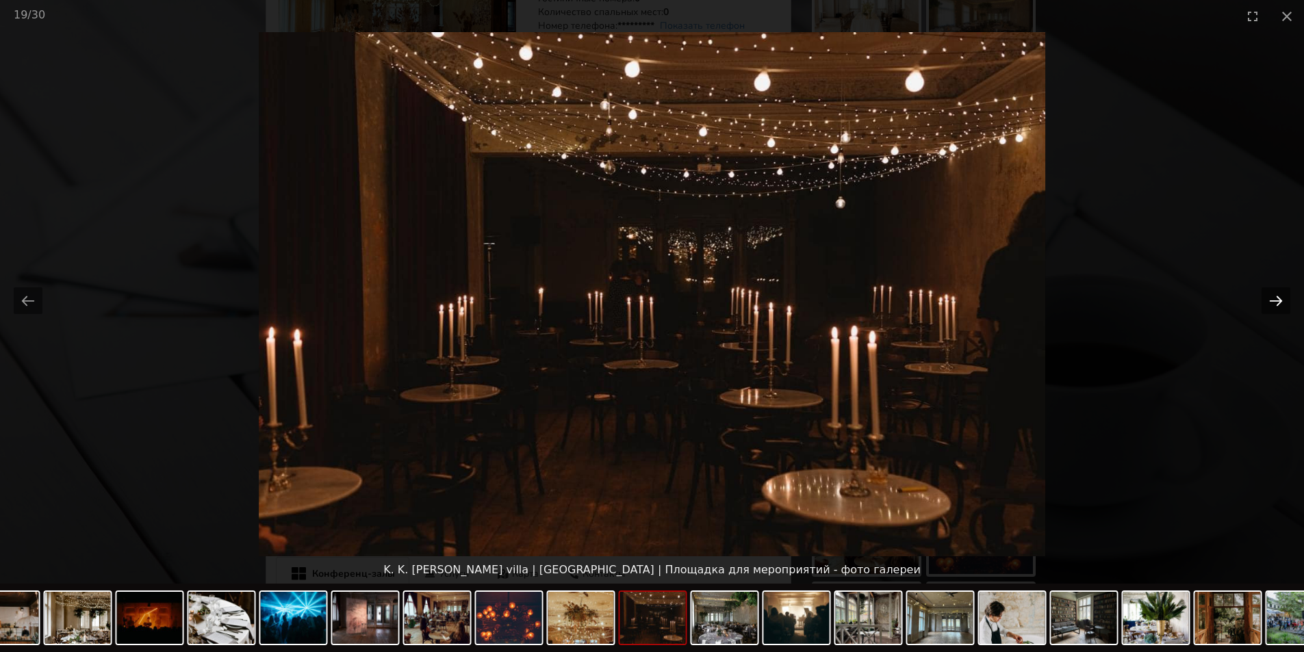
click at [1274, 300] on button "Next slide" at bounding box center [1275, 300] width 29 height 27
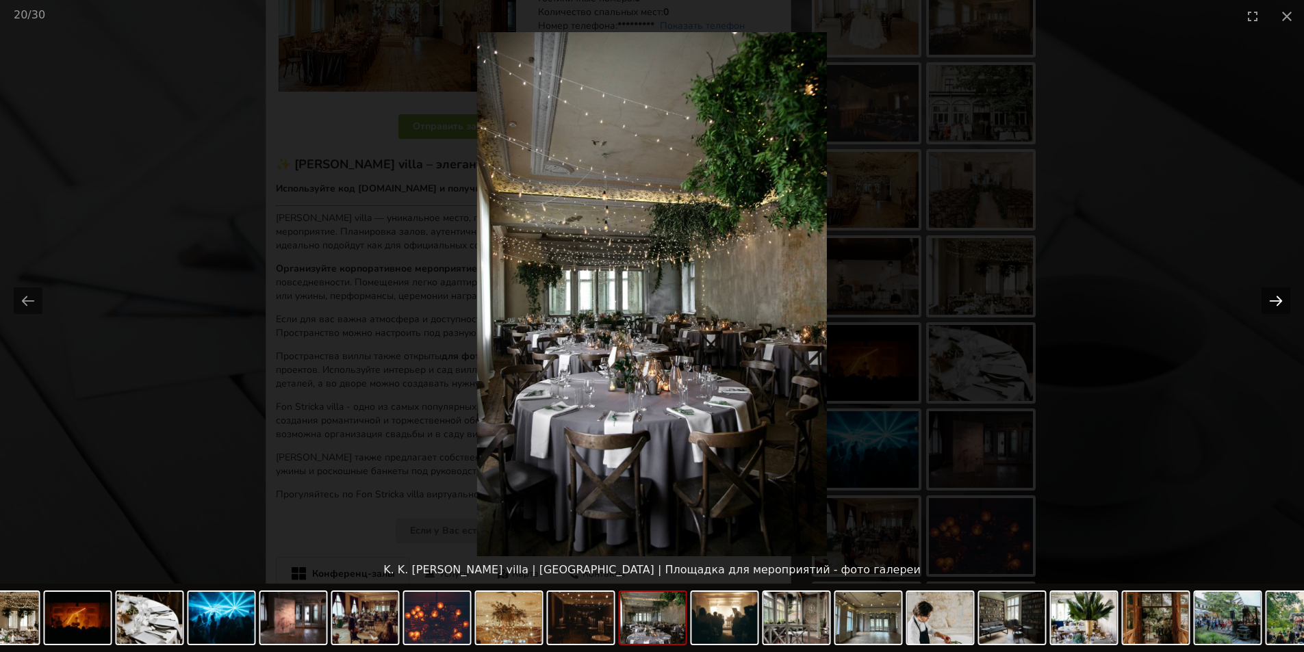
click at [1274, 300] on button "Next slide" at bounding box center [1275, 300] width 29 height 27
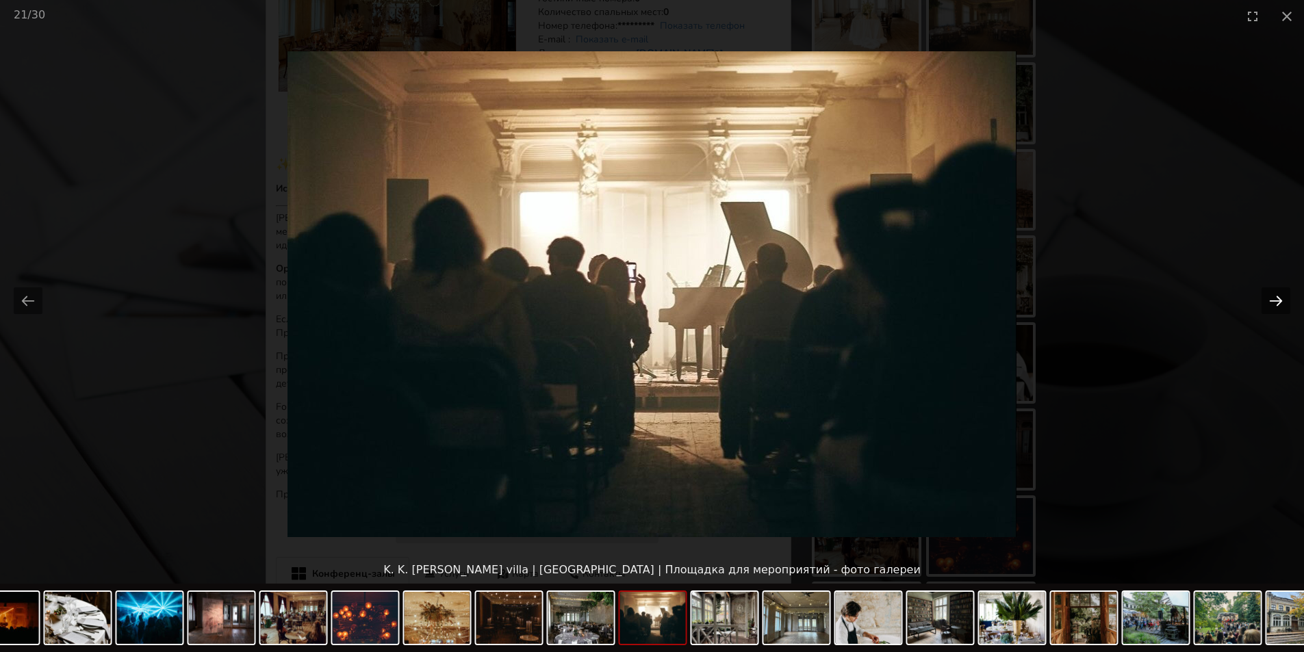
click at [1274, 300] on button "Next slide" at bounding box center [1275, 300] width 29 height 27
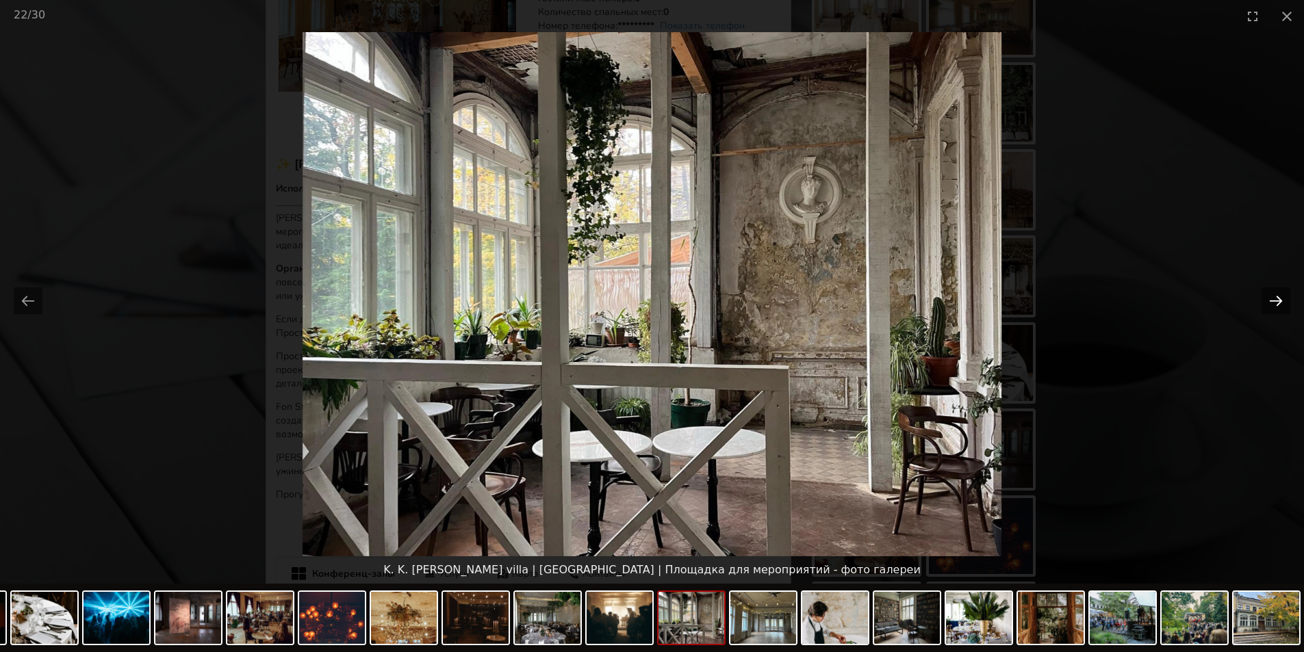
click at [1274, 300] on button "Next slide" at bounding box center [1275, 300] width 29 height 27
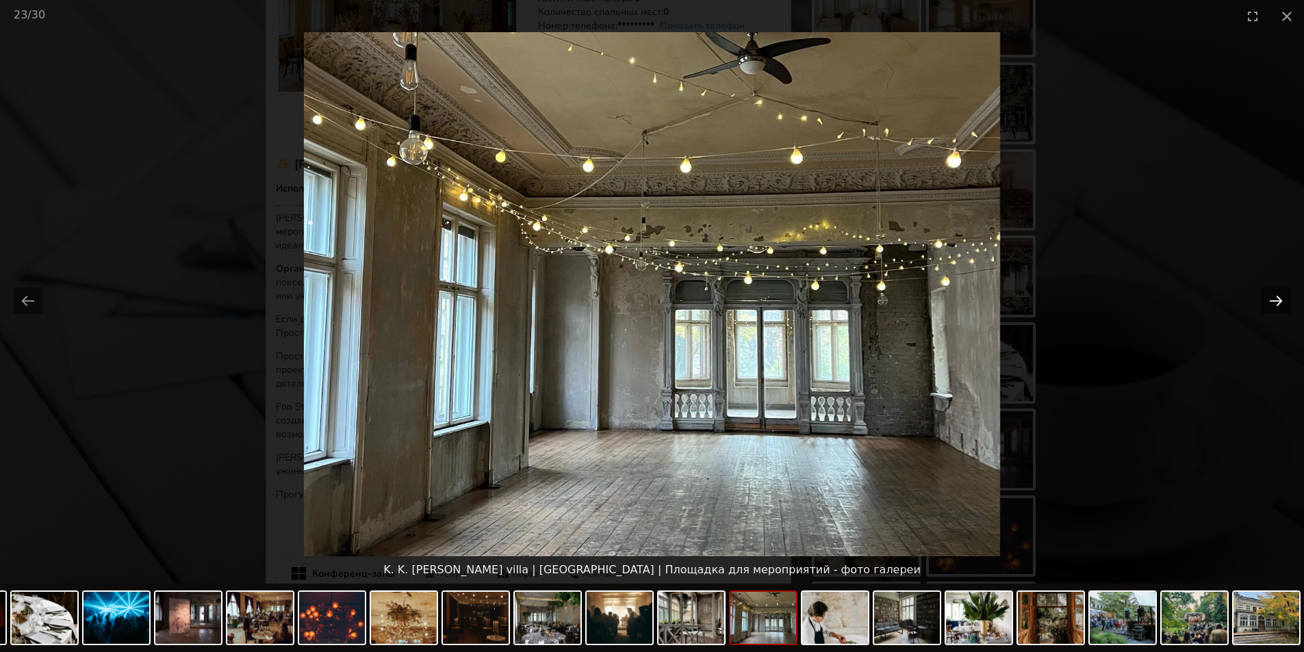
click at [1274, 300] on button "Next slide" at bounding box center [1275, 300] width 29 height 27
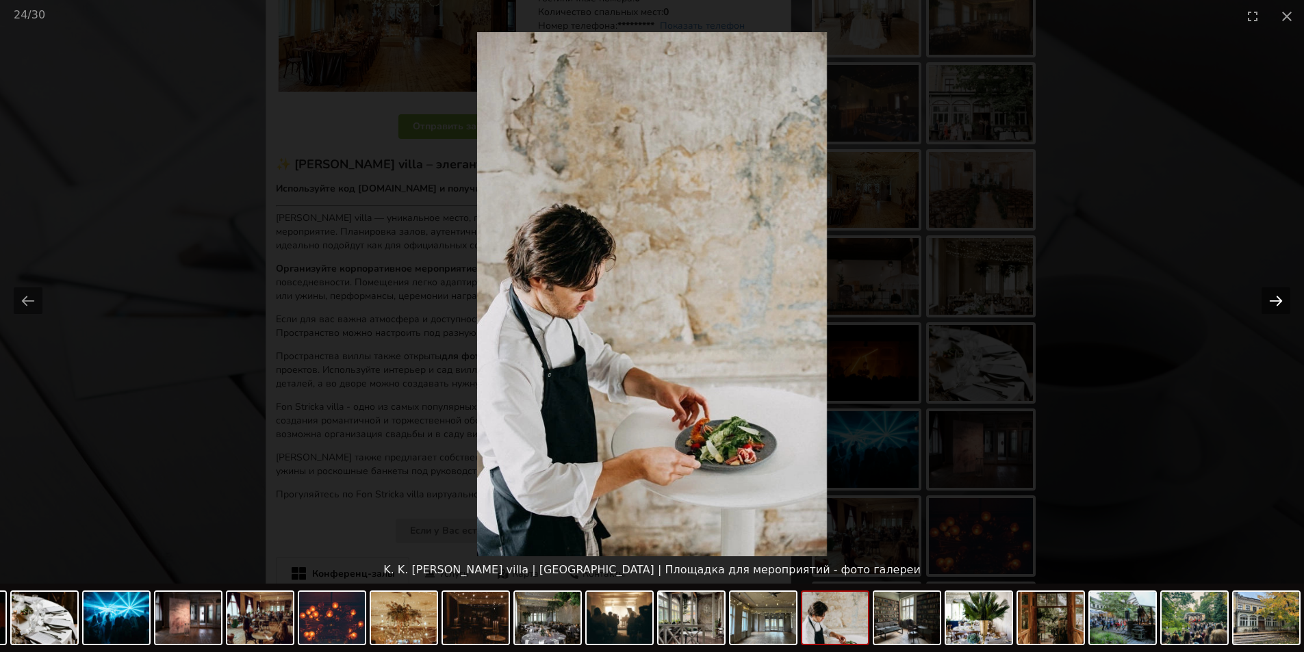
click at [1274, 300] on button "Next slide" at bounding box center [1275, 300] width 29 height 27
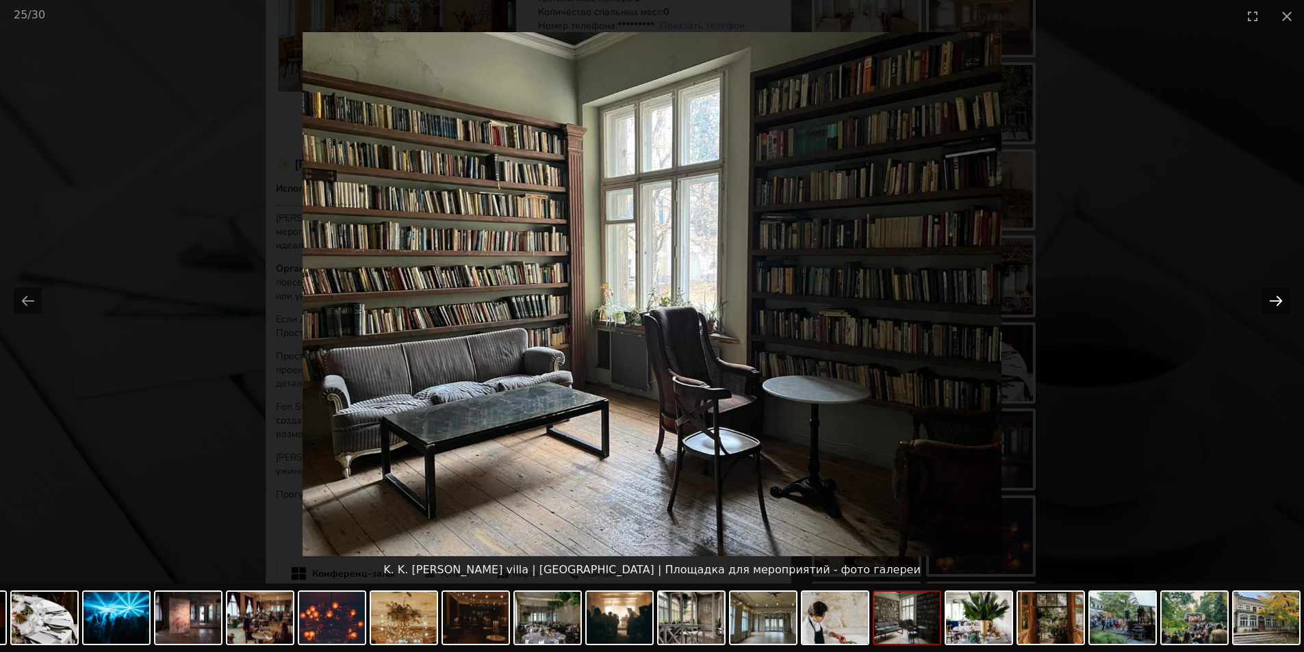
click at [1274, 300] on button "Next slide" at bounding box center [1275, 300] width 29 height 27
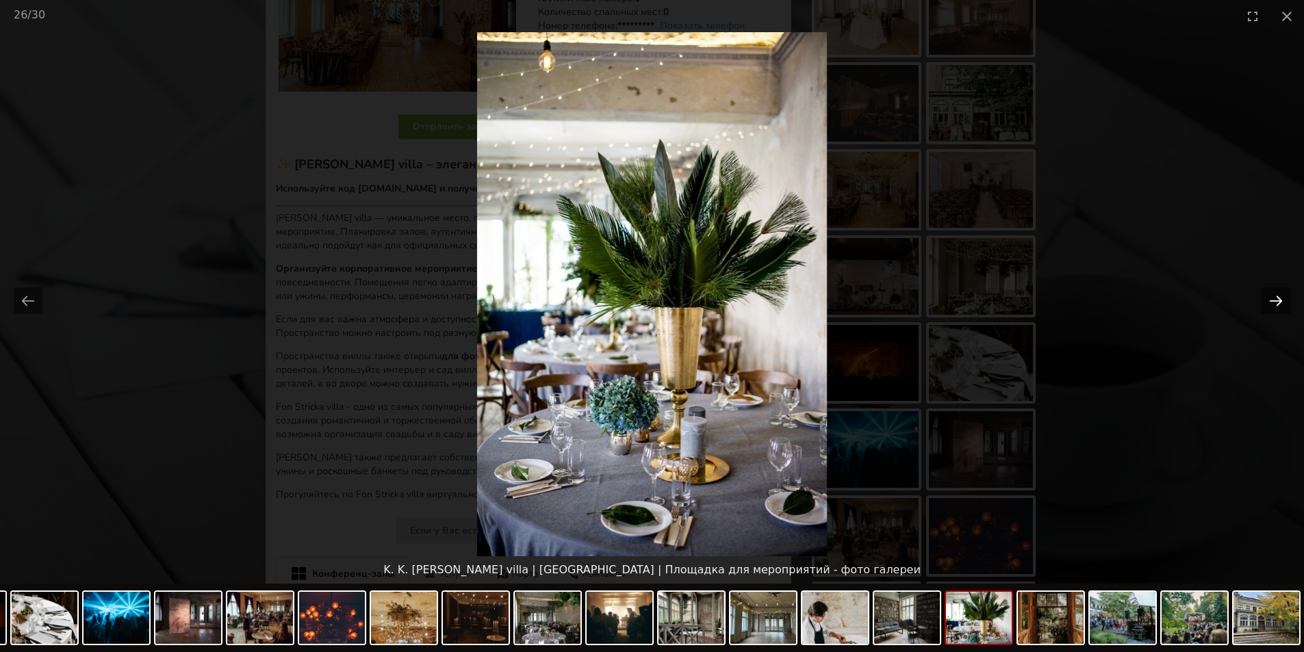
click at [1274, 300] on button "Next slide" at bounding box center [1275, 300] width 29 height 27
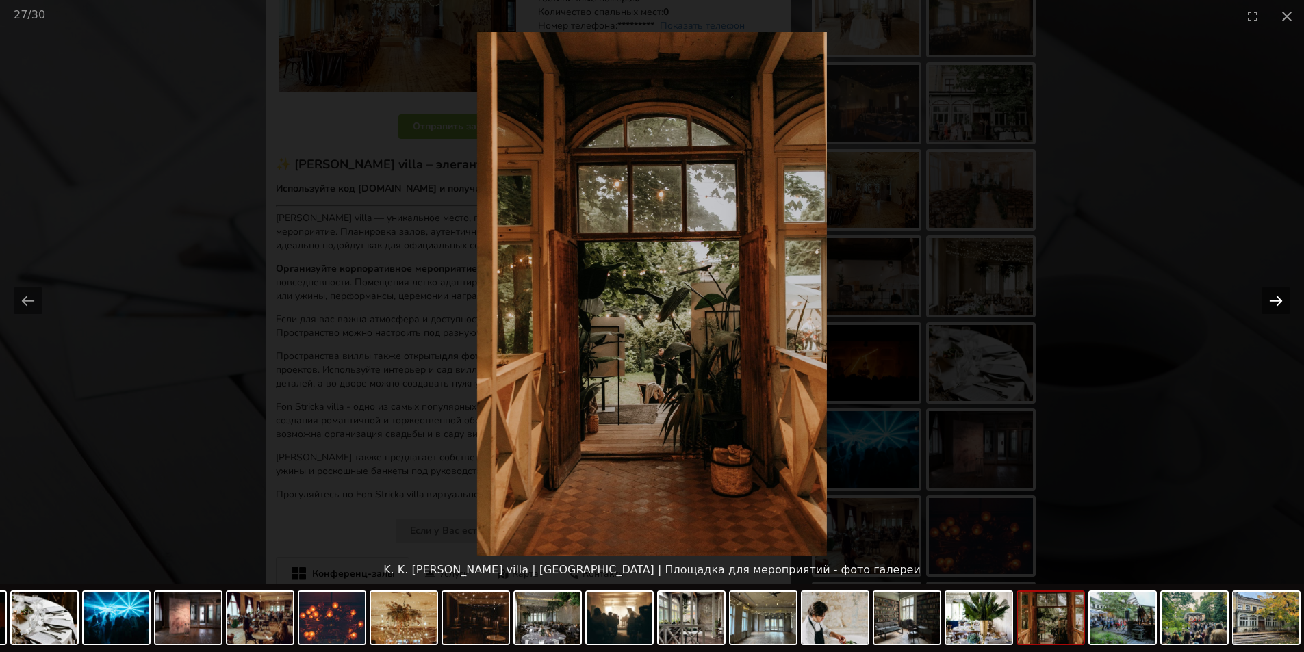
click at [1274, 300] on button "Next slide" at bounding box center [1275, 300] width 29 height 27
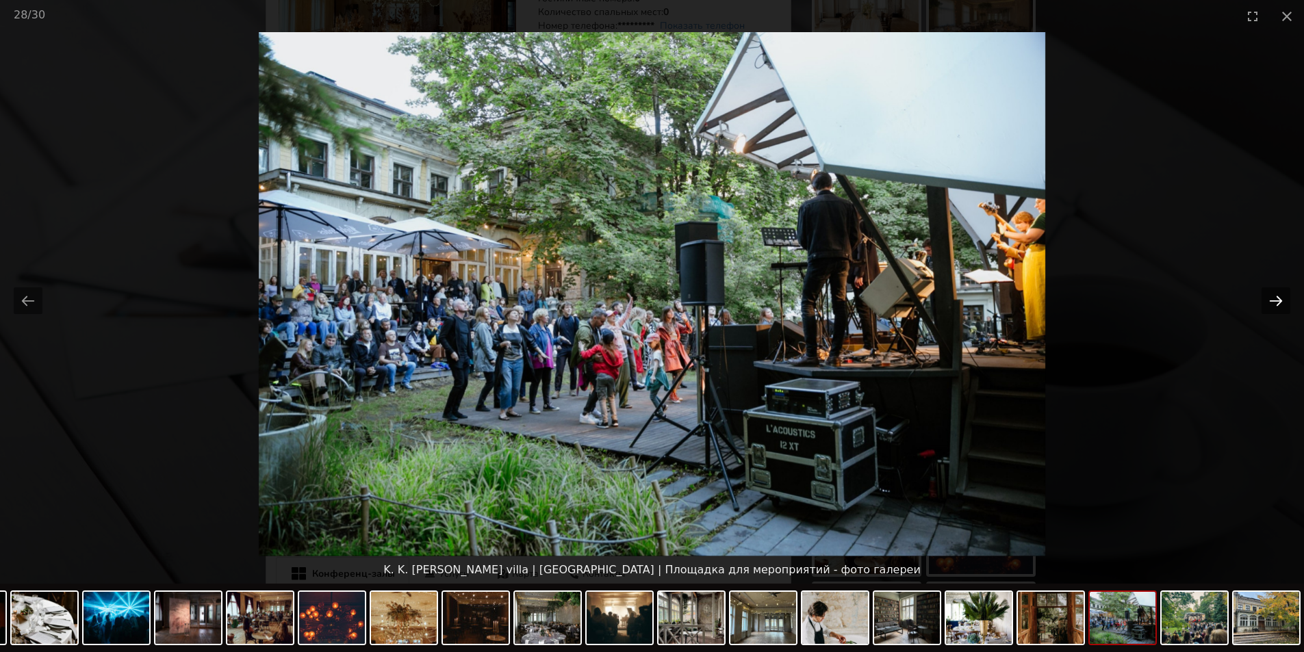
click at [1274, 300] on button "Next slide" at bounding box center [1275, 300] width 29 height 27
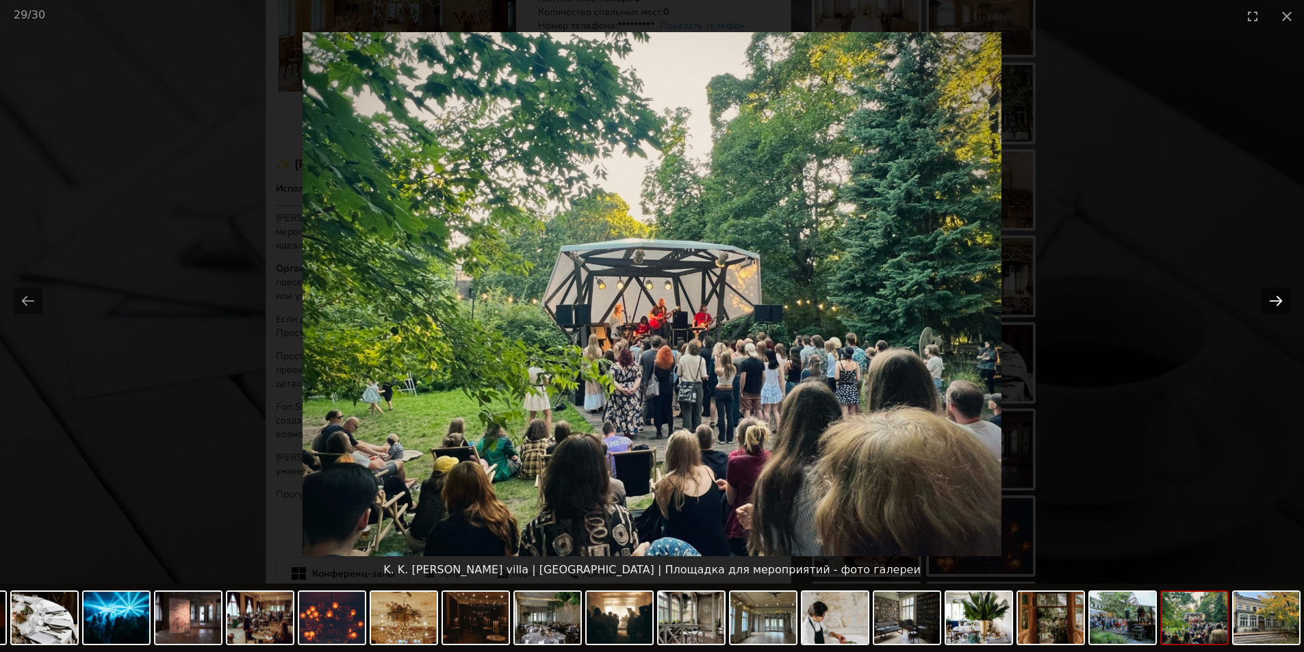
click at [1274, 300] on button "Next slide" at bounding box center [1275, 300] width 29 height 27
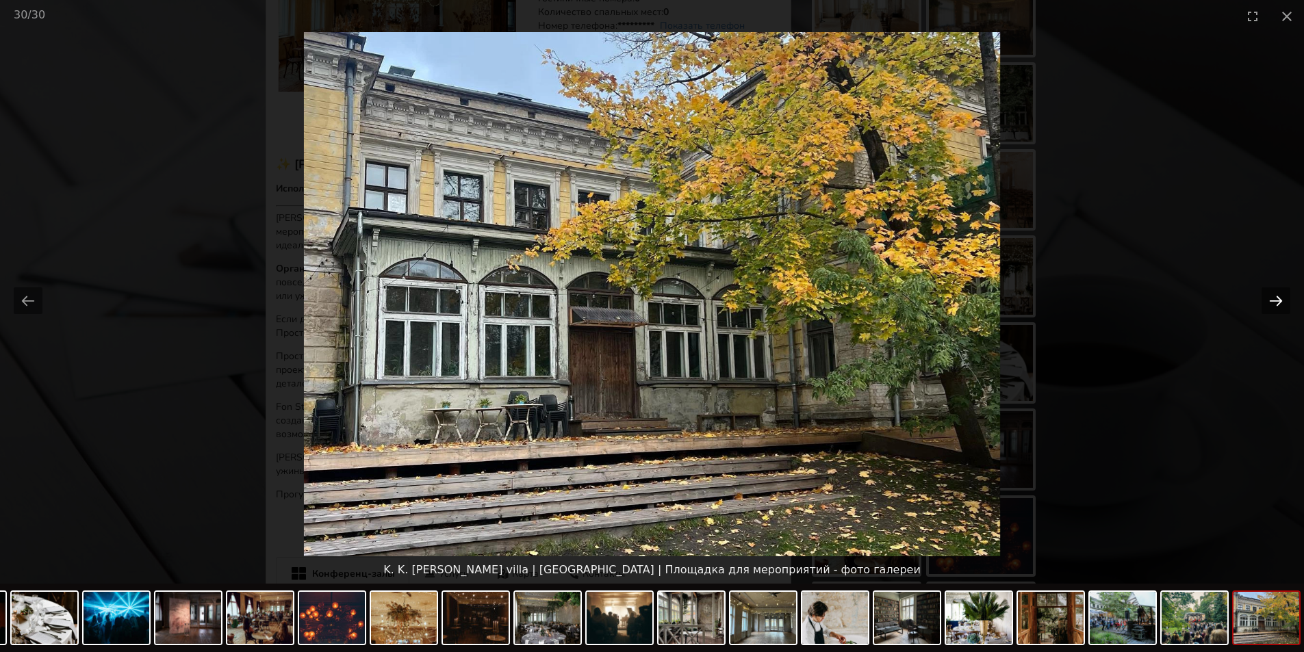
click at [1274, 300] on button "Next slide" at bounding box center [1275, 300] width 29 height 27
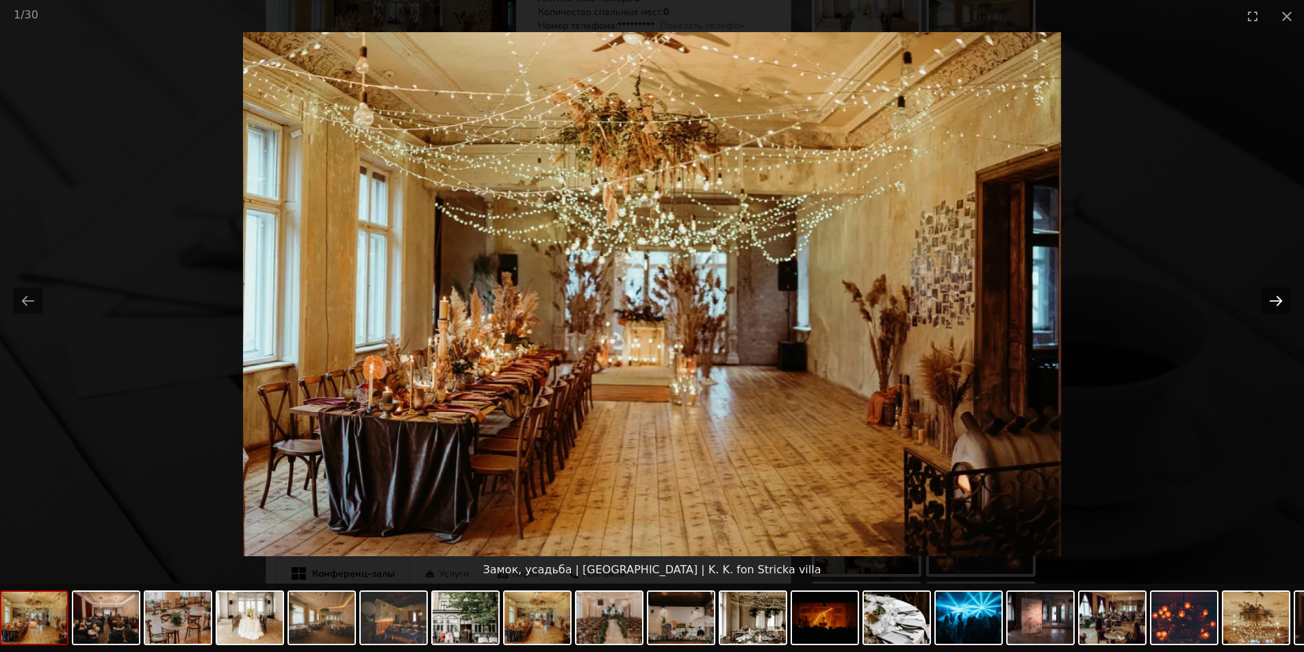
click at [1274, 300] on button "Next slide" at bounding box center [1275, 300] width 29 height 27
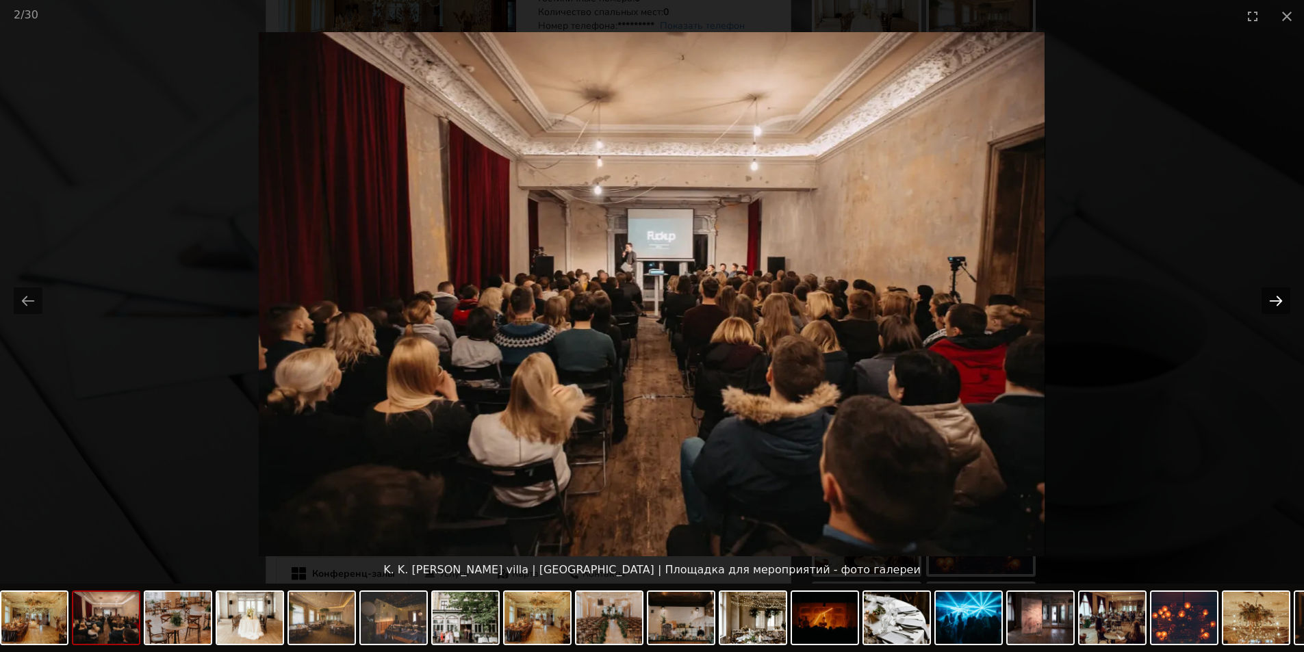
click at [1274, 300] on button "Next slide" at bounding box center [1275, 300] width 29 height 27
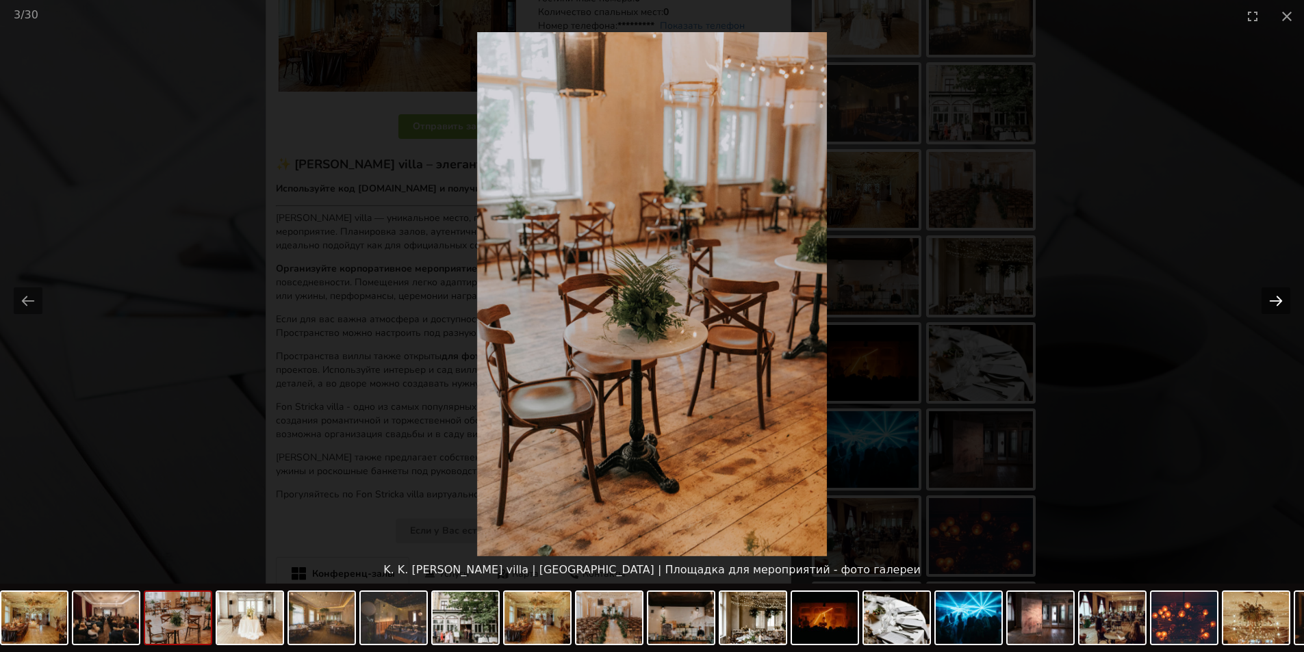
click at [1274, 300] on button "Next slide" at bounding box center [1275, 300] width 29 height 27
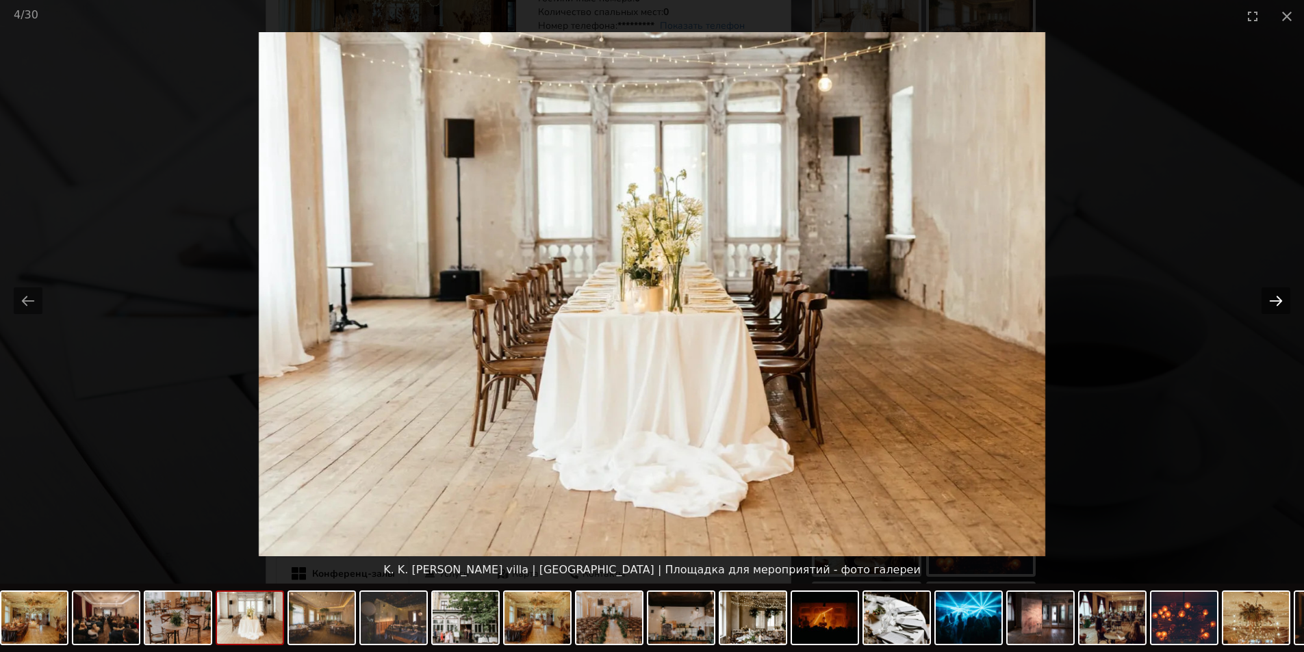
click at [1274, 300] on button "Next slide" at bounding box center [1275, 300] width 29 height 27
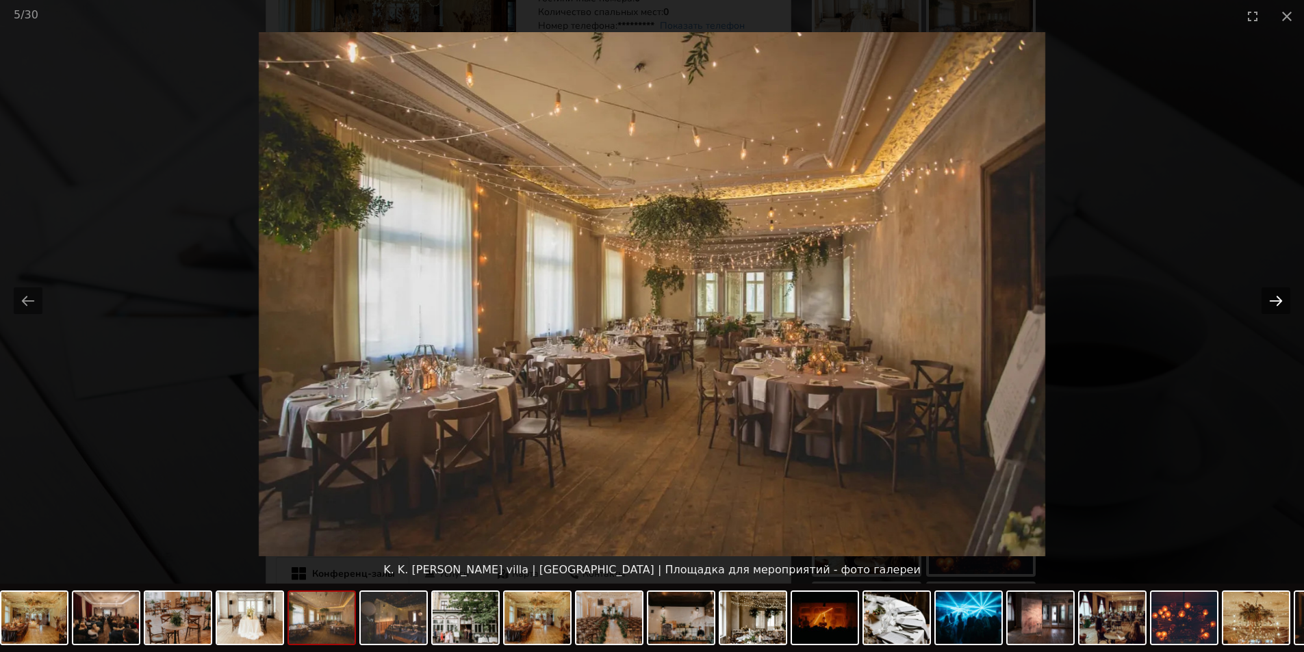
click at [1274, 300] on button "Next slide" at bounding box center [1275, 300] width 29 height 27
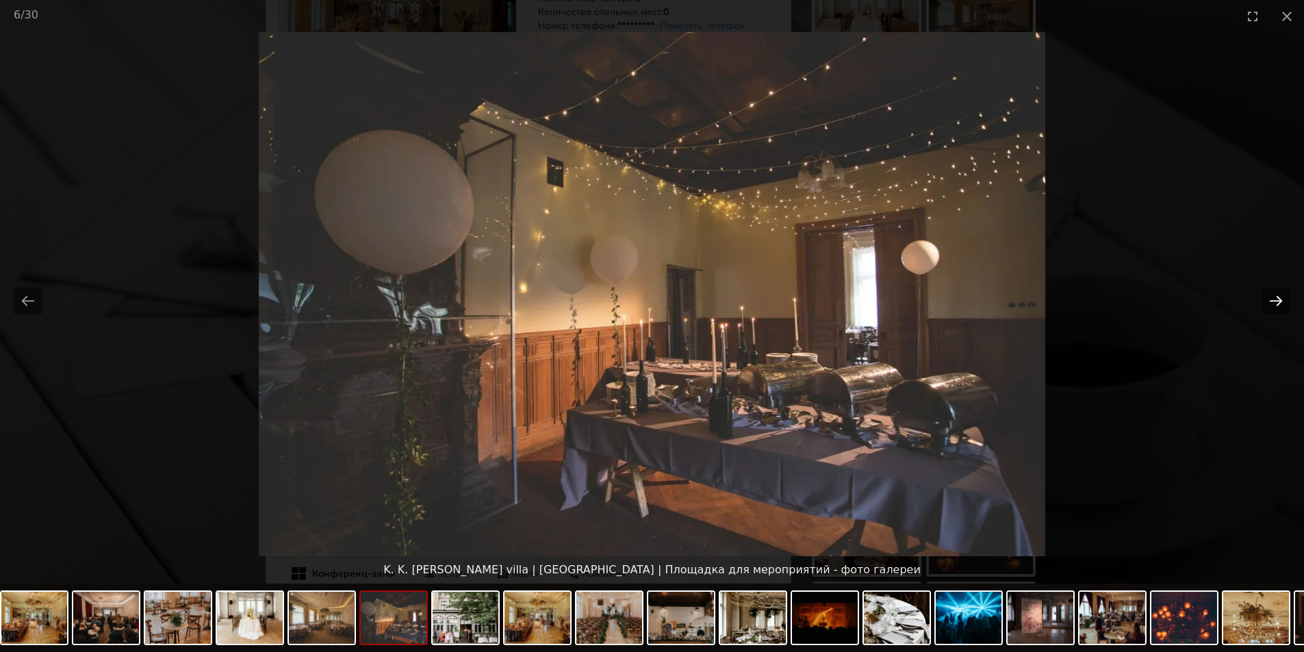
click at [1274, 300] on button "Next slide" at bounding box center [1275, 300] width 29 height 27
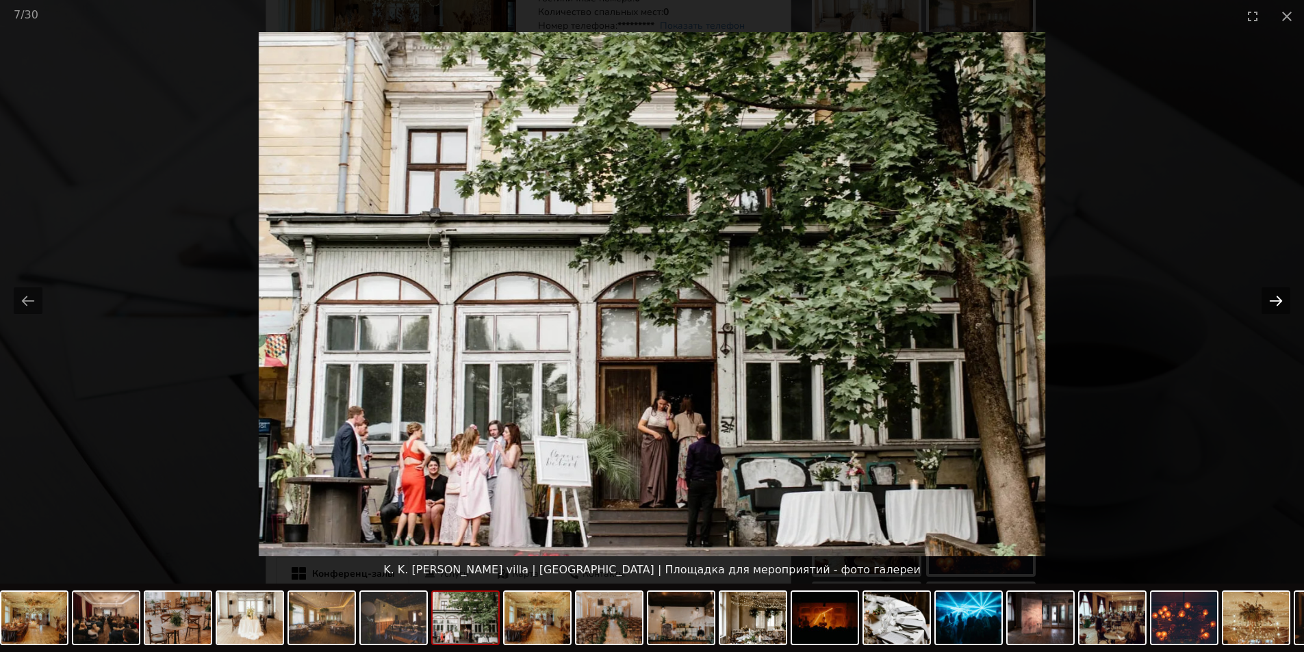
click at [1274, 300] on button "Next slide" at bounding box center [1275, 300] width 29 height 27
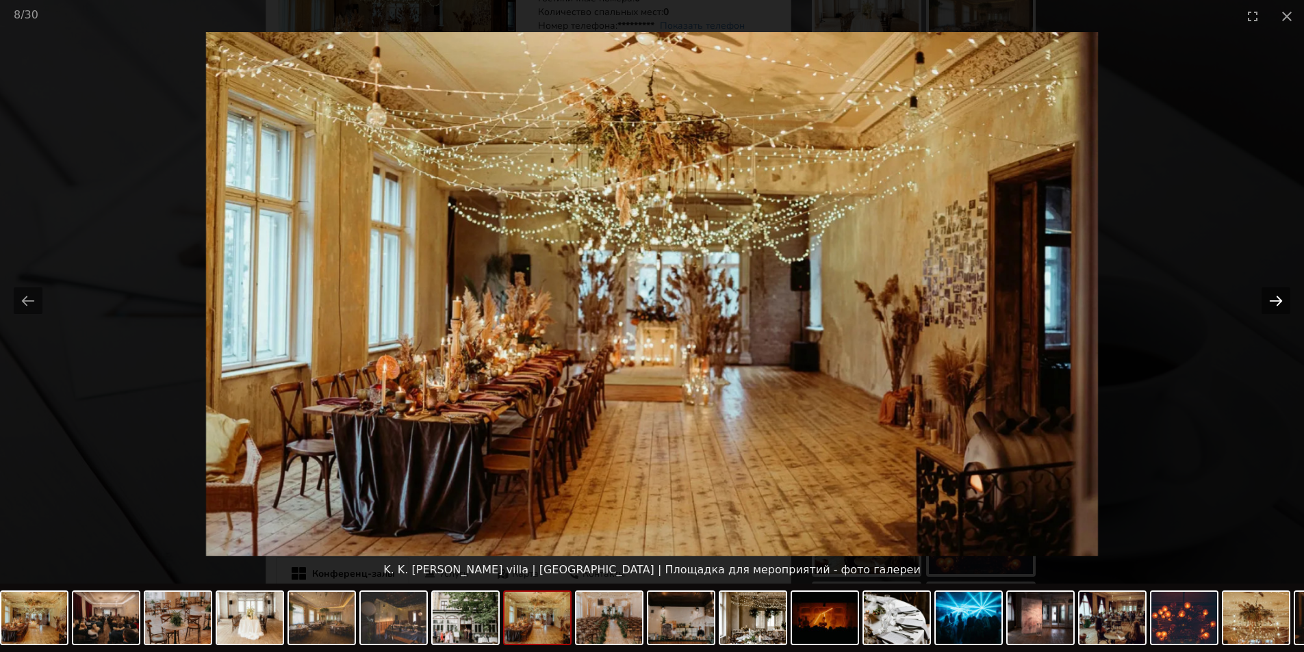
click at [1274, 300] on button "Next slide" at bounding box center [1275, 300] width 29 height 27
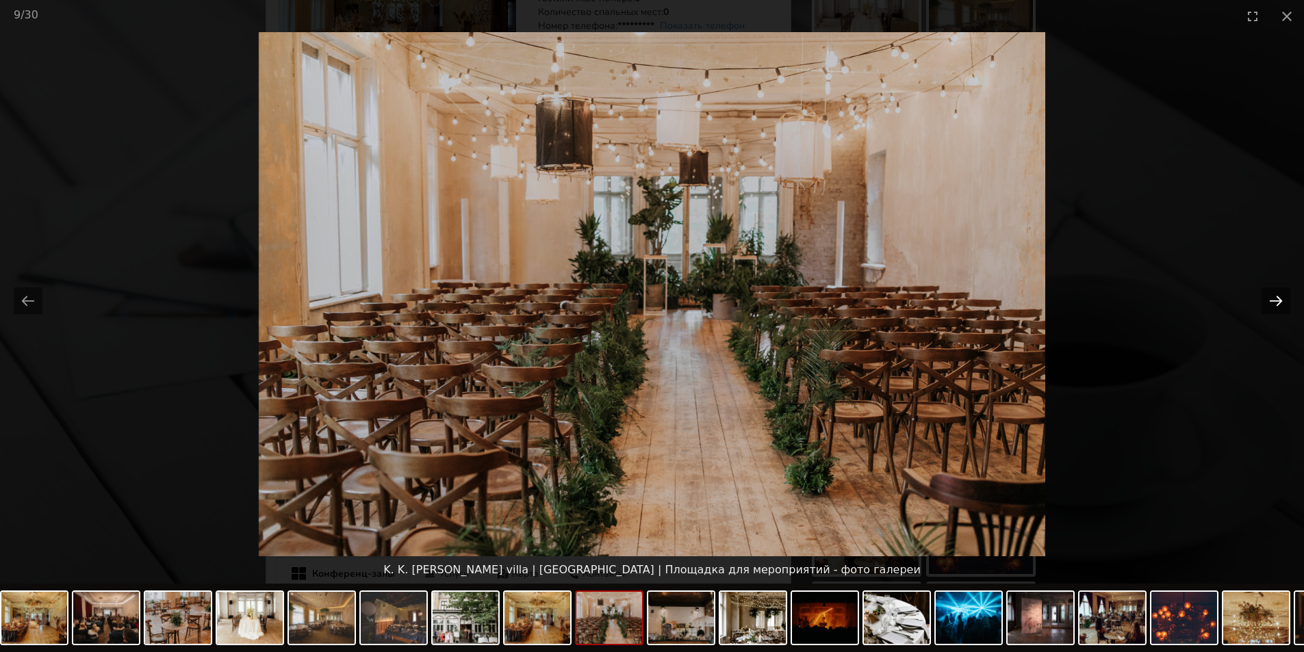
click at [1274, 300] on button "Next slide" at bounding box center [1275, 300] width 29 height 27
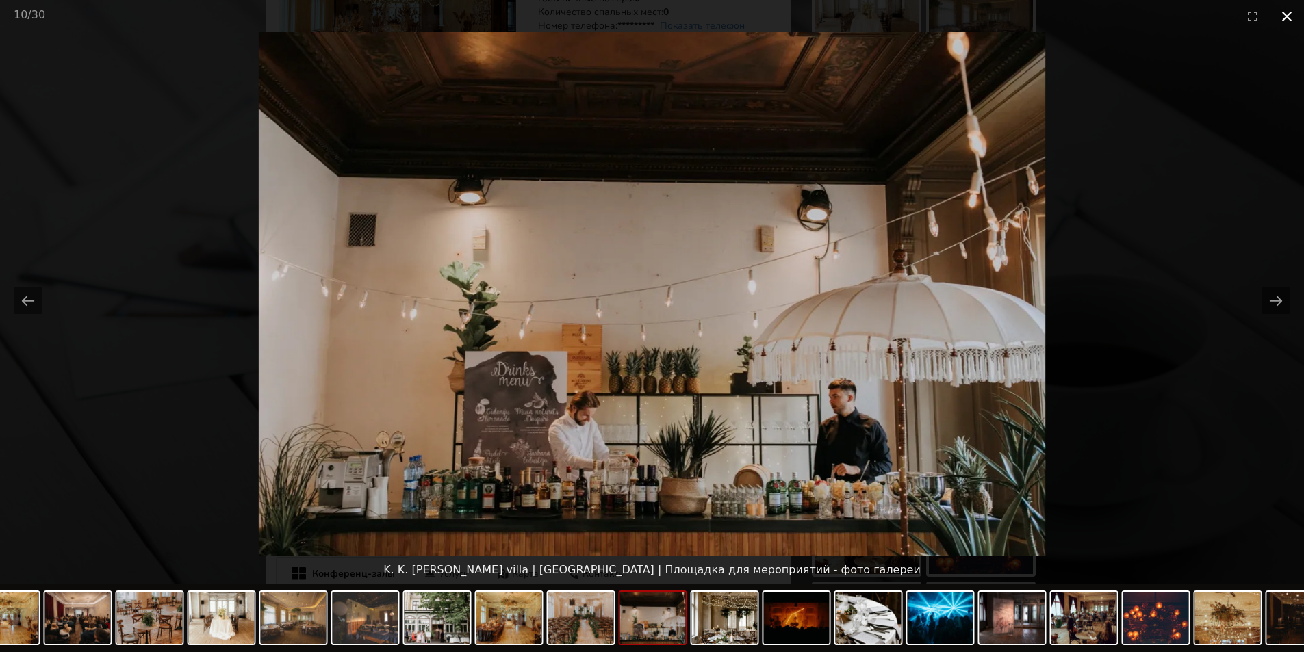
click at [1288, 18] on button "Close gallery" at bounding box center [1286, 16] width 34 height 32
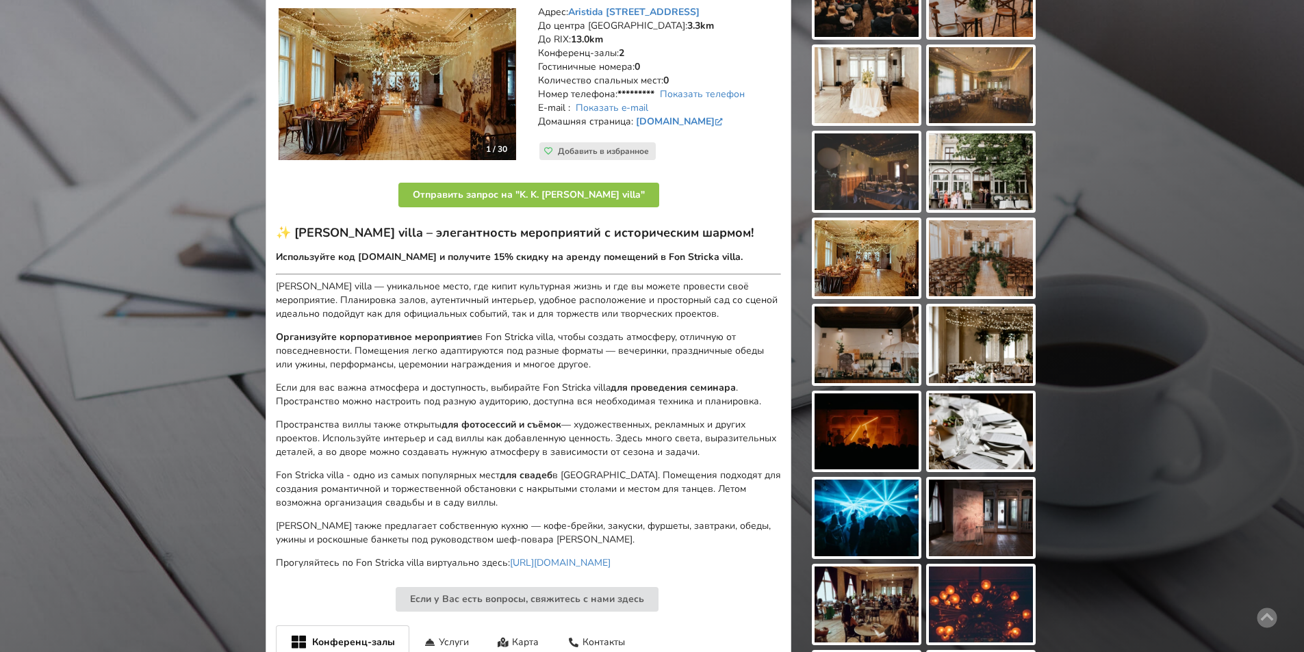
scroll to position [411, 0]
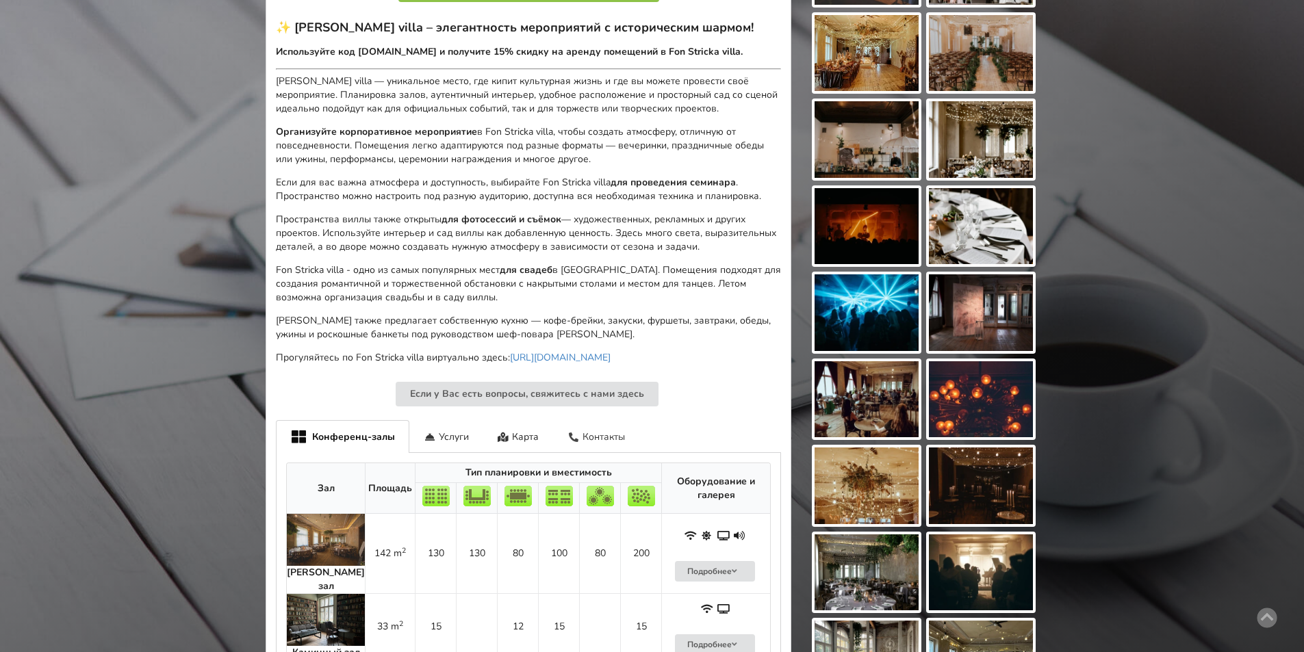
click at [603, 437] on div "Контакты" at bounding box center [596, 436] width 86 height 32
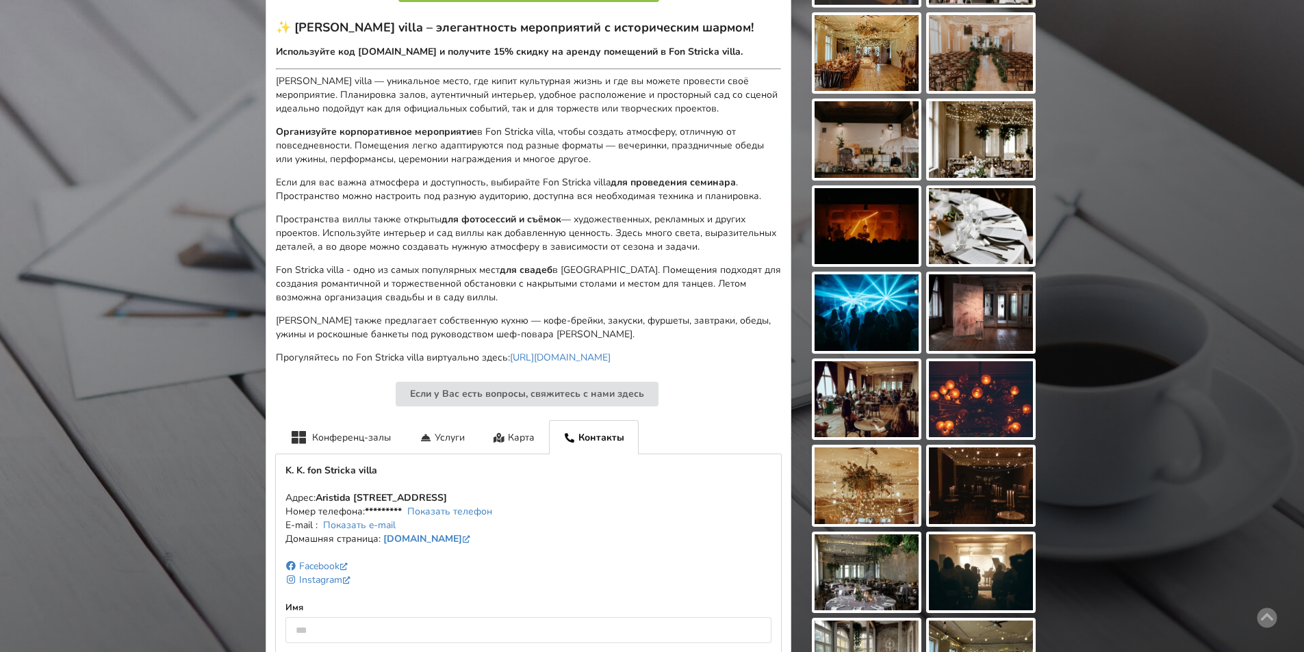
scroll to position [0, 0]
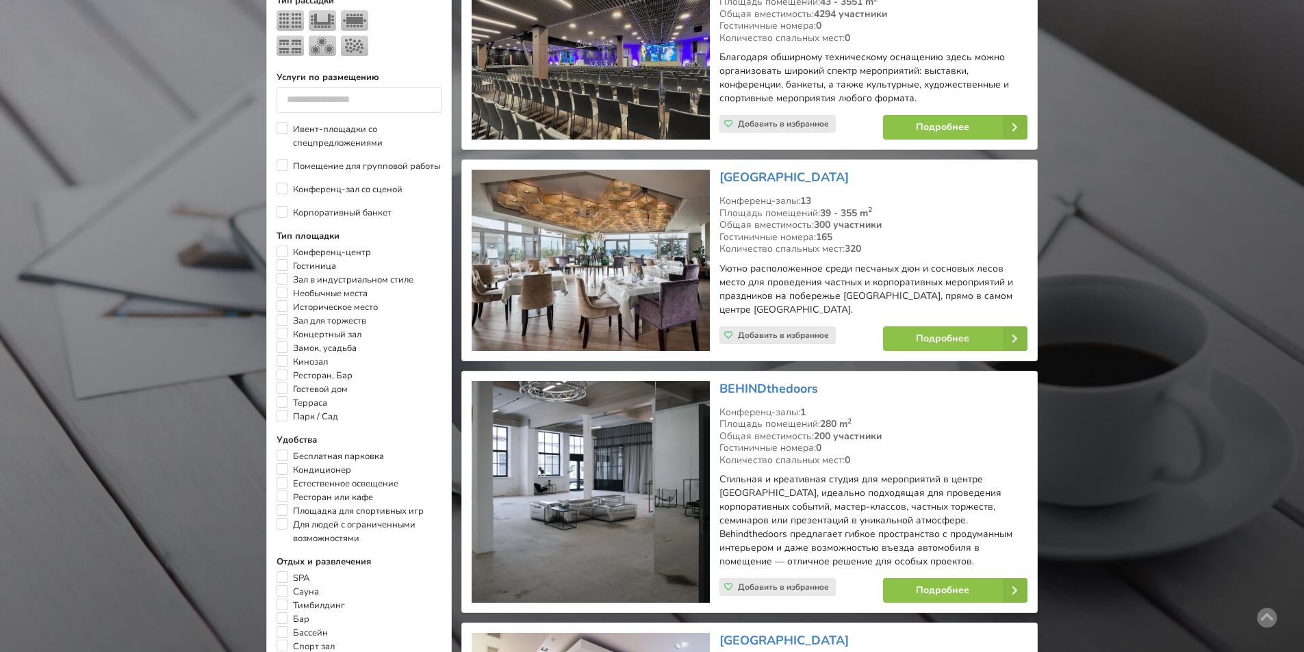
scroll to position [753, 0]
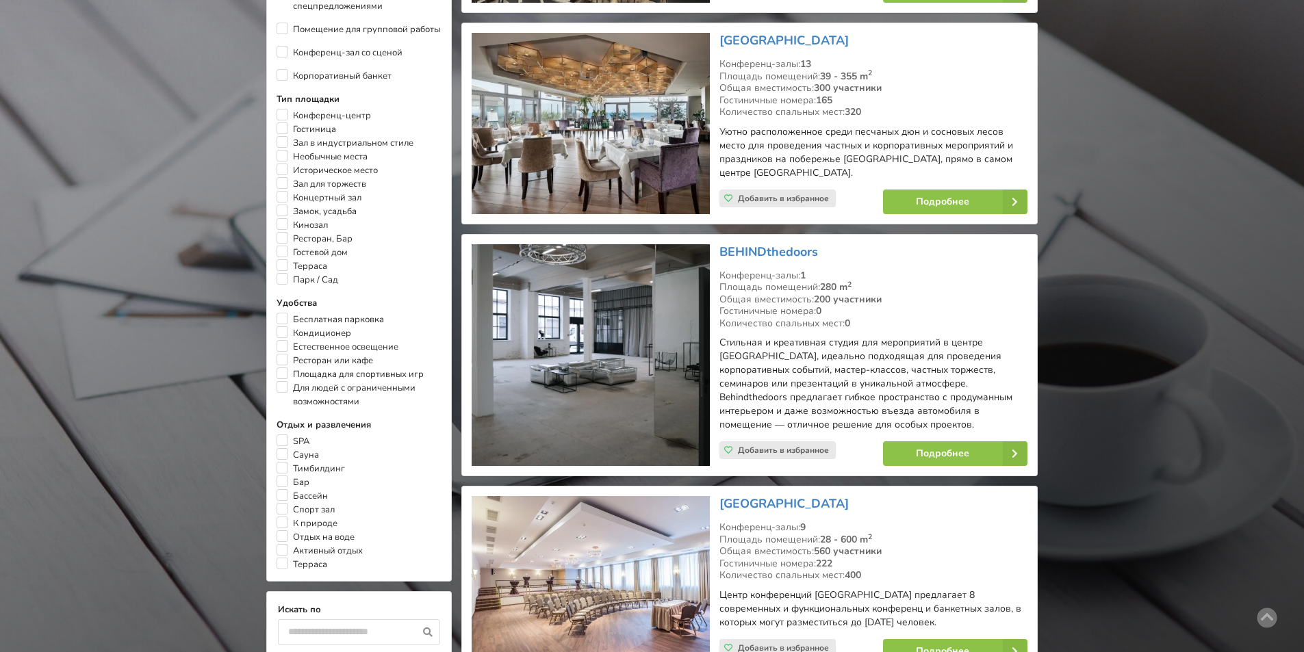
click at [549, 350] on img at bounding box center [589, 355] width 237 height 222
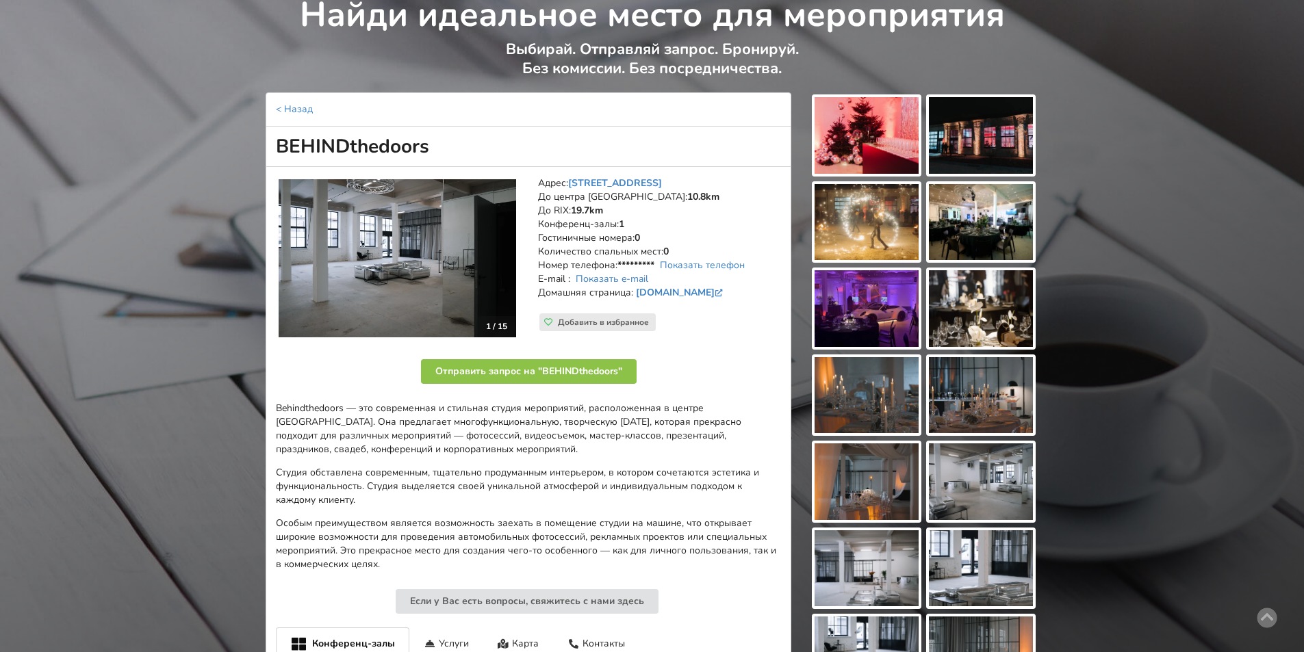
scroll to position [137, 0]
